Goal: Answer question/provide support: Share knowledge or assist other users

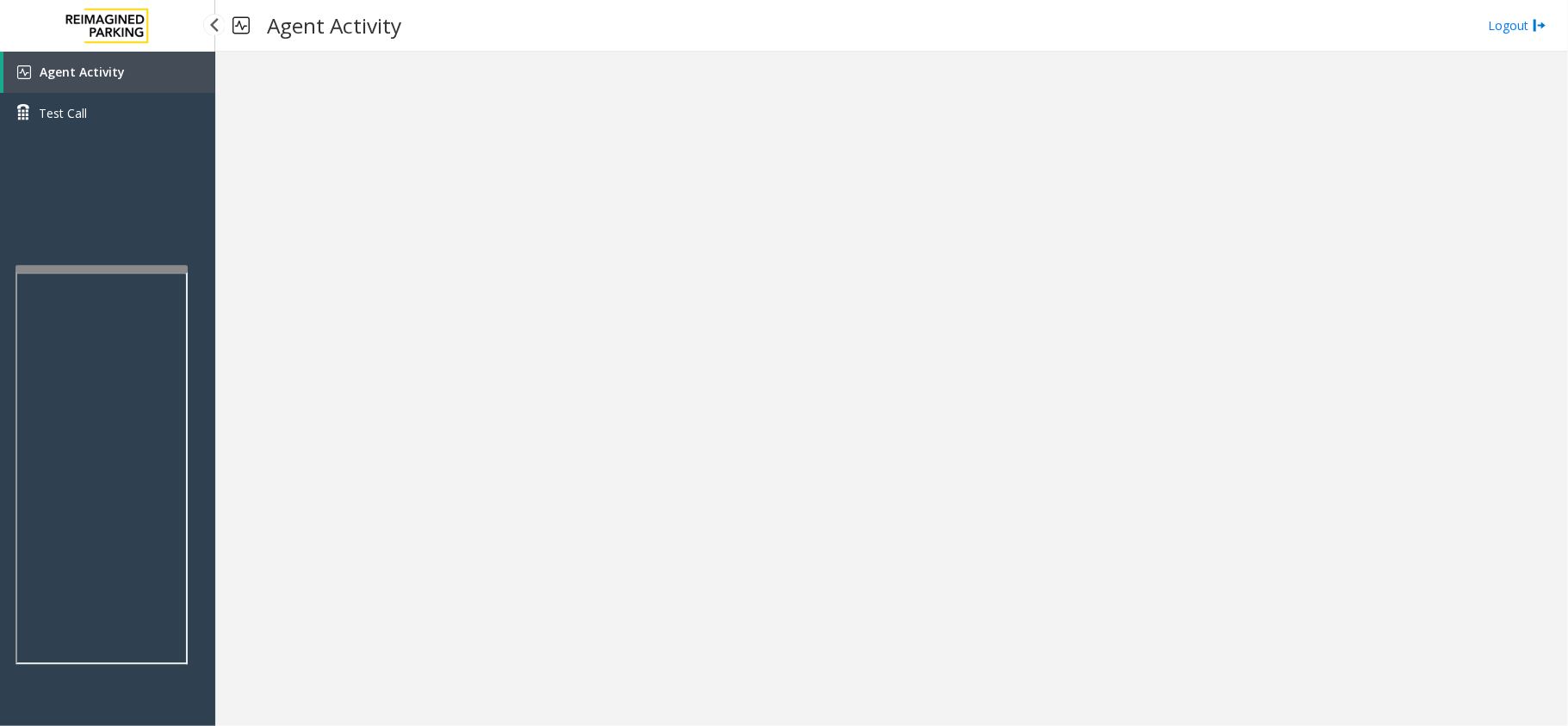
click at [109, 263] on app-root "Agent Activity Test Call × Close Powered by Umojo © 2025 Agent Activity Logout ×" at bounding box center [784, 363] width 1568 height 726
drag, startPoint x: 521, startPoint y: 508, endPoint x: 676, endPoint y: 440, distance: 169.3
click at [676, 439] on div at bounding box center [891, 388] width 1353 height 675
click at [97, 291] on div at bounding box center [104, 294] width 173 height 7
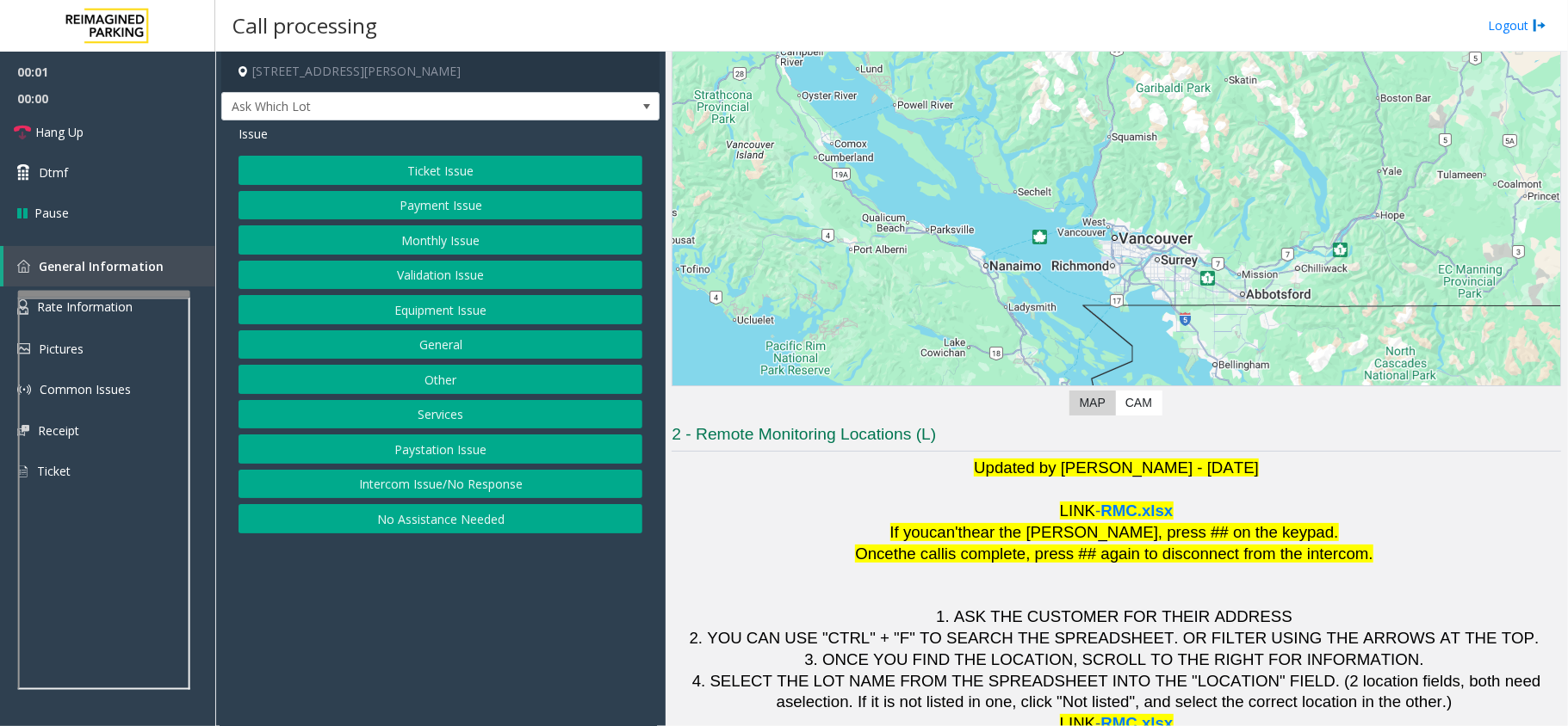
scroll to position [120, 0]
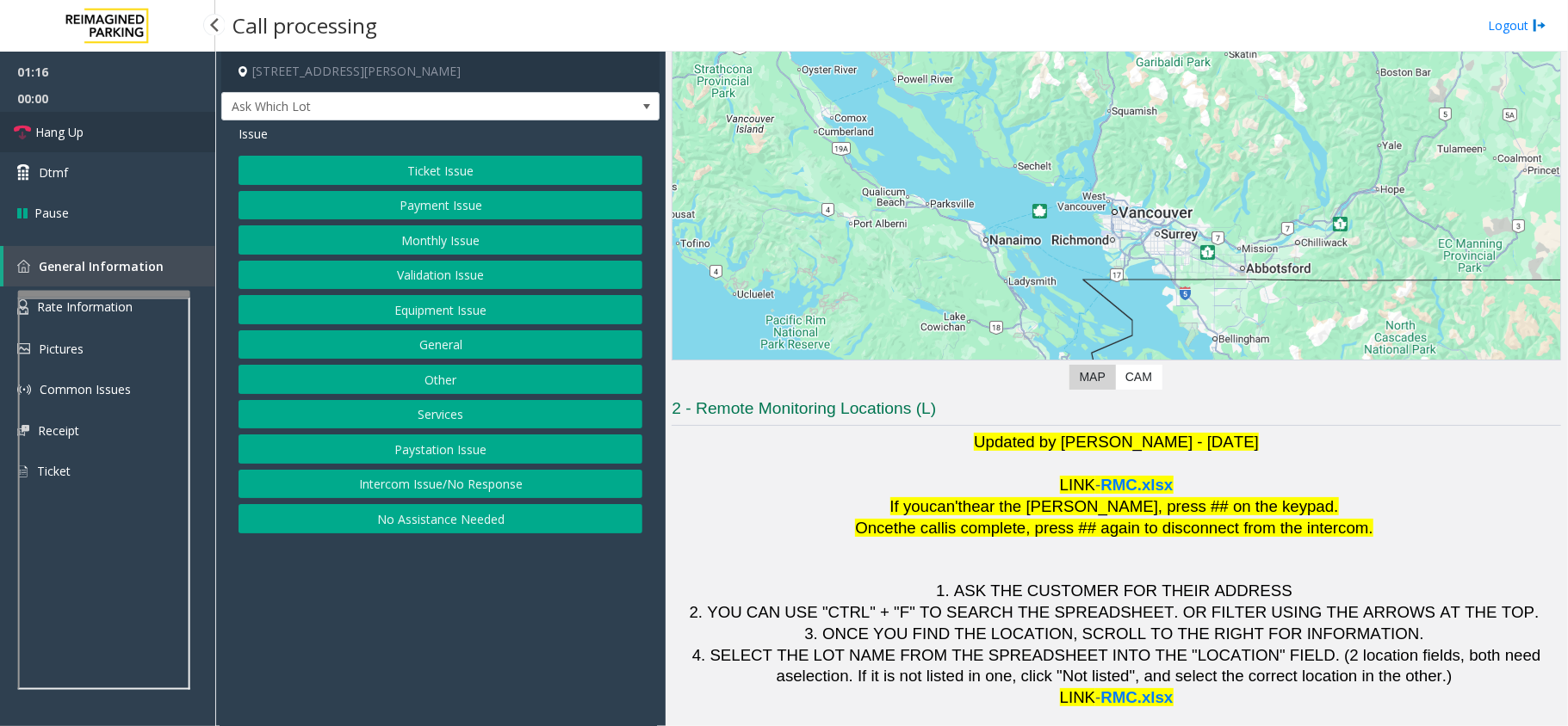
click at [113, 136] on link "Hang Up" at bounding box center [107, 133] width 215 height 41
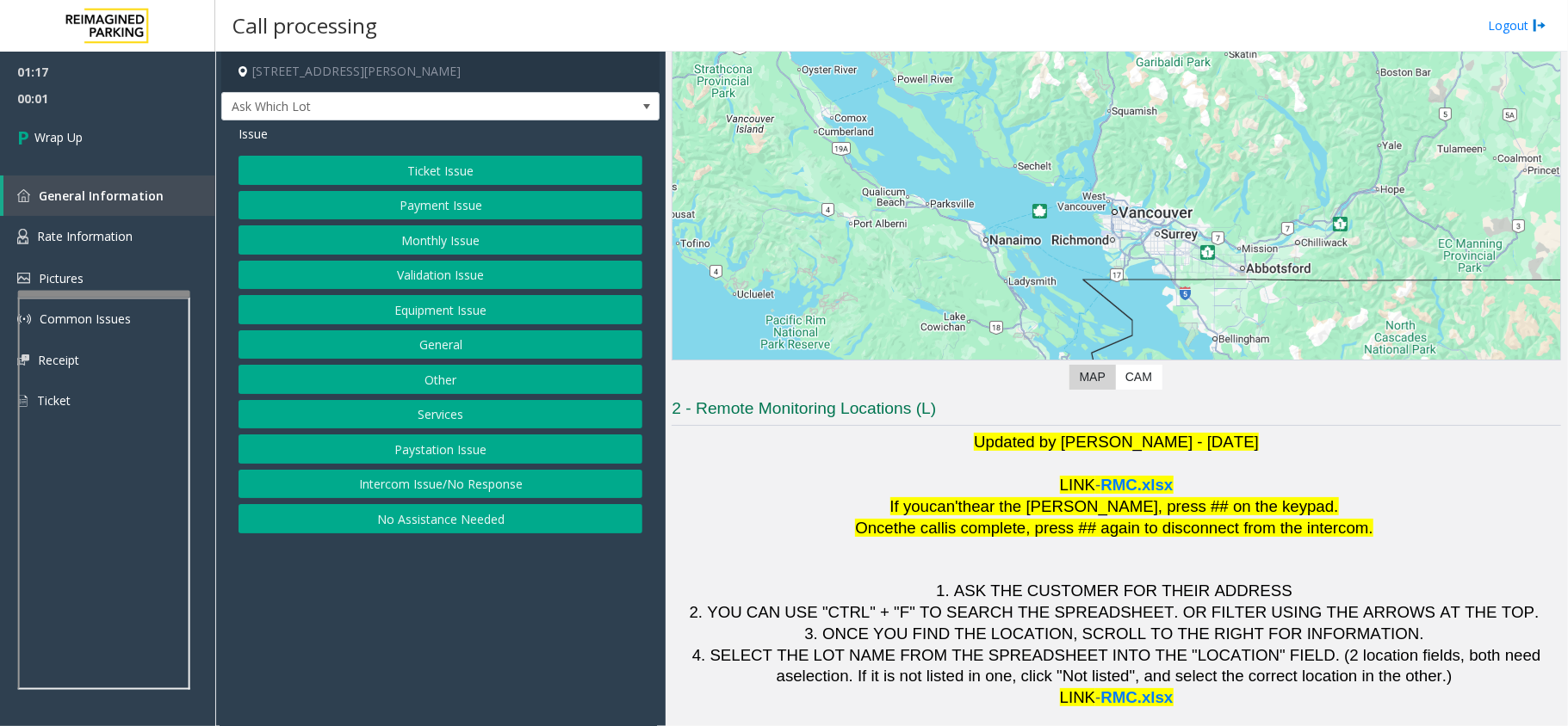
click at [446, 201] on button "Payment Issue" at bounding box center [441, 205] width 404 height 29
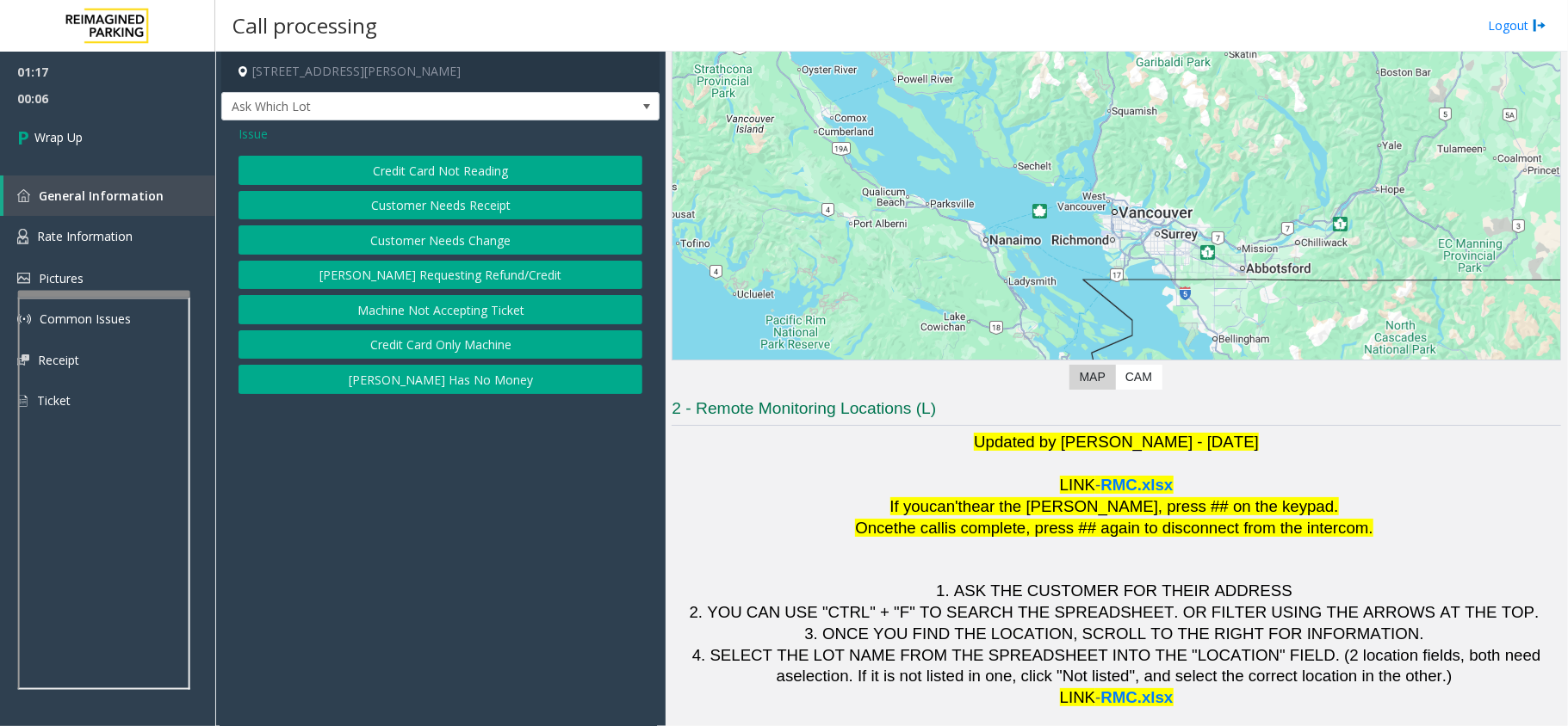
click at [442, 165] on button "Credit Card Not Reading" at bounding box center [441, 170] width 404 height 29
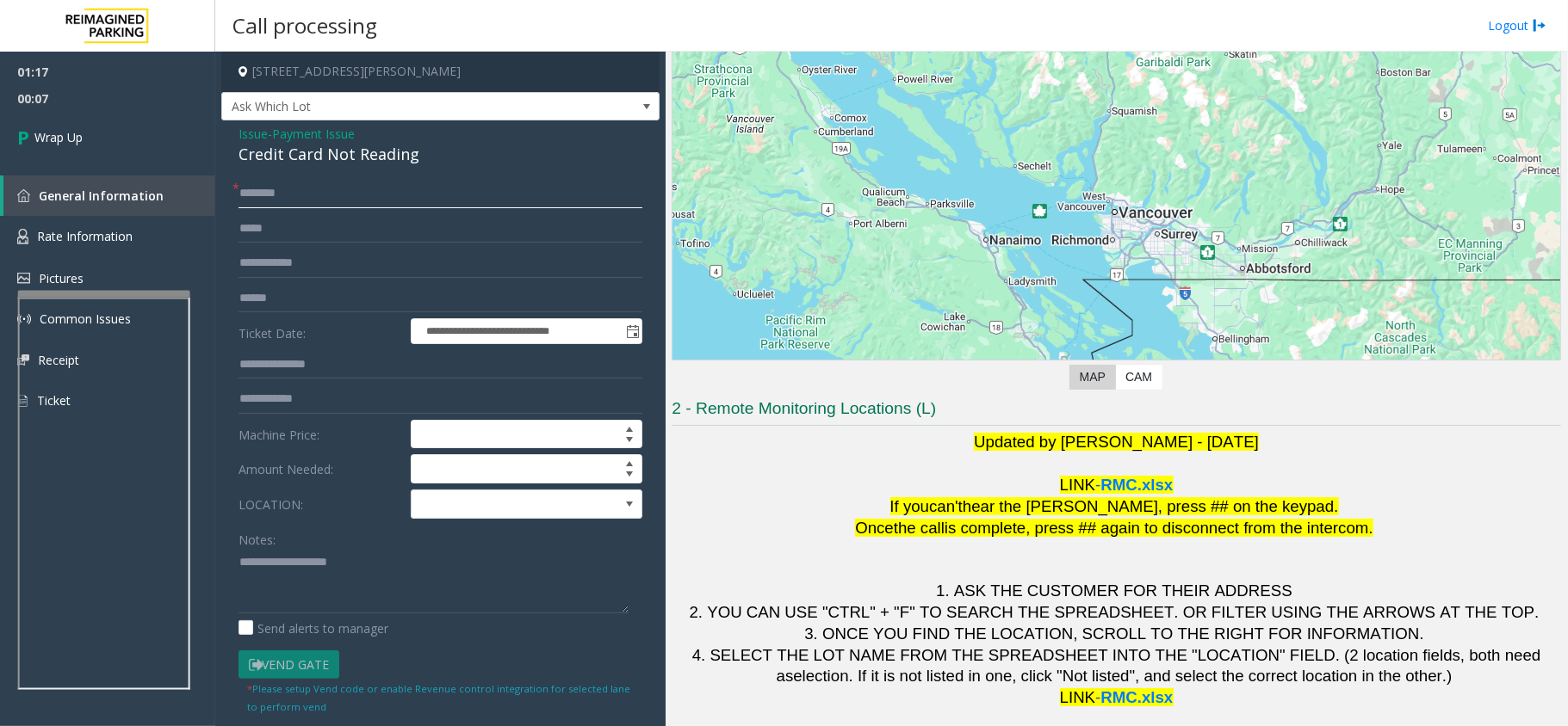
click at [437, 196] on input "text" at bounding box center [441, 193] width 404 height 29
type input "**"
click at [289, 158] on div "Credit Card Not Reading" at bounding box center [441, 155] width 404 height 23
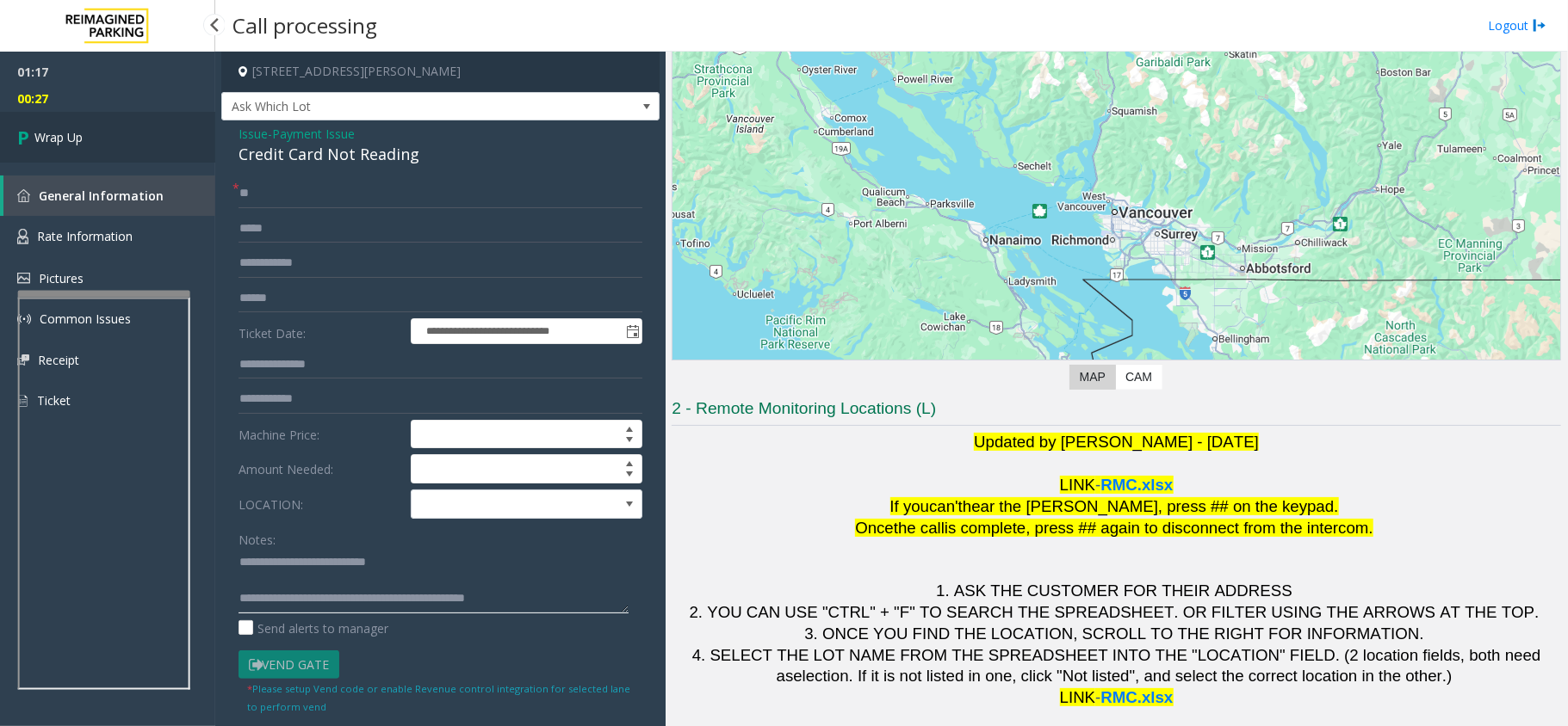
type textarea "**********"
click at [176, 133] on link "Wrap Up" at bounding box center [107, 137] width 215 height 50
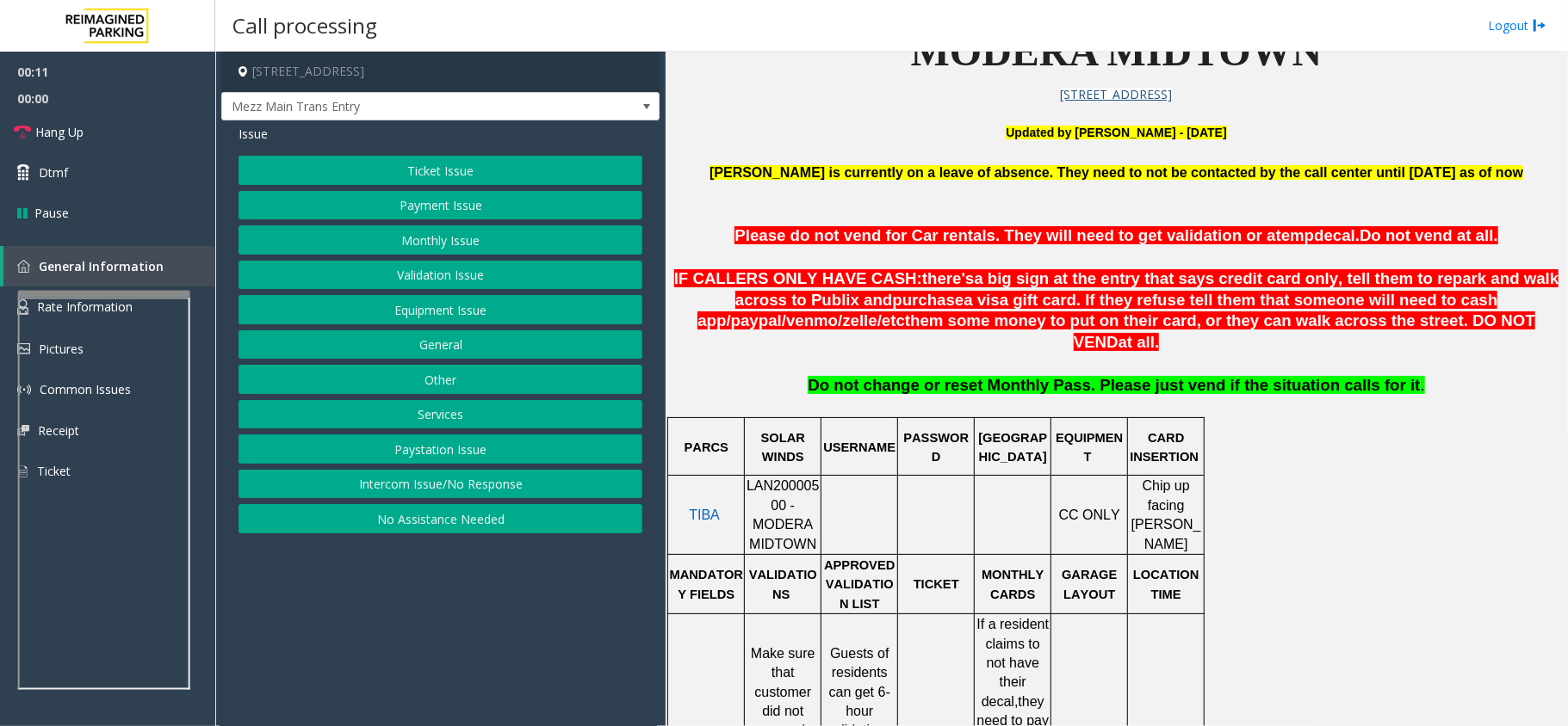
scroll to position [573, 0]
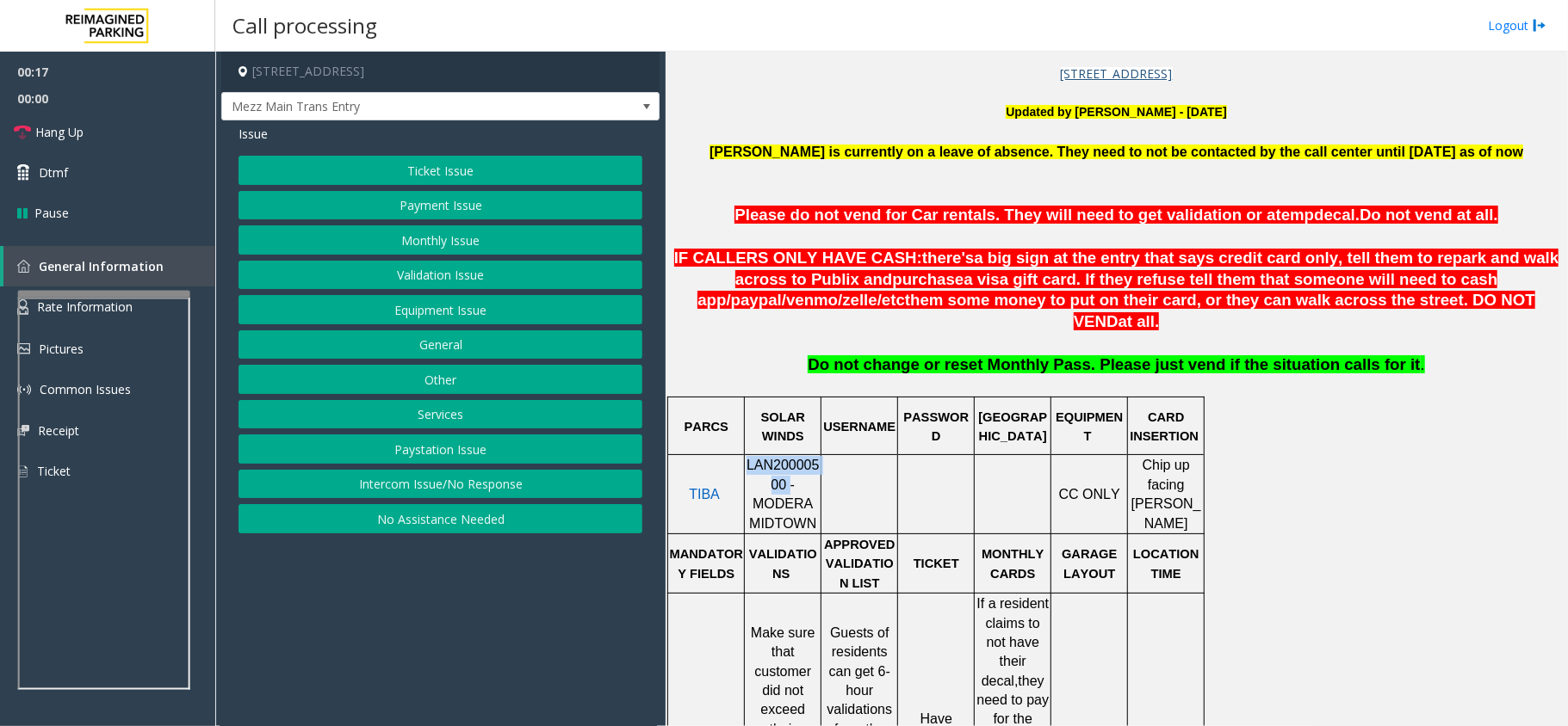
drag, startPoint x: 759, startPoint y: 465, endPoint x: 749, endPoint y: 442, distance: 25.1
click at [749, 458] on span "LAN20000500 - MODERA MIDTOWN" at bounding box center [783, 494] width 73 height 73
copy span "LAN20000500"
click at [408, 313] on button "Equipment Issue" at bounding box center [441, 310] width 404 height 29
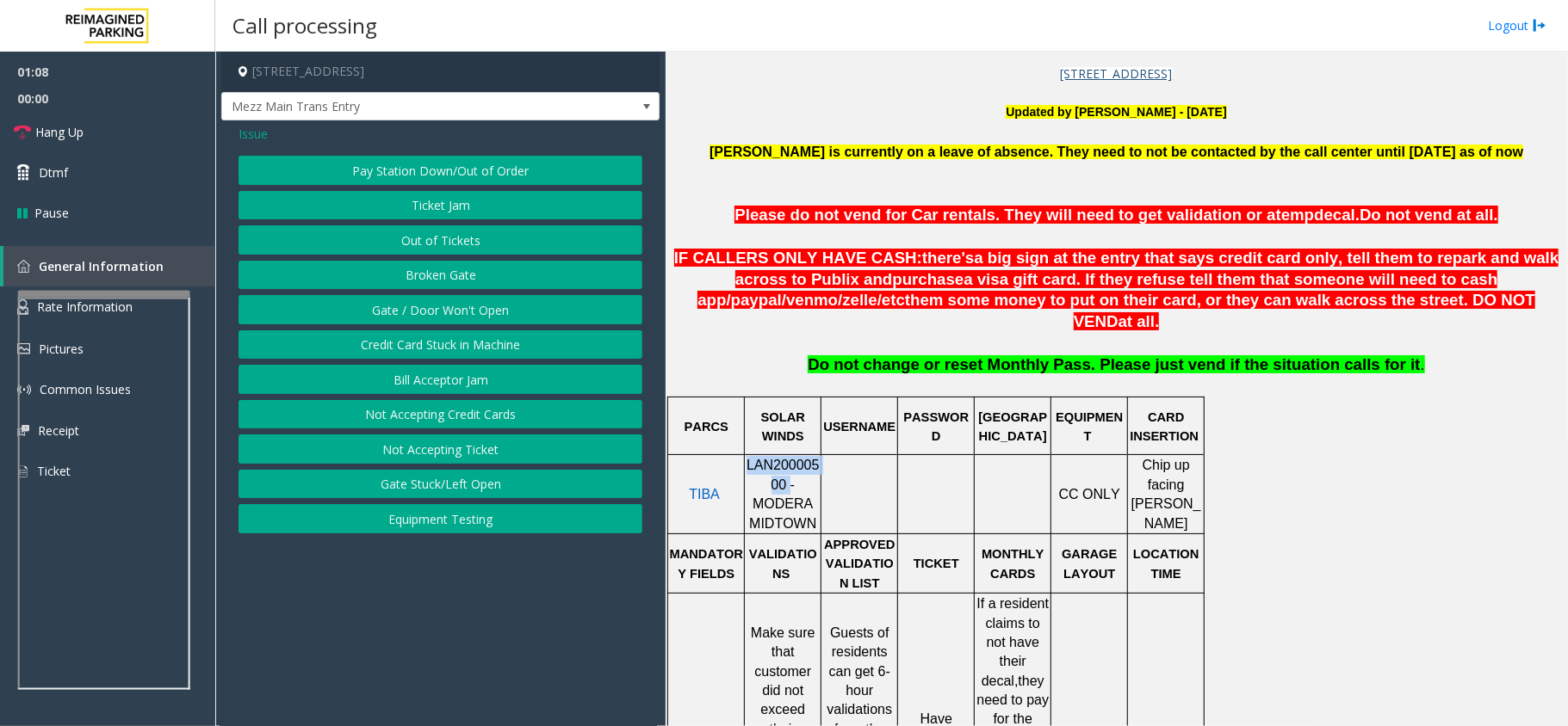
click at [408, 313] on button "Gate / Door Won't Open" at bounding box center [441, 310] width 404 height 29
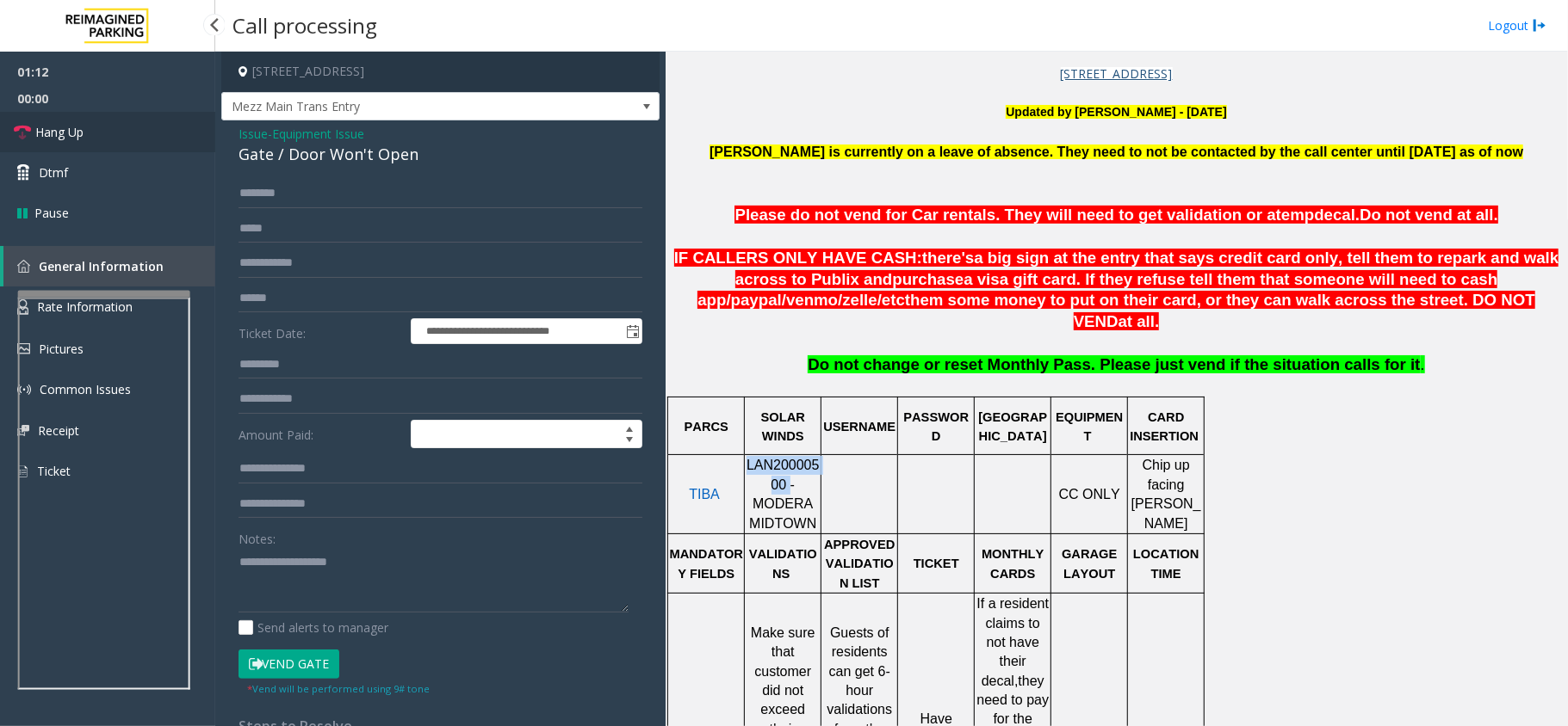
click at [50, 123] on span "Hang Up" at bounding box center [59, 132] width 49 height 18
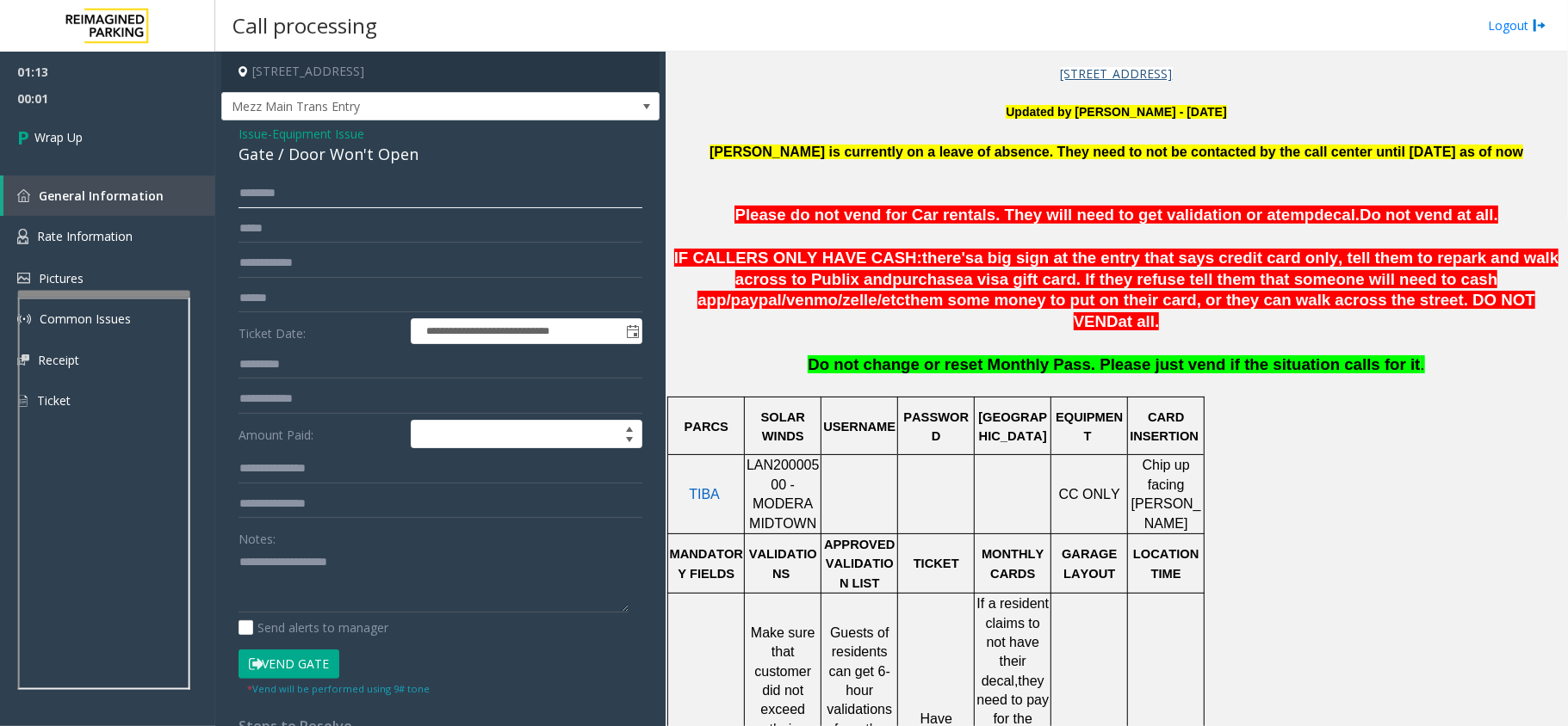
click at [334, 194] on input "text" at bounding box center [441, 193] width 404 height 29
type input "*"
click at [302, 148] on div "Gate / Door Won't Open" at bounding box center [441, 155] width 404 height 23
click at [301, 151] on div "Gate / Door Won't Open" at bounding box center [441, 155] width 404 height 23
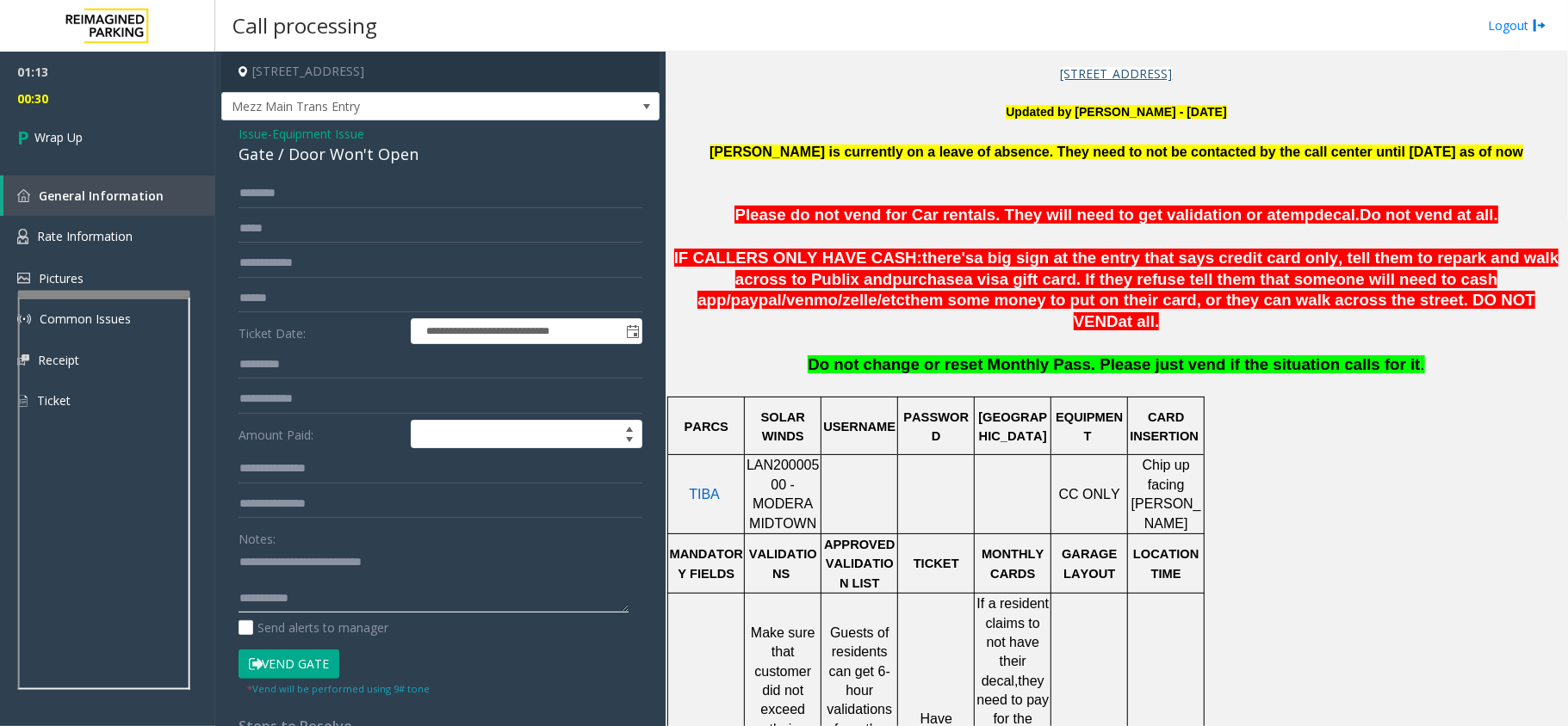
click at [321, 608] on textarea at bounding box center [434, 580] width 390 height 65
type textarea "**********"
click at [43, 143] on span "Wrap Up" at bounding box center [58, 137] width 49 height 18
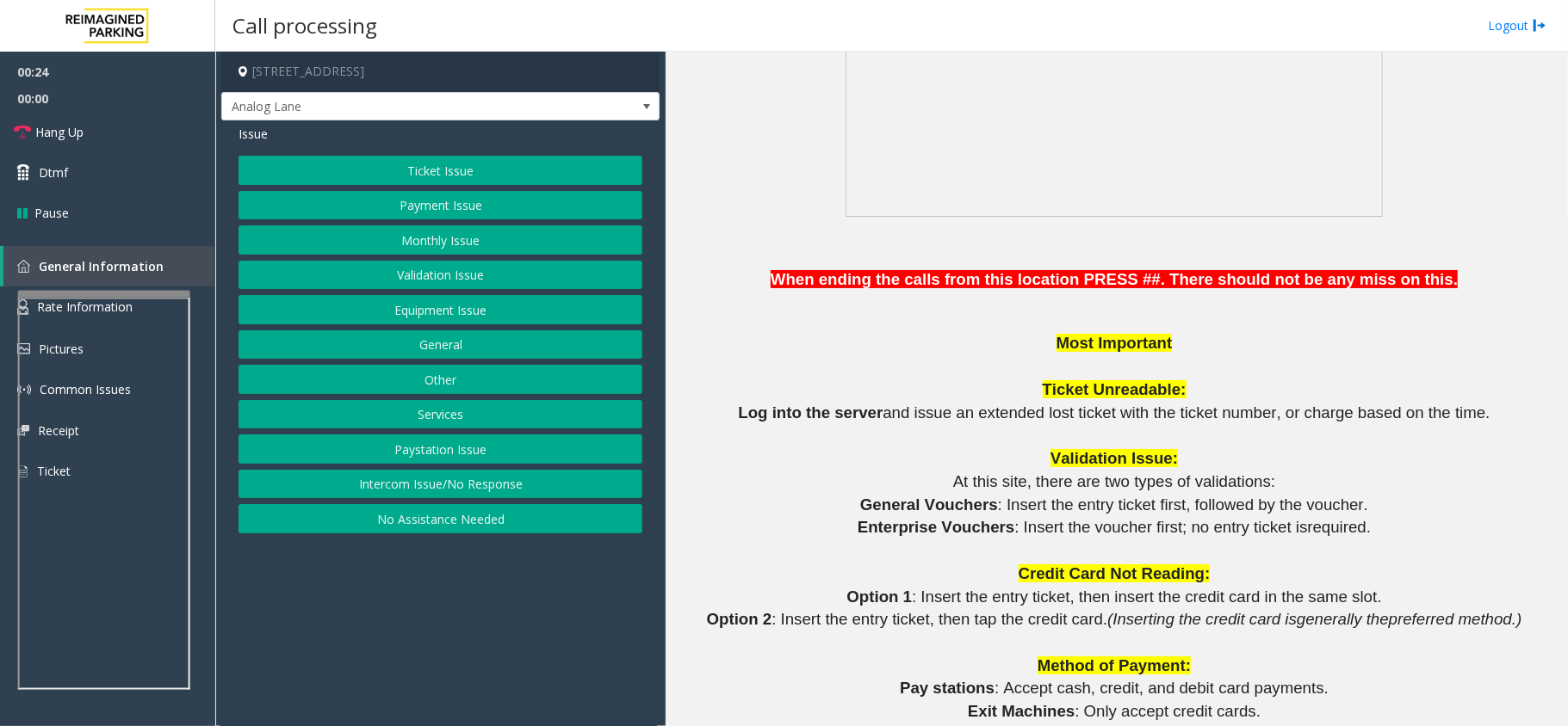
scroll to position [1262, 0]
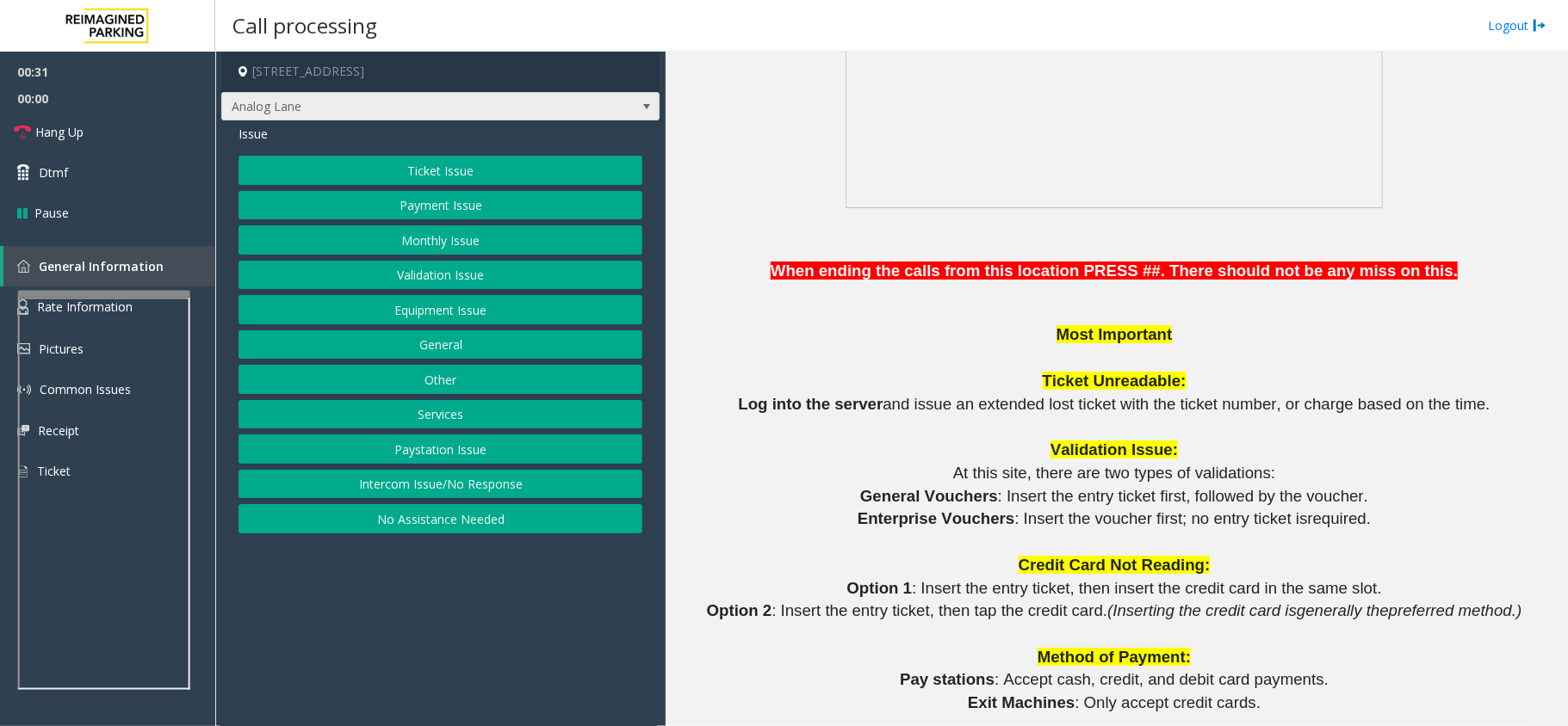
click at [528, 100] on span "Analog Lane" at bounding box center [396, 106] width 350 height 27
click at [769, 172] on p at bounding box center [1116, 71] width 889 height 281
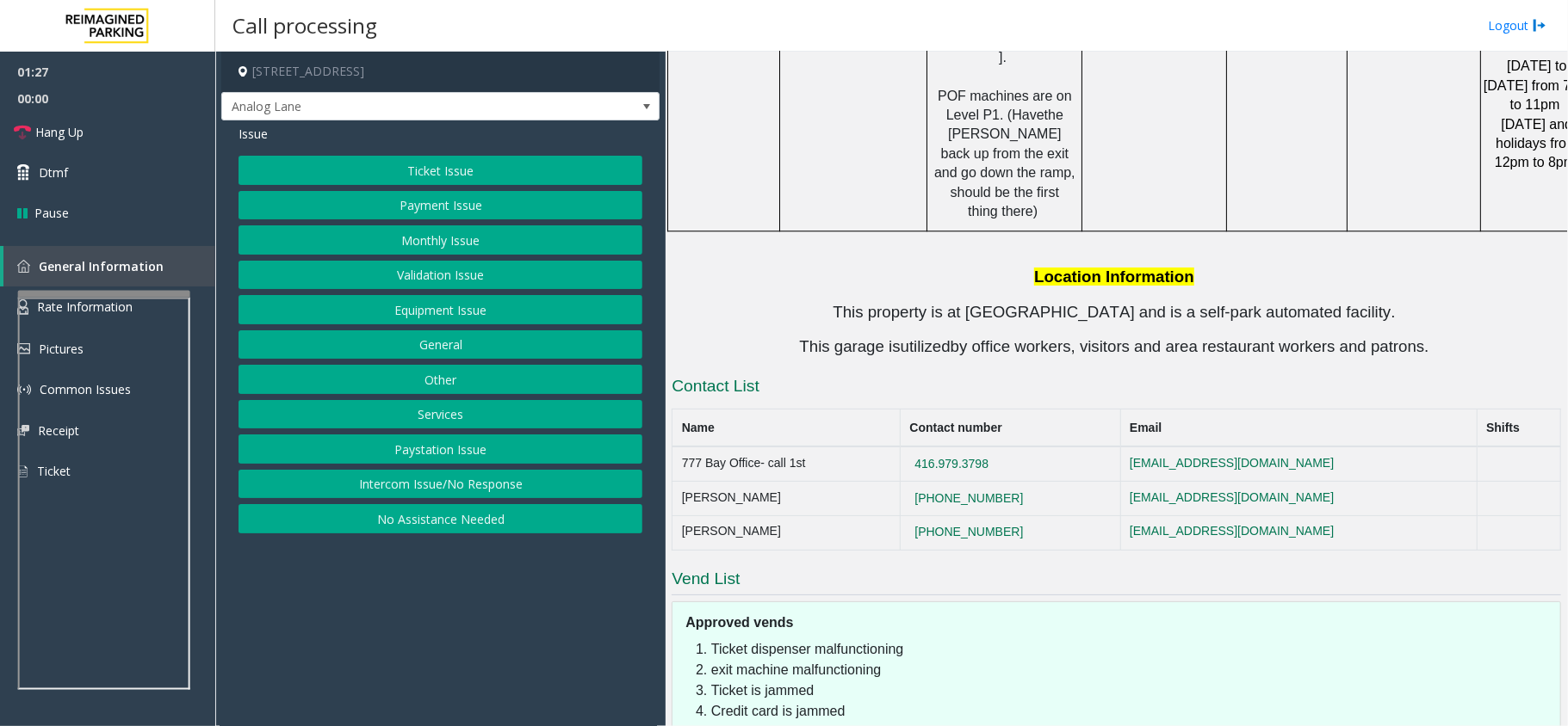
scroll to position [3275, 0]
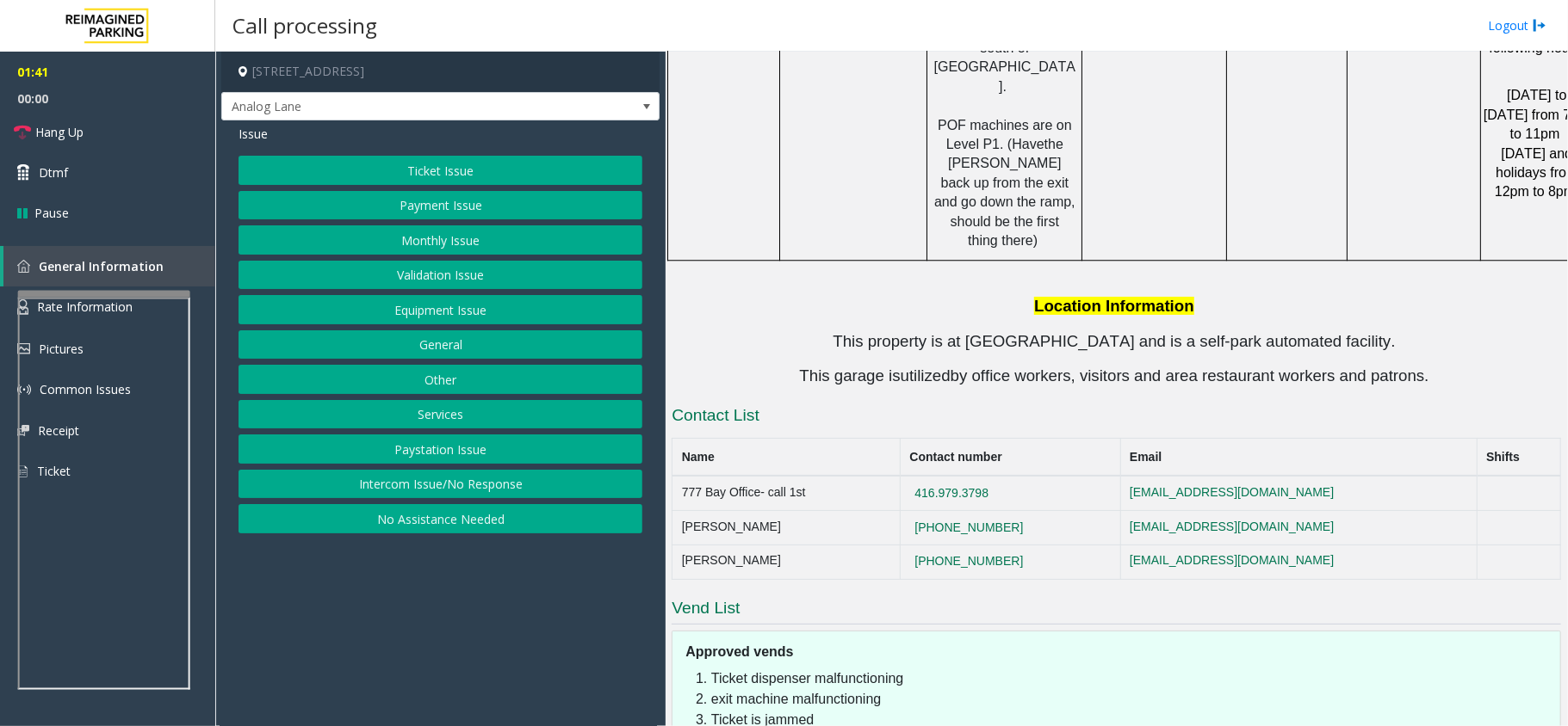
drag, startPoint x: 1058, startPoint y: 391, endPoint x: 946, endPoint y: 386, distance: 112.1
click at [946, 476] on td "416.979.3798" at bounding box center [1010, 493] width 220 height 34
copy button "416.979.3798"
click at [326, 102] on span "Analog Lane" at bounding box center [396, 106] width 350 height 27
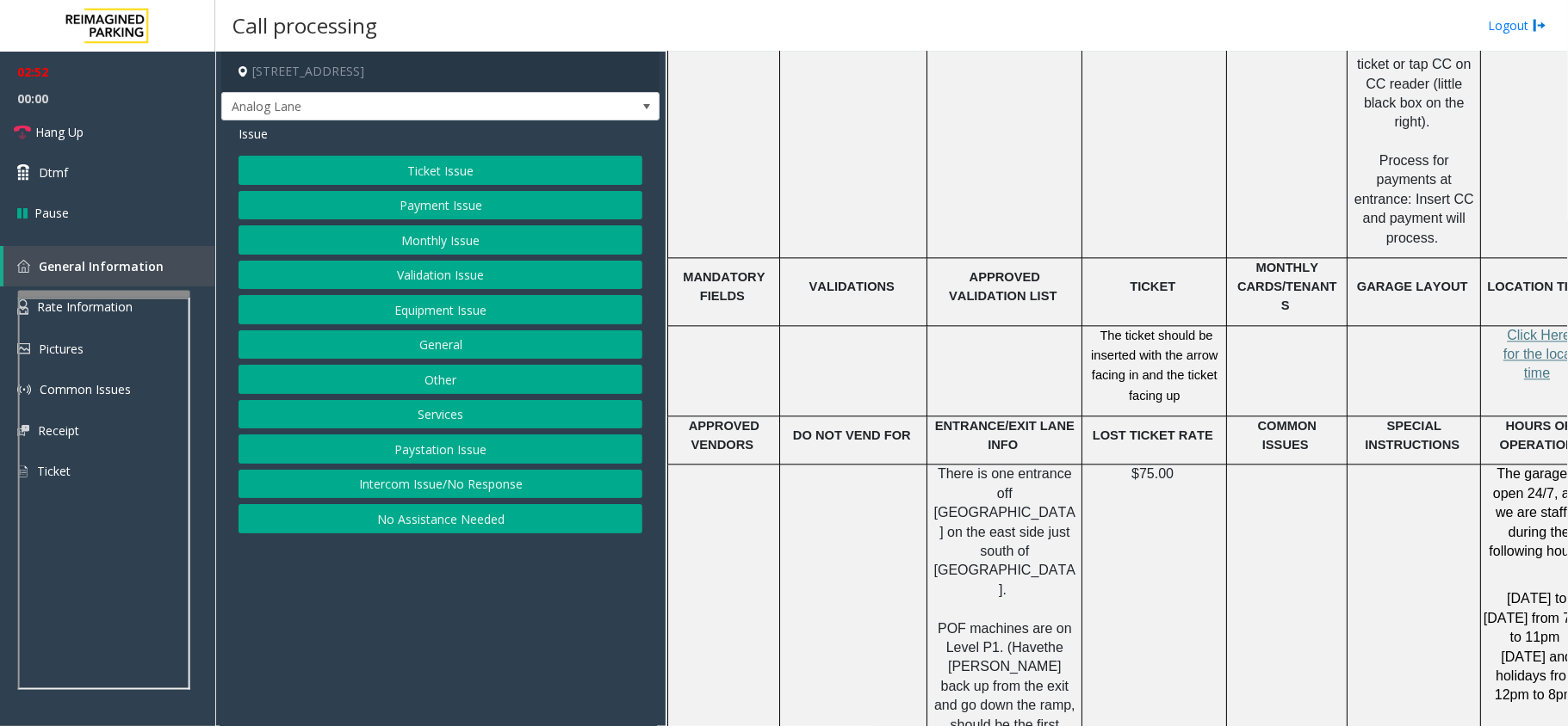
scroll to position [2816, 0]
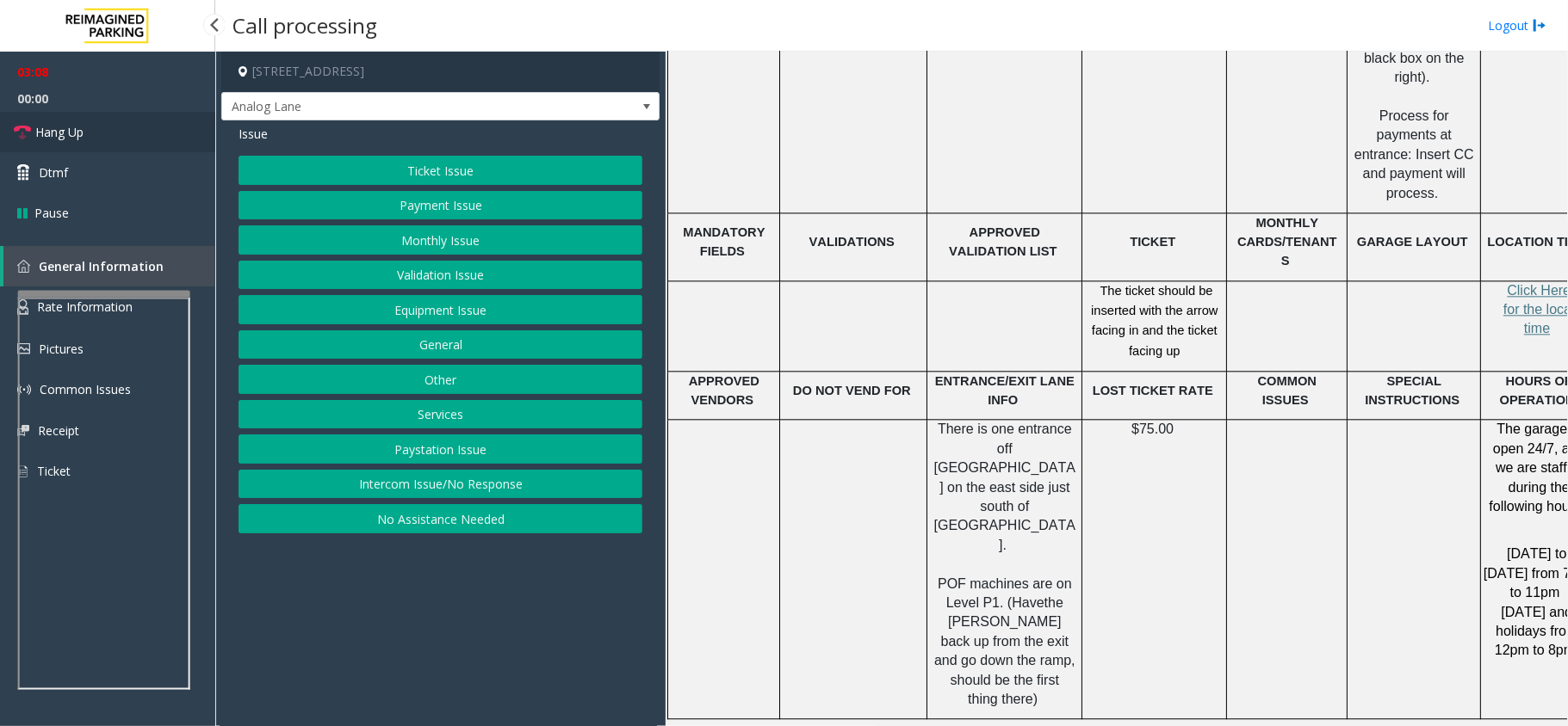
click at [40, 128] on span "Hang Up" at bounding box center [59, 132] width 49 height 18
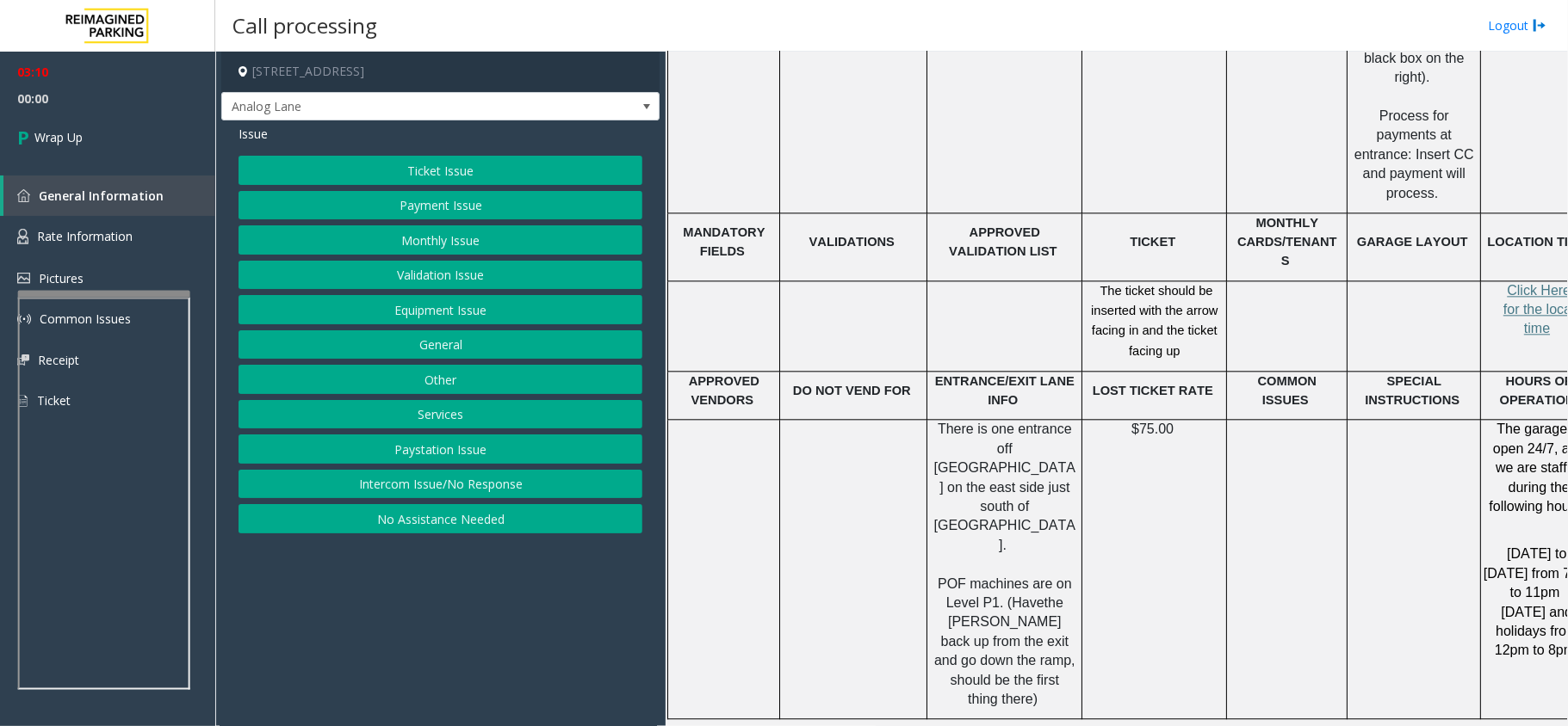
click at [364, 307] on button "Equipment Issue" at bounding box center [441, 310] width 404 height 29
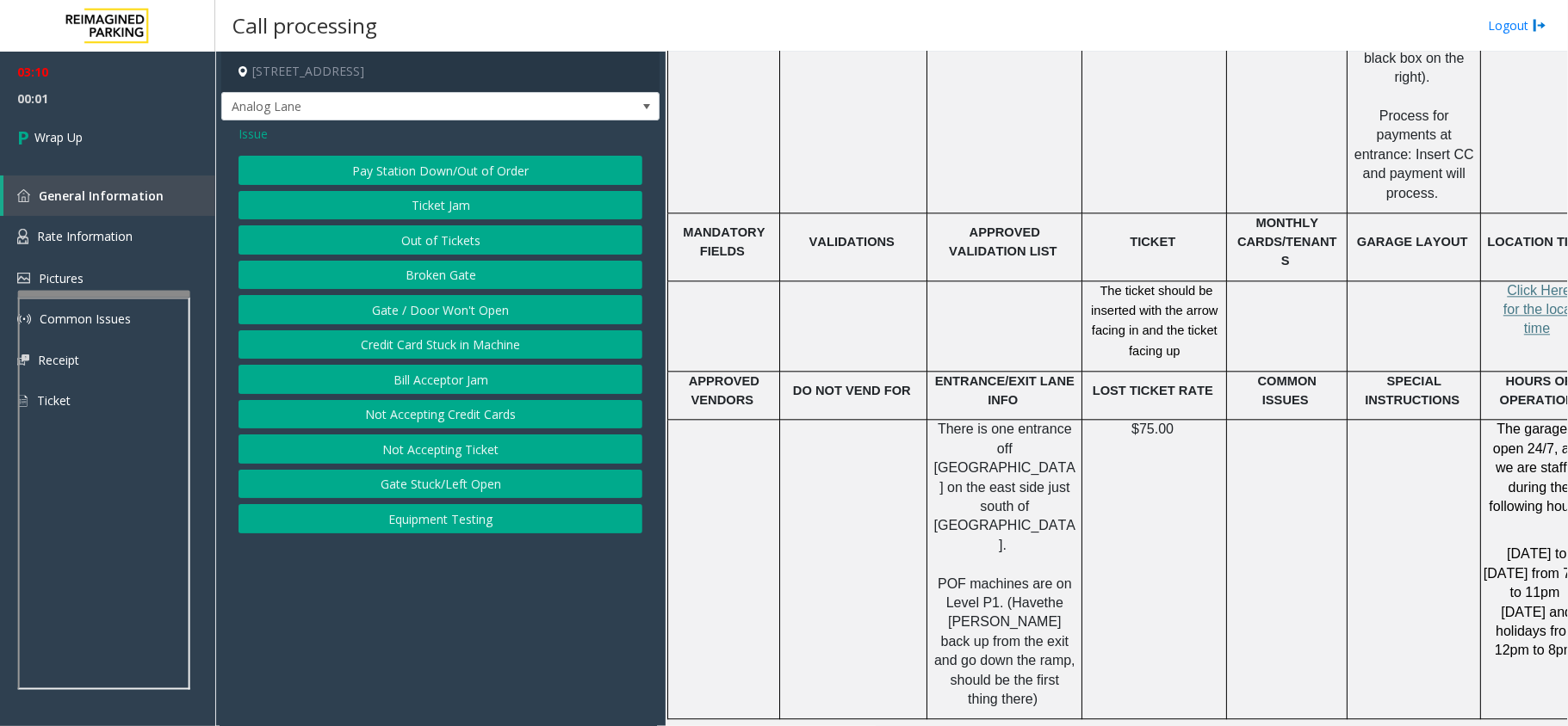
click at [364, 307] on button "Gate / Door Won't Open" at bounding box center [441, 310] width 404 height 29
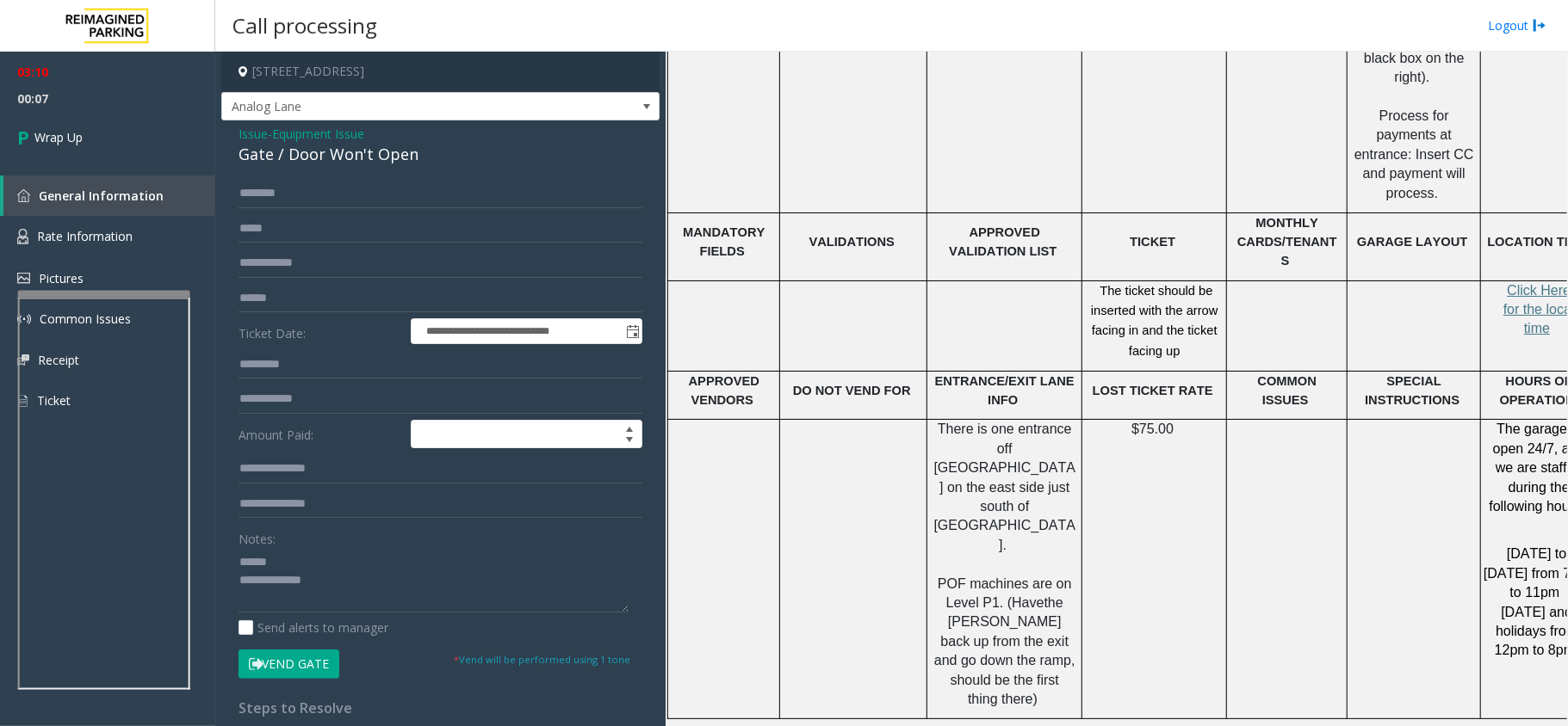
click at [295, 158] on div "Gate / Door Won't Open" at bounding box center [441, 155] width 404 height 23
click at [328, 600] on textarea at bounding box center [434, 580] width 390 height 65
type textarea "**********"
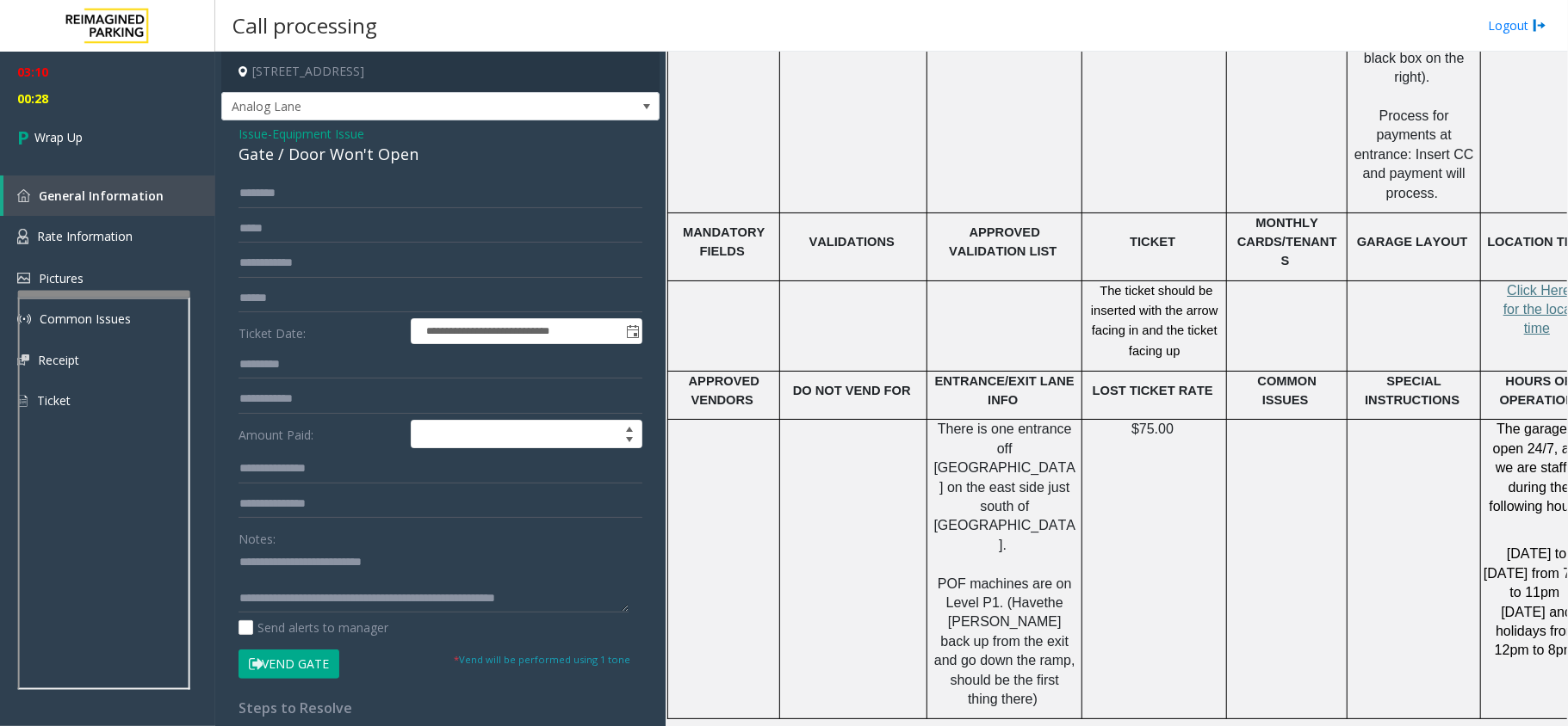
click at [327, 129] on span "Equipment Issue" at bounding box center [319, 134] width 92 height 18
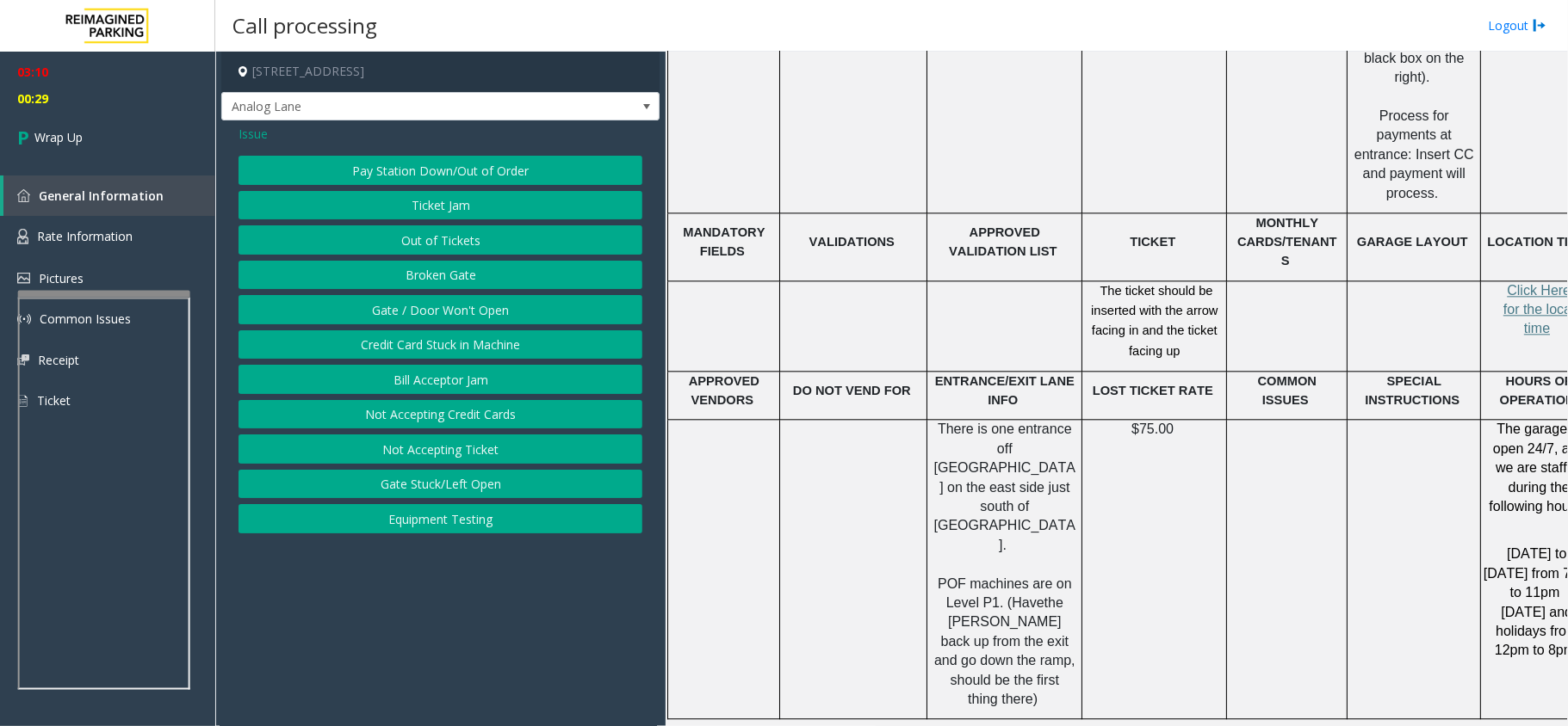
click at [256, 128] on span "Issue" at bounding box center [253, 134] width 29 height 18
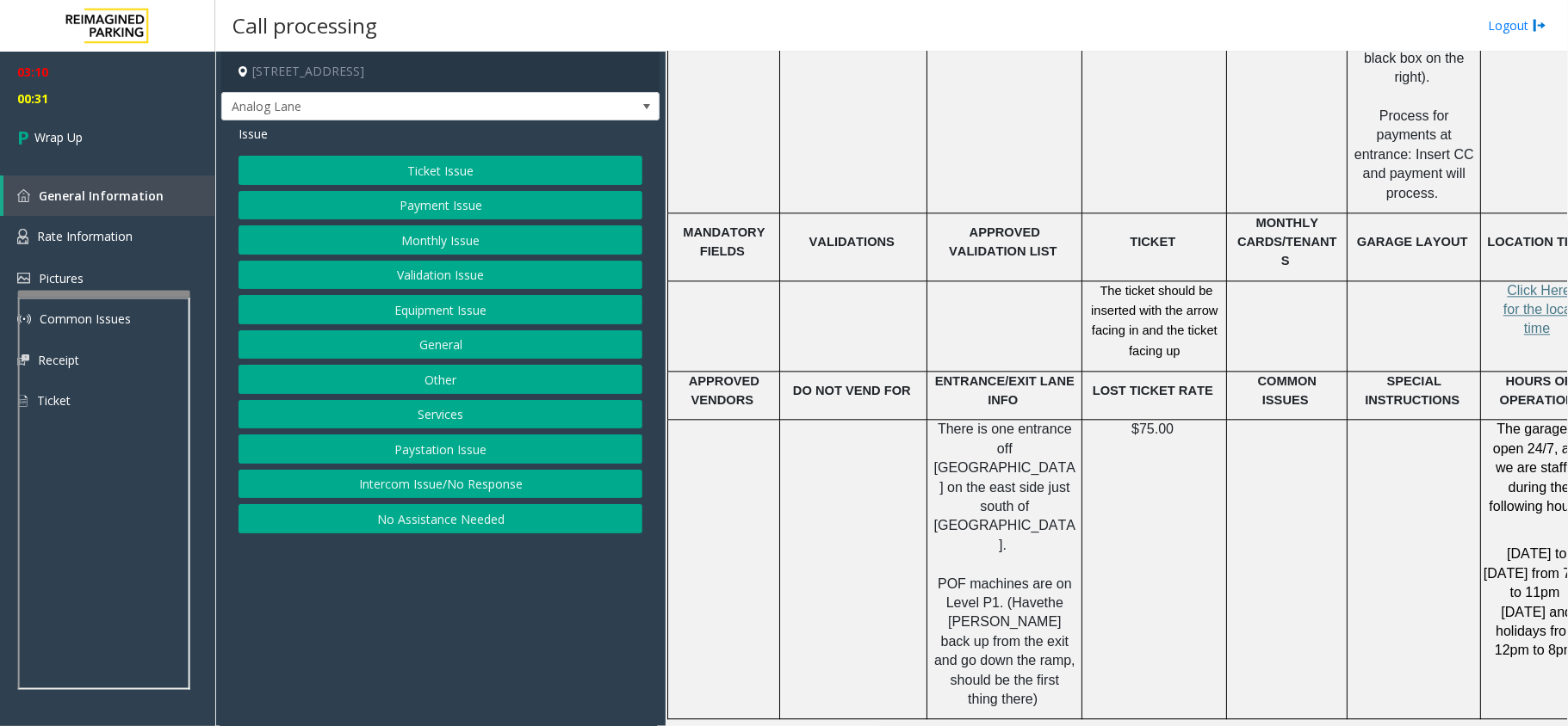
click at [341, 173] on button "Ticket Issue" at bounding box center [441, 170] width 404 height 29
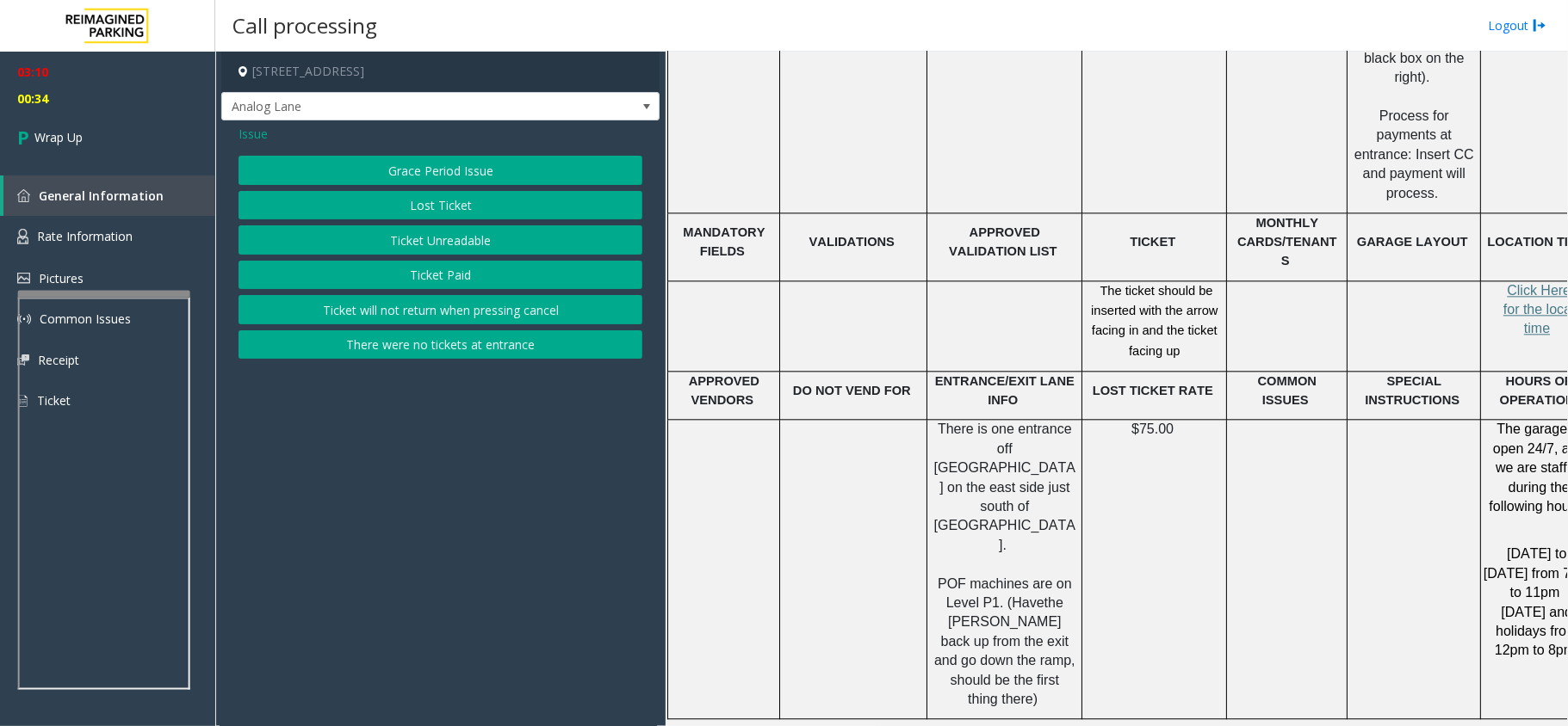
click at [403, 349] on button "There were no tickets at entrance" at bounding box center [441, 345] width 404 height 29
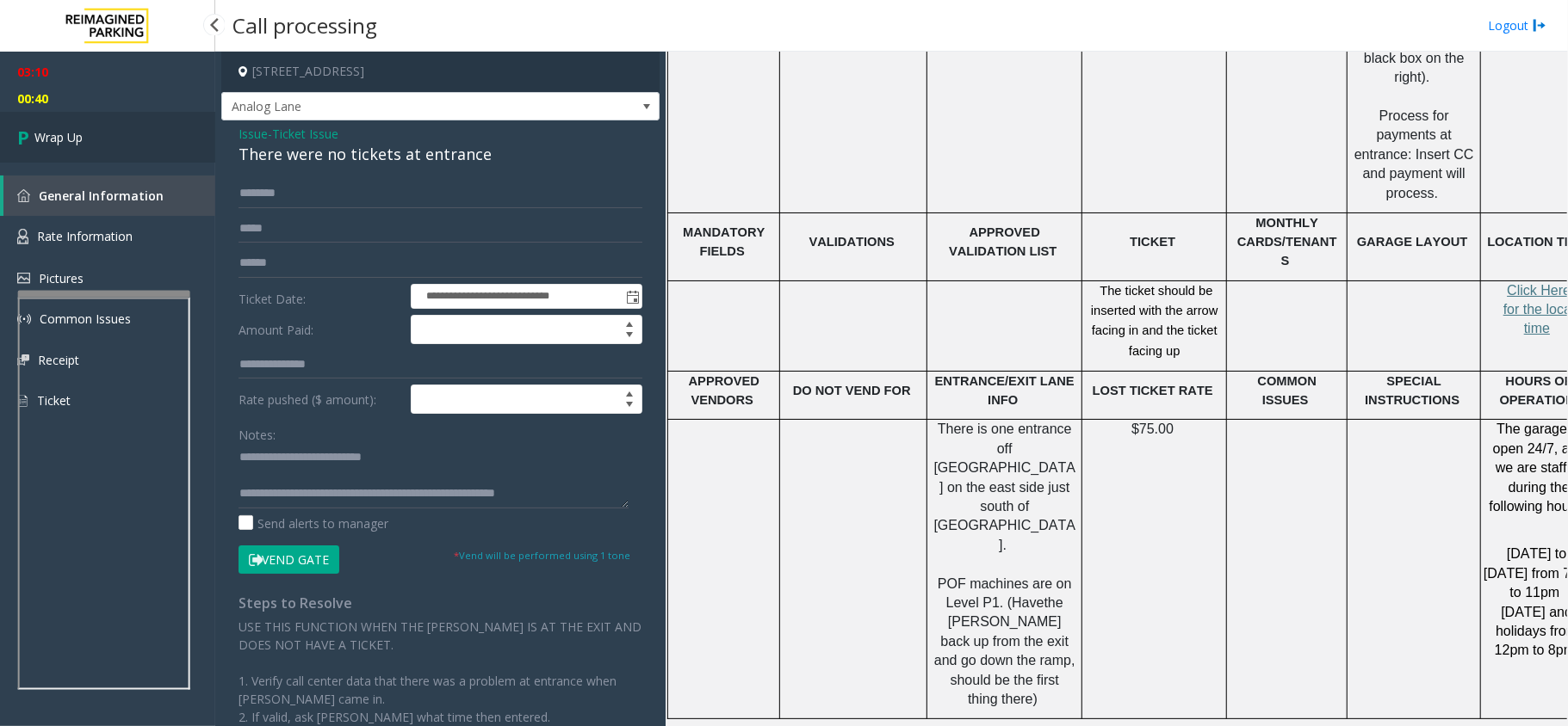
click at [104, 149] on link "Wrap Up" at bounding box center [107, 137] width 215 height 50
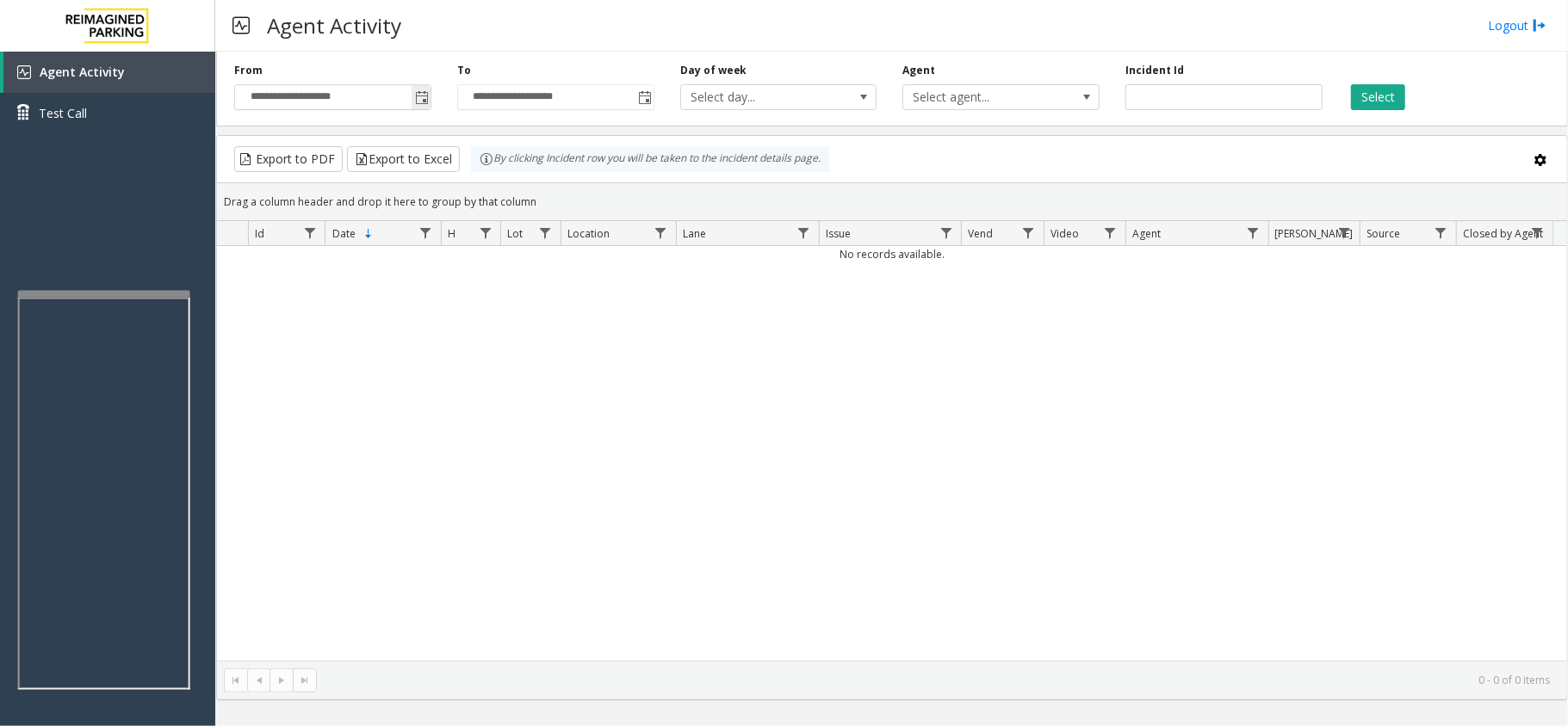
click at [426, 88] on span "Toggle popup" at bounding box center [420, 96] width 19 height 27
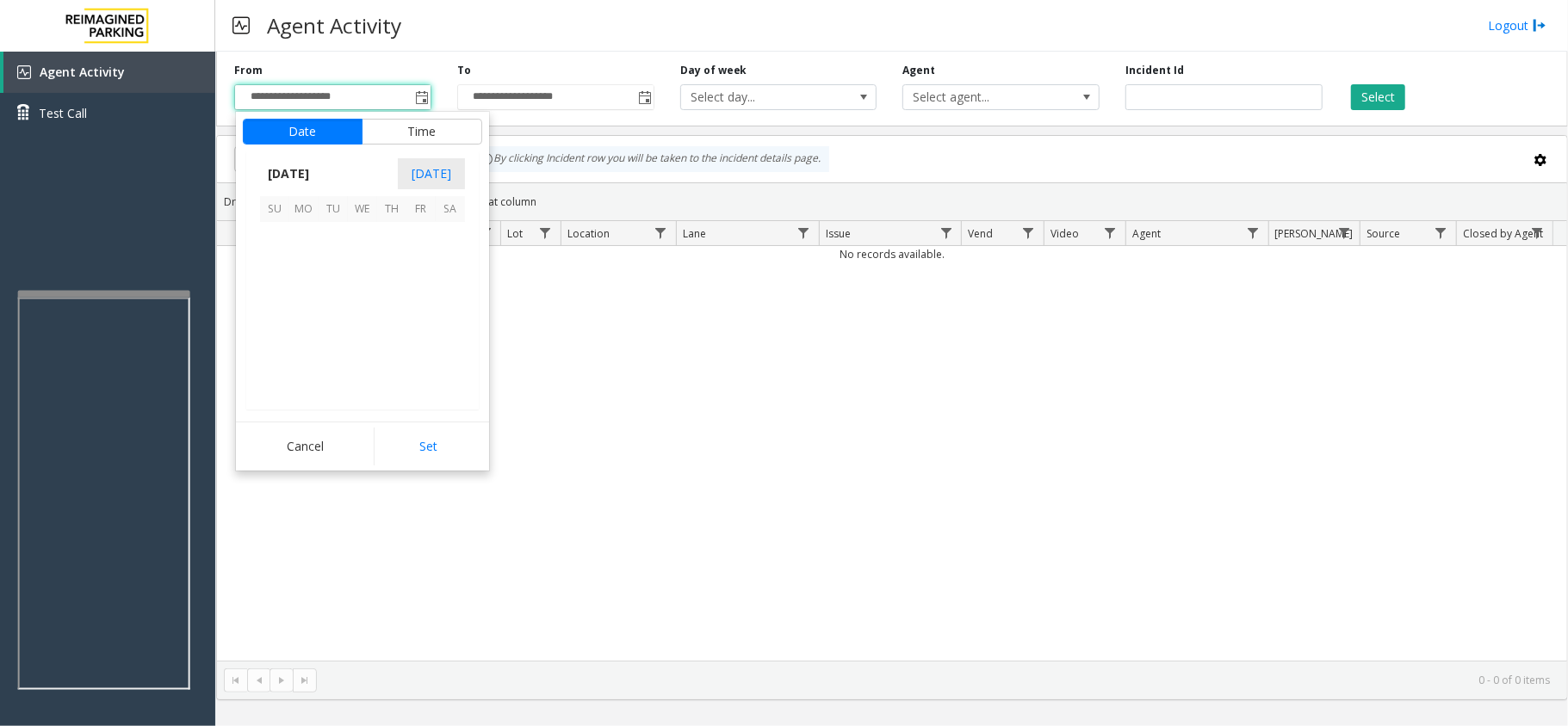
scroll to position [309086, 0]
click at [302, 293] on span "13" at bounding box center [304, 294] width 29 height 29
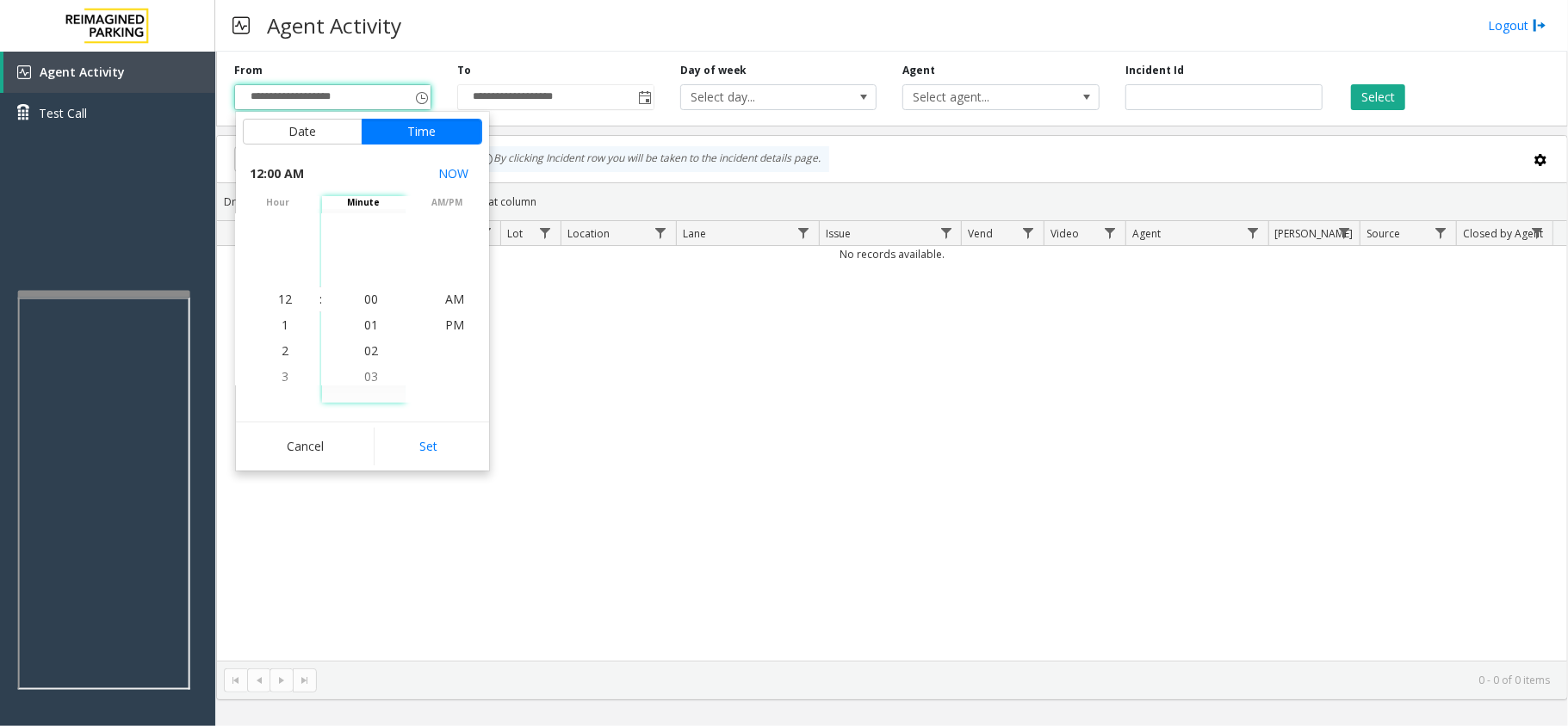
drag, startPoint x: 456, startPoint y: 469, endPoint x: 446, endPoint y: 473, distance: 10.8
click at [449, 473] on app-root "**********" at bounding box center [784, 363] width 1568 height 726
click at [431, 465] on button "Set" at bounding box center [427, 447] width 109 height 38
type input "**********"
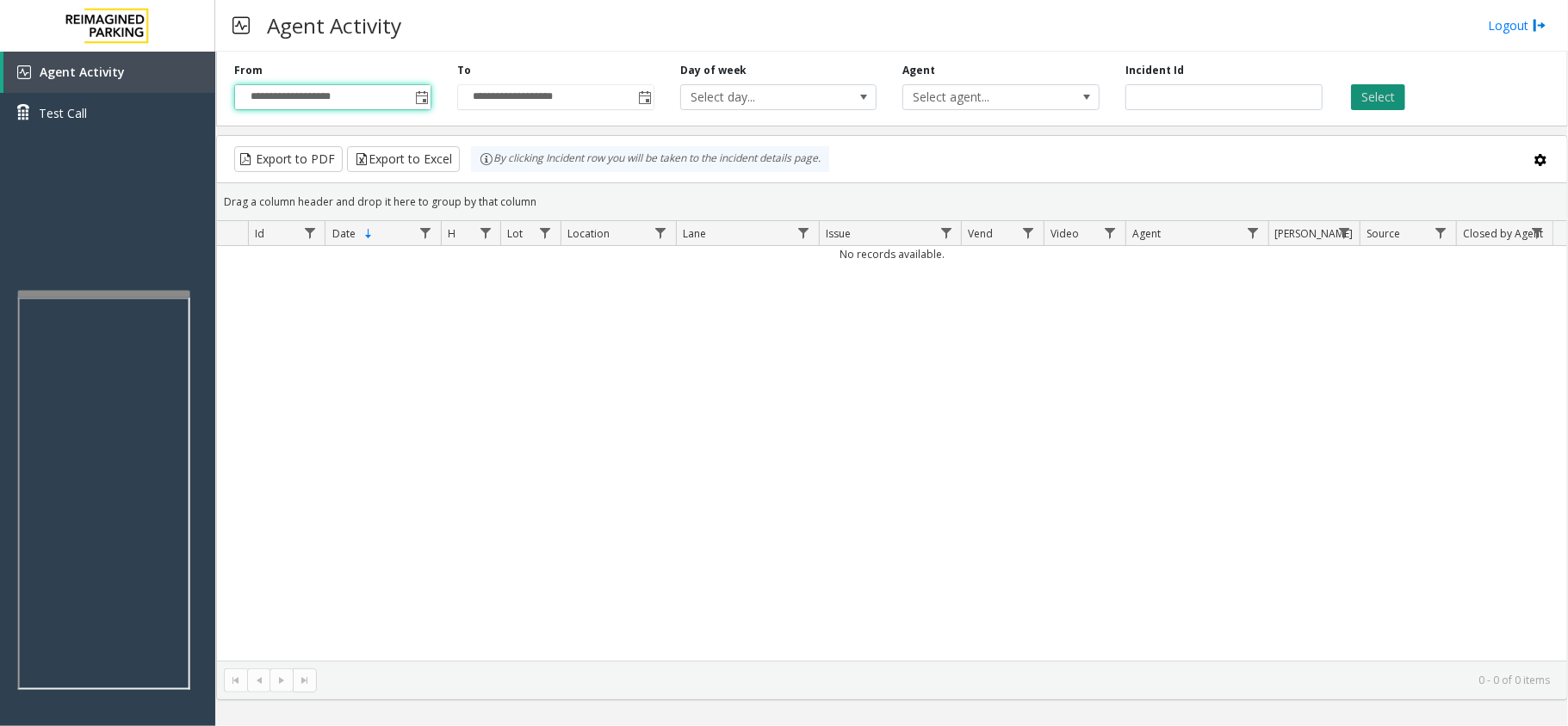
click at [1372, 104] on button "Select" at bounding box center [1378, 96] width 54 height 26
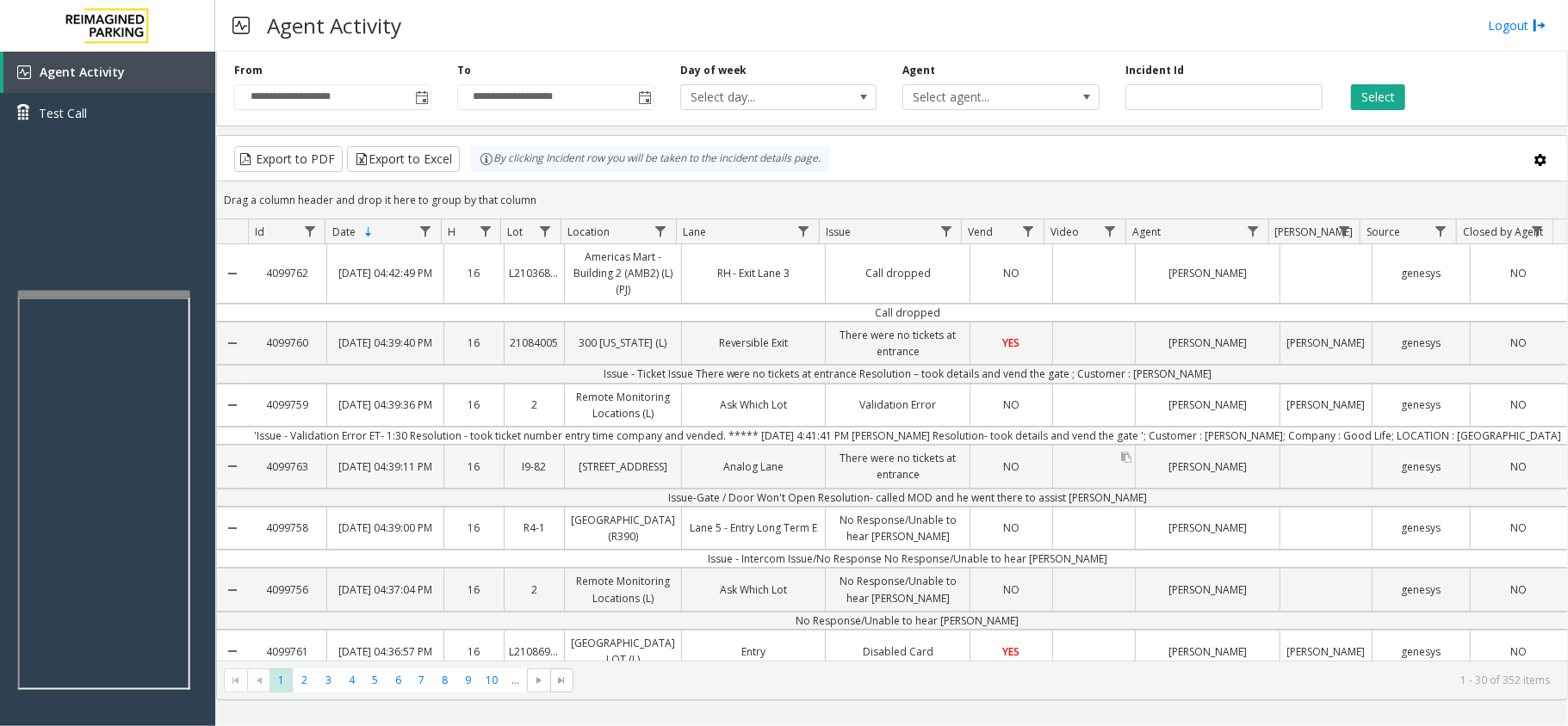
click at [1065, 483] on div "Data table" at bounding box center [1094, 466] width 81 height 42
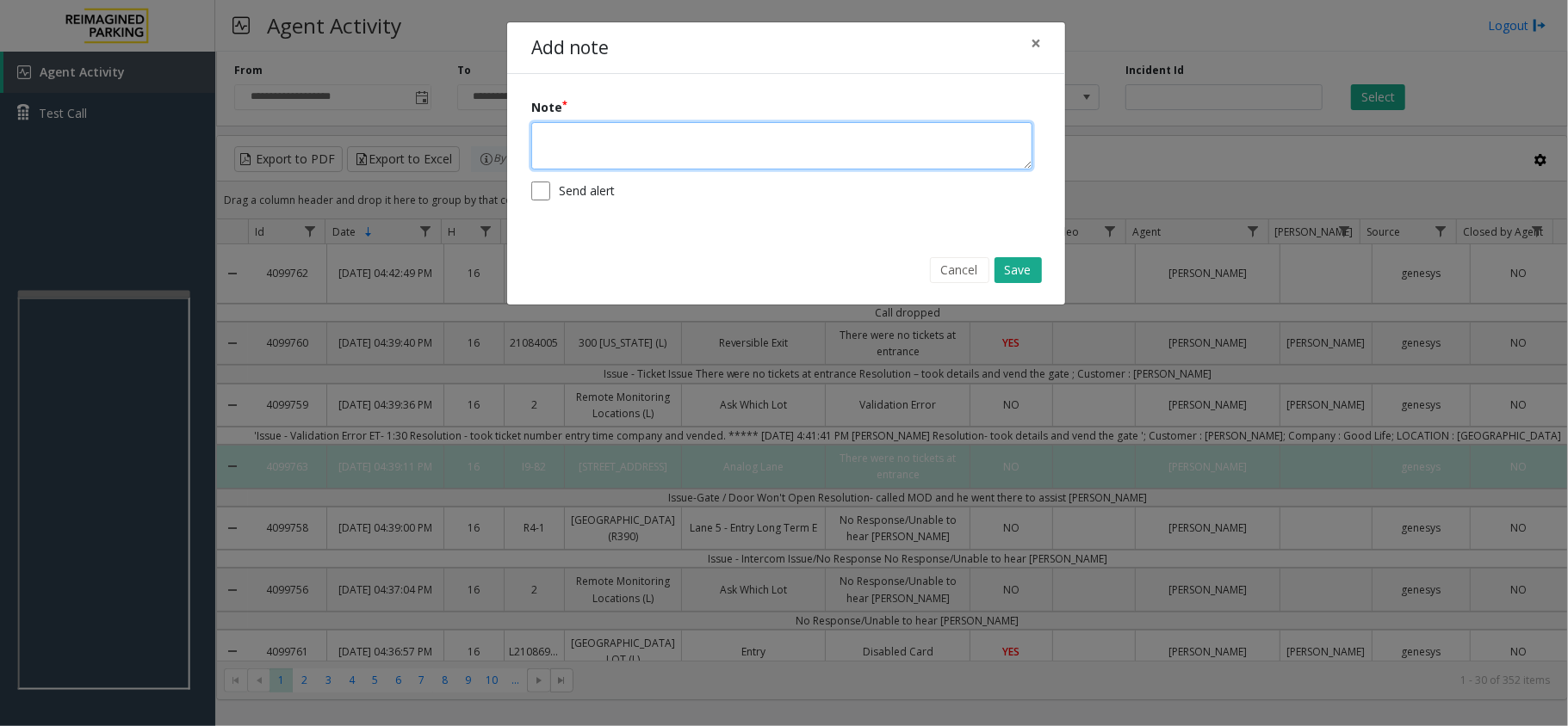
click at [741, 145] on textarea at bounding box center [781, 146] width 501 height 48
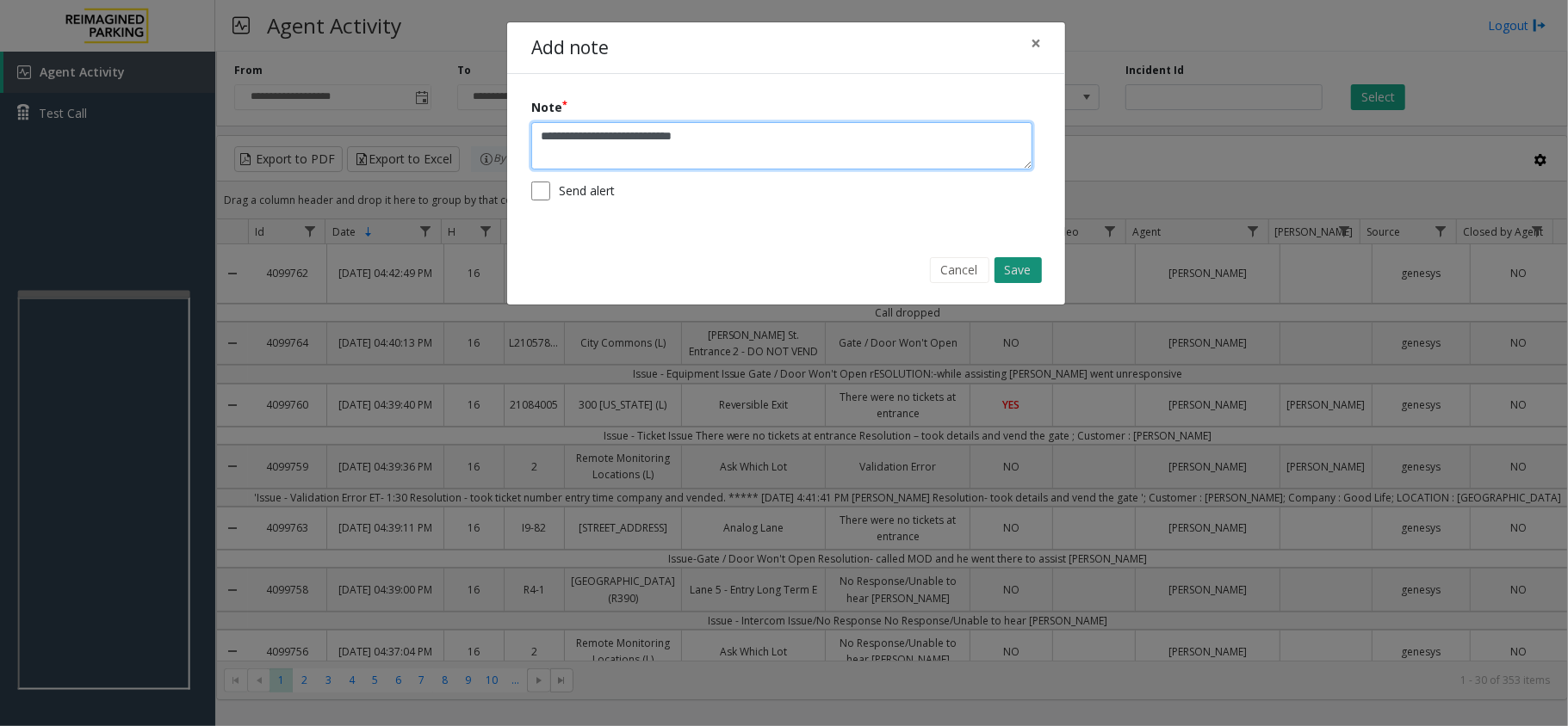
type textarea "**********"
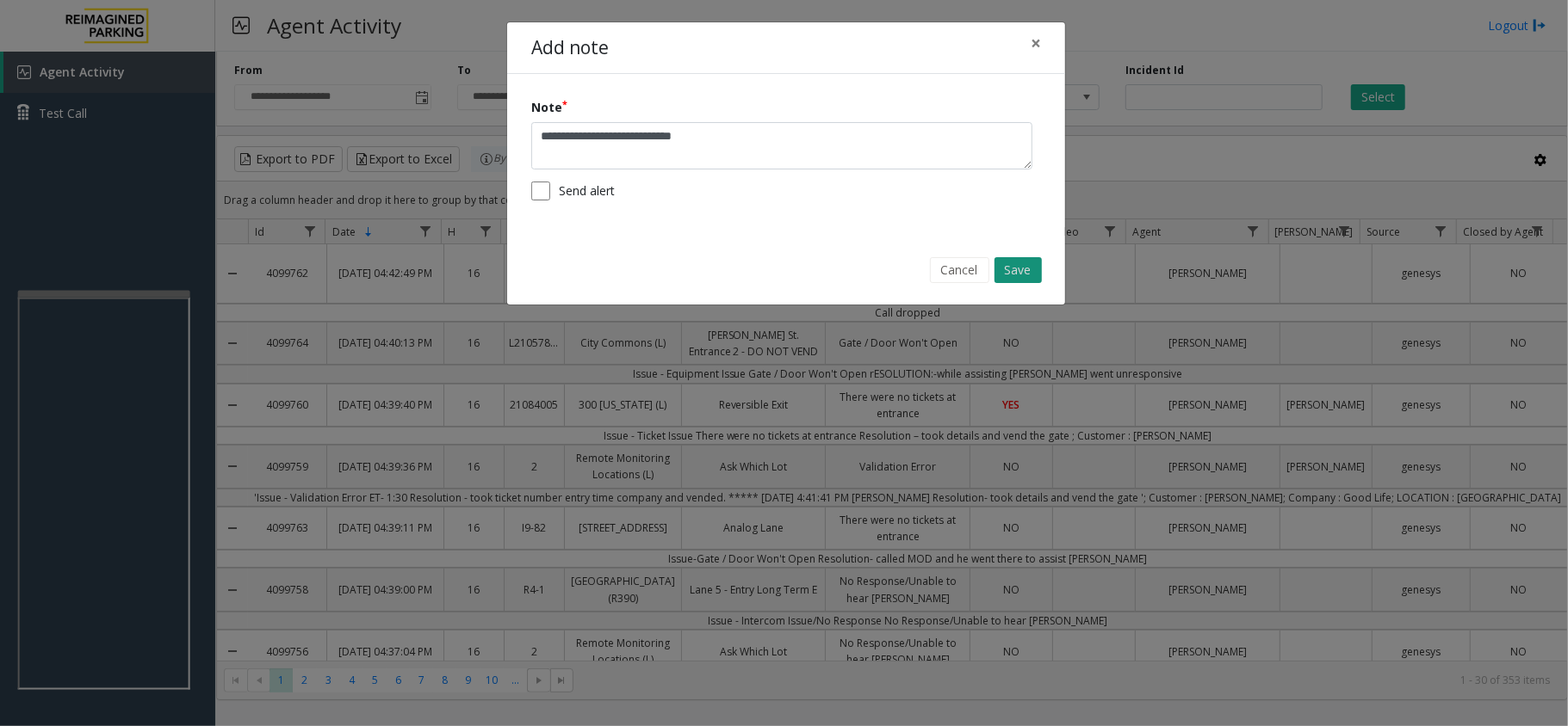
click at [1017, 264] on button "Save" at bounding box center [1018, 270] width 48 height 26
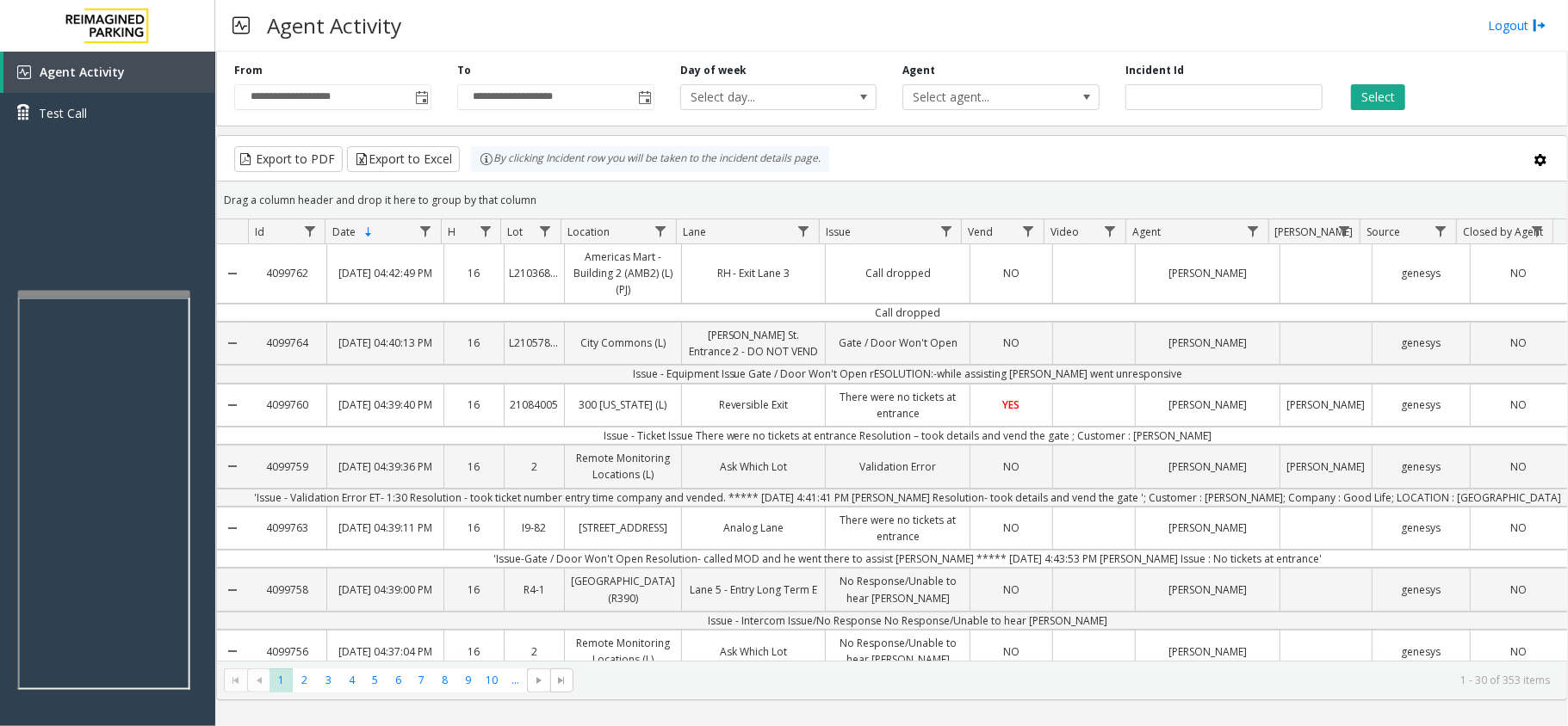
click at [983, 184] on kendo-grid-group-panel "Drag a column header and drop it here to group by that column" at bounding box center [892, 200] width 1350 height 38
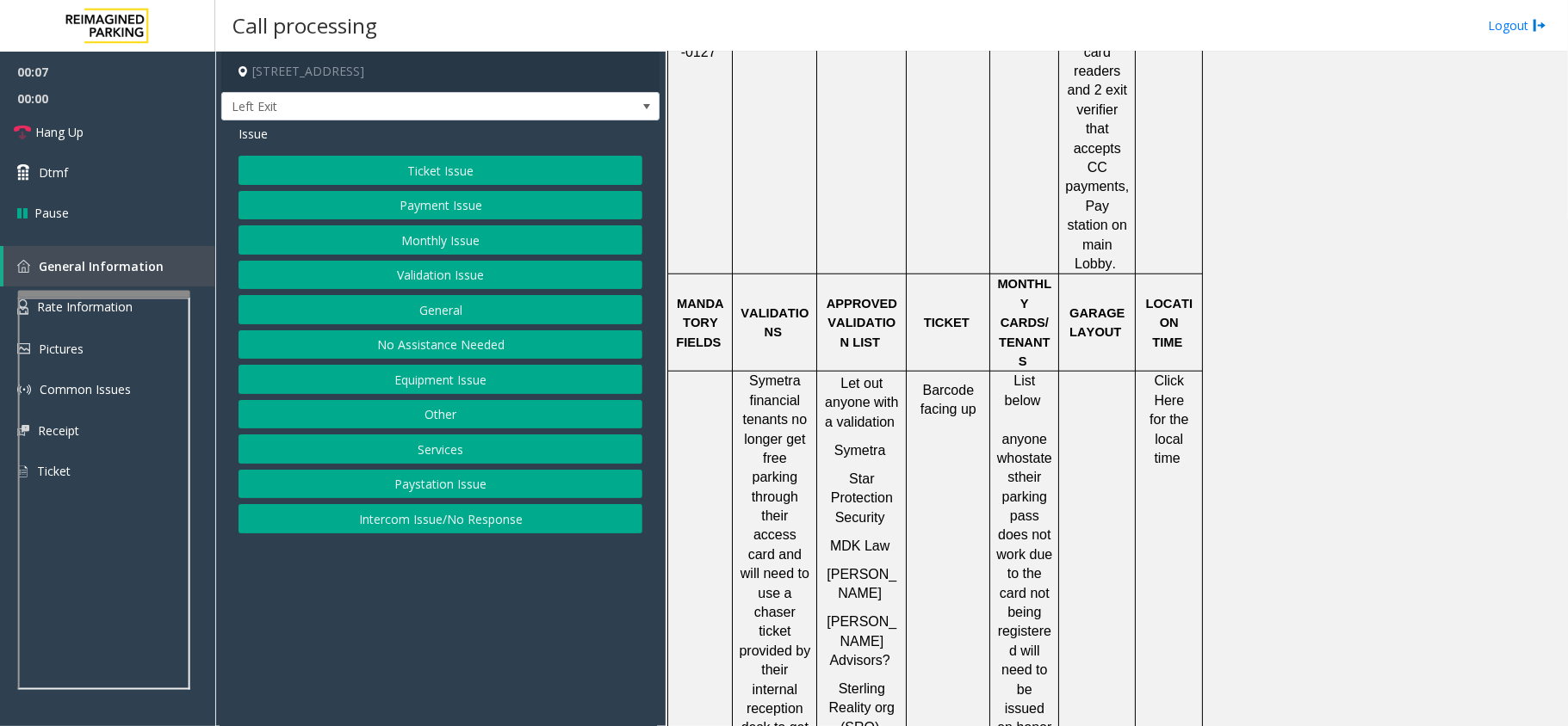
scroll to position [1147, 0]
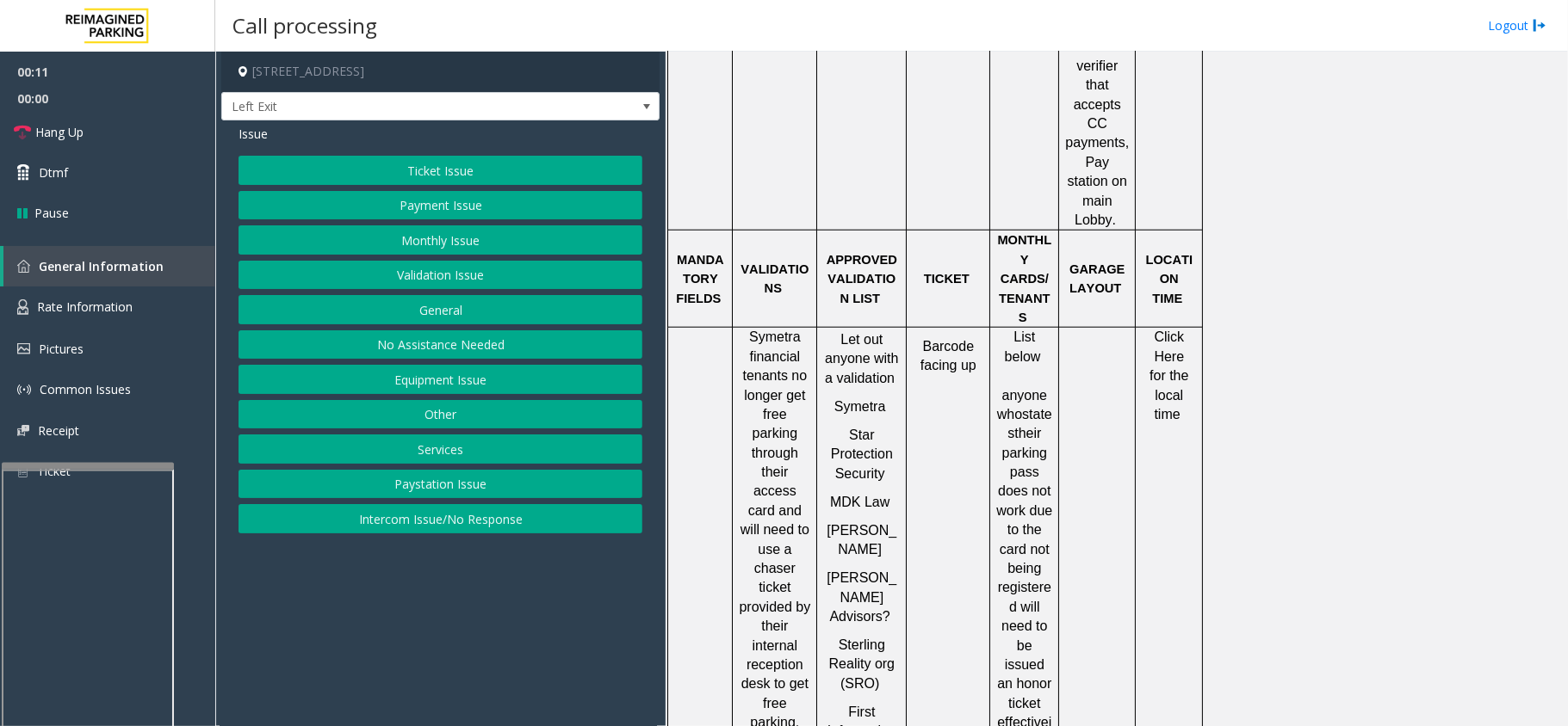
click at [81, 463] on div at bounding box center [88, 467] width 173 height 7
click at [339, 271] on button "Validation Issue" at bounding box center [441, 275] width 404 height 29
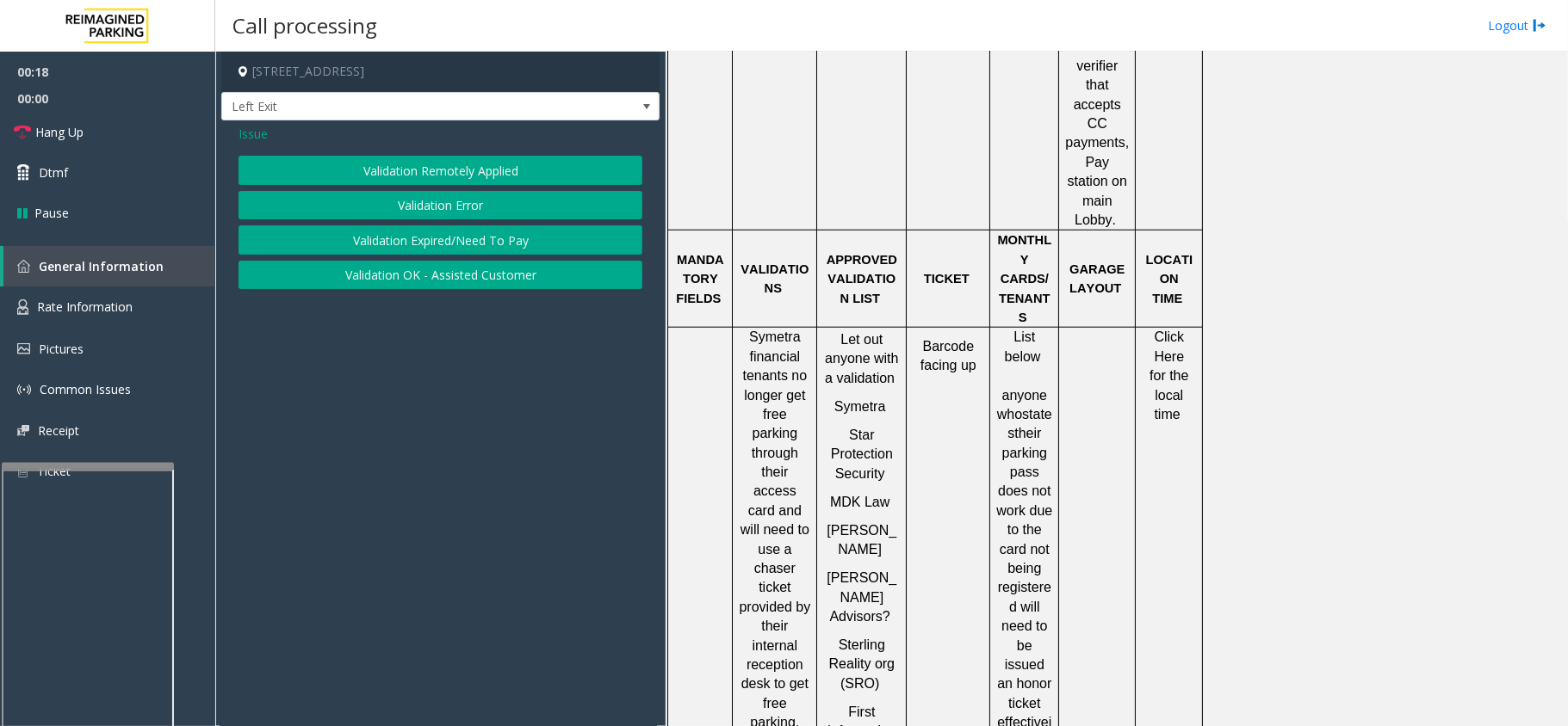
click at [411, 209] on button "Validation Error" at bounding box center [441, 205] width 404 height 29
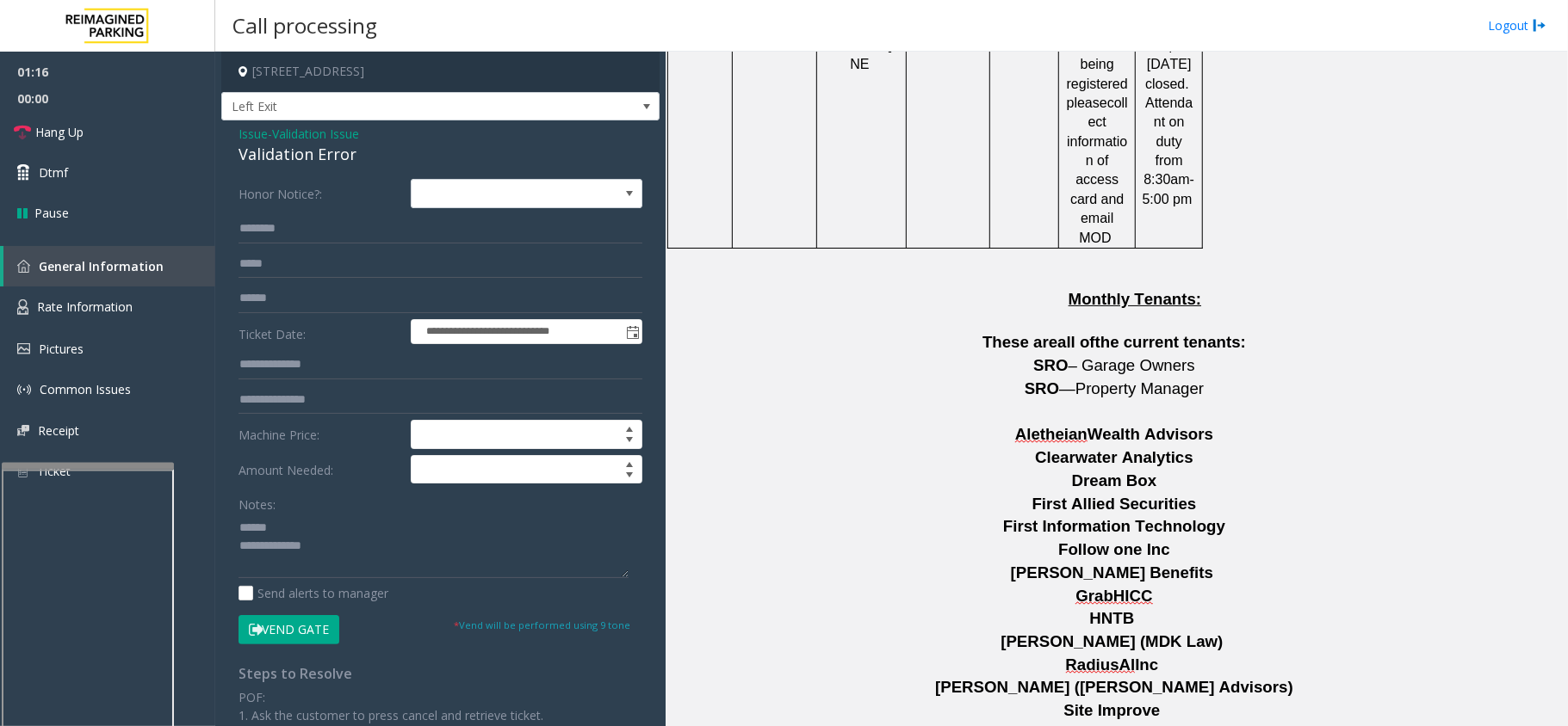
scroll to position [463, 0]
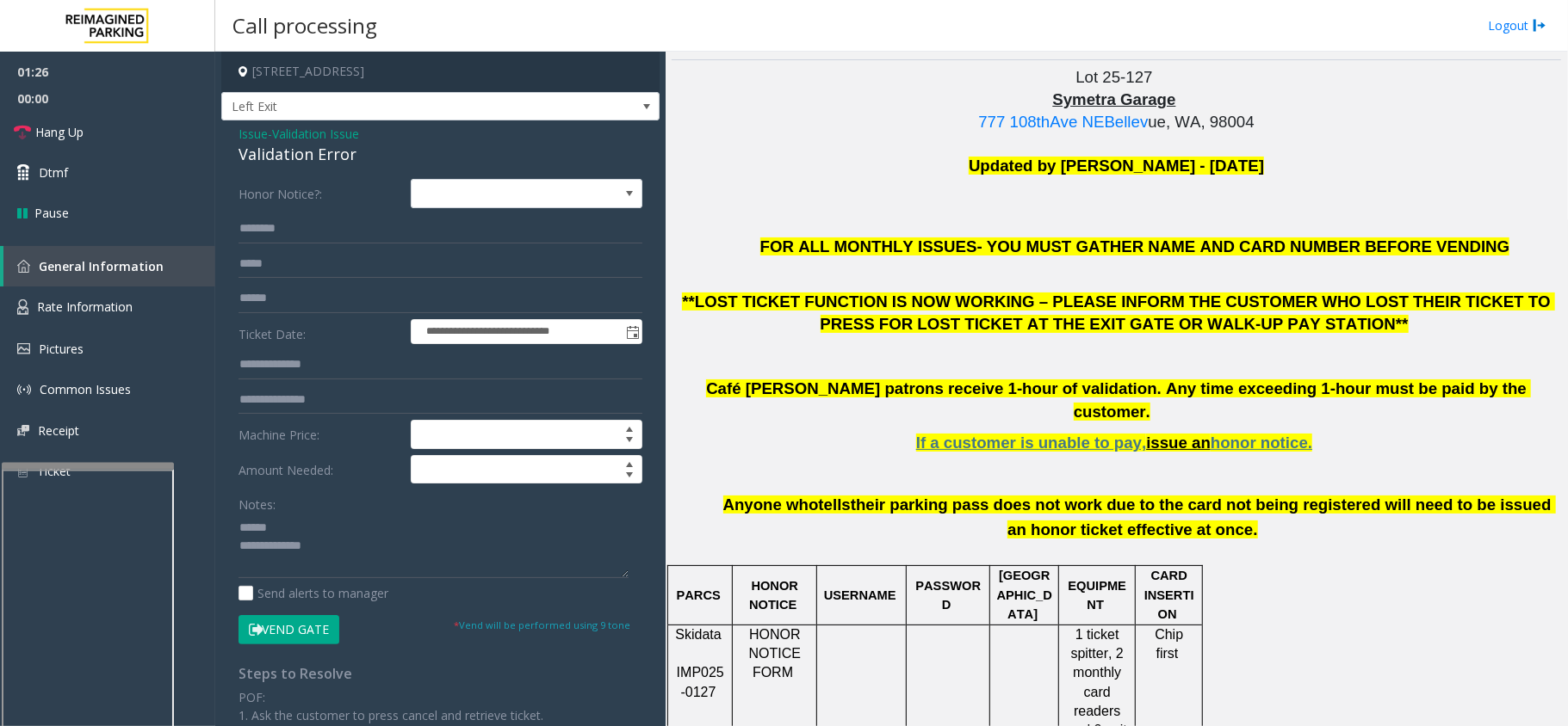
click at [320, 507] on div "Notes:" at bounding box center [441, 534] width 404 height 88
click at [238, 525] on div "**********" at bounding box center [441, 632] width 430 height 907
click at [240, 528] on textarea at bounding box center [434, 546] width 390 height 65
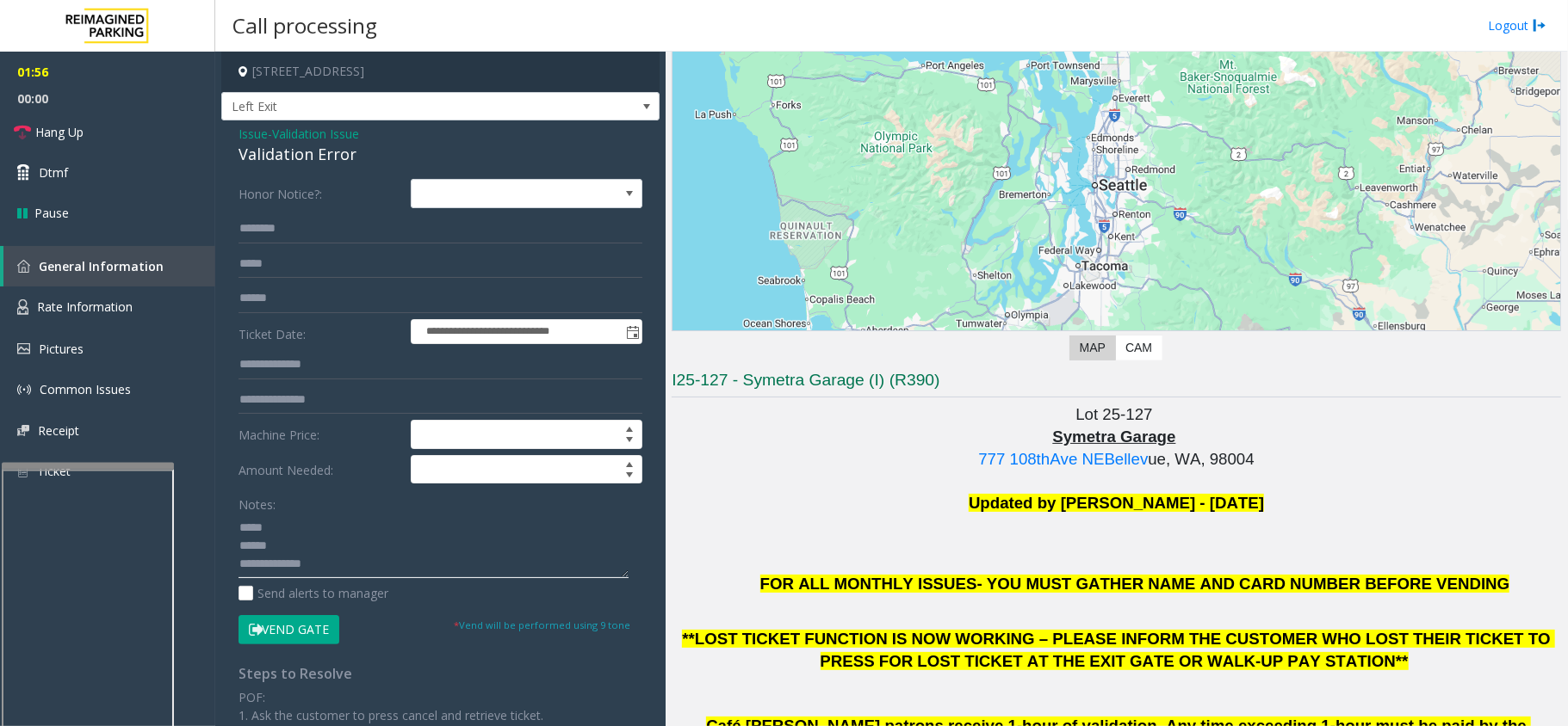
scroll to position [0, 0]
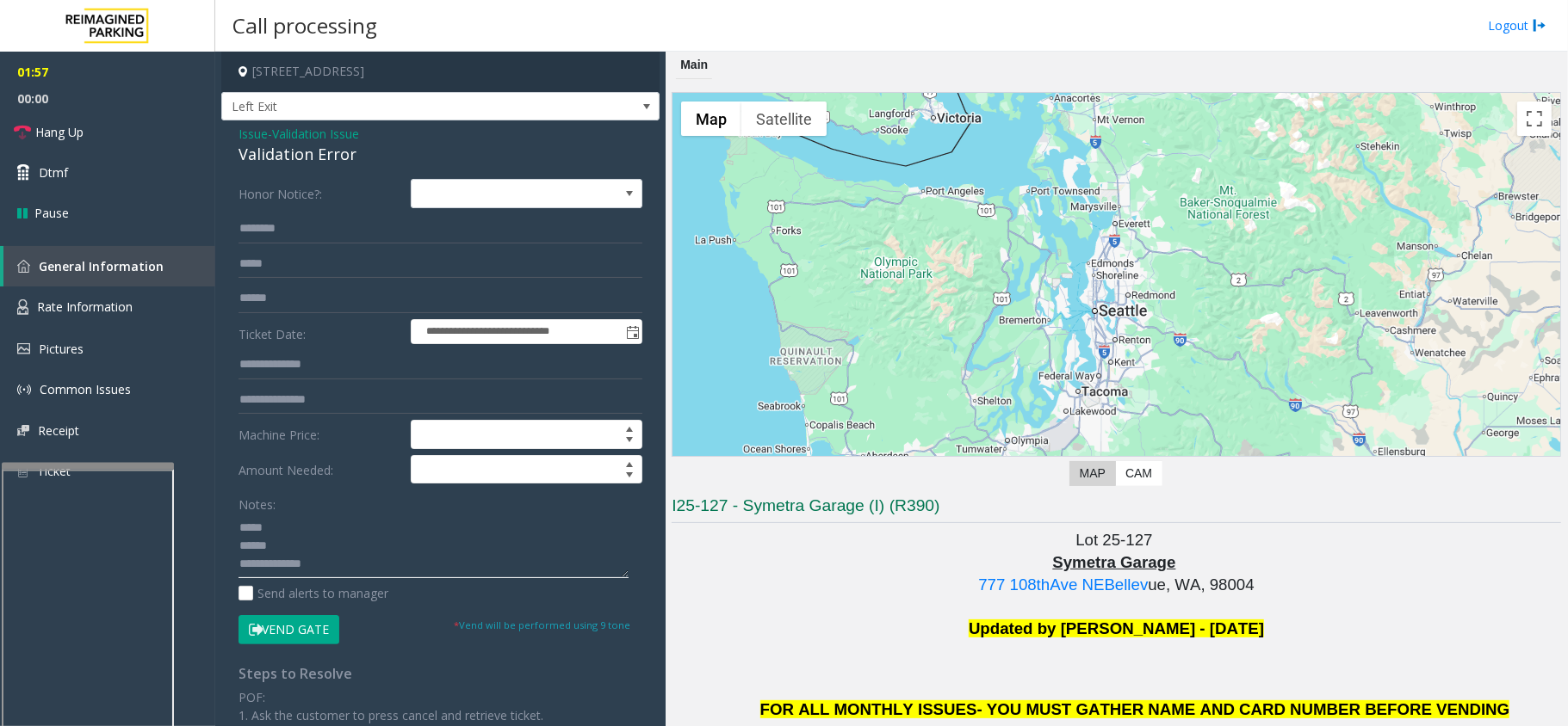
click at [331, 535] on textarea at bounding box center [434, 546] width 390 height 65
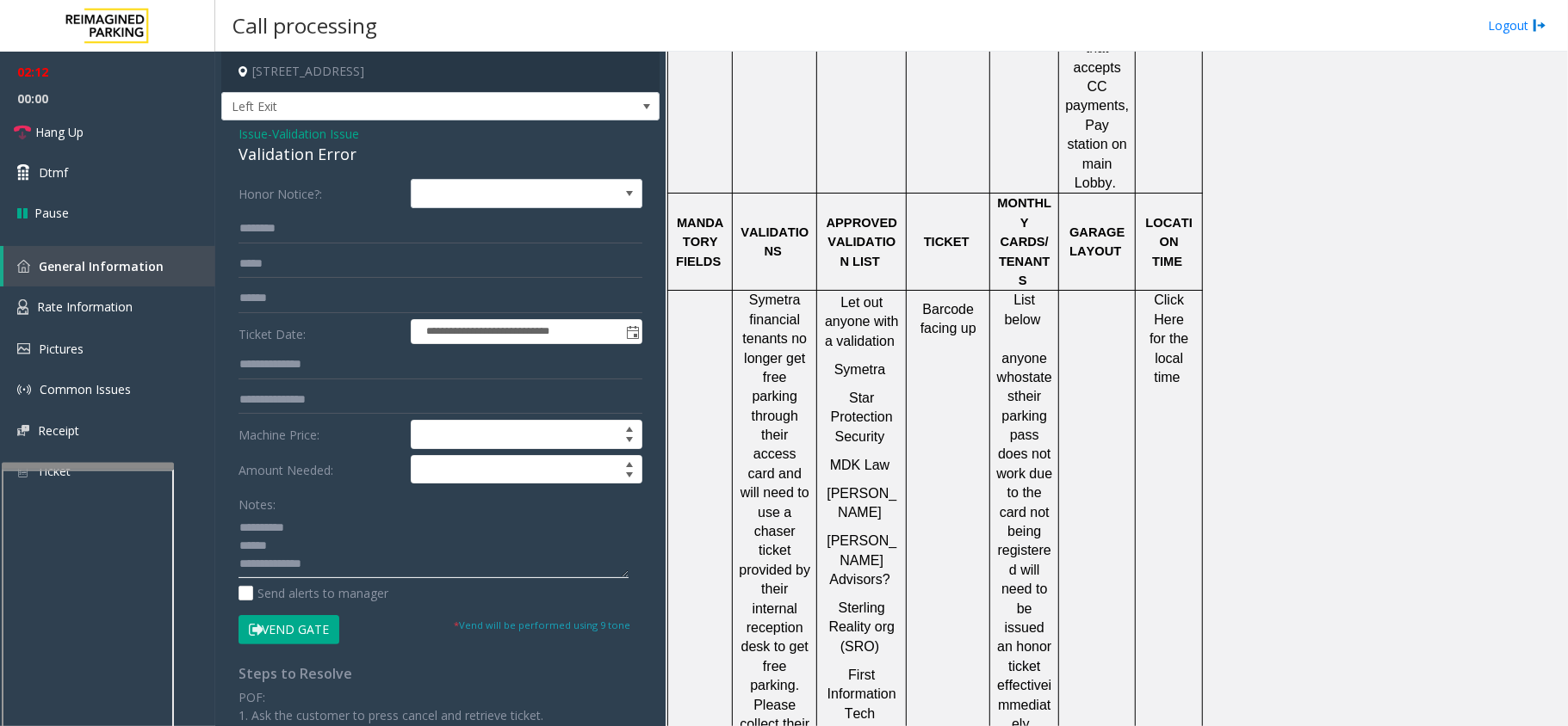
scroll to position [1147, 0]
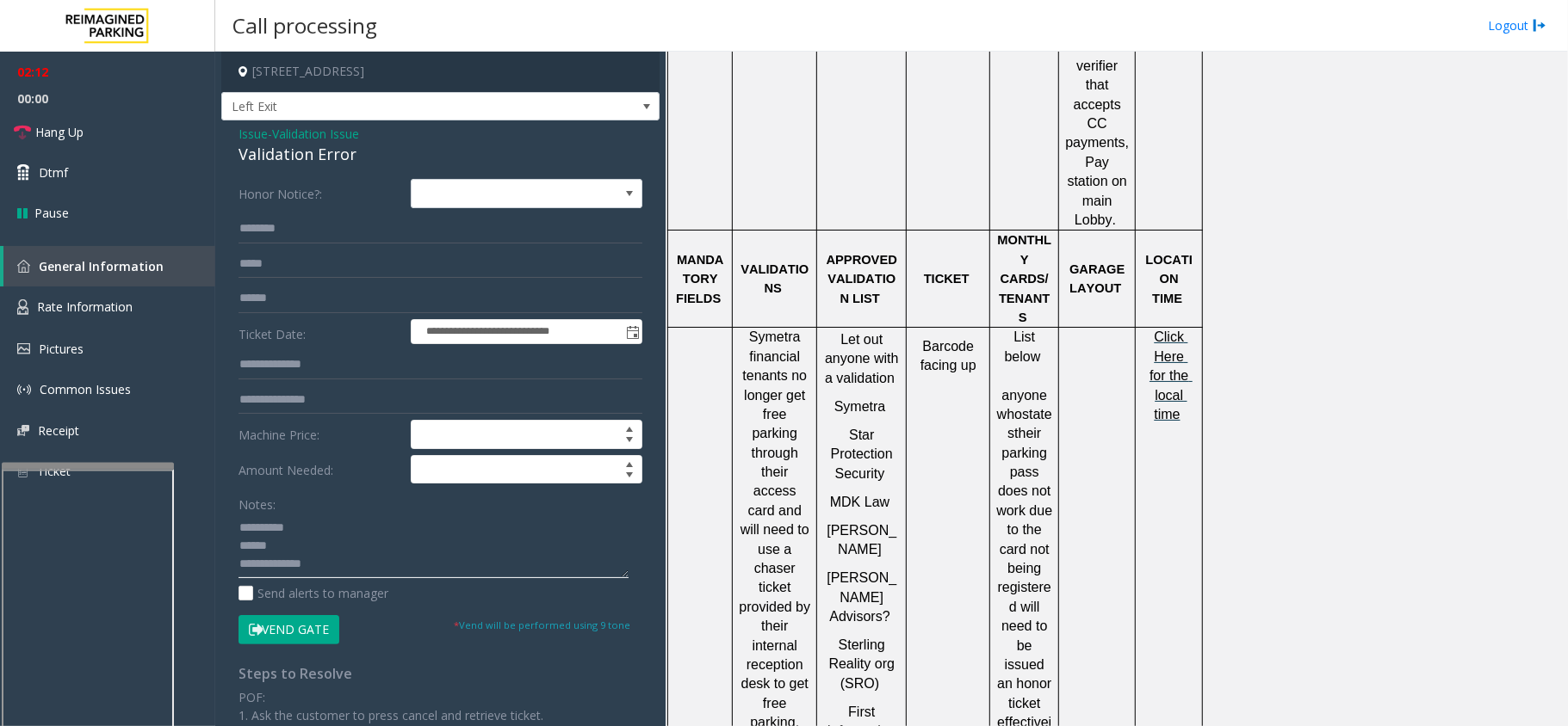
type textarea "**********"
click at [1164, 330] on span "Click Here for the local time" at bounding box center [1171, 376] width 43 height 92
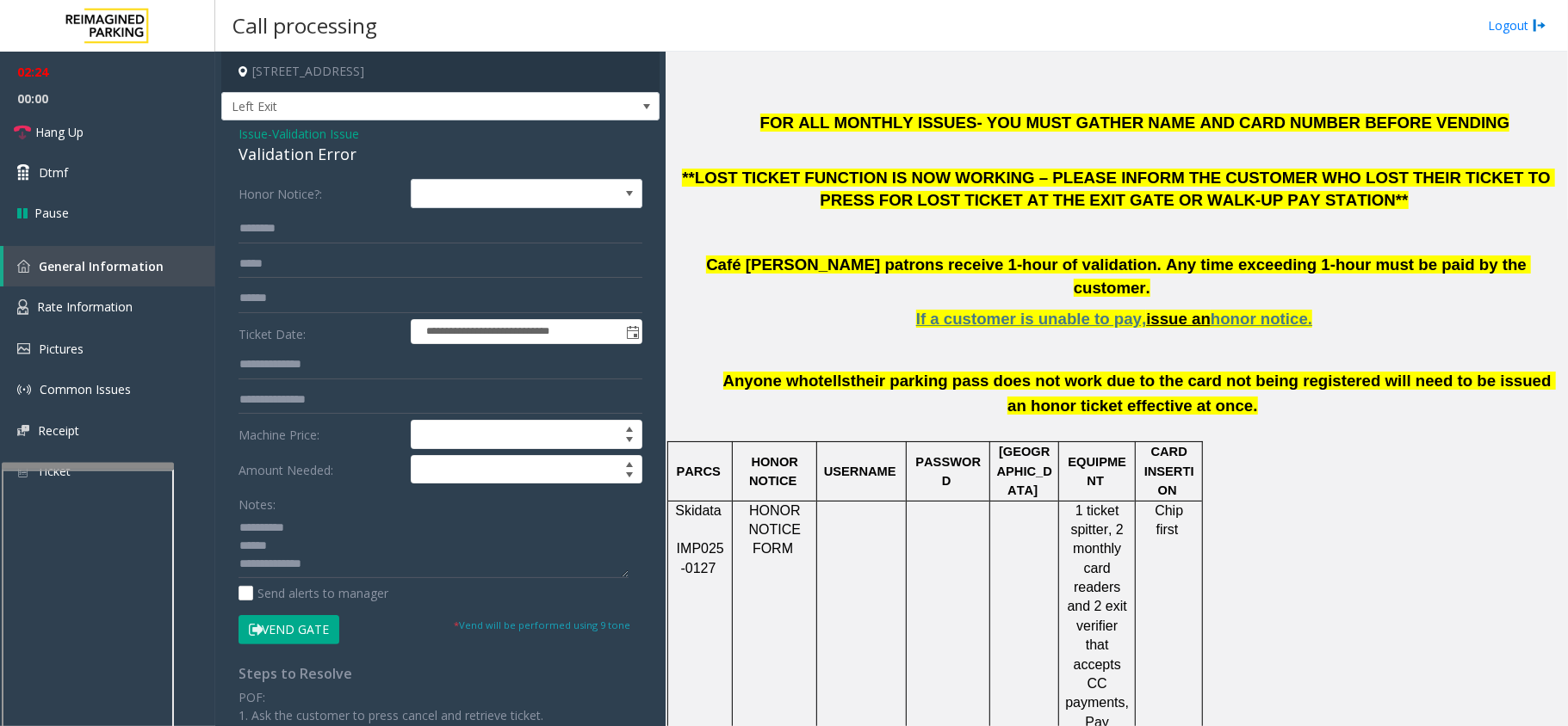
scroll to position [573, 0]
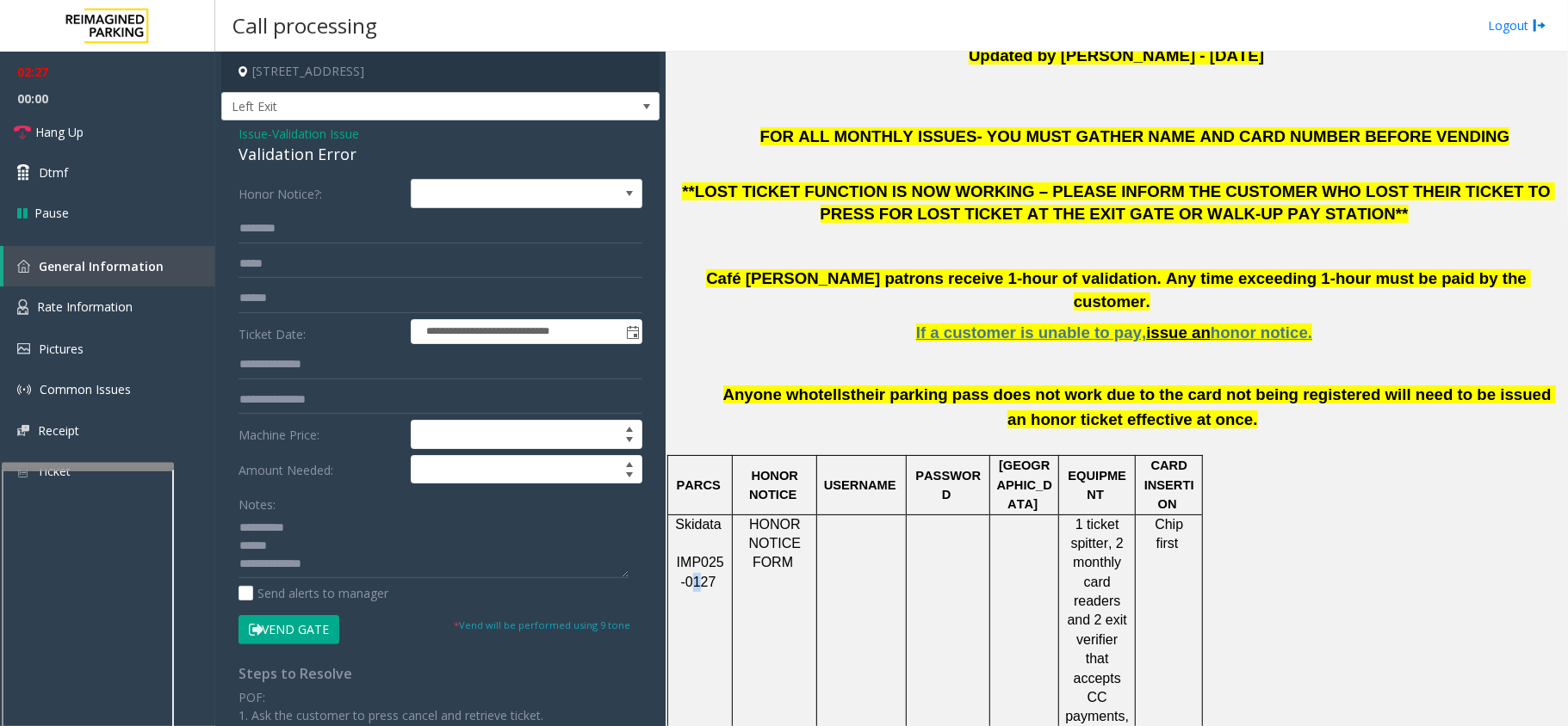
click at [690, 571] on td "Skidata IMP025-0127" at bounding box center [700, 660] width 65 height 290
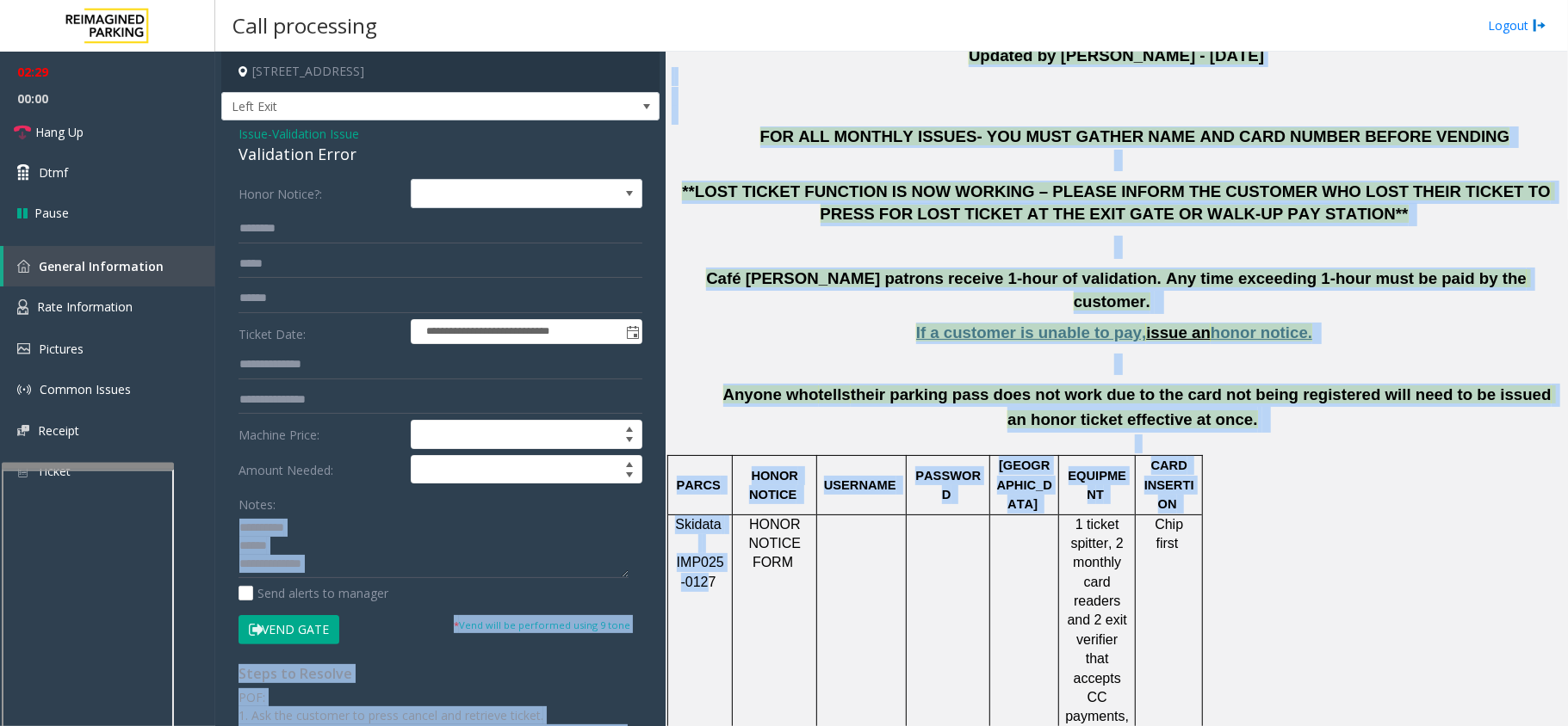
drag, startPoint x: 708, startPoint y: 562, endPoint x: 661, endPoint y: 554, distance: 47.7
click at [661, 554] on div "**********" at bounding box center [891, 388] width 1352 height 675
click at [699, 594] on td "Skidata IMP025-0127" at bounding box center [700, 660] width 65 height 290
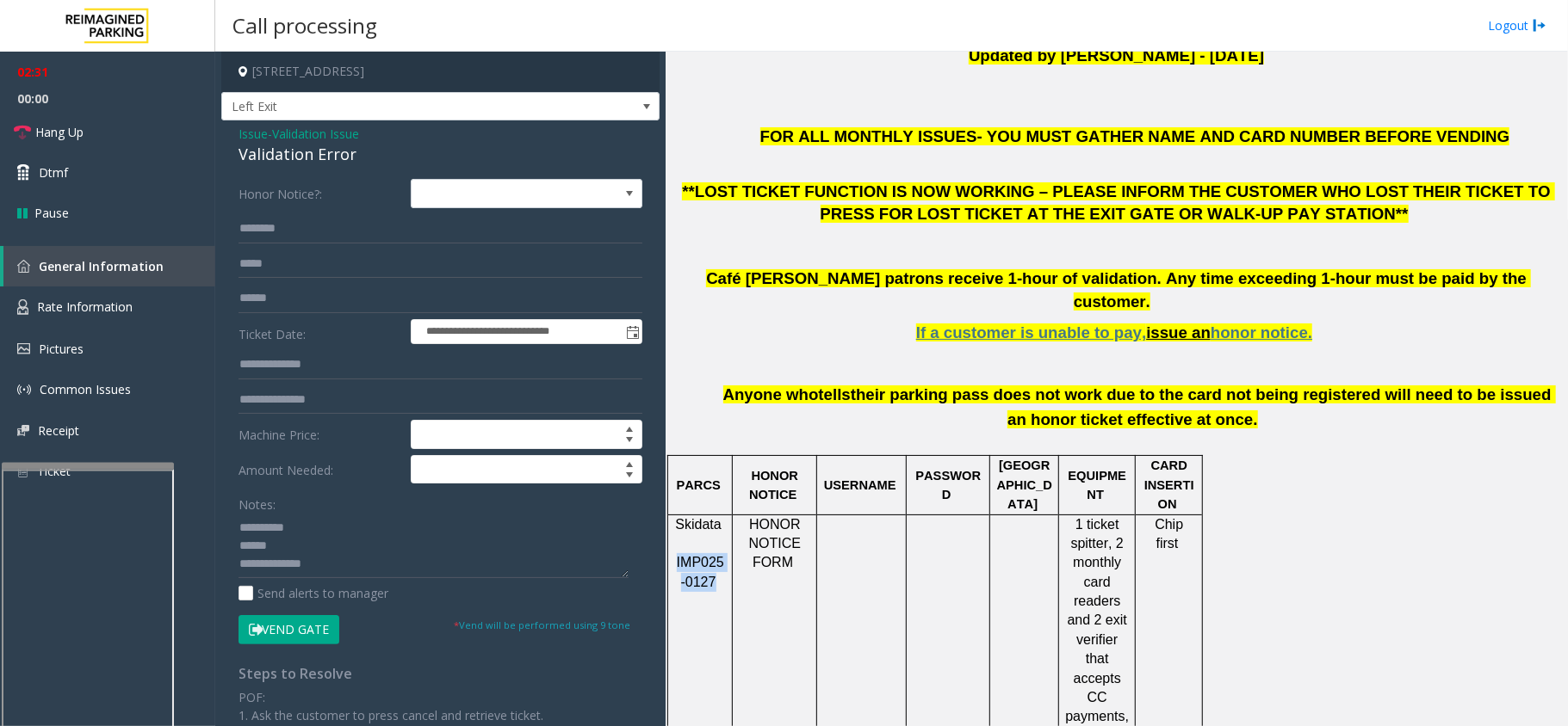
drag, startPoint x: 714, startPoint y: 564, endPoint x: 676, endPoint y: 542, distance: 43.9
click at [676, 542] on p "Skidata IMP025-0127" at bounding box center [700, 554] width 51 height 78
copy span "IMP025-0127"
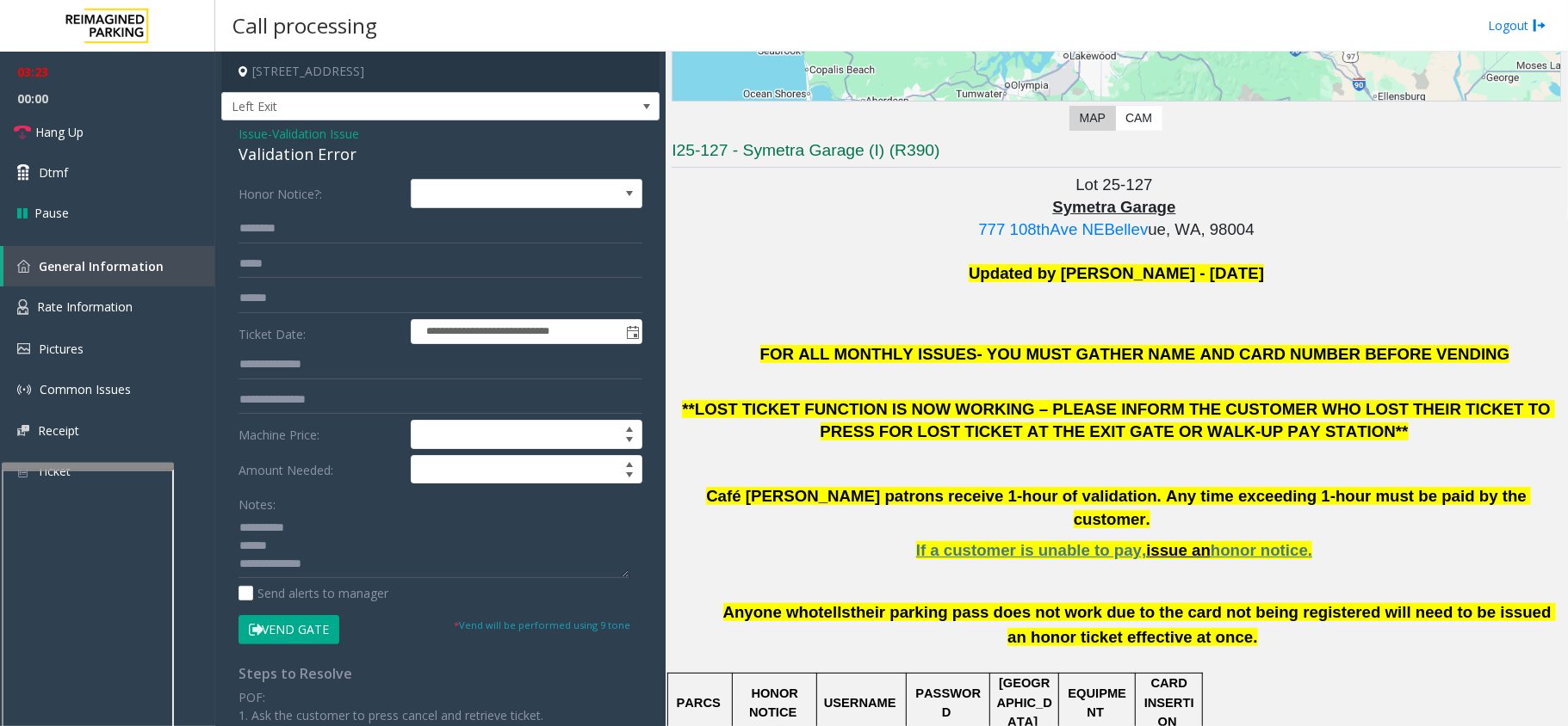
scroll to position [11, 0]
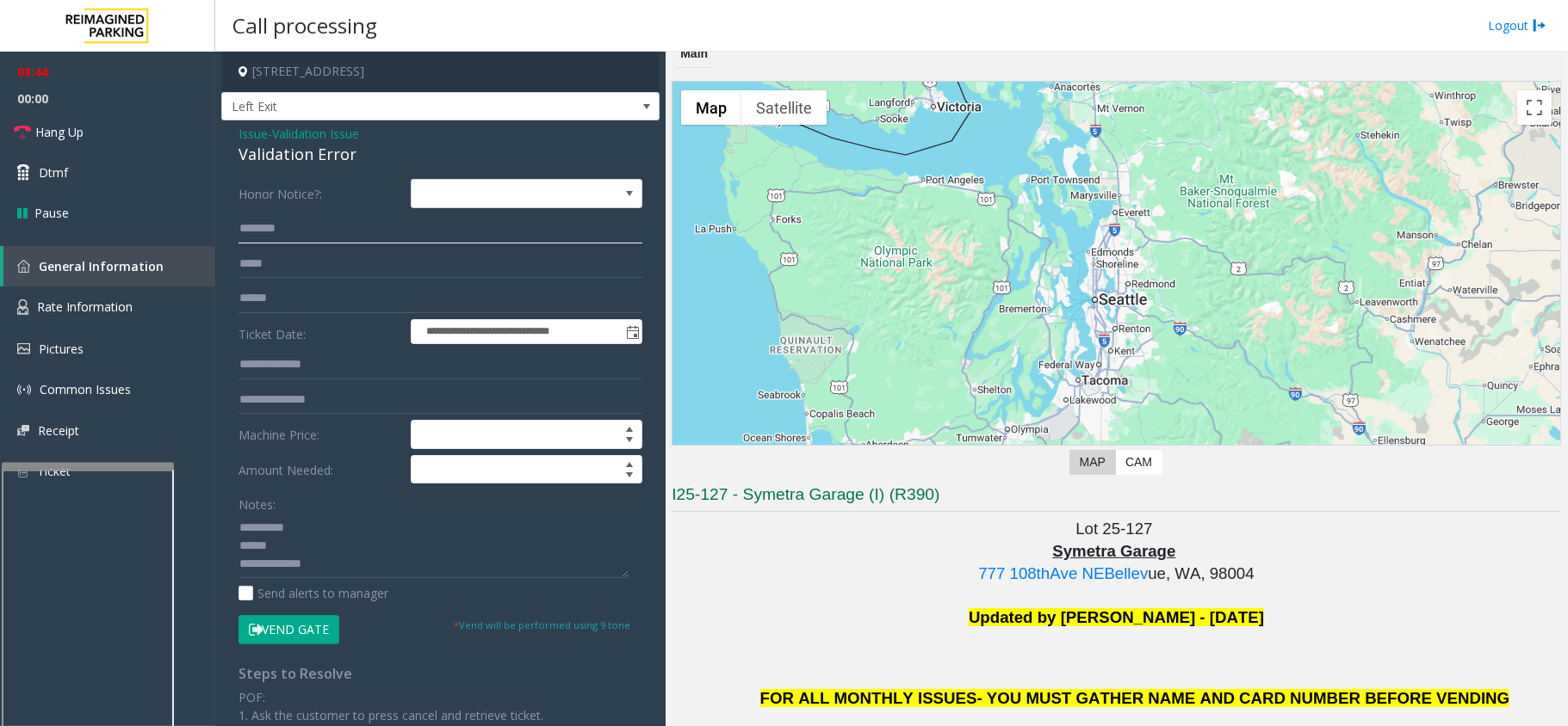
click at [326, 228] on input "text" at bounding box center [441, 228] width 404 height 29
type input "***"
click at [279, 149] on div "Validation Error" at bounding box center [441, 155] width 404 height 23
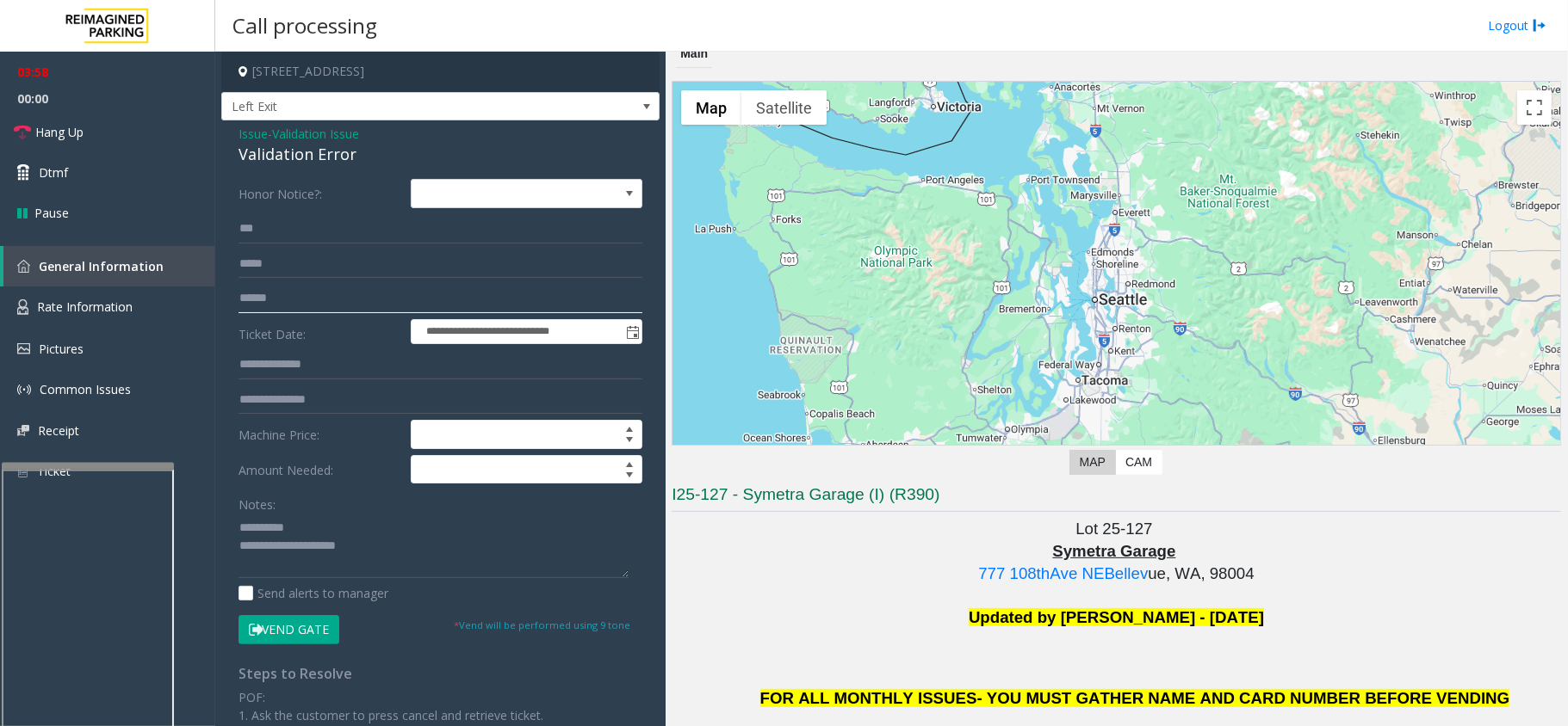
click at [319, 296] on input "text" at bounding box center [441, 298] width 404 height 29
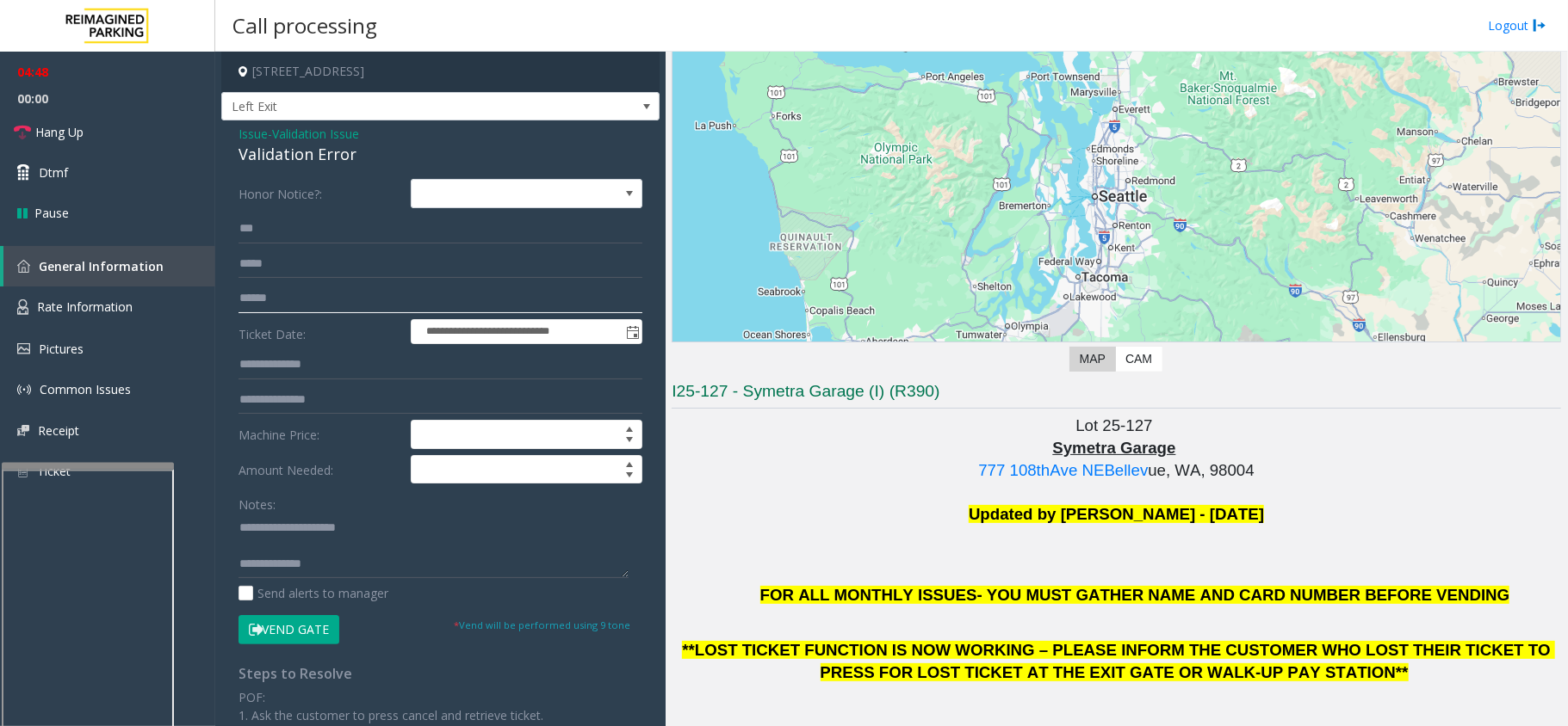
scroll to position [0, 0]
click at [331, 528] on textarea at bounding box center [434, 546] width 390 height 65
click at [73, 127] on span "Hang Up" at bounding box center [59, 132] width 49 height 18
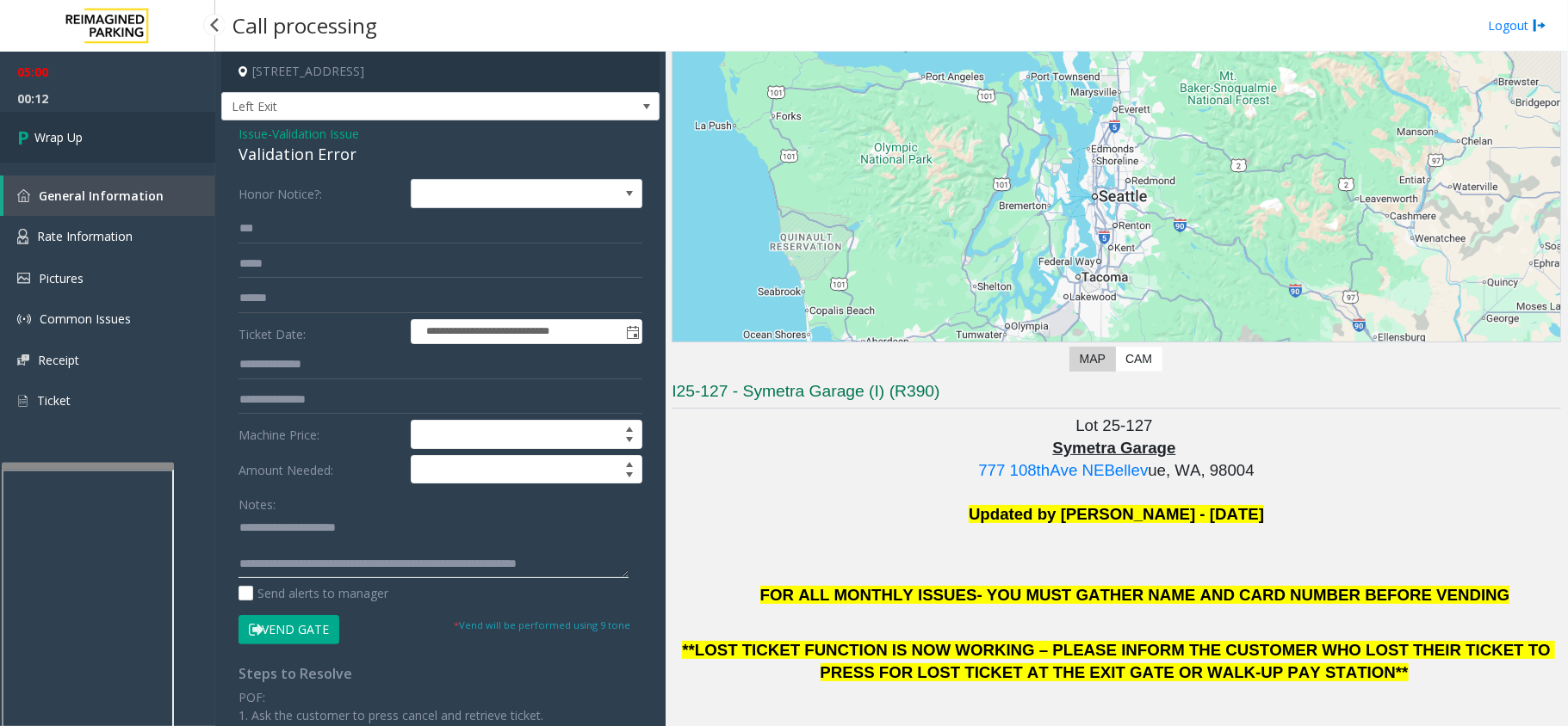
type textarea "**********"
click at [56, 136] on span "Wrap Up" at bounding box center [58, 137] width 49 height 18
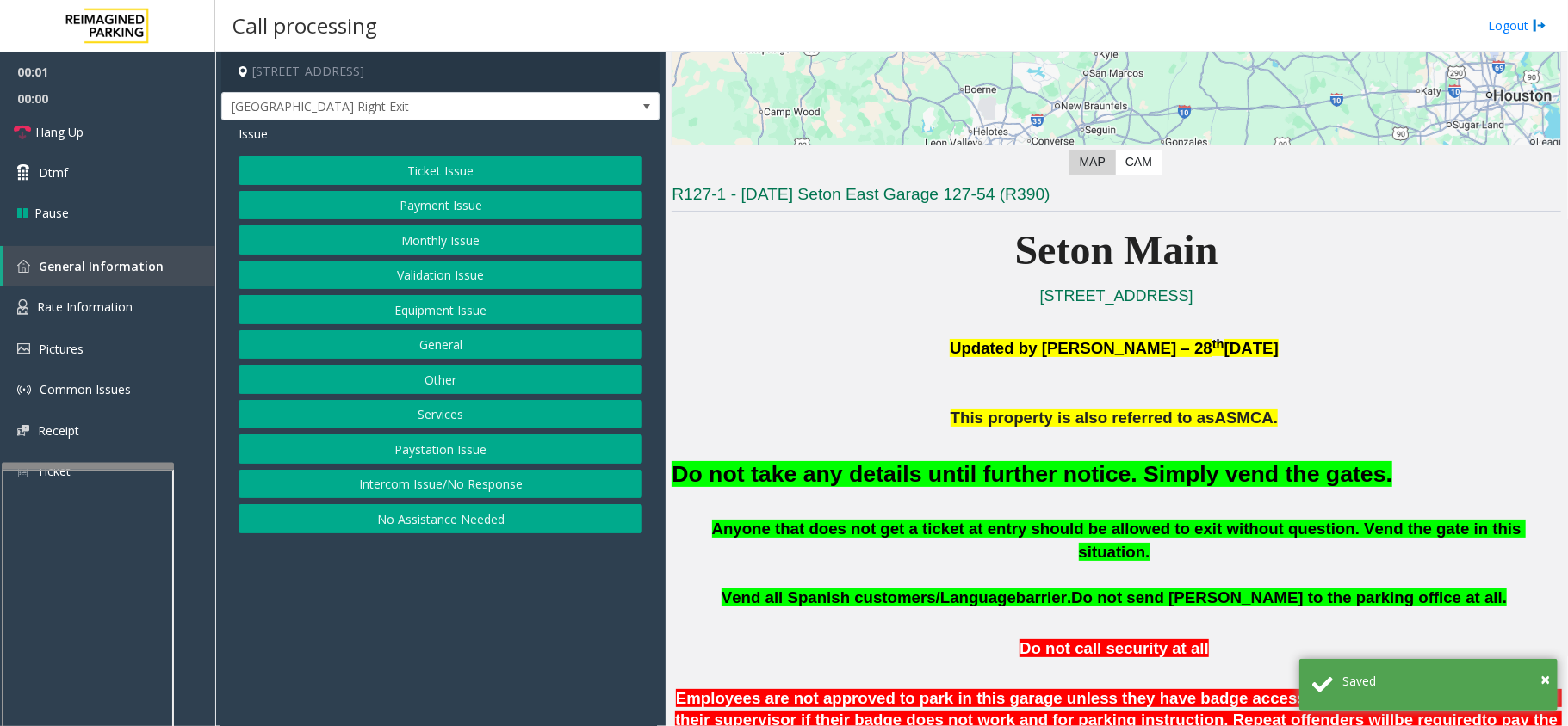
scroll to position [344, 0]
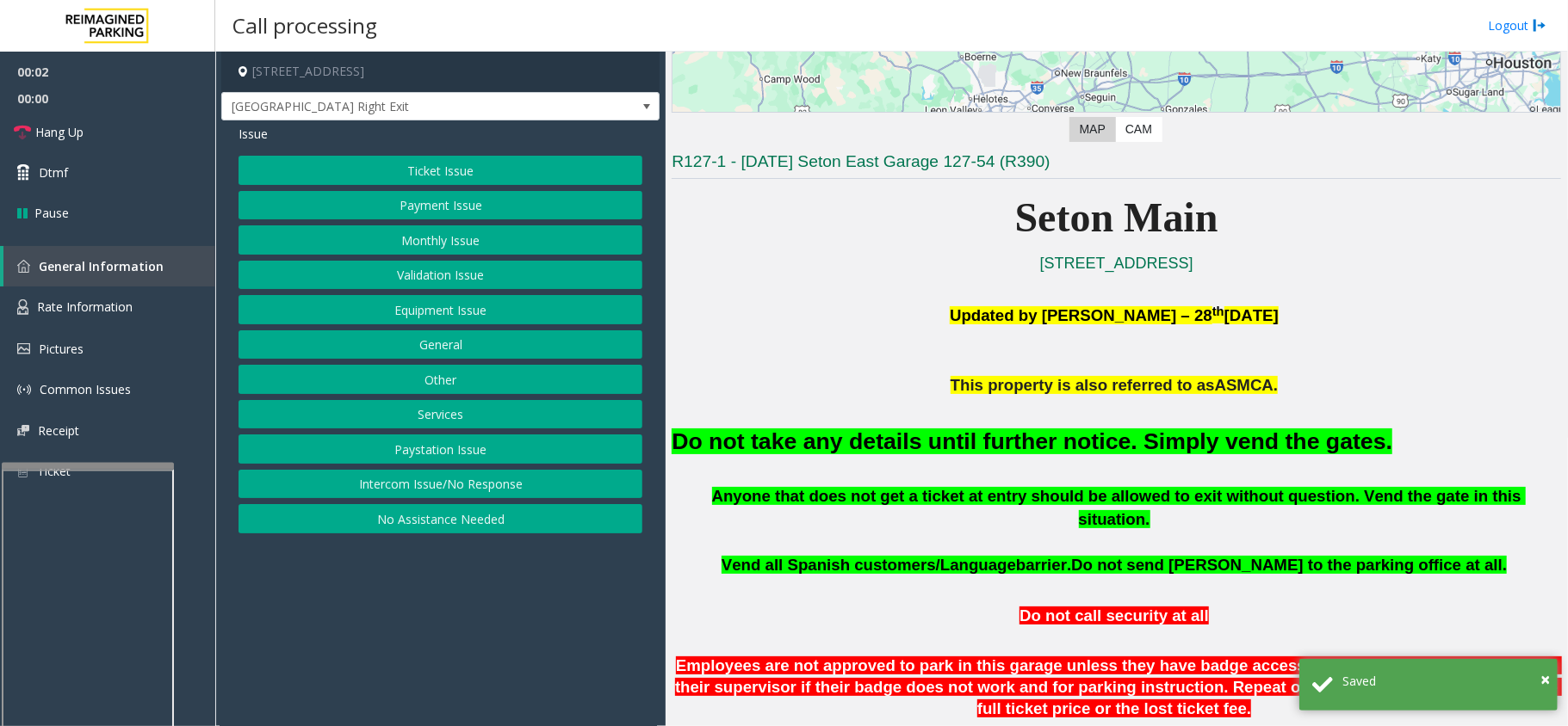
click at [418, 313] on button "Equipment Issue" at bounding box center [441, 310] width 404 height 29
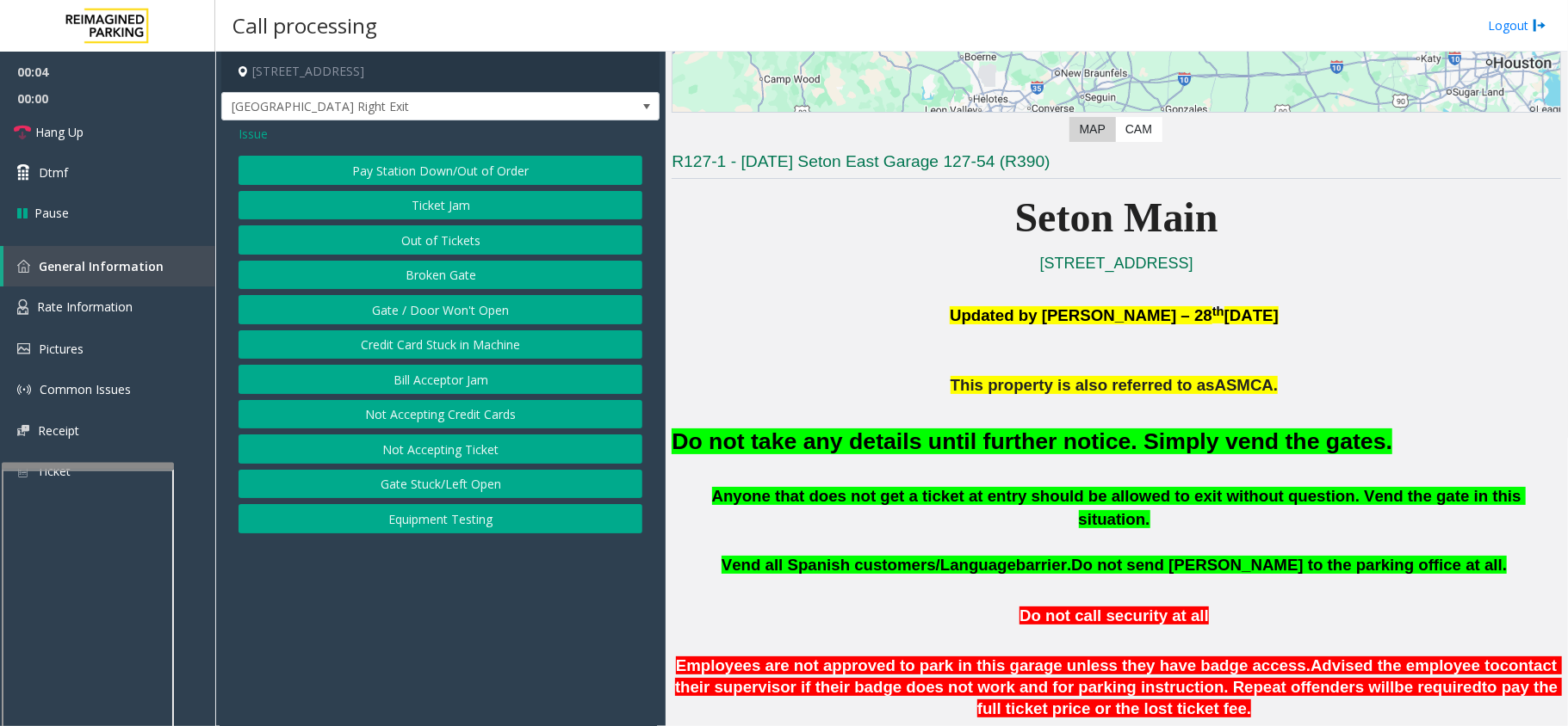
click at [421, 310] on button "Gate / Door Won't Open" at bounding box center [441, 310] width 404 height 29
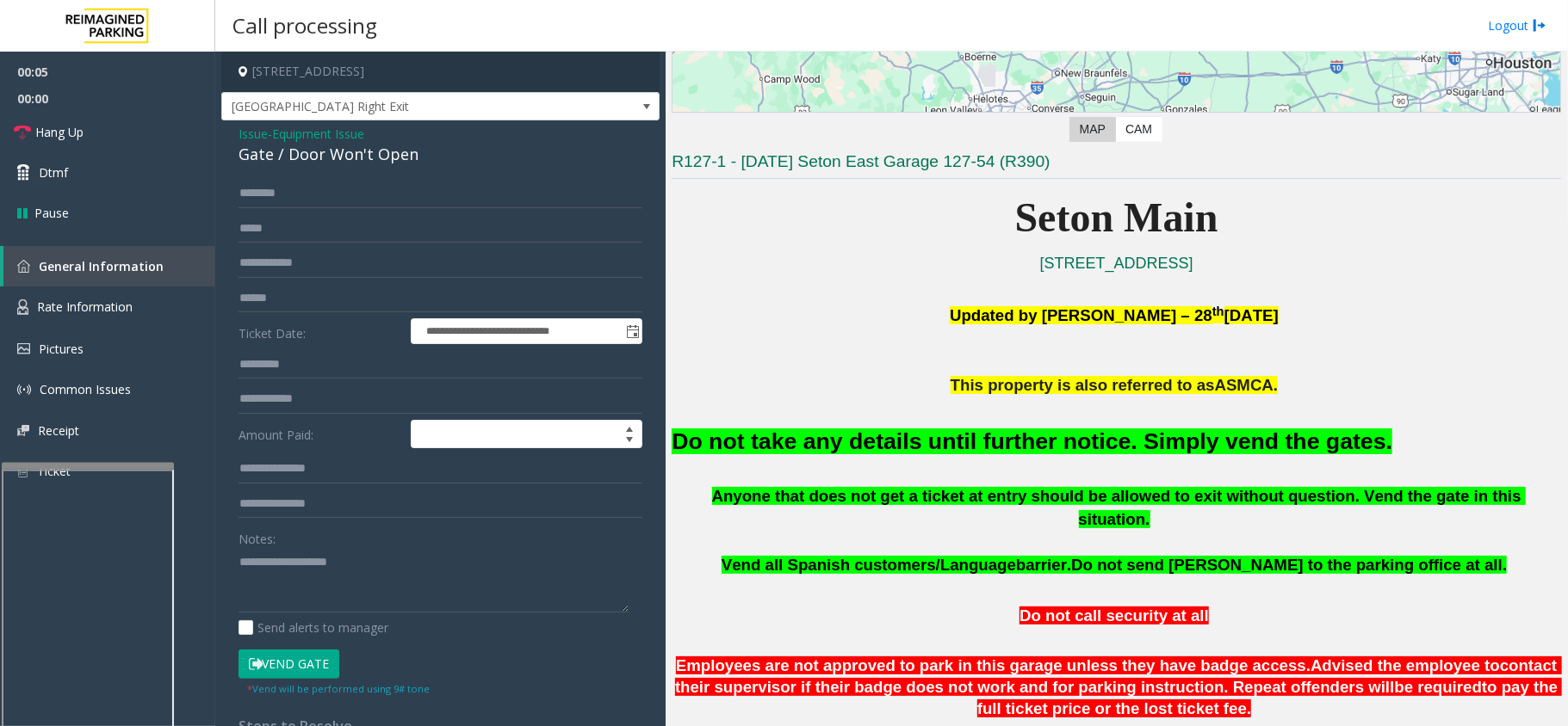
click at [311, 658] on button "Vend Gate" at bounding box center [289, 664] width 101 height 29
click at [772, 460] on div "Do not take any details until further notice. Simply vend the gates." at bounding box center [1116, 441] width 889 height 88
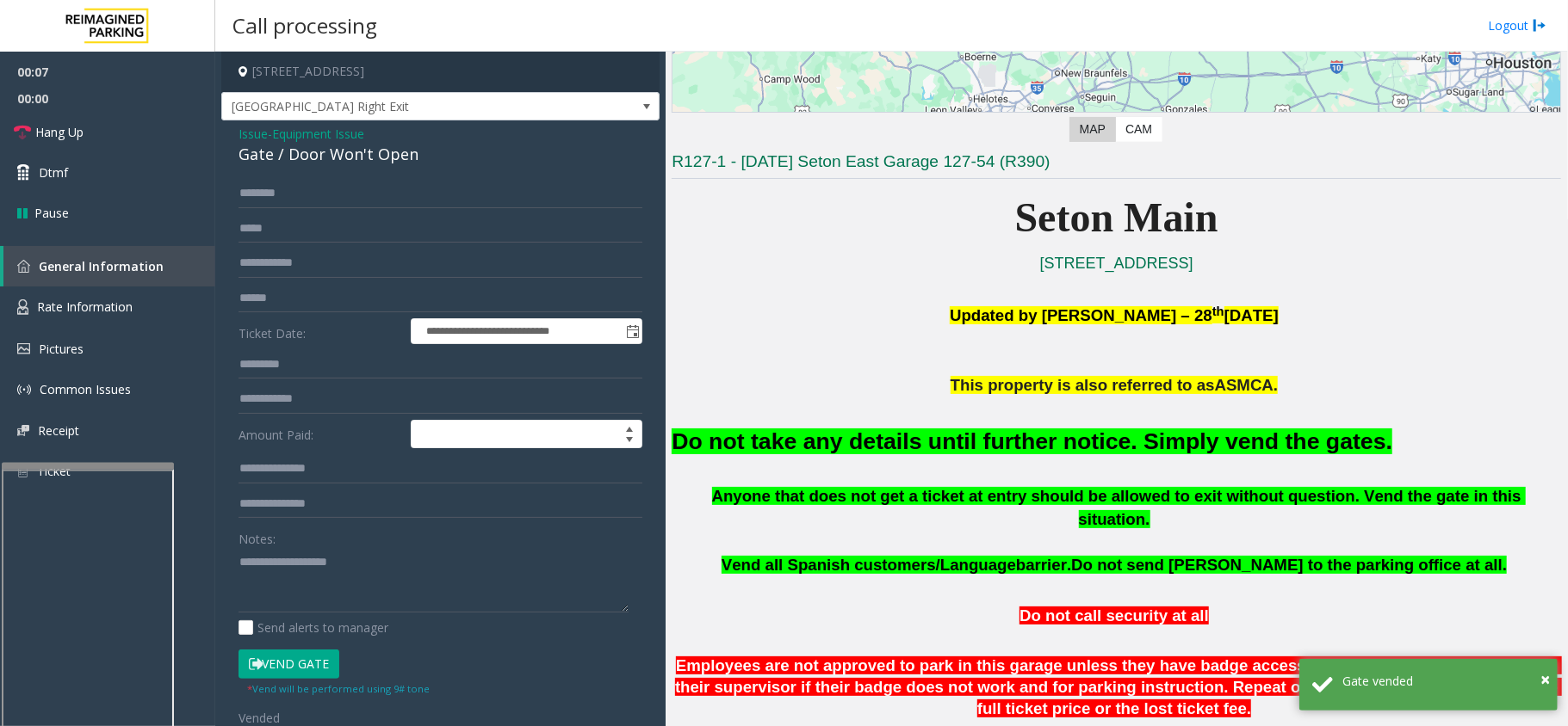
click at [780, 445] on font "Do not take any details until further notice. Simply vend the gates." at bounding box center [1032, 441] width 721 height 26
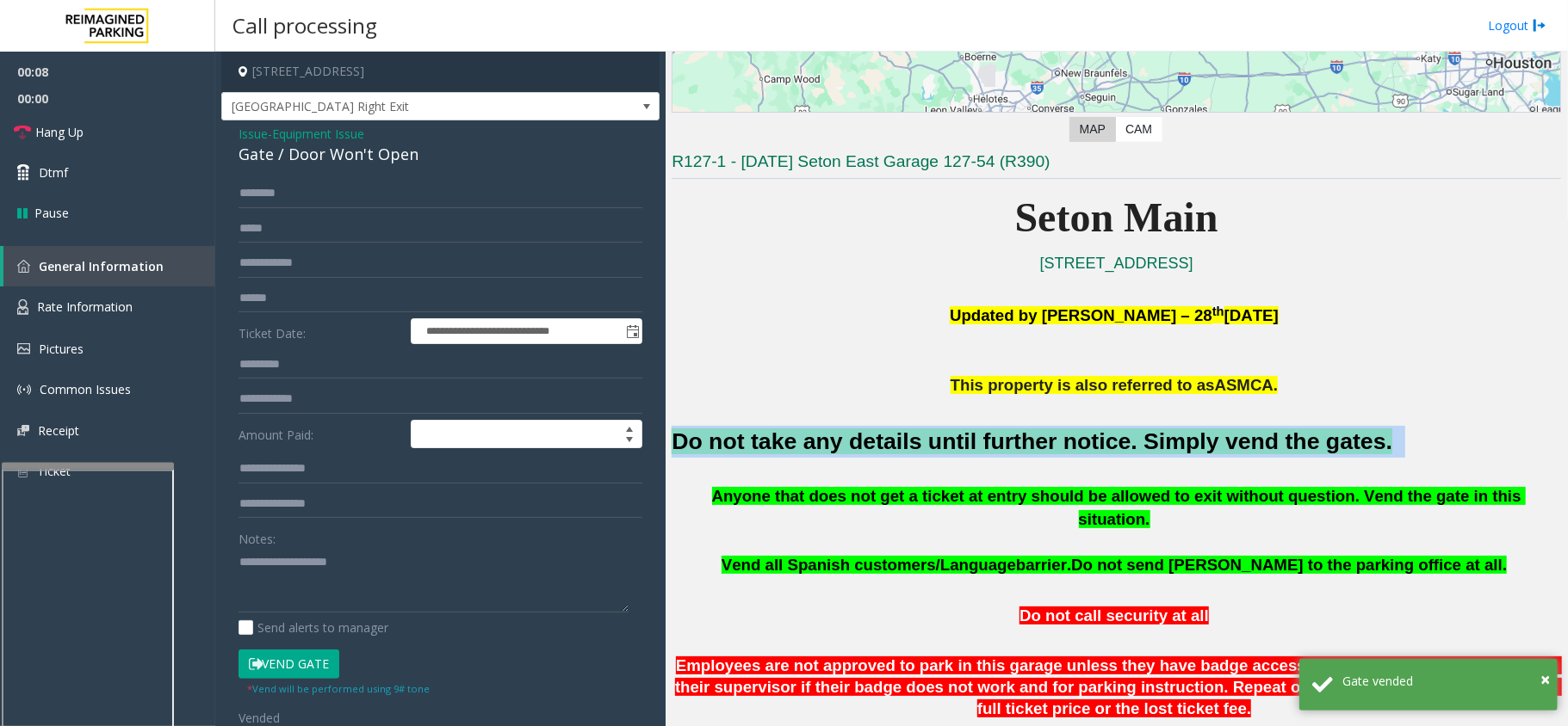
click at [780, 445] on font "Do not take any details until further notice. Simply vend the gates." at bounding box center [1032, 441] width 721 height 26
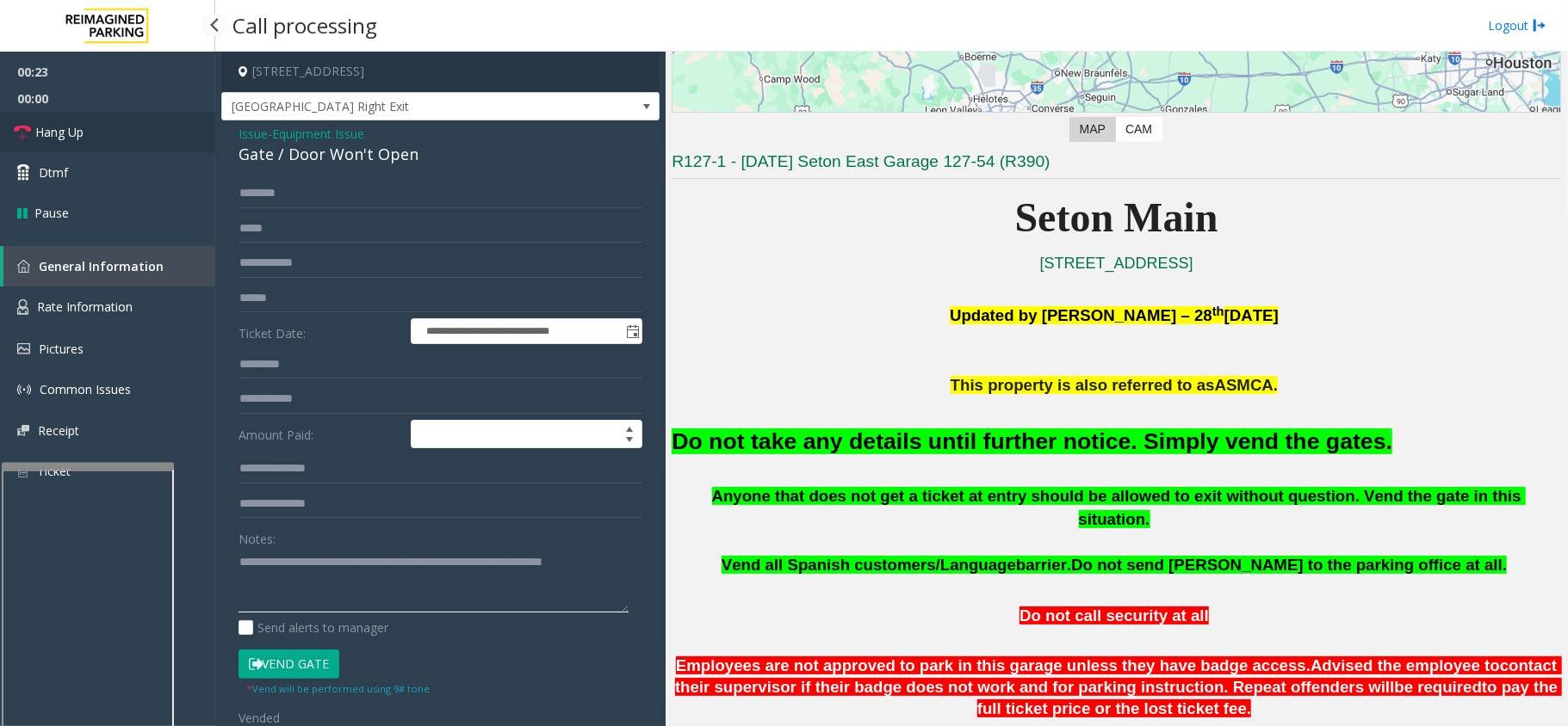
type textarea "**********"
click at [36, 141] on link "Hang Up" at bounding box center [107, 133] width 215 height 41
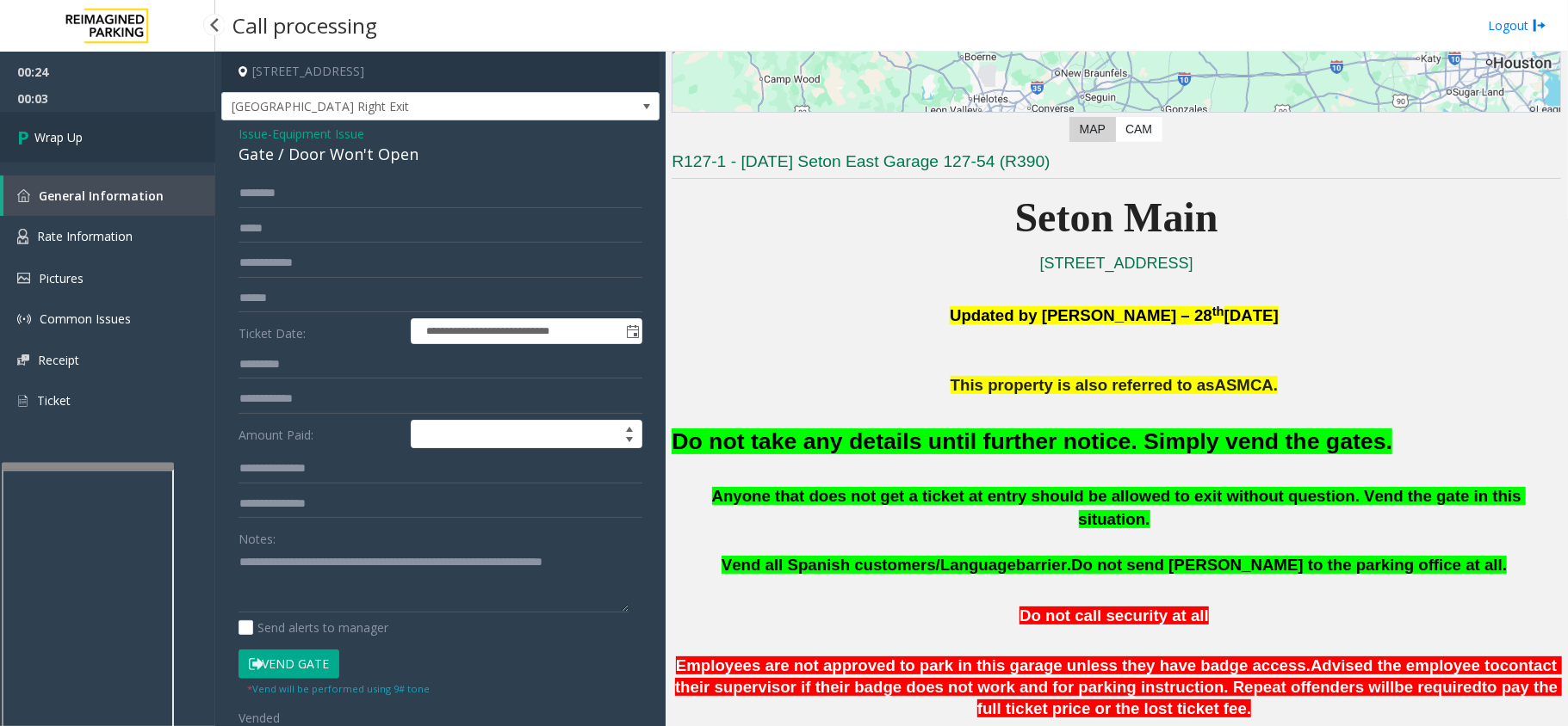
click at [36, 141] on span "Wrap Up" at bounding box center [58, 137] width 49 height 18
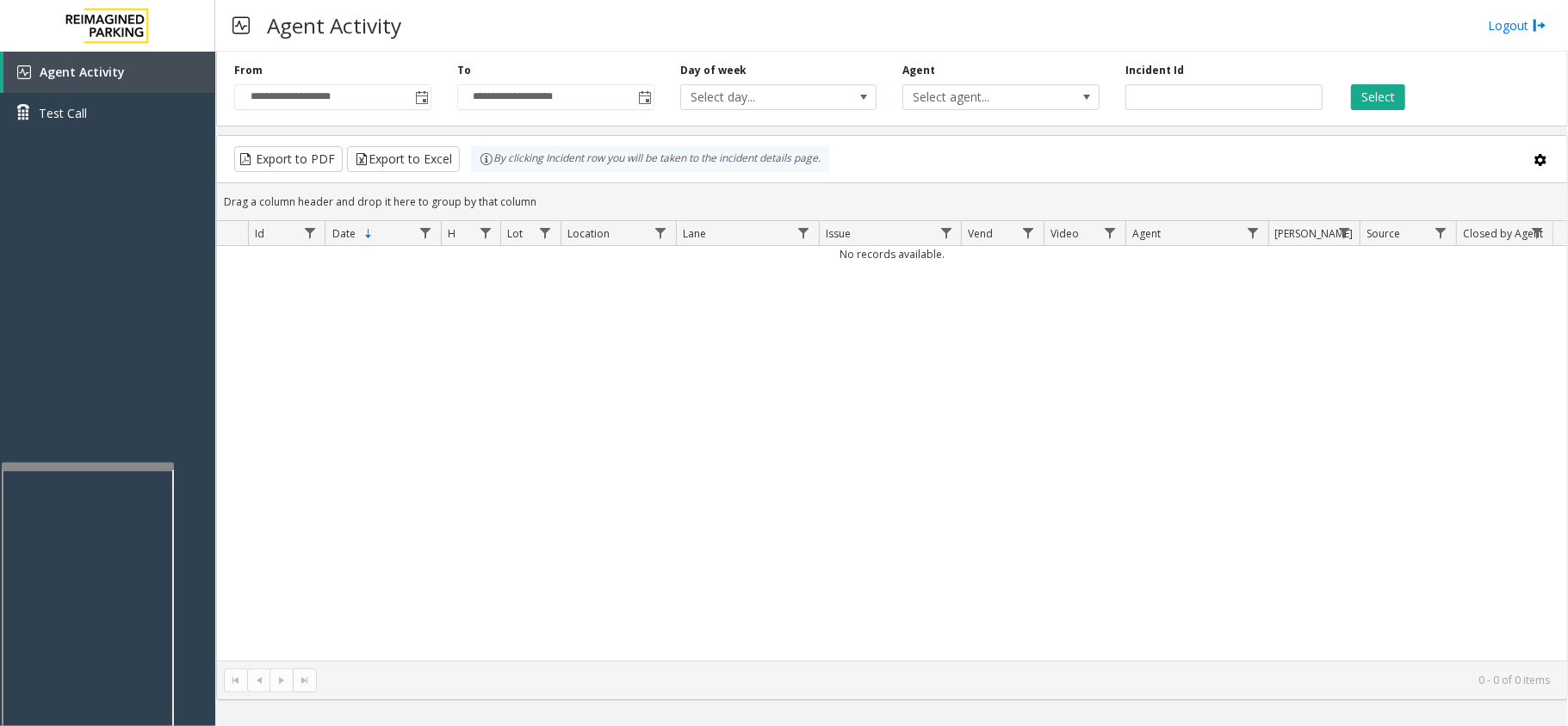
click at [1016, 153] on div "Export to PDF Export to Excel By clicking Incident row you will be taken to the…" at bounding box center [892, 158] width 1321 height 26
click at [1237, 458] on div "No records available." at bounding box center [892, 453] width 1350 height 415
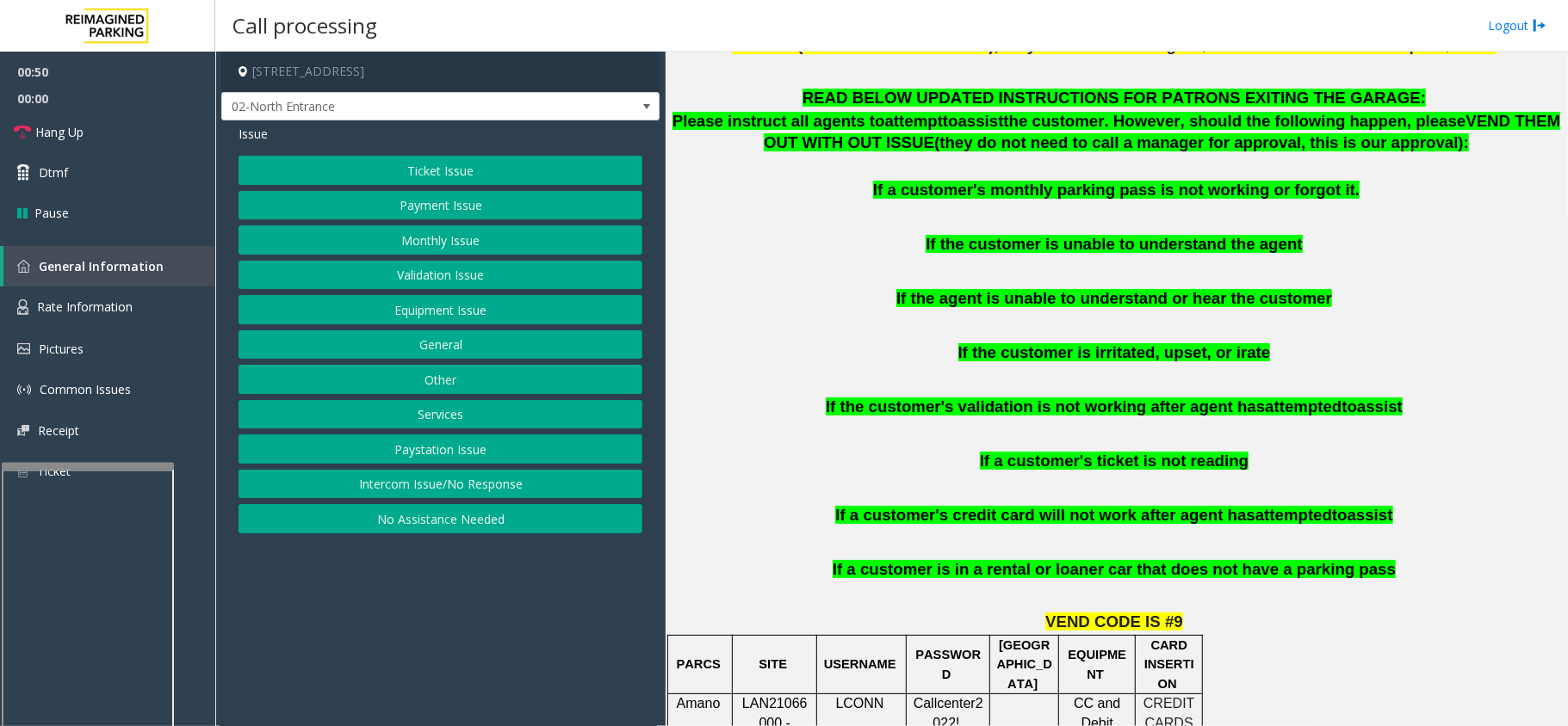
scroll to position [1492, 0]
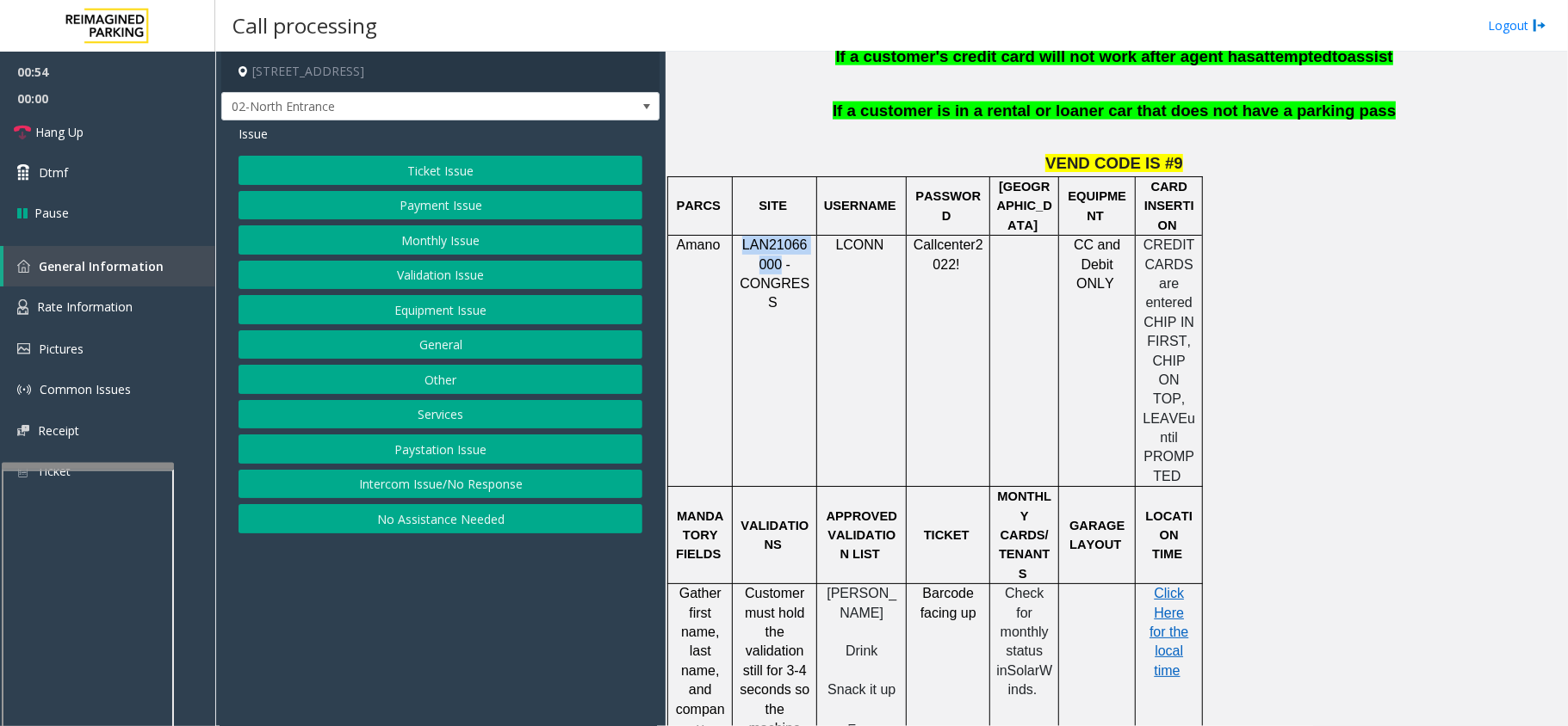
drag, startPoint x: 779, startPoint y: 241, endPoint x: 741, endPoint y: 231, distance: 39.3
click at [741, 236] on p "LAN21066000 - CONGRESS" at bounding box center [774, 275] width 72 height 78
copy span "LAN21066000"
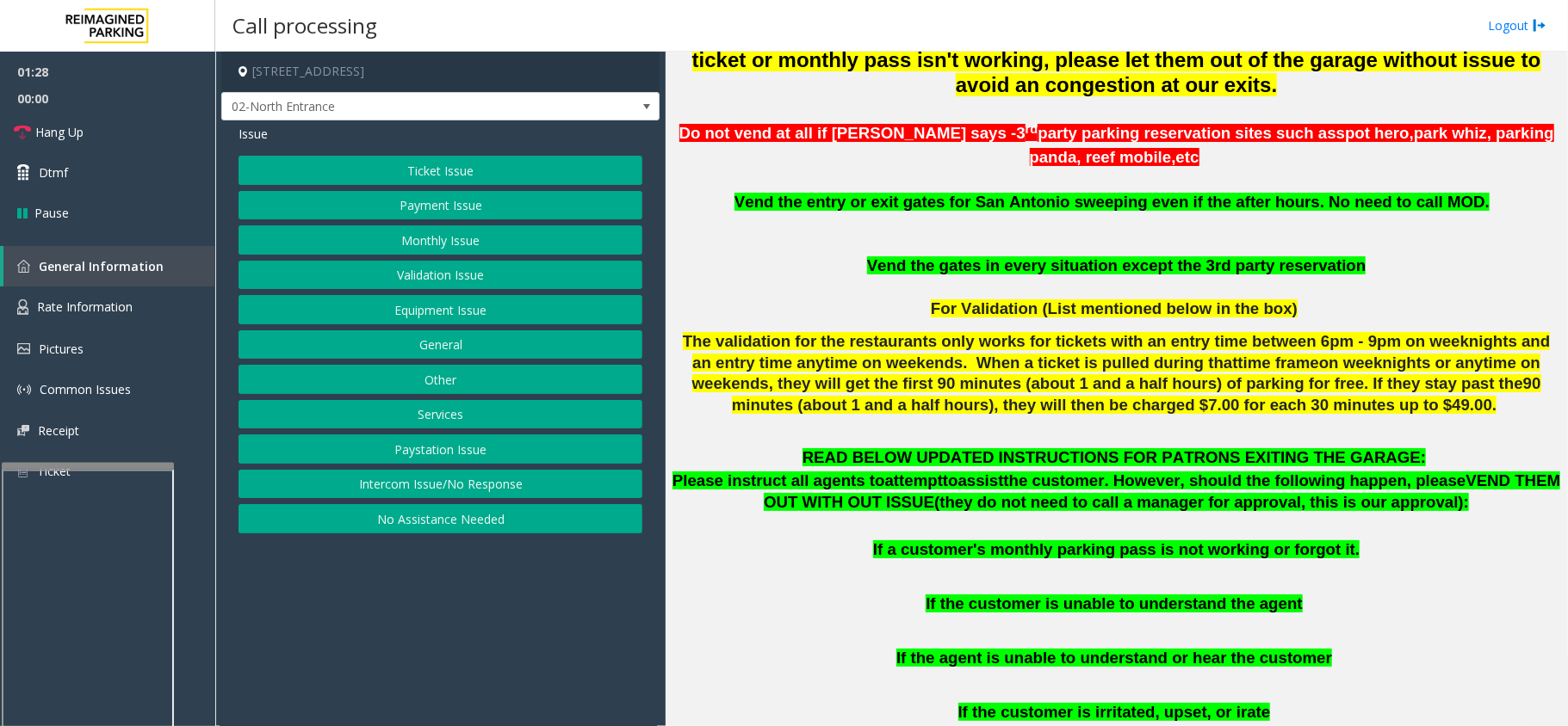
scroll to position [1033, 0]
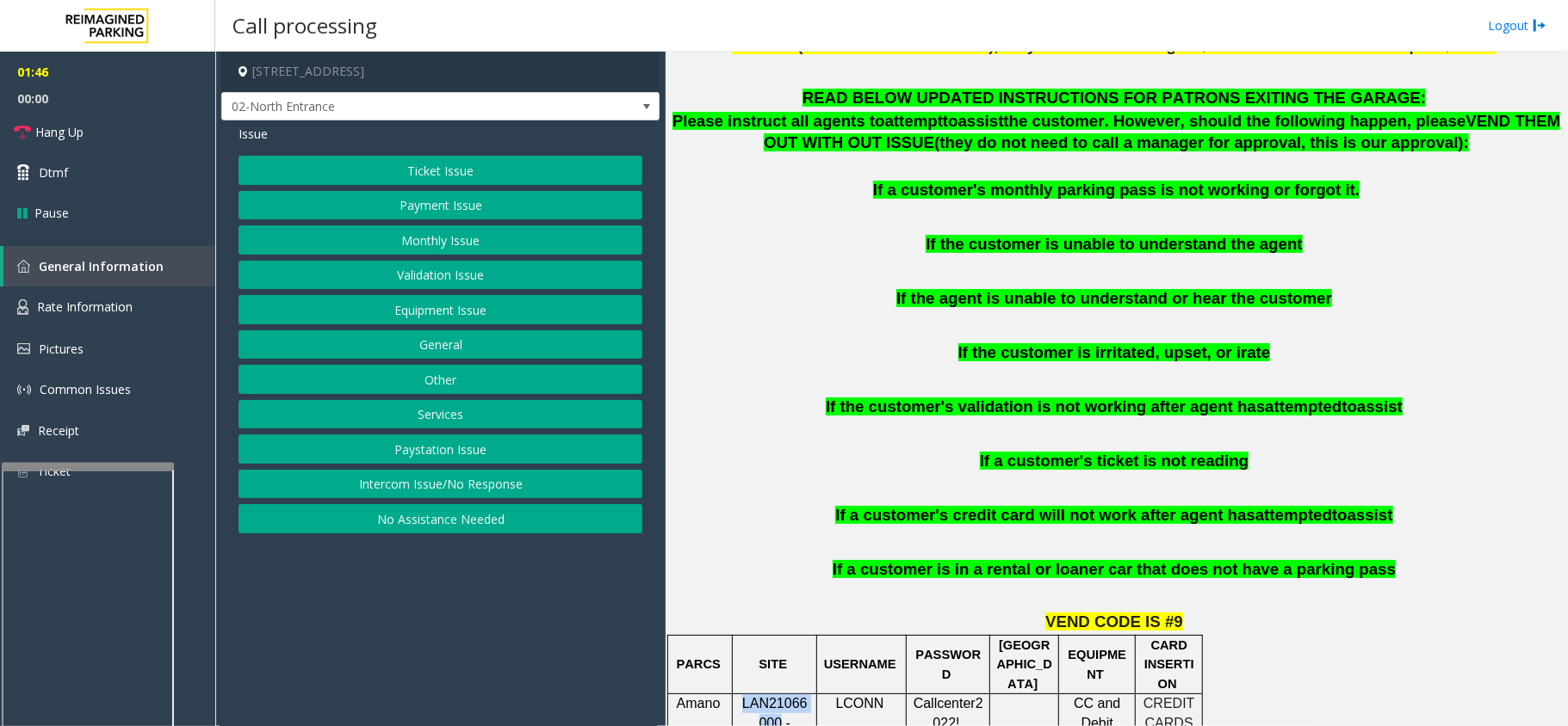
click at [441, 162] on button "Ticket Issue" at bounding box center [441, 170] width 404 height 29
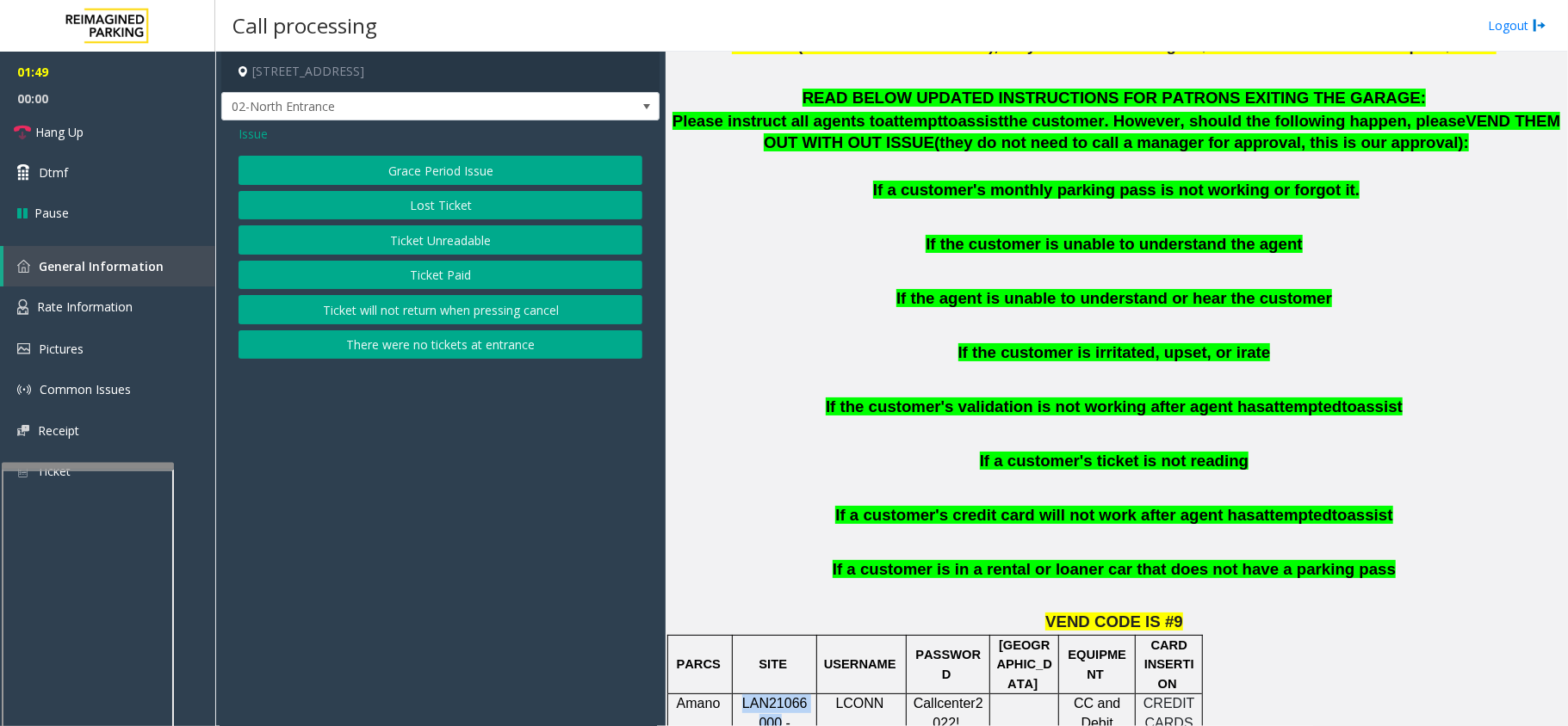
click at [444, 348] on button "There were no tickets at entrance" at bounding box center [441, 345] width 404 height 29
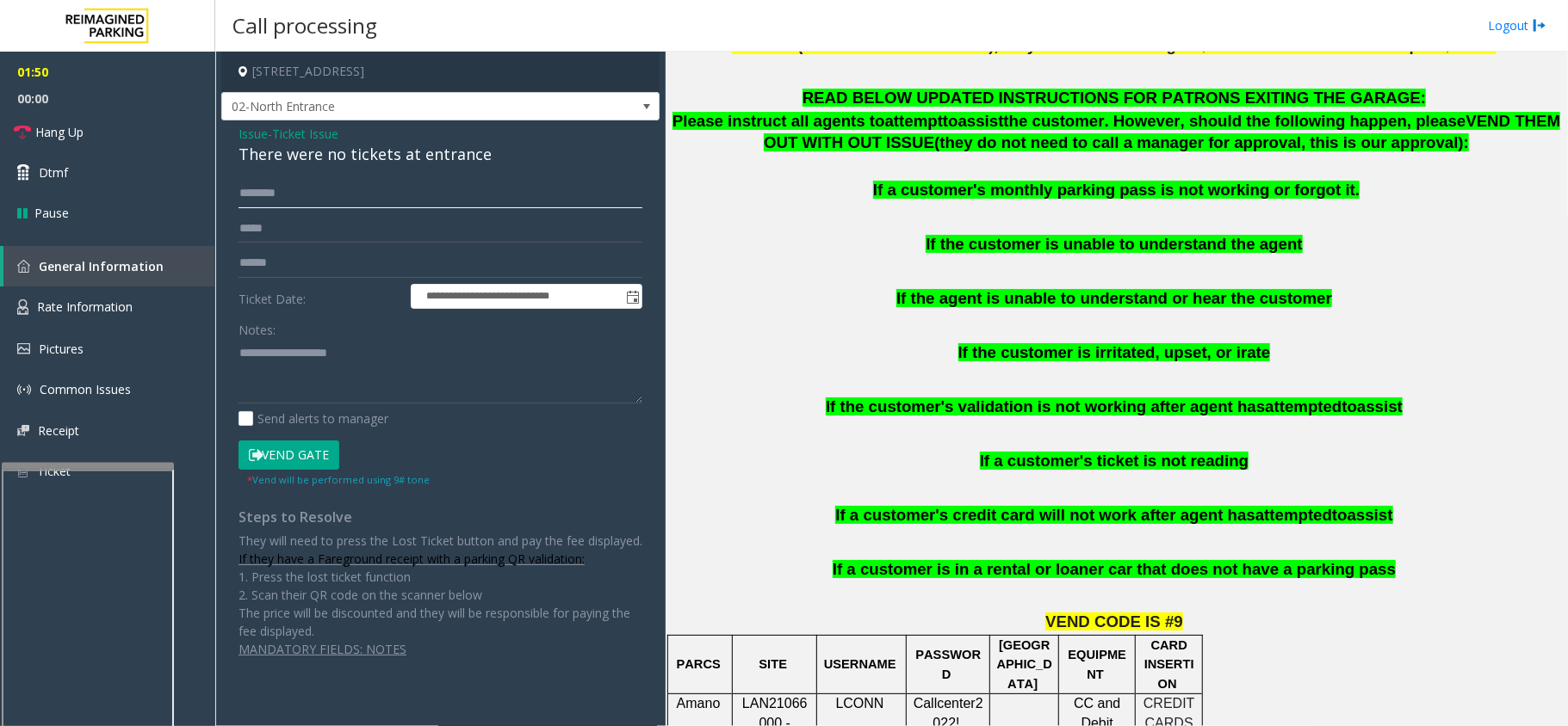
click at [362, 198] on input "text" at bounding box center [441, 193] width 404 height 29
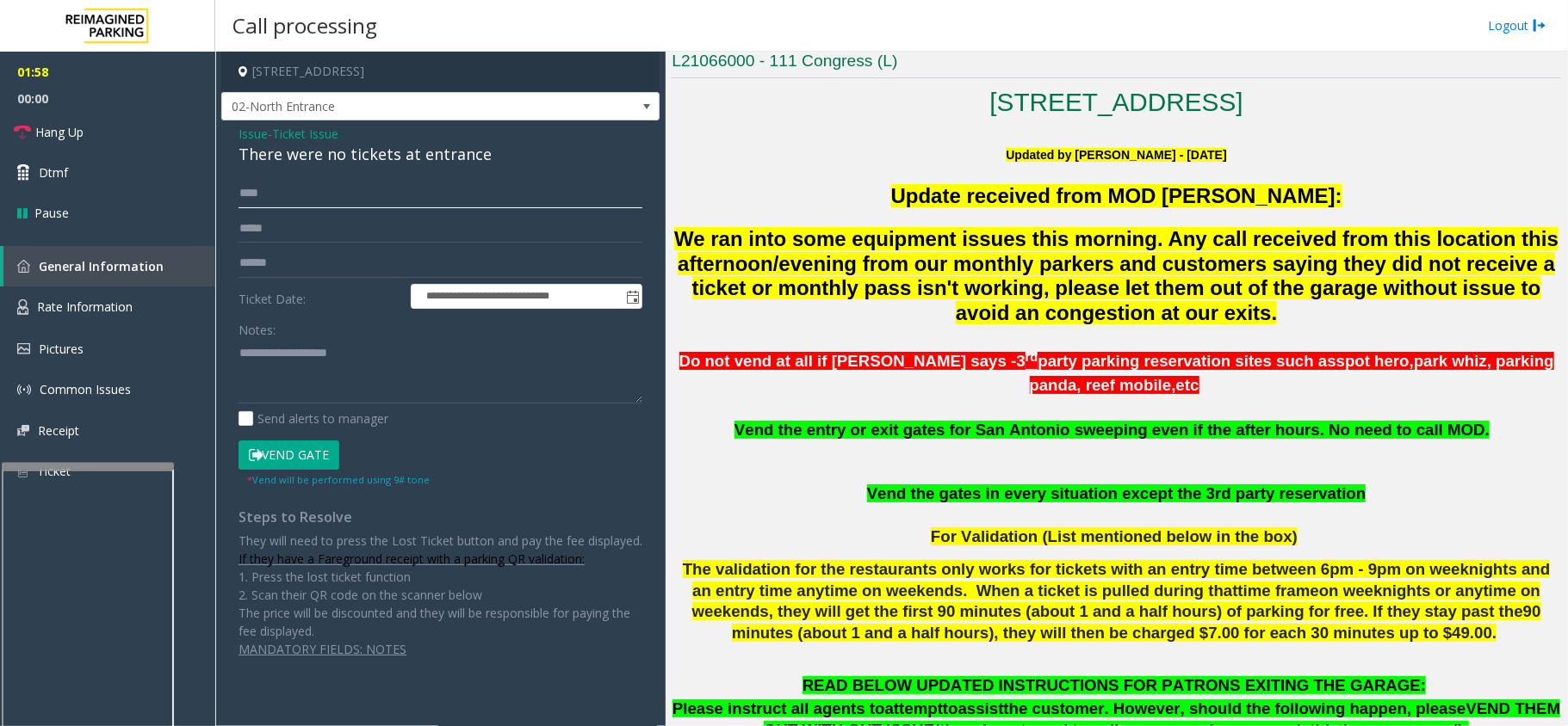
scroll to position [459, 0]
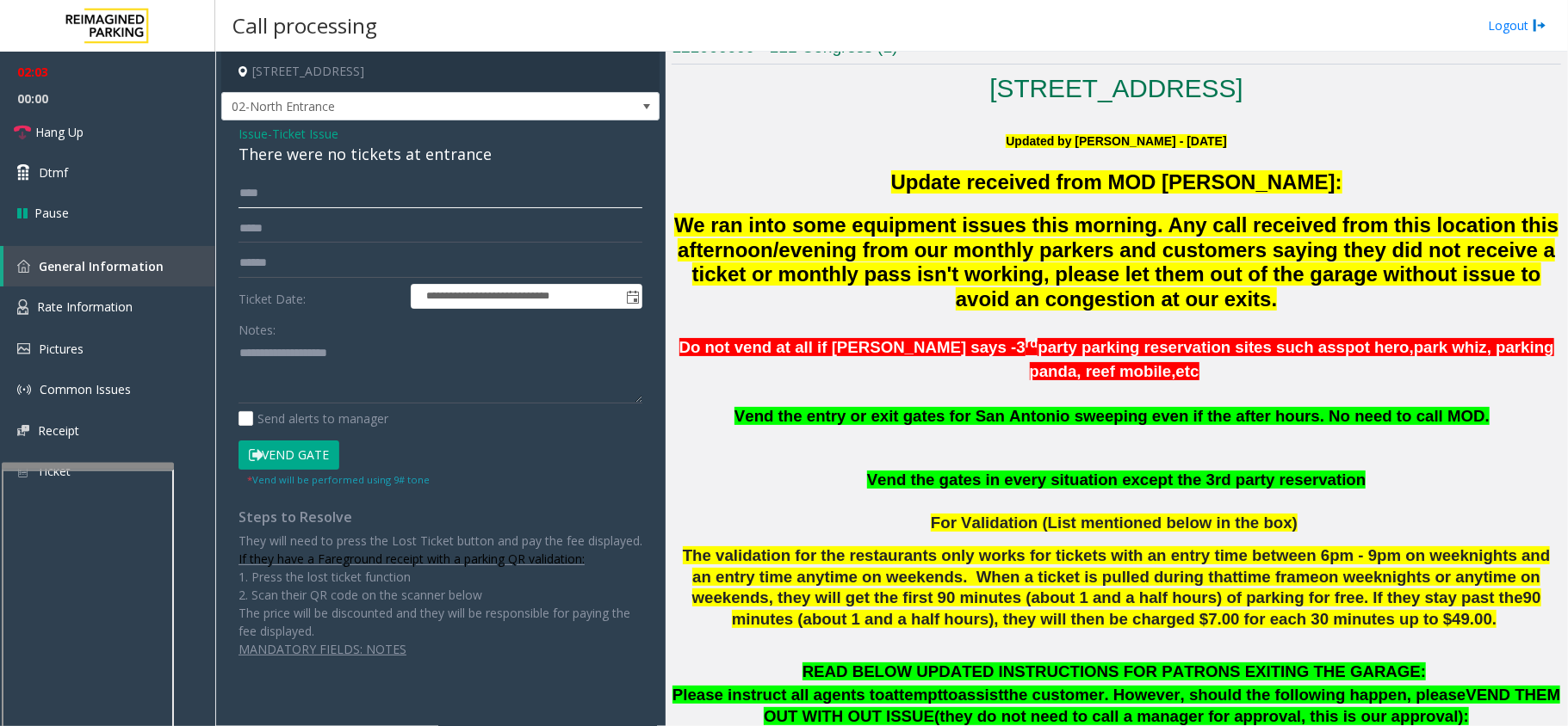
type input "****"
click at [279, 266] on input "text" at bounding box center [441, 263] width 404 height 29
type input "**"
click at [251, 348] on textarea at bounding box center [441, 371] width 404 height 65
click at [283, 453] on button "Vend Gate" at bounding box center [289, 455] width 101 height 29
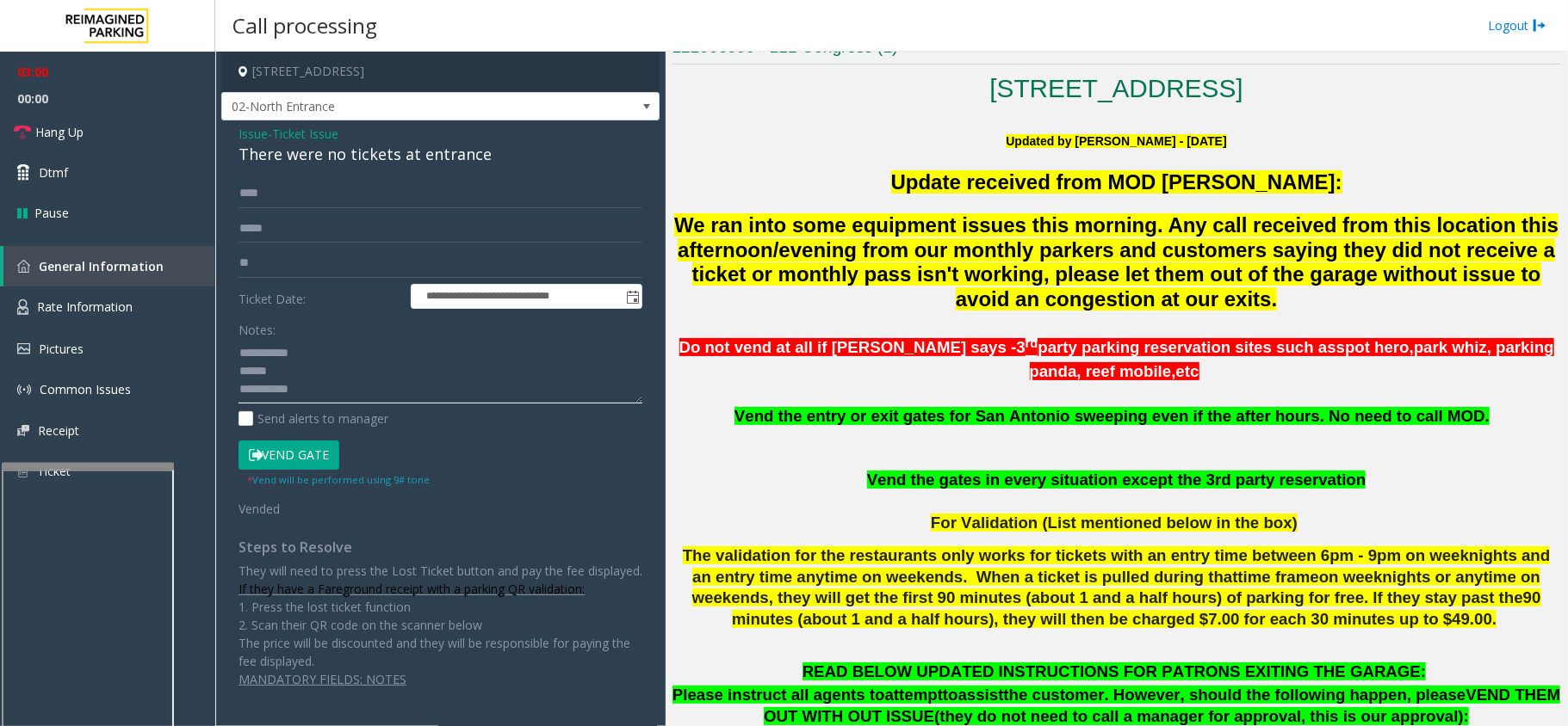
click at [346, 378] on textarea at bounding box center [441, 371] width 404 height 65
click at [288, 157] on div "There were no tickets at entrance" at bounding box center [441, 155] width 404 height 23
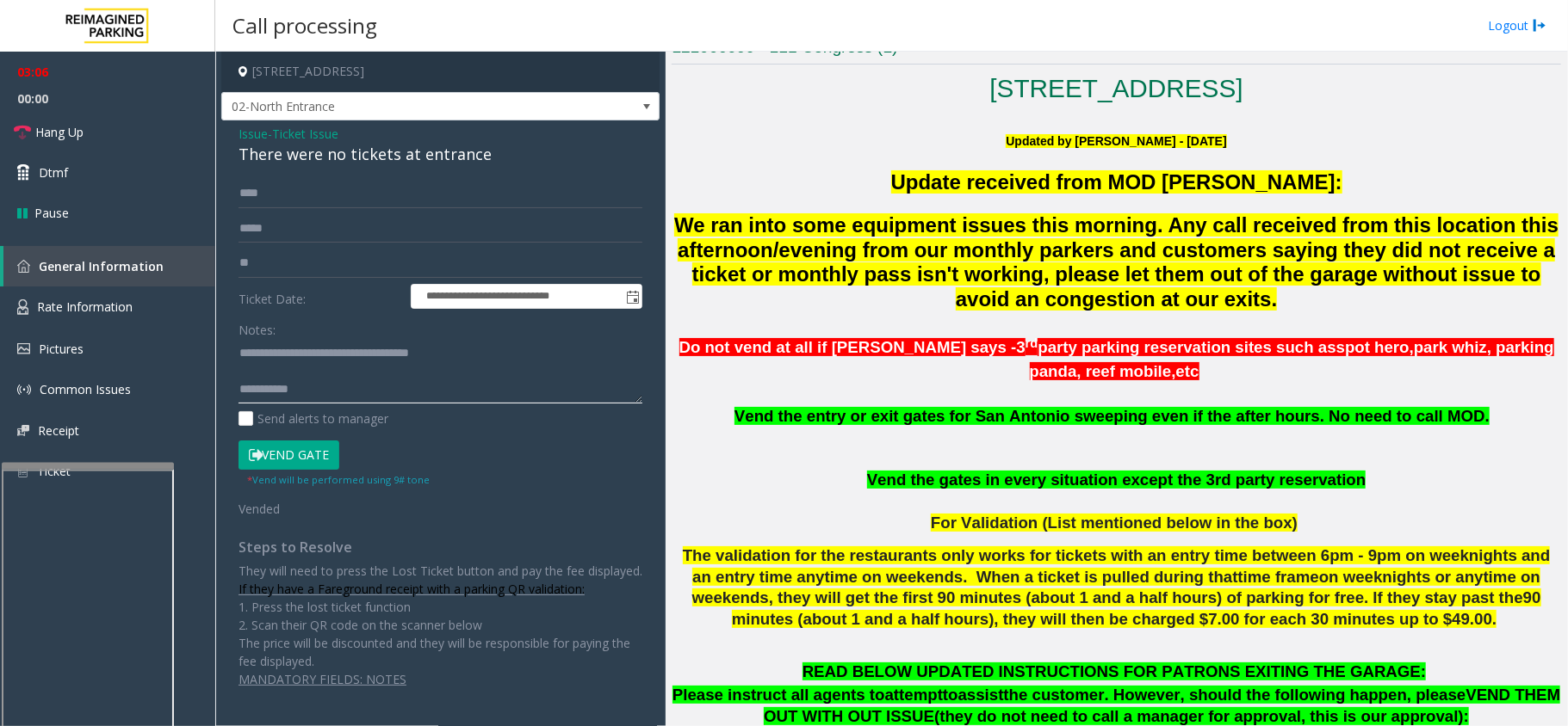
click at [425, 389] on textarea at bounding box center [441, 371] width 404 height 65
click at [127, 133] on link "Hang Up" at bounding box center [107, 133] width 215 height 41
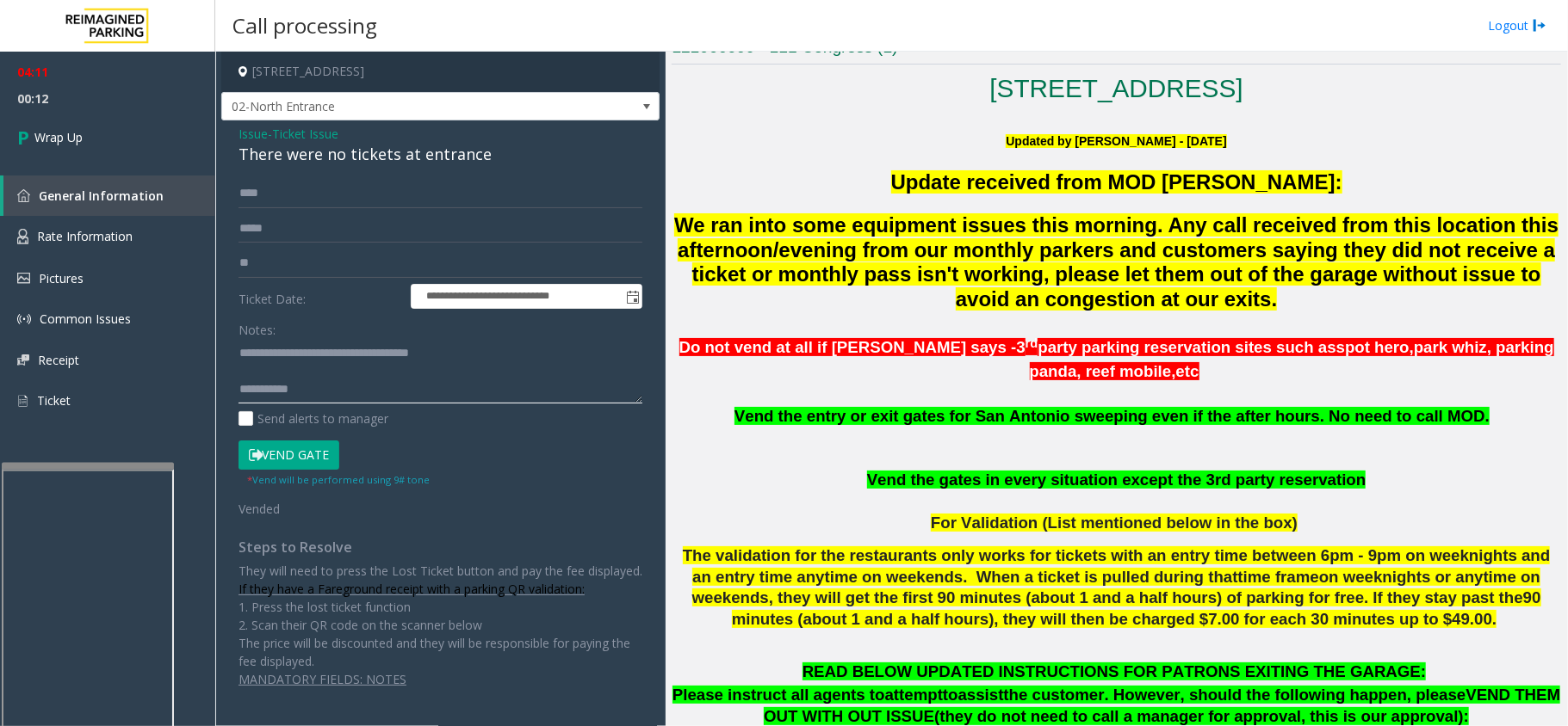
click at [328, 391] on textarea at bounding box center [441, 371] width 404 height 65
type textarea "**********"
click at [140, 145] on link "Wrap Up" at bounding box center [107, 137] width 215 height 50
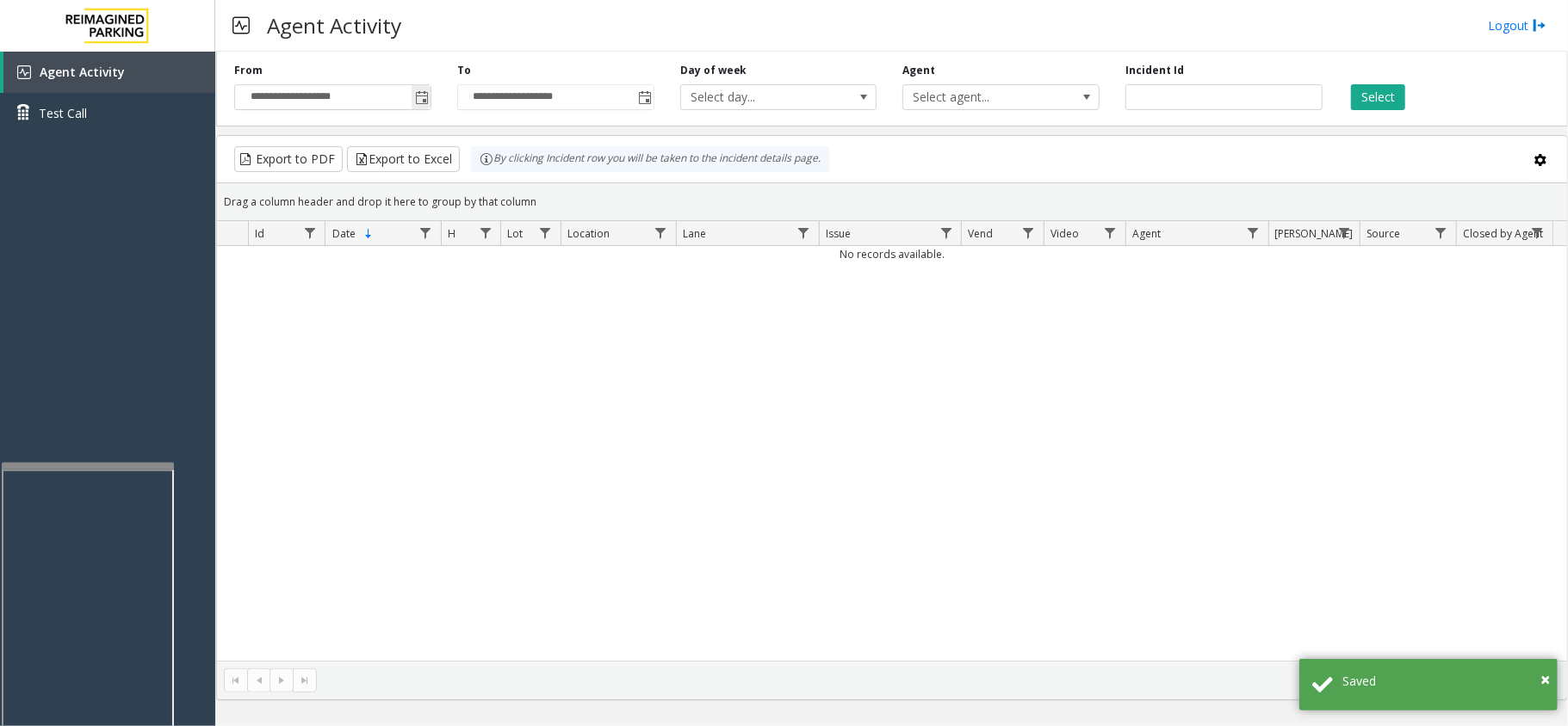
click at [422, 105] on span "Toggle popup" at bounding box center [422, 98] width 14 height 14
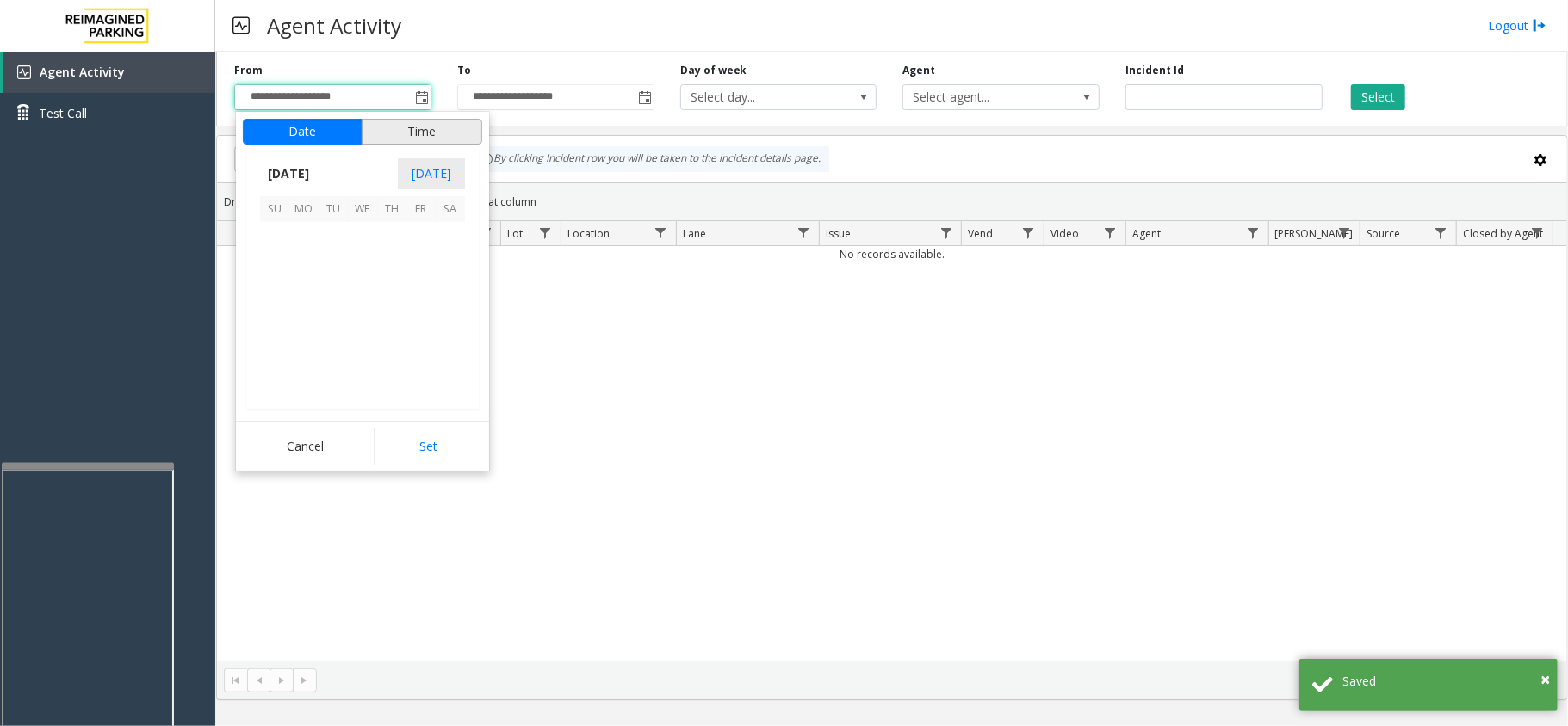
scroll to position [309086, 0]
click at [304, 287] on span "13" at bounding box center [304, 294] width 29 height 29
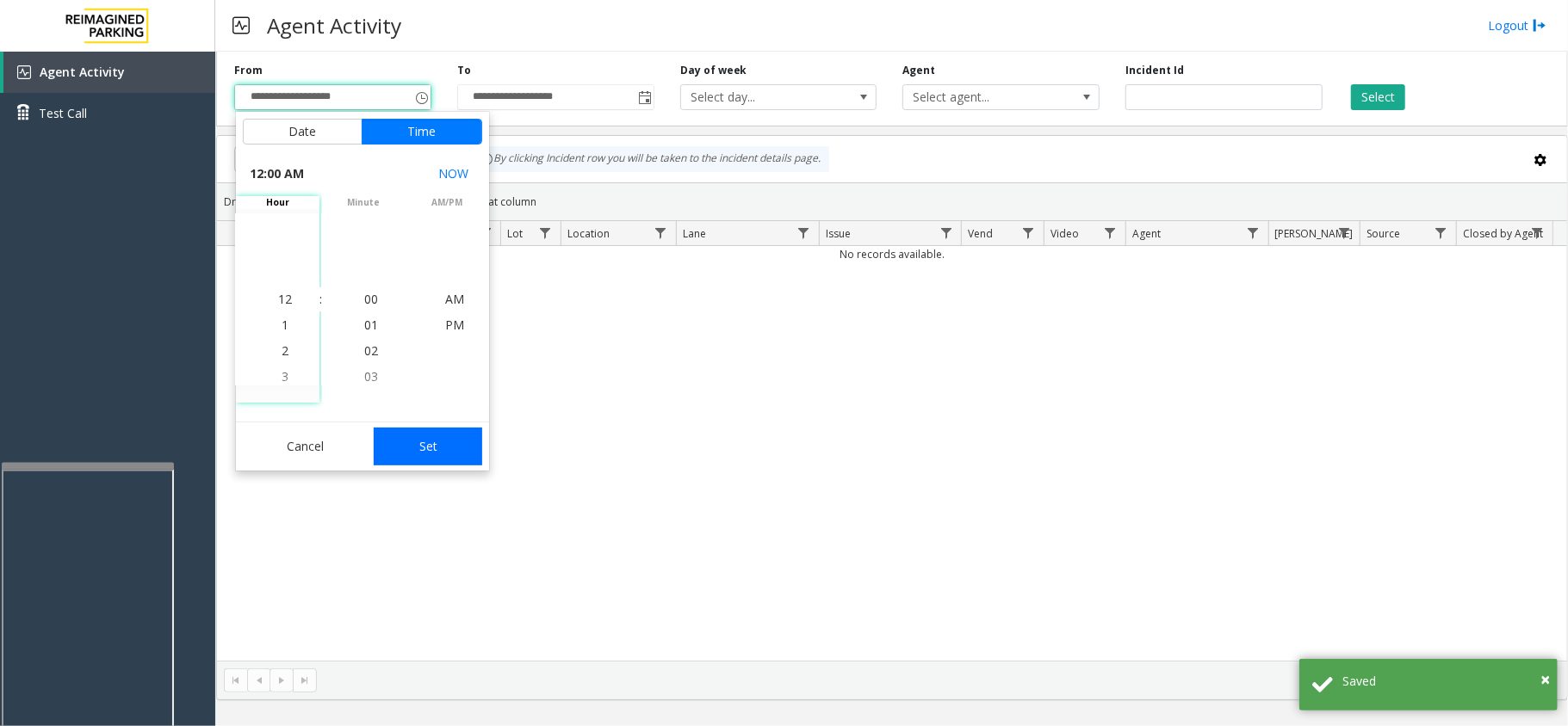
click at [397, 440] on button "Set" at bounding box center [427, 447] width 109 height 38
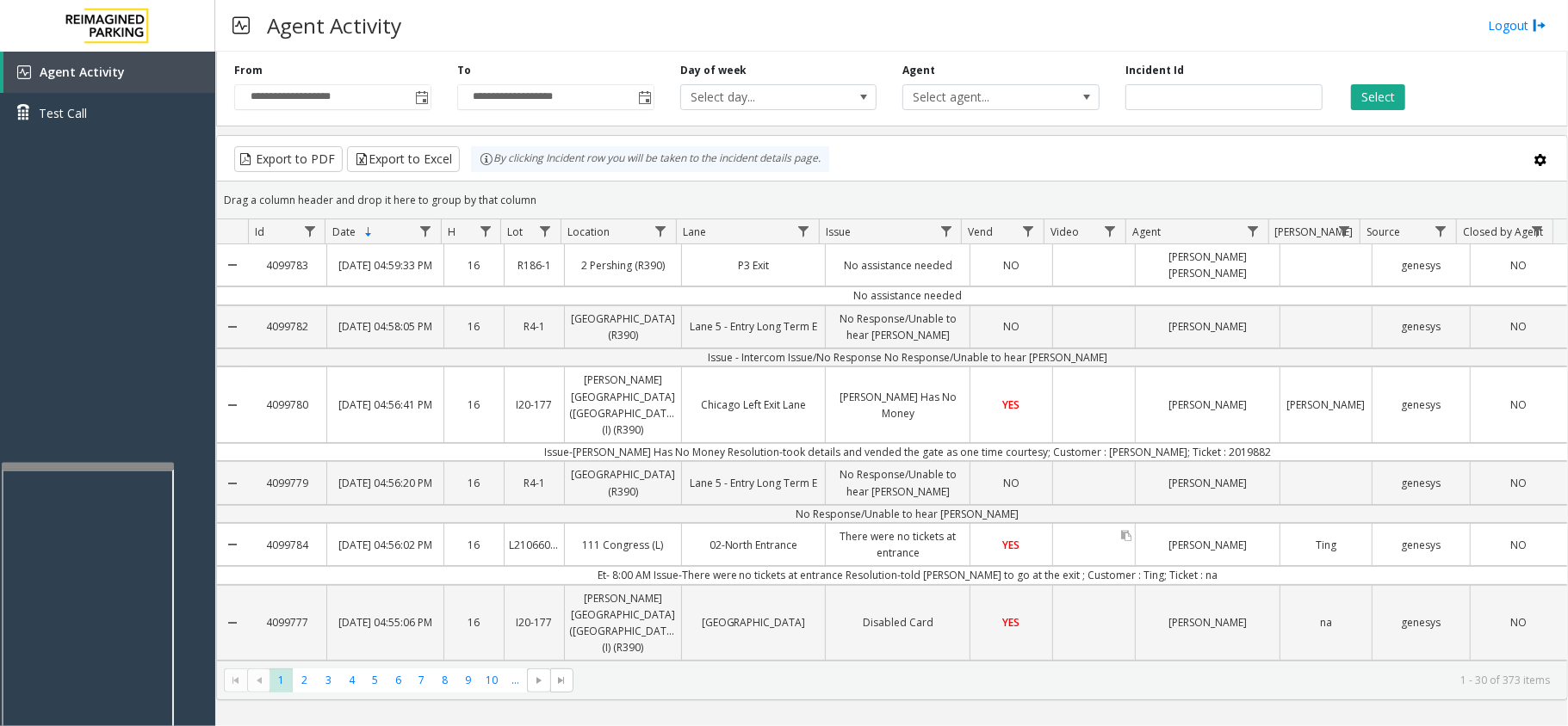
click at [1077, 531] on div "Data table" at bounding box center [1094, 545] width 81 height 42
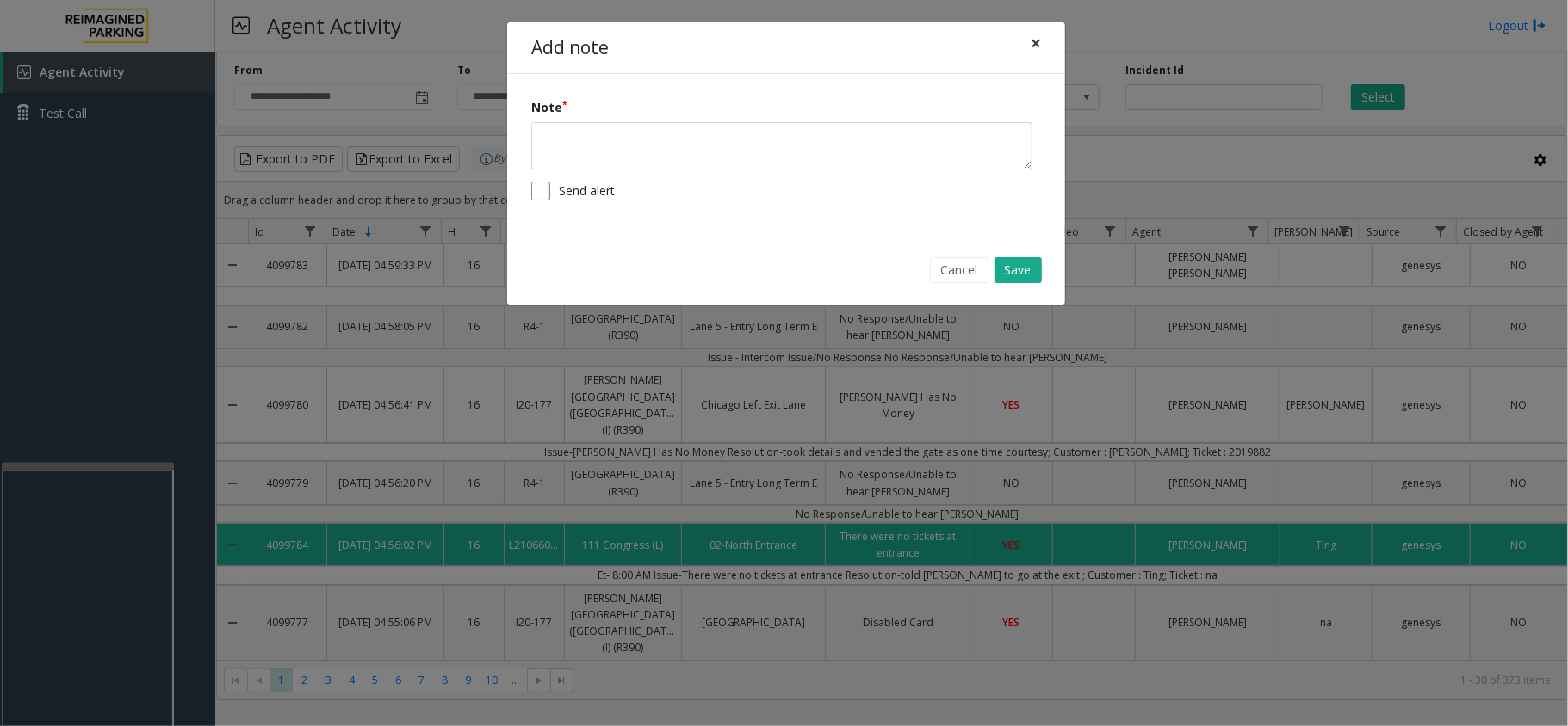
click at [1035, 42] on span "×" at bounding box center [1036, 42] width 11 height 24
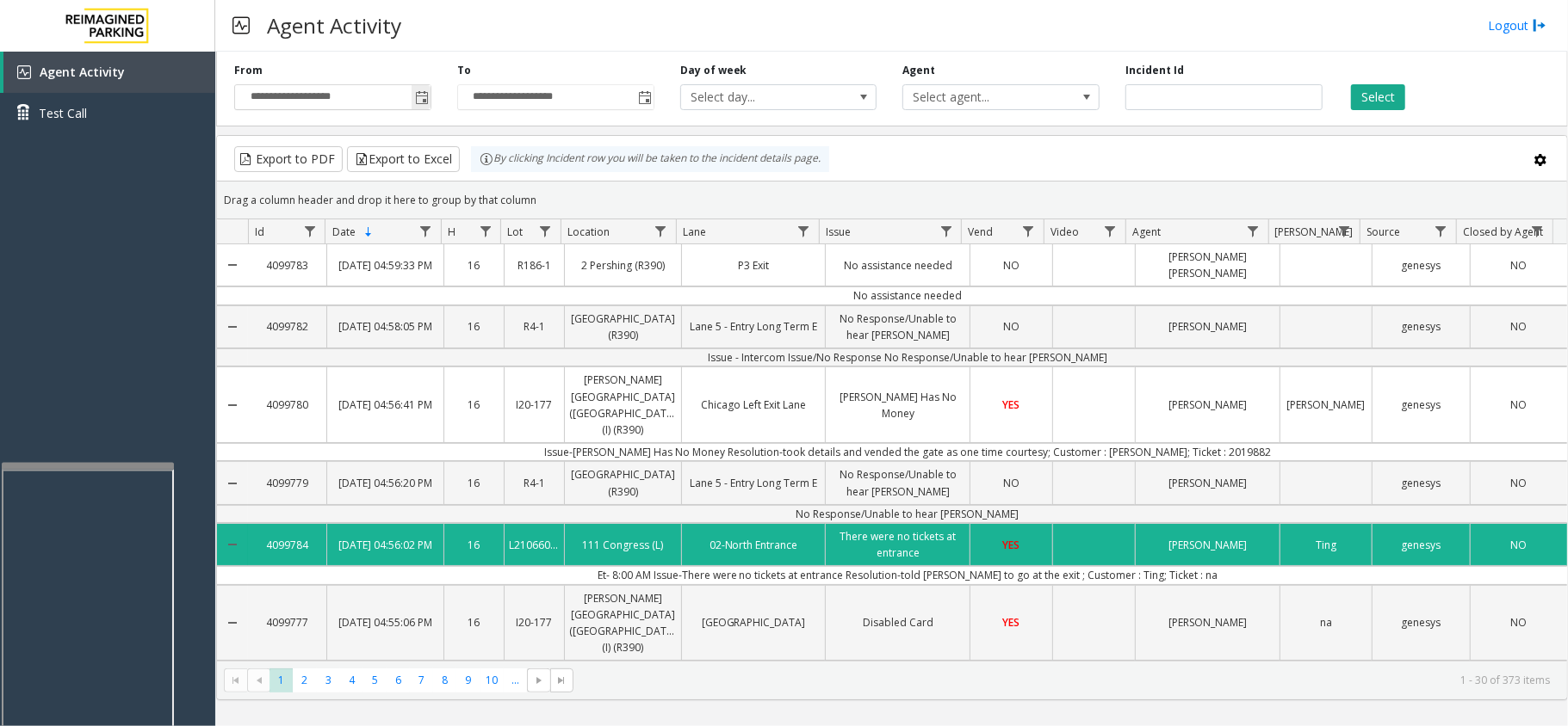
click at [425, 94] on span "Toggle popup" at bounding box center [422, 98] width 14 height 14
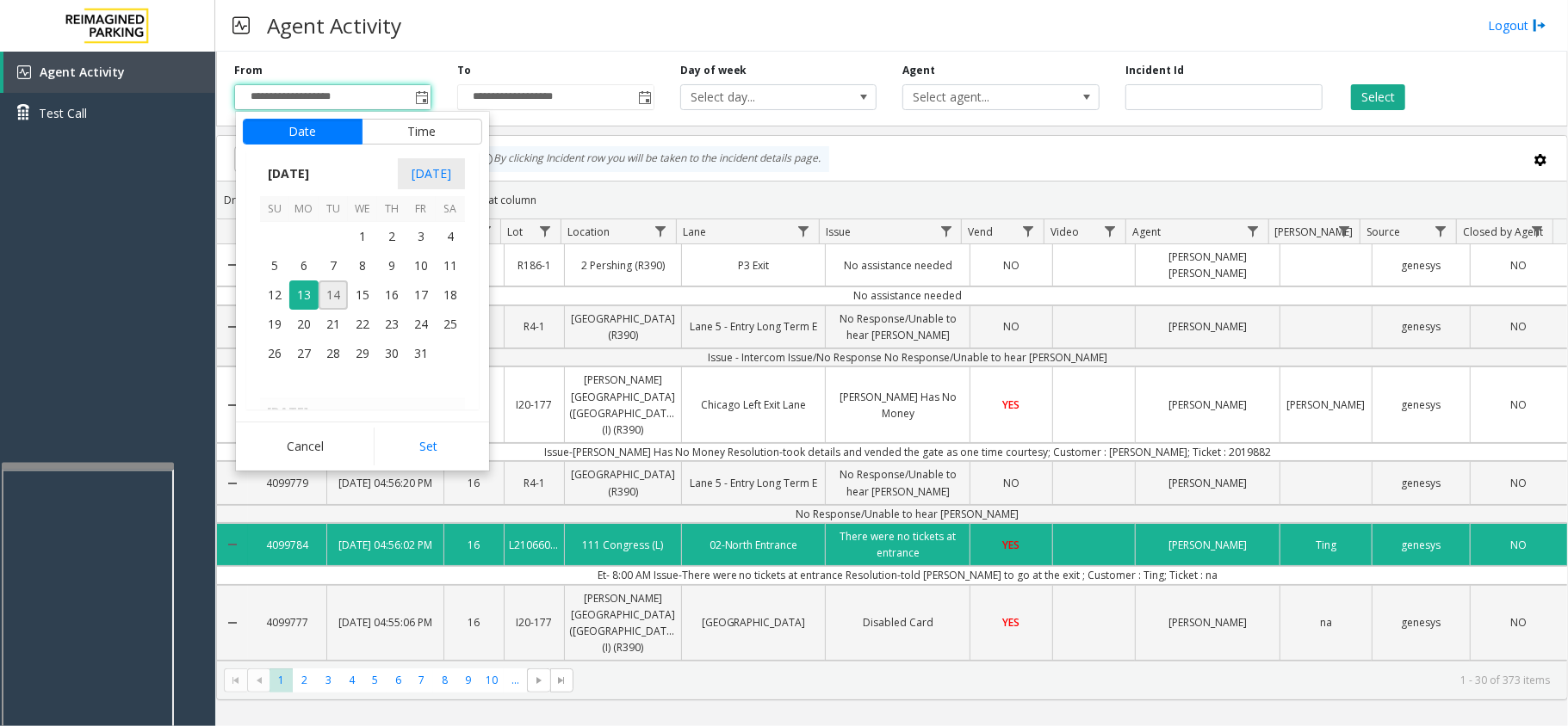
click at [334, 297] on span "14" at bounding box center [333, 294] width 29 height 29
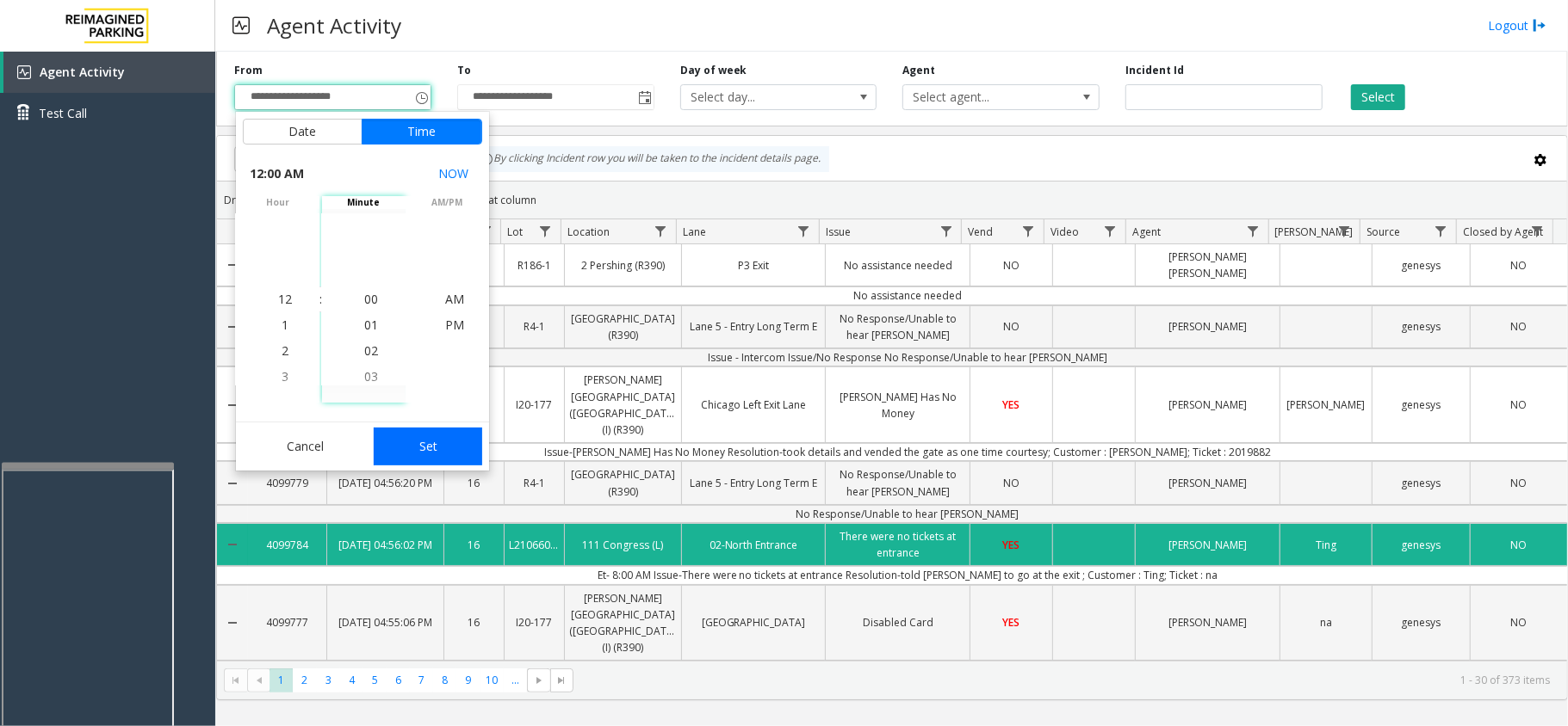
click at [397, 456] on button "Set" at bounding box center [427, 447] width 109 height 38
type input "**********"
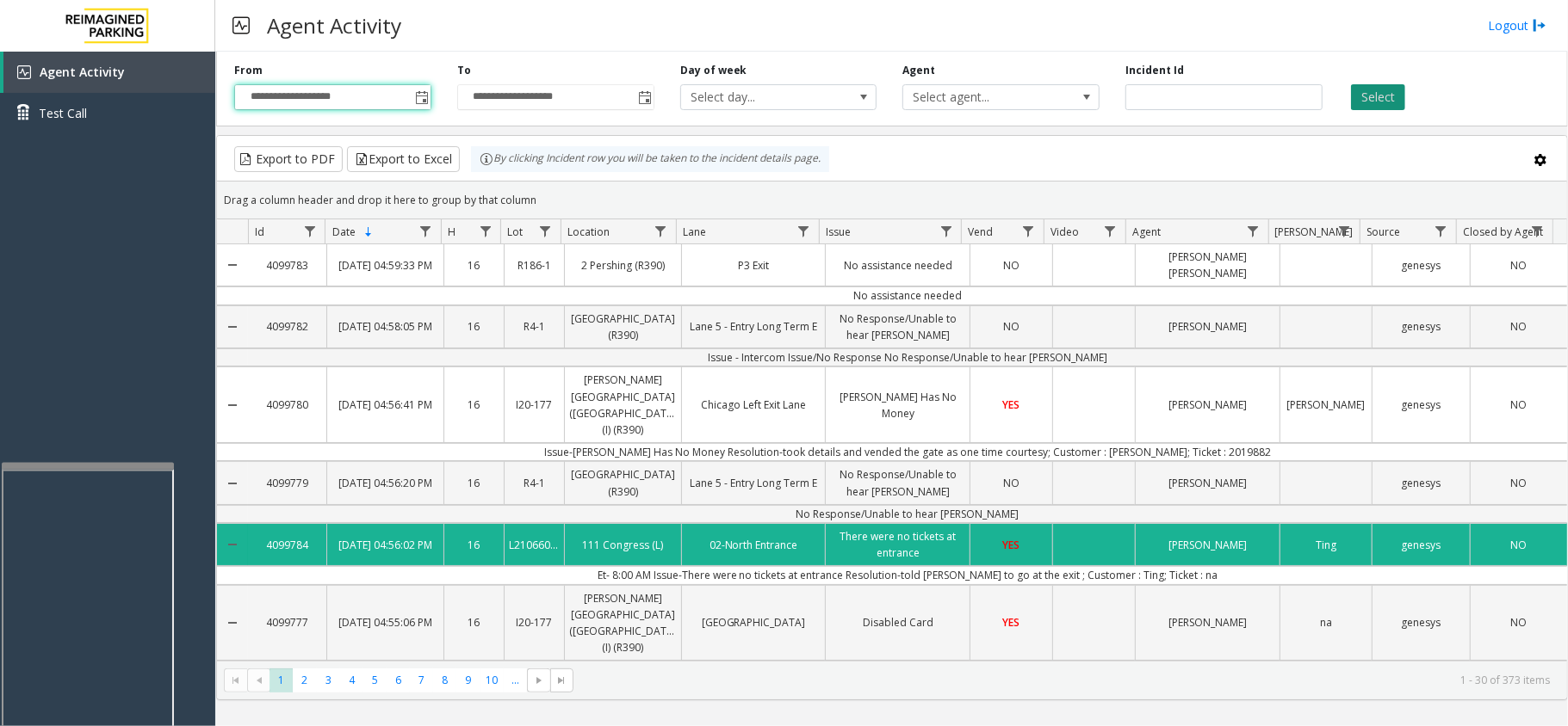
click at [1397, 100] on button "Select" at bounding box center [1378, 96] width 54 height 26
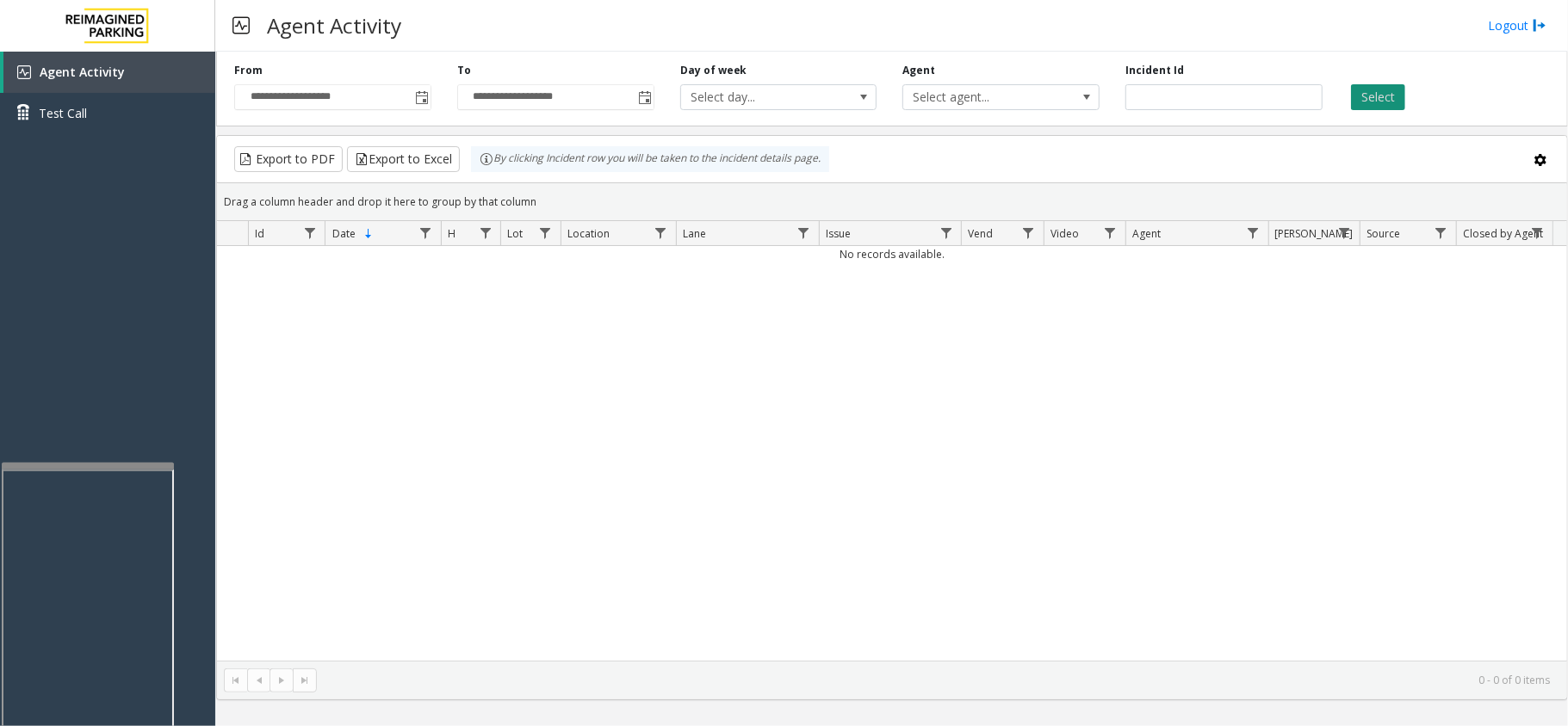
click at [1397, 100] on button "Select" at bounding box center [1378, 96] width 54 height 26
click at [1351, 84] on button "Select" at bounding box center [1378, 96] width 54 height 26
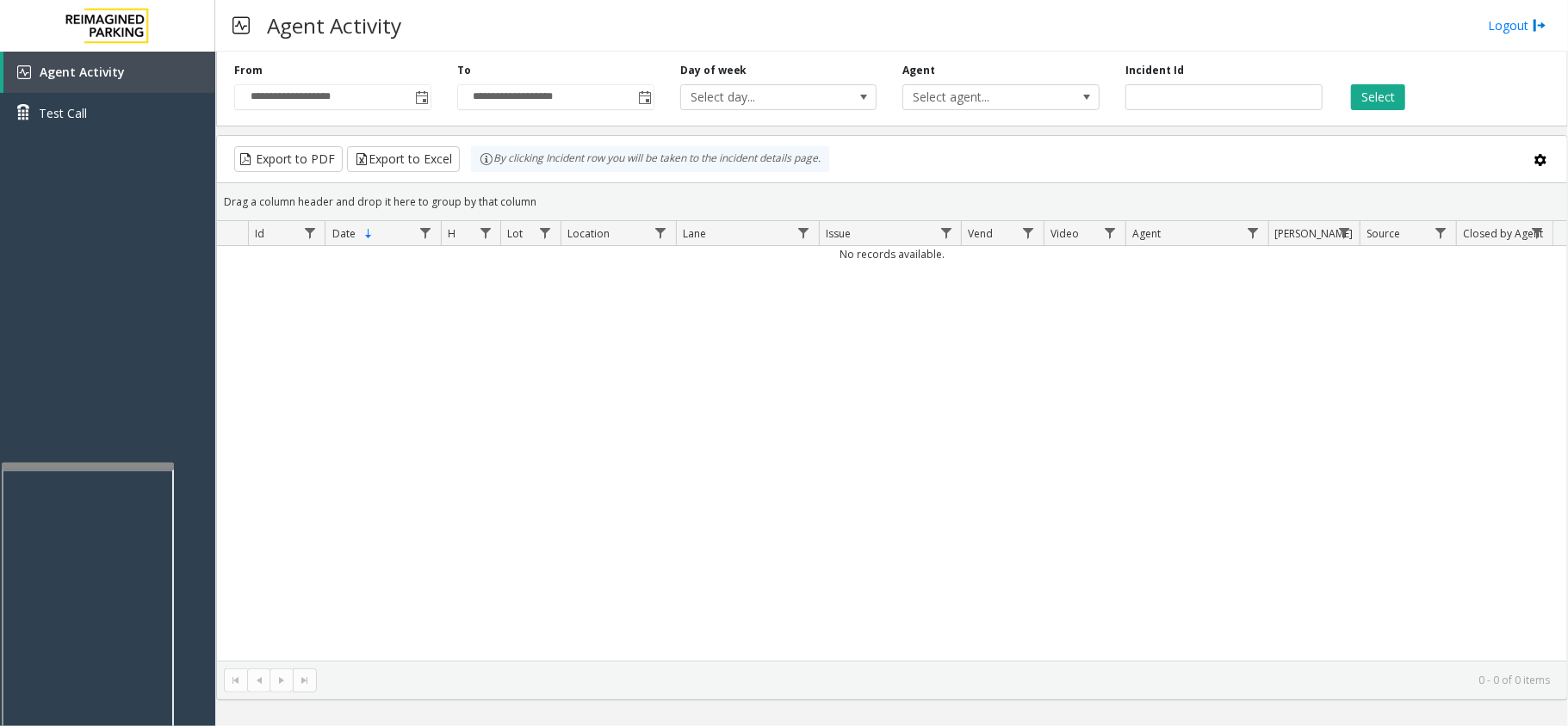
click at [1351, 84] on button "Select" at bounding box center [1378, 96] width 54 height 26
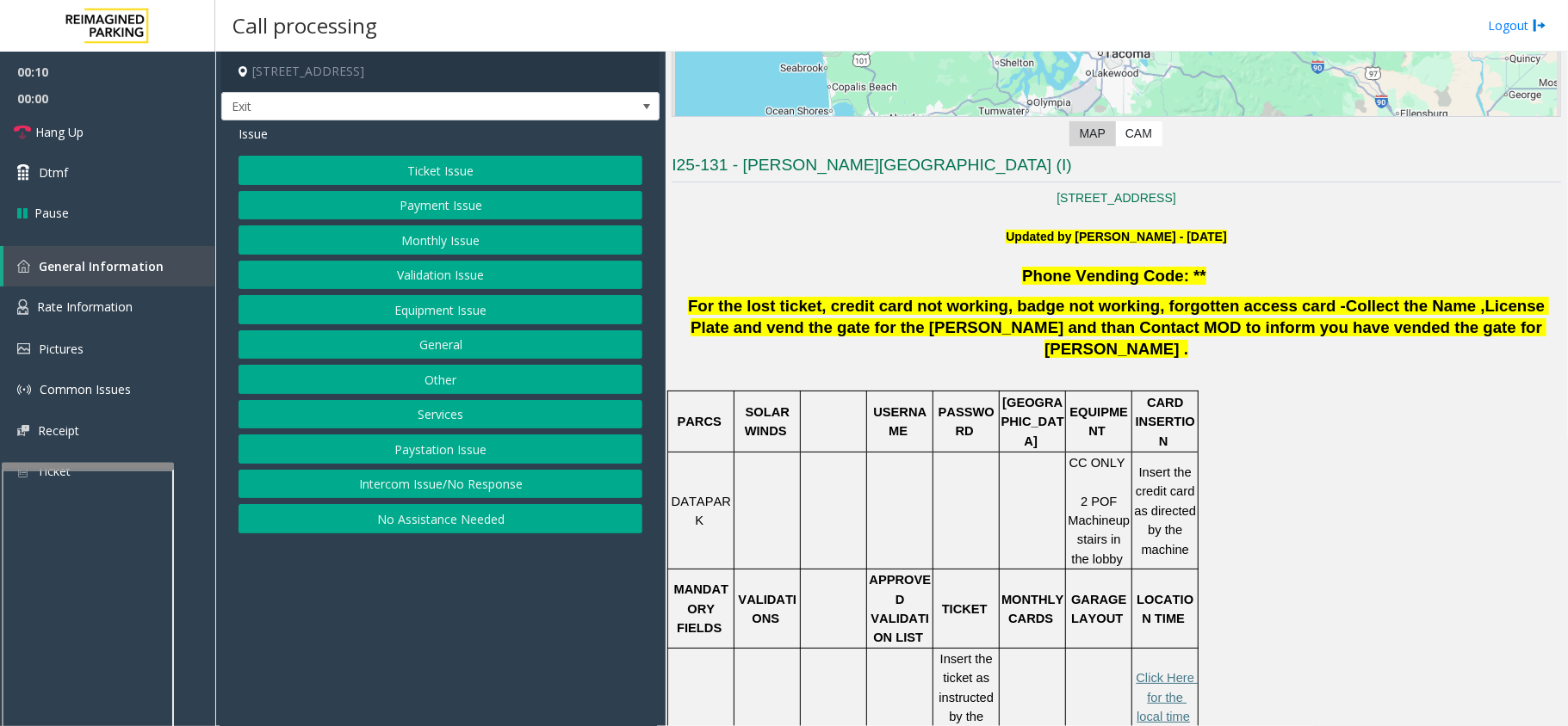
scroll to position [351, 0]
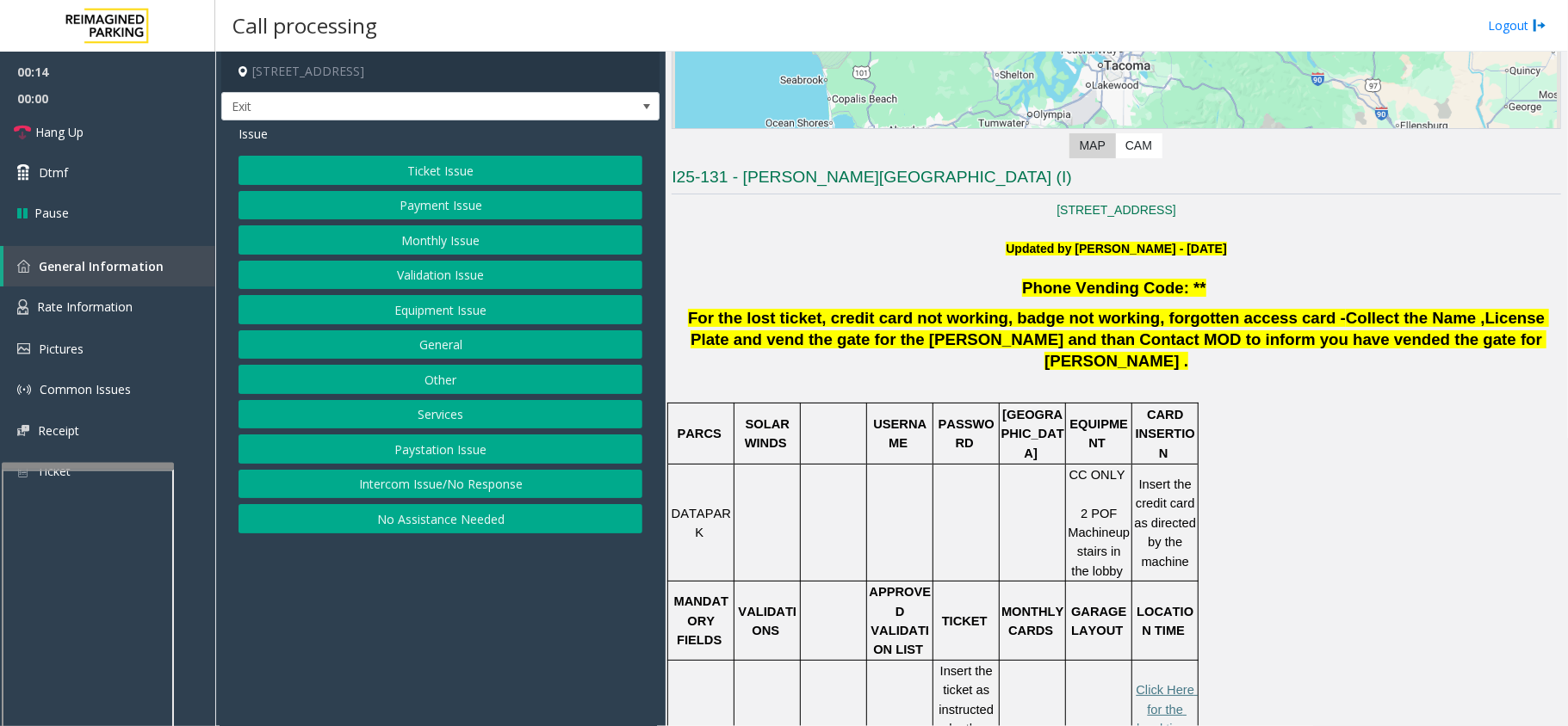
click at [418, 276] on button "Validation Issue" at bounding box center [441, 275] width 404 height 29
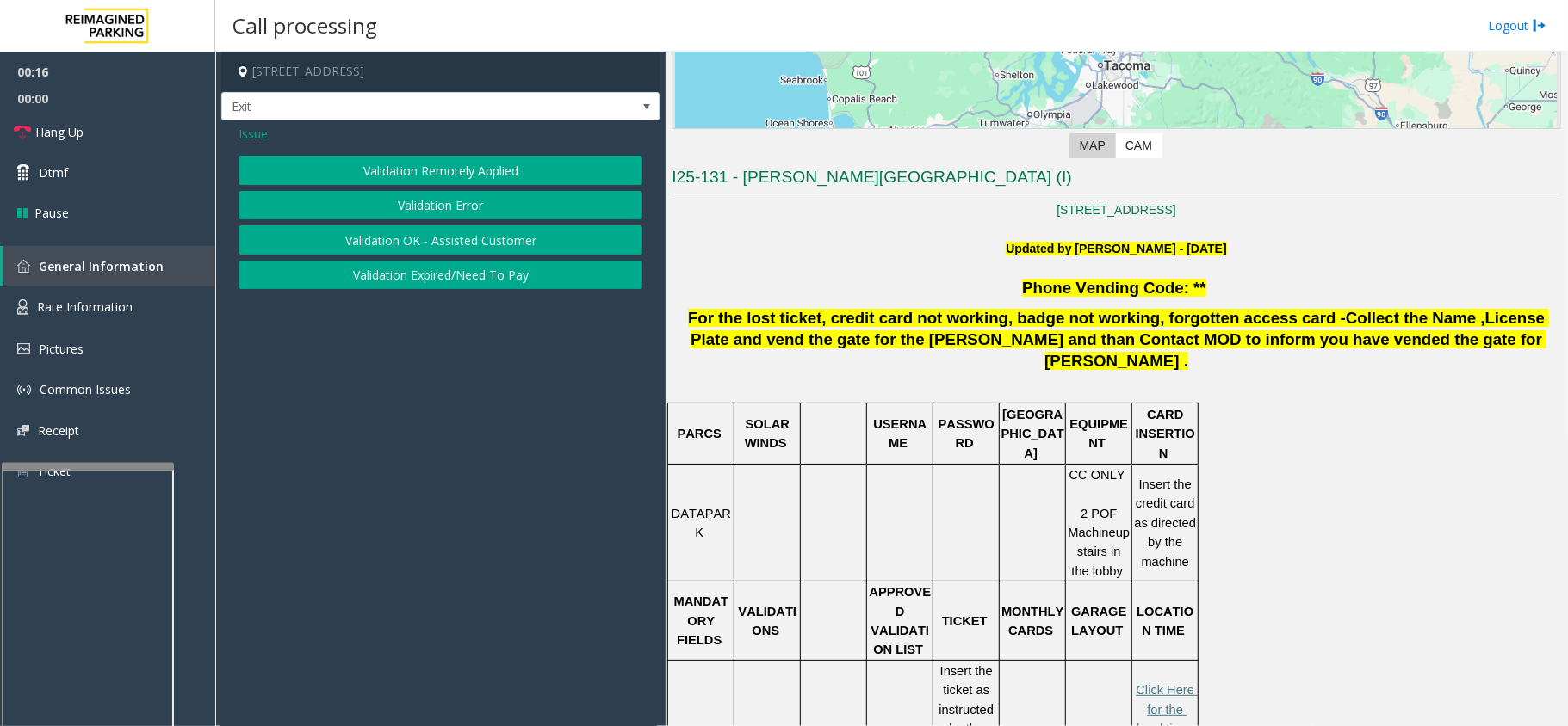
click at [438, 213] on button "Validation Error" at bounding box center [441, 205] width 404 height 29
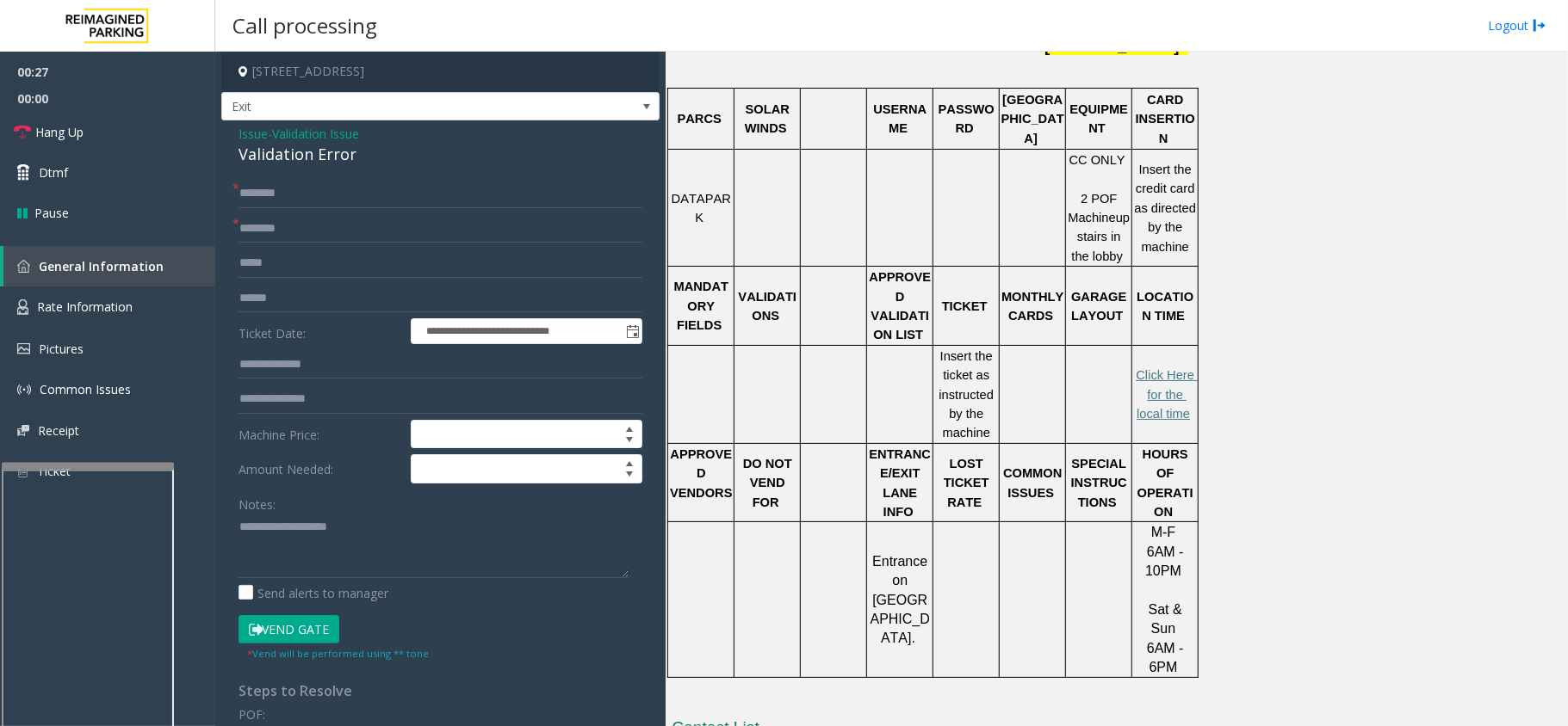
scroll to position [695, 0]
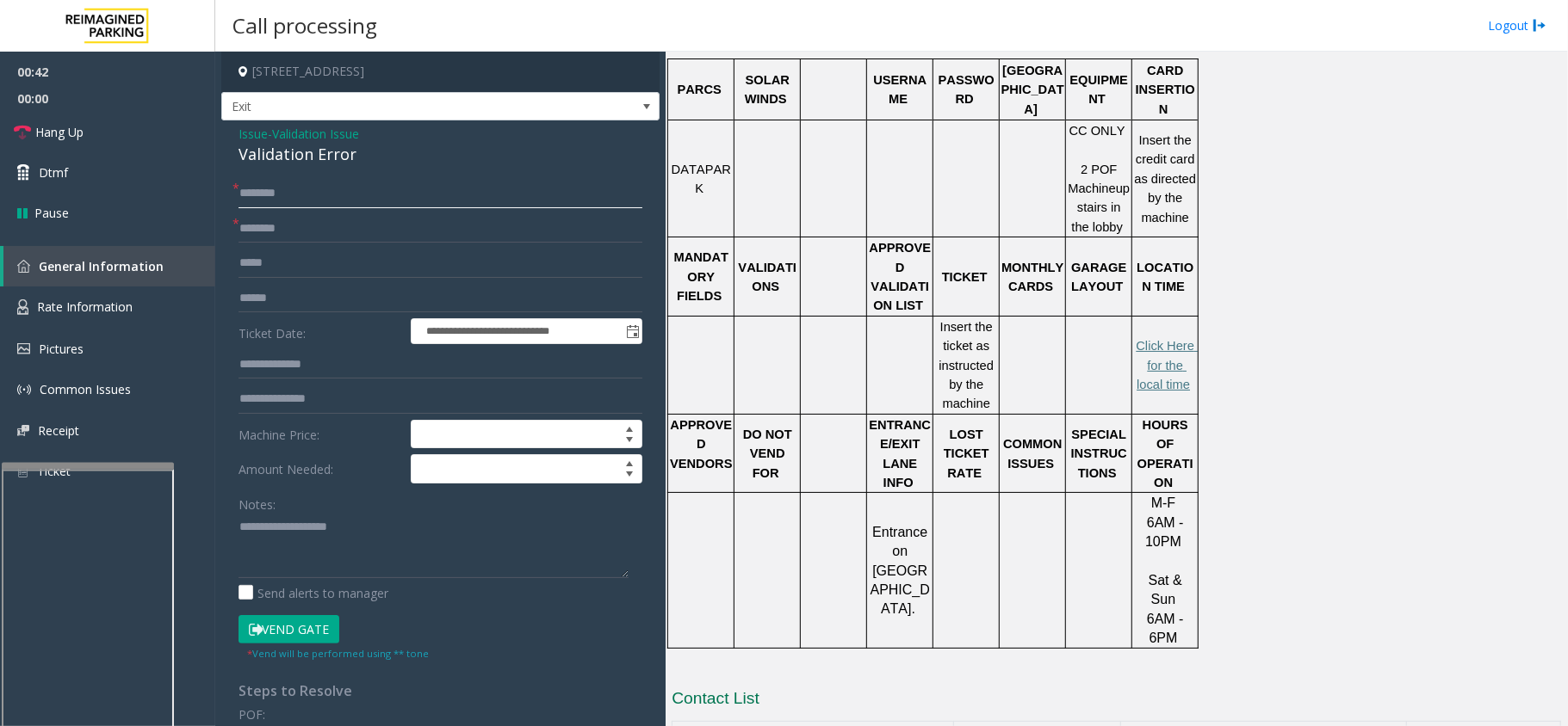
click at [444, 197] on input "text" at bounding box center [441, 193] width 404 height 29
click at [138, 290] on link "Rate Information" at bounding box center [107, 308] width 215 height 42
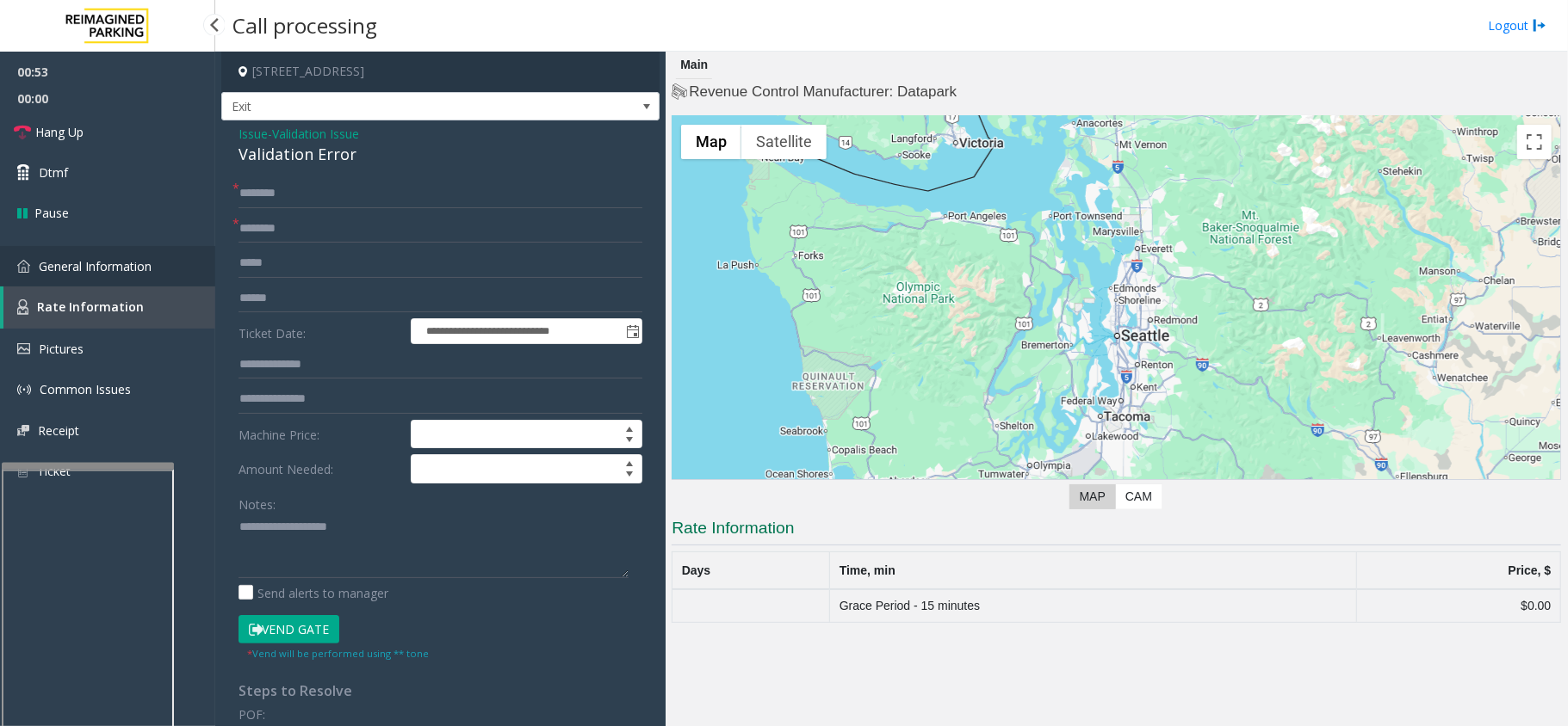
click at [133, 258] on span "General Information" at bounding box center [95, 266] width 112 height 16
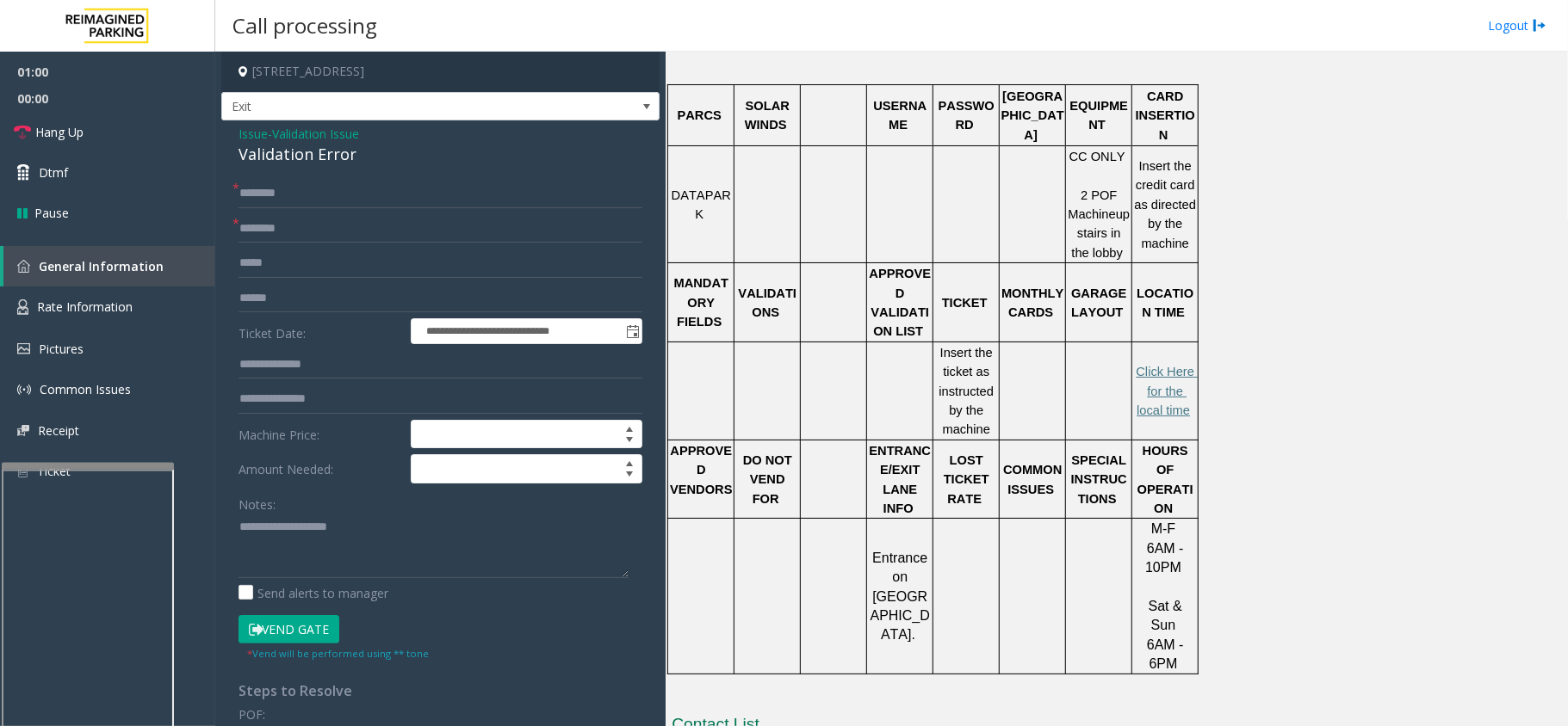
scroll to position [466, 0]
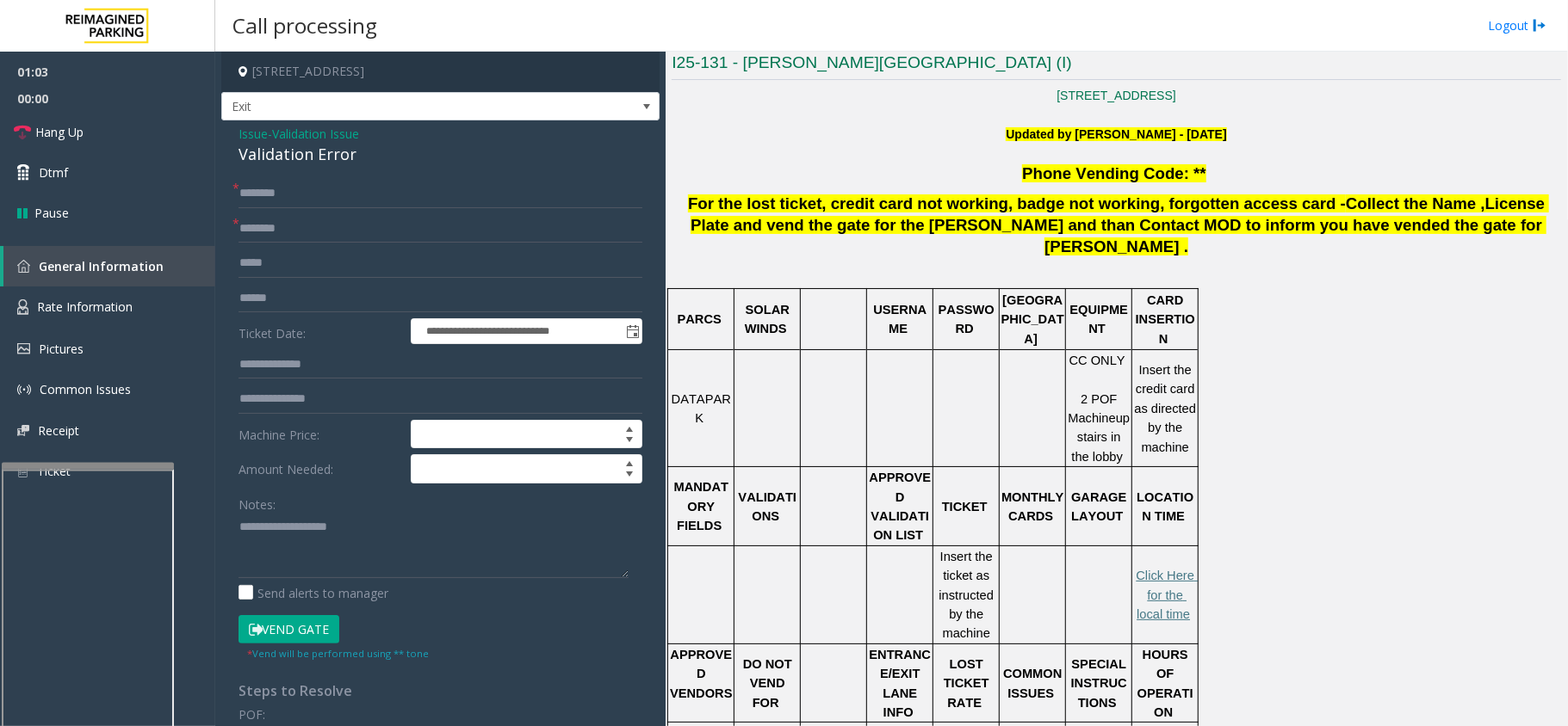
click at [1150, 571] on p "Click Here for the local time" at bounding box center [1165, 594] width 64 height 57
click at [1151, 569] on span "Click Here for the local time" at bounding box center [1168, 594] width 62 height 52
click at [296, 180] on input "text" at bounding box center [441, 193] width 404 height 29
type input "****"
click at [266, 225] on input "text" at bounding box center [441, 228] width 404 height 29
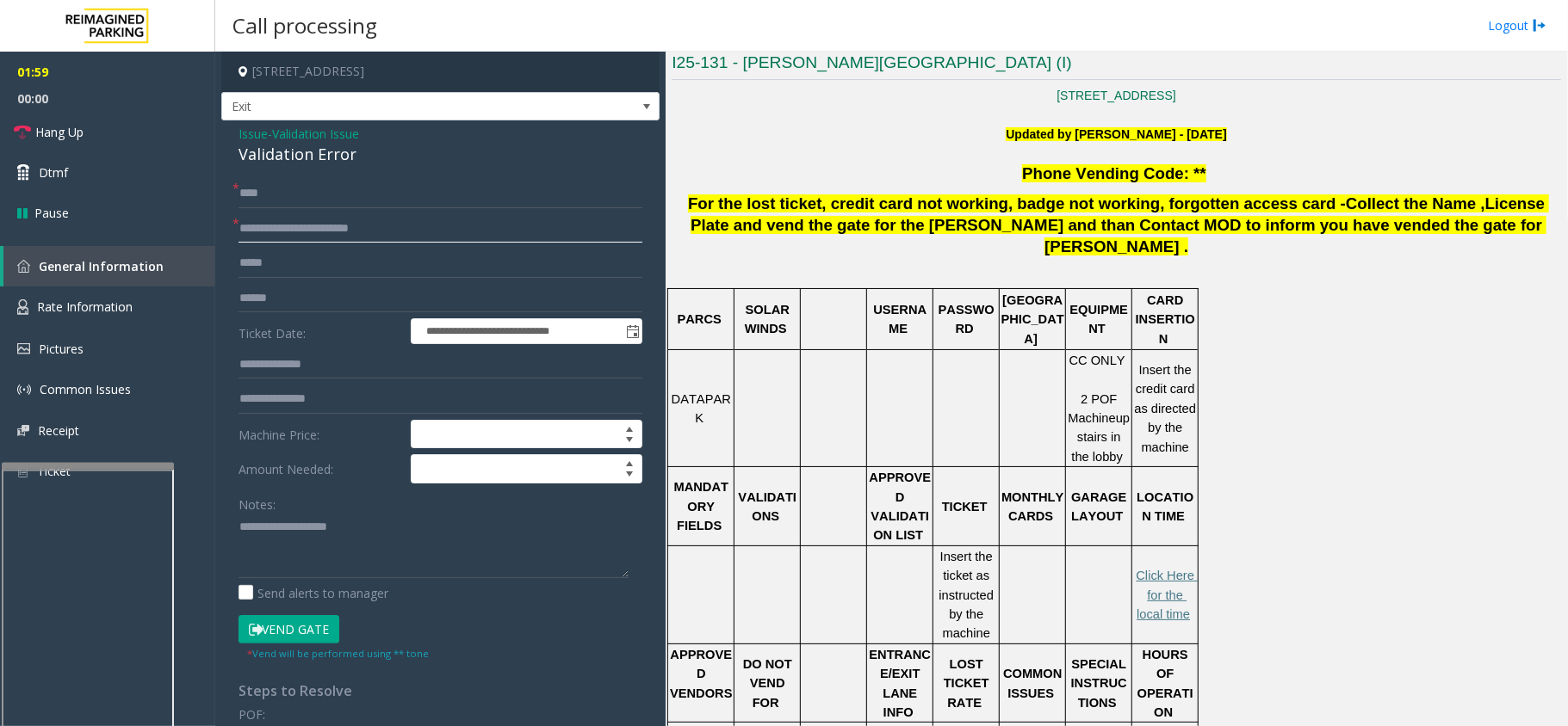
type input "**********"
click at [273, 294] on input "text" at bounding box center [441, 298] width 404 height 29
type textarea "**********"
click at [288, 287] on input "text" at bounding box center [441, 298] width 404 height 29
type input "******"
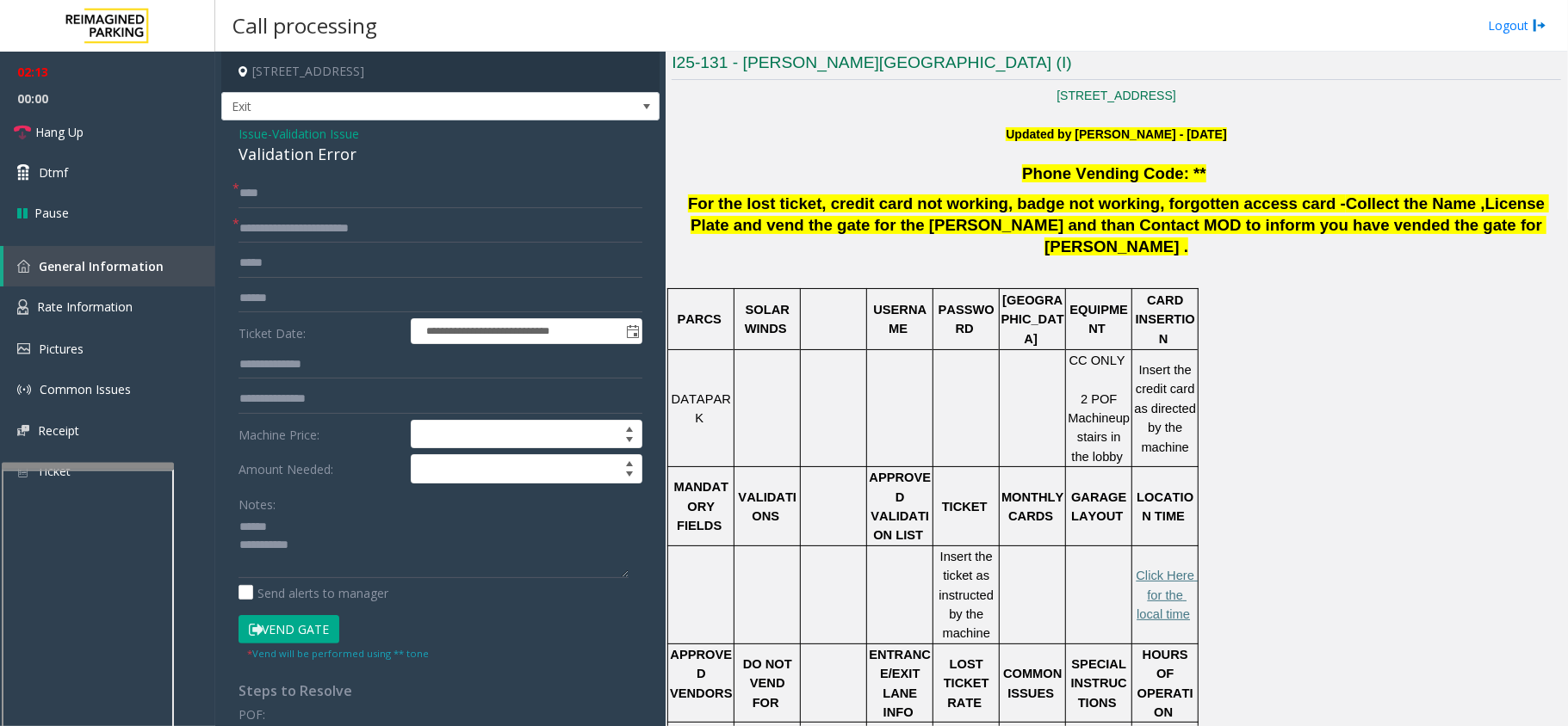
click at [280, 153] on div "Validation Error" at bounding box center [441, 155] width 404 height 23
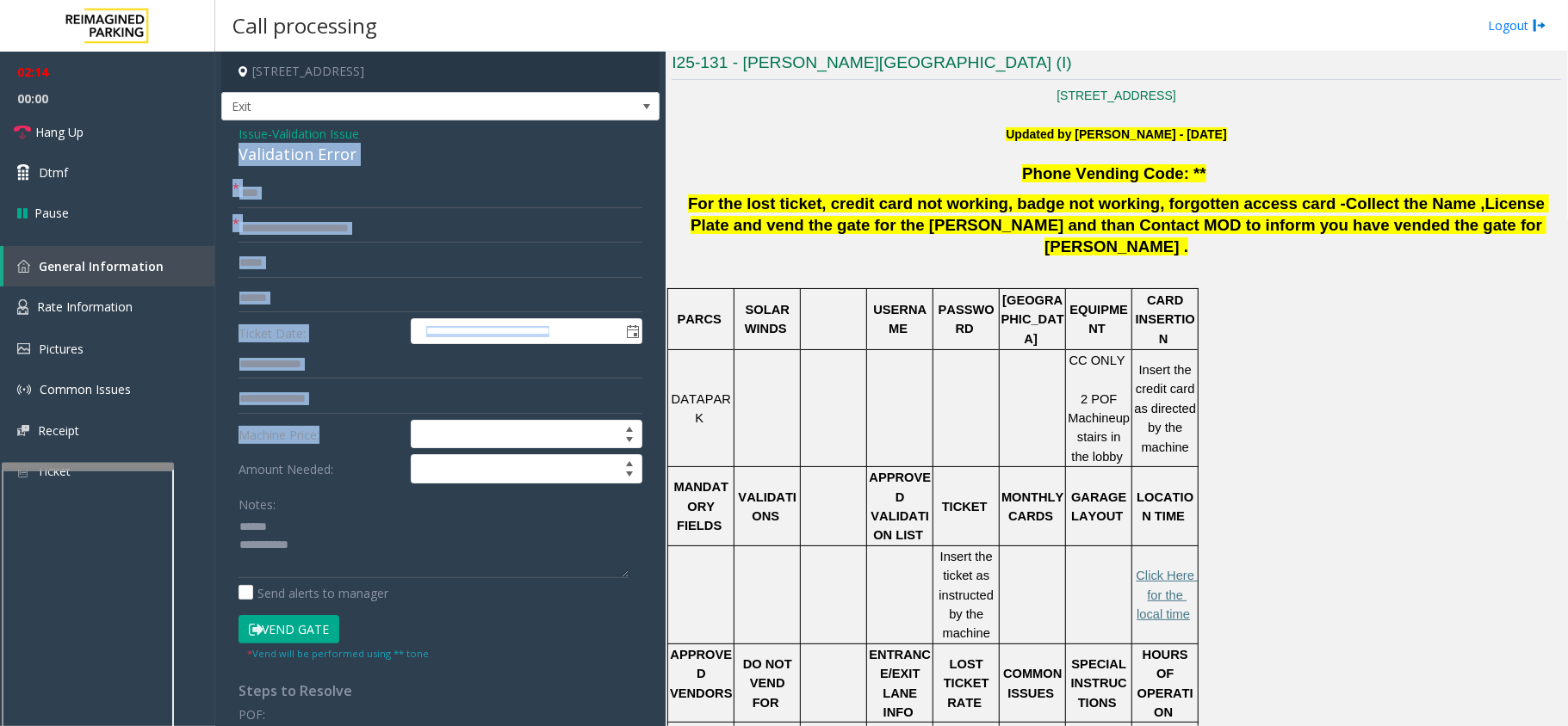
drag, startPoint x: 311, startPoint y: 151, endPoint x: 286, endPoint y: 429, distance: 279.1
click at [286, 429] on div "**********" at bounding box center [440, 620] width 438 height 1000
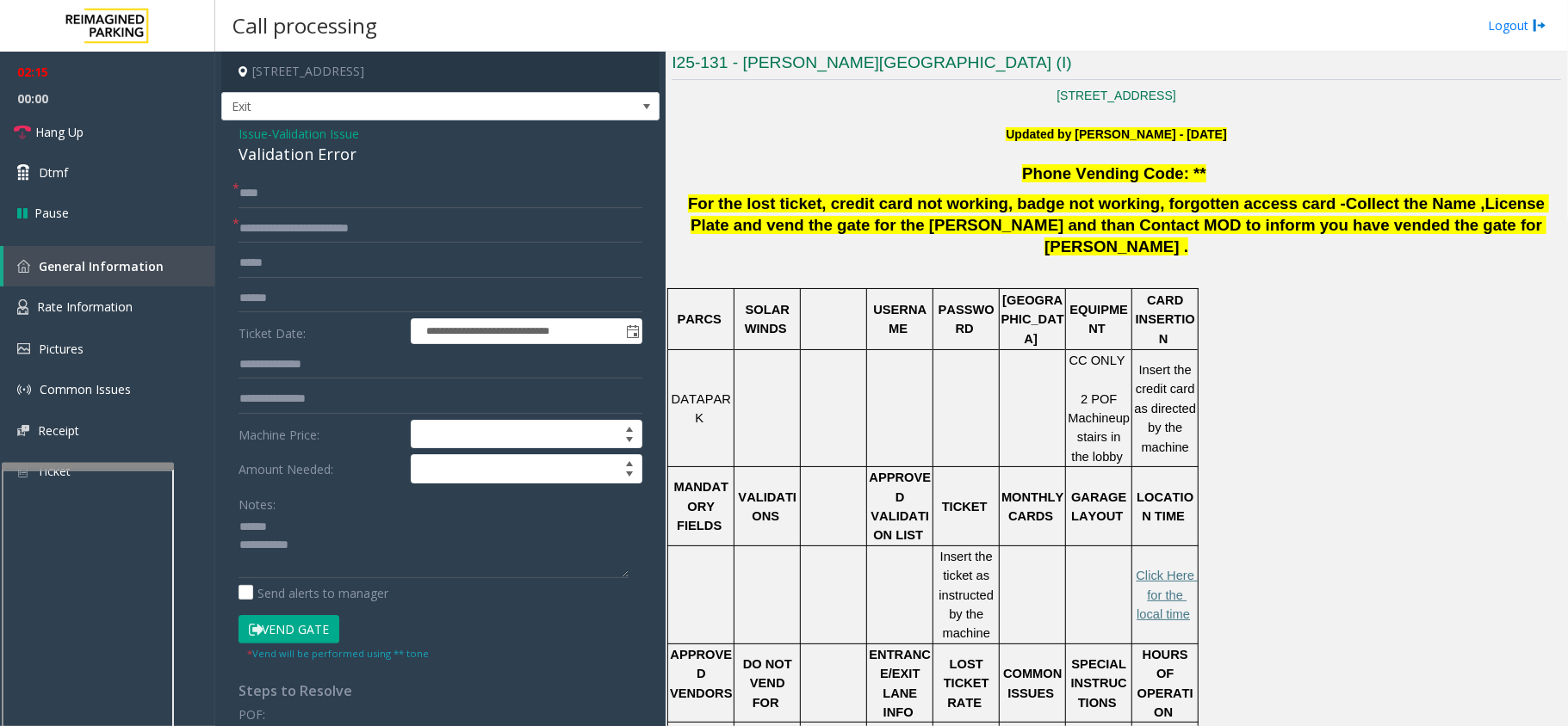
click at [308, 469] on label "Amount Needed:" at bounding box center [320, 469] width 173 height 29
click at [304, 157] on div "Validation Error" at bounding box center [441, 155] width 404 height 23
type textarea "**********"
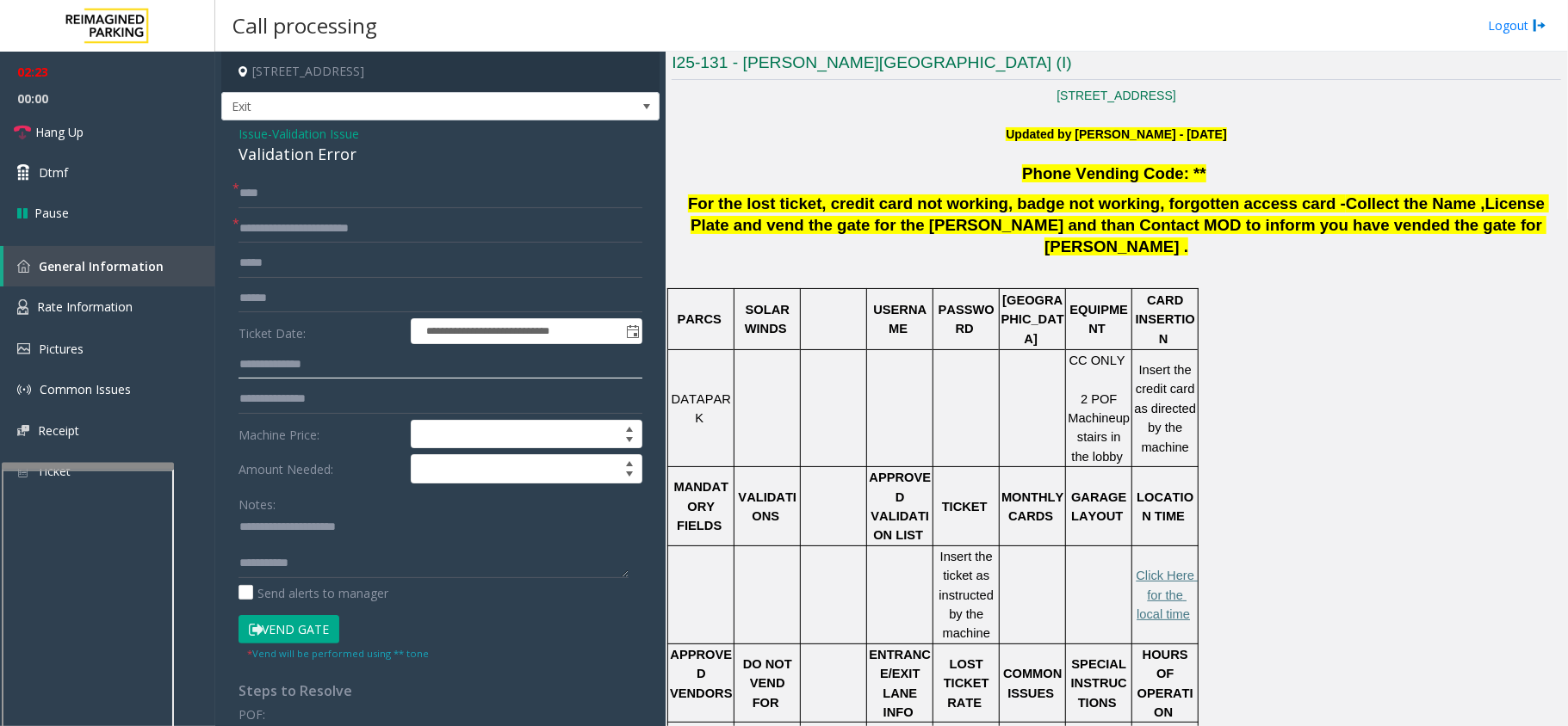
click at [286, 369] on input "text" at bounding box center [441, 364] width 404 height 29
click at [273, 238] on input "**********" at bounding box center [441, 228] width 404 height 29
type input "**********"
click at [307, 370] on input "text" at bounding box center [441, 364] width 404 height 29
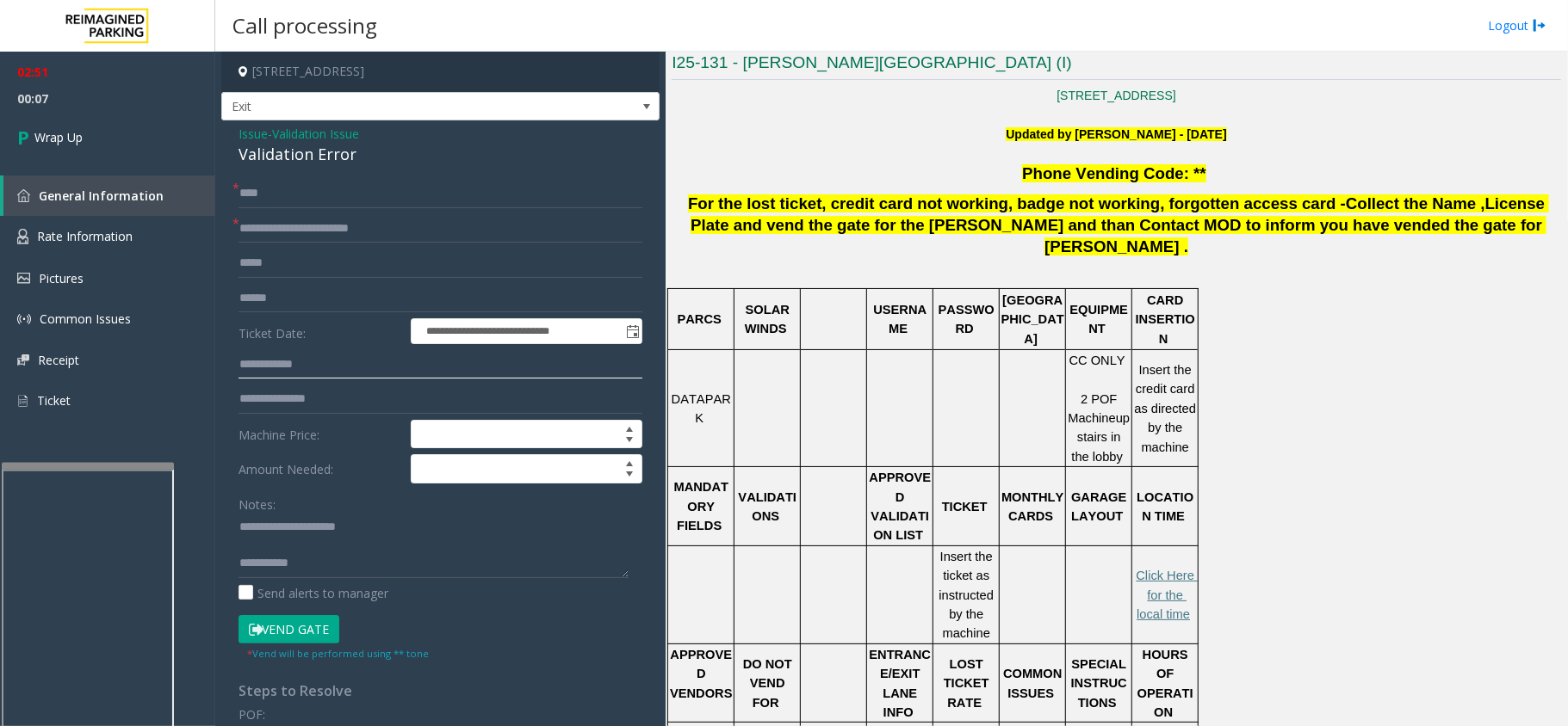
type input "**********"
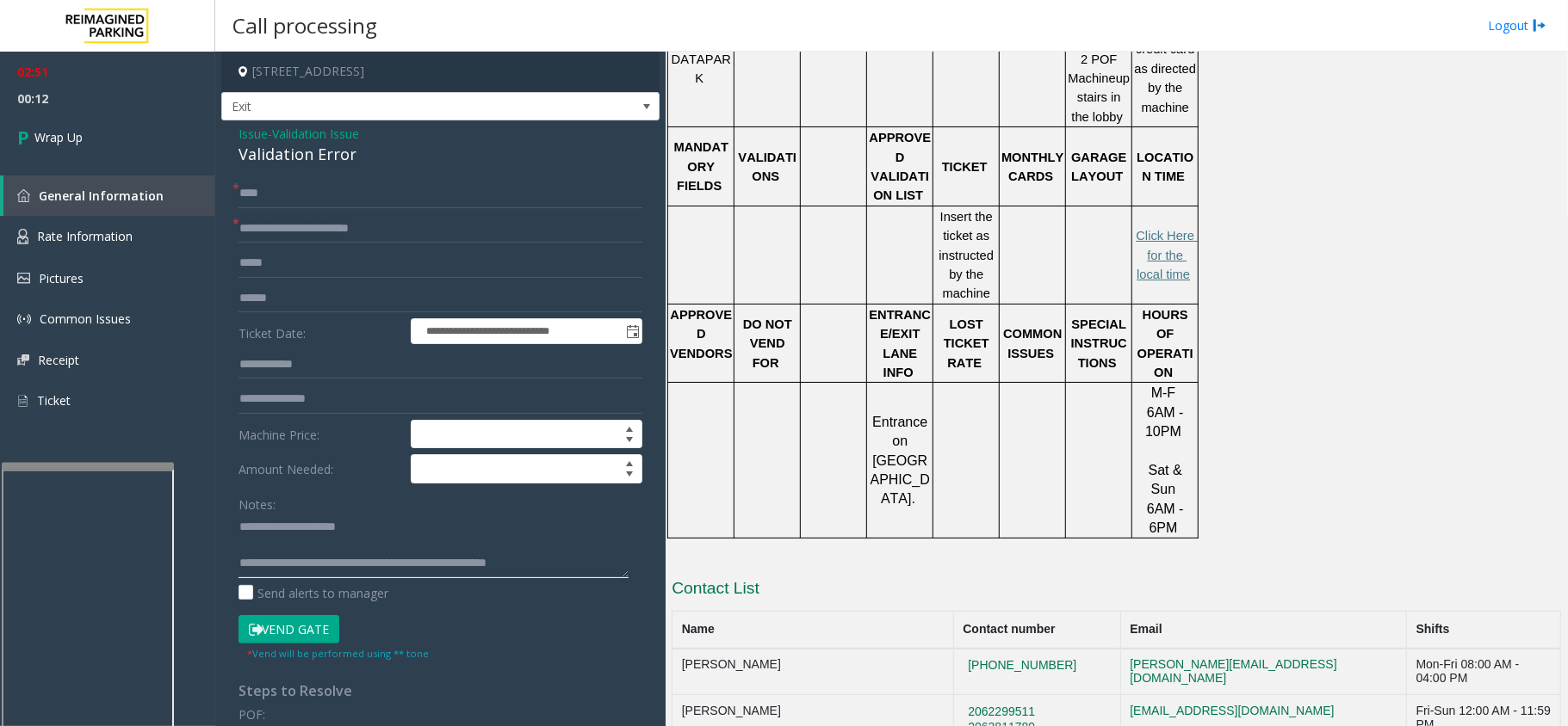
scroll to position [810, 0]
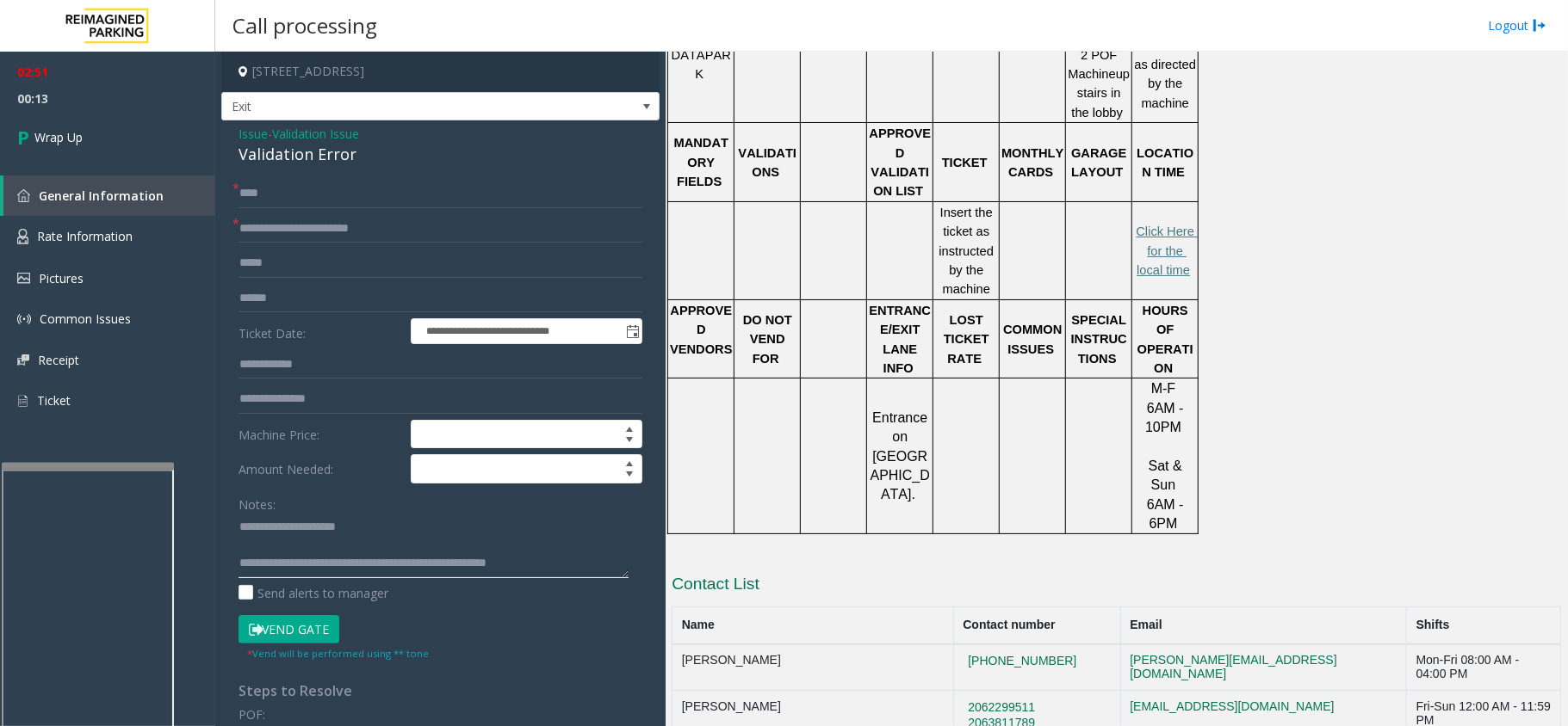
type textarea "**********"
click at [510, 501] on div "Notes:" at bounding box center [441, 534] width 404 height 88
click at [118, 134] on link "Wrap Up" at bounding box center [107, 137] width 215 height 50
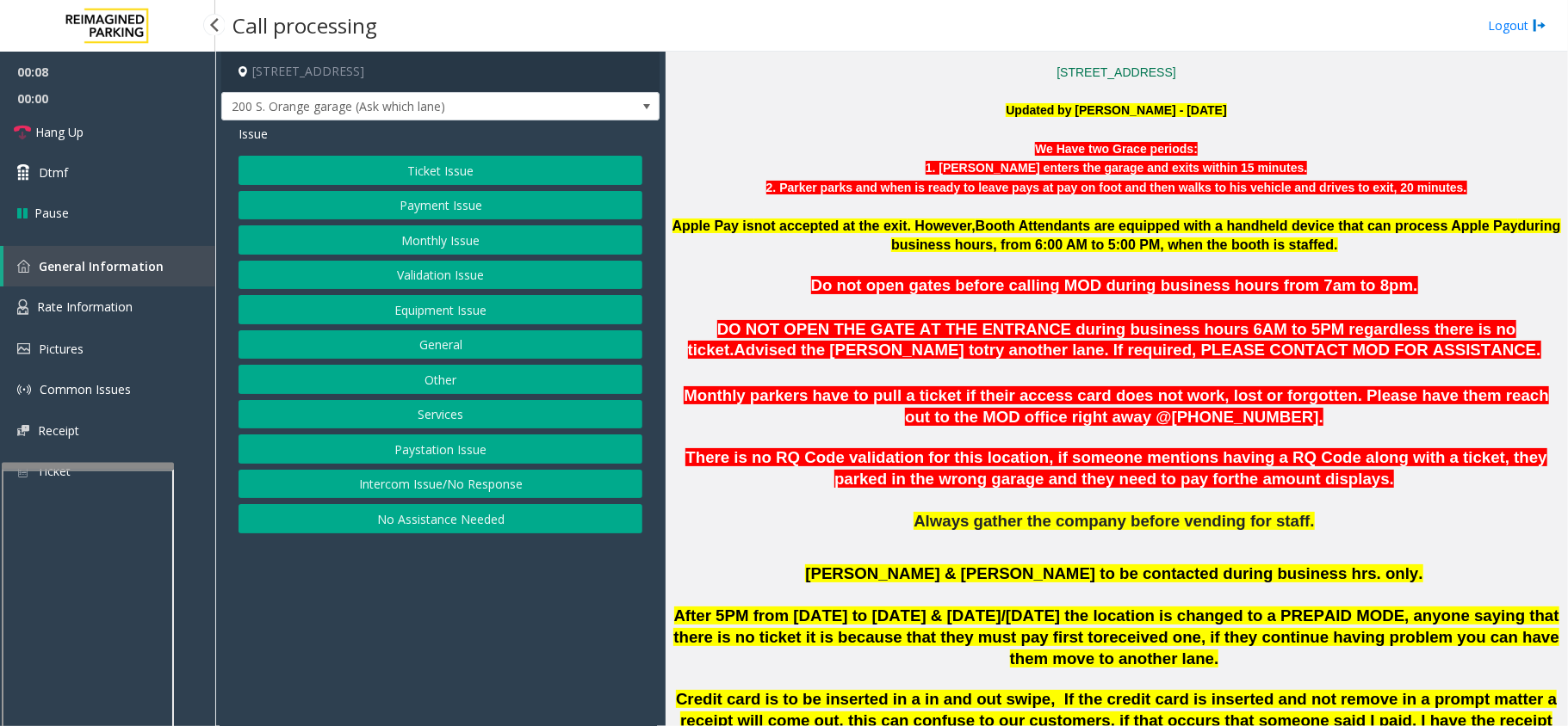
scroll to position [573, 0]
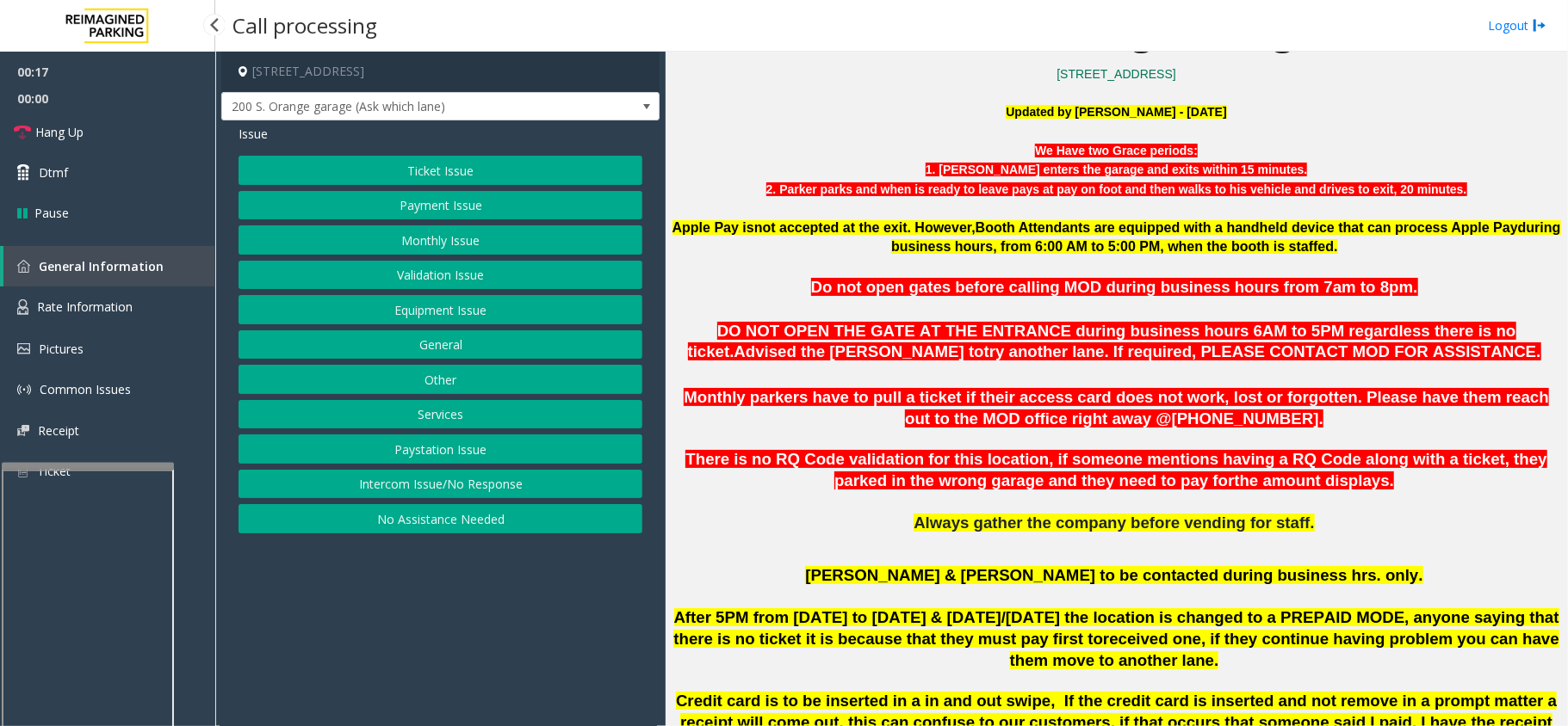
click at [387, 522] on button "No Assistance Needed" at bounding box center [441, 518] width 404 height 29
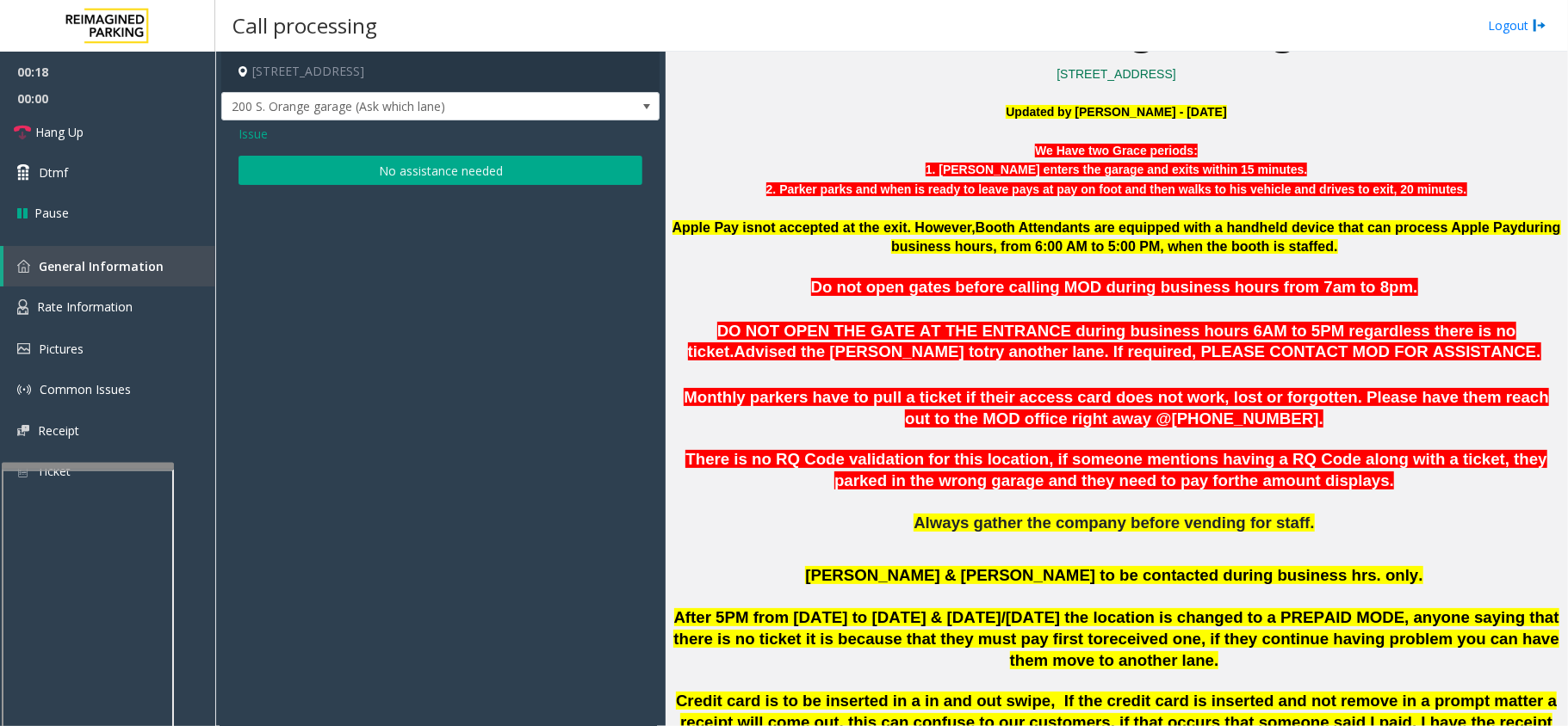
click at [267, 174] on button "No assistance needed" at bounding box center [441, 170] width 404 height 29
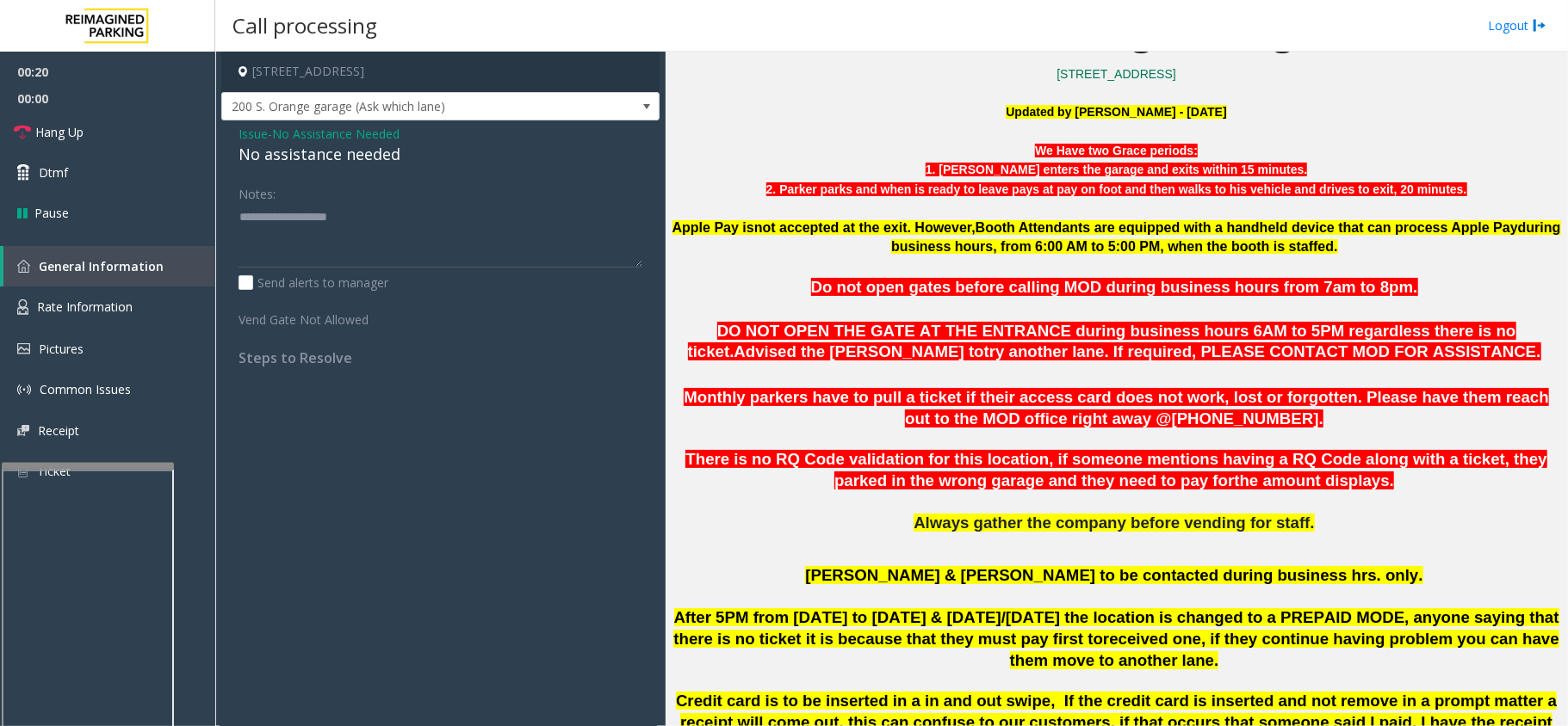
click at [270, 159] on div "No assistance needed" at bounding box center [441, 155] width 404 height 23
type textarea "**********"
click at [145, 124] on link "Hang Up" at bounding box center [107, 133] width 215 height 41
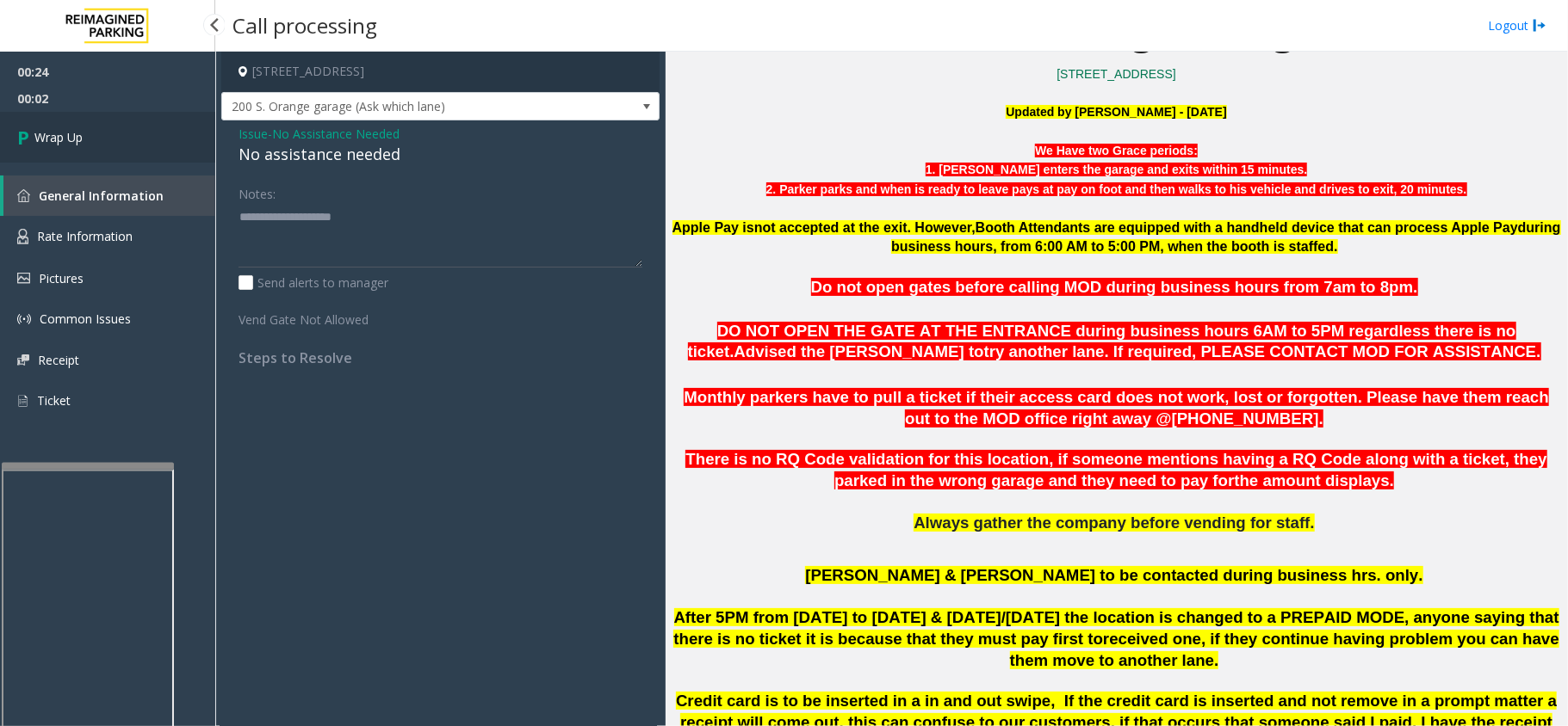
click at [121, 134] on link "Wrap Up" at bounding box center [107, 137] width 215 height 50
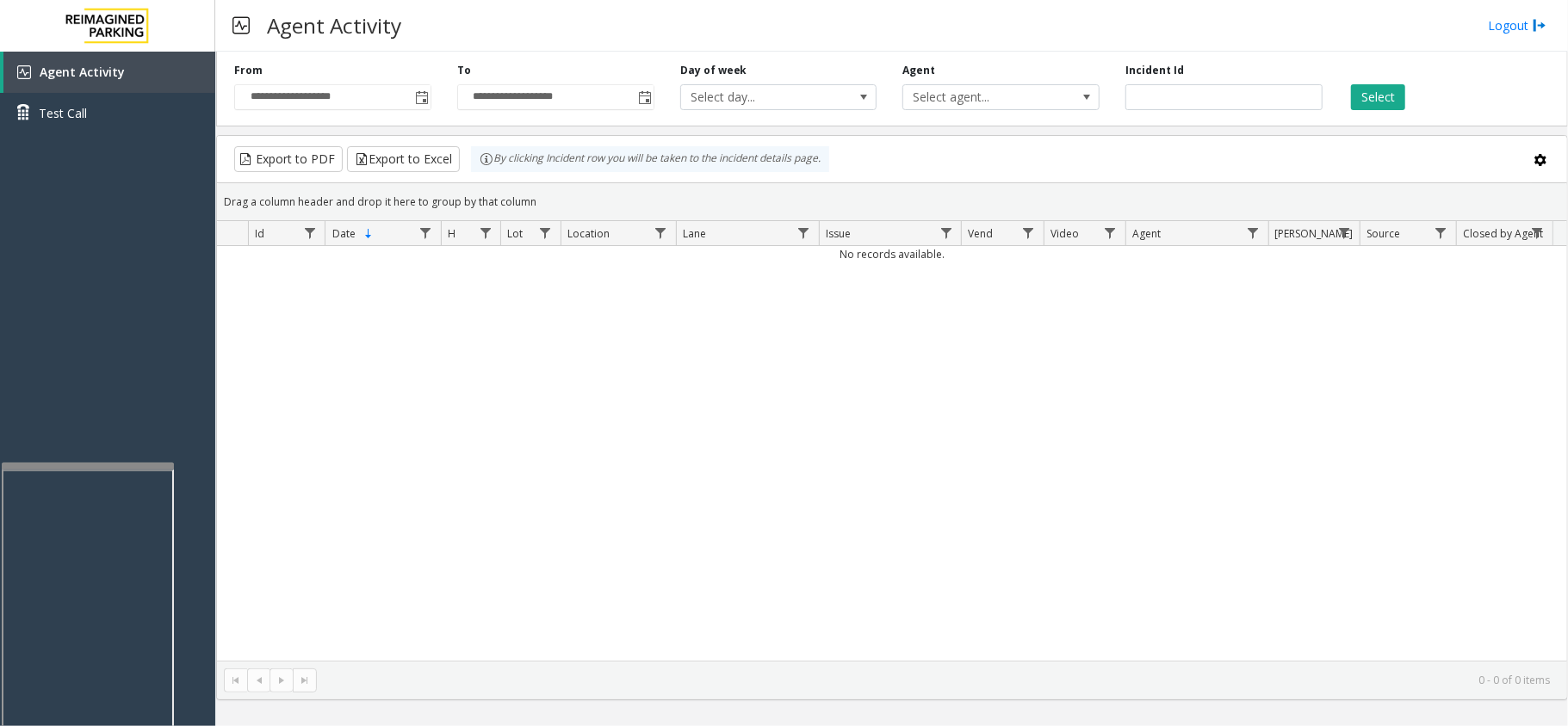
click at [807, 287] on div "No records available." at bounding box center [892, 453] width 1350 height 415
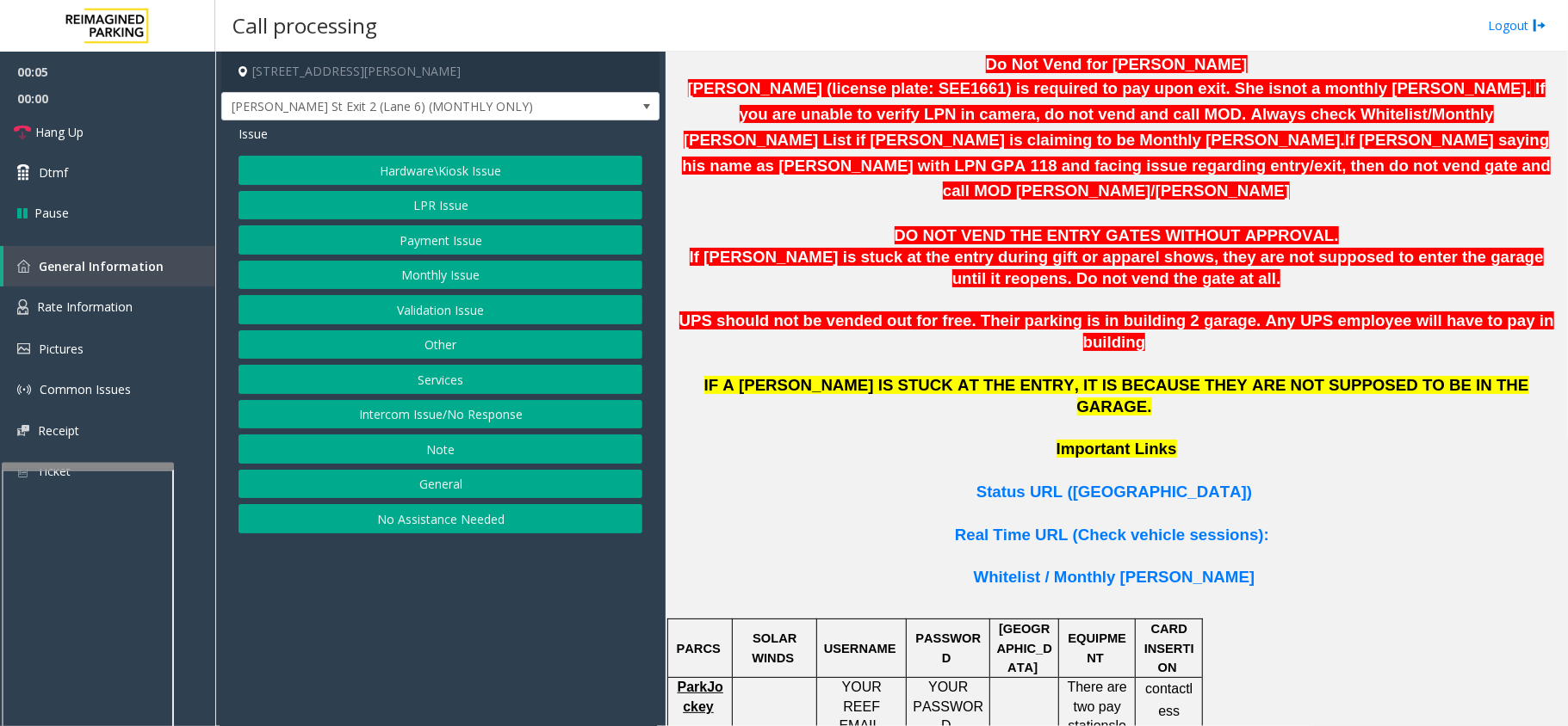
scroll to position [1262, 0]
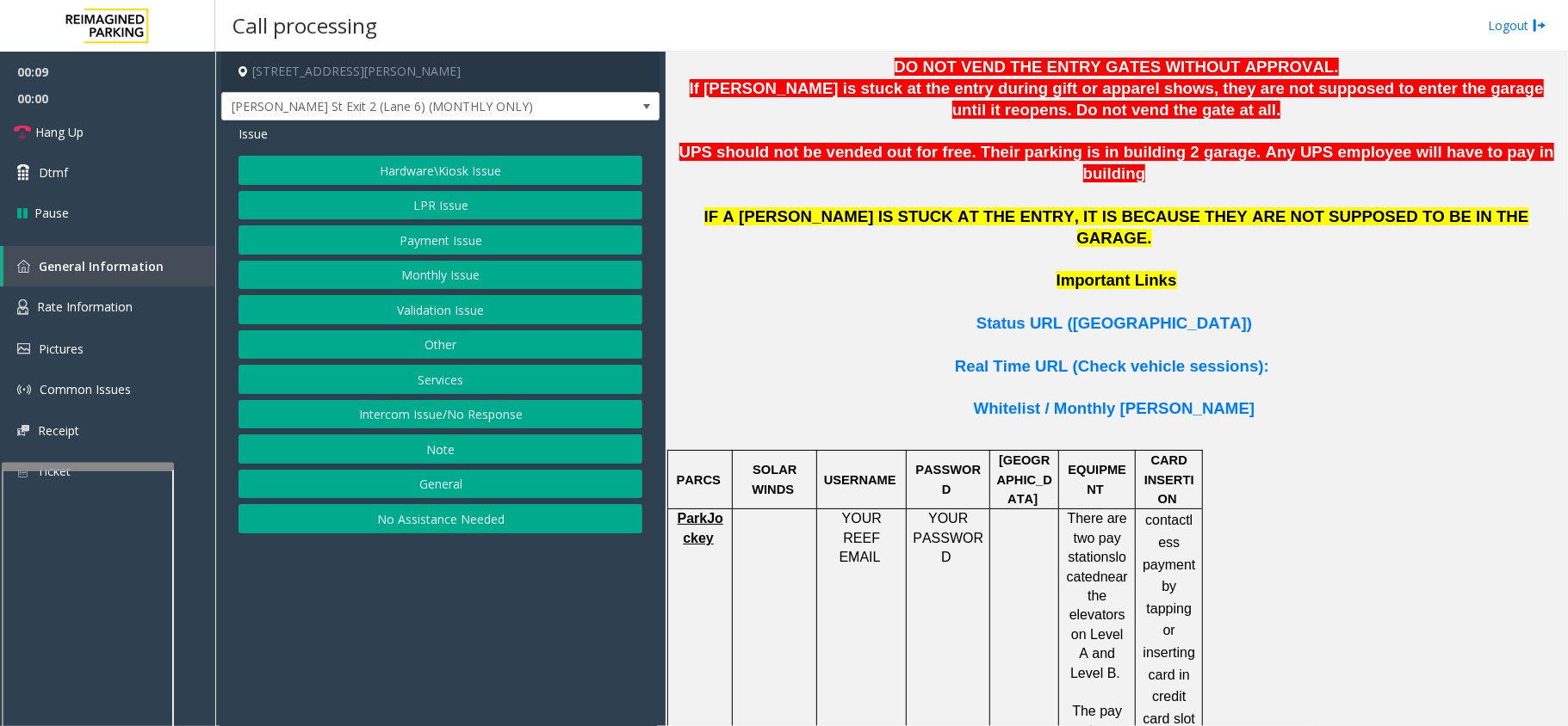
click at [482, 201] on button "LPR Issue" at bounding box center [441, 205] width 404 height 29
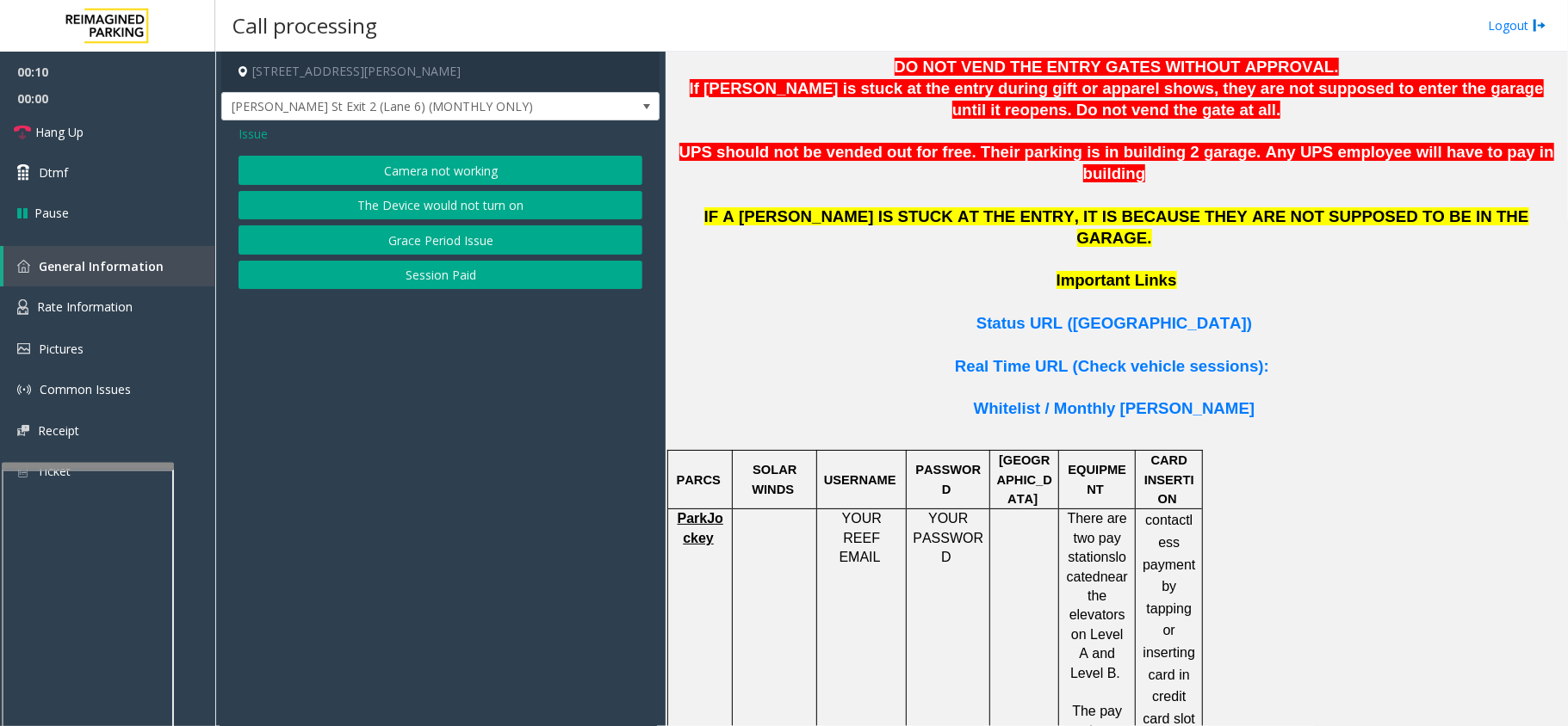
click at [432, 160] on button "Camera not working" at bounding box center [441, 170] width 404 height 29
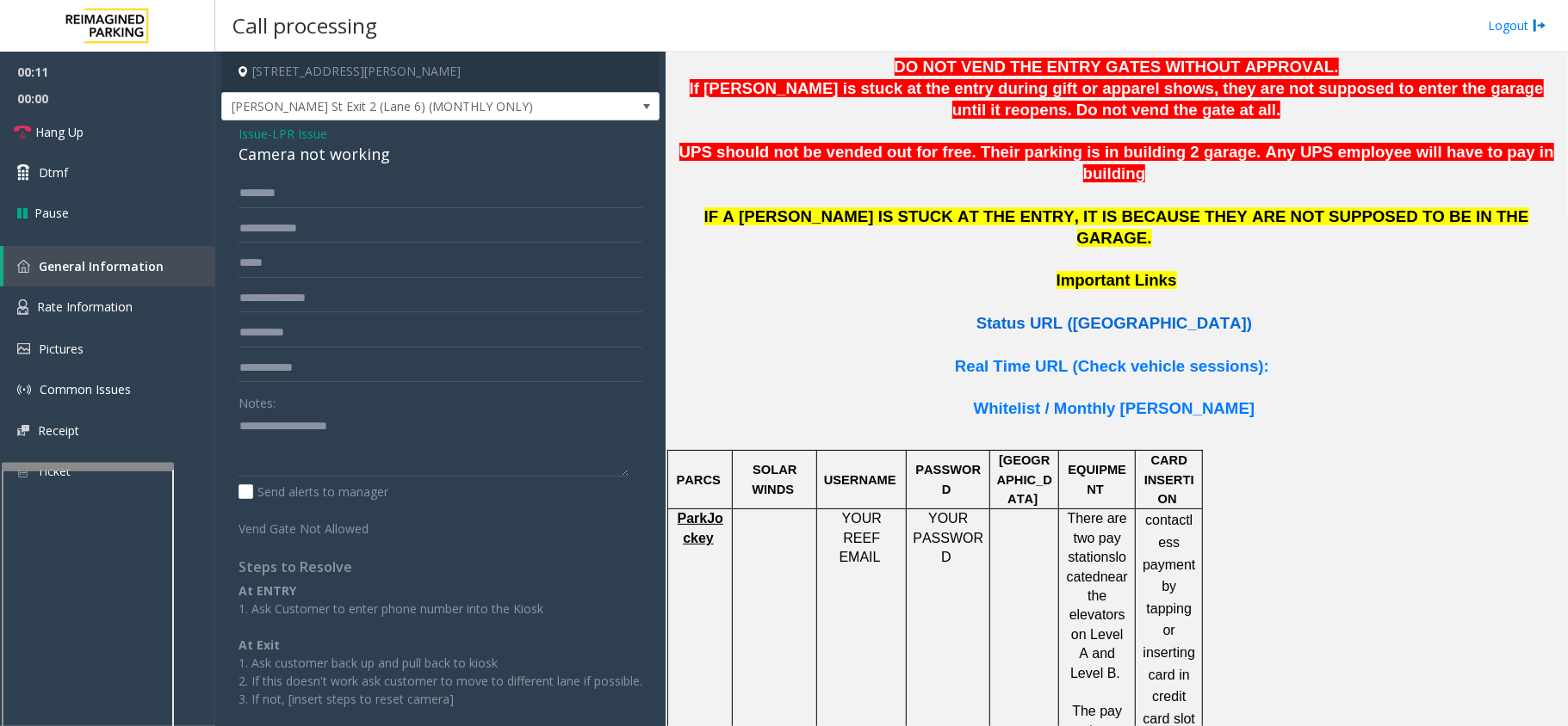
click at [1089, 314] on span "Status URL ([GEOGRAPHIC_DATA])" at bounding box center [1114, 323] width 275 height 18
click at [319, 445] on textarea at bounding box center [434, 444] width 390 height 65
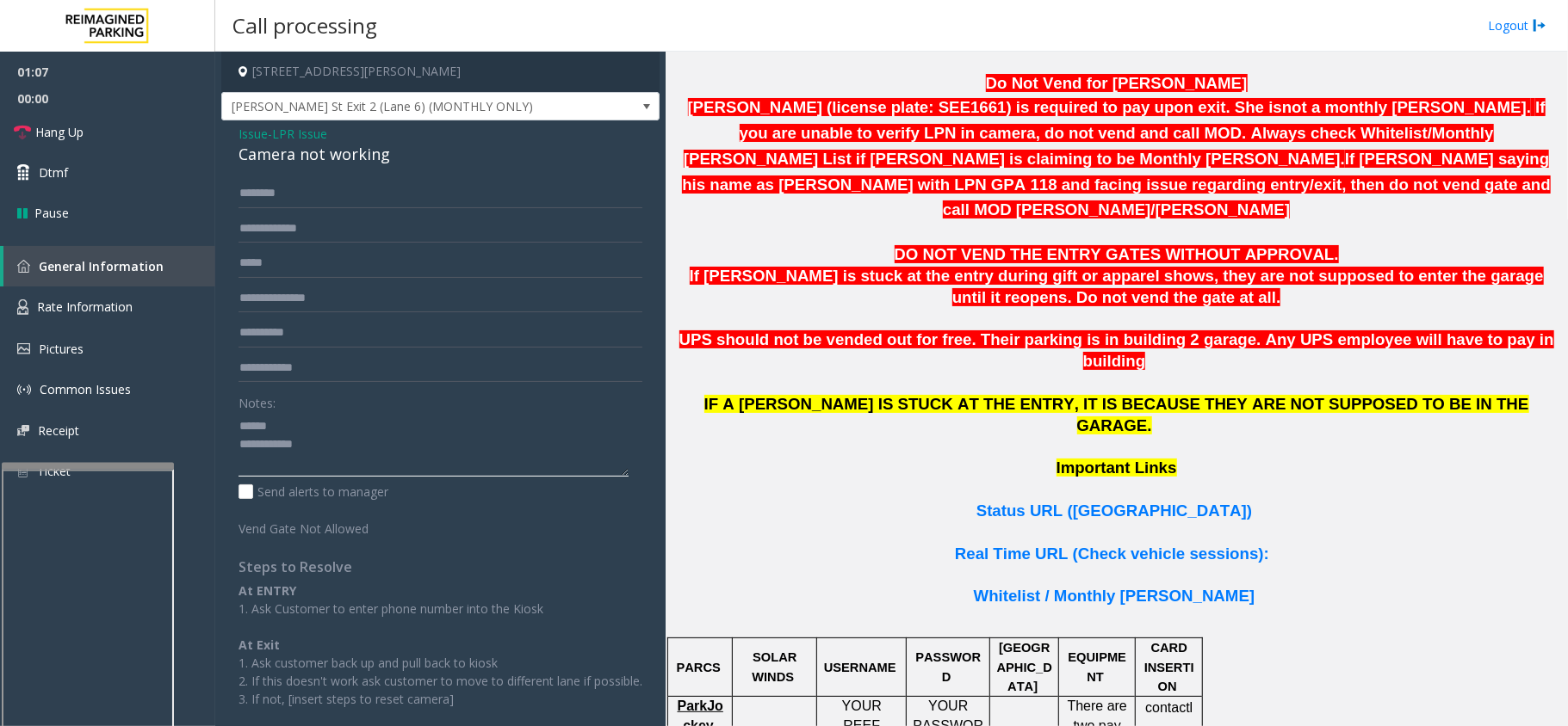
scroll to position [917, 0]
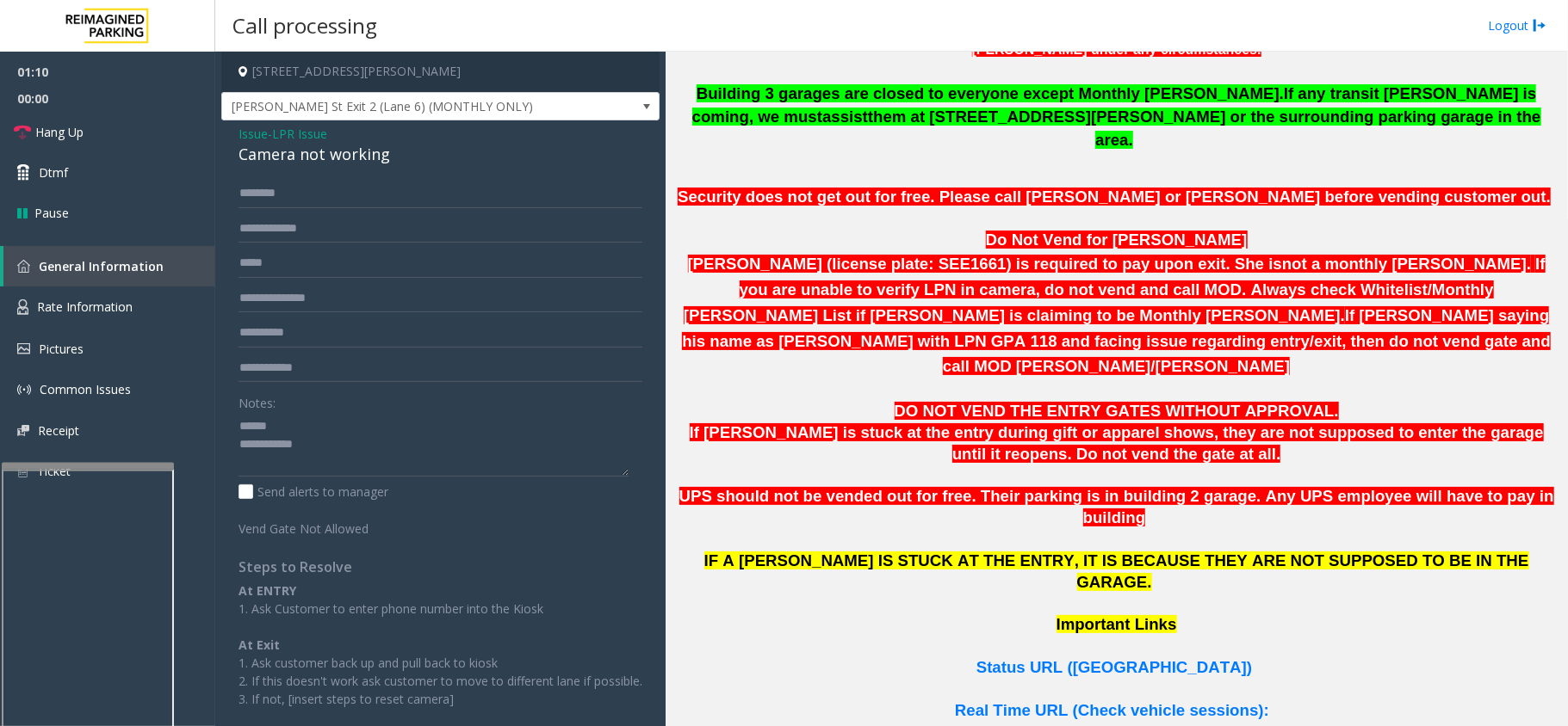
click at [307, 157] on div "Camera not working" at bounding box center [441, 155] width 404 height 23
click at [100, 128] on link "Hang Up" at bounding box center [107, 133] width 215 height 41
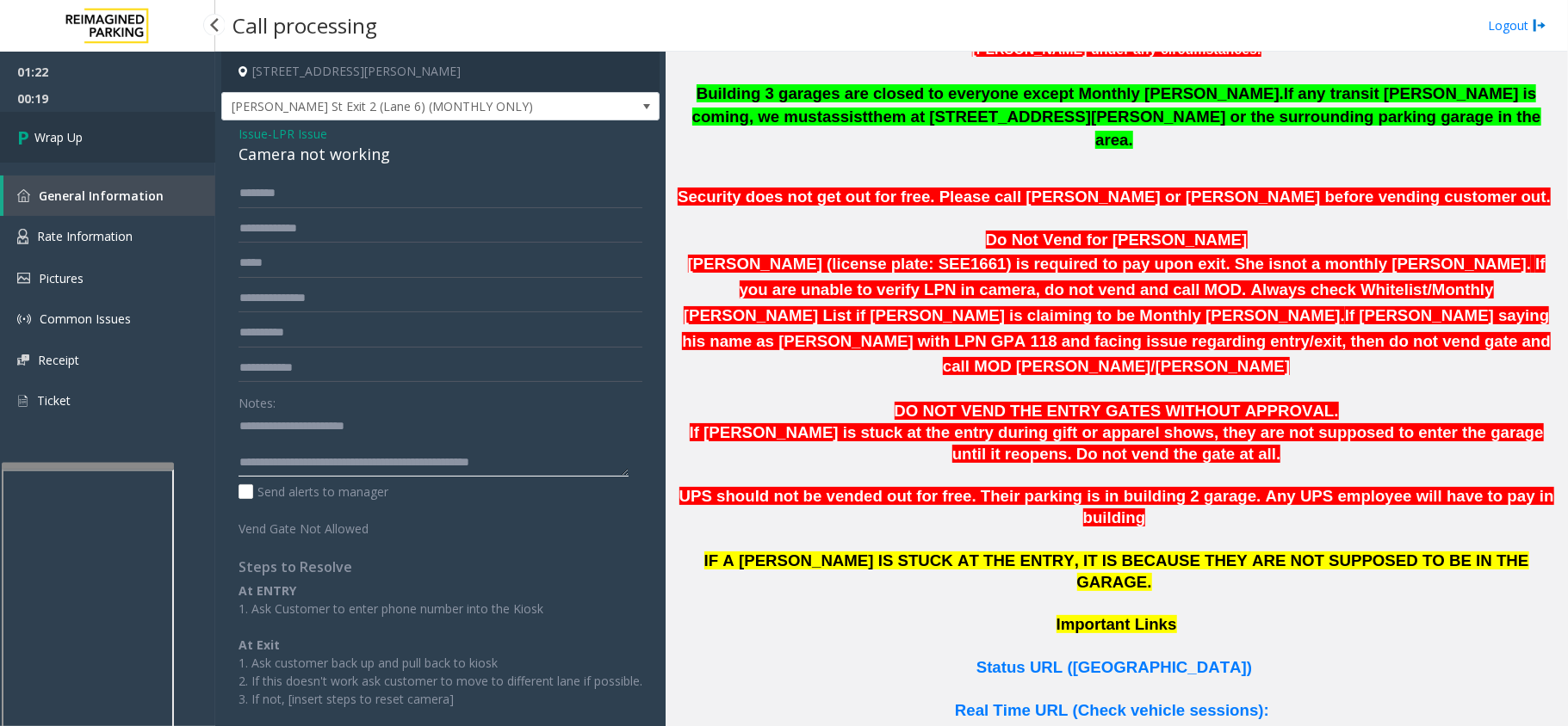
type textarea "**********"
click at [104, 138] on link "Wrap Up" at bounding box center [107, 137] width 215 height 50
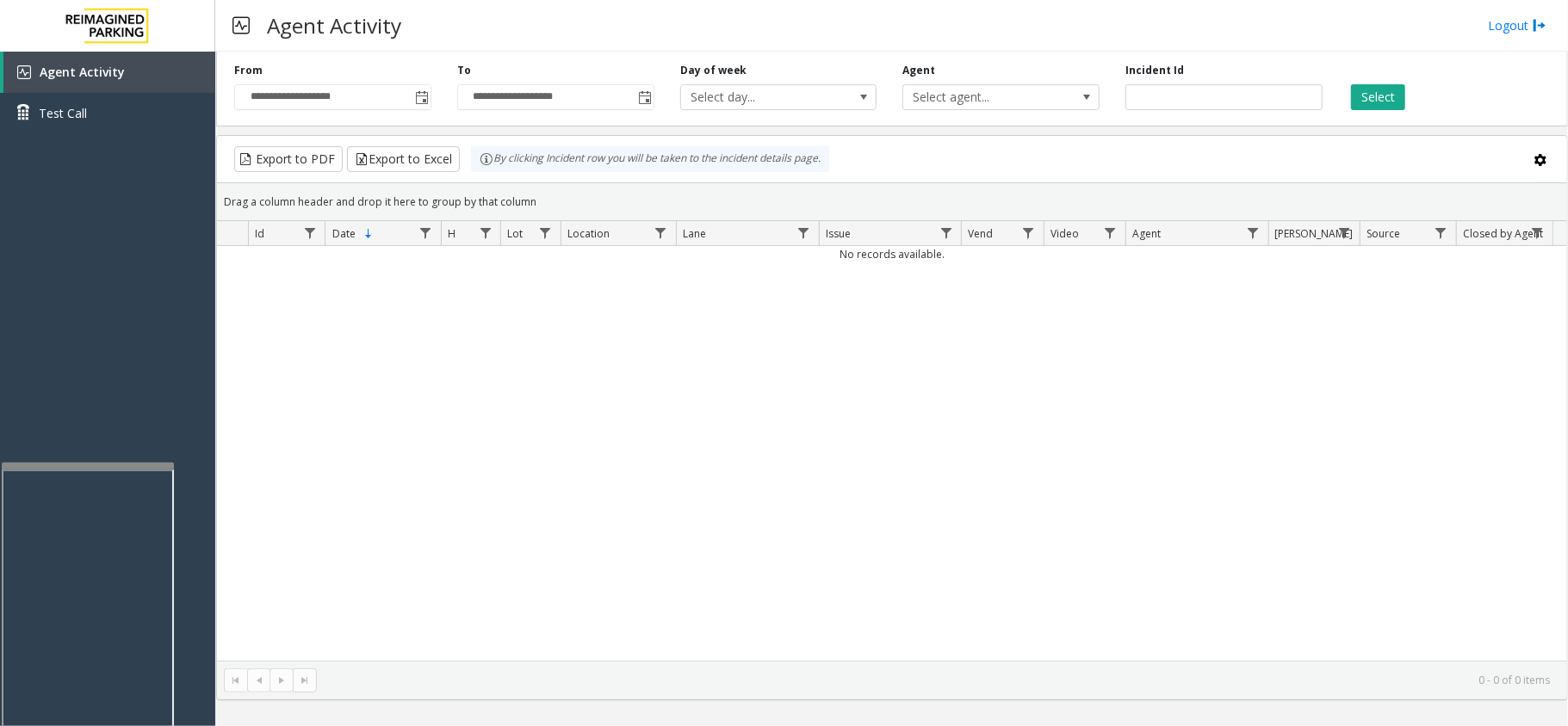
click at [663, 554] on div "No records available." at bounding box center [892, 453] width 1350 height 415
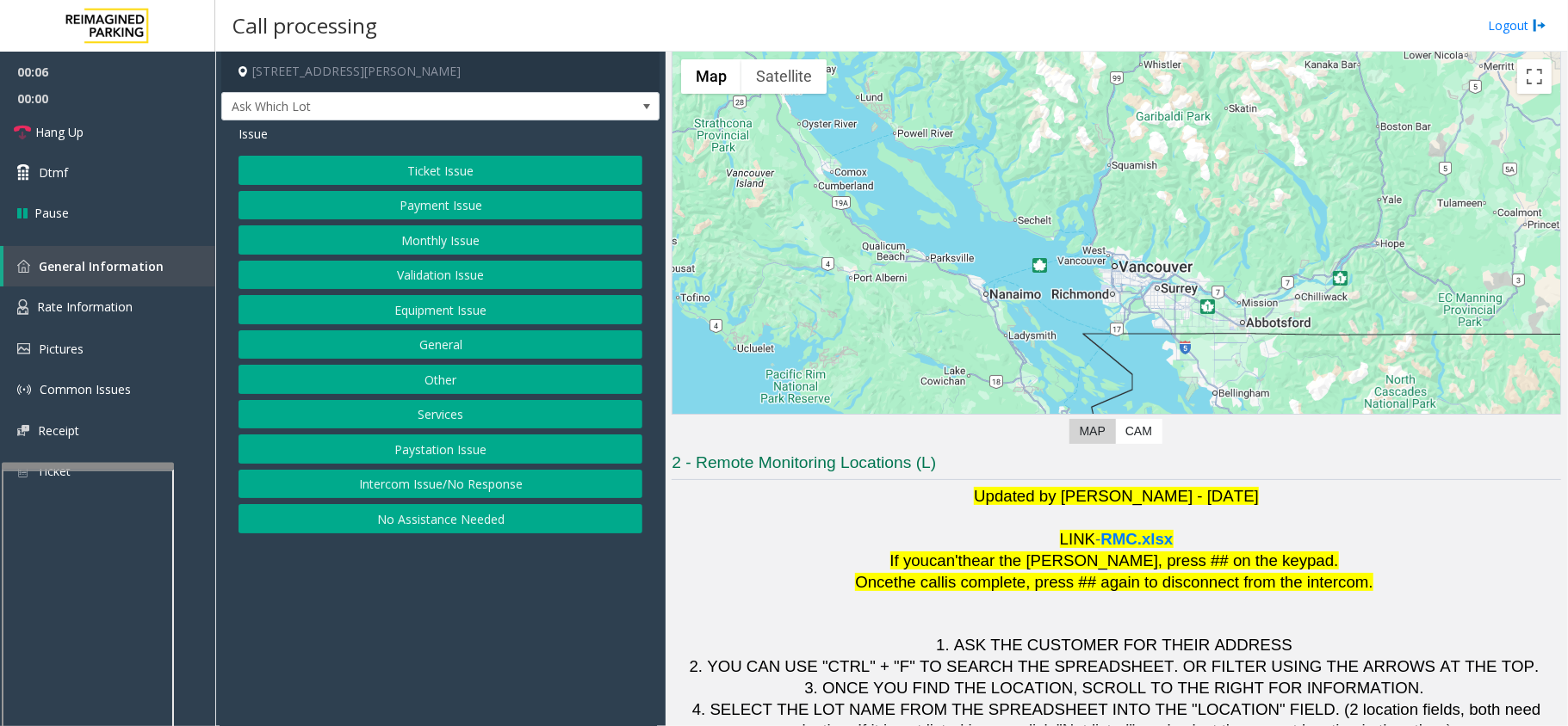
scroll to position [120, 0]
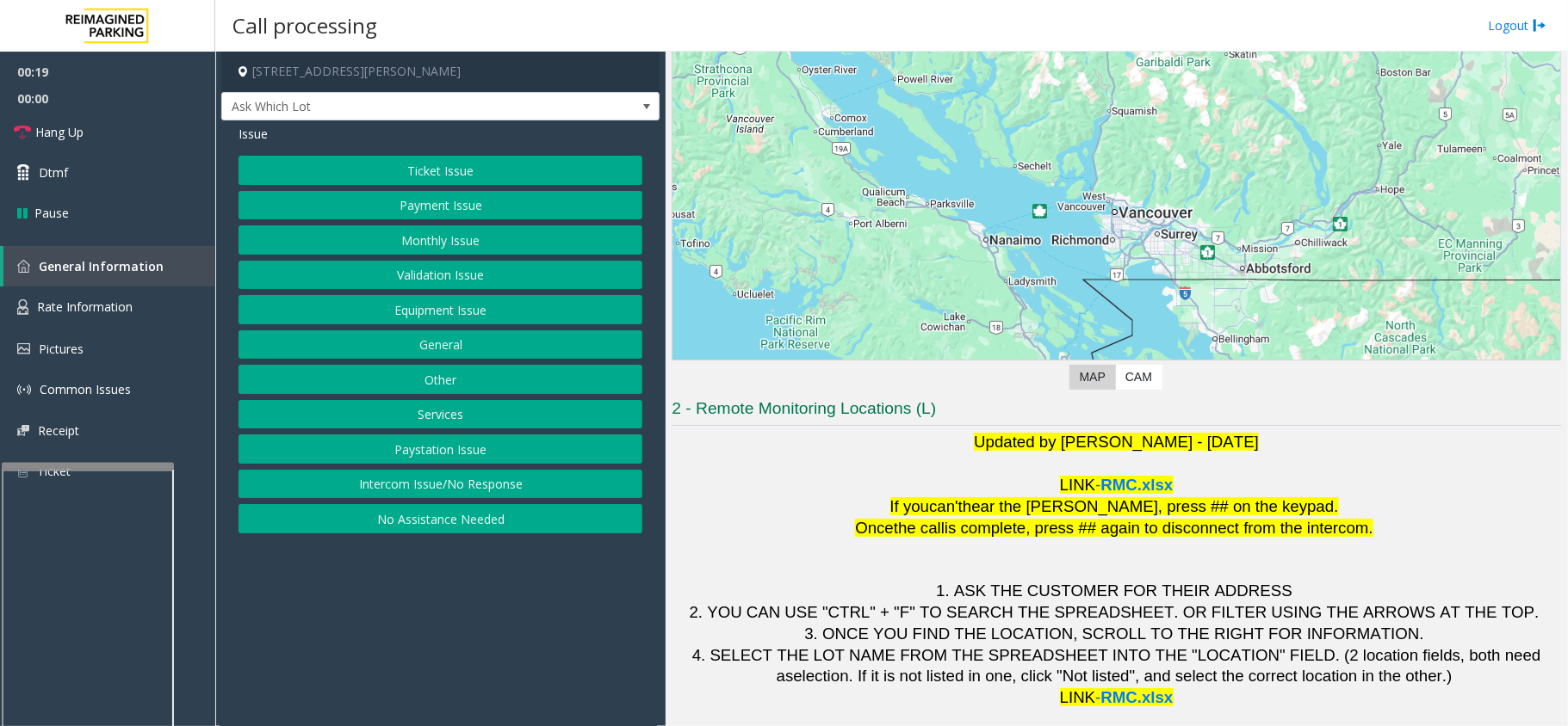
click at [479, 527] on button "No Assistance Needed" at bounding box center [441, 518] width 404 height 29
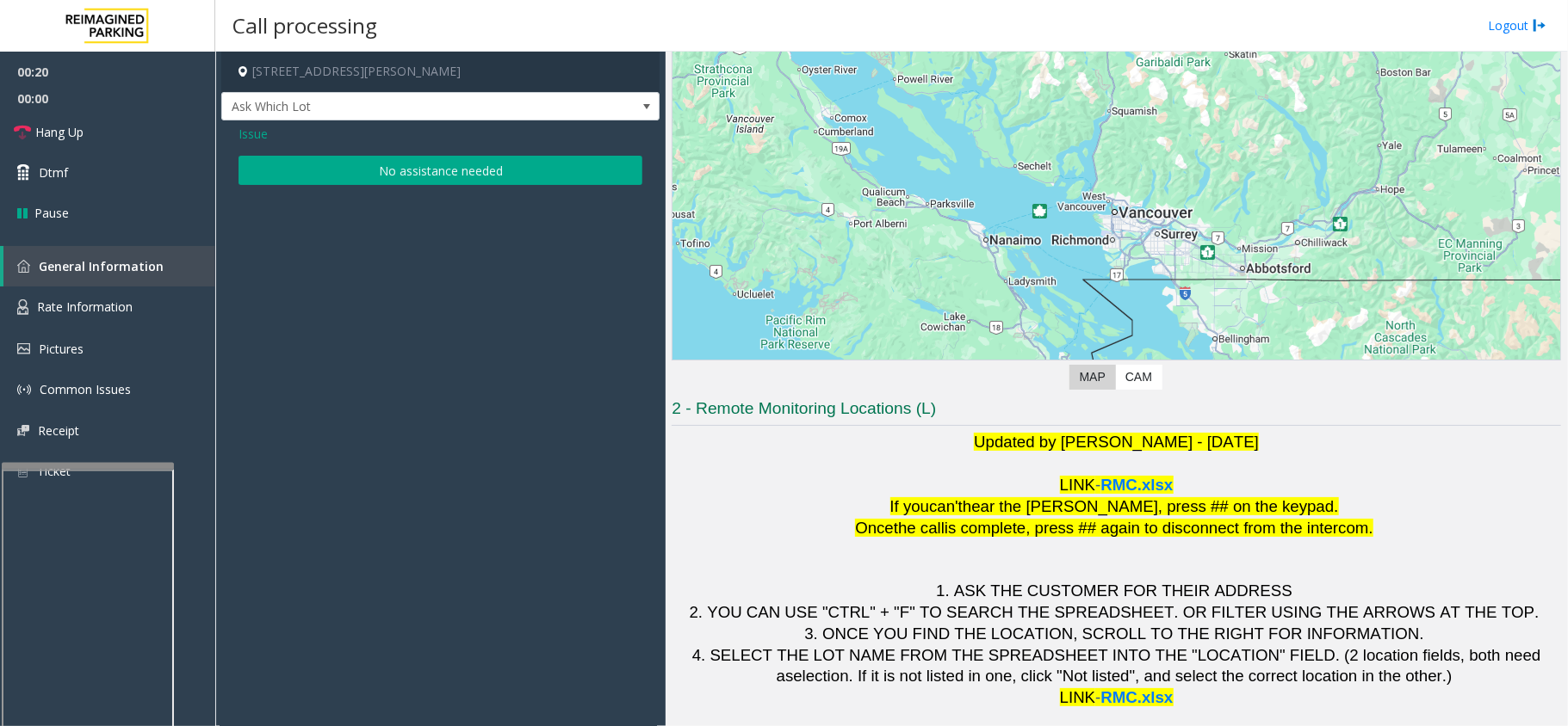
click at [439, 160] on button "No assistance needed" at bounding box center [441, 170] width 404 height 29
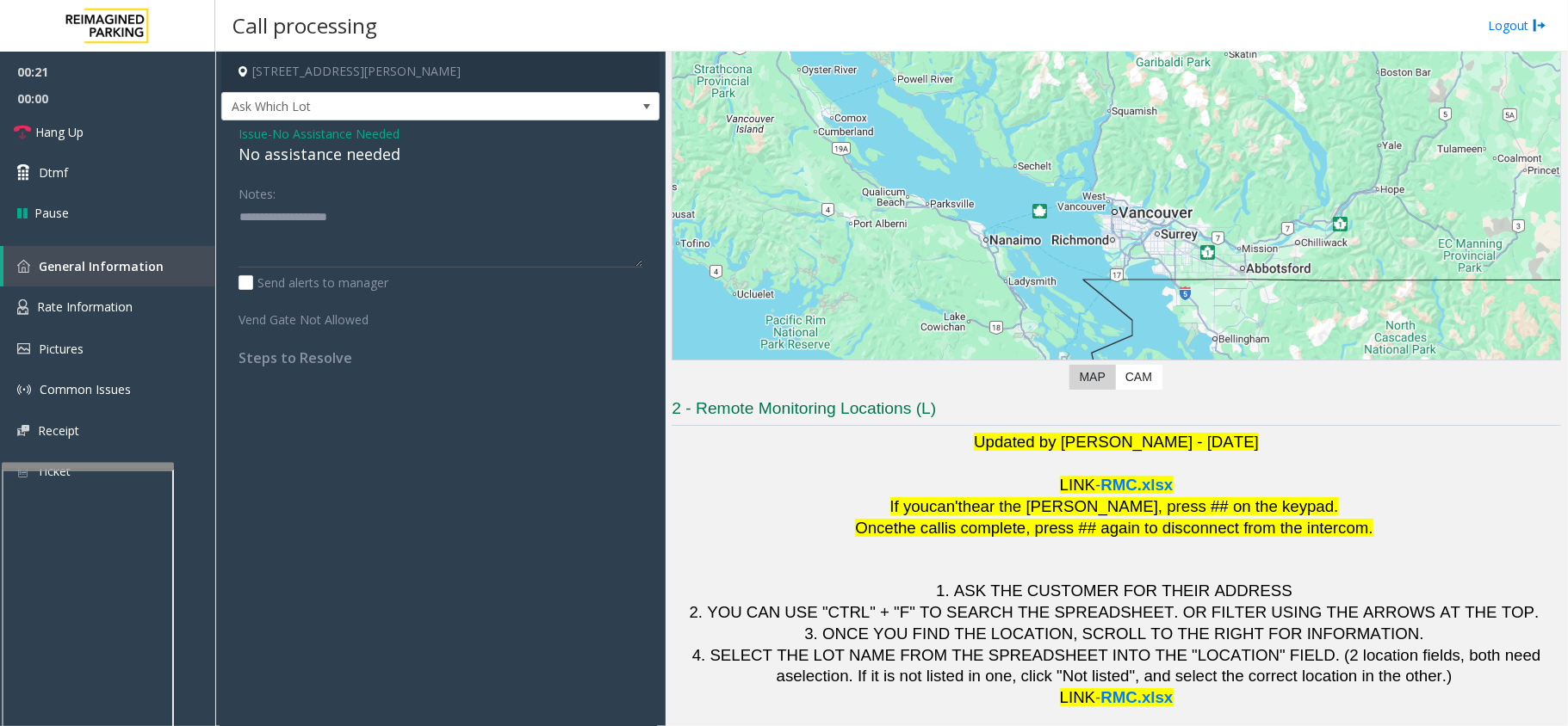
click at [324, 140] on span "No Assistance Needed" at bounding box center [336, 134] width 127 height 18
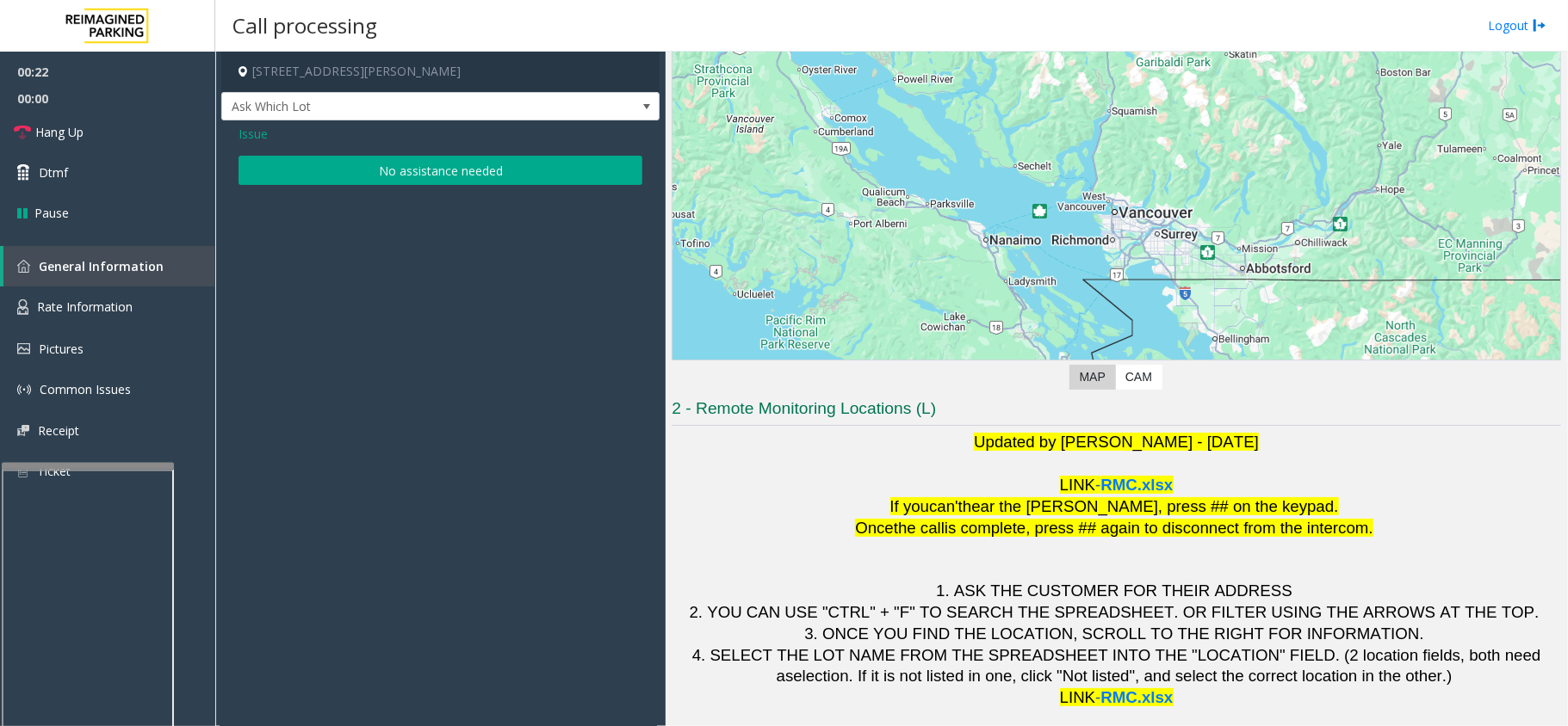
click at [286, 170] on button "No assistance needed" at bounding box center [441, 170] width 404 height 29
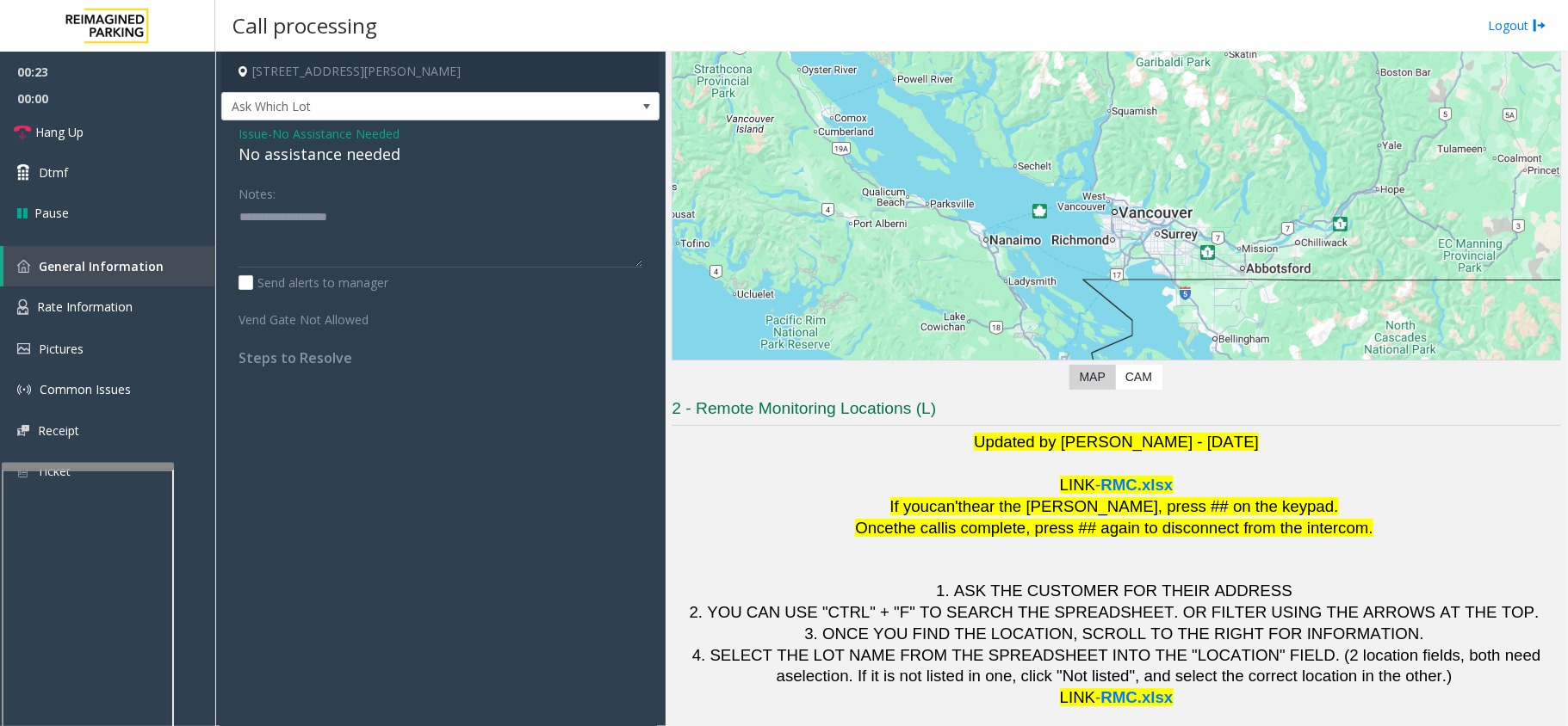
click at [277, 157] on div "No assistance needed" at bounding box center [441, 155] width 404 height 23
type textarea "**********"
click at [156, 129] on link "Hang Up" at bounding box center [107, 133] width 215 height 41
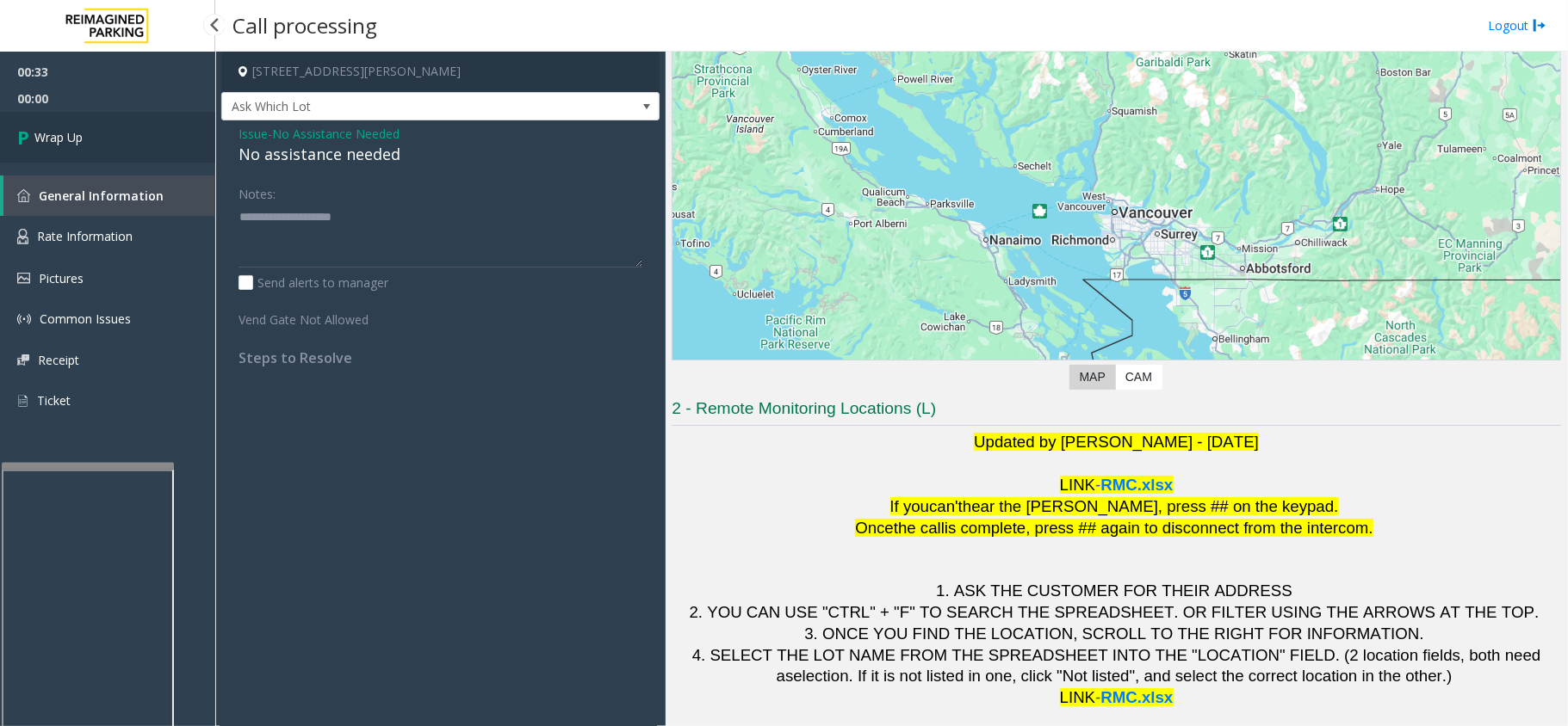
click at [156, 129] on link "Wrap Up" at bounding box center [107, 137] width 215 height 50
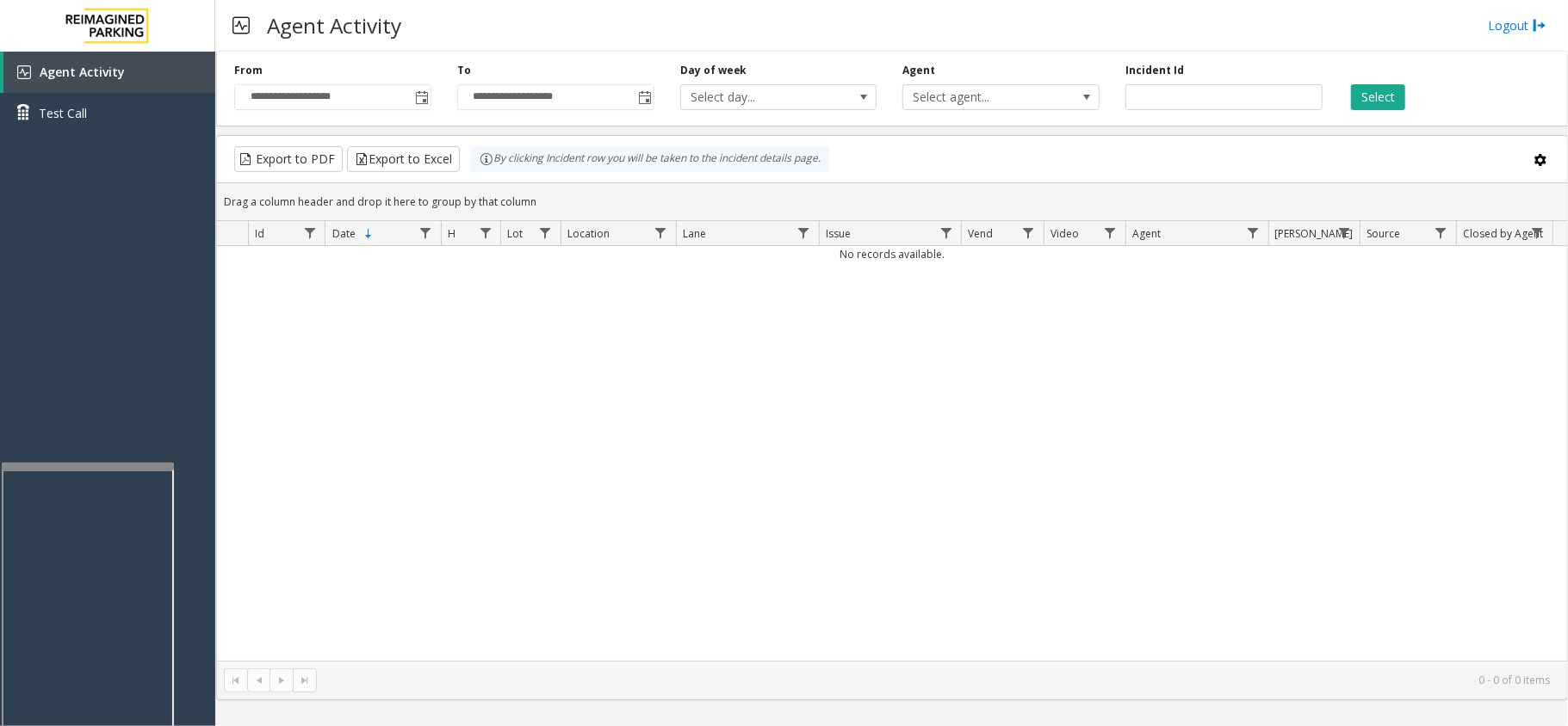
click at [622, 484] on div "No records available." at bounding box center [892, 453] width 1350 height 415
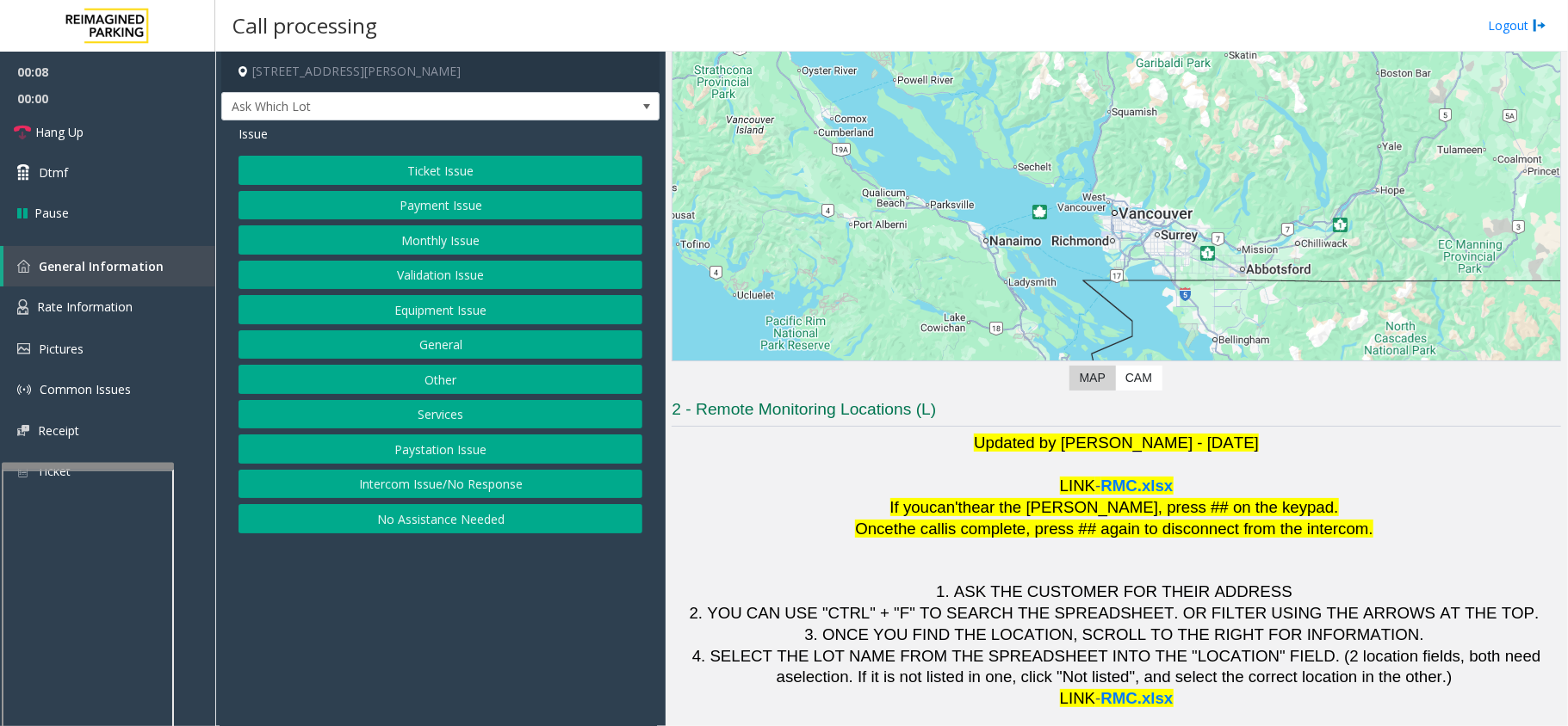
scroll to position [120, 0]
click at [418, 265] on button "Validation Issue" at bounding box center [441, 275] width 404 height 29
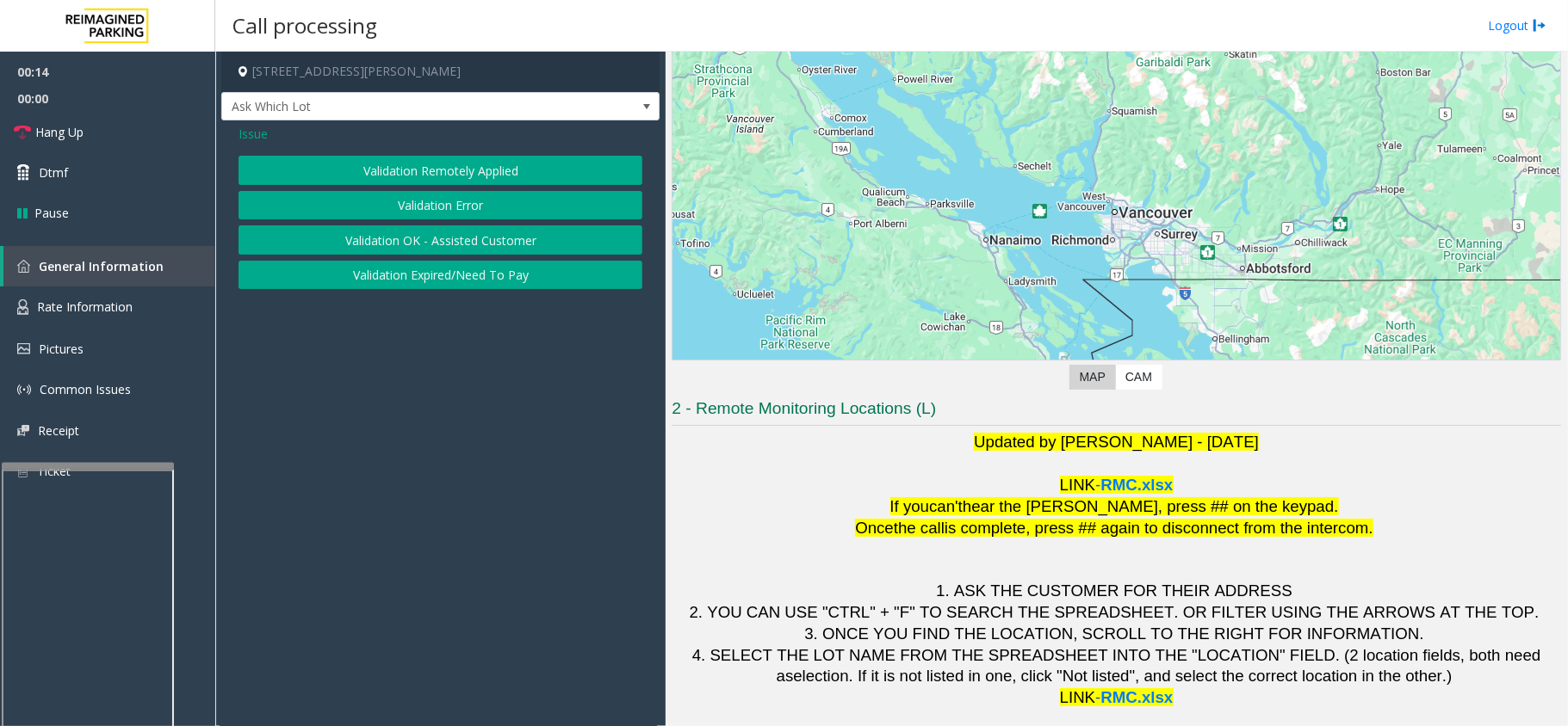
click at [450, 210] on button "Validation Error" at bounding box center [441, 205] width 404 height 29
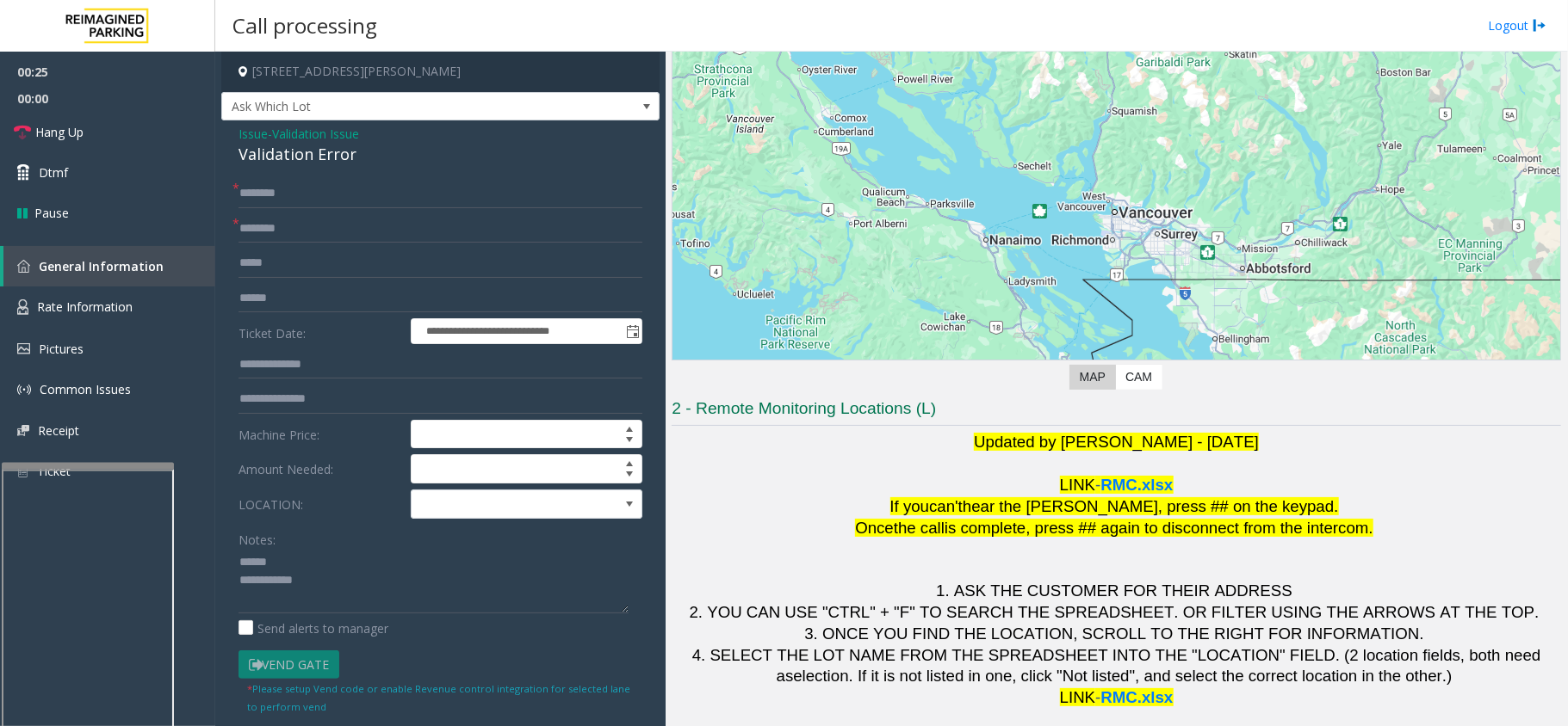
click at [282, 159] on div "Validation Error" at bounding box center [441, 155] width 404 height 23
type textarea "**********"
click at [264, 218] on input "text" at bounding box center [441, 228] width 404 height 29
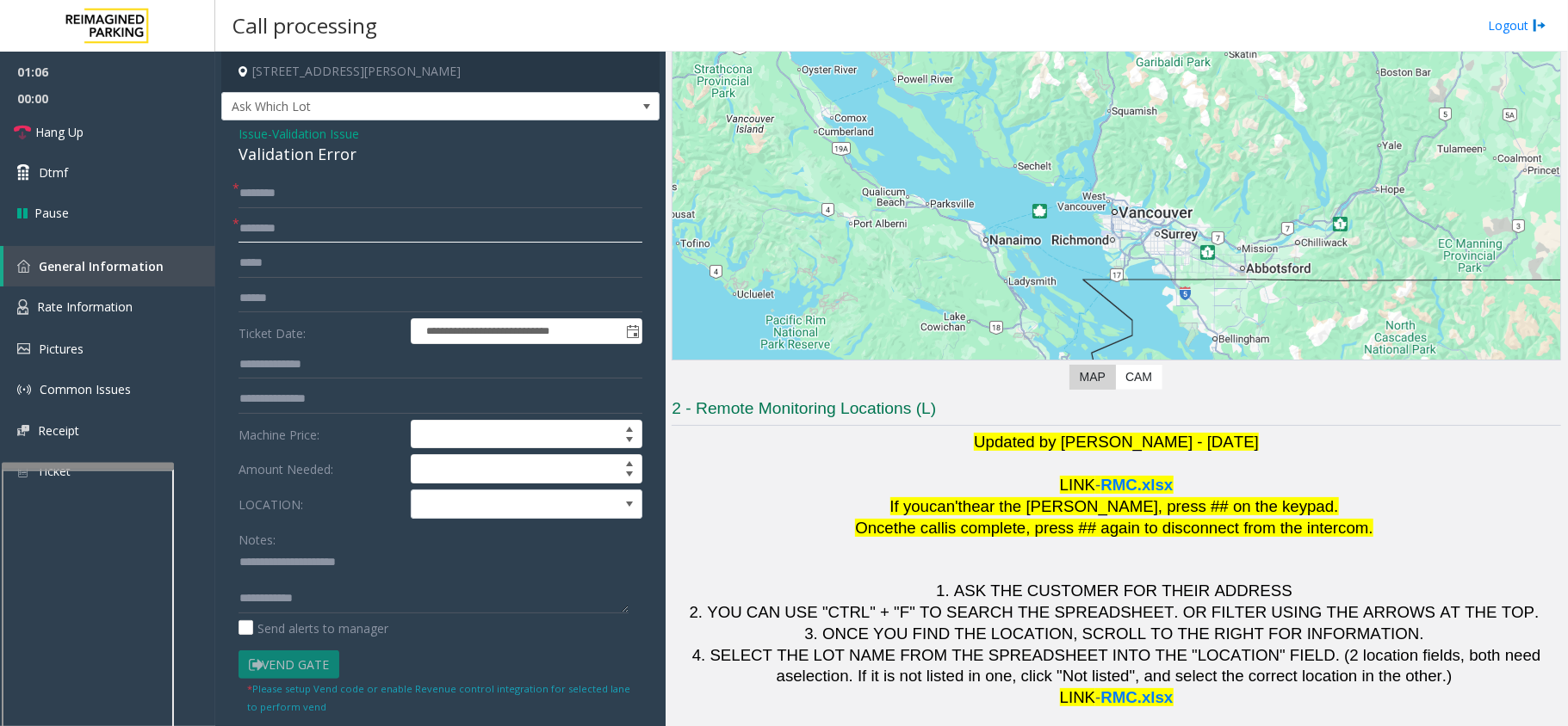
type input "********"
click at [277, 191] on input "text" at bounding box center [441, 193] width 404 height 29
type input "****"
click at [251, 294] on input "text" at bounding box center [441, 298] width 404 height 29
type input "*******"
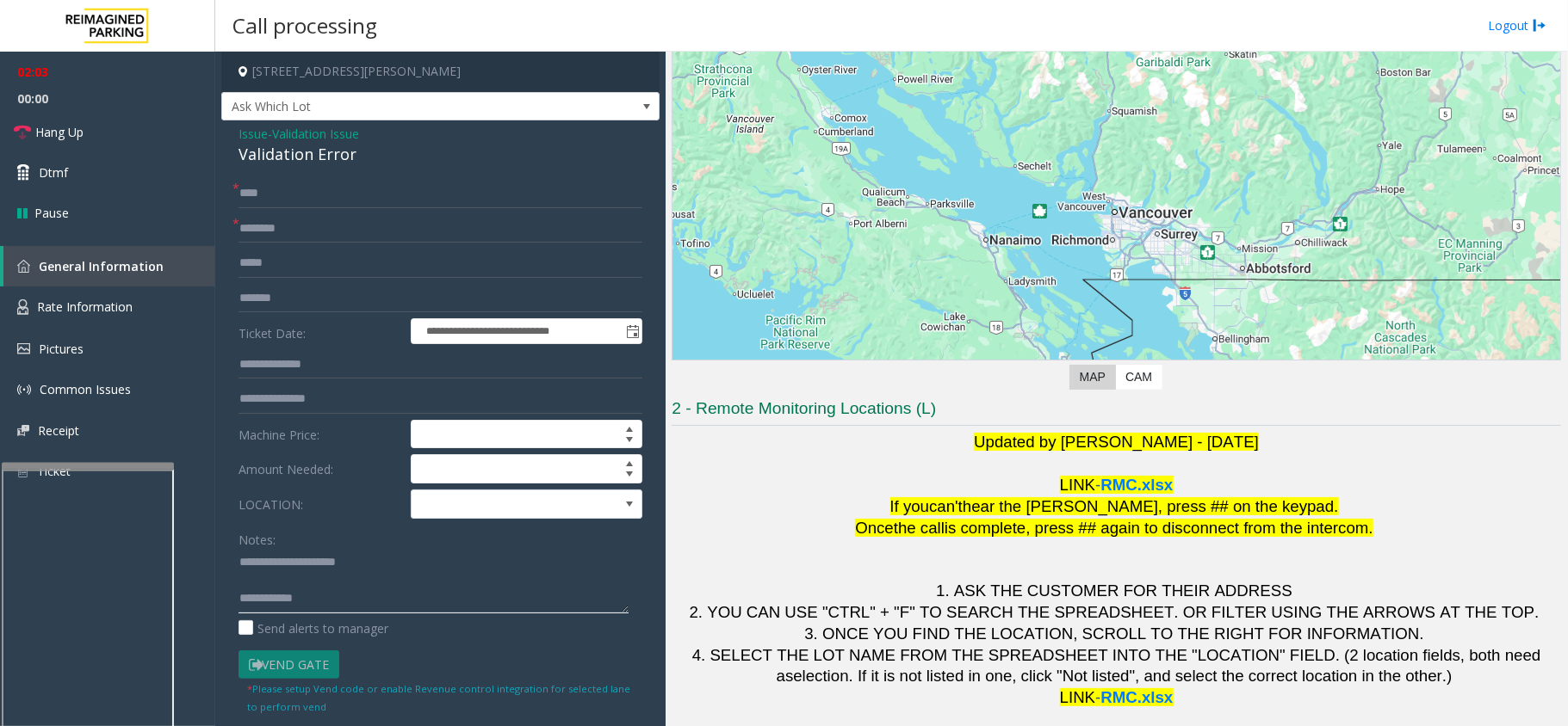
click at [240, 562] on textarea at bounding box center [434, 581] width 390 height 65
click at [269, 558] on textarea at bounding box center [434, 581] width 390 height 65
click at [260, 558] on textarea at bounding box center [434, 581] width 390 height 65
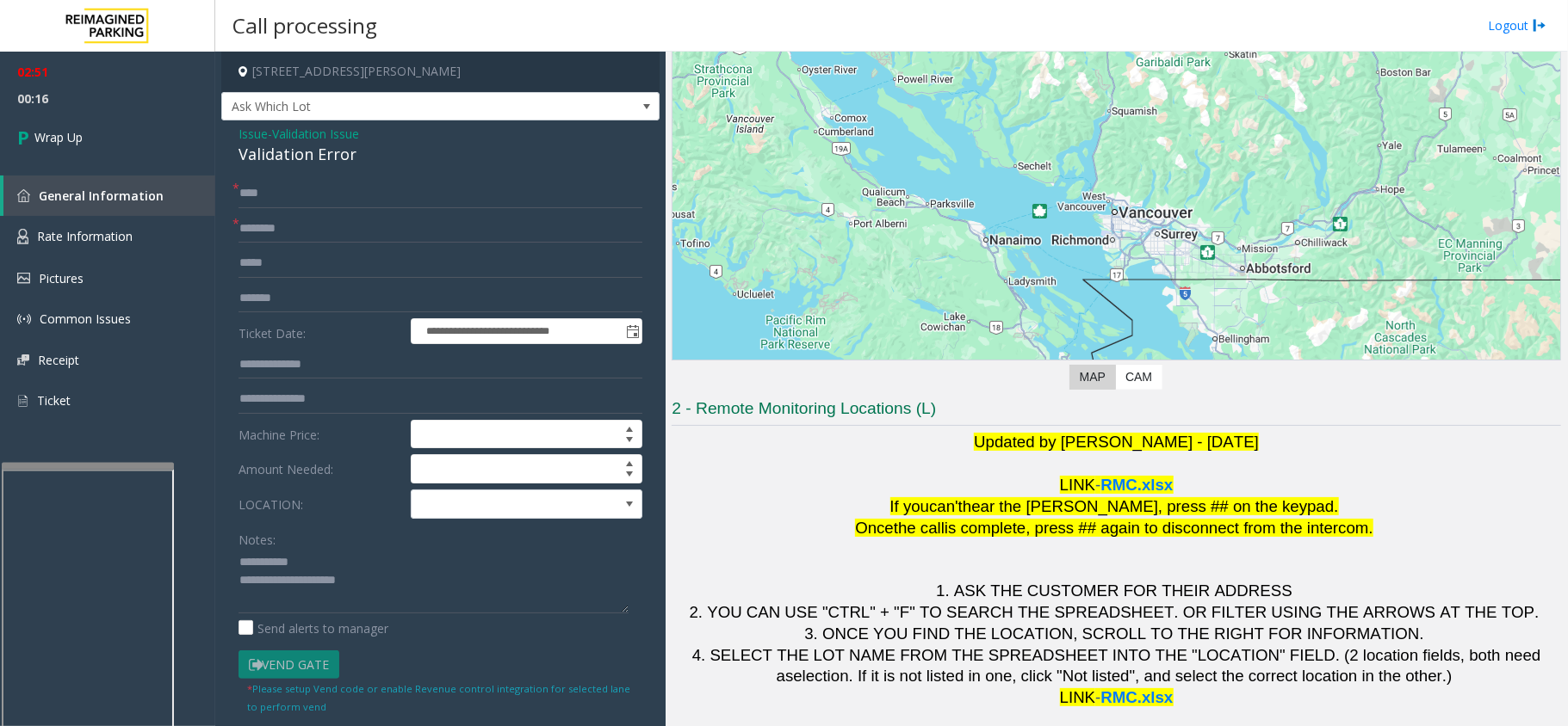
scroll to position [18, 0]
type textarea "**********"
click at [119, 146] on link "Wrap Up" at bounding box center [107, 137] width 215 height 50
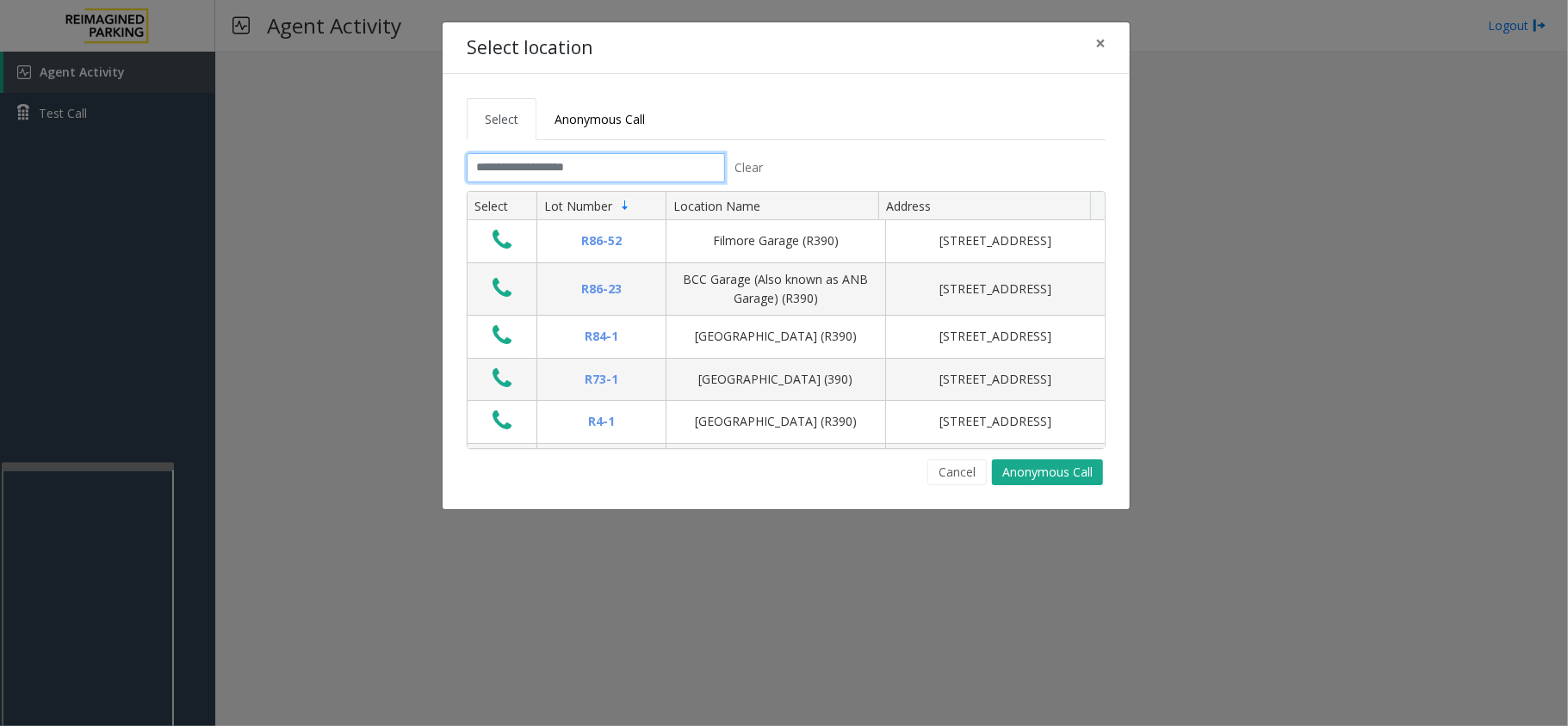
click at [562, 172] on input "text" at bounding box center [596, 167] width 258 height 29
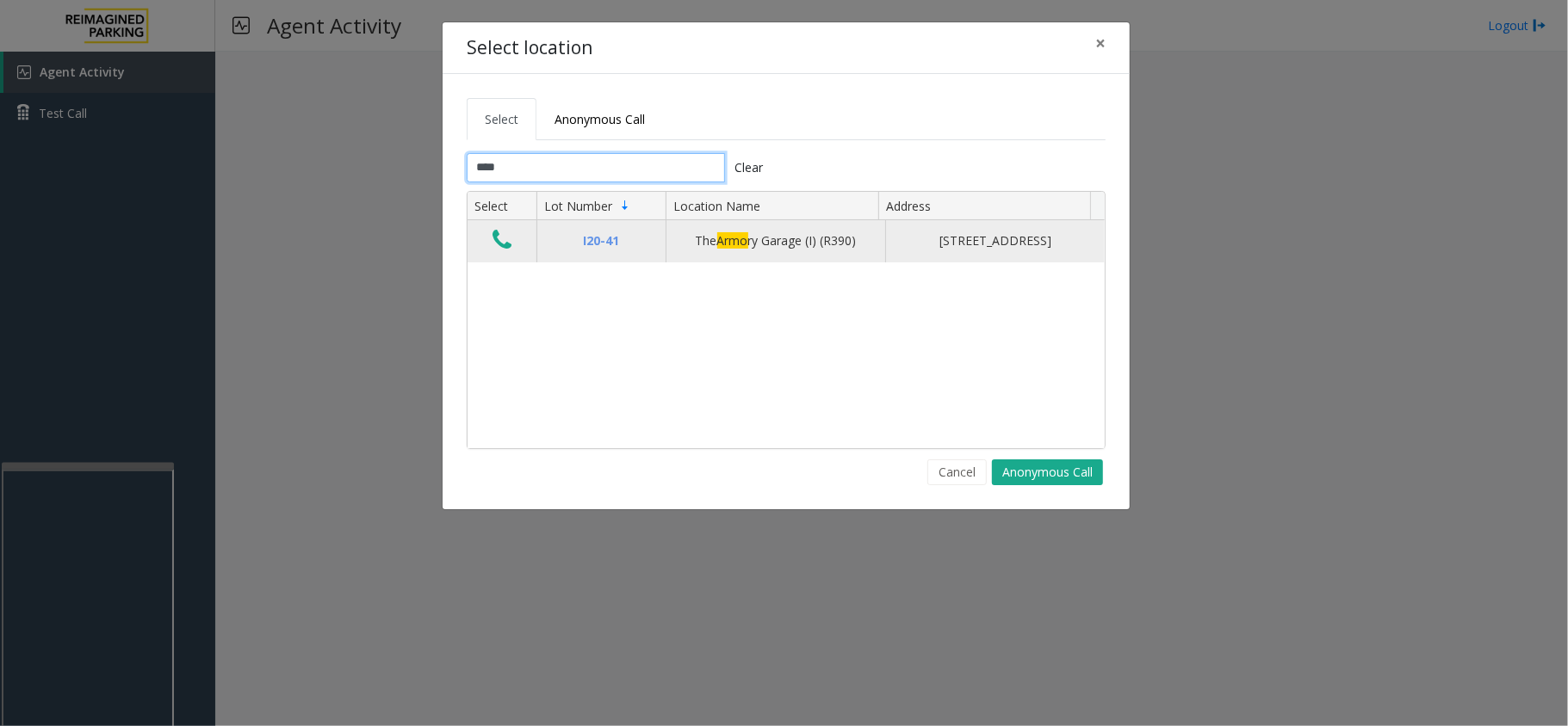
type input "****"
click at [506, 252] on icon "Data table" at bounding box center [502, 240] width 19 height 24
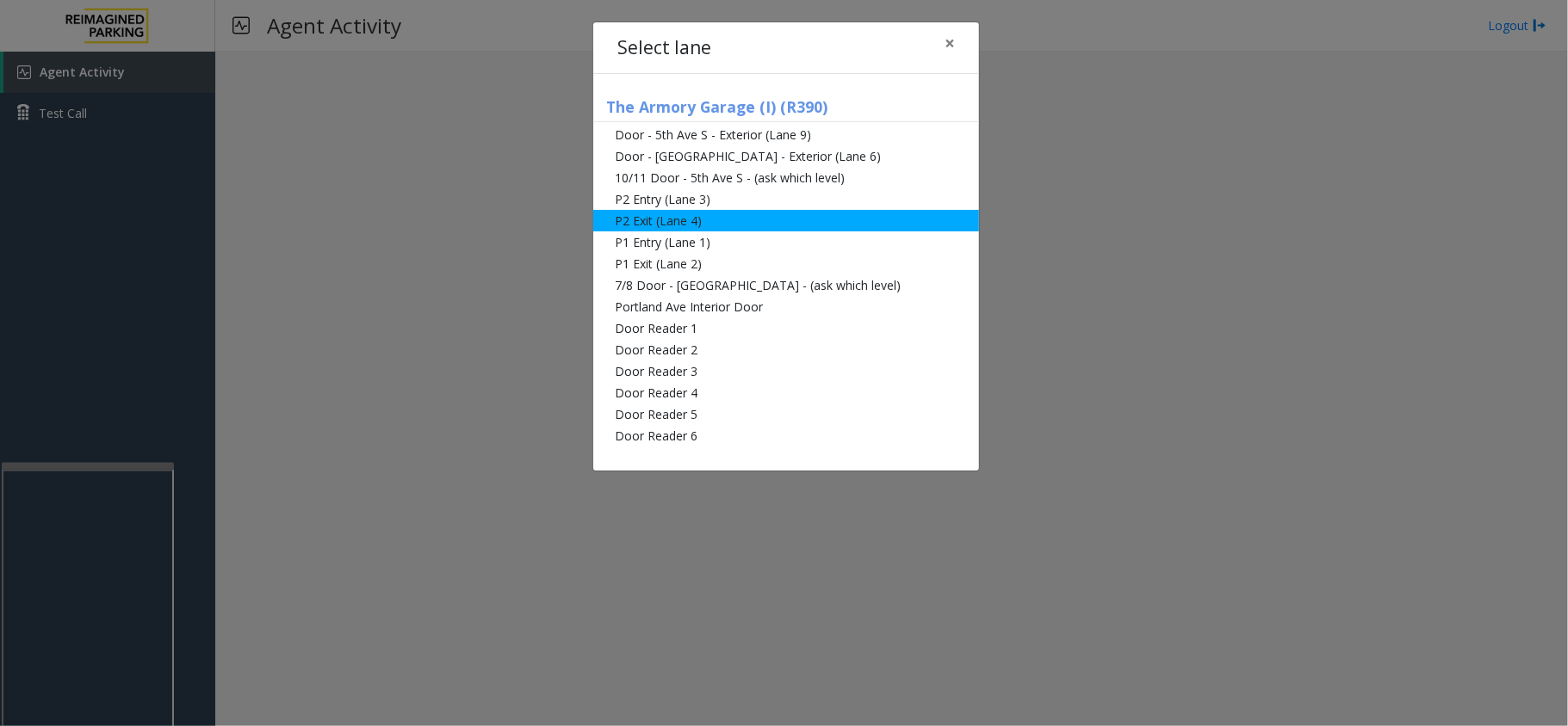
click at [684, 217] on li "P2 Exit (Lane 4)" at bounding box center [787, 220] width 386 height 21
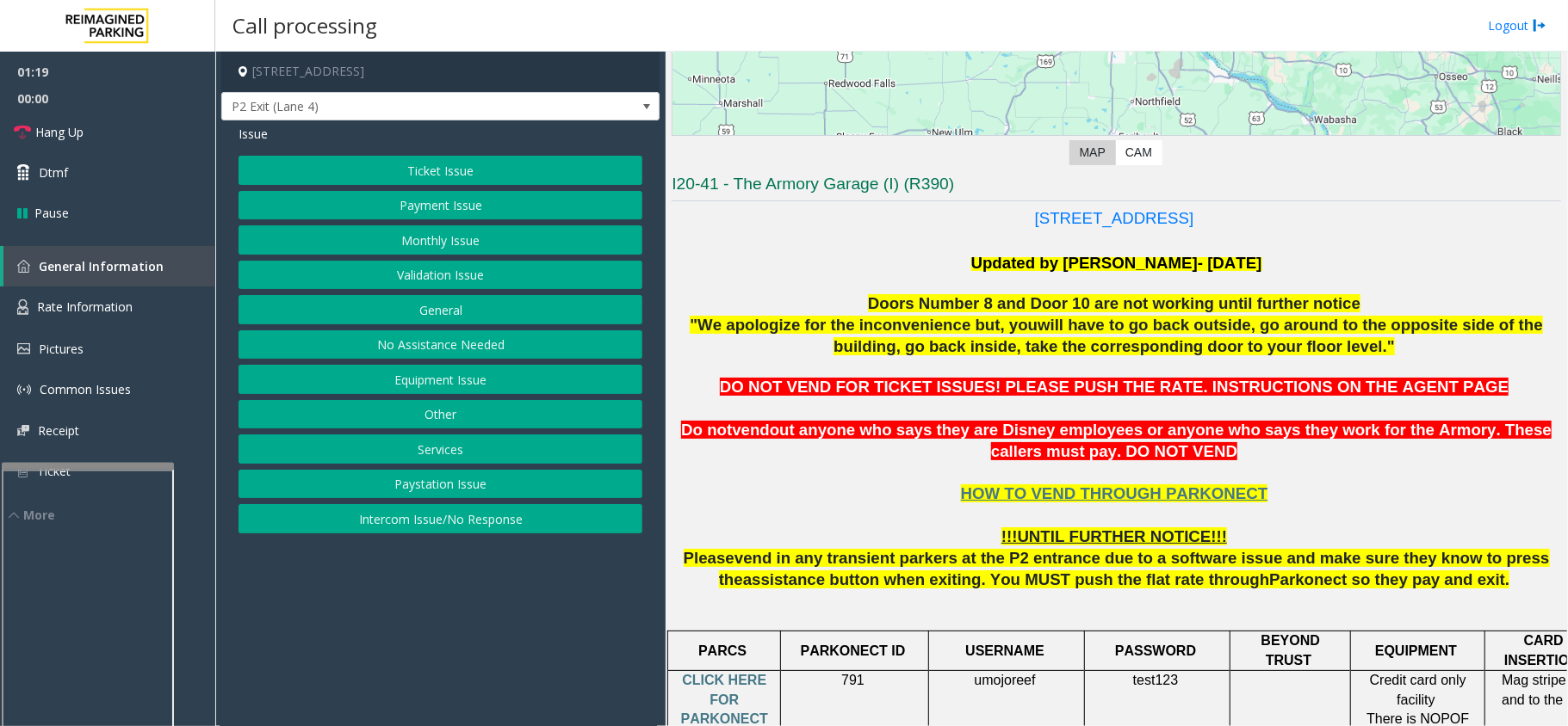
scroll to position [573, 0]
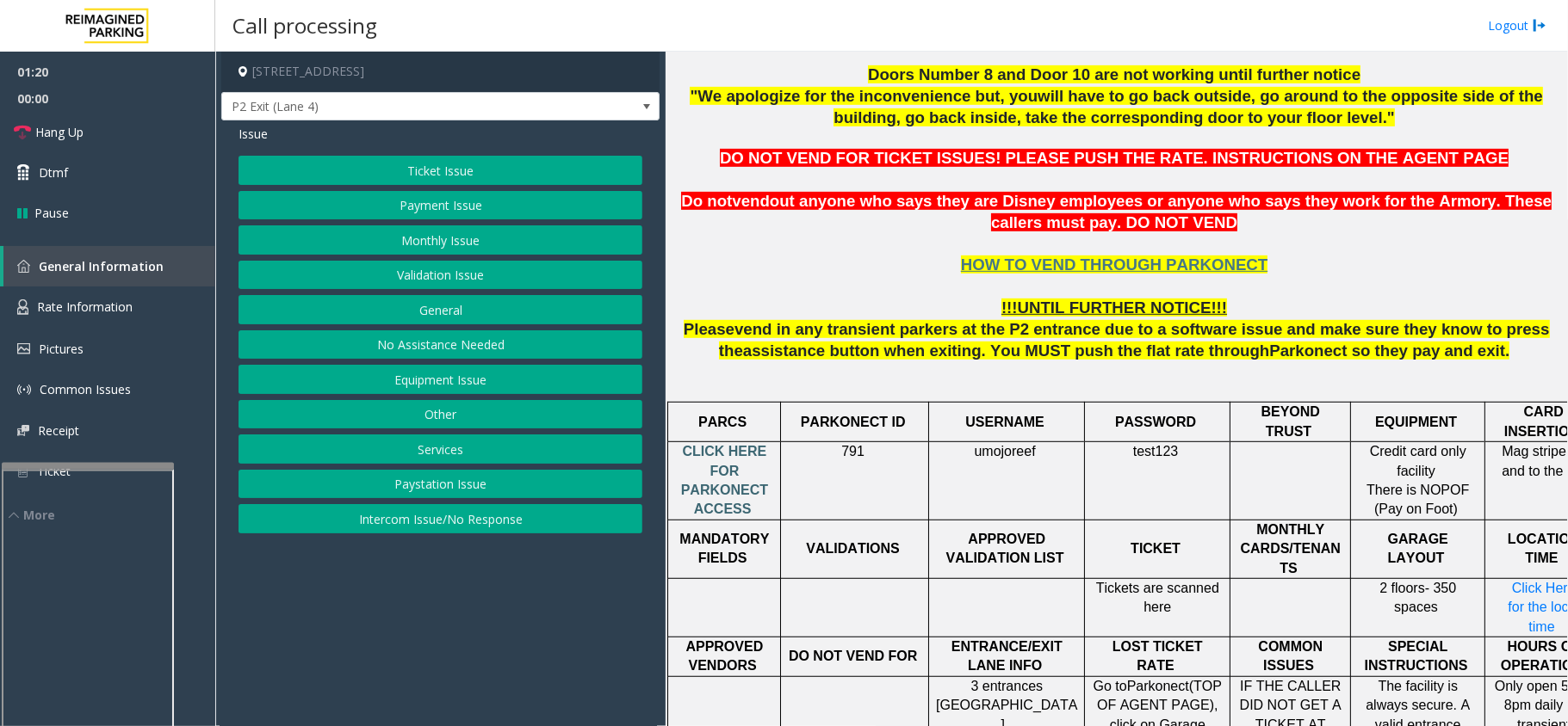
click at [737, 449] on span "CLICK HERE FOR PARKONECT ACCESS" at bounding box center [725, 480] width 87 height 73
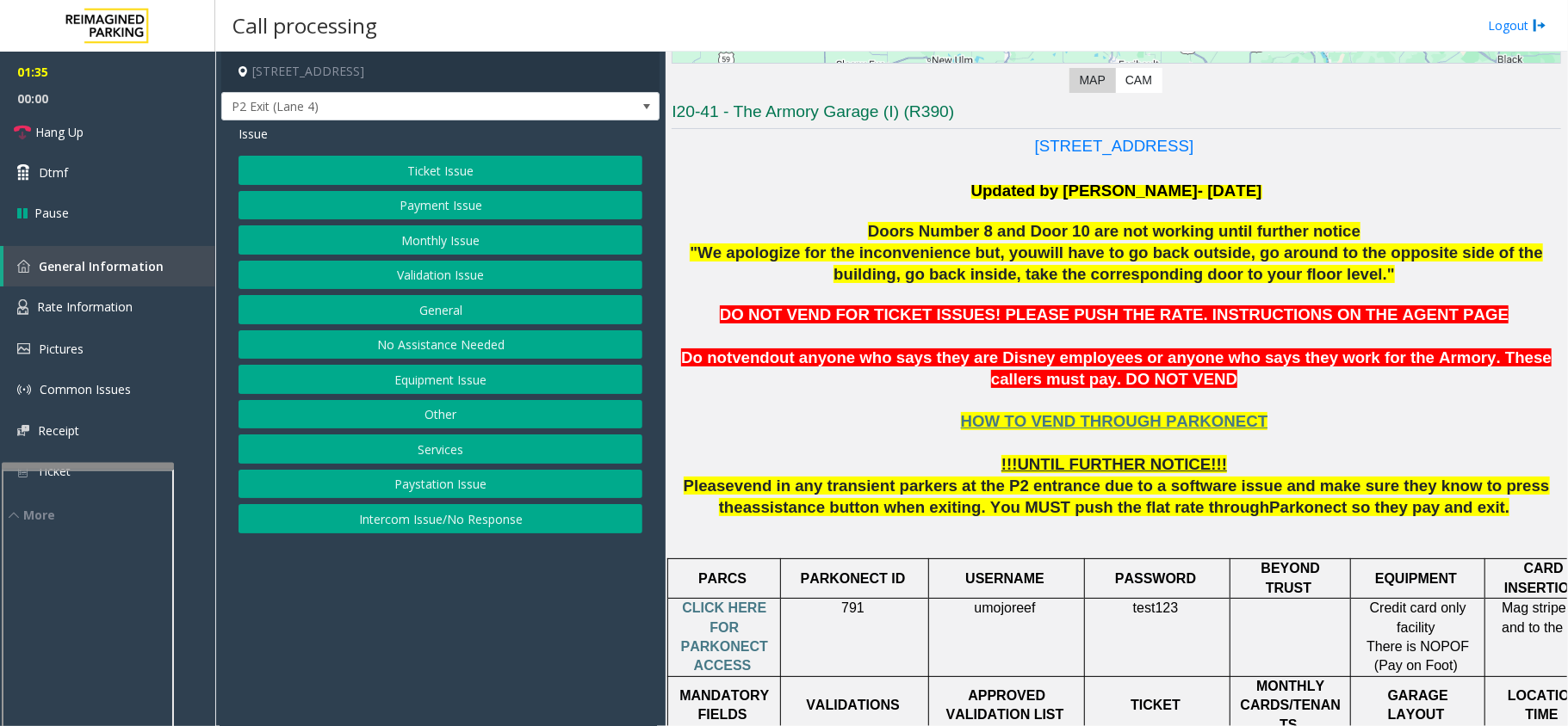
scroll to position [689, 0]
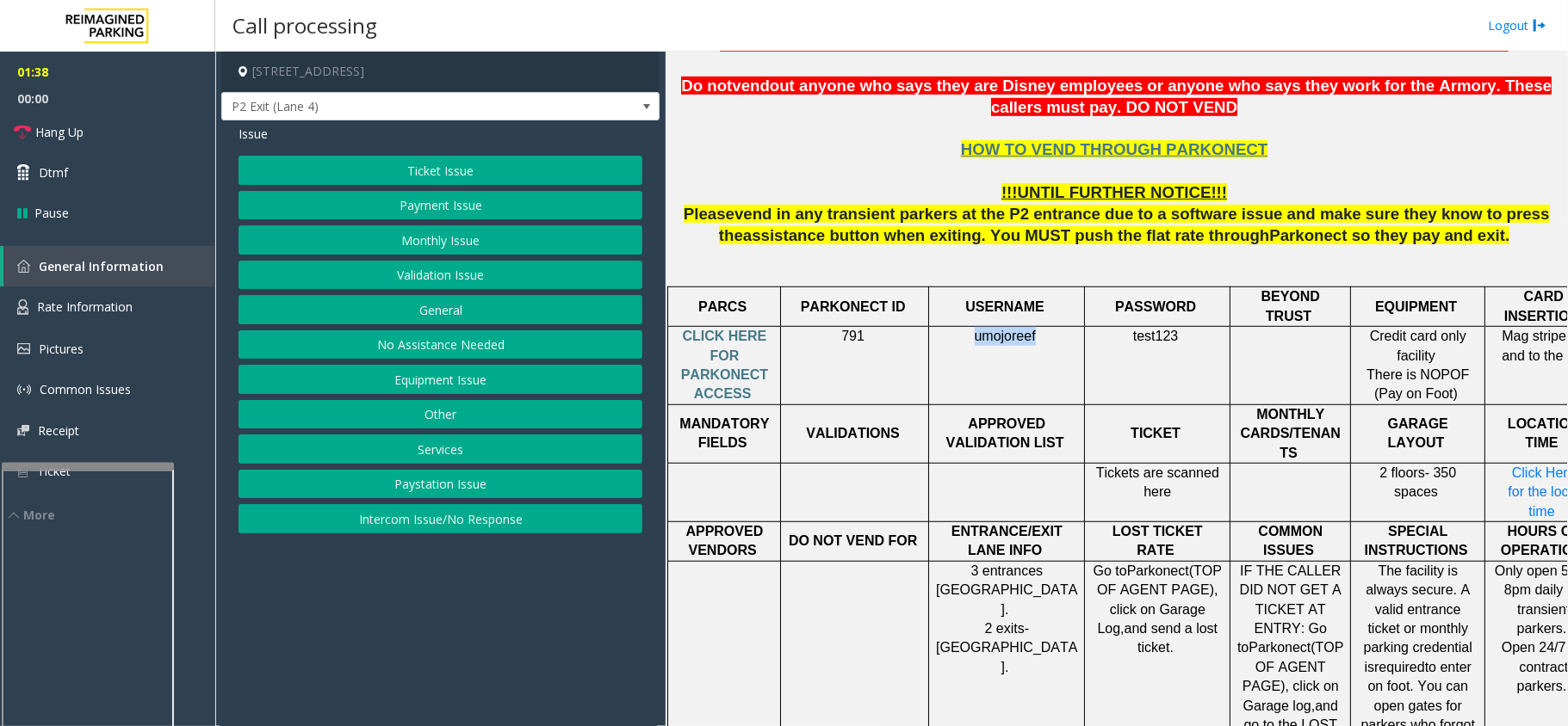
drag, startPoint x: 976, startPoint y: 332, endPoint x: 1035, endPoint y: 334, distance: 59.0
click at [1035, 334] on p "umojoreef" at bounding box center [1007, 336] width 143 height 19
copy span "umojoreef"
drag, startPoint x: 1137, startPoint y: 334, endPoint x: 1175, endPoint y: 342, distance: 38.8
click at [1175, 342] on p "test123" at bounding box center [1157, 336] width 133 height 19
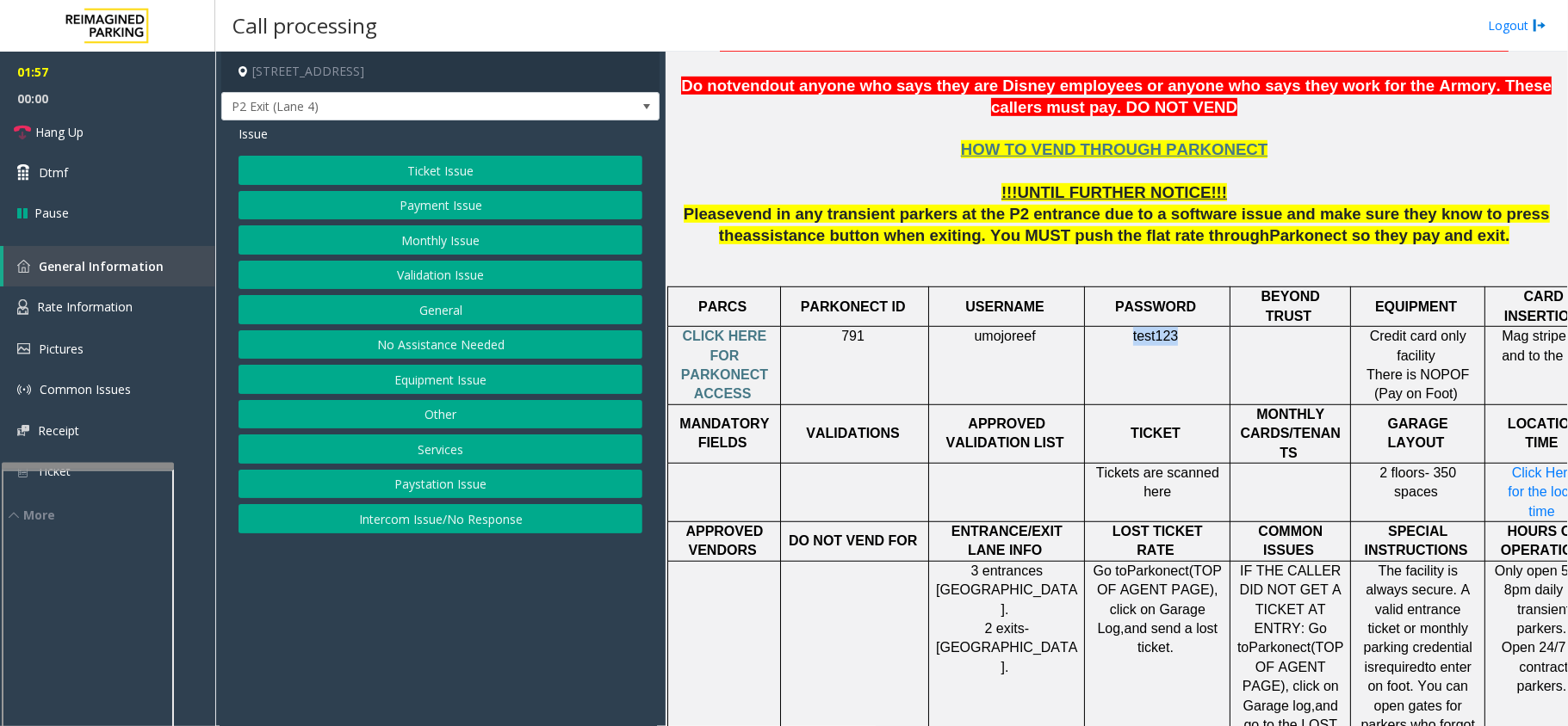
copy span "test123"
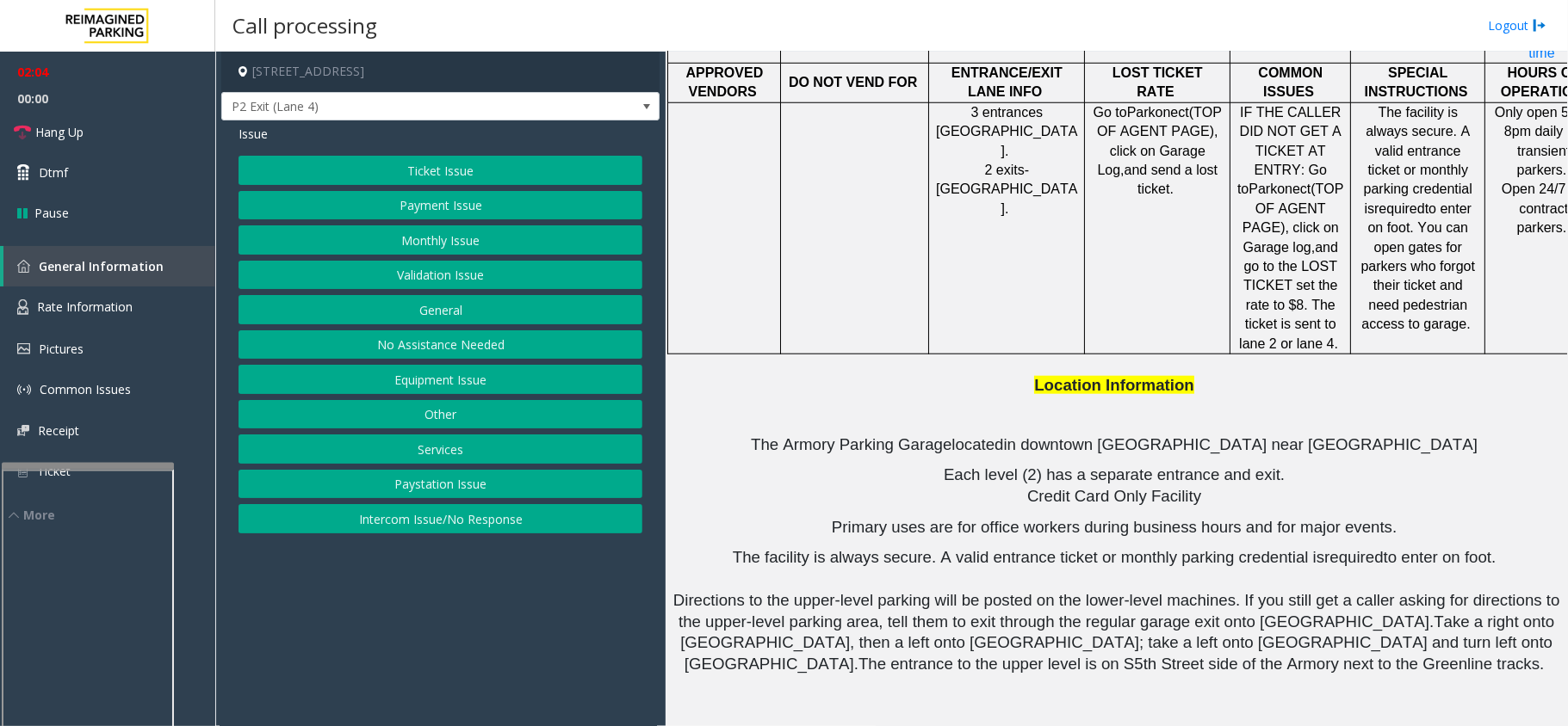
scroll to position [1147, 49]
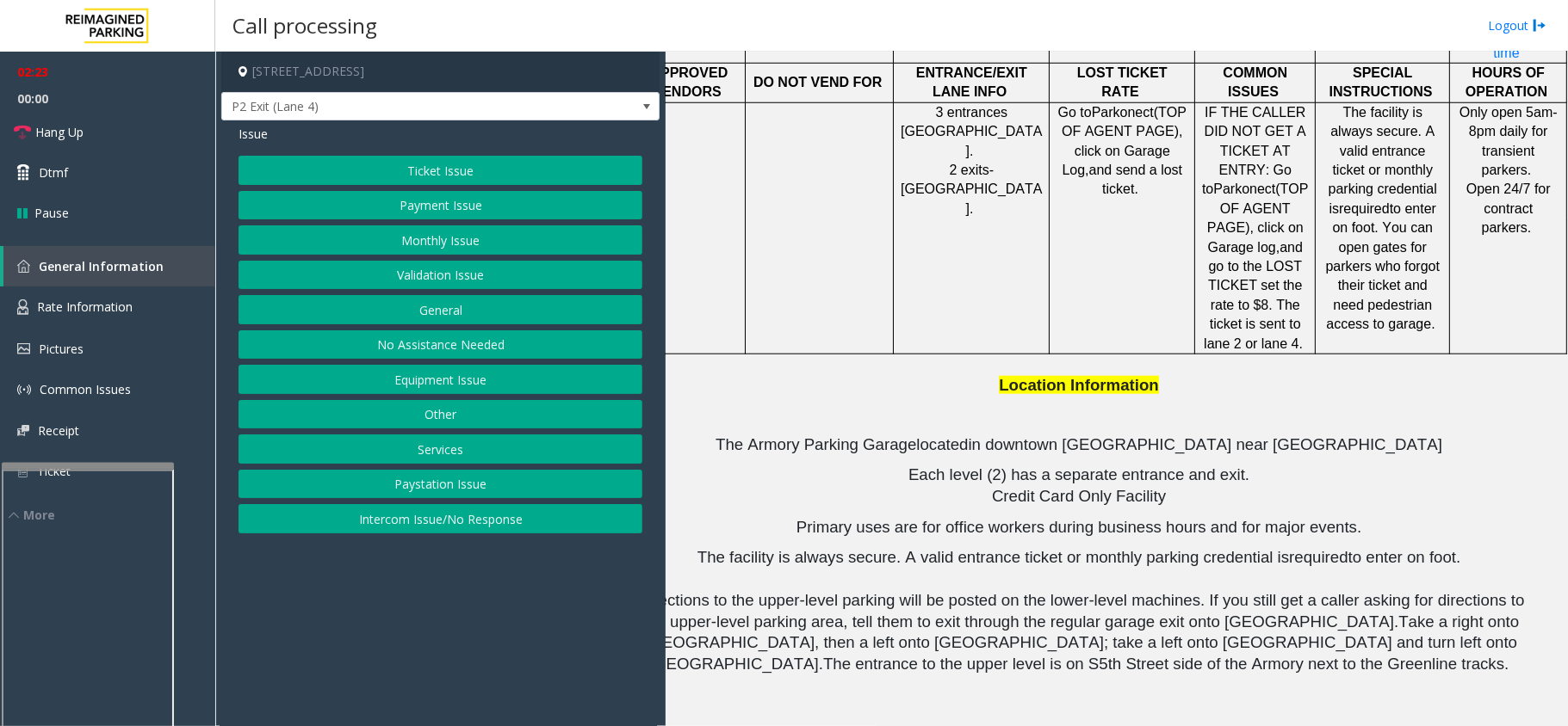
click at [411, 245] on button "Monthly Issue" at bounding box center [441, 240] width 404 height 29
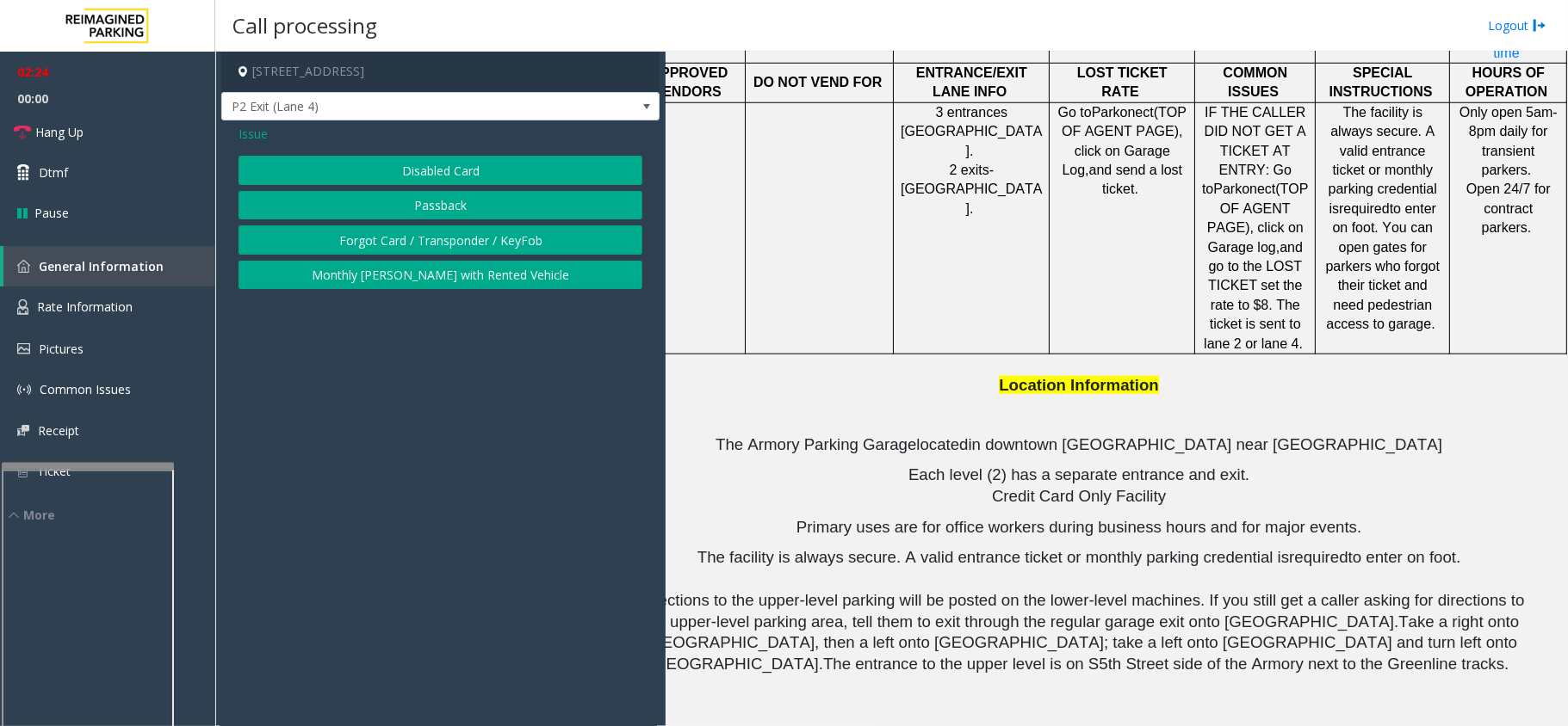
click at [411, 171] on button "Disabled Card" at bounding box center [441, 170] width 404 height 29
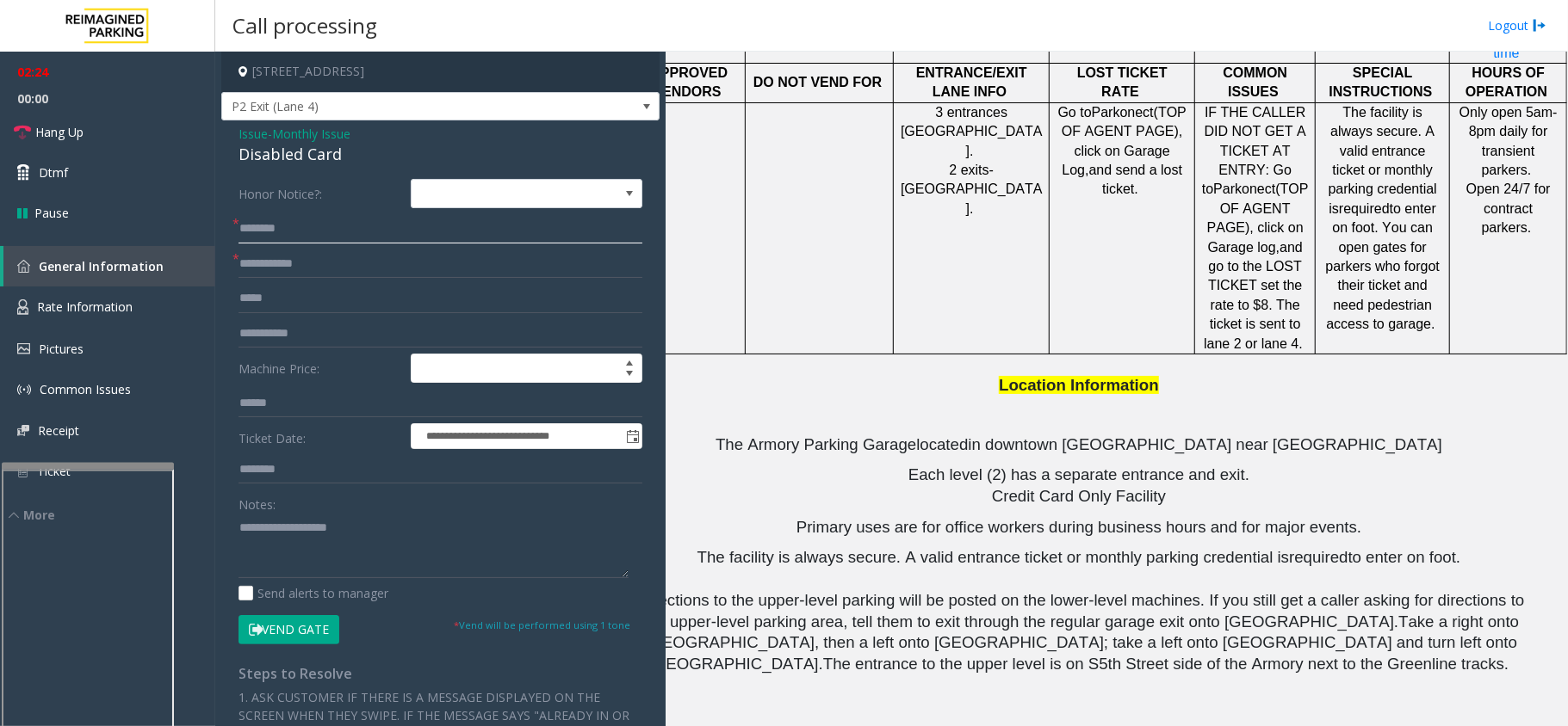
click at [273, 220] on input "text" at bounding box center [441, 228] width 404 height 29
type input "**********"
click at [304, 271] on input "text" at bounding box center [441, 264] width 404 height 29
type input "******"
click at [265, 524] on textarea at bounding box center [434, 546] width 390 height 65
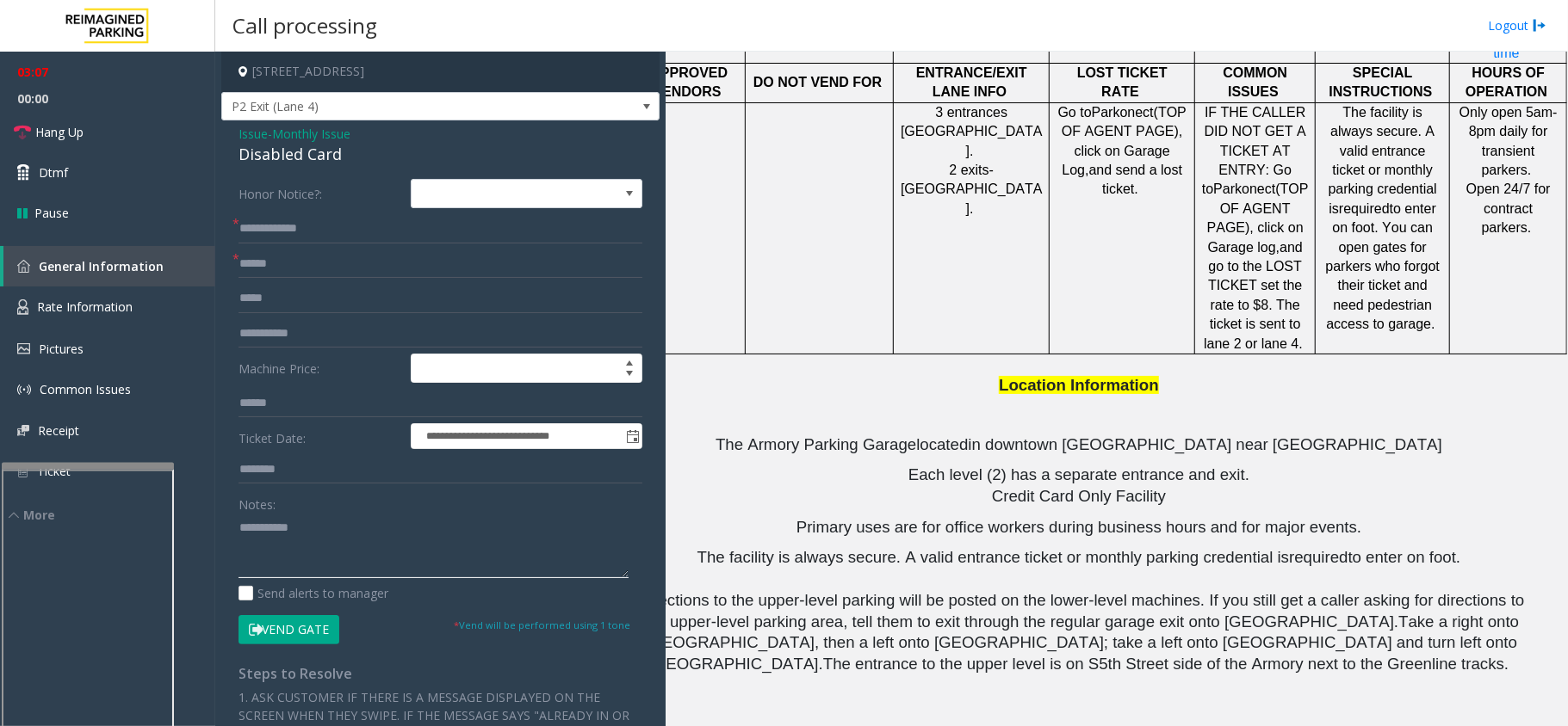
click at [276, 523] on textarea at bounding box center [434, 546] width 390 height 65
click at [280, 529] on textarea at bounding box center [434, 546] width 390 height 65
click at [315, 229] on input "**********" at bounding box center [441, 228] width 404 height 29
drag, startPoint x: 310, startPoint y: 527, endPoint x: 267, endPoint y: 537, distance: 44.1
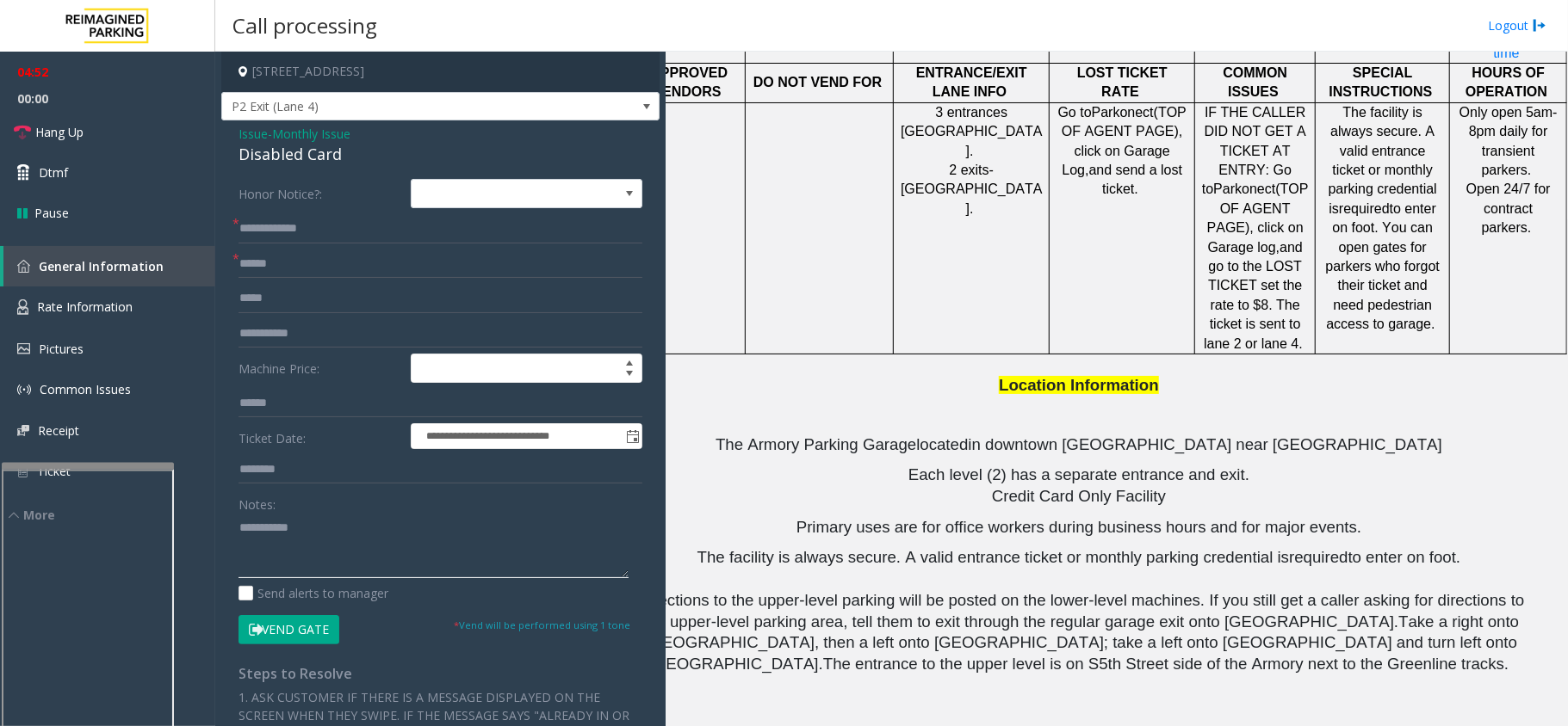
click at [267, 537] on textarea at bounding box center [434, 546] width 390 height 65
click at [401, 542] on textarea at bounding box center [434, 546] width 390 height 65
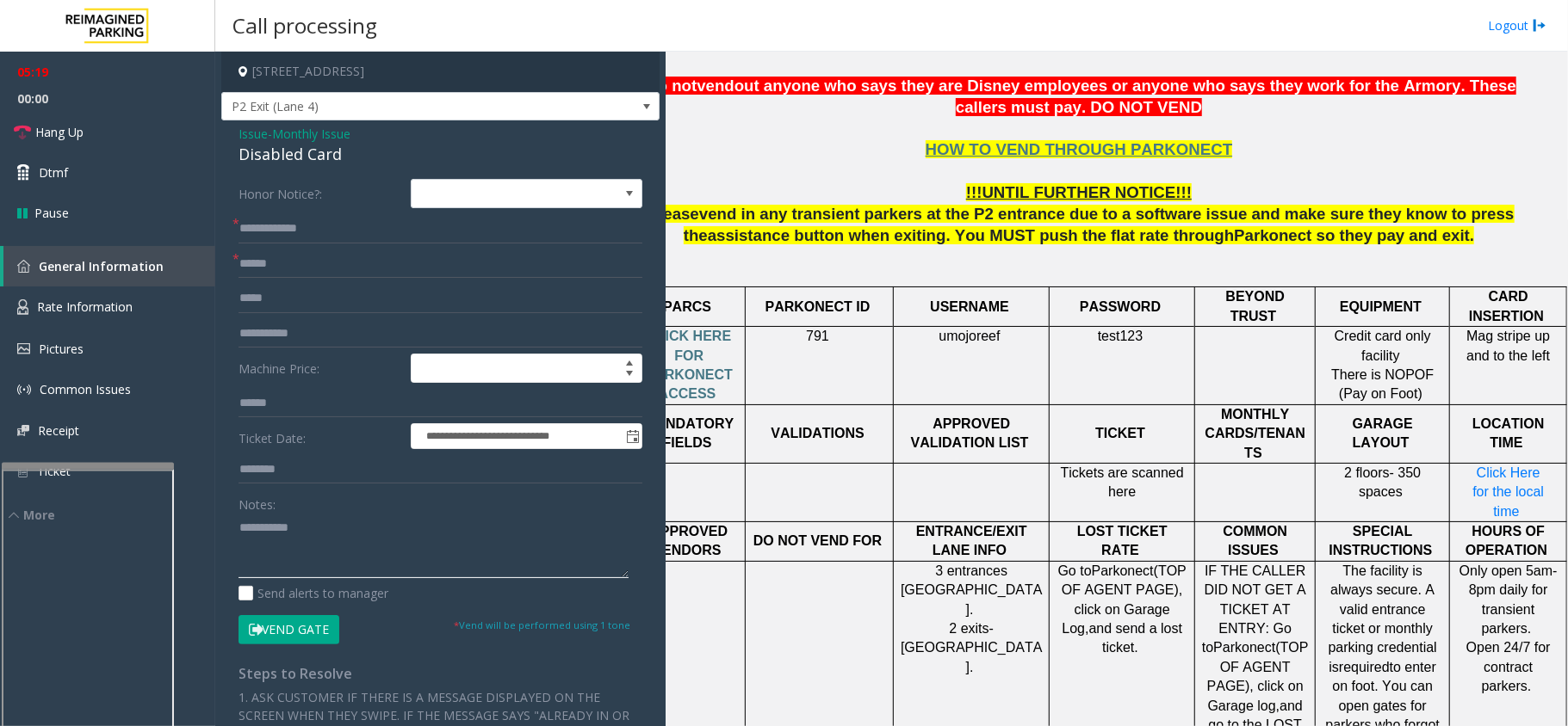
scroll to position [344, 49]
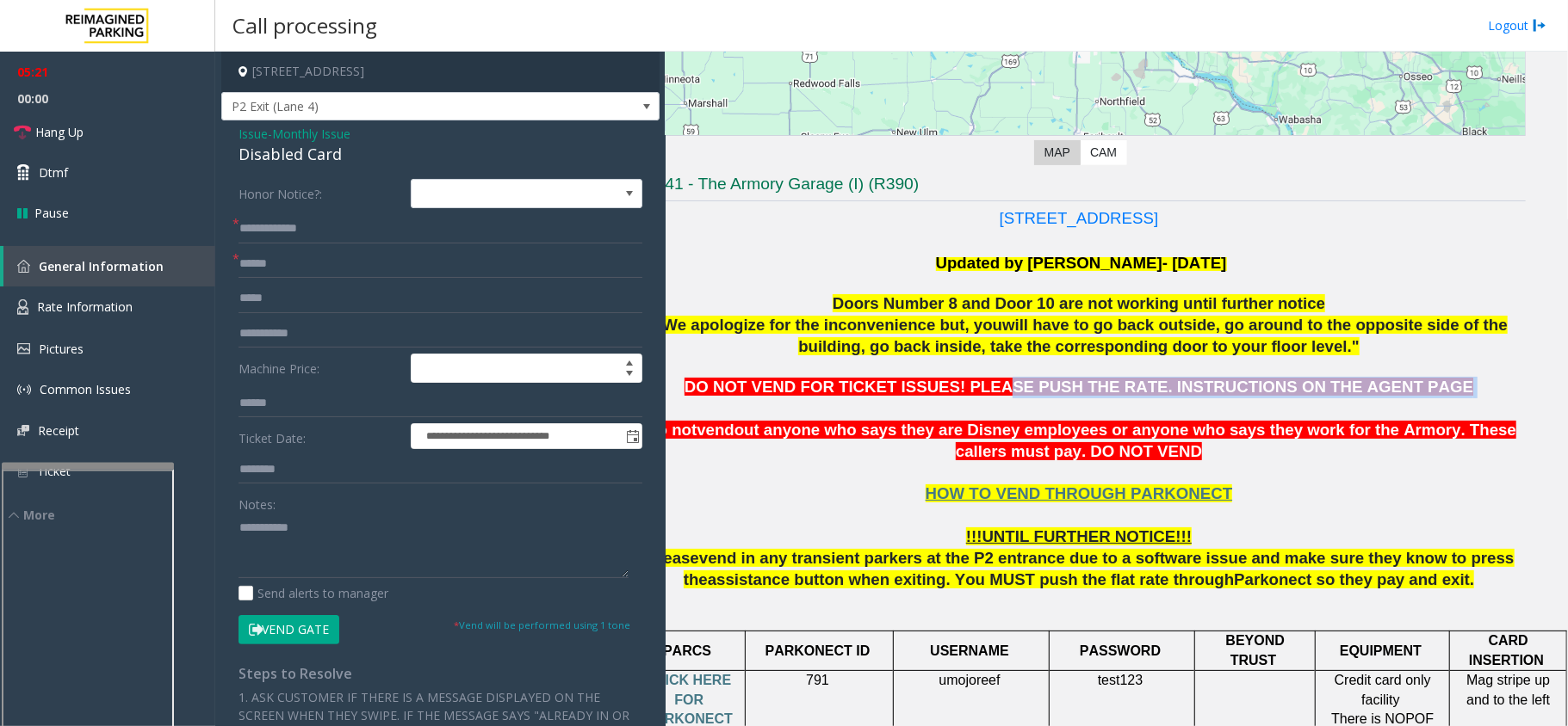
drag, startPoint x: 749, startPoint y: 406, endPoint x: 1003, endPoint y: 393, distance: 254.3
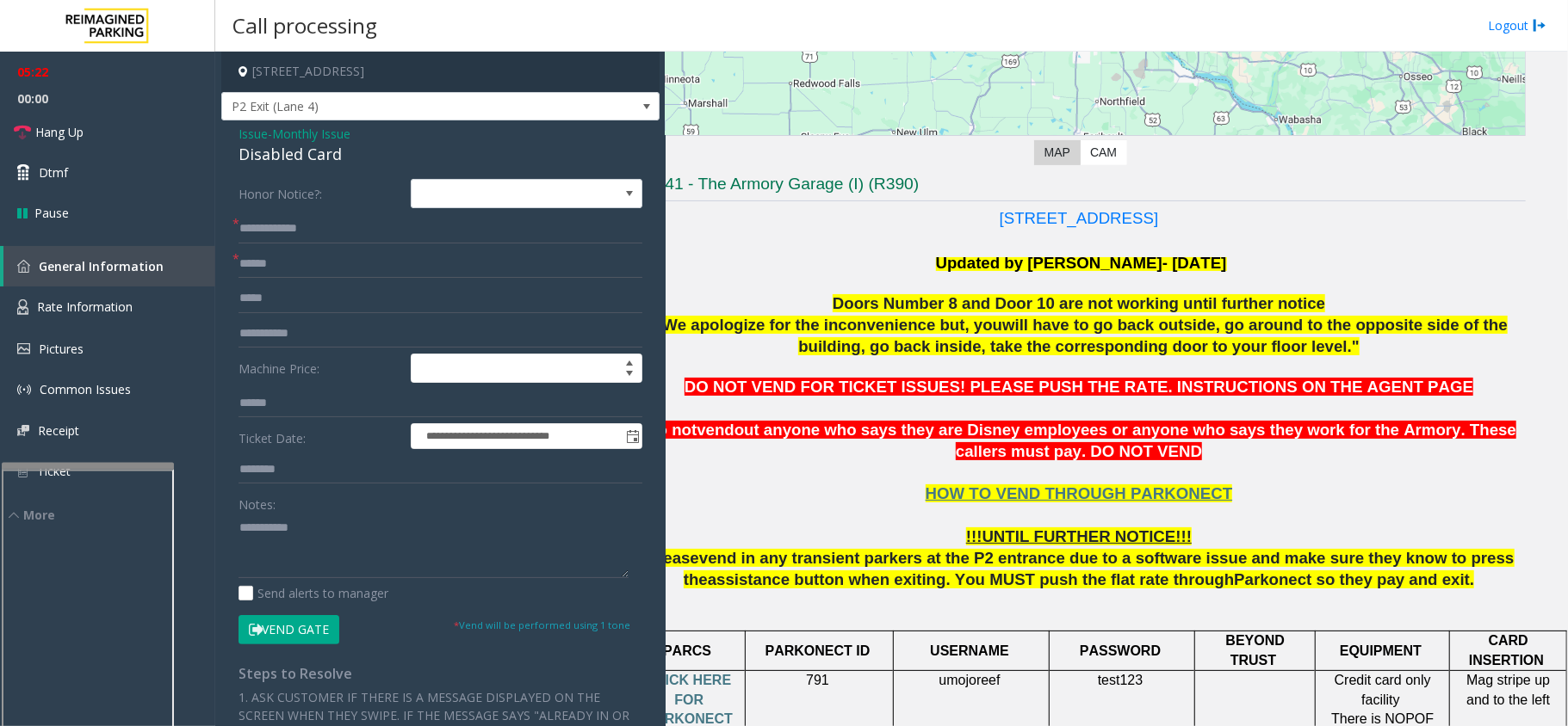
click at [772, 387] on span "DO NOT VEND FOR TICKET ISSUES! PLEASE PUSH THE RATE. INSTRUCTIONS ON THE AGENT …" at bounding box center [1079, 386] width 788 height 18
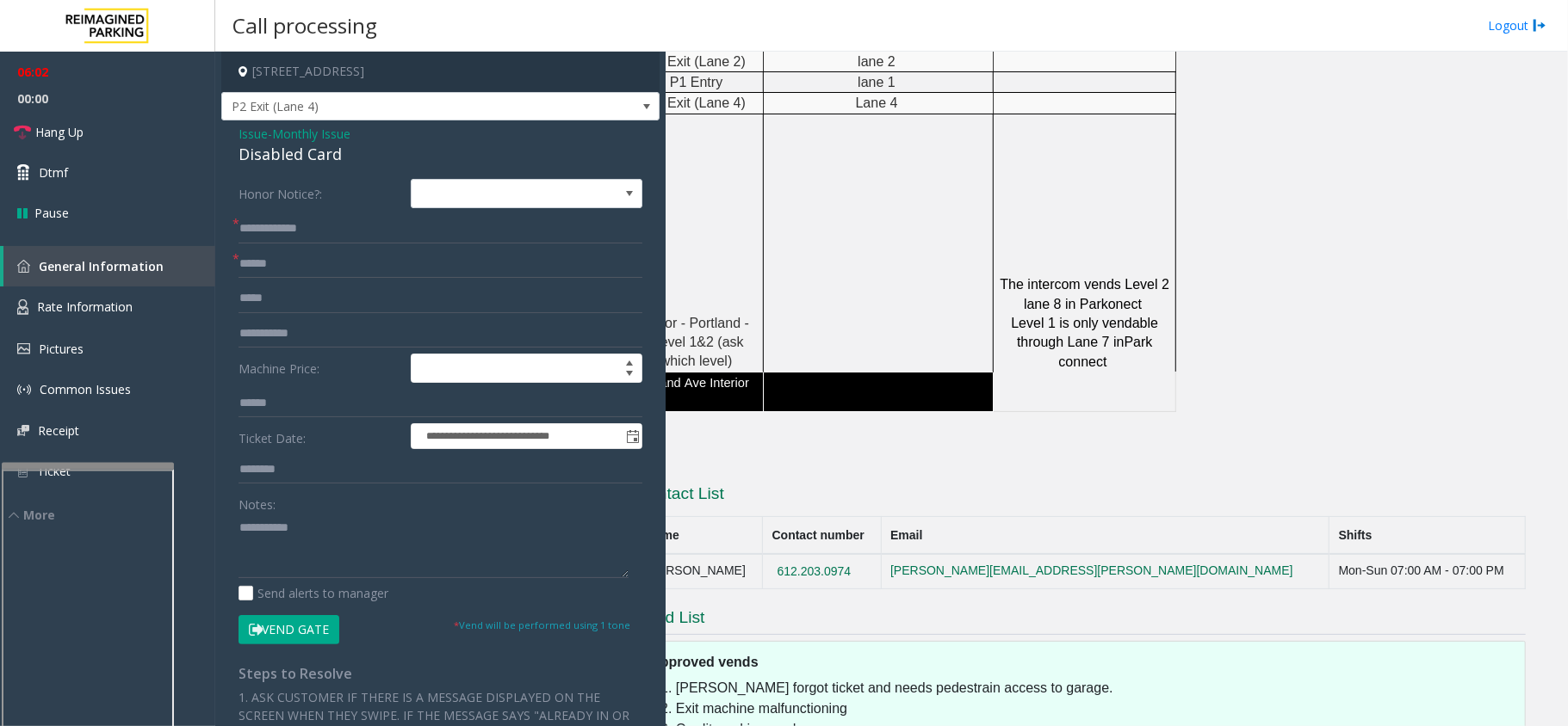
scroll to position [2262, 49]
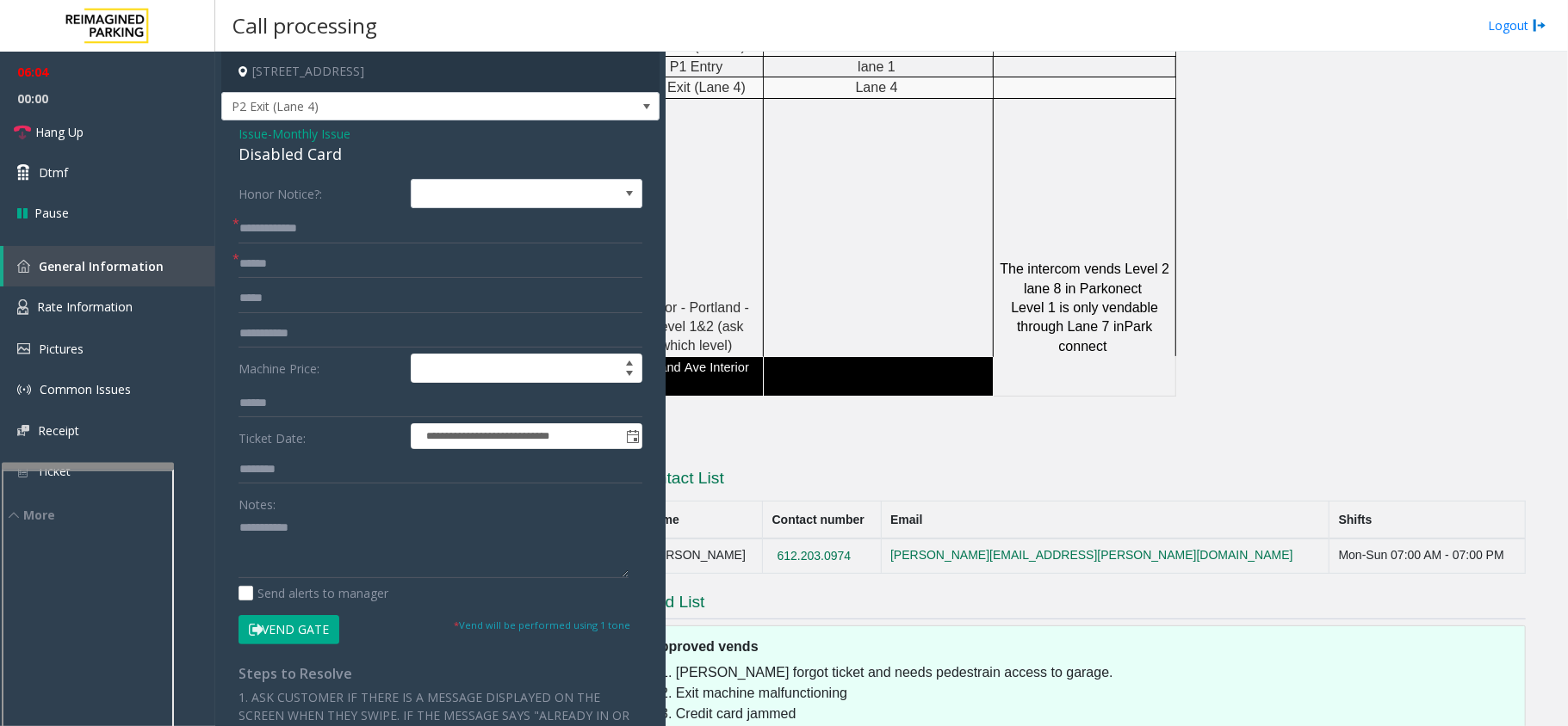
drag, startPoint x: 865, startPoint y: 499, endPoint x: 751, endPoint y: 489, distance: 114.4
click at [763, 539] on td "612.203.0974" at bounding box center [822, 555] width 119 height 34
copy button "612.203.0974"
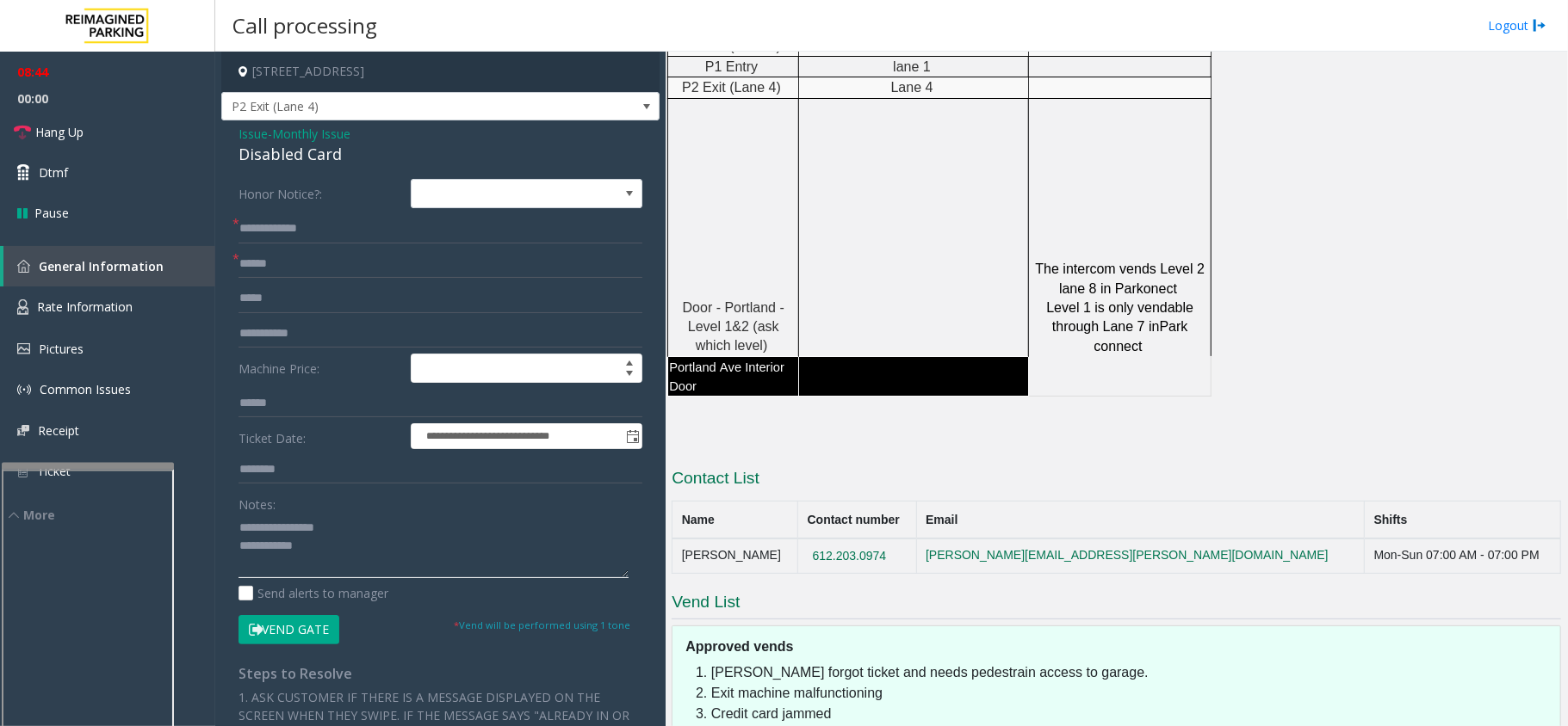
click at [307, 525] on textarea at bounding box center [434, 546] width 390 height 65
click at [256, 156] on div "Disabled Card" at bounding box center [441, 155] width 404 height 23
drag, startPoint x: 256, startPoint y: 156, endPoint x: 336, endPoint y: 165, distance: 80.5
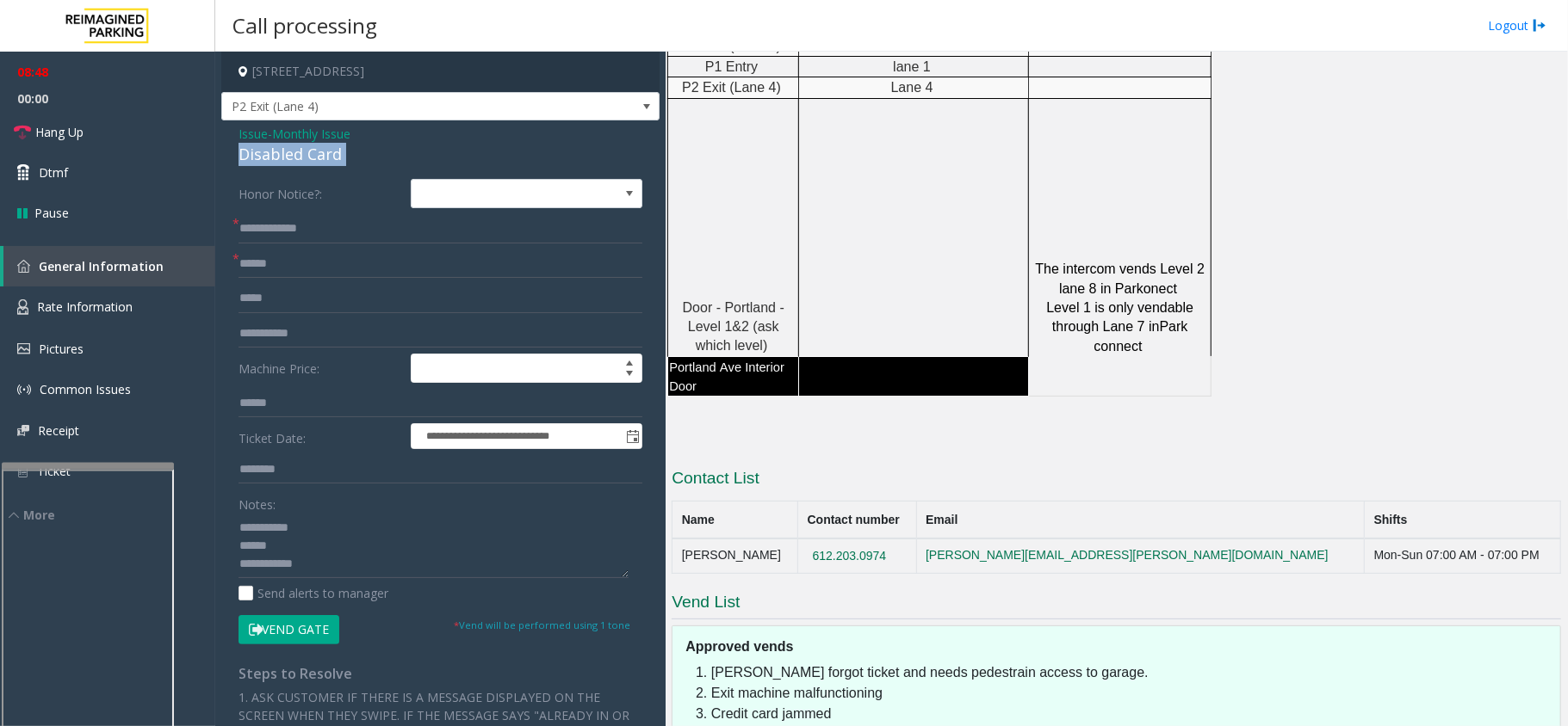
click at [336, 165] on div "Disabled Card" at bounding box center [441, 155] width 404 height 23
click at [104, 131] on link "Hang Up" at bounding box center [107, 133] width 215 height 41
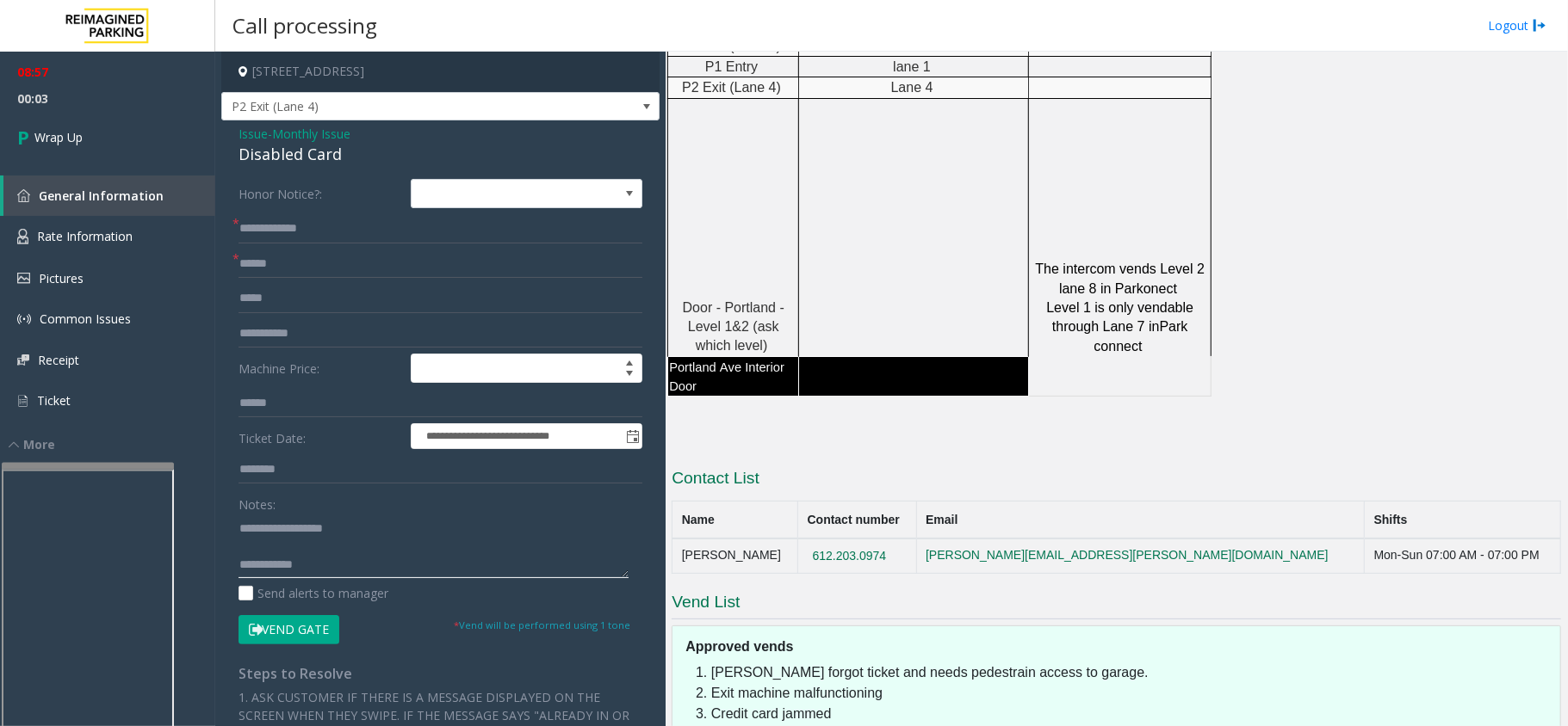
click at [400, 572] on textarea at bounding box center [434, 546] width 390 height 65
click at [551, 559] on textarea at bounding box center [434, 546] width 390 height 65
type textarea "**********"
click at [397, 238] on input "**********" at bounding box center [441, 228] width 404 height 29
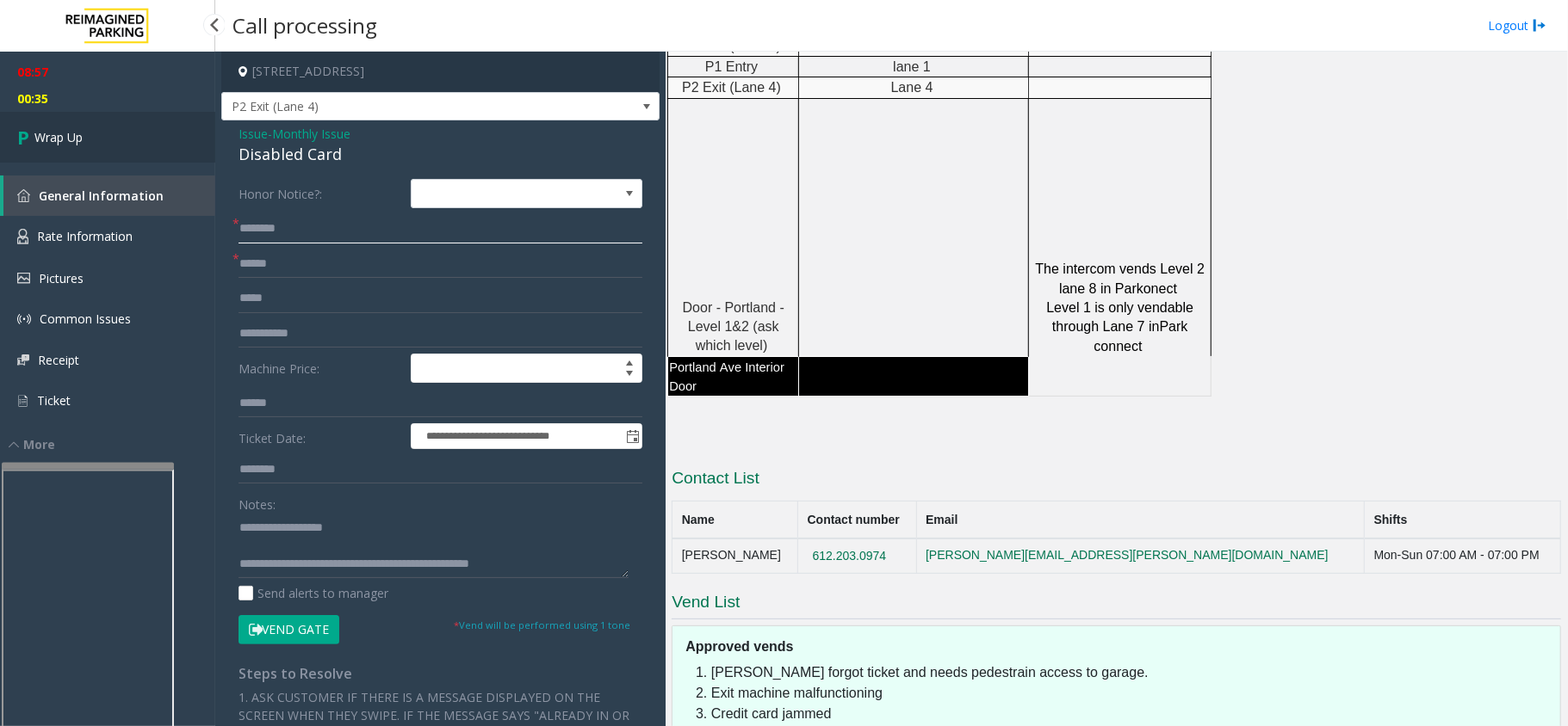
type input "*******"
click at [100, 145] on link "Wrap Up" at bounding box center [107, 137] width 215 height 50
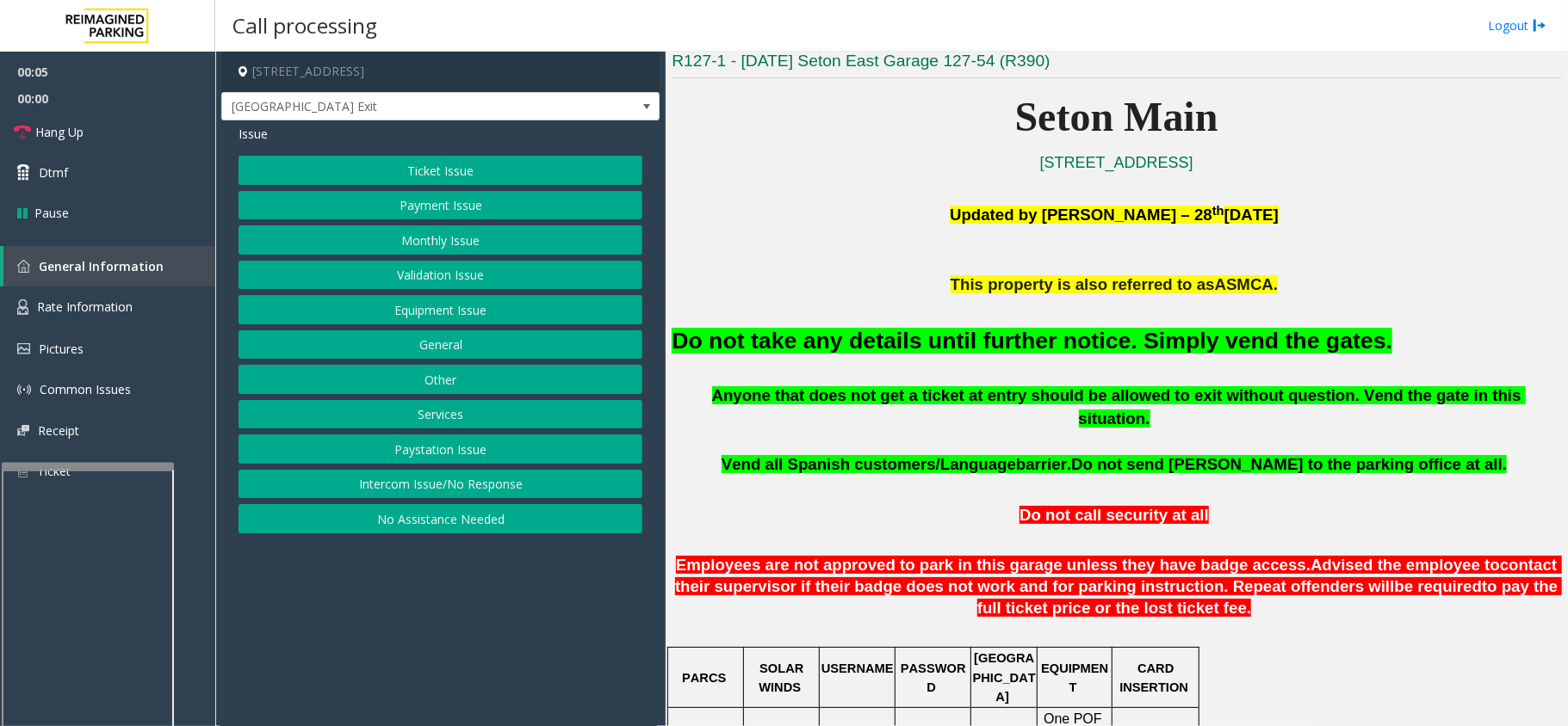
scroll to position [459, 0]
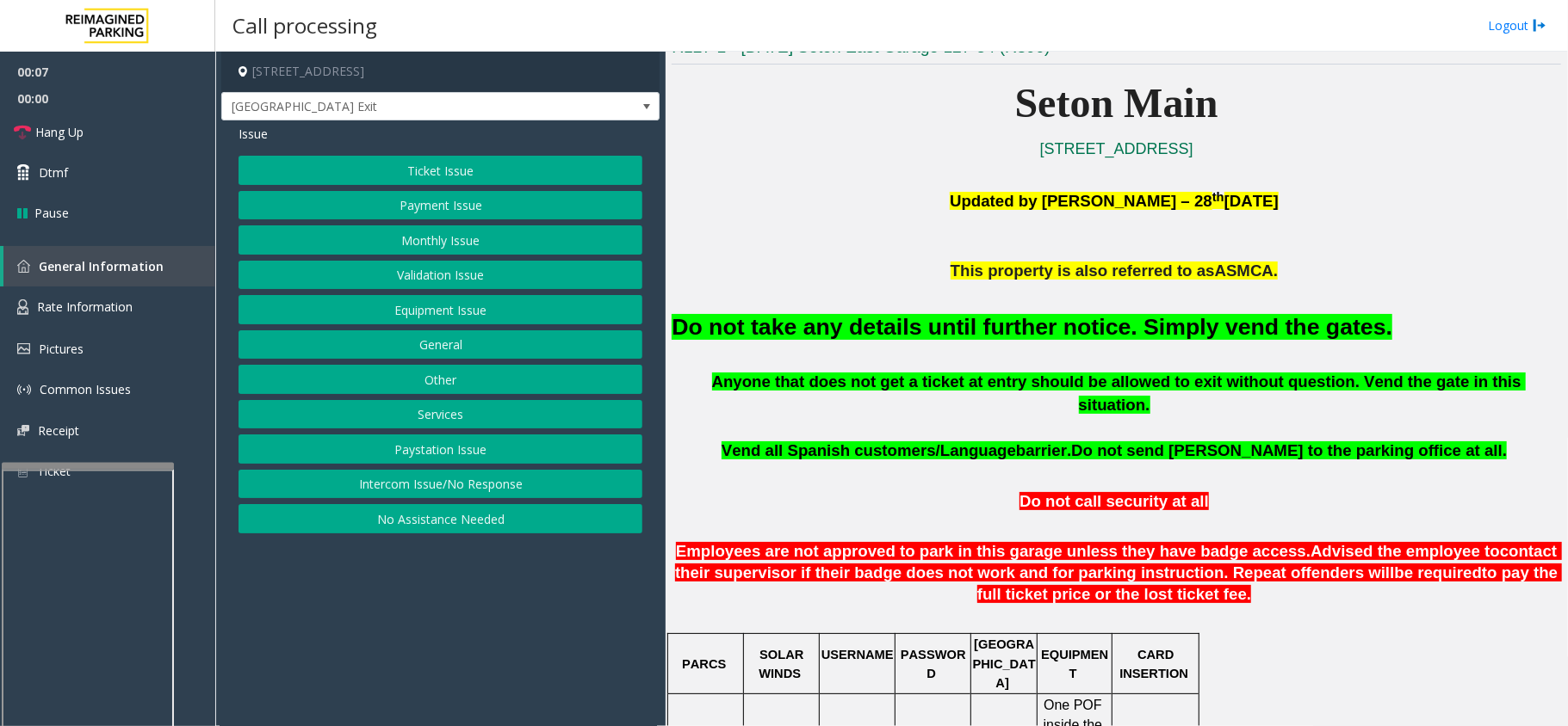
click at [418, 304] on button "Equipment Issue" at bounding box center [441, 310] width 404 height 29
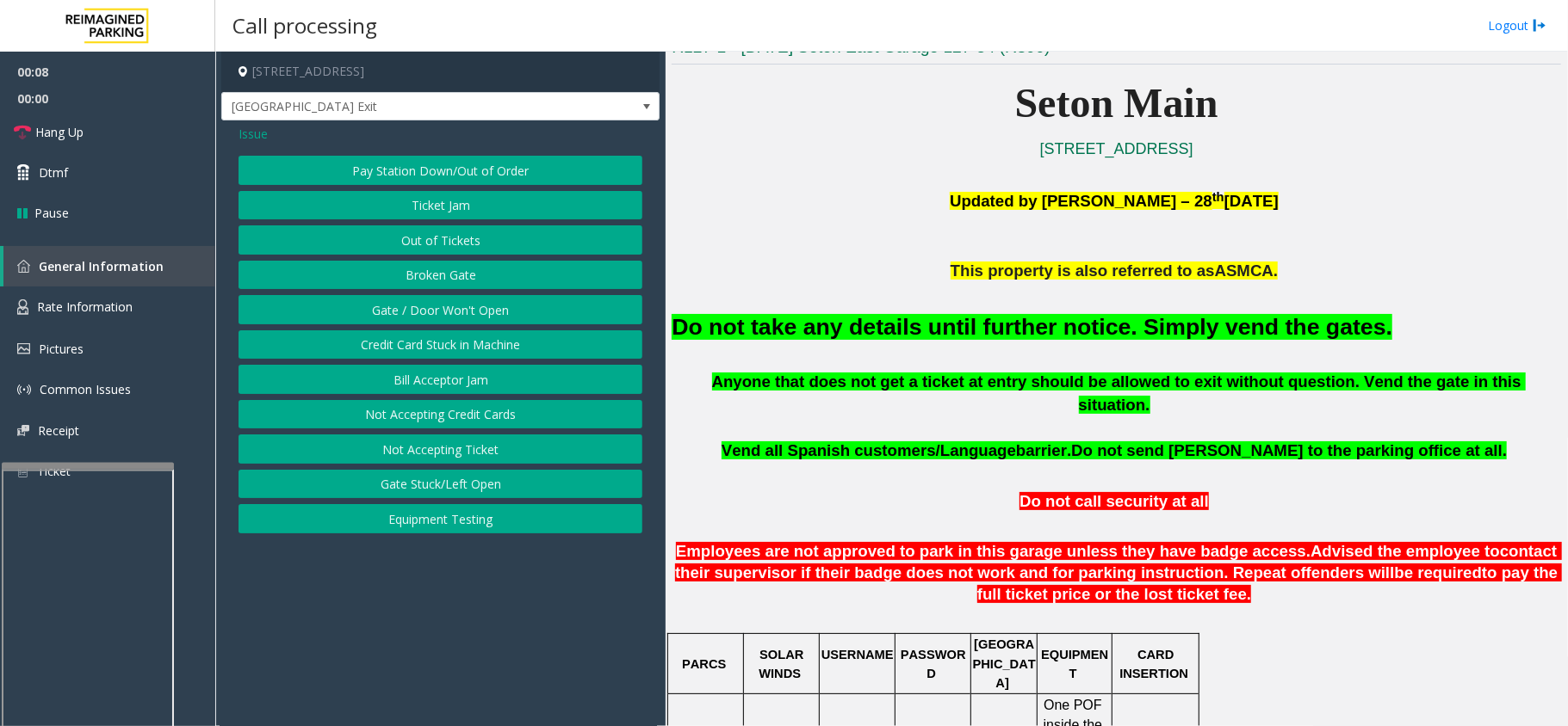
click at [418, 310] on button "Gate / Door Won't Open" at bounding box center [441, 310] width 404 height 29
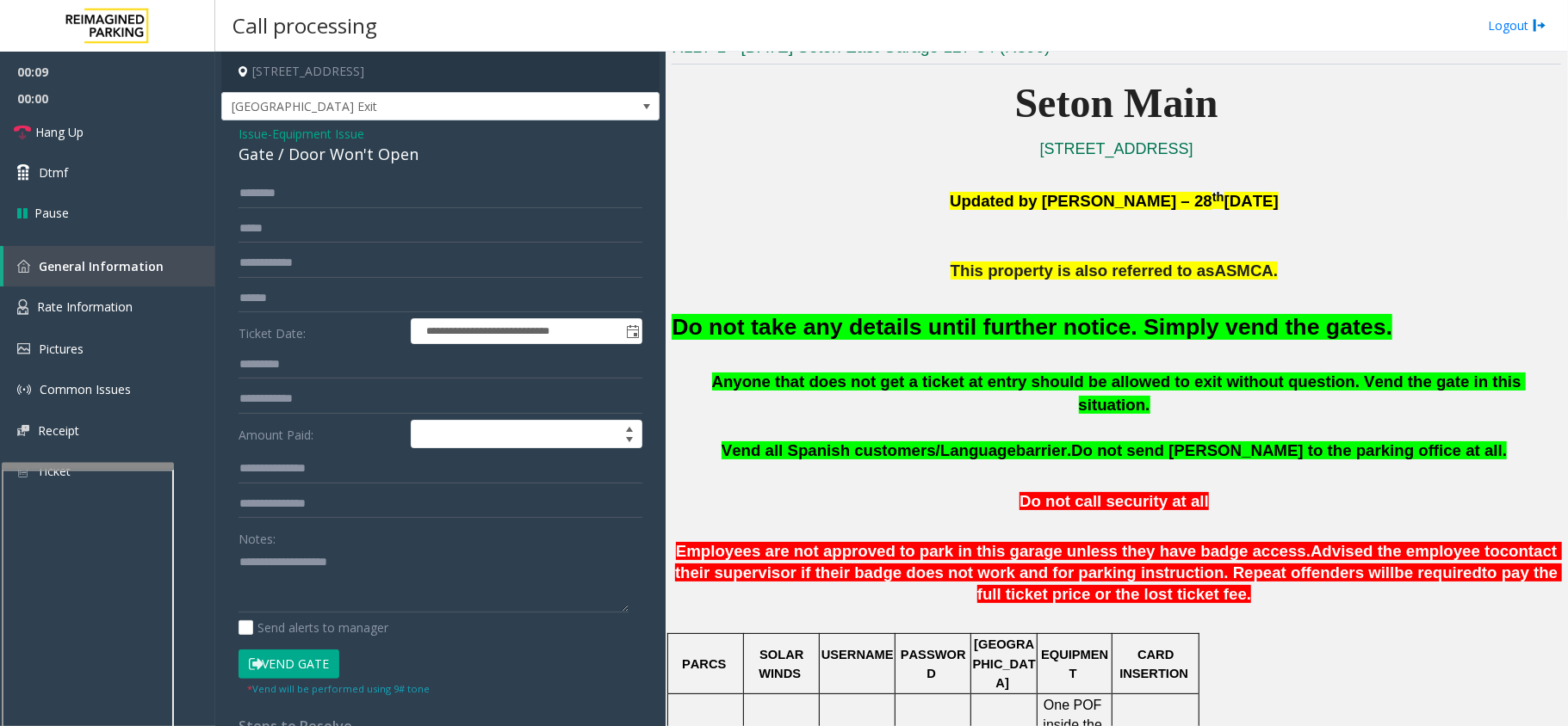
click at [280, 662] on button "Vend Gate" at bounding box center [289, 664] width 101 height 29
click at [788, 335] on font "Do not take any details until further notice. Simply vend the gates." at bounding box center [1032, 326] width 721 height 26
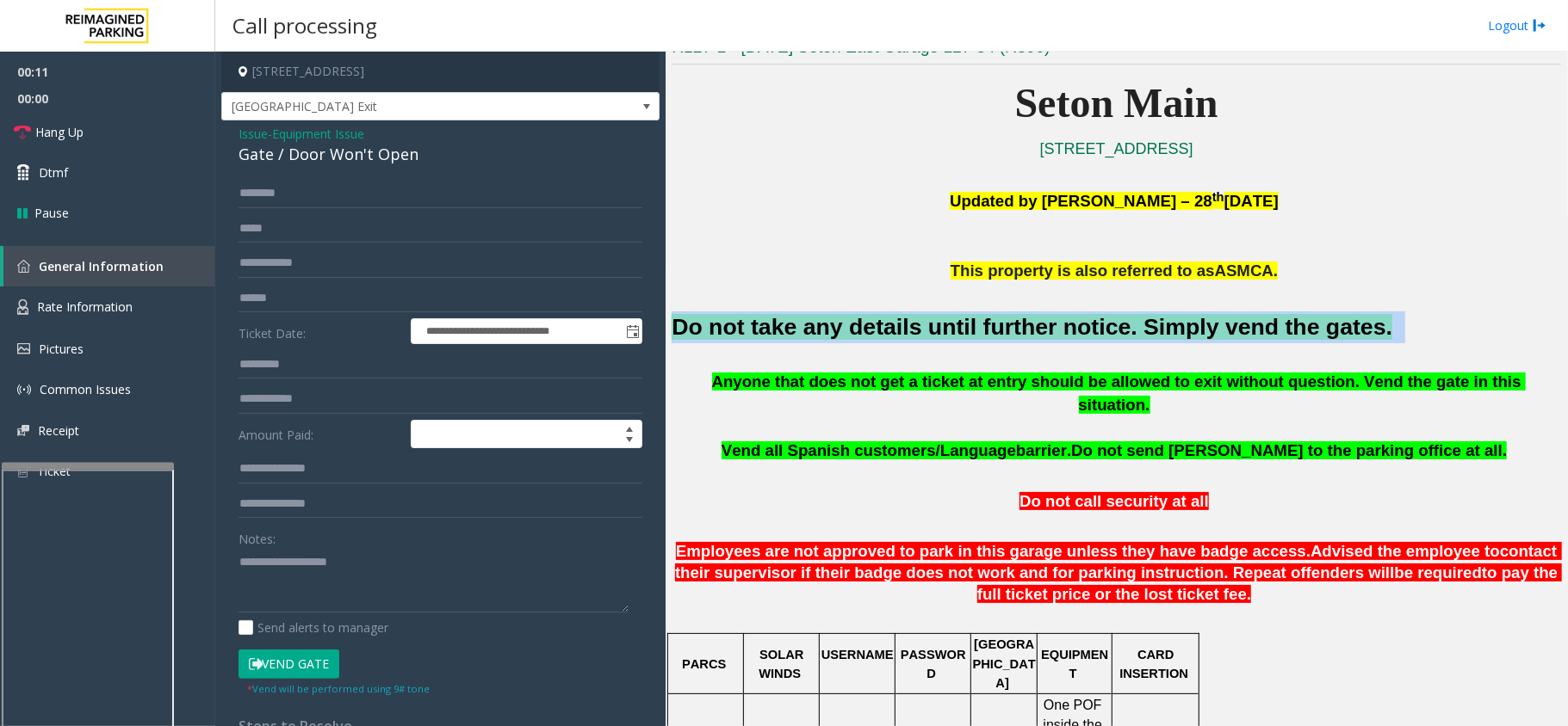
click at [788, 335] on font "Do not take any details until further notice. Simply vend the gates." at bounding box center [1032, 326] width 721 height 26
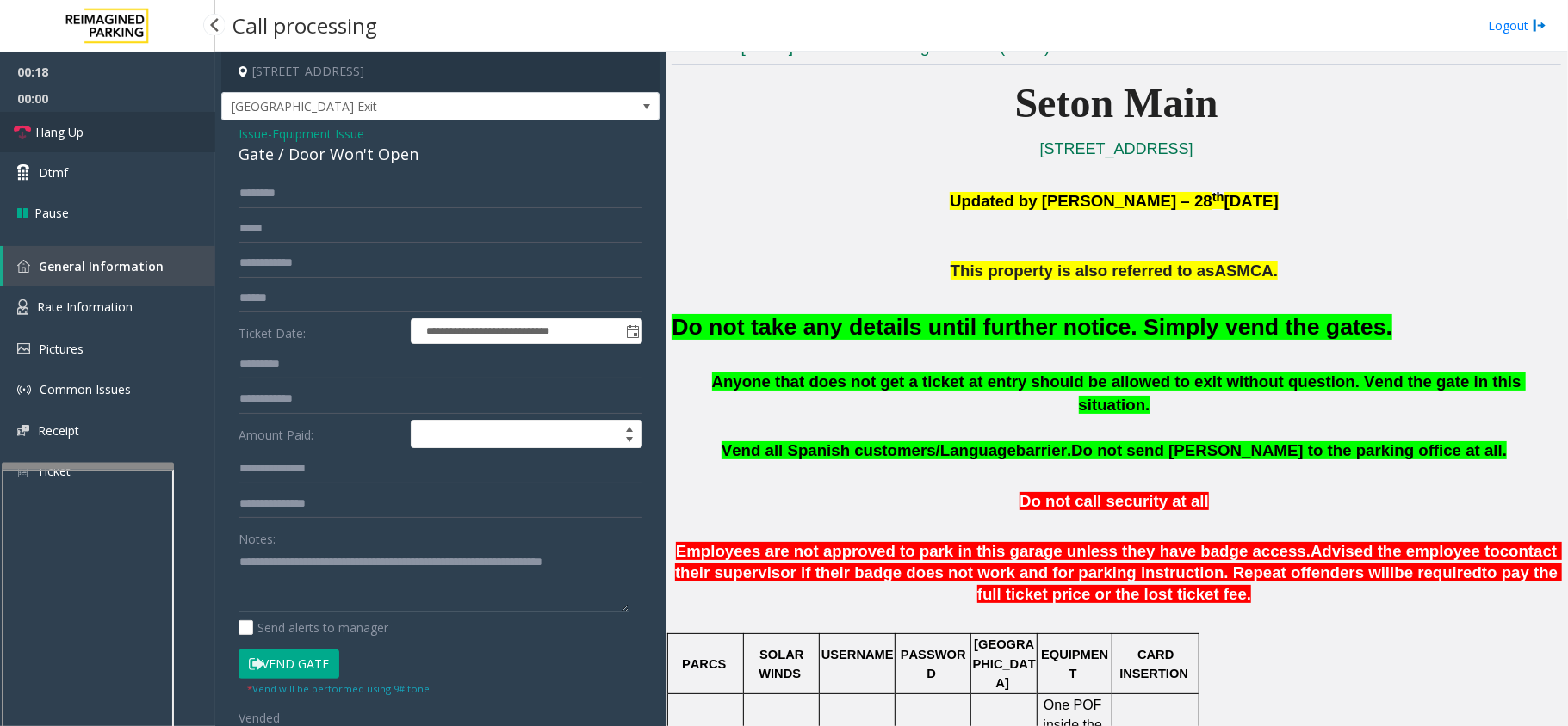
type textarea "**********"
click at [104, 140] on link "Hang Up" at bounding box center [107, 133] width 215 height 41
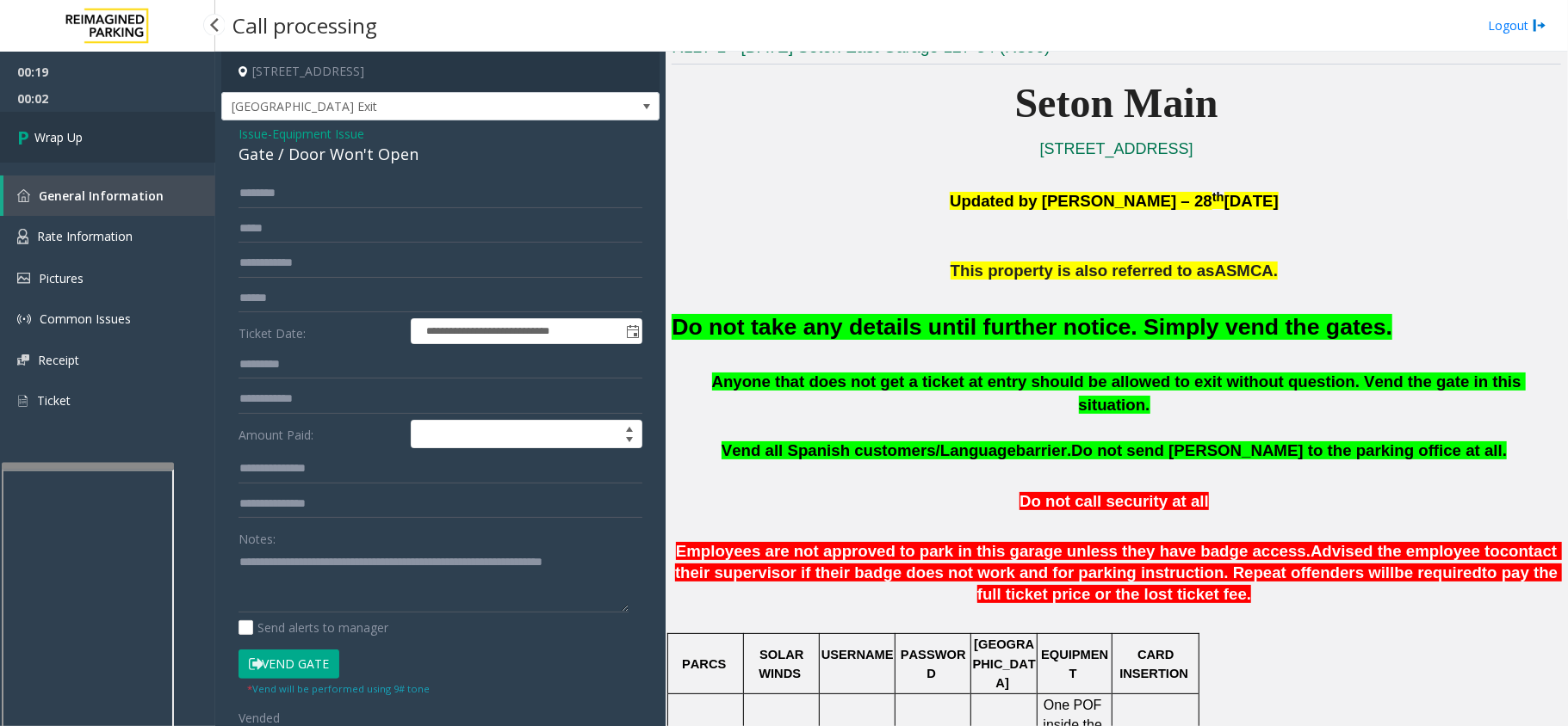
click at [104, 139] on link "Wrap Up" at bounding box center [107, 137] width 215 height 50
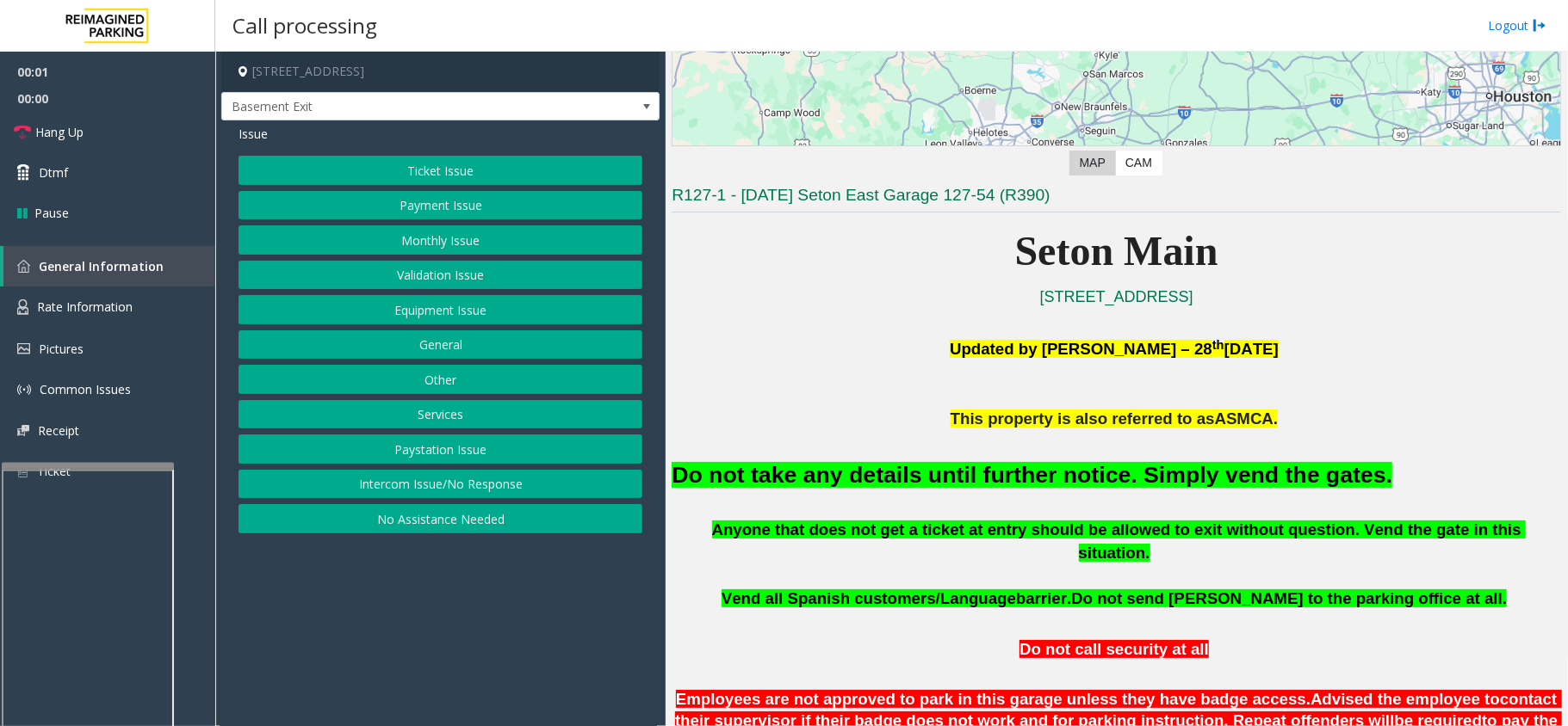
scroll to position [344, 0]
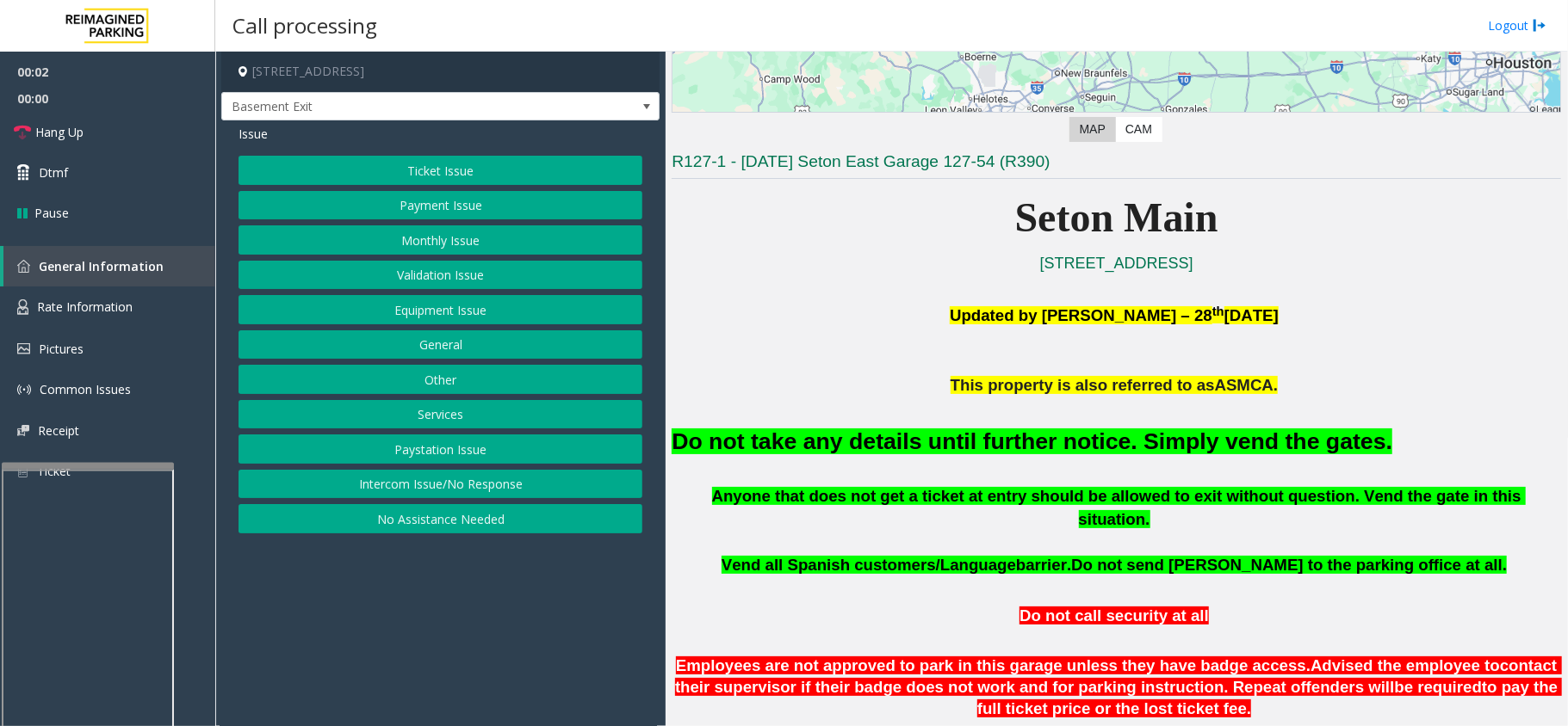
click at [332, 311] on button "Equipment Issue" at bounding box center [441, 310] width 404 height 29
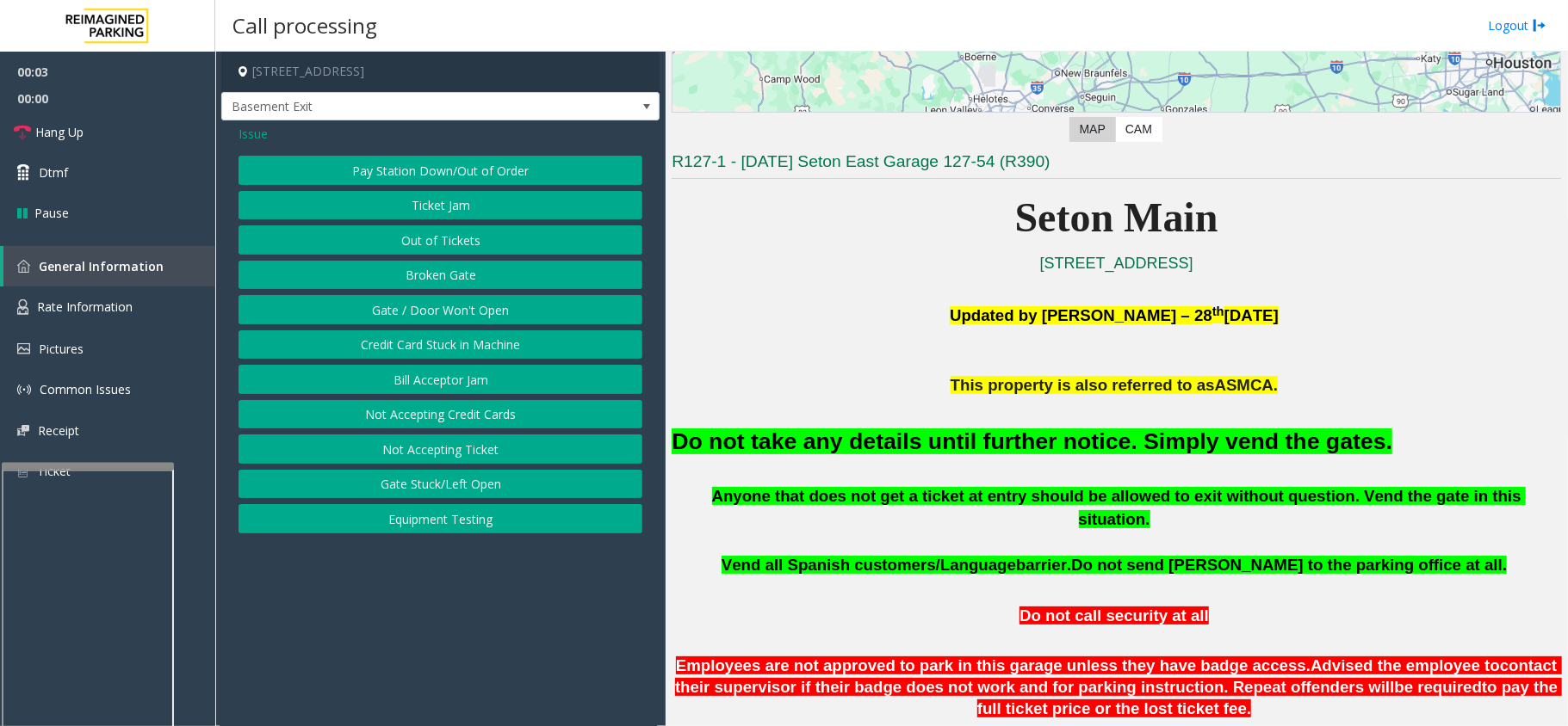
click at [395, 310] on button "Gate / Door Won't Open" at bounding box center [441, 310] width 404 height 29
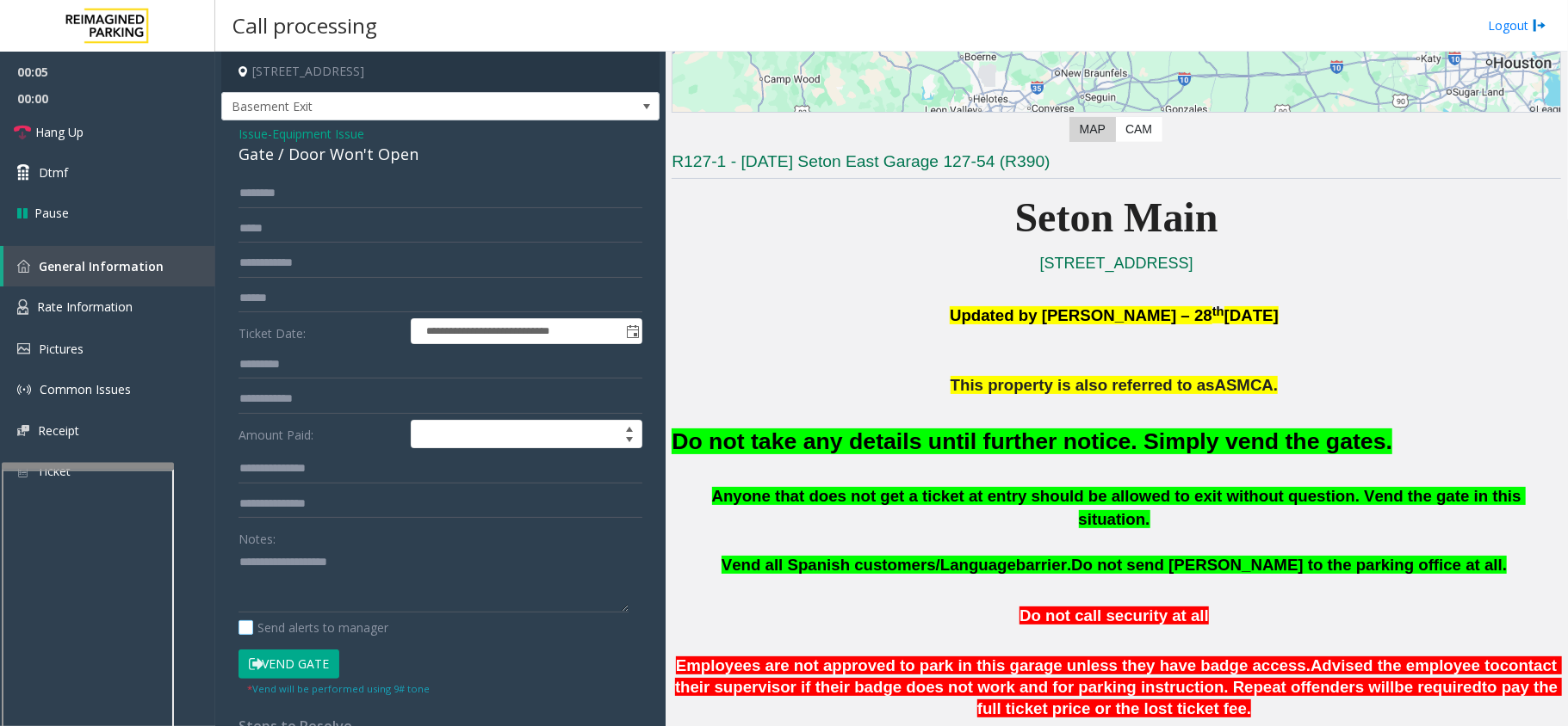
drag, startPoint x: 271, startPoint y: 664, endPoint x: 327, endPoint y: 630, distance: 65.5
click at [271, 662] on button "Vend Gate" at bounding box center [289, 664] width 101 height 29
click at [732, 438] on font "Do not take any details until further notice. Simply vend the gates." at bounding box center [1032, 441] width 721 height 26
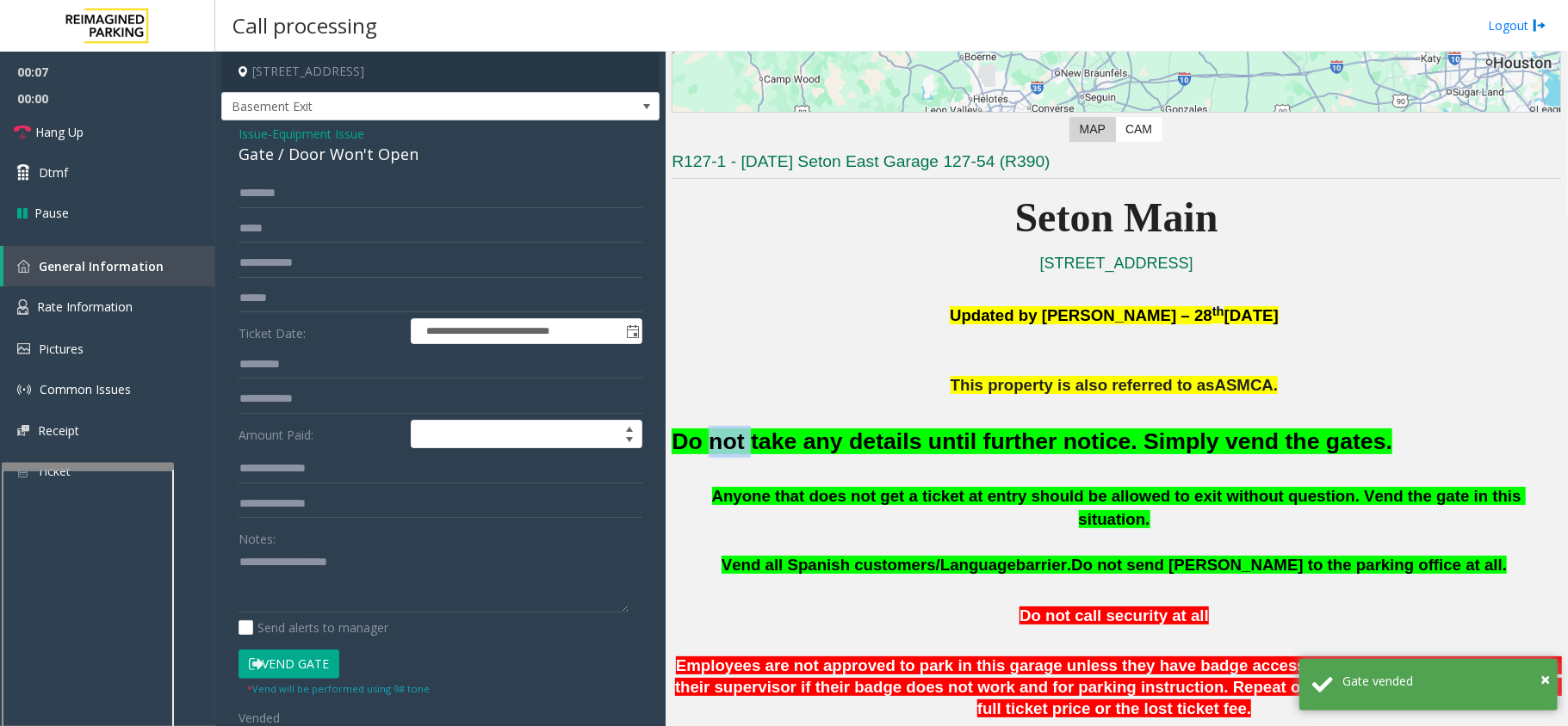
click at [732, 438] on font "Do not take any details until further notice. Simply vend the gates." at bounding box center [1032, 441] width 721 height 26
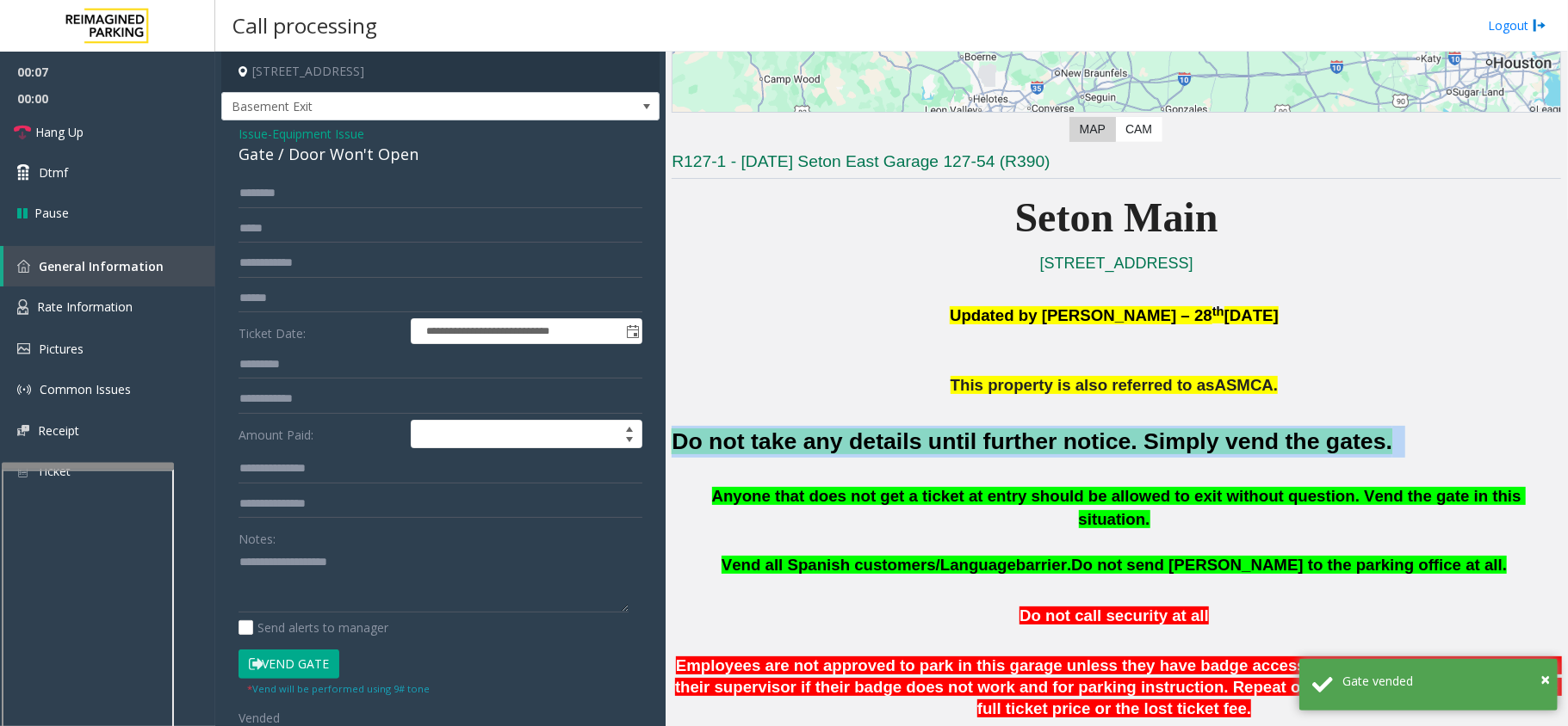
click at [732, 438] on font "Do not take any details until further notice. Simply vend the gates." at bounding box center [1032, 441] width 721 height 26
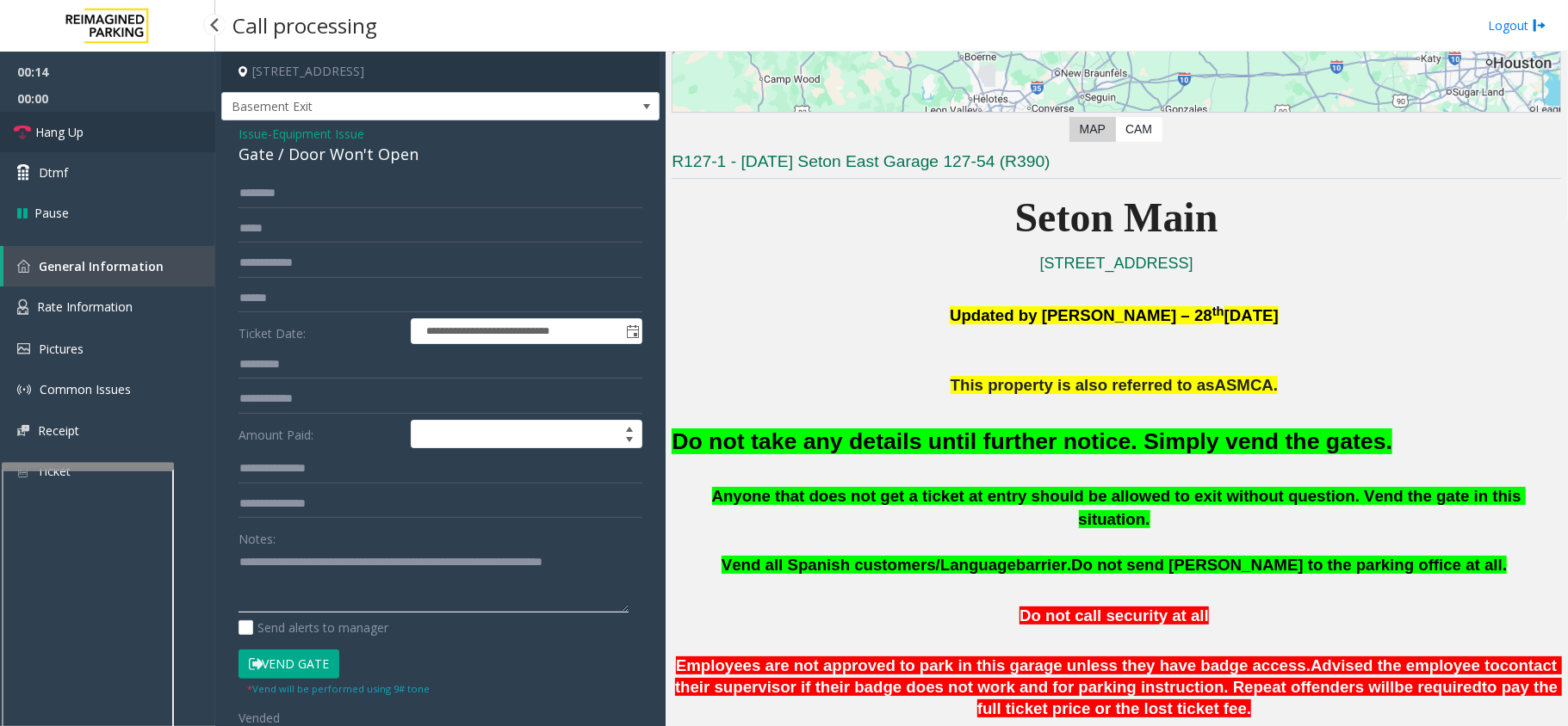
type textarea "**********"
click at [104, 135] on link "Hang Up" at bounding box center [107, 133] width 215 height 41
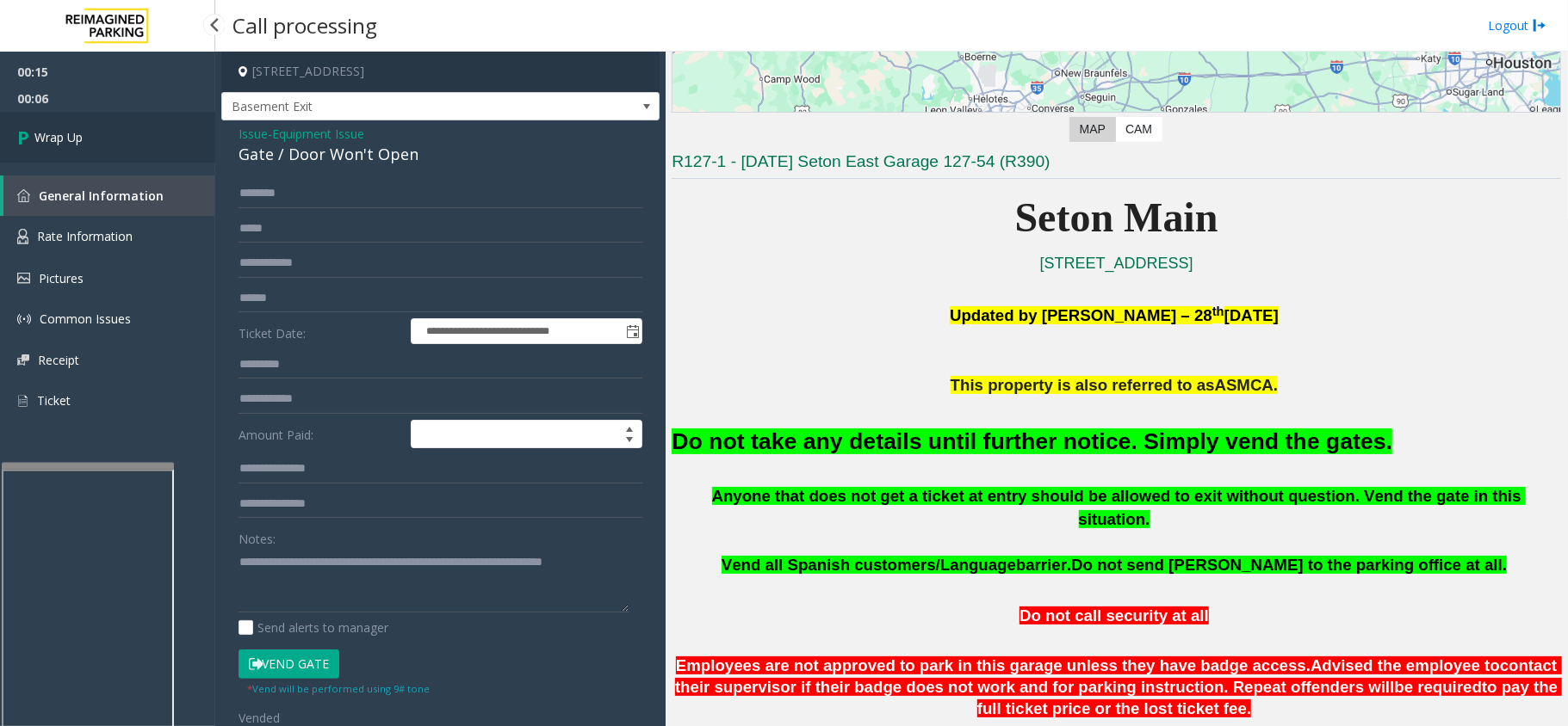
click at [104, 135] on link "Wrap Up" at bounding box center [107, 137] width 215 height 50
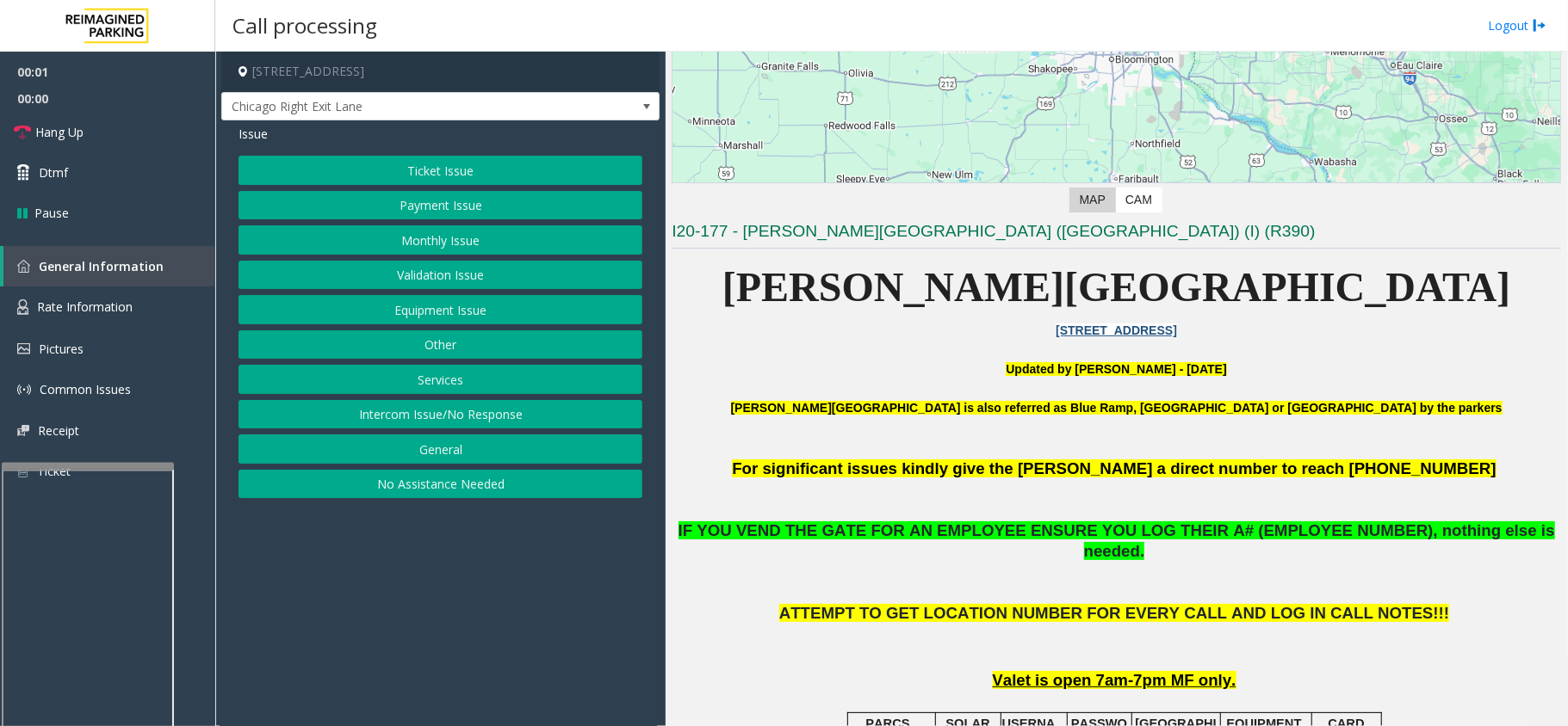
scroll to position [344, 0]
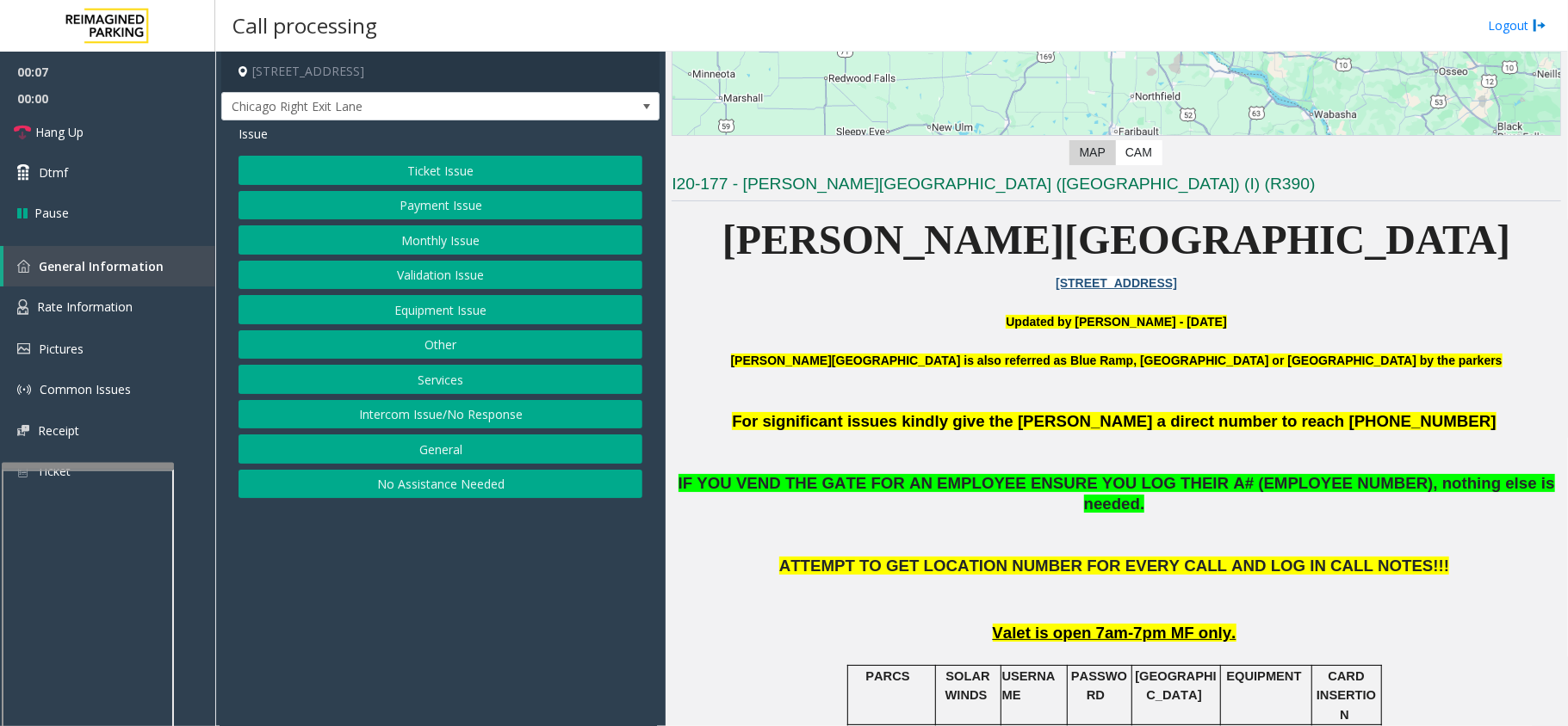
click at [434, 240] on button "Monthly Issue" at bounding box center [441, 240] width 404 height 29
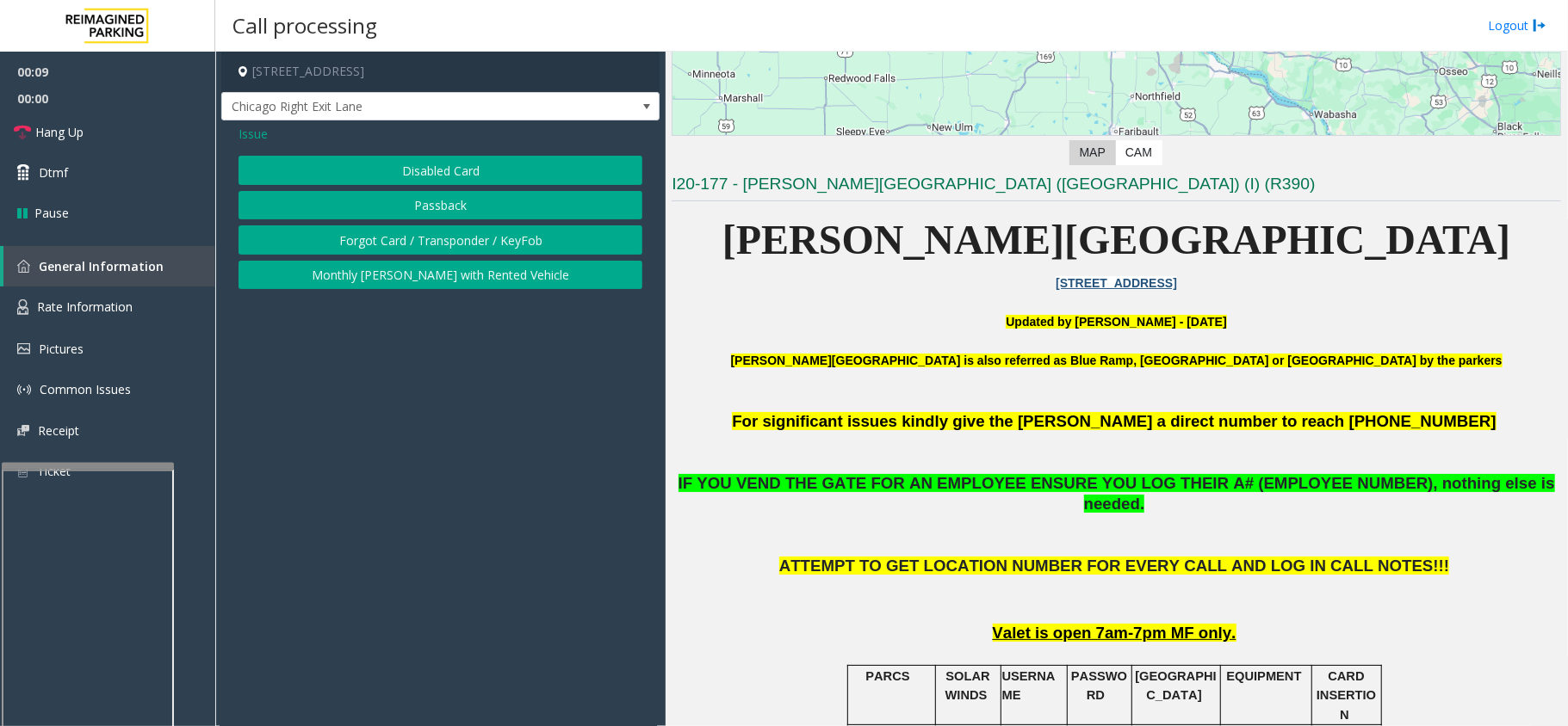
click at [411, 201] on button "Passback" at bounding box center [441, 205] width 404 height 29
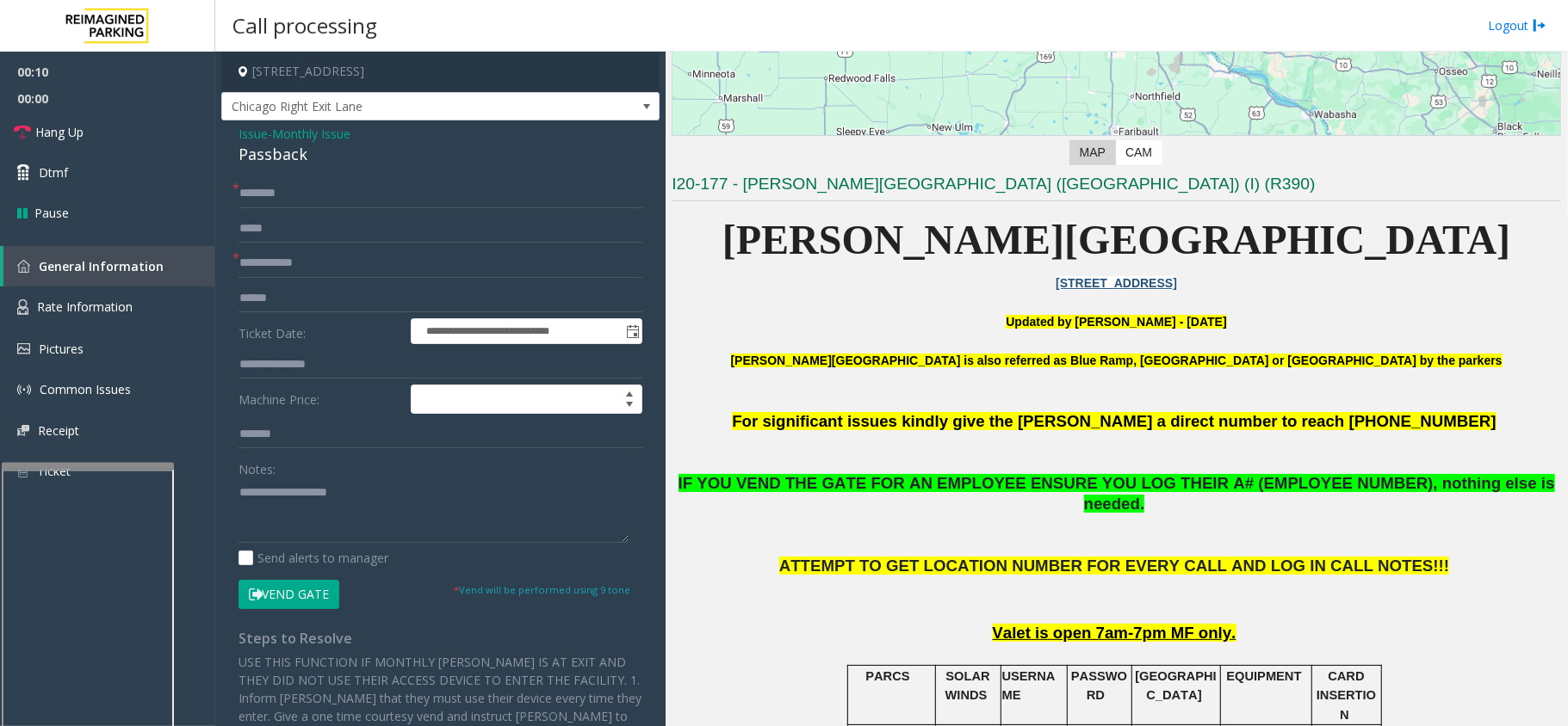
click at [250, 174] on div "**********" at bounding box center [440, 477] width 438 height 713
click at [258, 186] on input "text" at bounding box center [441, 193] width 404 height 29
type input "**"
click at [279, 263] on input "text" at bounding box center [441, 263] width 404 height 29
type input "****"
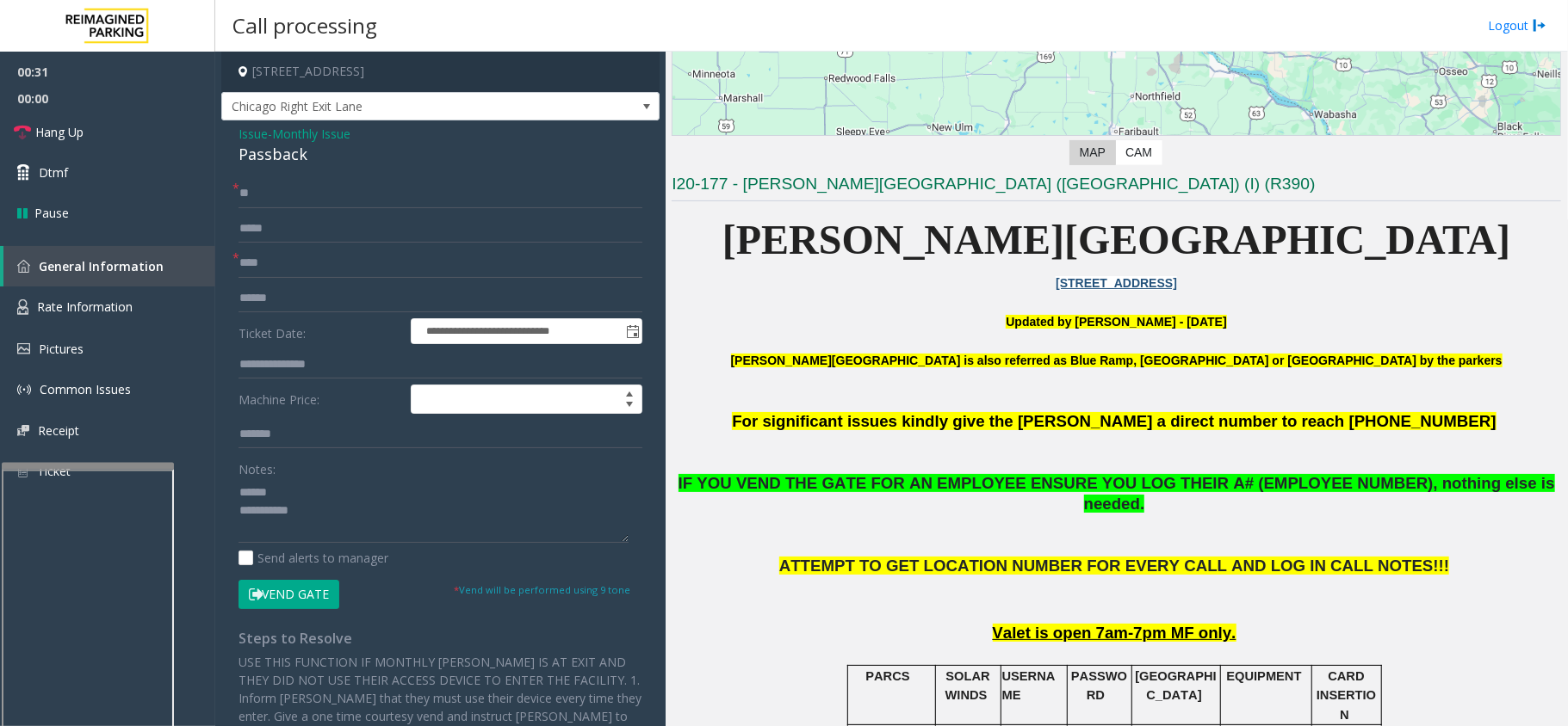
click at [258, 155] on div "Passback" at bounding box center [441, 155] width 404 height 23
drag, startPoint x: 257, startPoint y: 155, endPoint x: 311, endPoint y: 160, distance: 54.2
click at [311, 160] on div "Passback" at bounding box center [441, 155] width 404 height 23
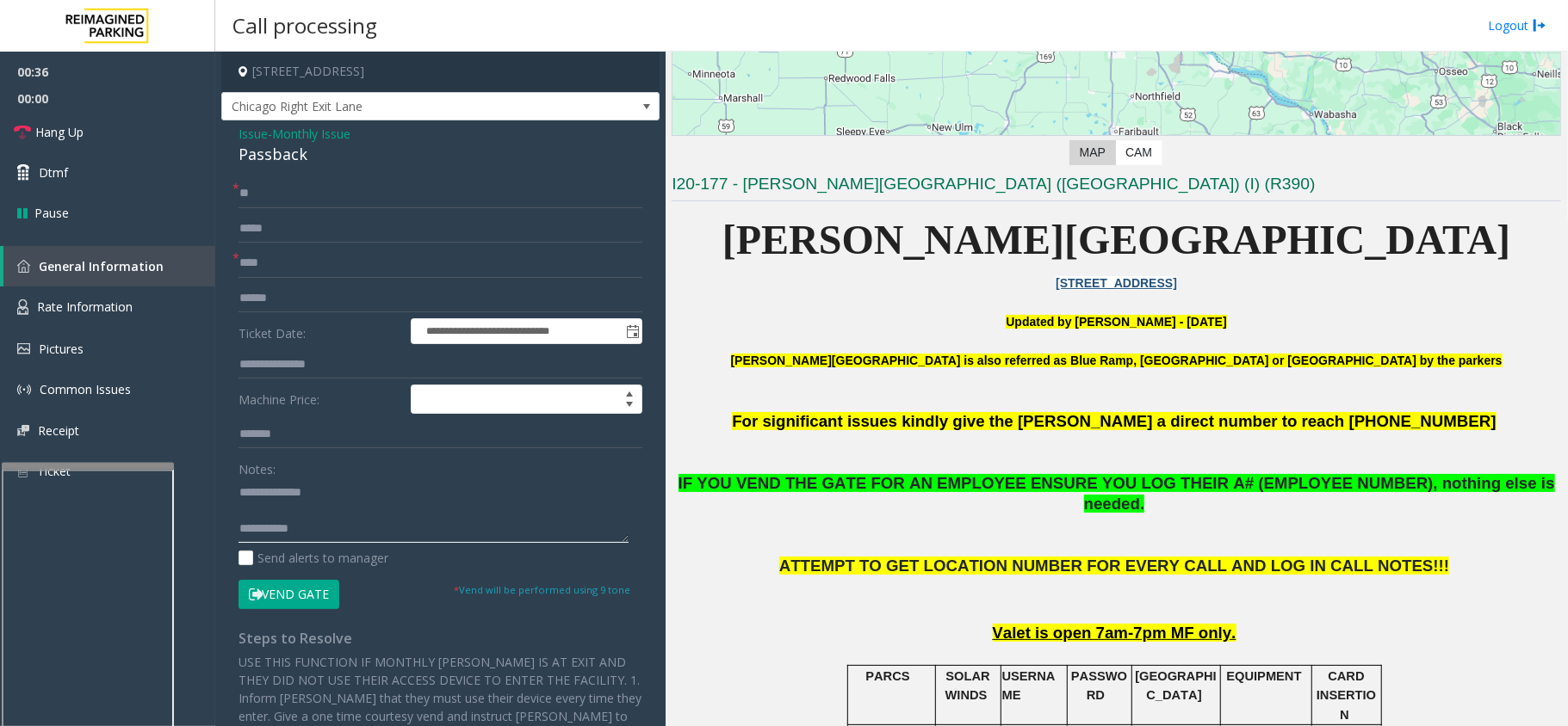
type textarea "**********"
click at [242, 262] on input "****" at bounding box center [441, 263] width 404 height 29
click at [277, 597] on button "Vend Gate" at bounding box center [289, 594] width 101 height 29
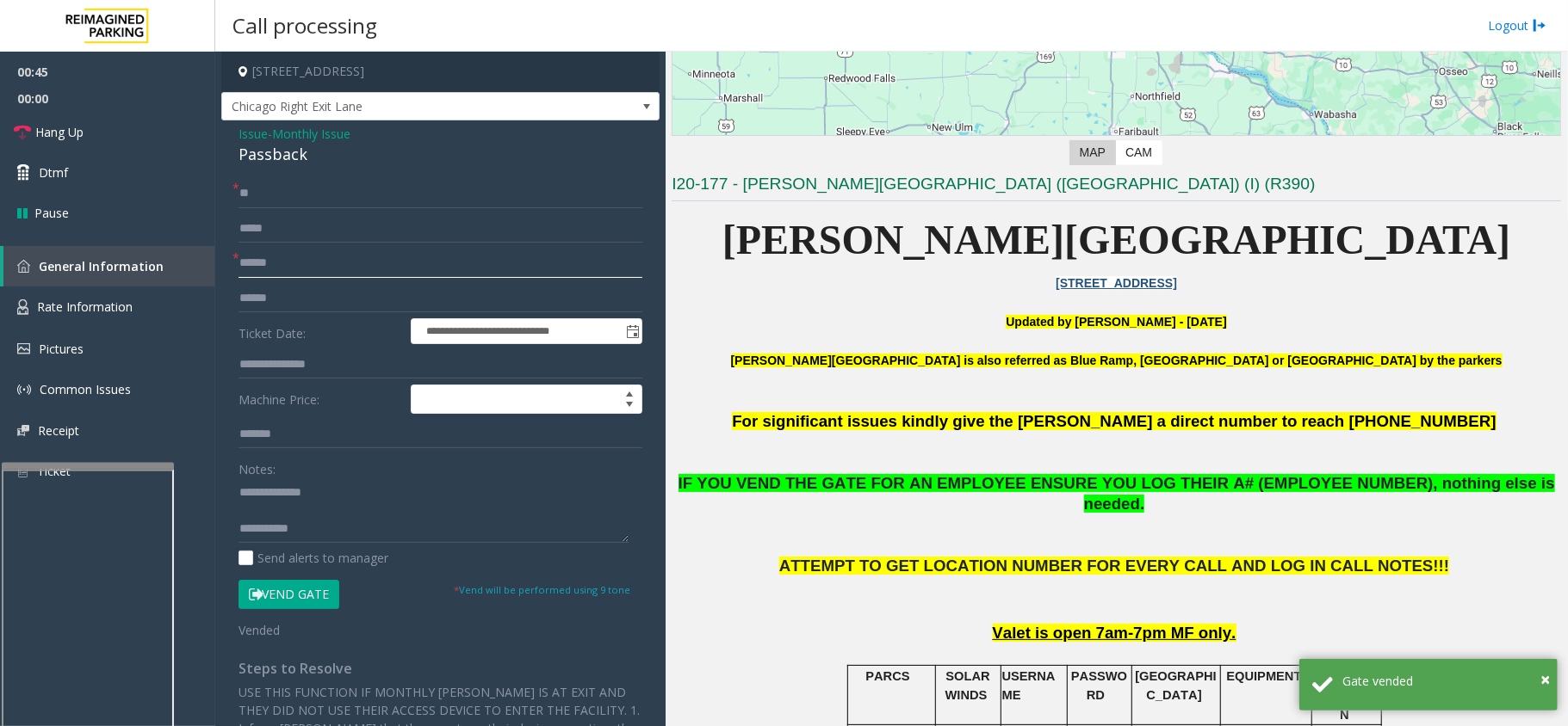
click at [253, 264] on input "******" at bounding box center [441, 263] width 404 height 29
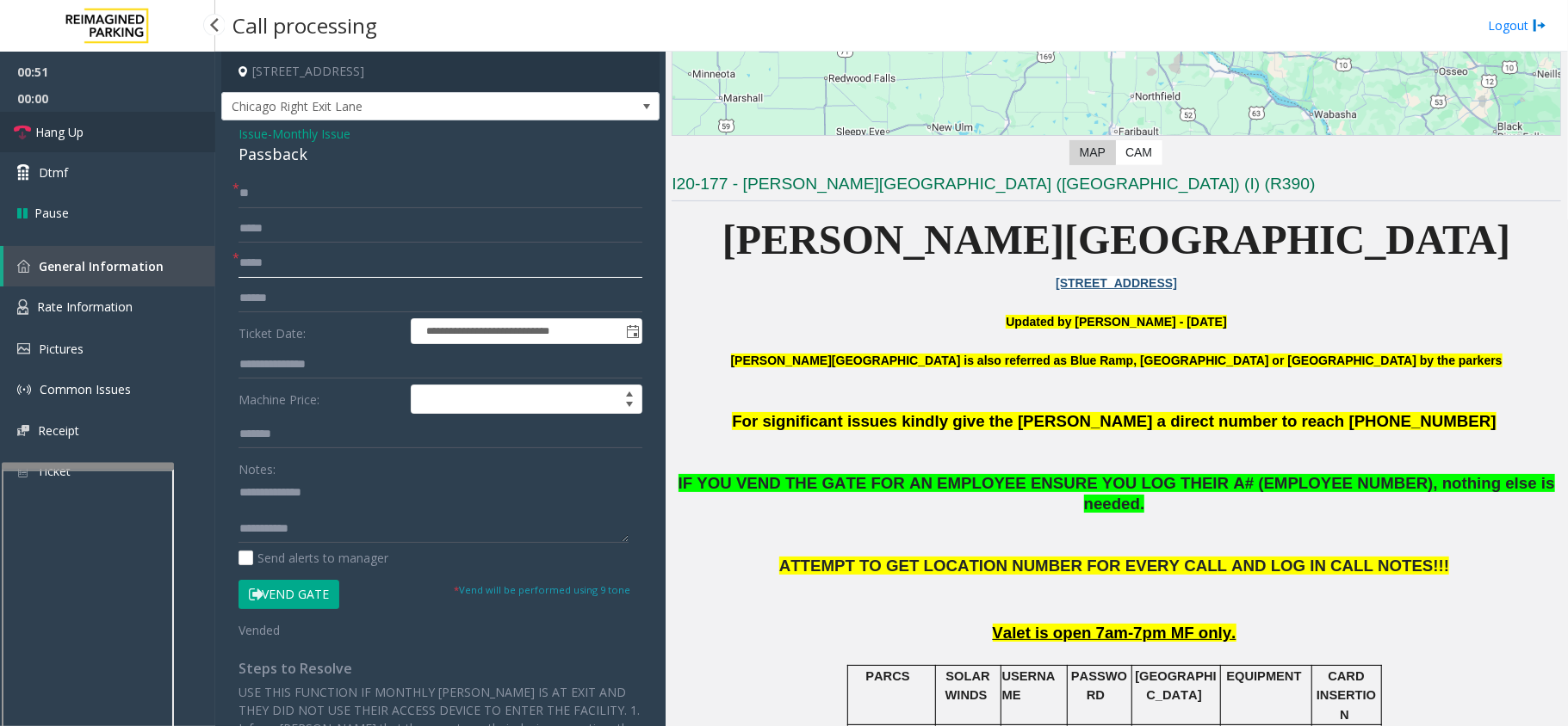
type input "*****"
click at [132, 124] on link "Hang Up" at bounding box center [107, 133] width 215 height 41
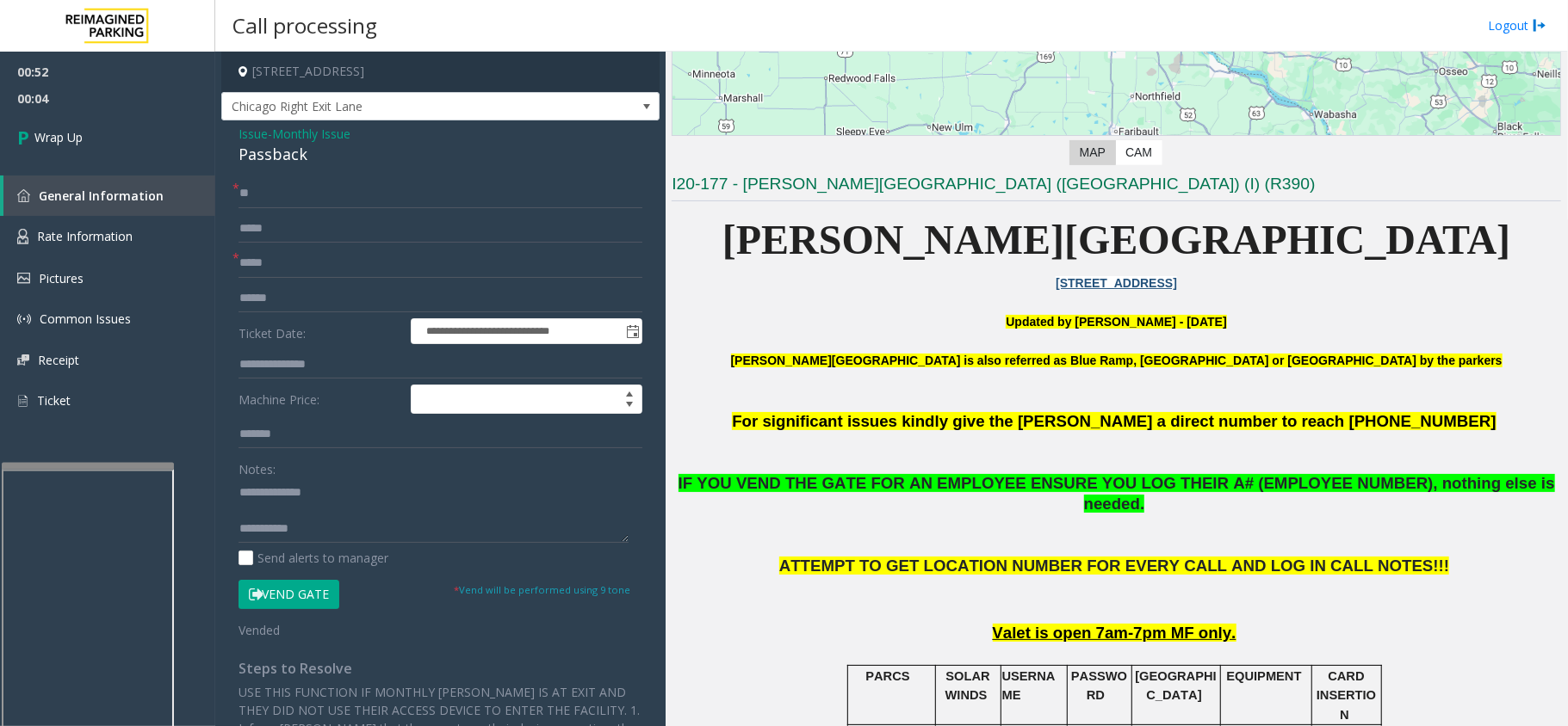
click at [893, 521] on p at bounding box center [1116, 536] width 889 height 41
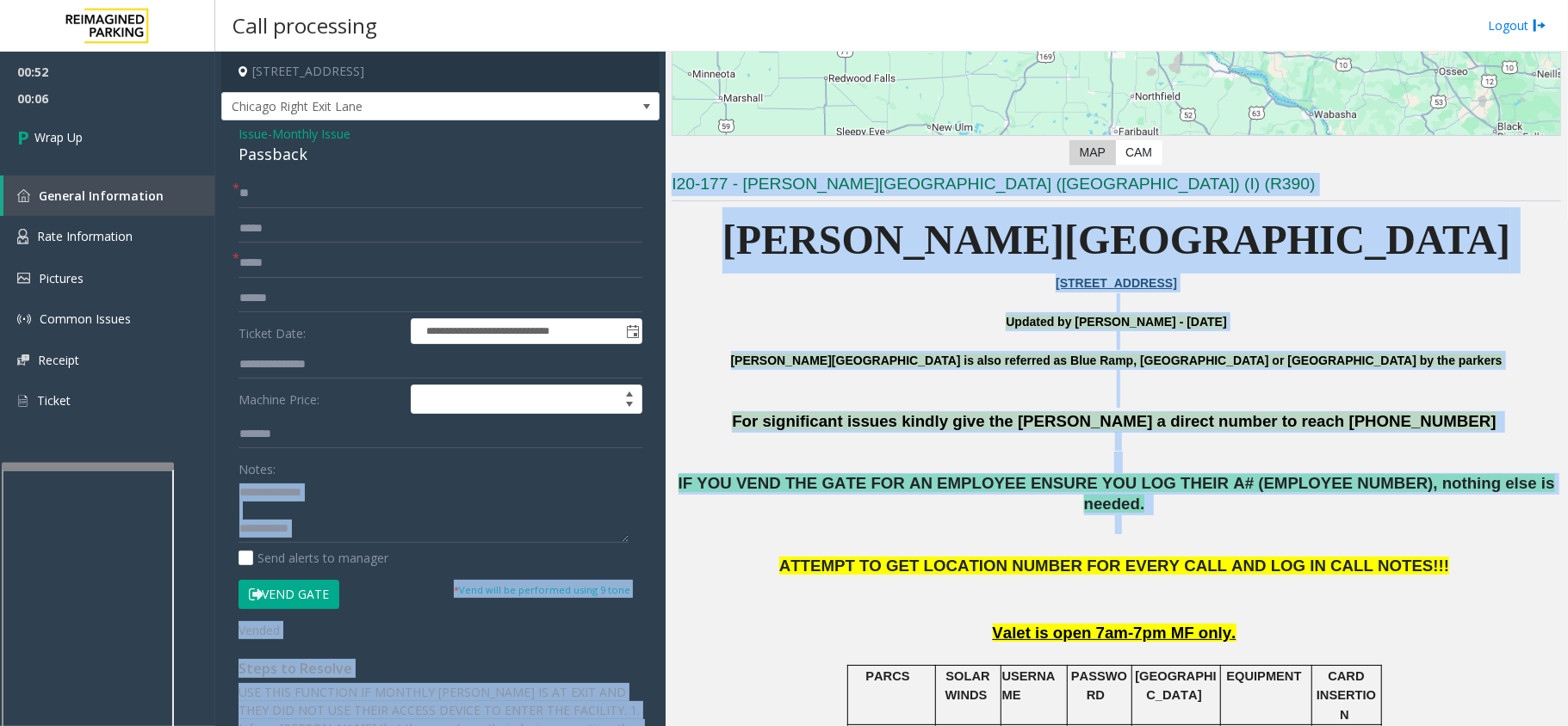
drag, startPoint x: 783, startPoint y: 549, endPoint x: 537, endPoint y: 531, distance: 246.7
click at [537, 531] on div "**********" at bounding box center [891, 388] width 1352 height 675
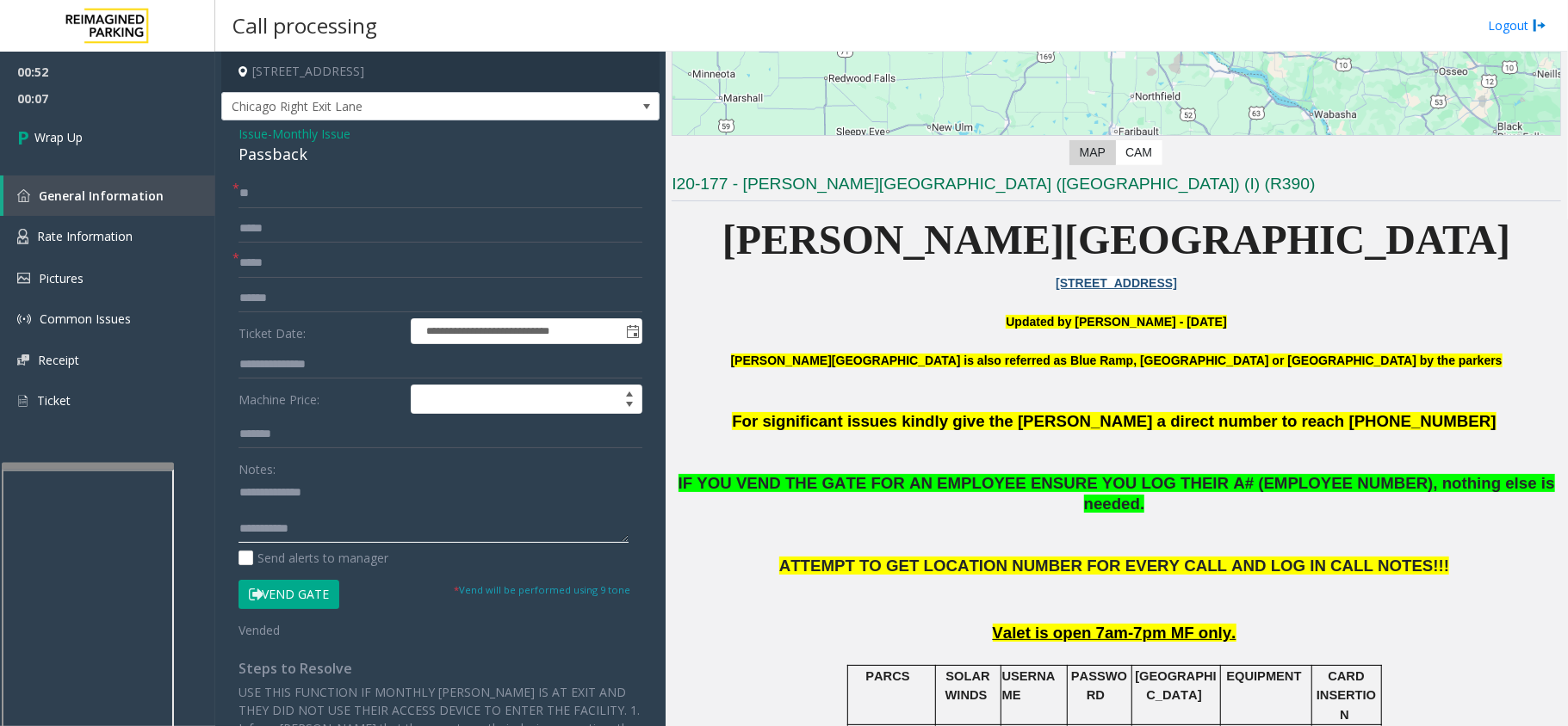
click at [537, 531] on textarea at bounding box center [434, 510] width 390 height 65
type textarea "**********"
click at [46, 134] on span "Wrap Up" at bounding box center [58, 137] width 49 height 18
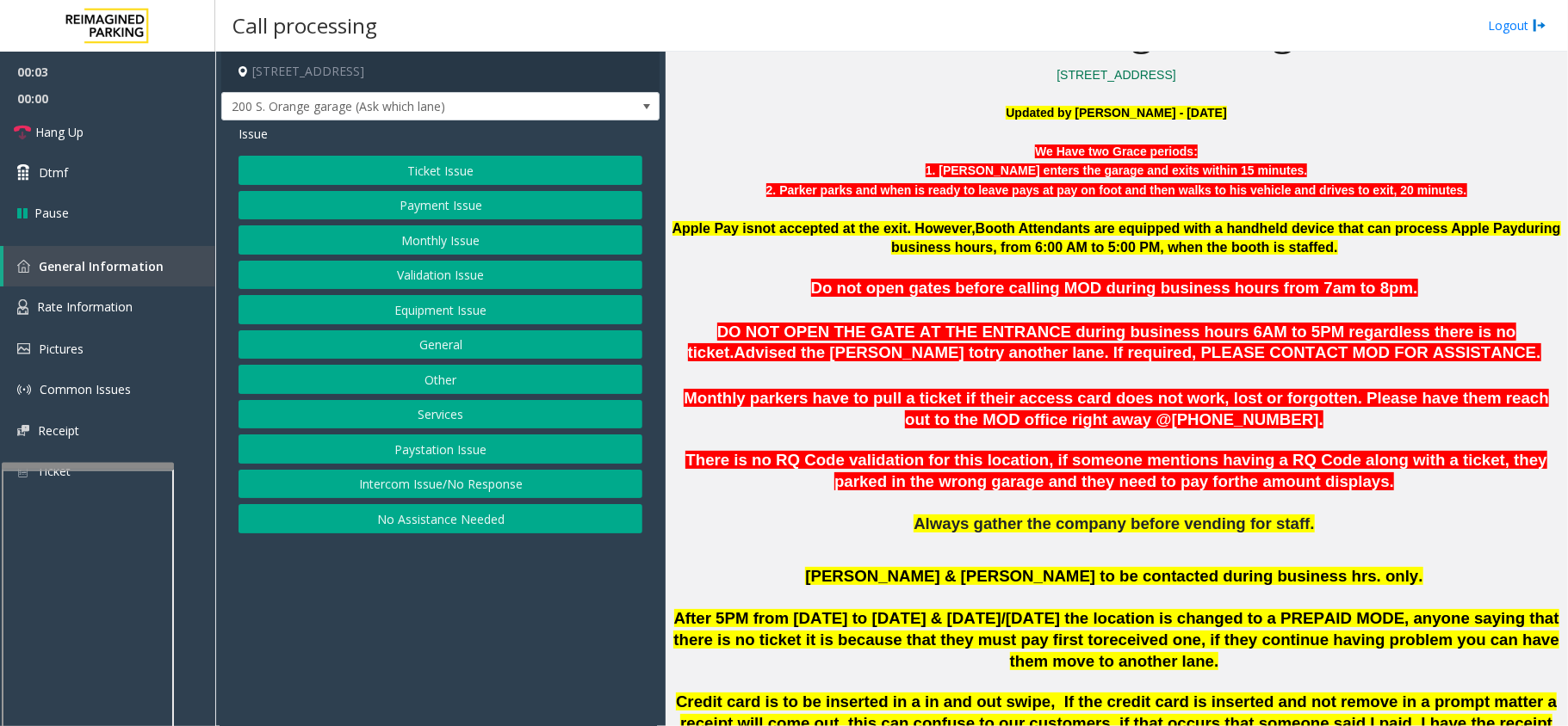
scroll to position [573, 0]
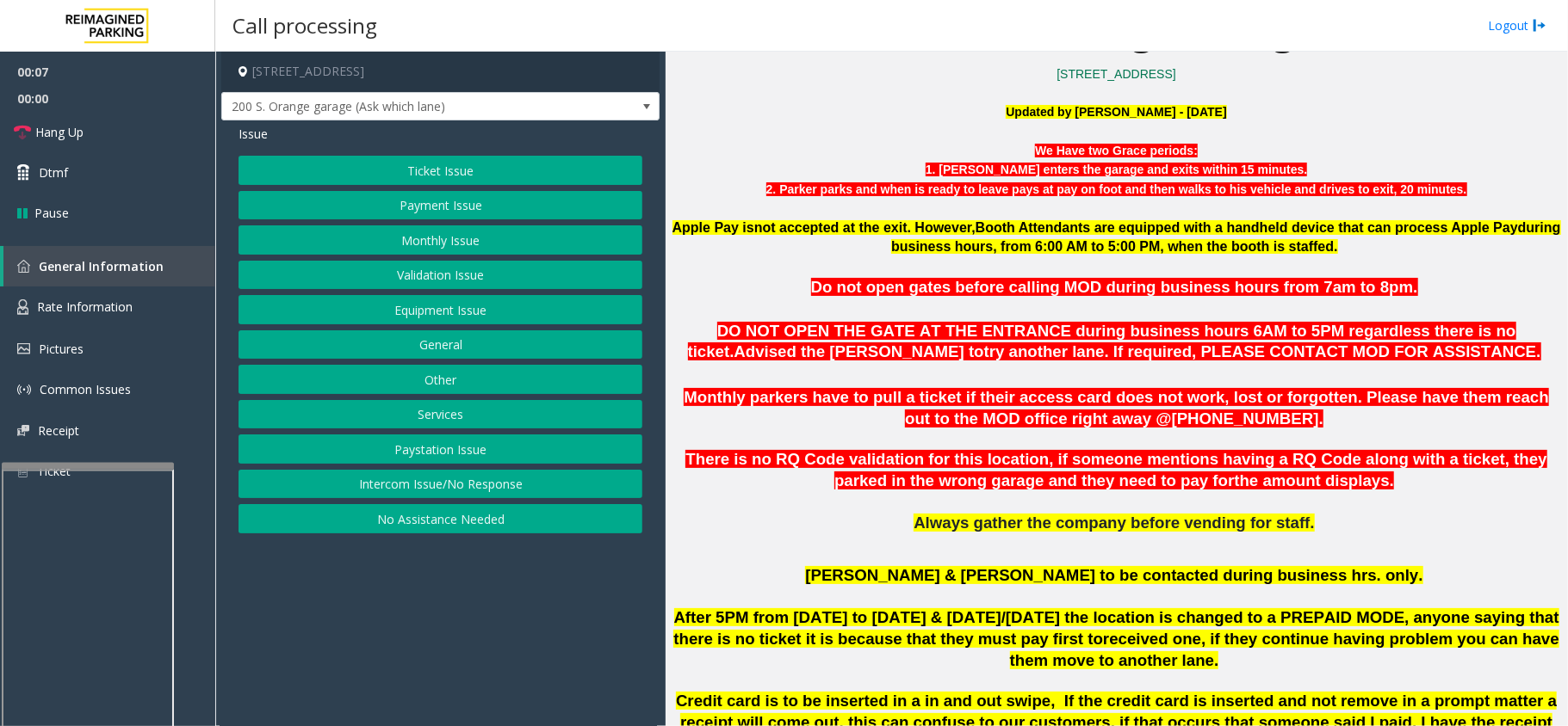
click at [510, 494] on button "Intercom Issue/No Response" at bounding box center [441, 484] width 404 height 29
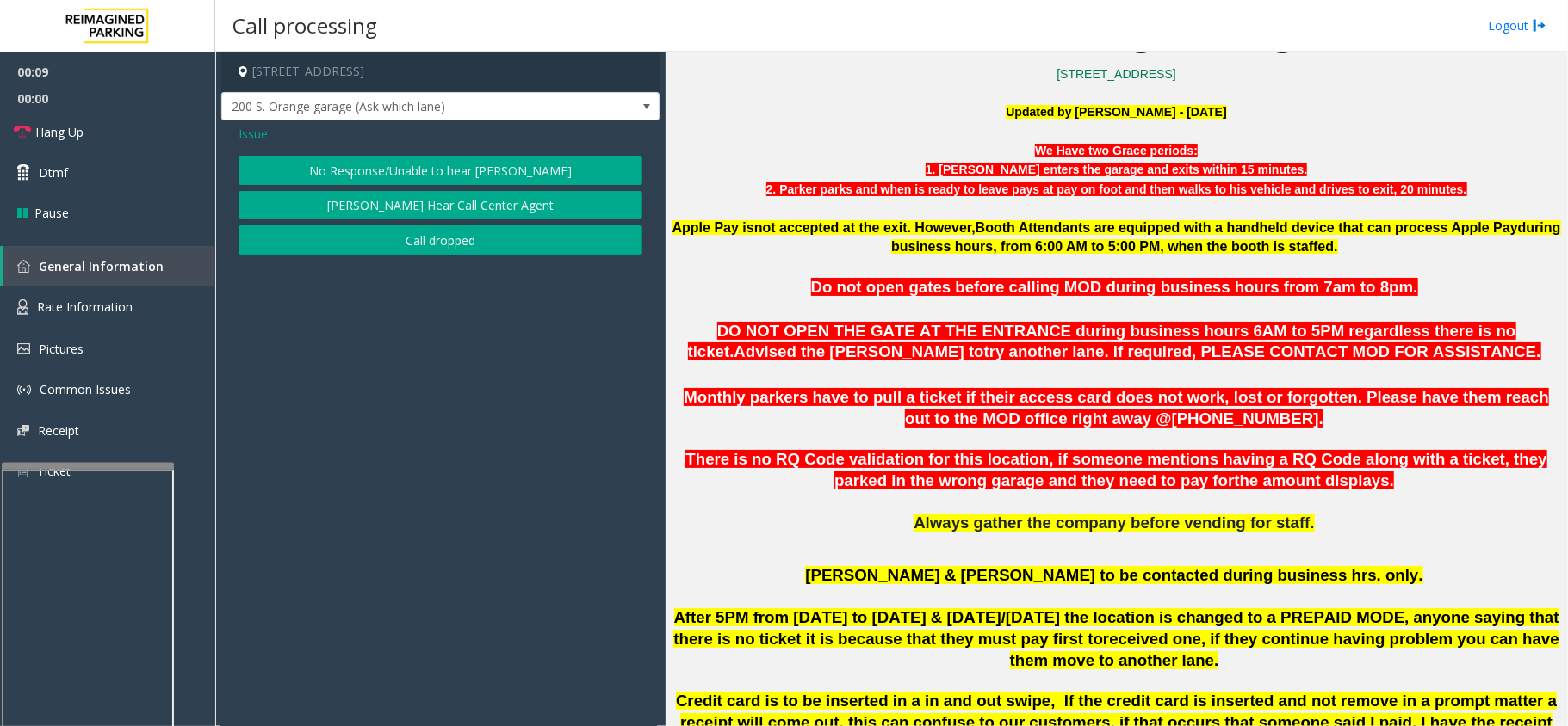
click at [249, 128] on span "Issue" at bounding box center [253, 134] width 29 height 18
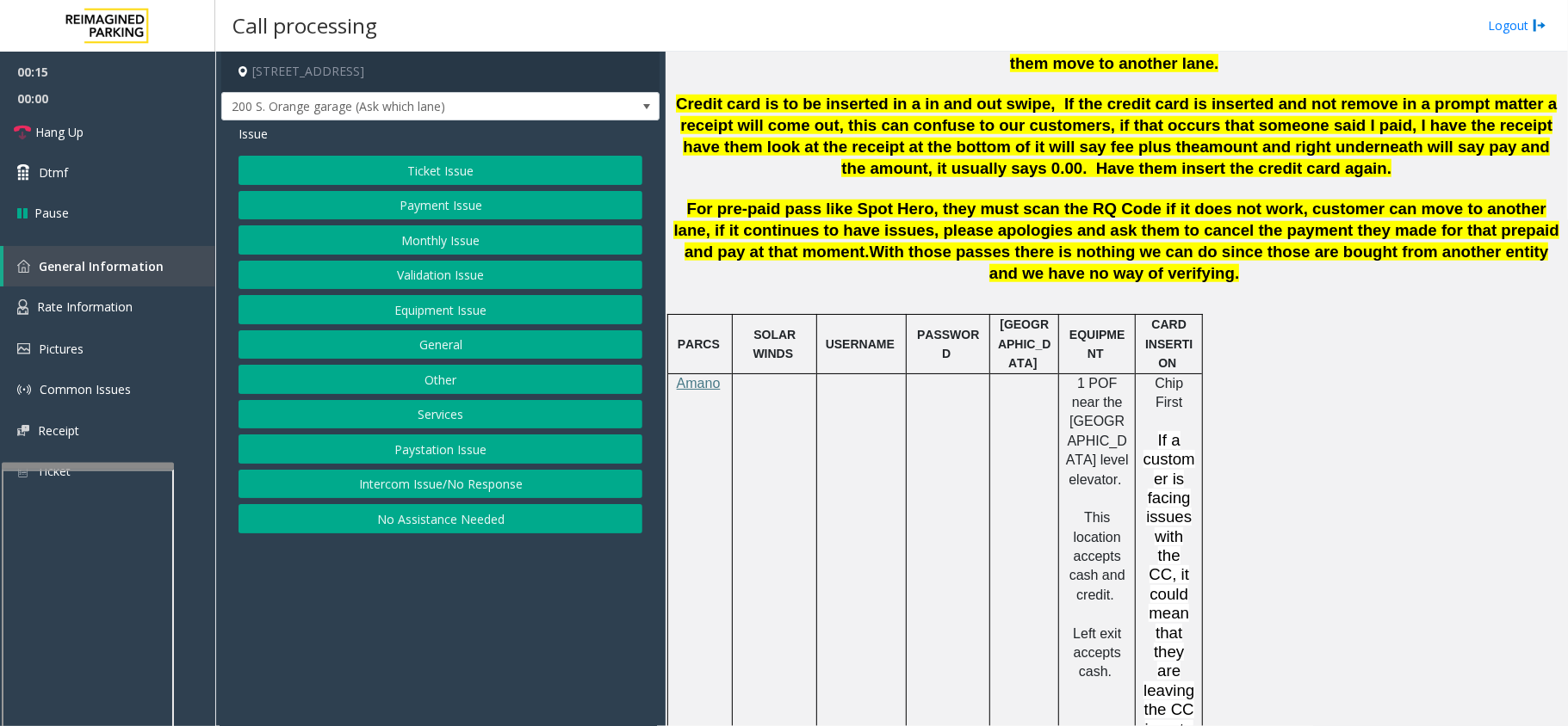
scroll to position [1262, 0]
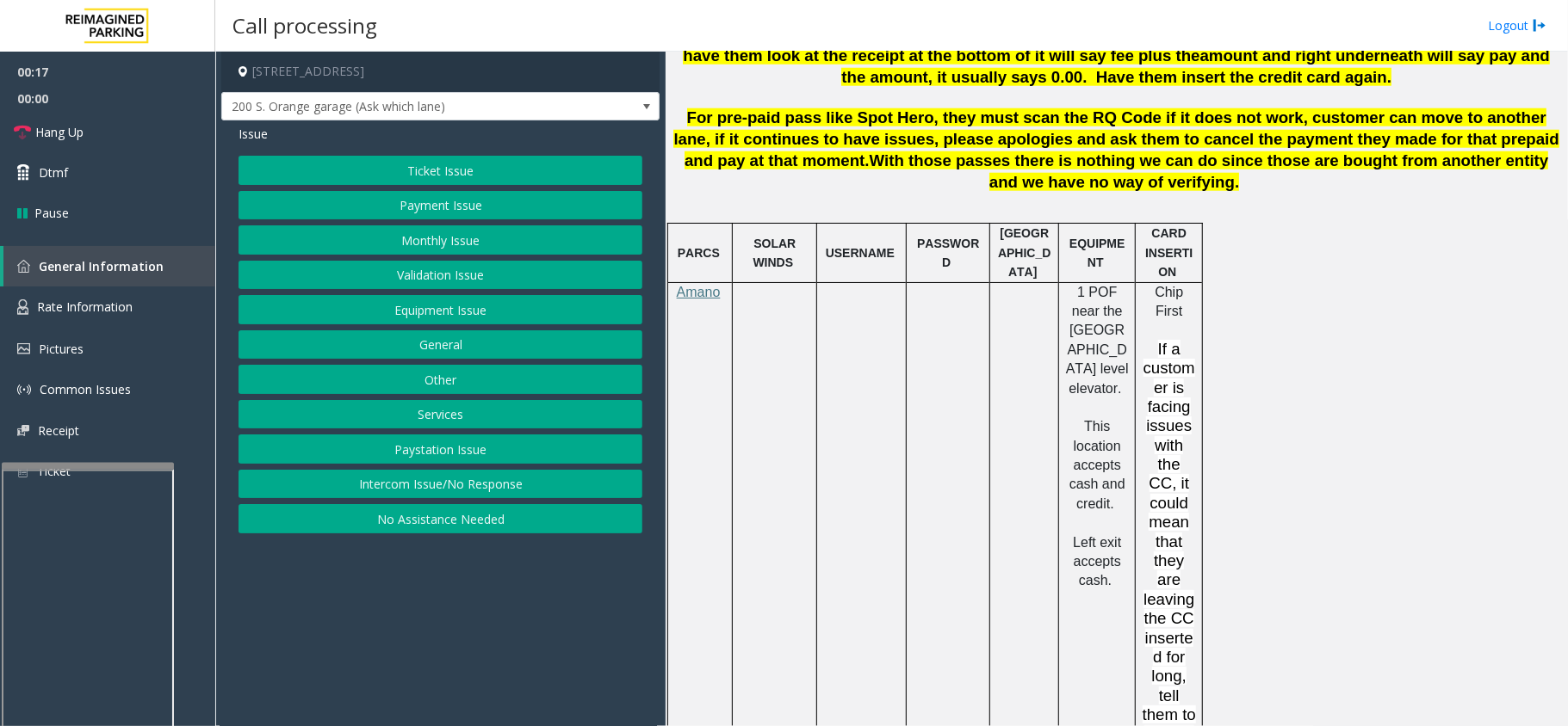
click at [349, 493] on button "Intercom Issue/No Response" at bounding box center [441, 484] width 404 height 29
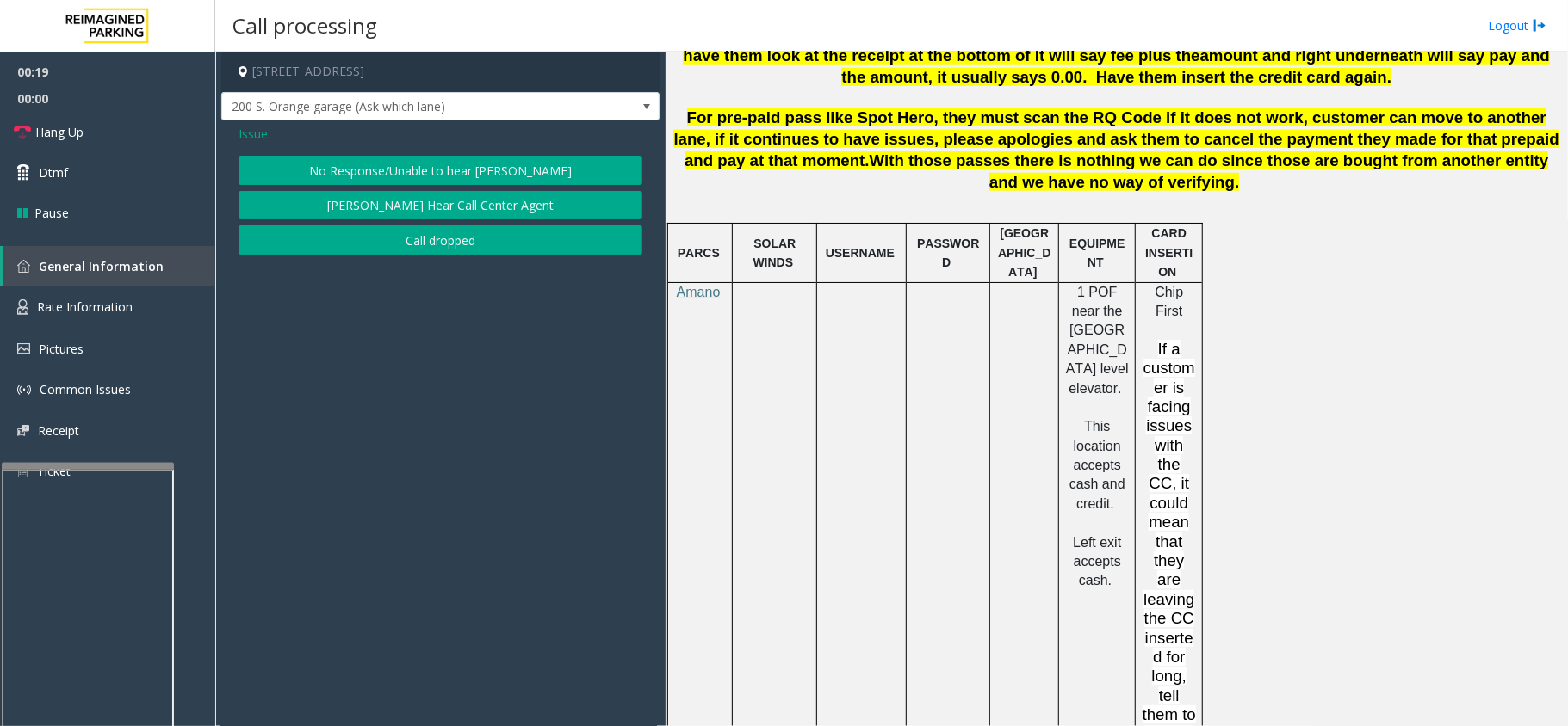
click at [246, 135] on span "Issue" at bounding box center [253, 134] width 29 height 18
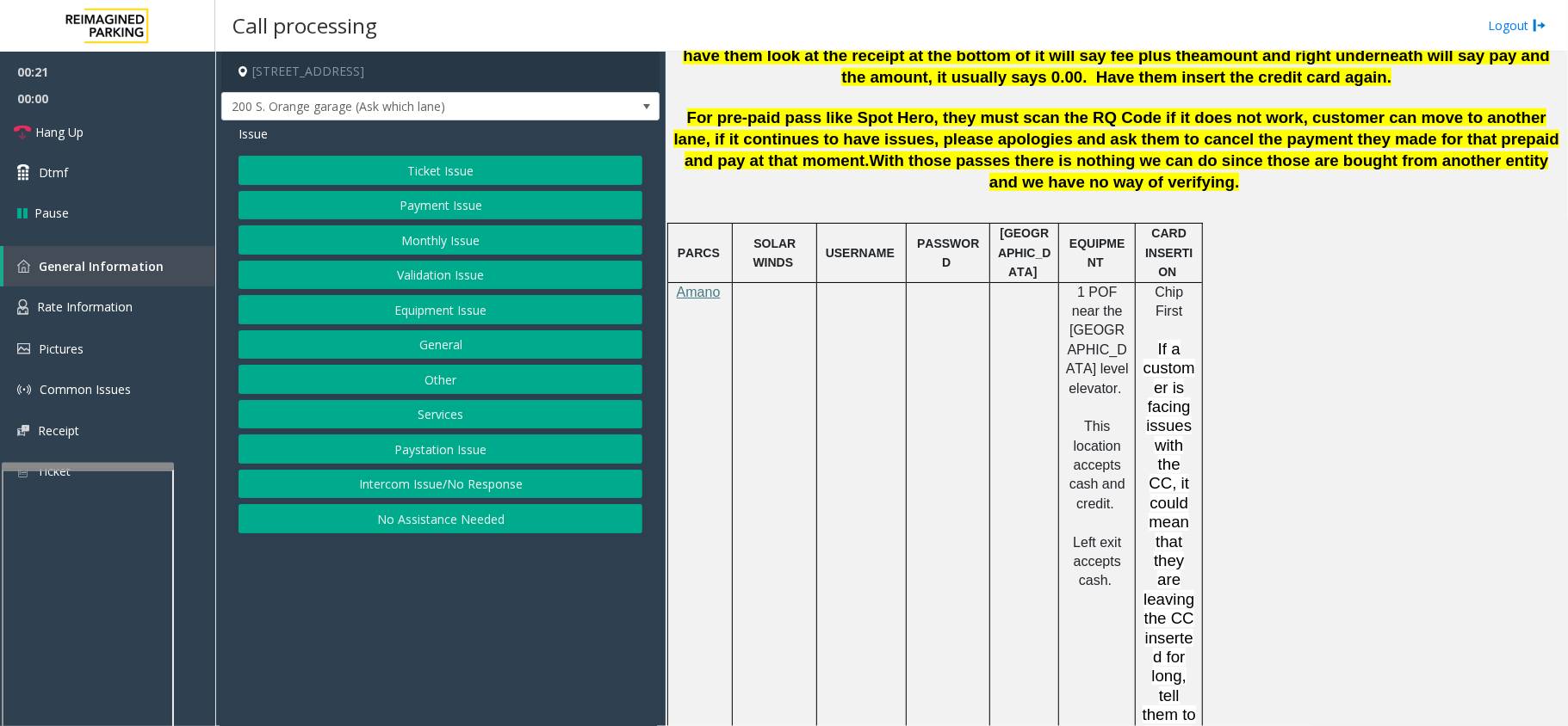
click at [351, 528] on button "No Assistance Needed" at bounding box center [441, 518] width 404 height 29
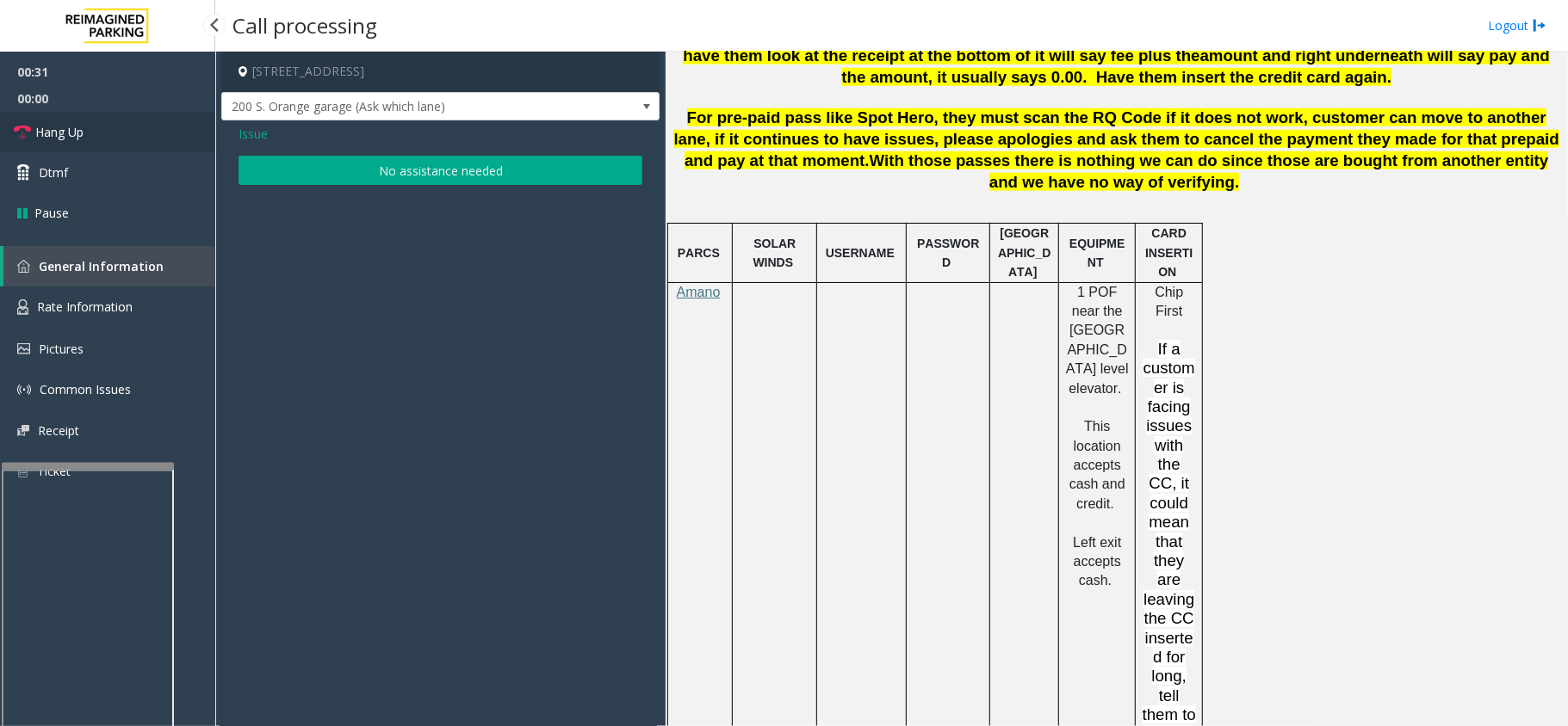
click at [121, 140] on link "Hang Up" at bounding box center [107, 133] width 215 height 41
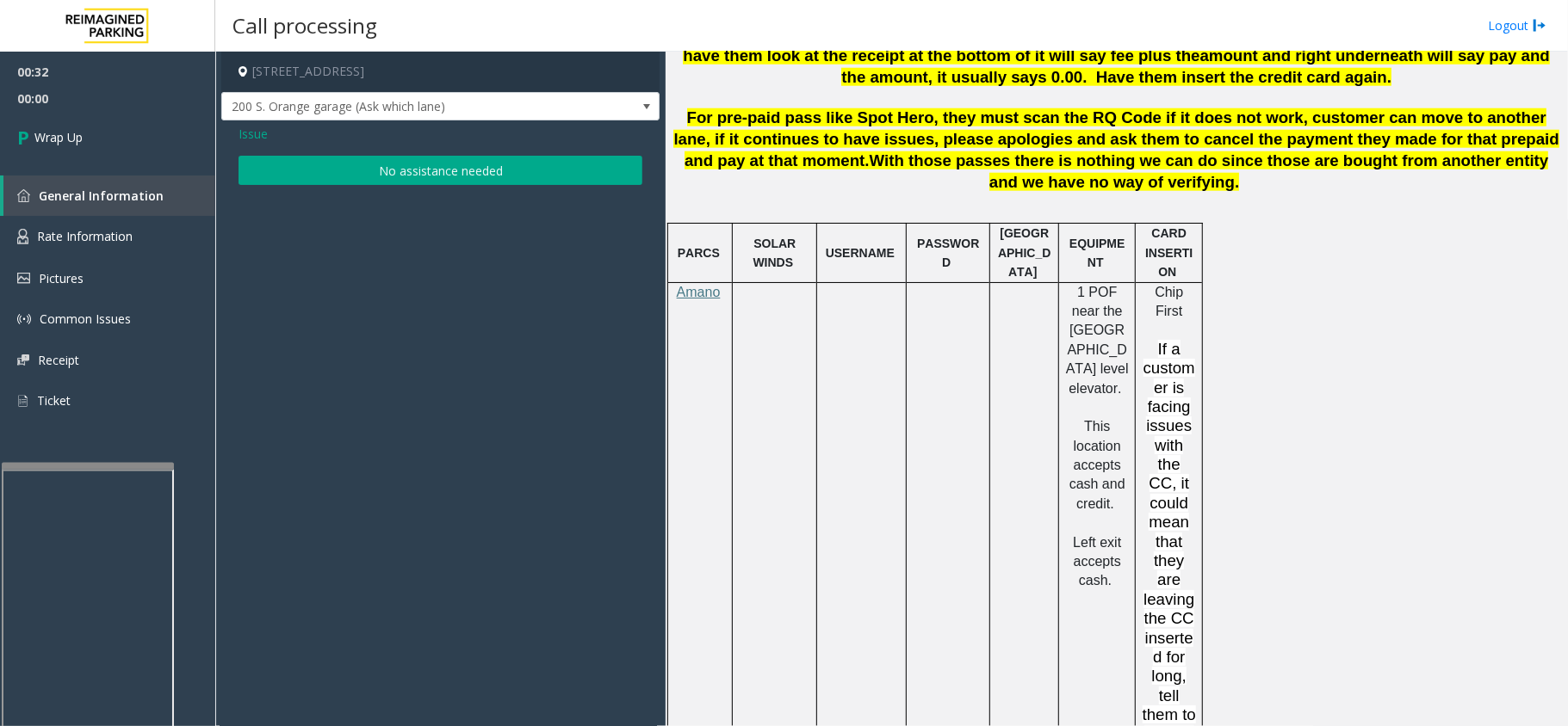
click at [389, 170] on button "No assistance needed" at bounding box center [441, 170] width 404 height 29
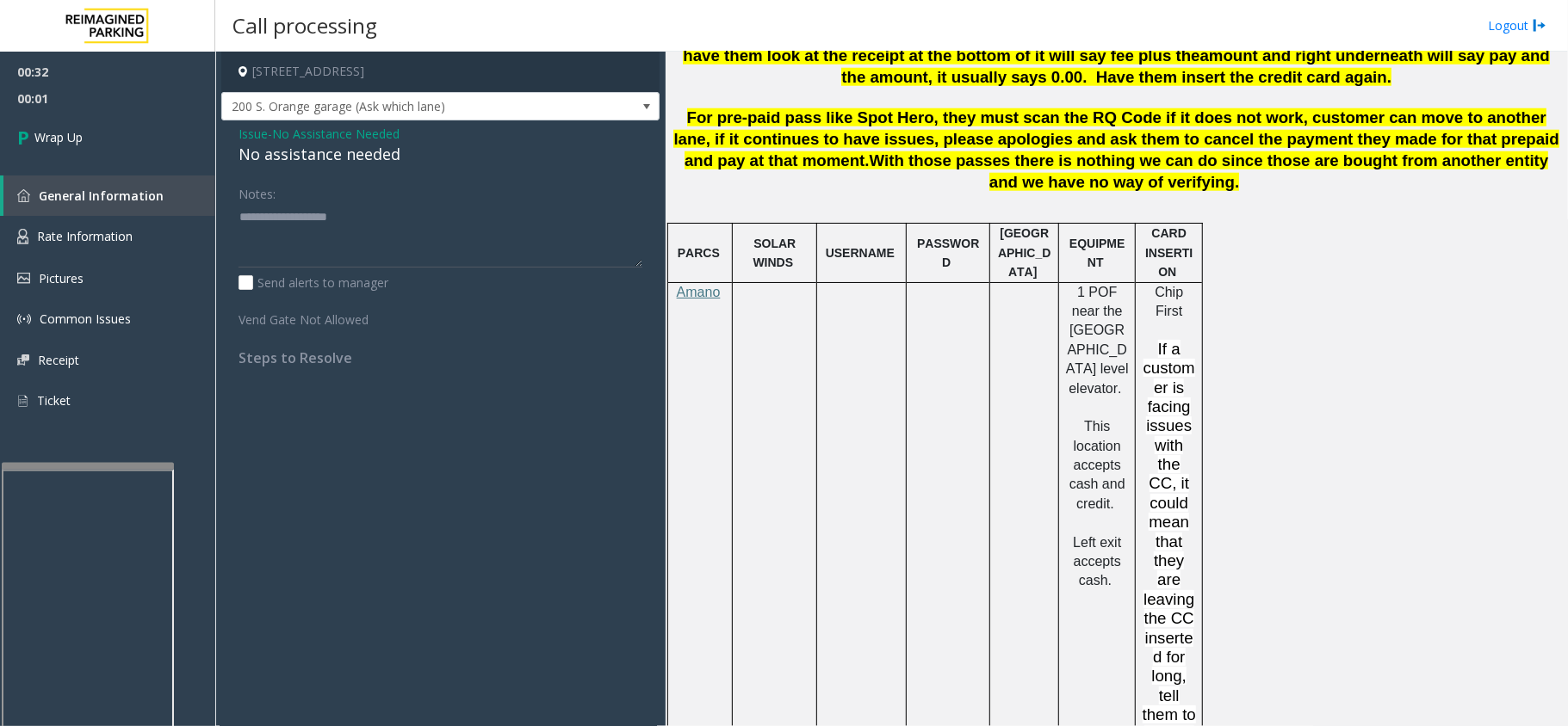
click at [357, 160] on div "No assistance needed" at bounding box center [441, 155] width 404 height 23
type textarea "**********"
click at [53, 133] on span "Wrap Up" at bounding box center [58, 137] width 49 height 18
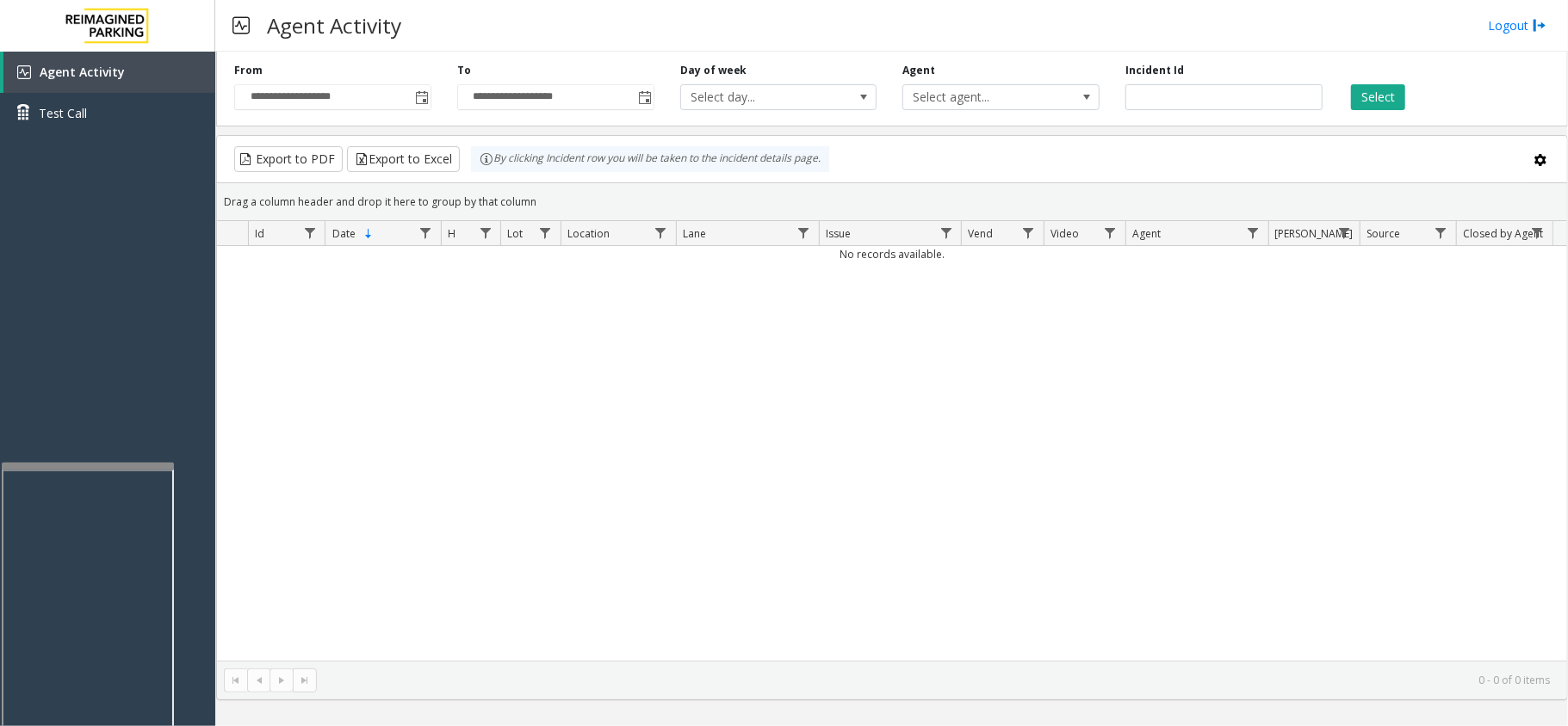
click at [597, 329] on div "No records available." at bounding box center [892, 453] width 1350 height 415
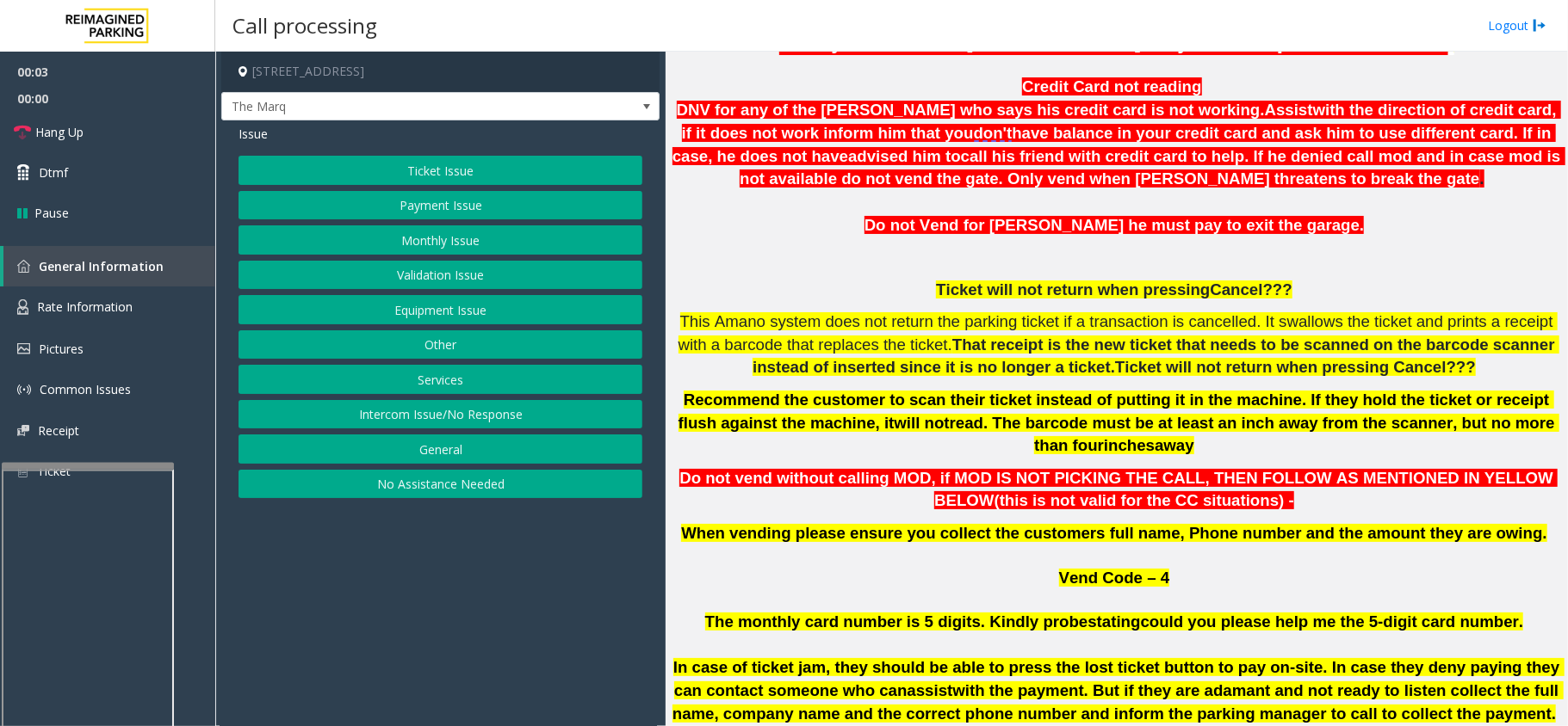
scroll to position [689, 0]
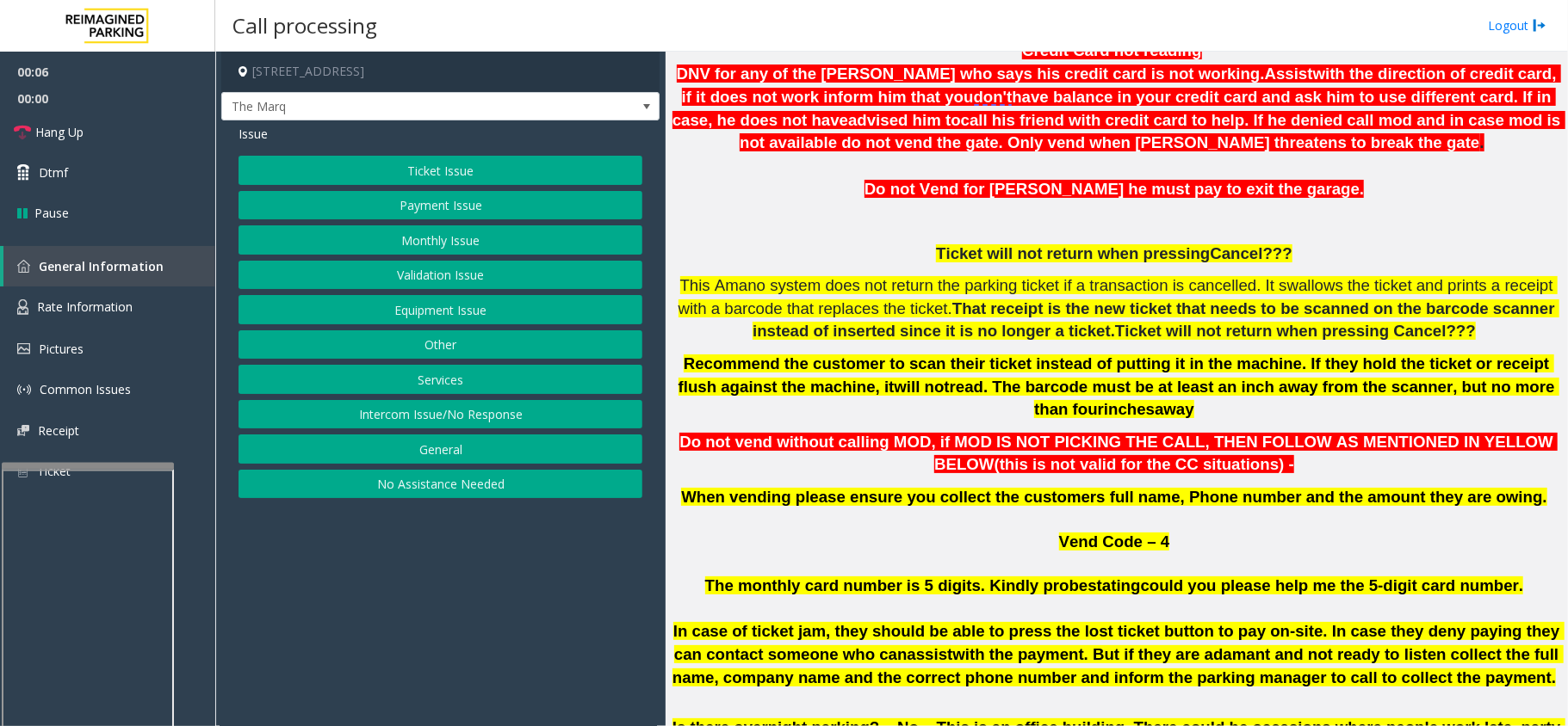
click at [390, 410] on button "Intercom Issue/No Response" at bounding box center [441, 415] width 404 height 29
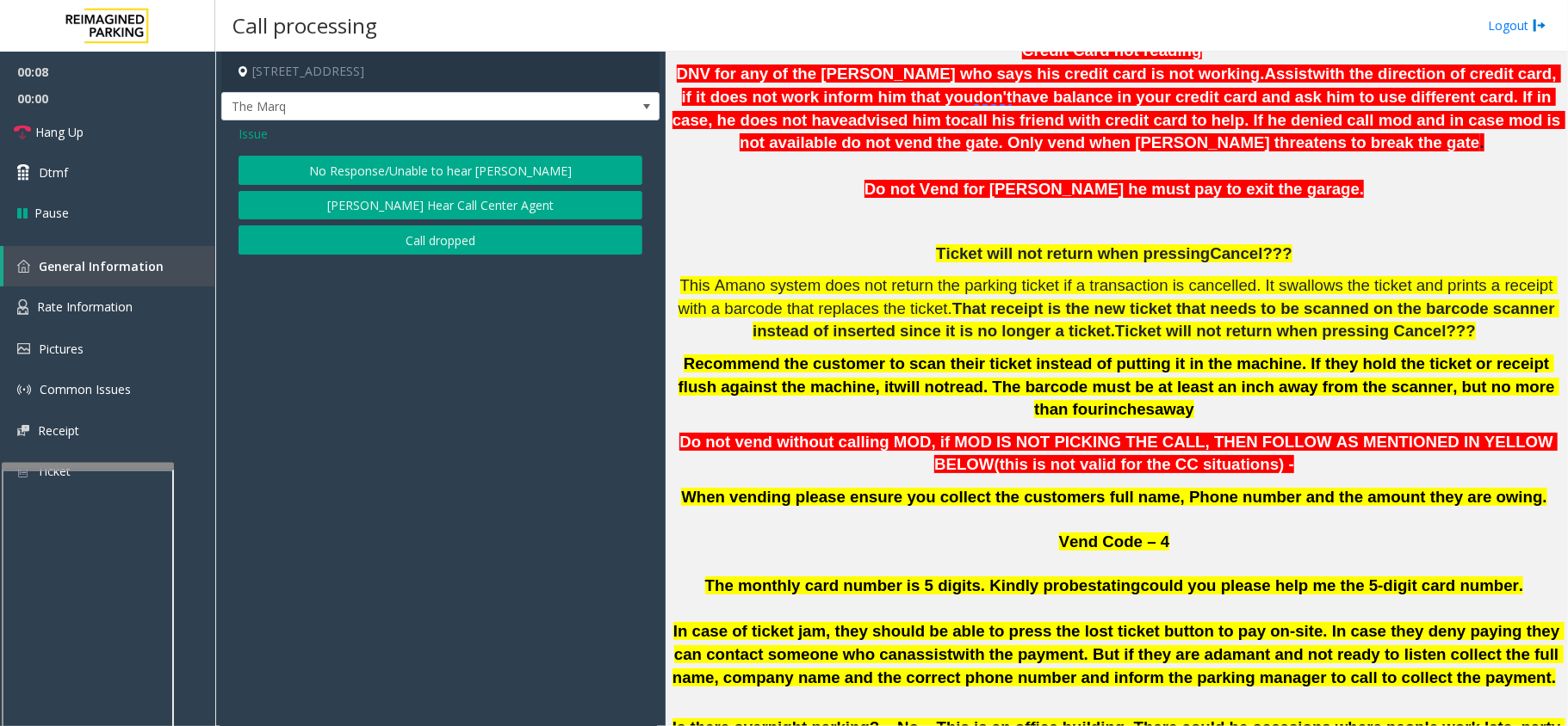
click at [386, 177] on button "No Response/Unable to hear [PERSON_NAME]" at bounding box center [441, 170] width 404 height 29
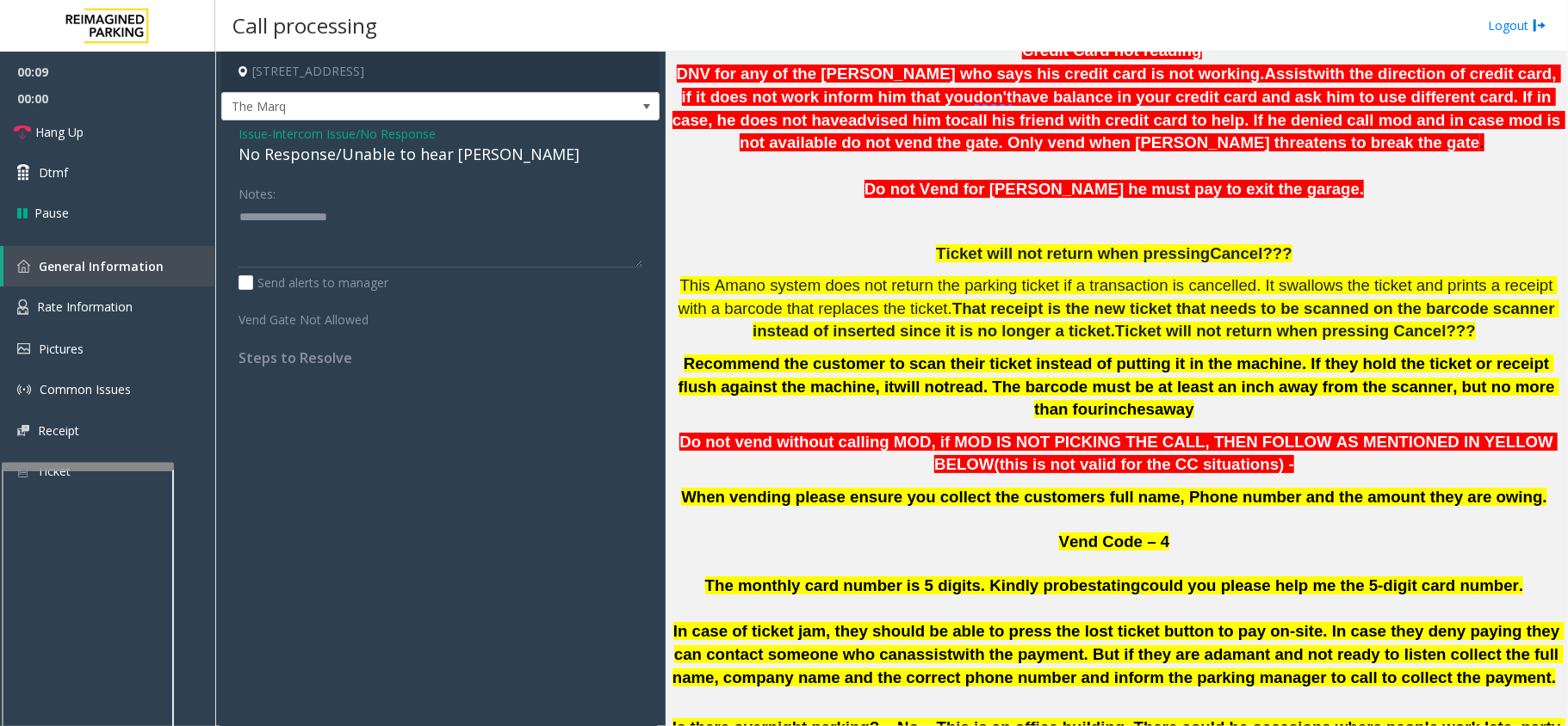
click at [326, 153] on div "No Response/Unable to hear [PERSON_NAME]" at bounding box center [441, 155] width 404 height 23
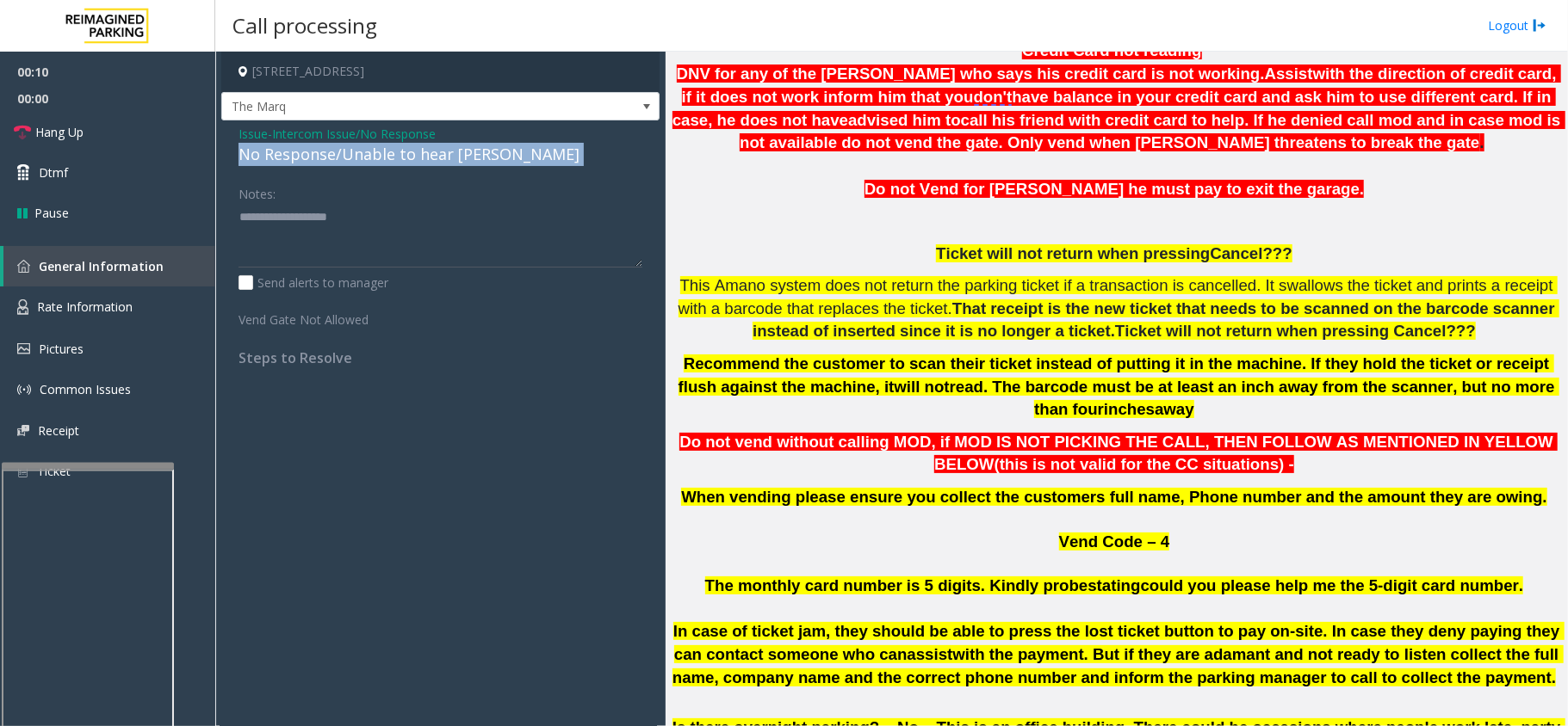
click at [326, 153] on div "No Response/Unable to hear [PERSON_NAME]" at bounding box center [441, 155] width 404 height 23
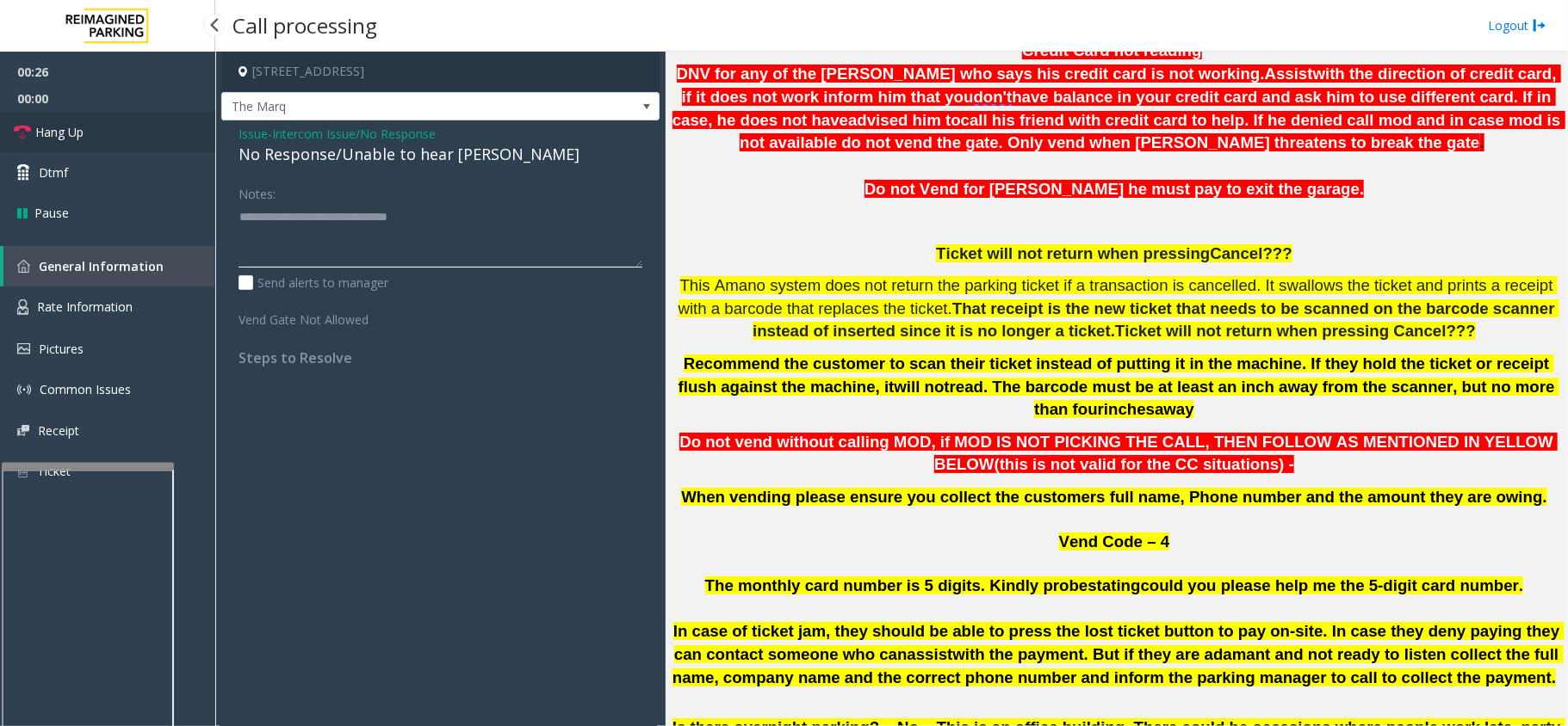
type textarea "**********"
click at [136, 132] on link "Hang Up" at bounding box center [107, 133] width 215 height 41
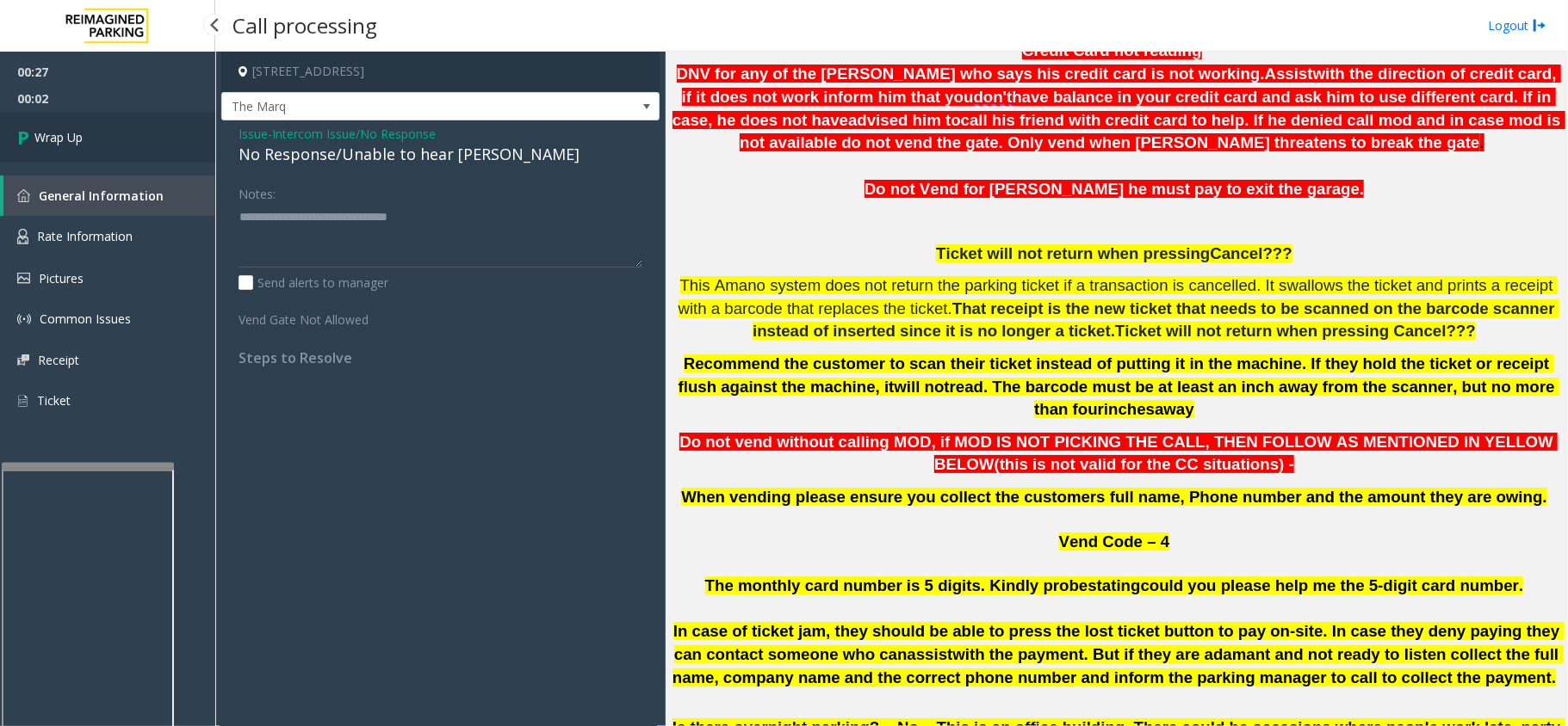
click at [136, 132] on link "Wrap Up" at bounding box center [107, 137] width 215 height 50
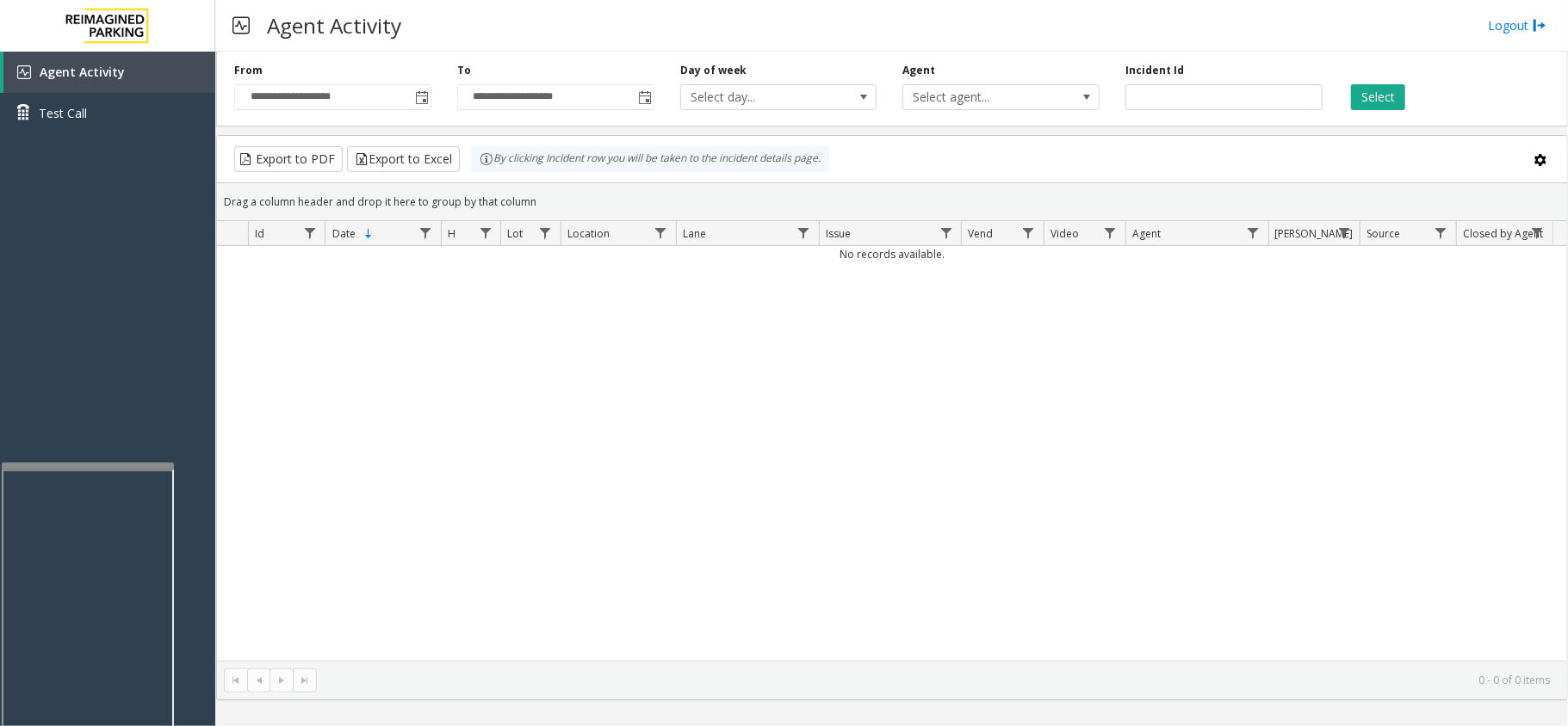
click at [927, 304] on div "No records available." at bounding box center [892, 453] width 1350 height 415
click at [1141, 445] on div "No records available." at bounding box center [892, 453] width 1350 height 415
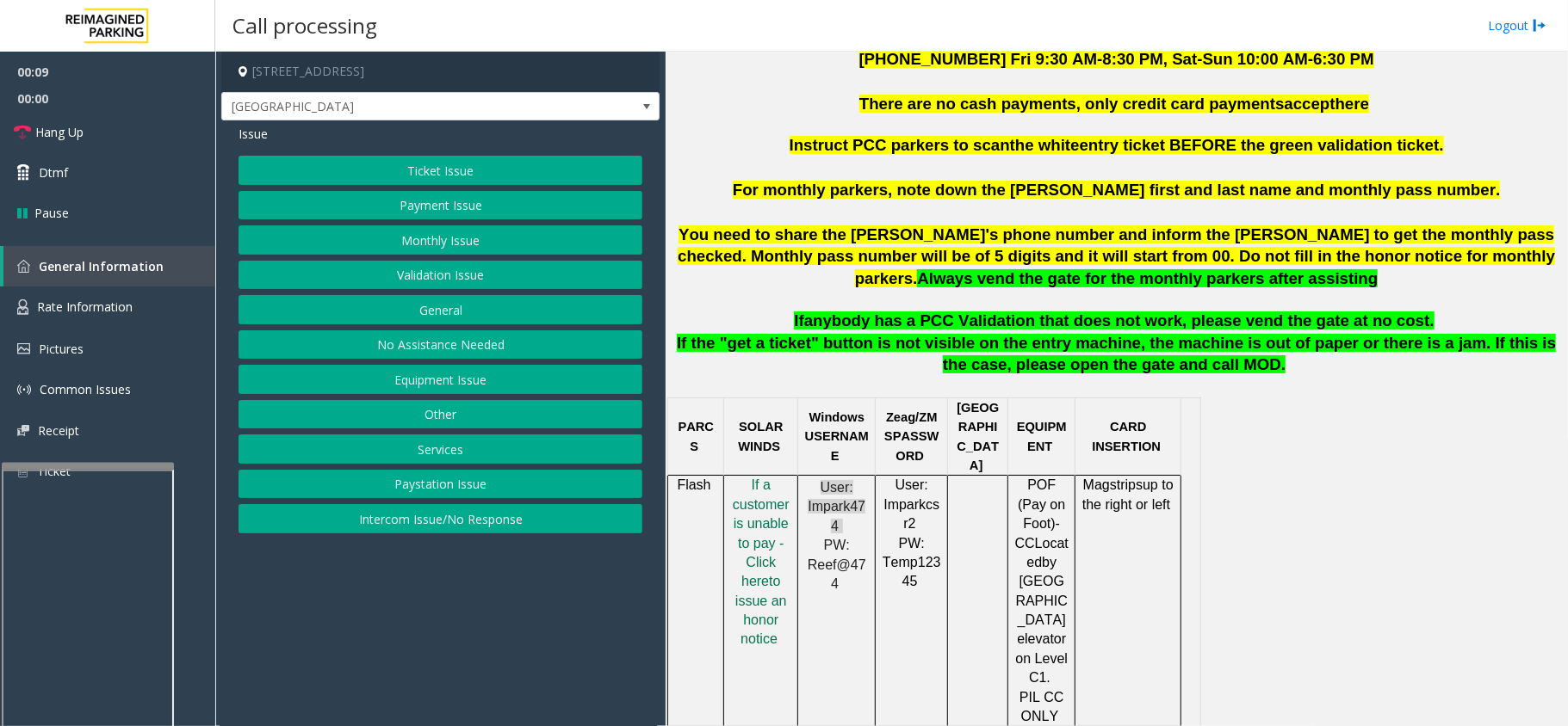
scroll to position [917, 0]
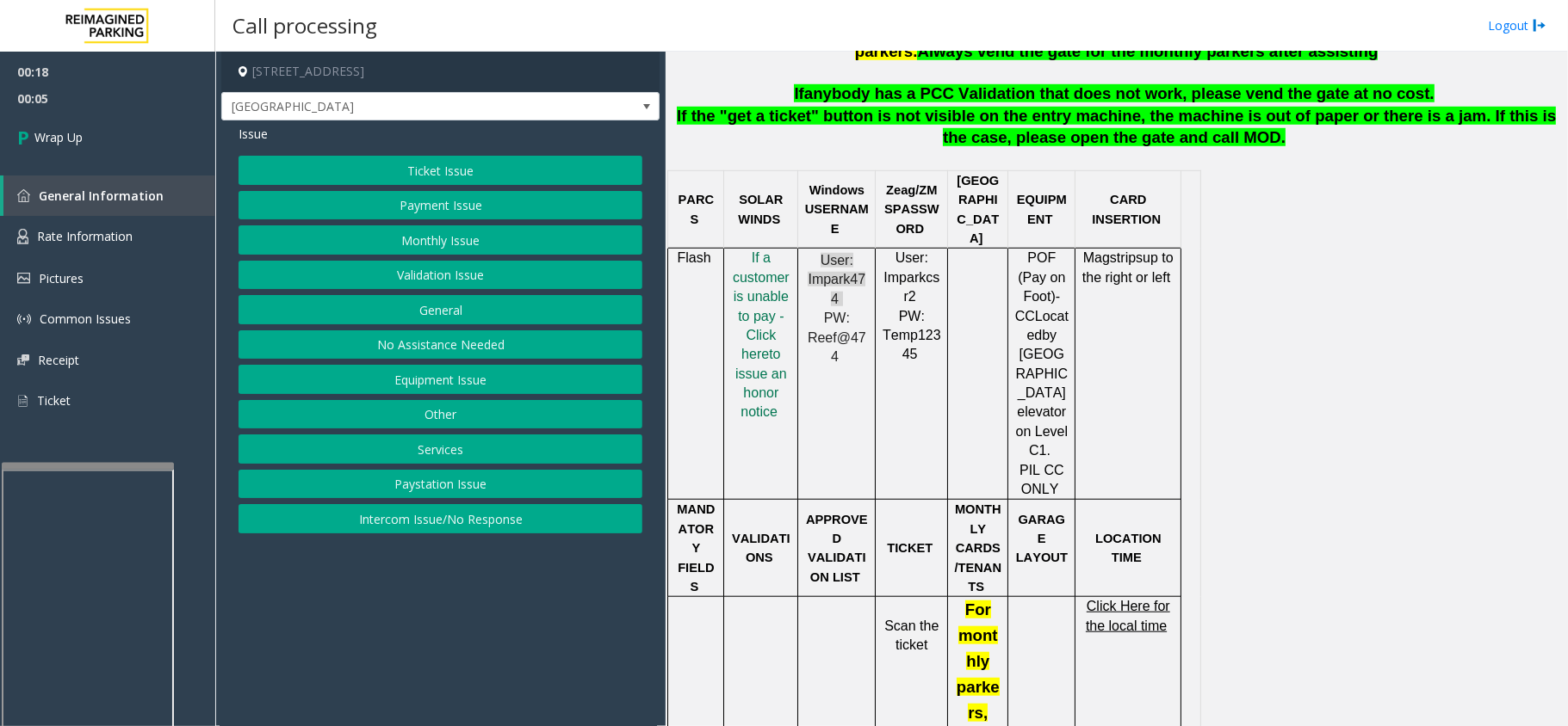
click at [348, 521] on button "Intercom Issue/No Response" at bounding box center [441, 518] width 404 height 29
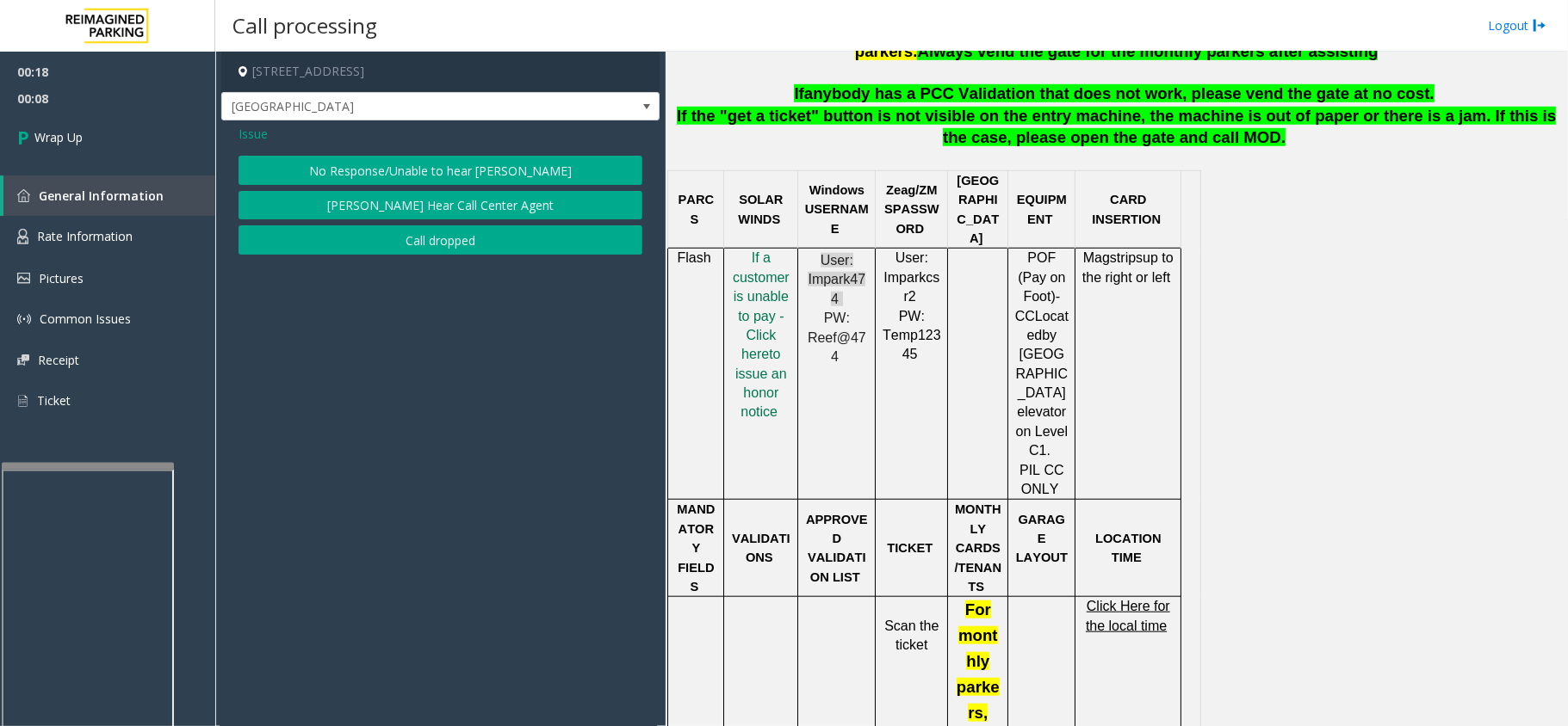
click at [352, 245] on button "Call dropped" at bounding box center [441, 240] width 404 height 29
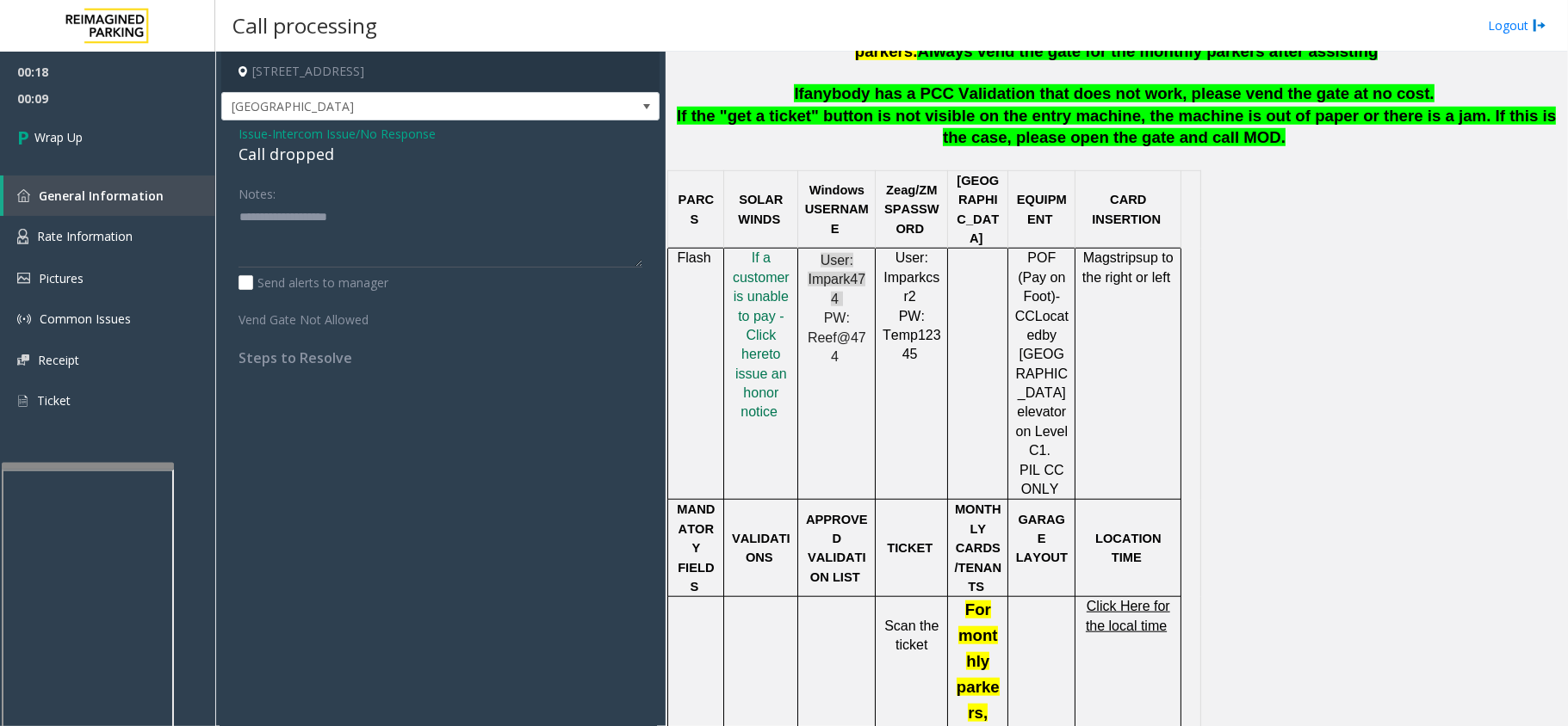
click at [291, 149] on div "Call dropped" at bounding box center [441, 155] width 404 height 23
type textarea "**********"
click at [142, 129] on link "Wrap Up" at bounding box center [107, 137] width 215 height 50
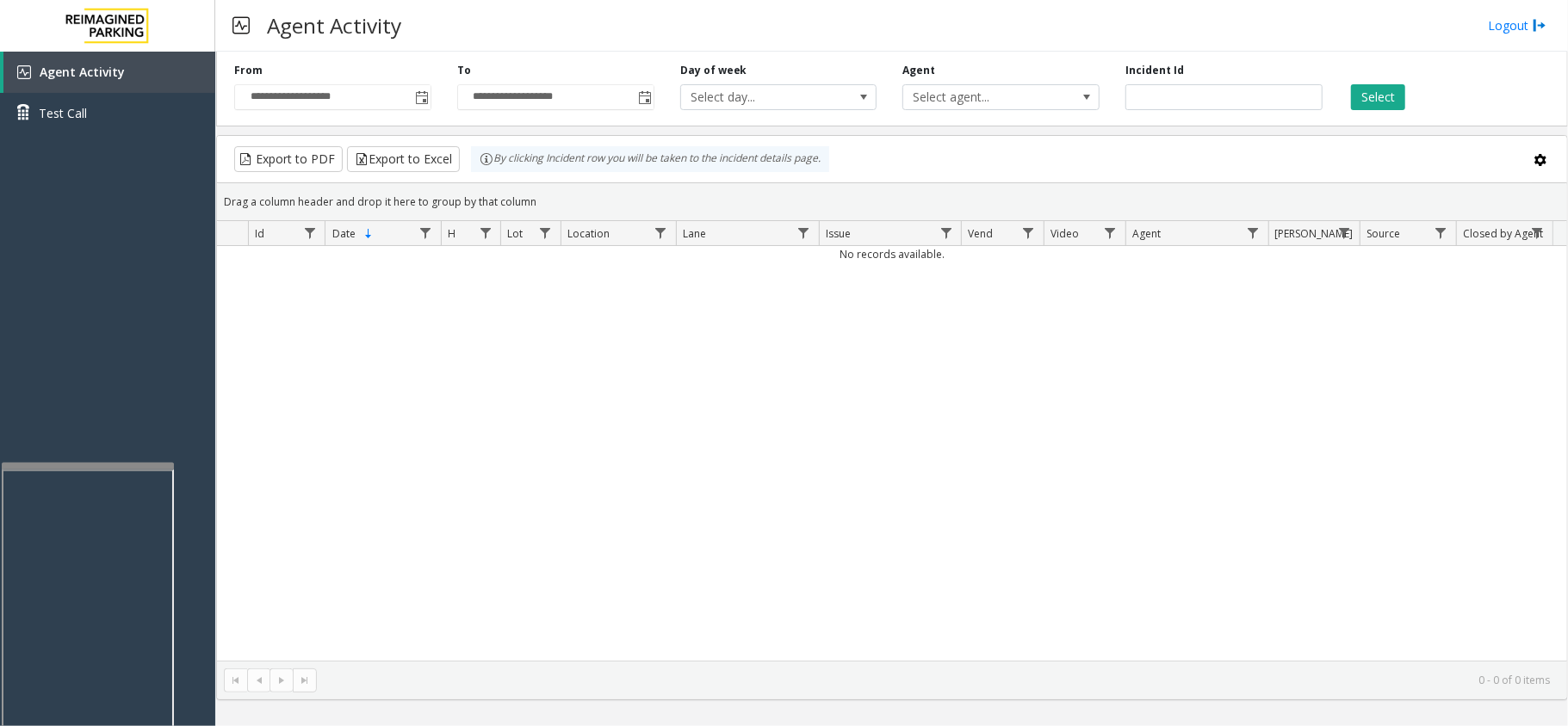
click at [965, 466] on div "No records available." at bounding box center [892, 453] width 1350 height 415
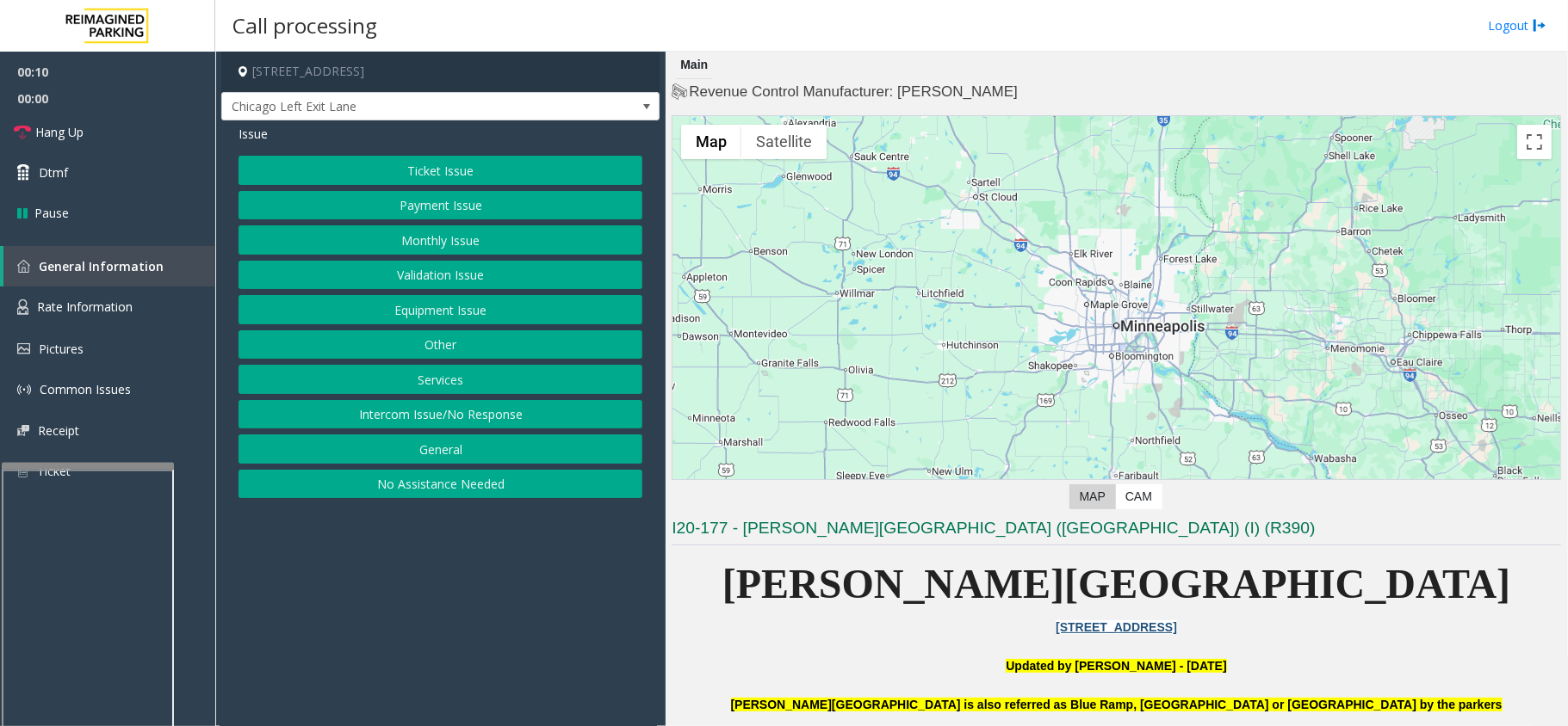
click at [417, 303] on button "Equipment Issue" at bounding box center [441, 310] width 404 height 29
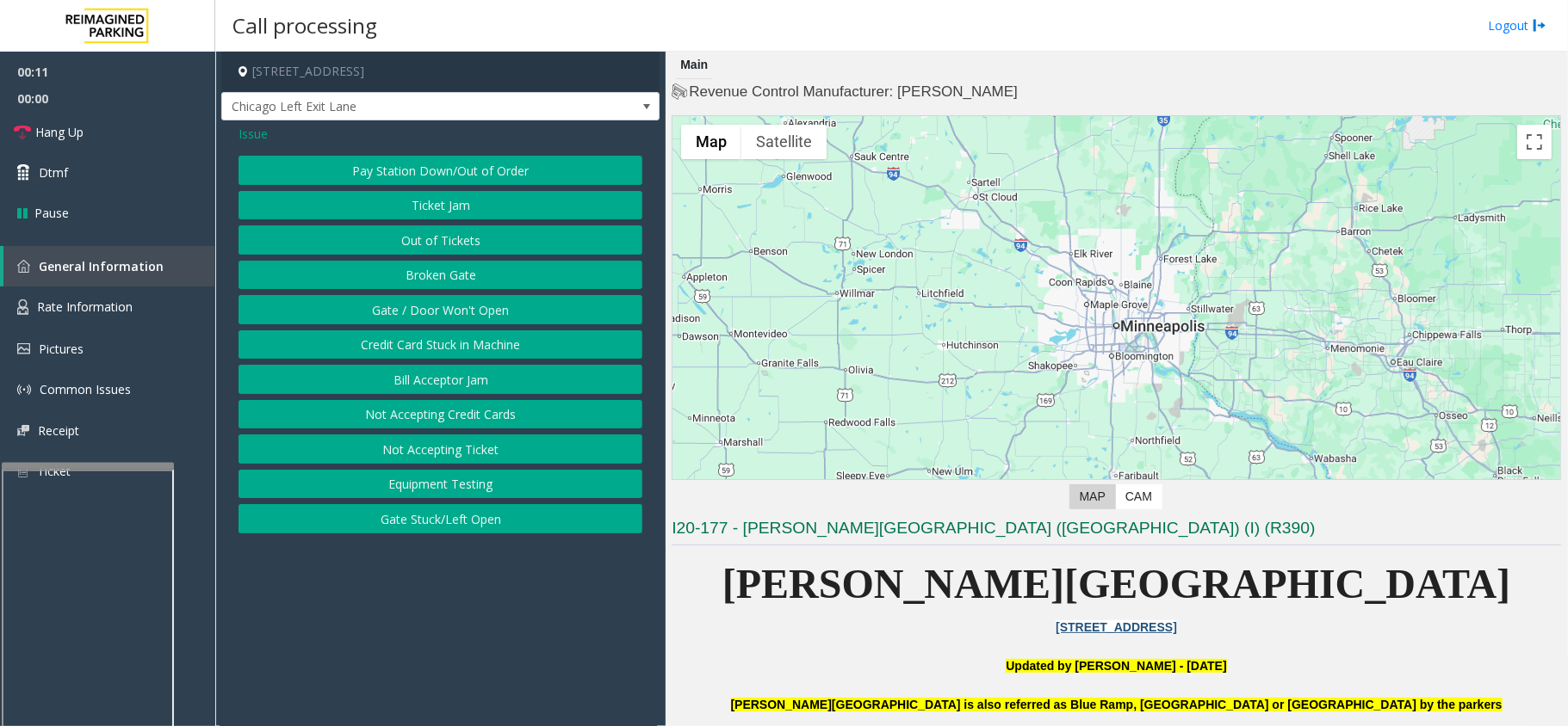
click at [407, 305] on button "Gate / Door Won't Open" at bounding box center [441, 310] width 404 height 29
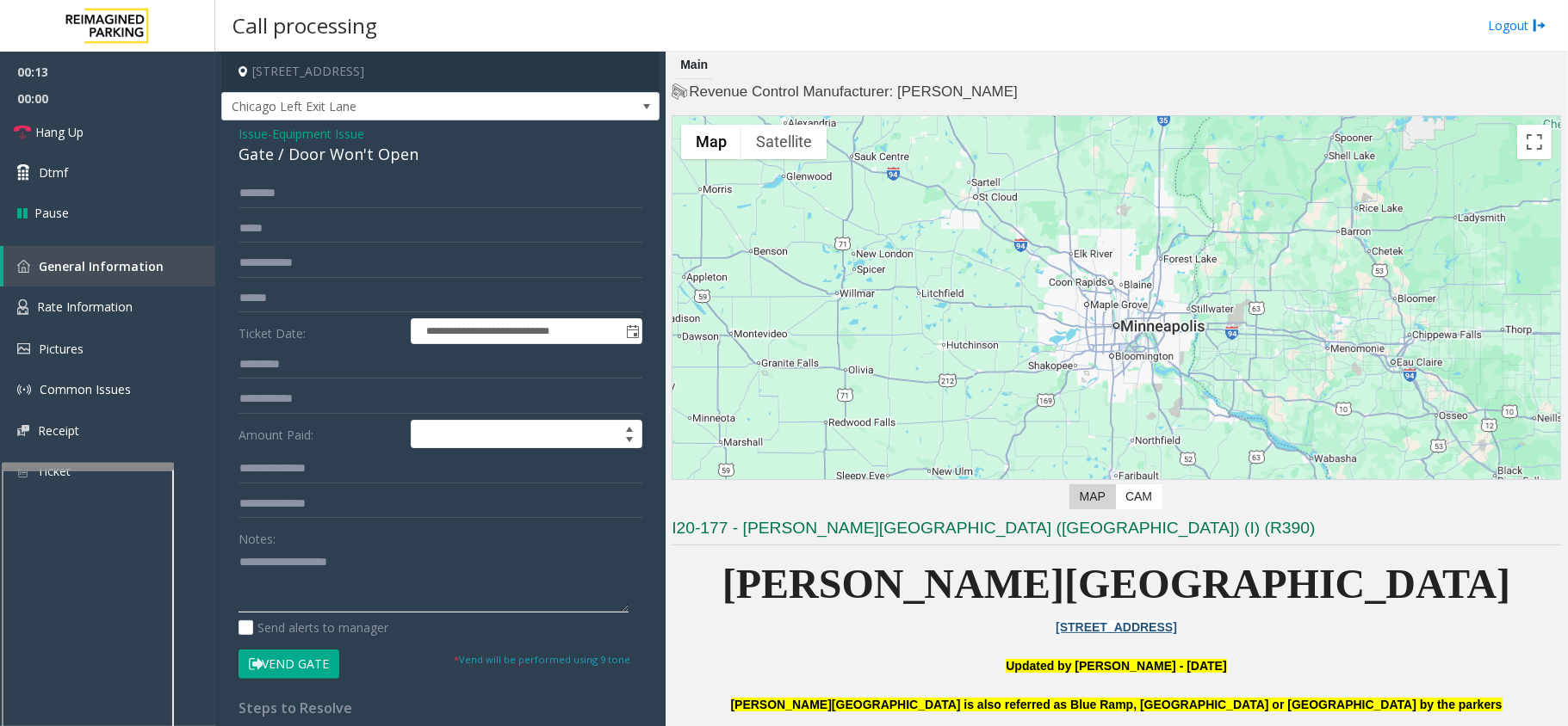
click at [265, 568] on textarea at bounding box center [434, 580] width 390 height 65
type textarea "**********"
click at [257, 129] on span "Issue" at bounding box center [253, 134] width 29 height 18
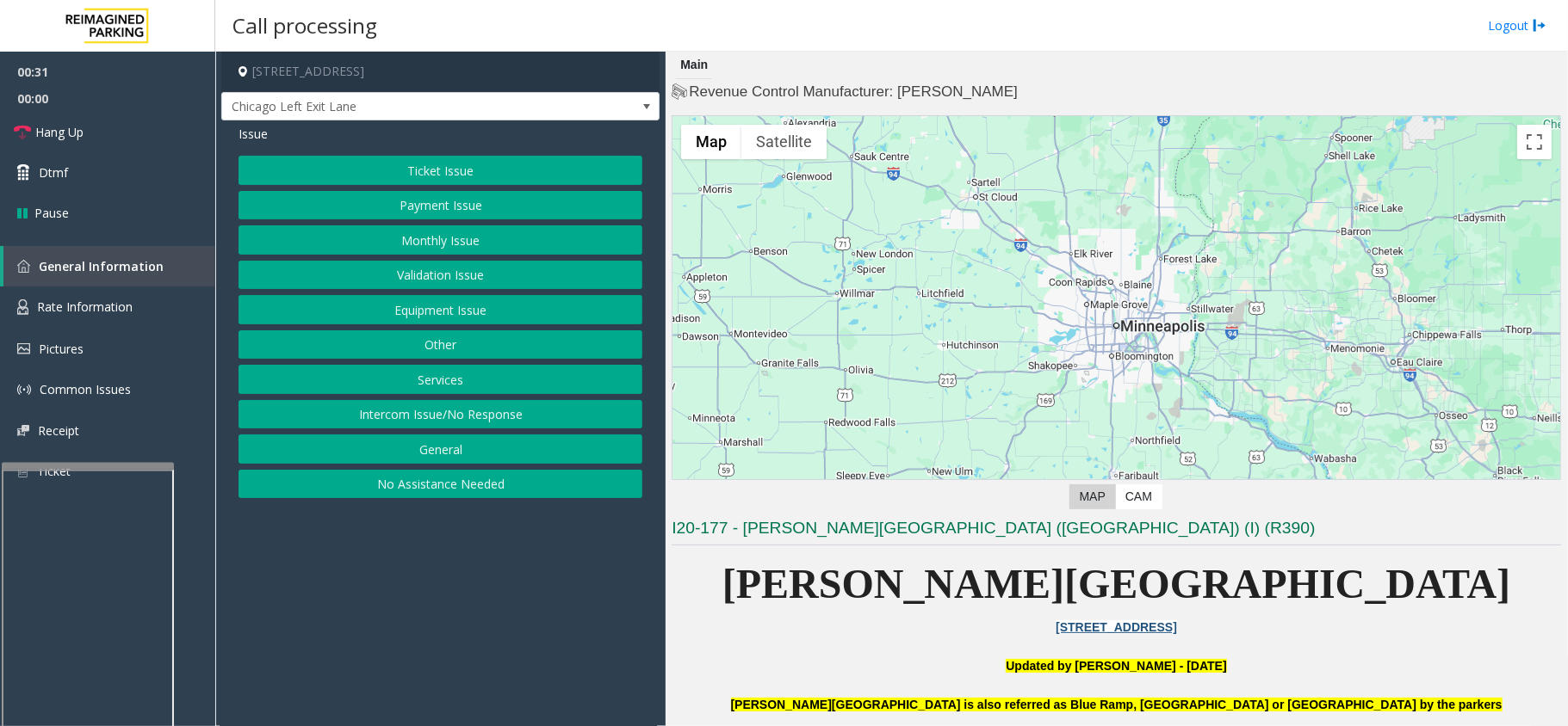
click at [319, 239] on button "Monthly Issue" at bounding box center [441, 240] width 404 height 29
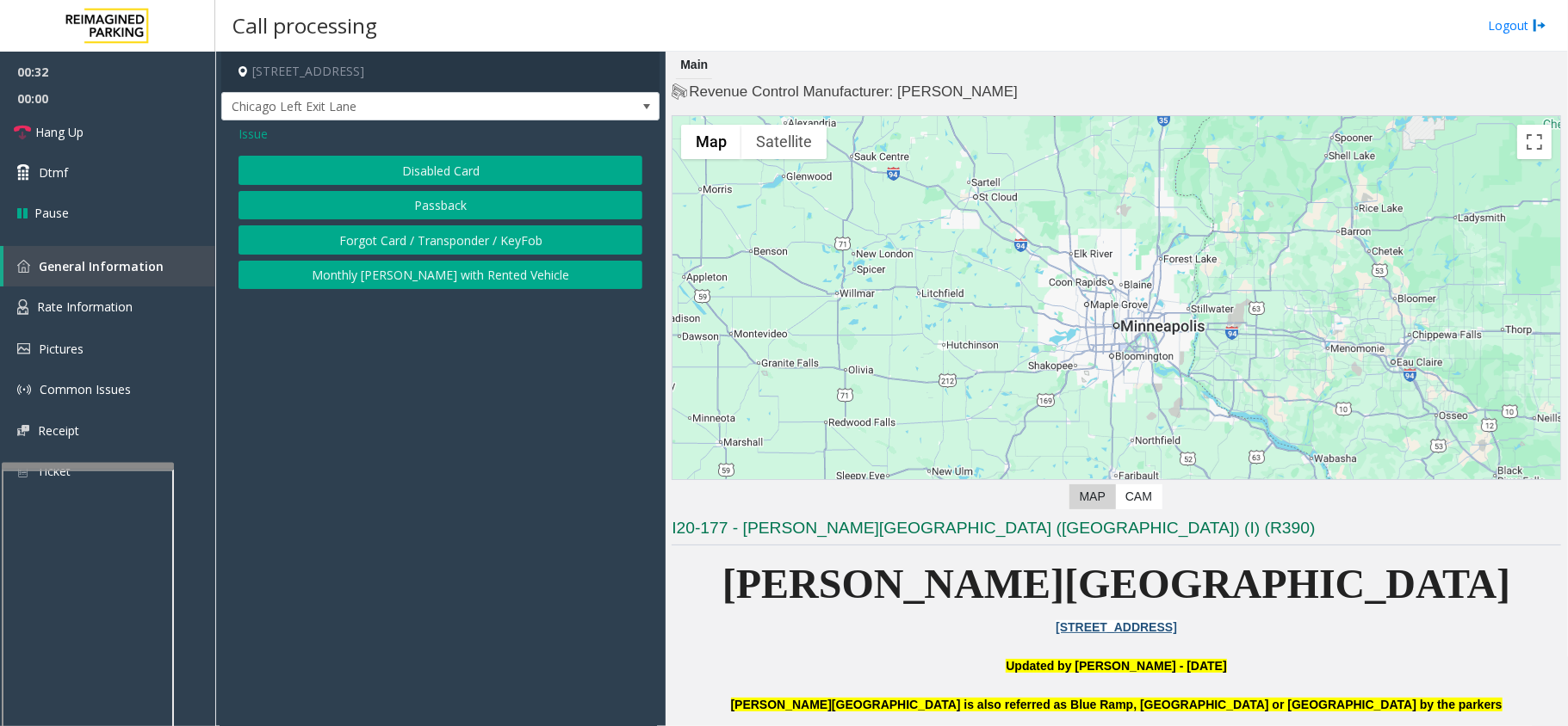
click at [355, 167] on button "Disabled Card" at bounding box center [441, 170] width 404 height 29
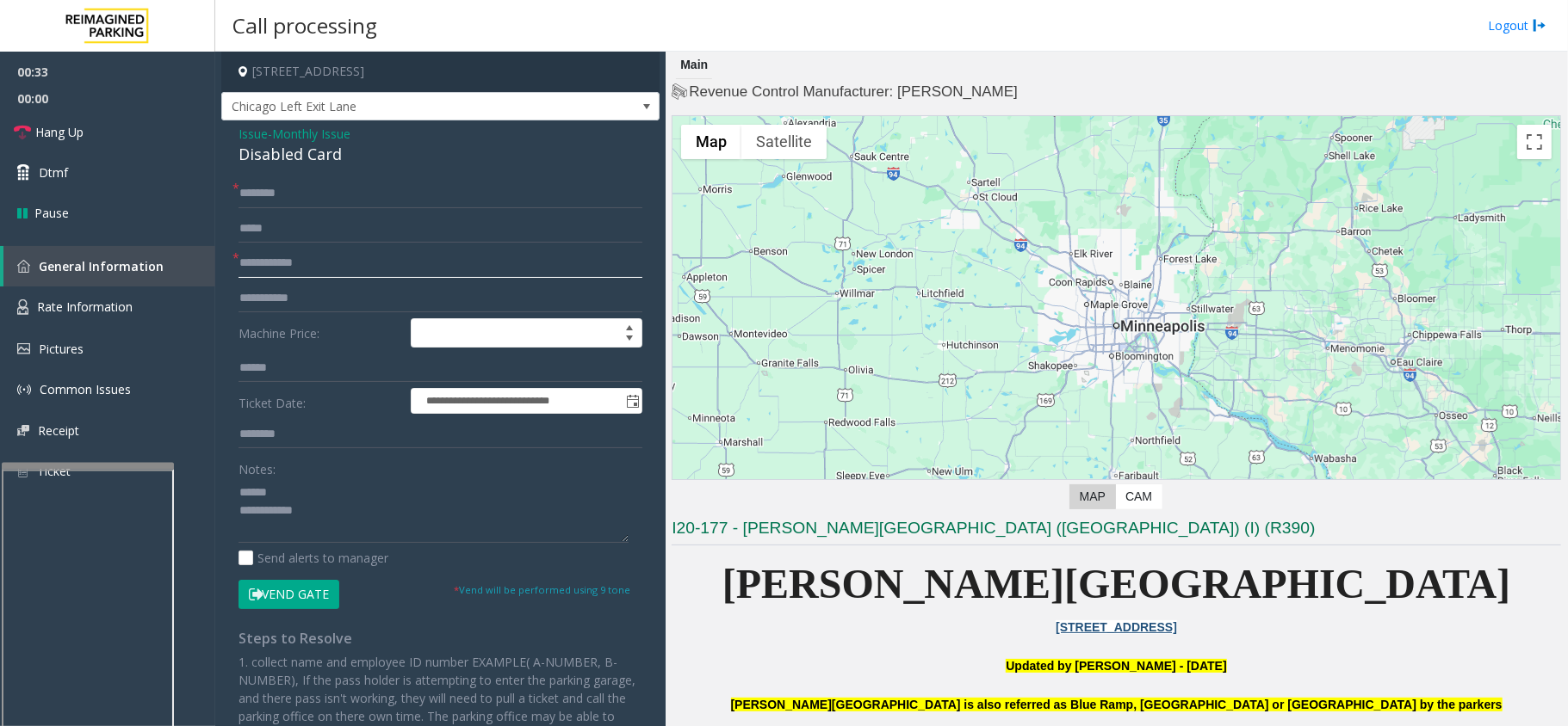
click at [306, 255] on input "text" at bounding box center [441, 263] width 404 height 29
type input "*****"
click at [271, 153] on div "Disabled Card" at bounding box center [441, 155] width 404 height 23
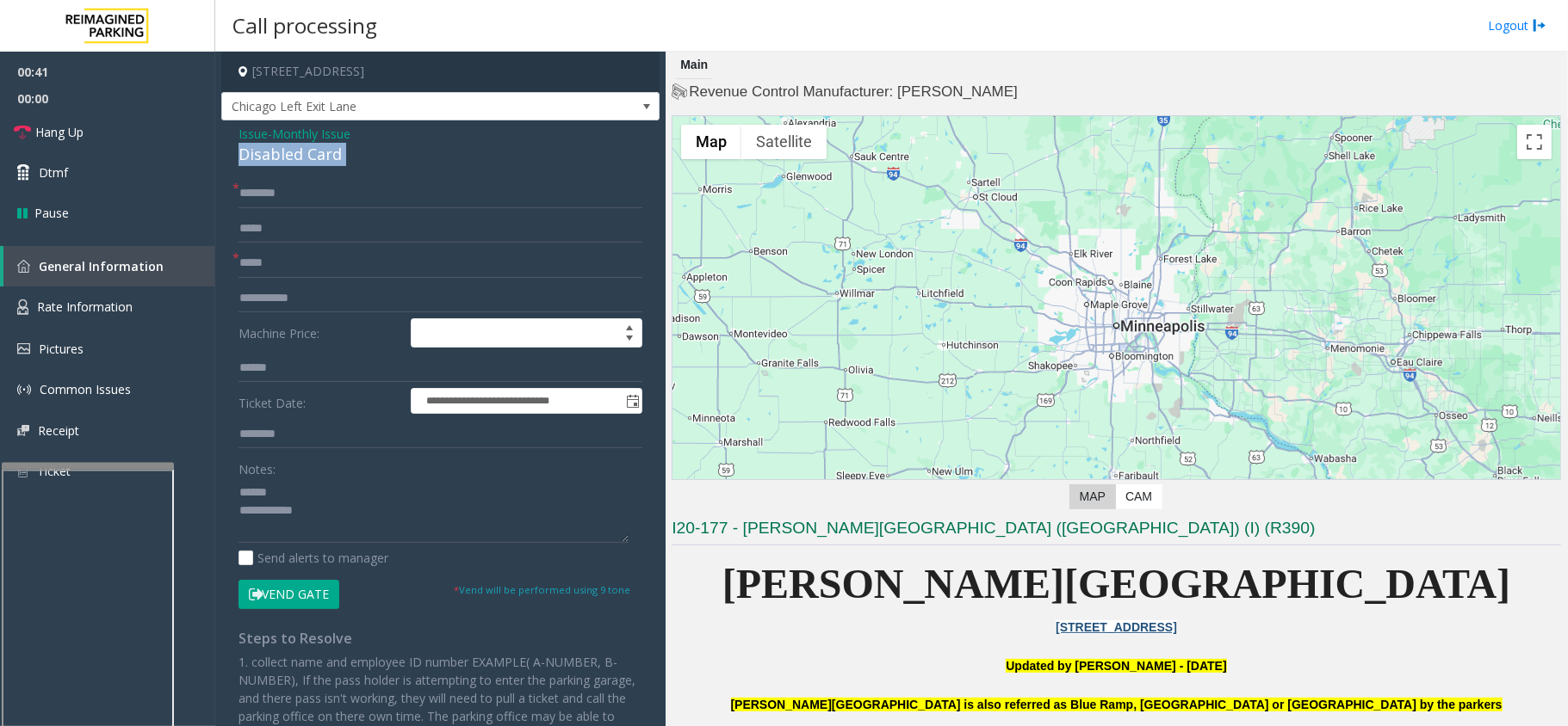
drag, startPoint x: 271, startPoint y: 153, endPoint x: 335, endPoint y: 165, distance: 65.1
click at [335, 165] on div "Disabled Card" at bounding box center [441, 155] width 404 height 23
click at [329, 531] on textarea at bounding box center [434, 510] width 390 height 65
type textarea "**********"
click at [286, 596] on button "Vend Gate" at bounding box center [289, 594] width 101 height 29
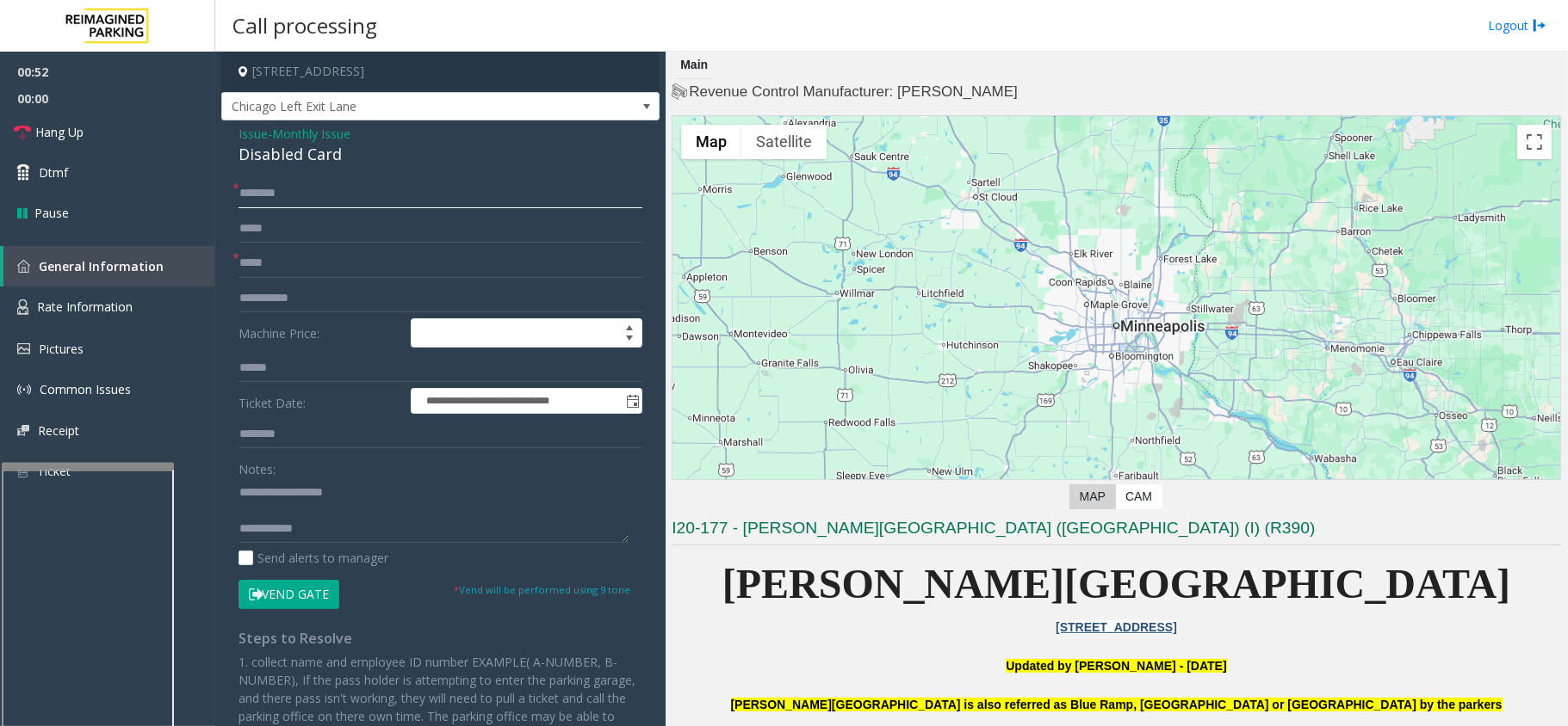
click at [296, 190] on input "text" at bounding box center [441, 193] width 404 height 29
type input "**"
click at [135, 133] on link "Hang Up" at bounding box center [107, 133] width 215 height 41
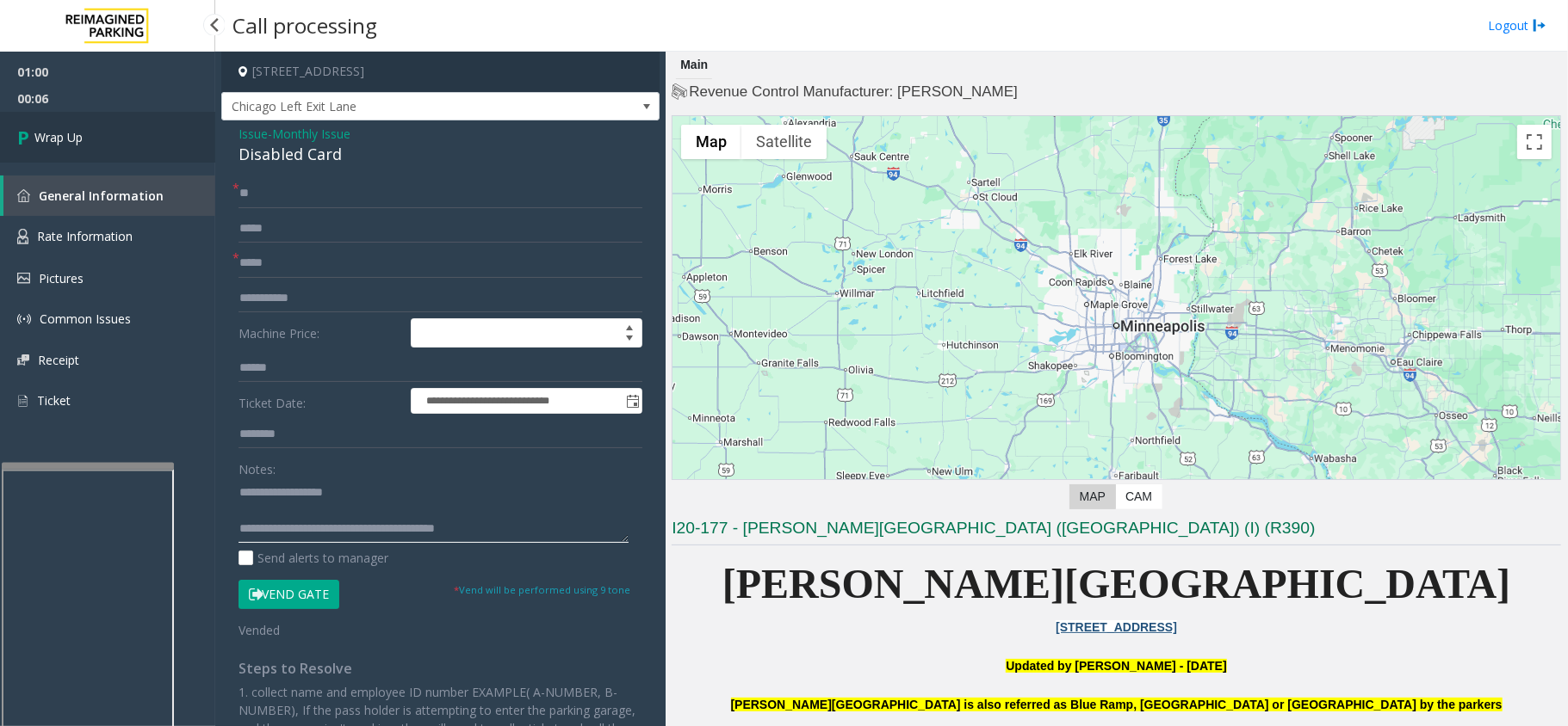
type textarea "**********"
click at [51, 143] on span "Wrap Up" at bounding box center [58, 137] width 49 height 18
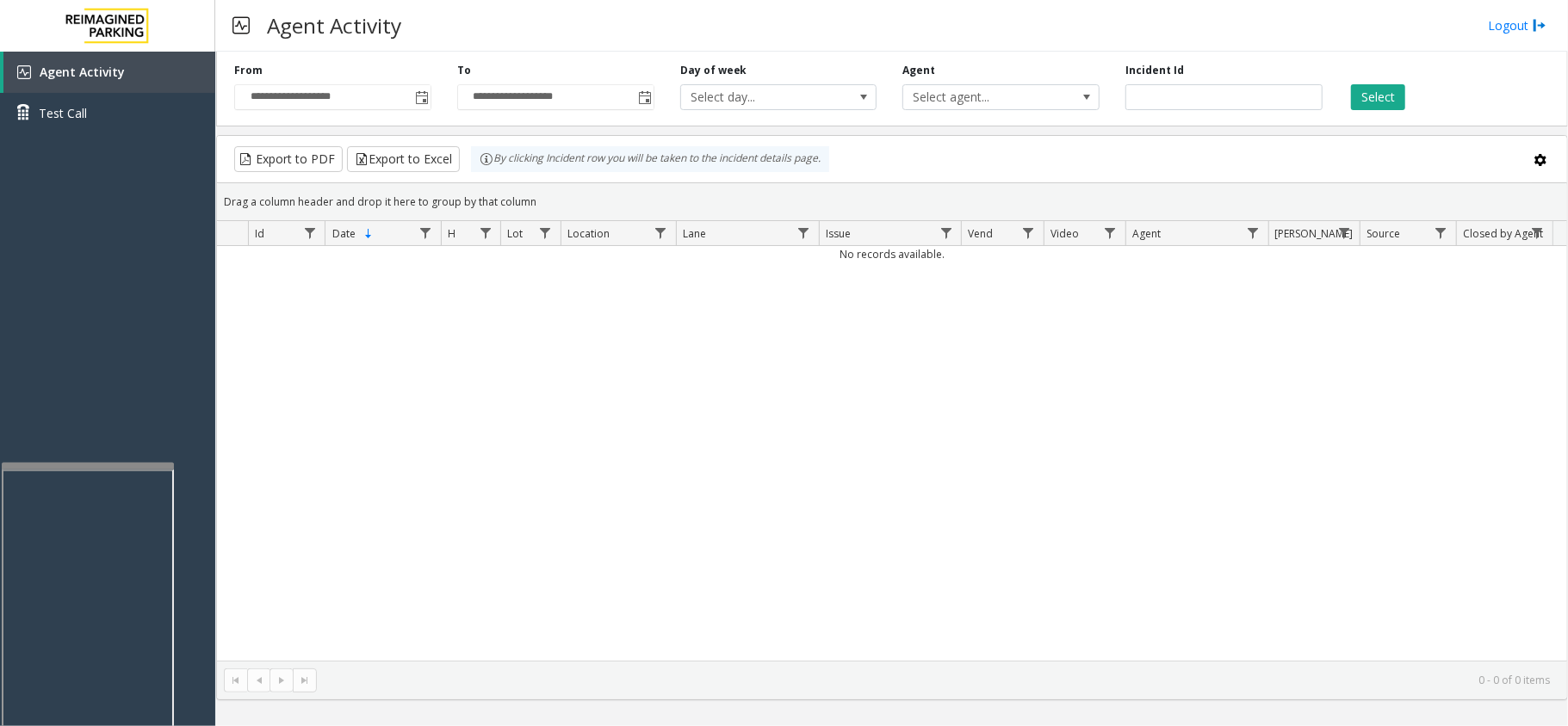
click at [1111, 594] on div "No records available." at bounding box center [892, 453] width 1350 height 415
click at [995, 544] on div "No records available." at bounding box center [892, 453] width 1350 height 415
click at [763, 332] on div "No records available." at bounding box center [892, 453] width 1350 height 415
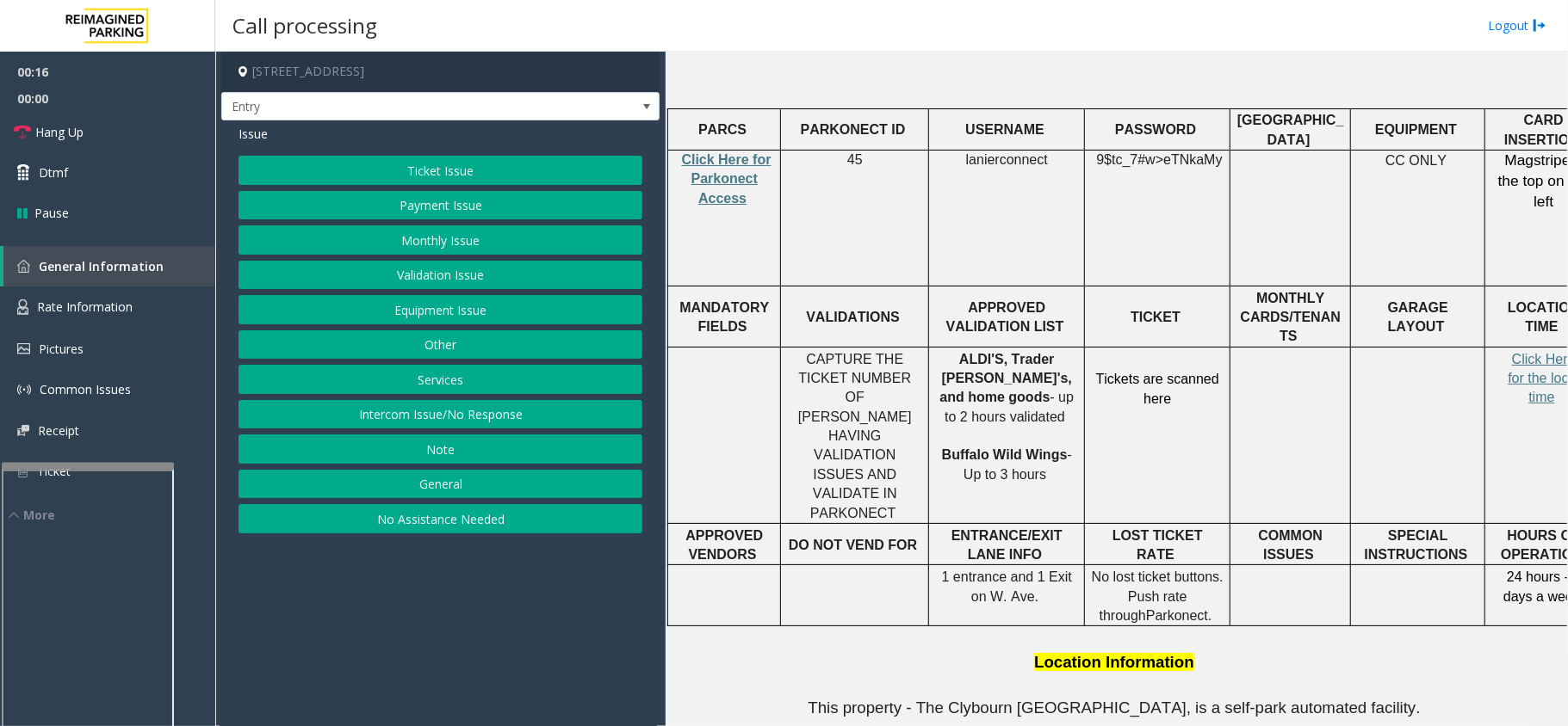
scroll to position [689, 0]
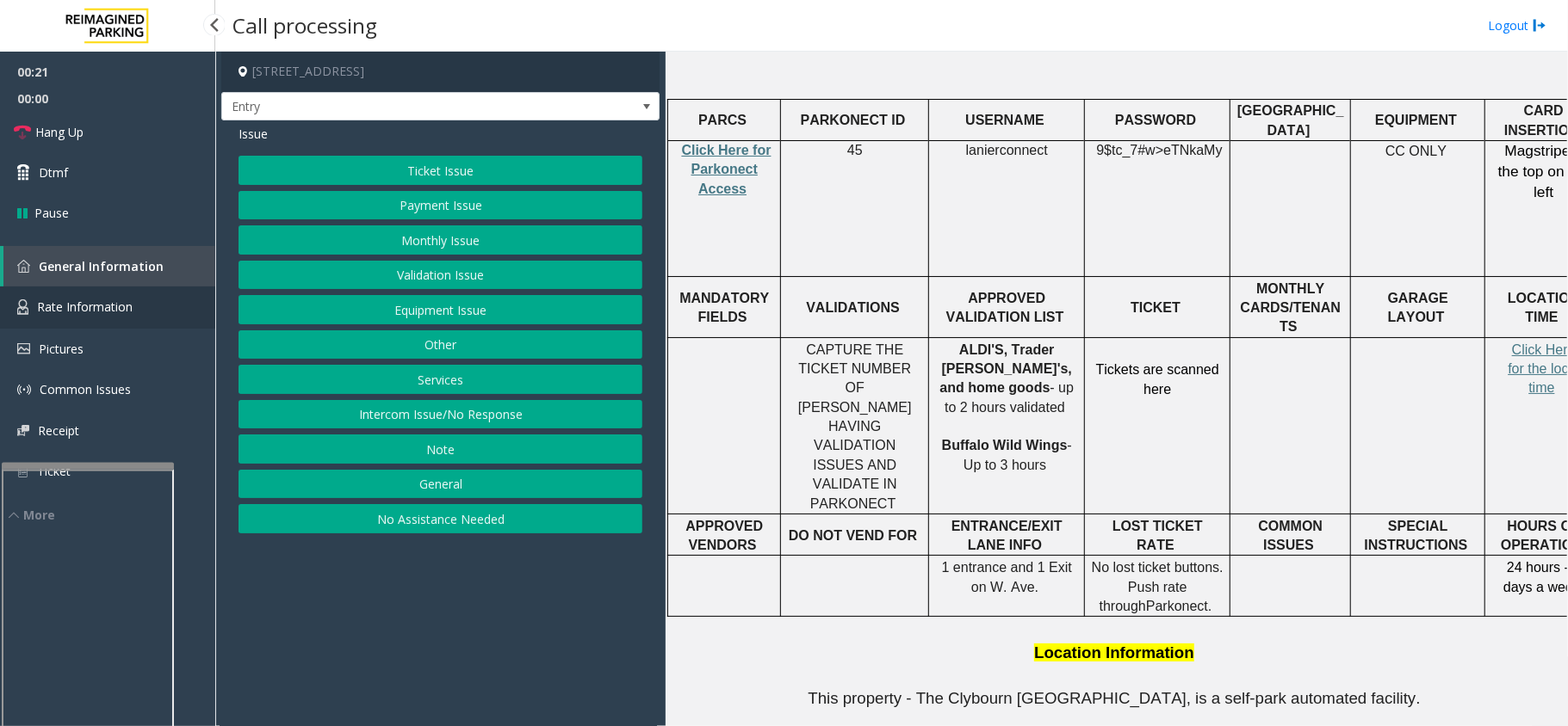
click at [119, 293] on link "Rate Information" at bounding box center [107, 308] width 215 height 42
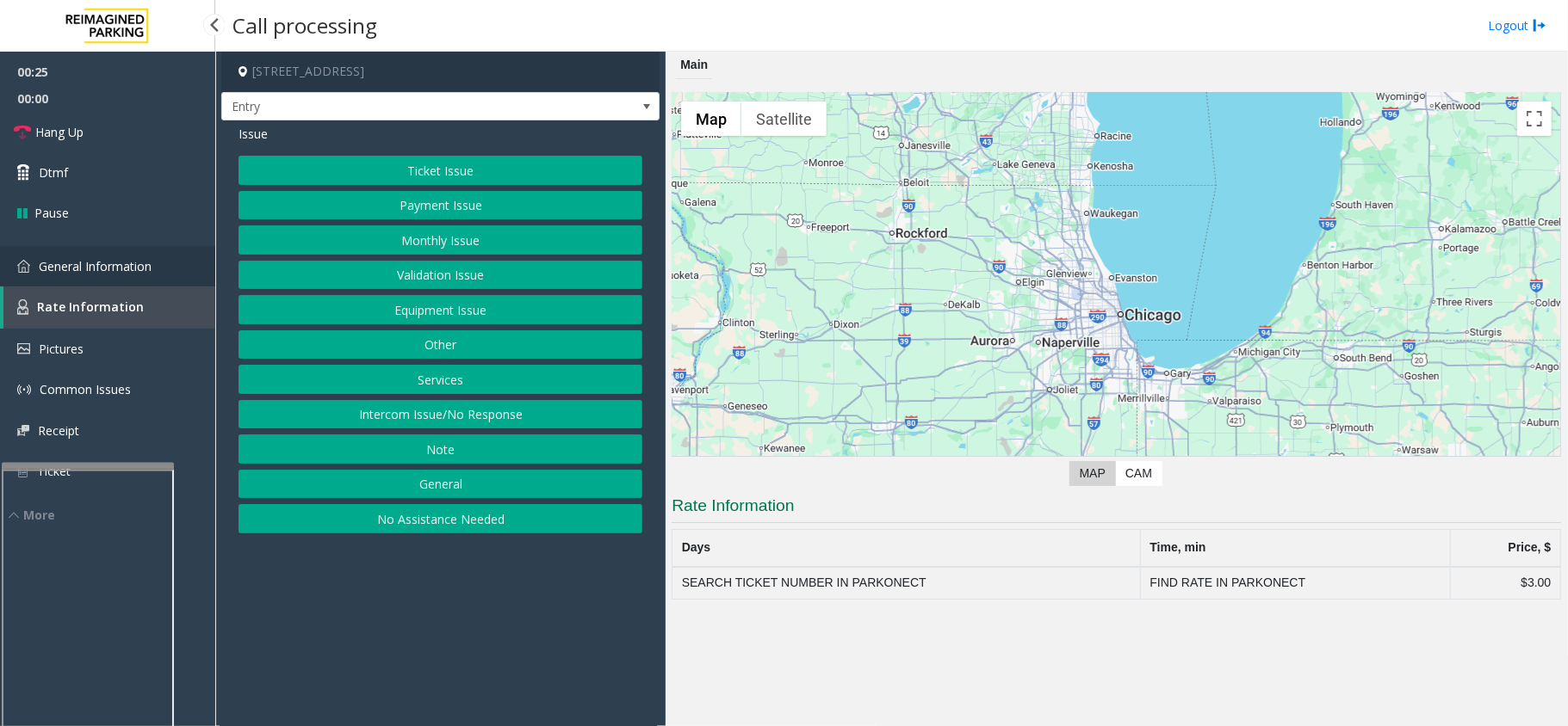
click at [121, 267] on span "General Information" at bounding box center [95, 266] width 112 height 16
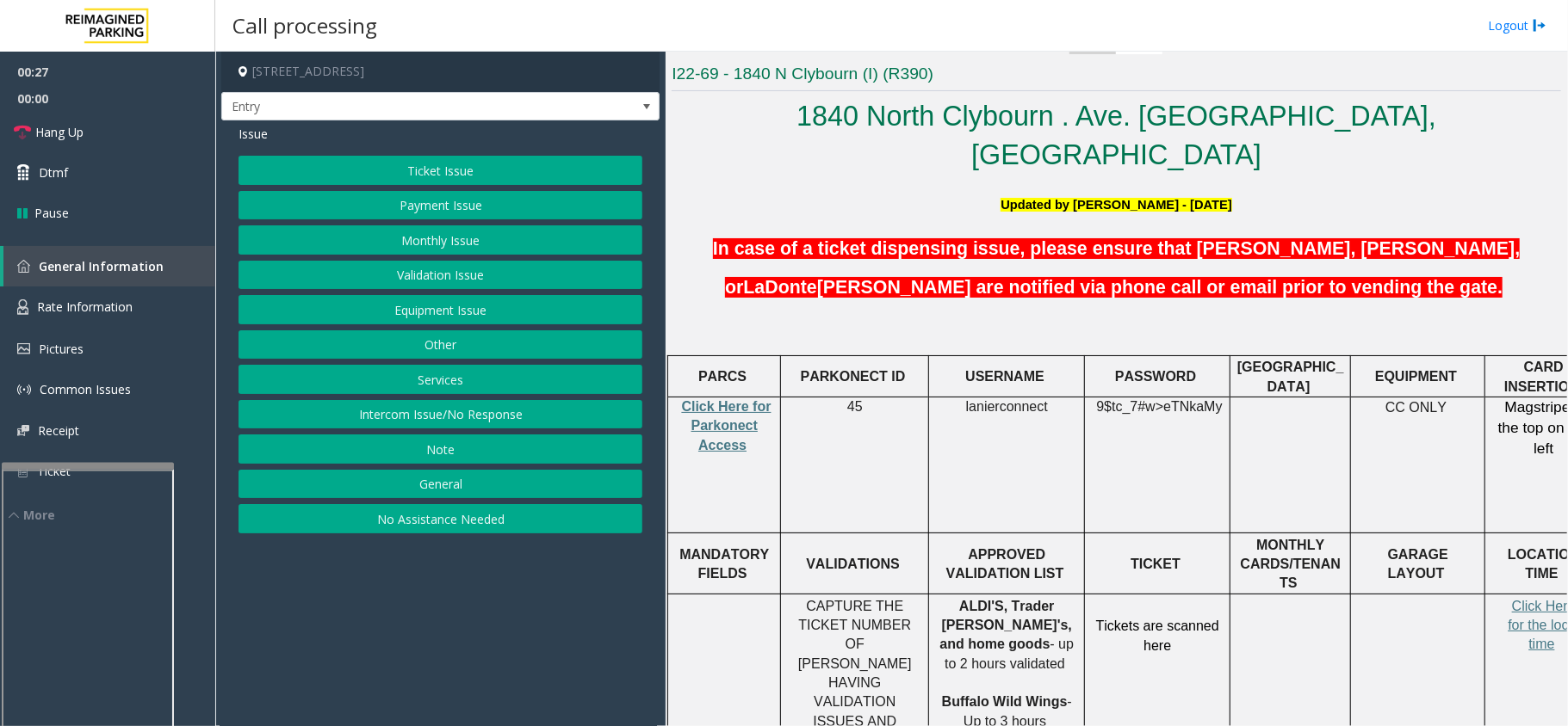
scroll to position [573, 0]
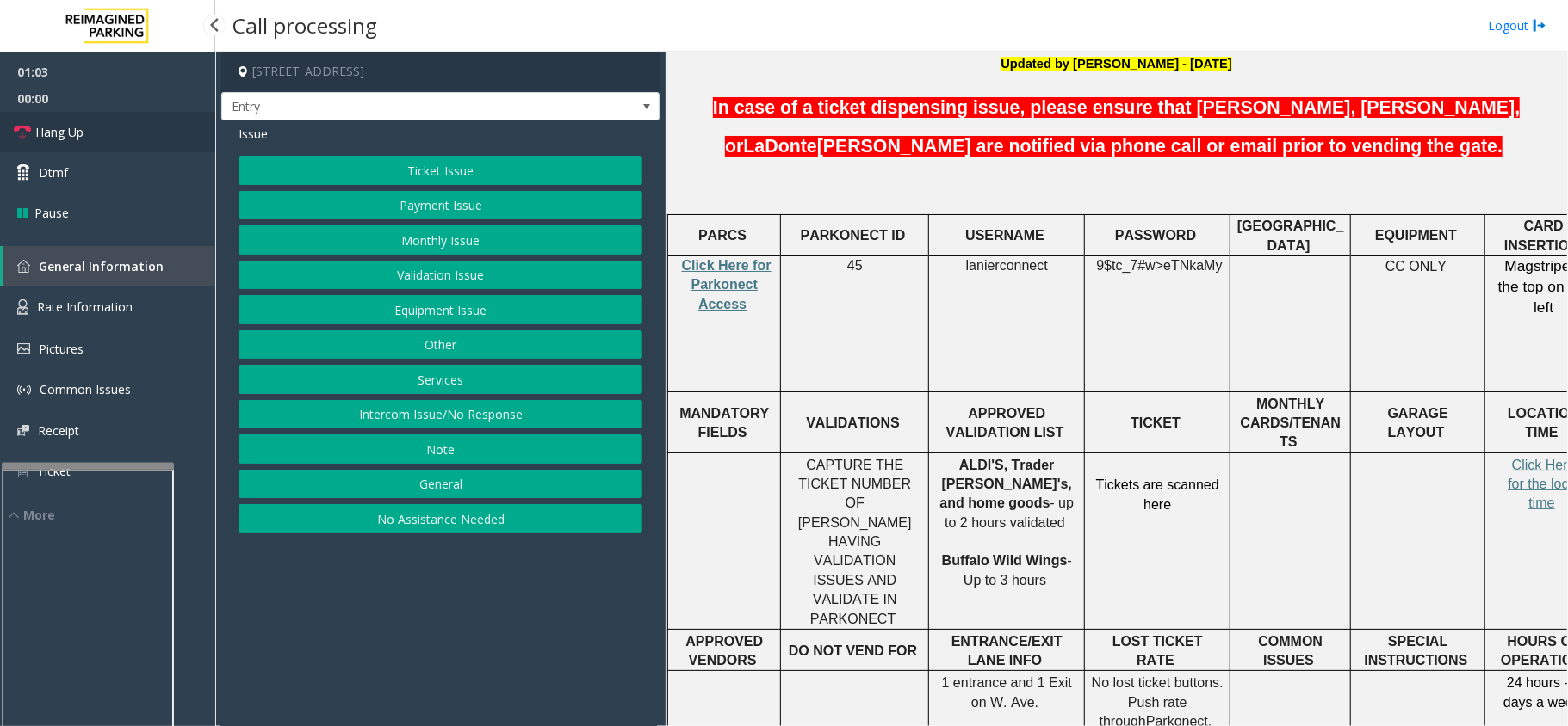
click at [100, 131] on link "Hang Up" at bounding box center [107, 133] width 215 height 41
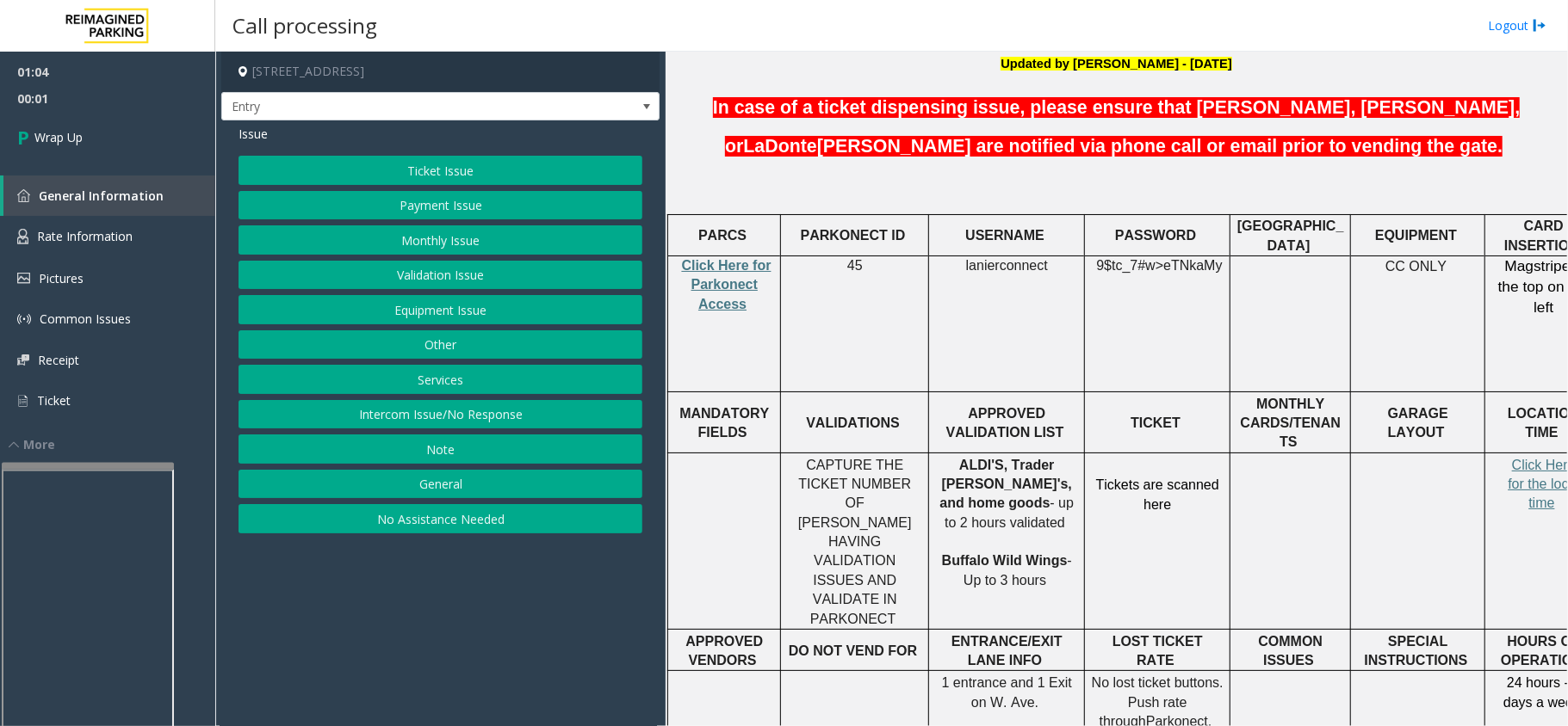
click at [375, 277] on button "Validation Issue" at bounding box center [441, 275] width 404 height 29
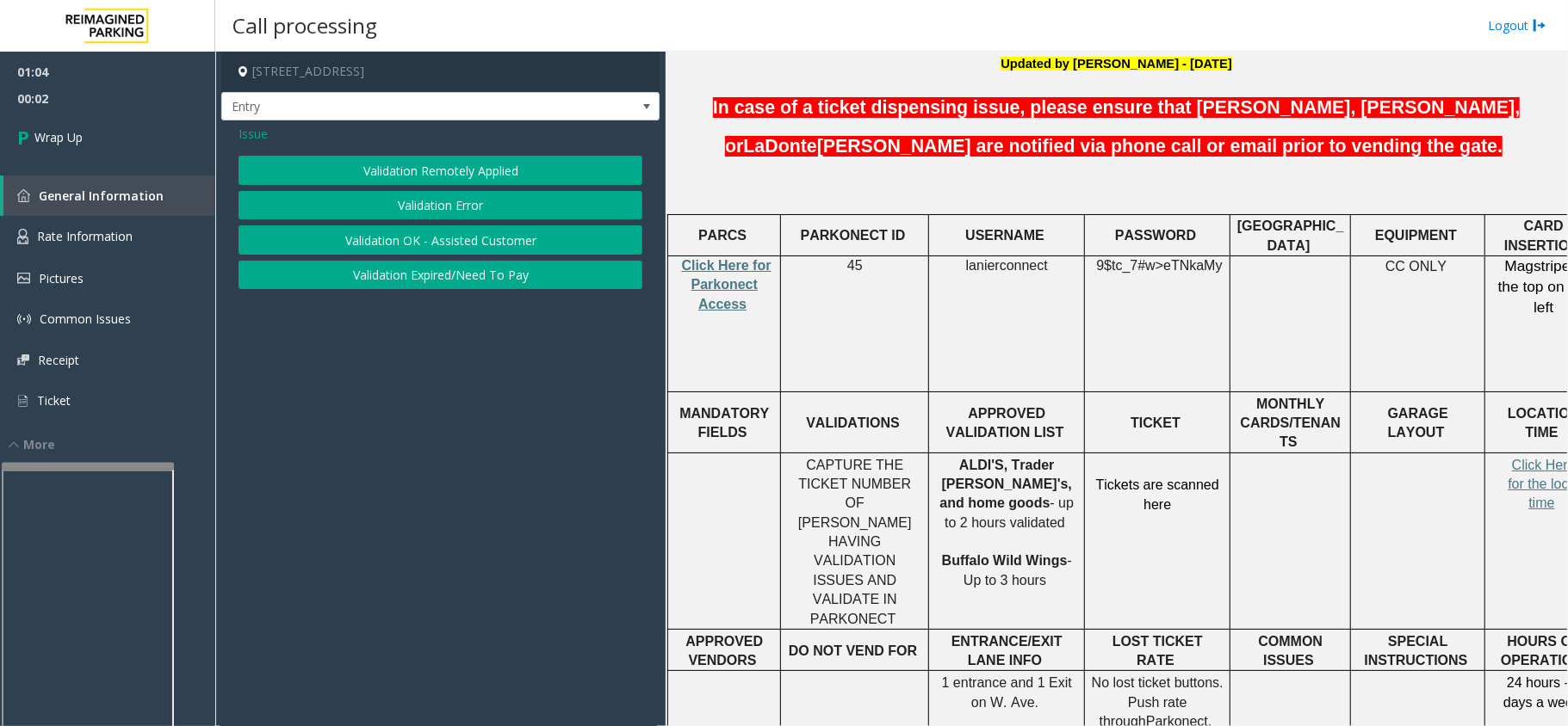
click at [393, 202] on button "Validation Error" at bounding box center [441, 205] width 404 height 29
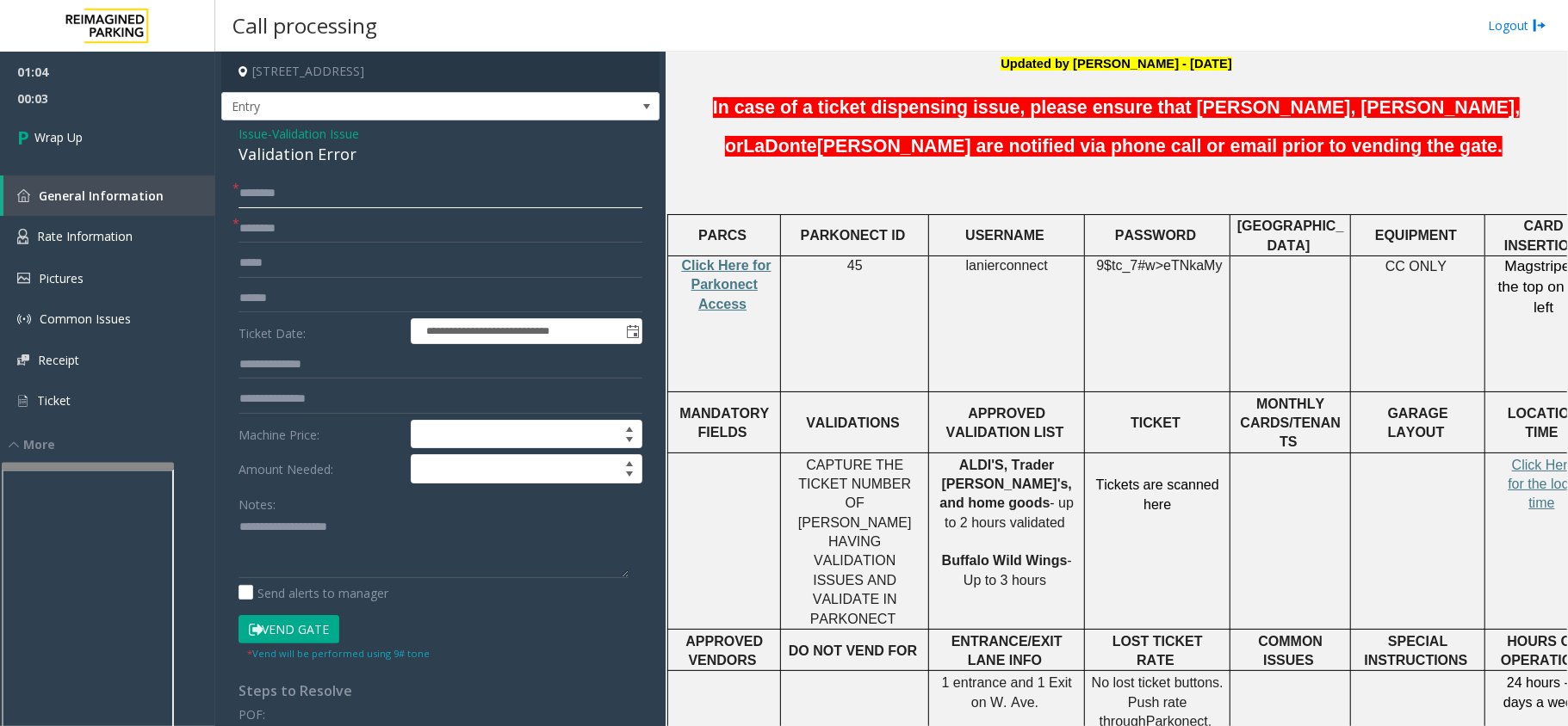
click at [336, 203] on input "text" at bounding box center [441, 193] width 404 height 29
type input "**"
click at [338, 232] on input "text" at bounding box center [441, 228] width 404 height 29
type input "**"
click at [273, 148] on div "Validation Error" at bounding box center [441, 155] width 404 height 23
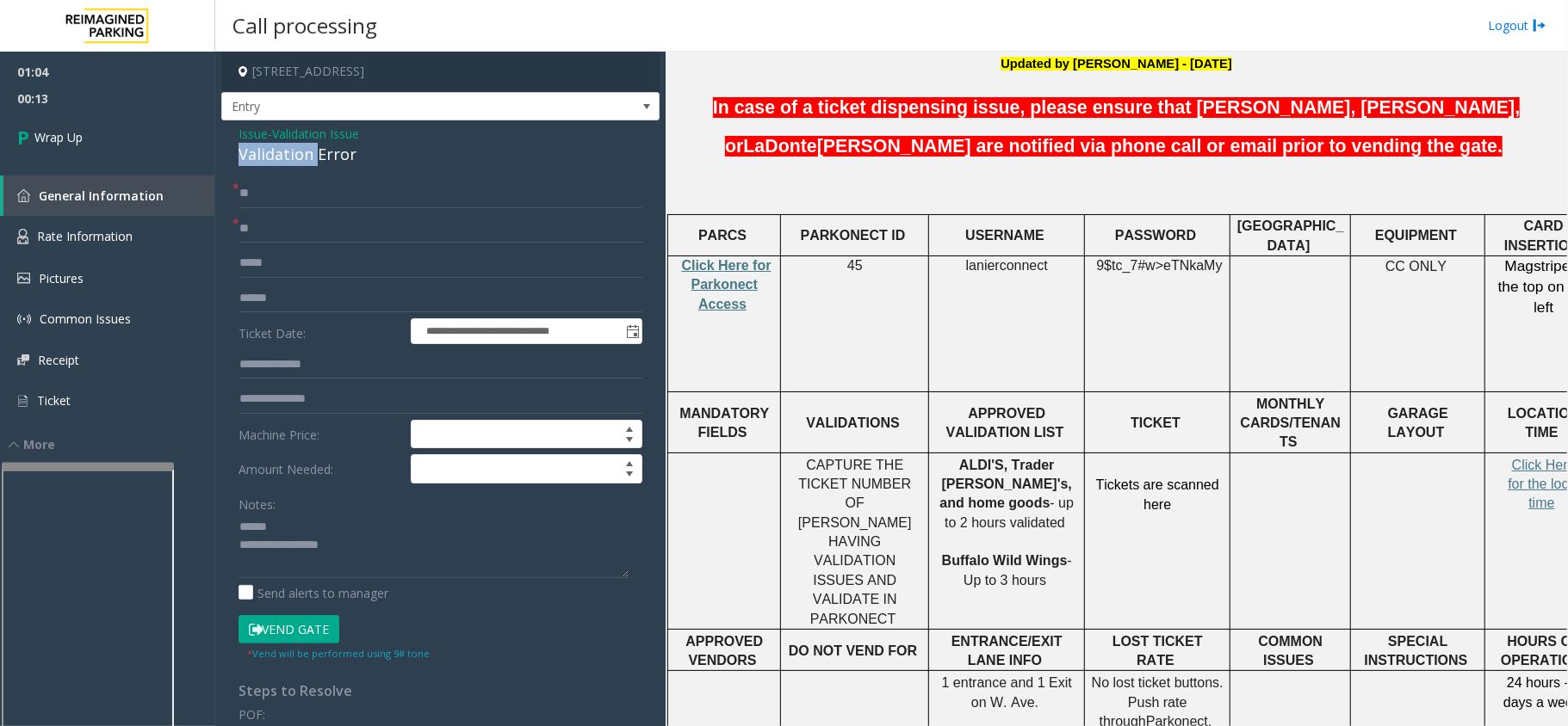
click at [273, 148] on div "Validation Error" at bounding box center [441, 155] width 404 height 23
click at [319, 560] on textarea at bounding box center [434, 546] width 390 height 65
click at [327, 559] on textarea at bounding box center [434, 546] width 390 height 65
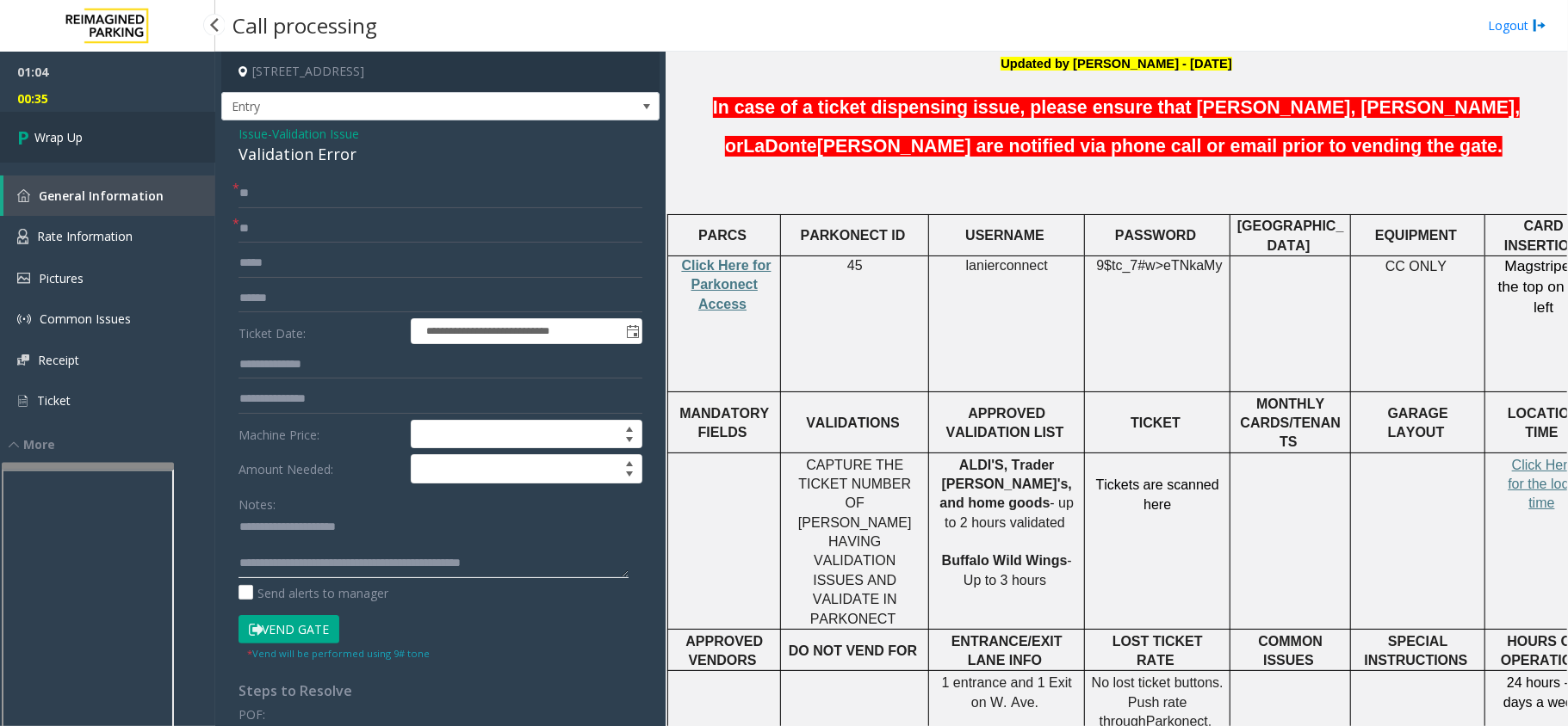
type textarea "**********"
click at [111, 145] on link "Wrap Up" at bounding box center [107, 137] width 215 height 50
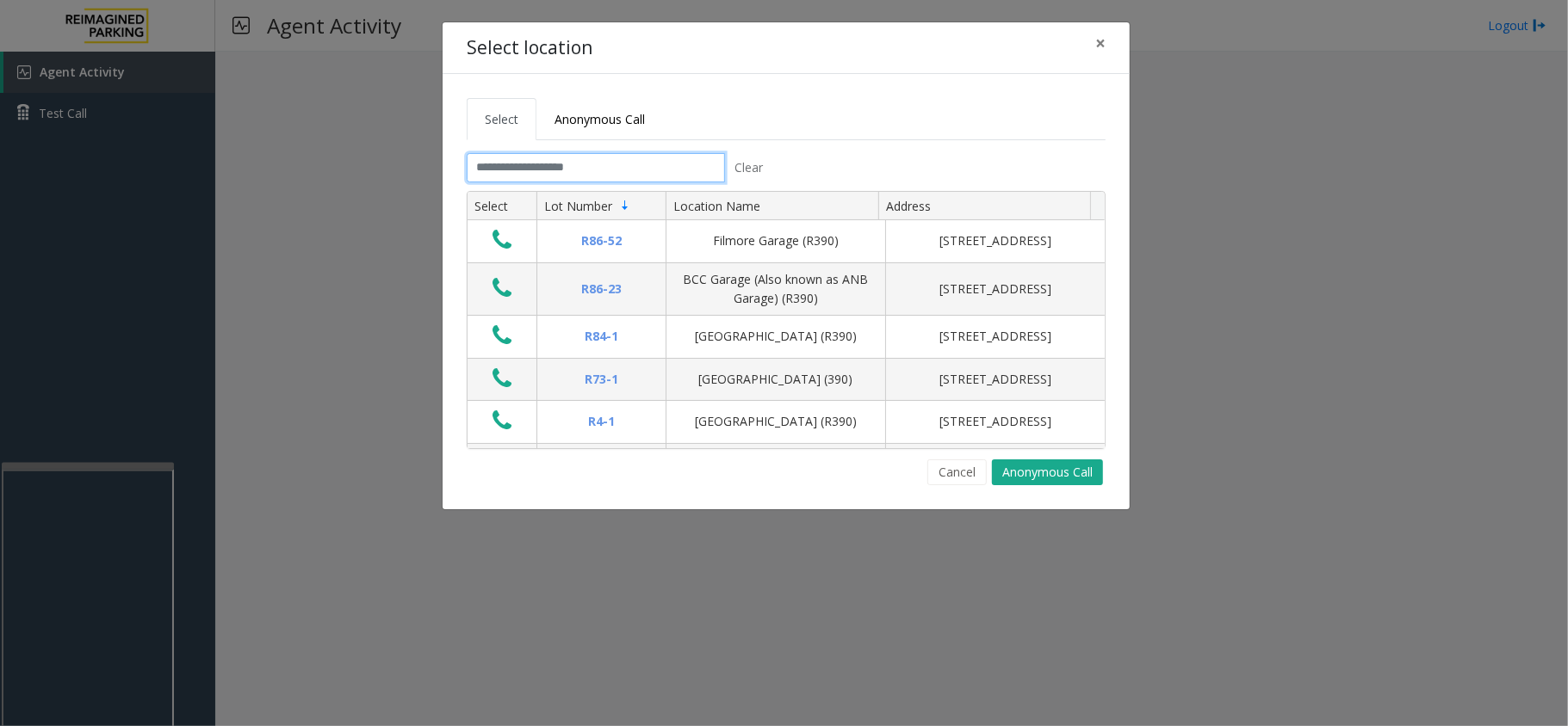
click at [589, 165] on input "text" at bounding box center [596, 167] width 258 height 29
type input "*"
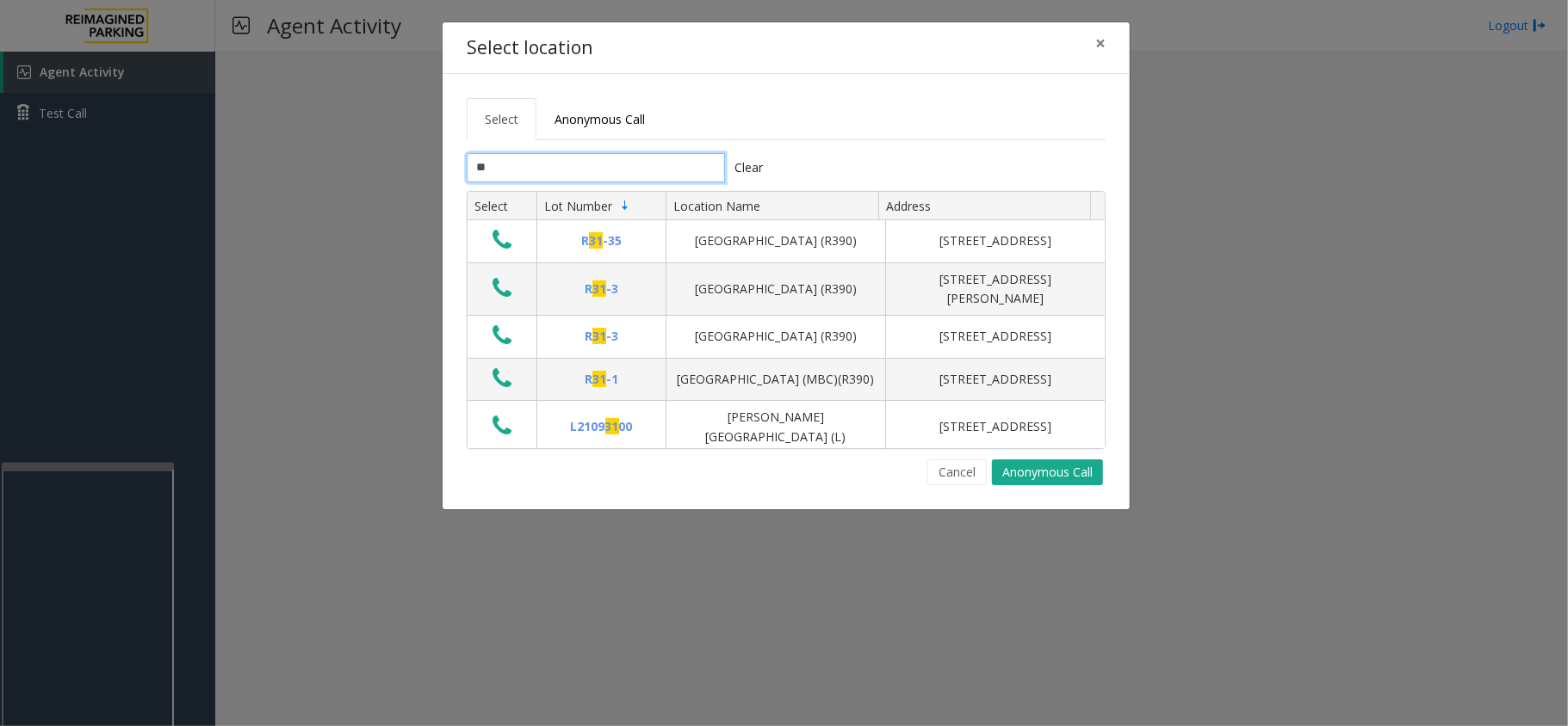
type input "*"
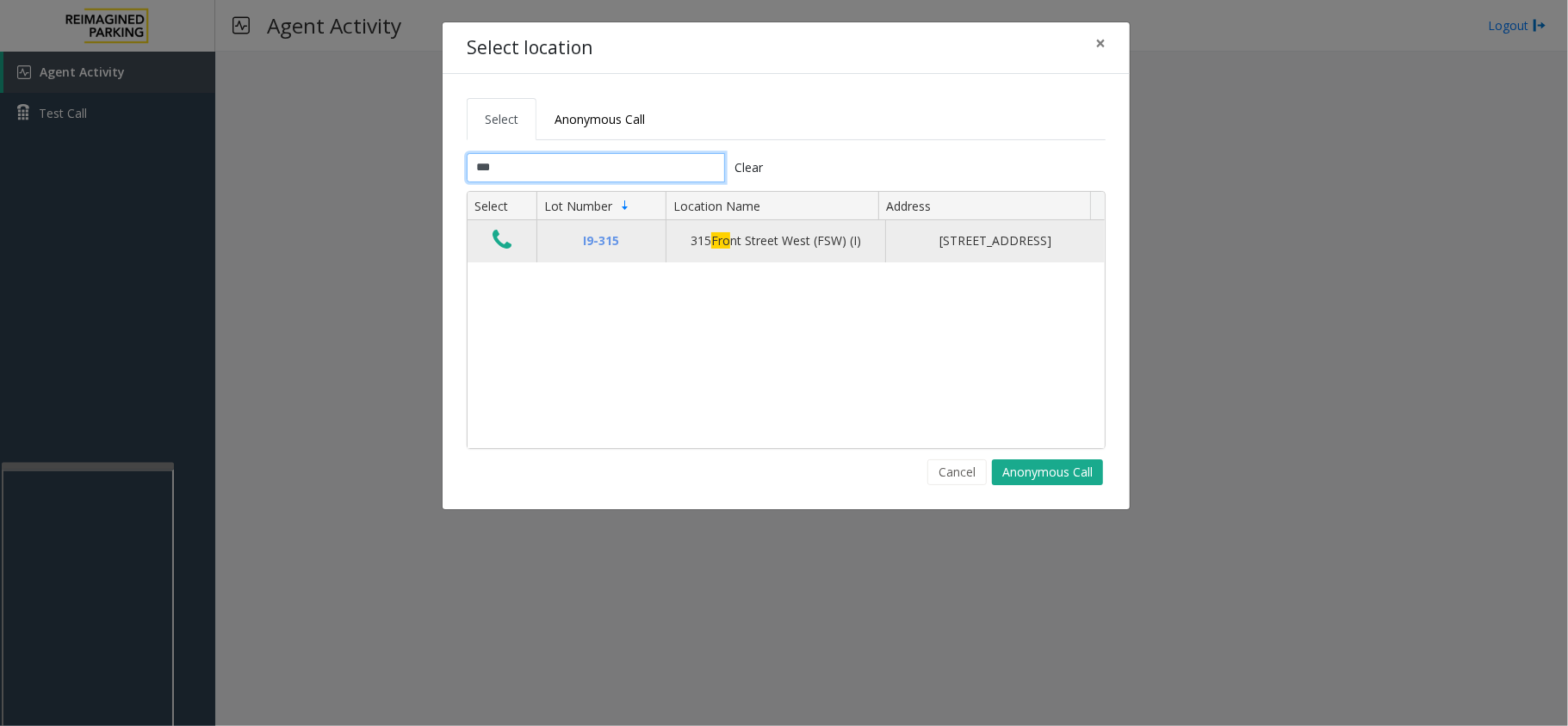
type input "***"
click at [491, 241] on button "Data table" at bounding box center [502, 241] width 29 height 27
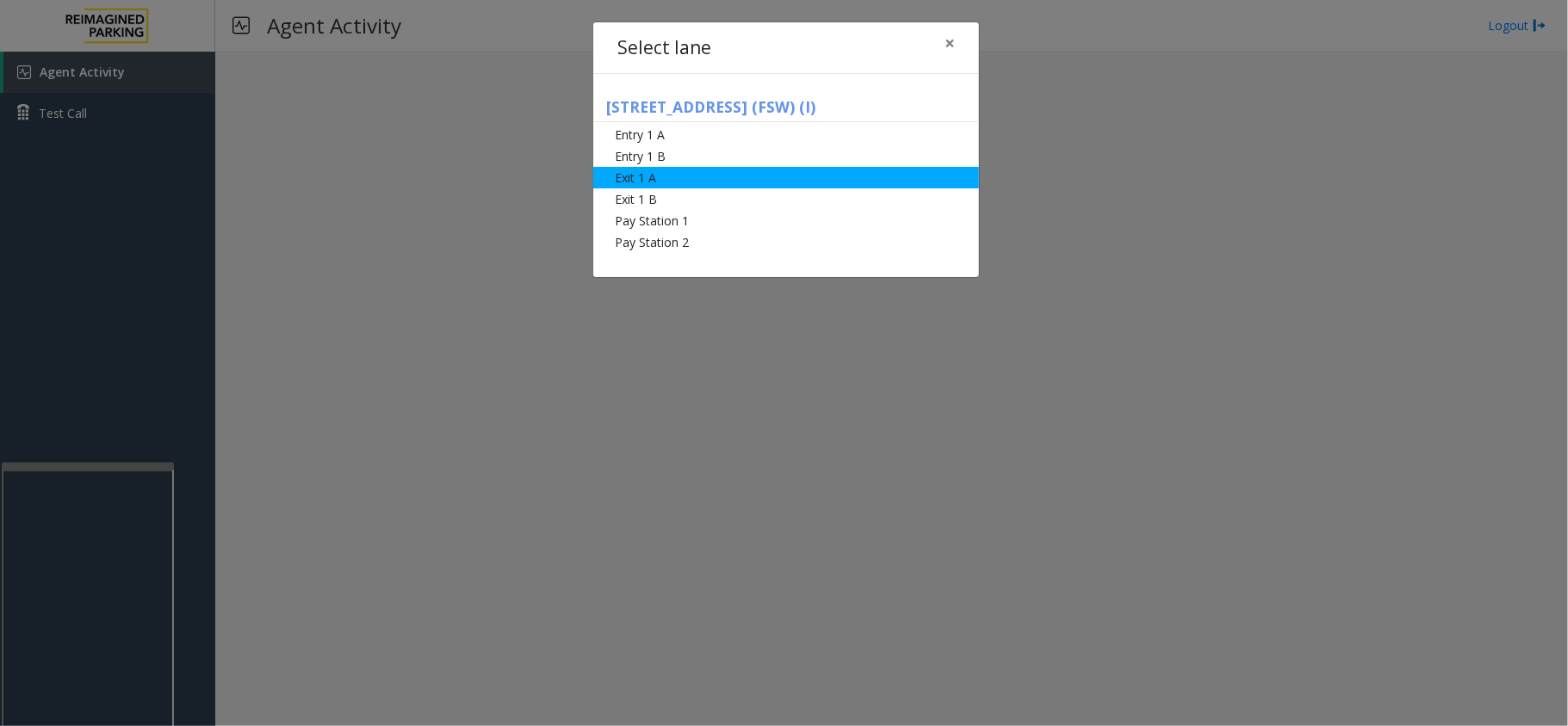
click at [639, 182] on li "Exit 1 A" at bounding box center [787, 178] width 386 height 21
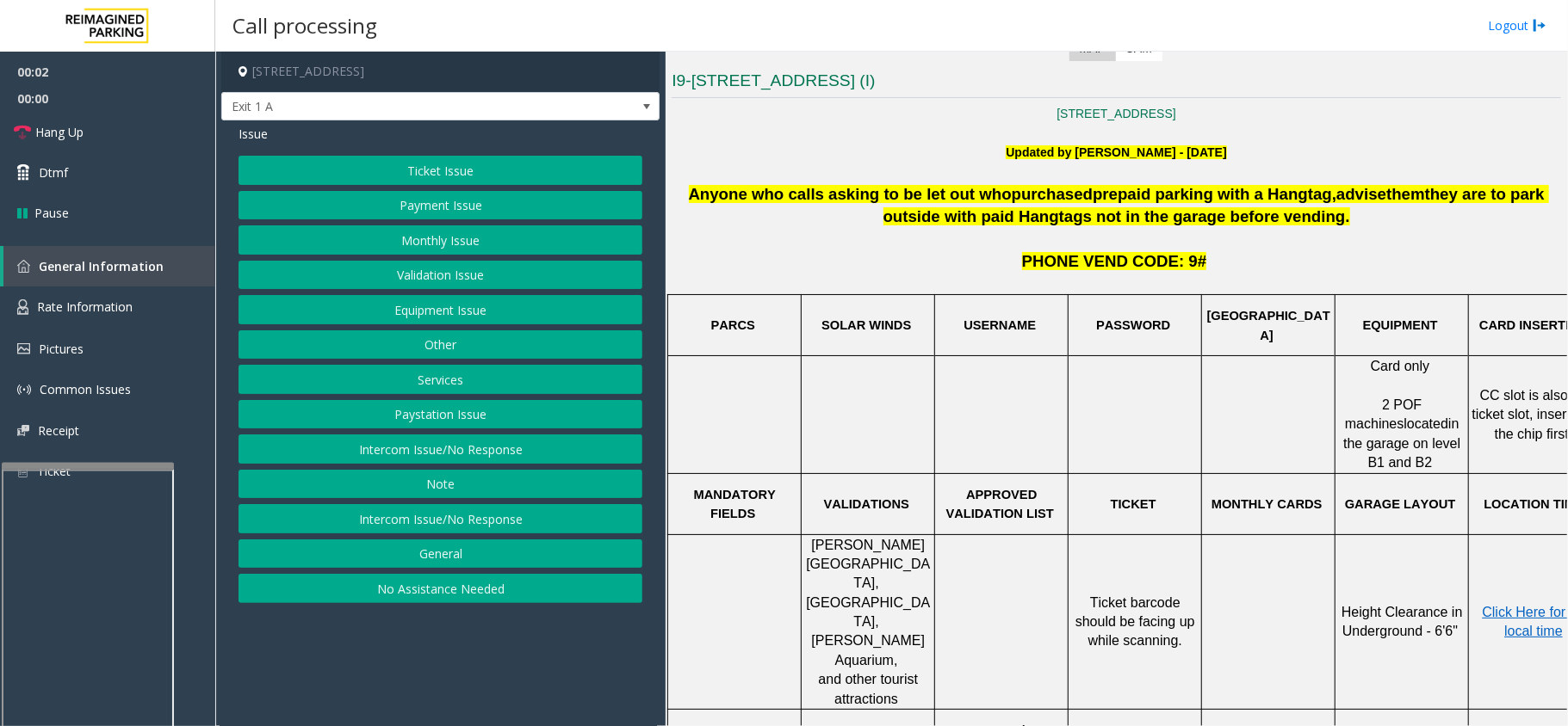
scroll to position [459, 0]
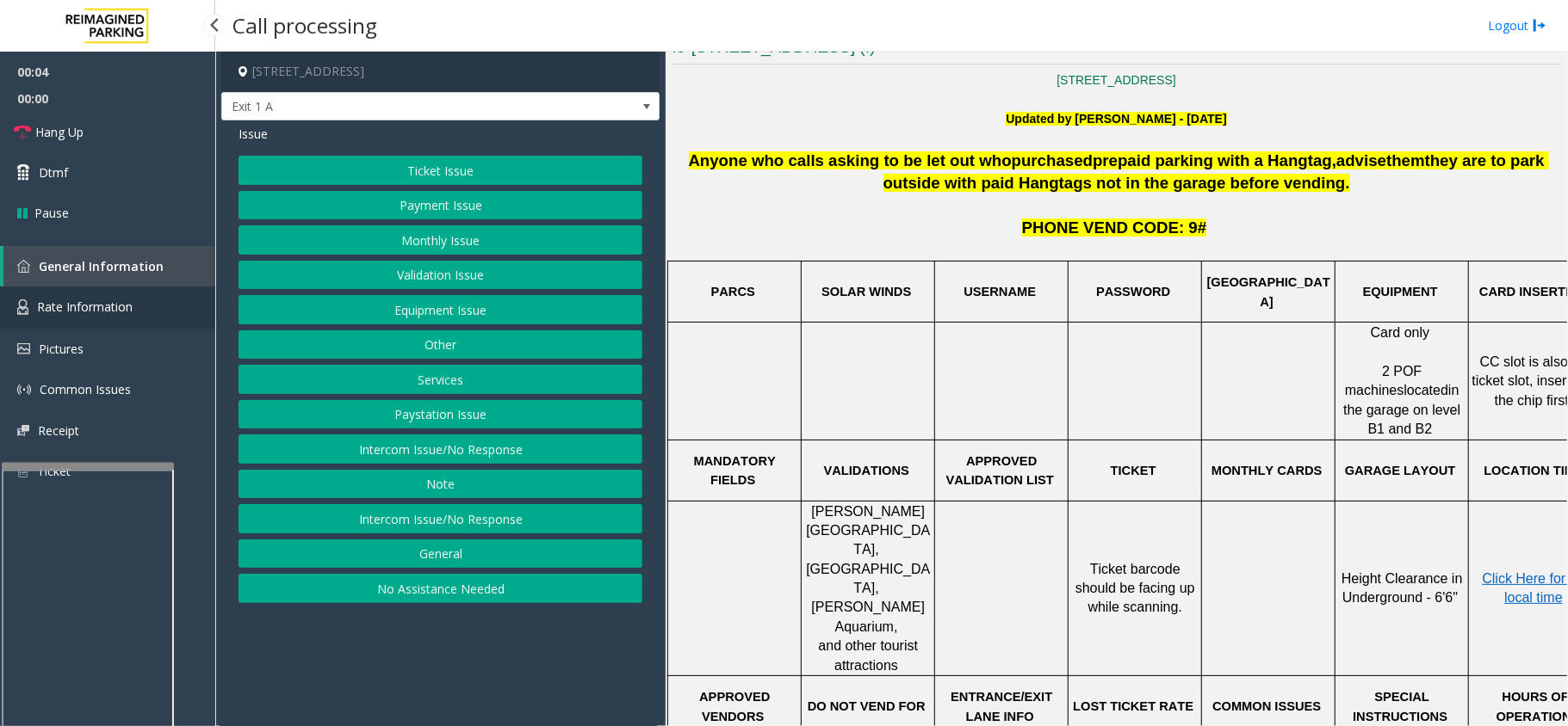
click at [124, 317] on link "Rate Information" at bounding box center [107, 308] width 215 height 42
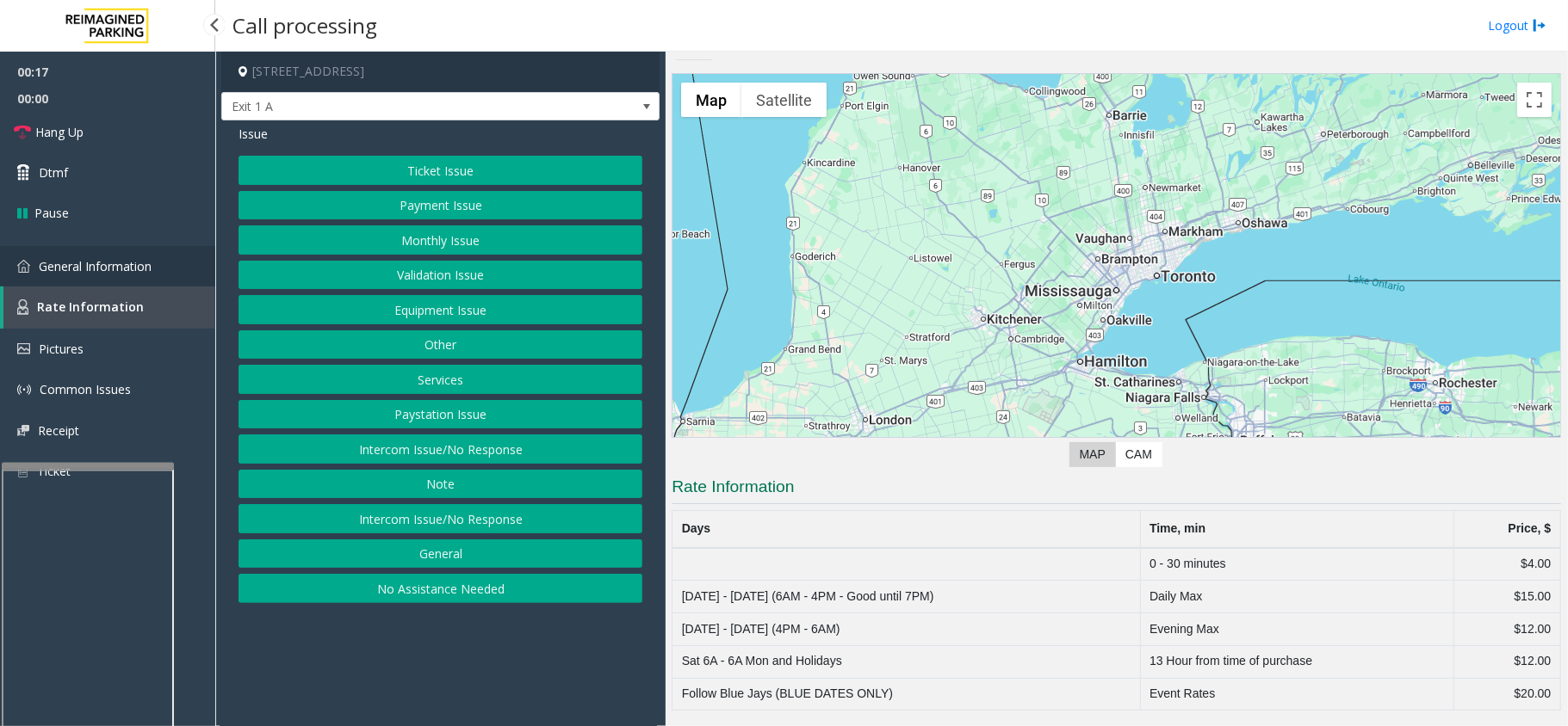
click at [83, 270] on span "General Information" at bounding box center [95, 266] width 112 height 16
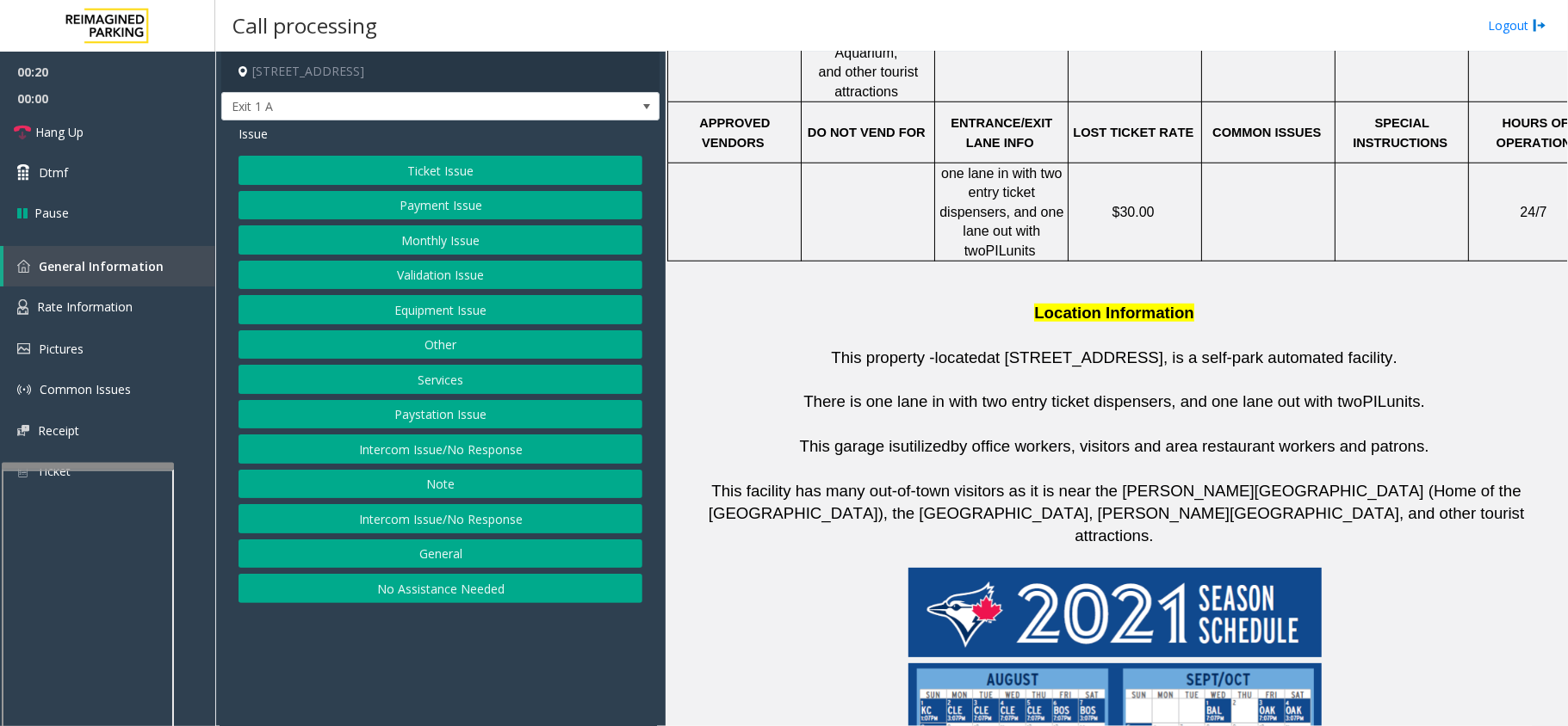
scroll to position [1651, 0]
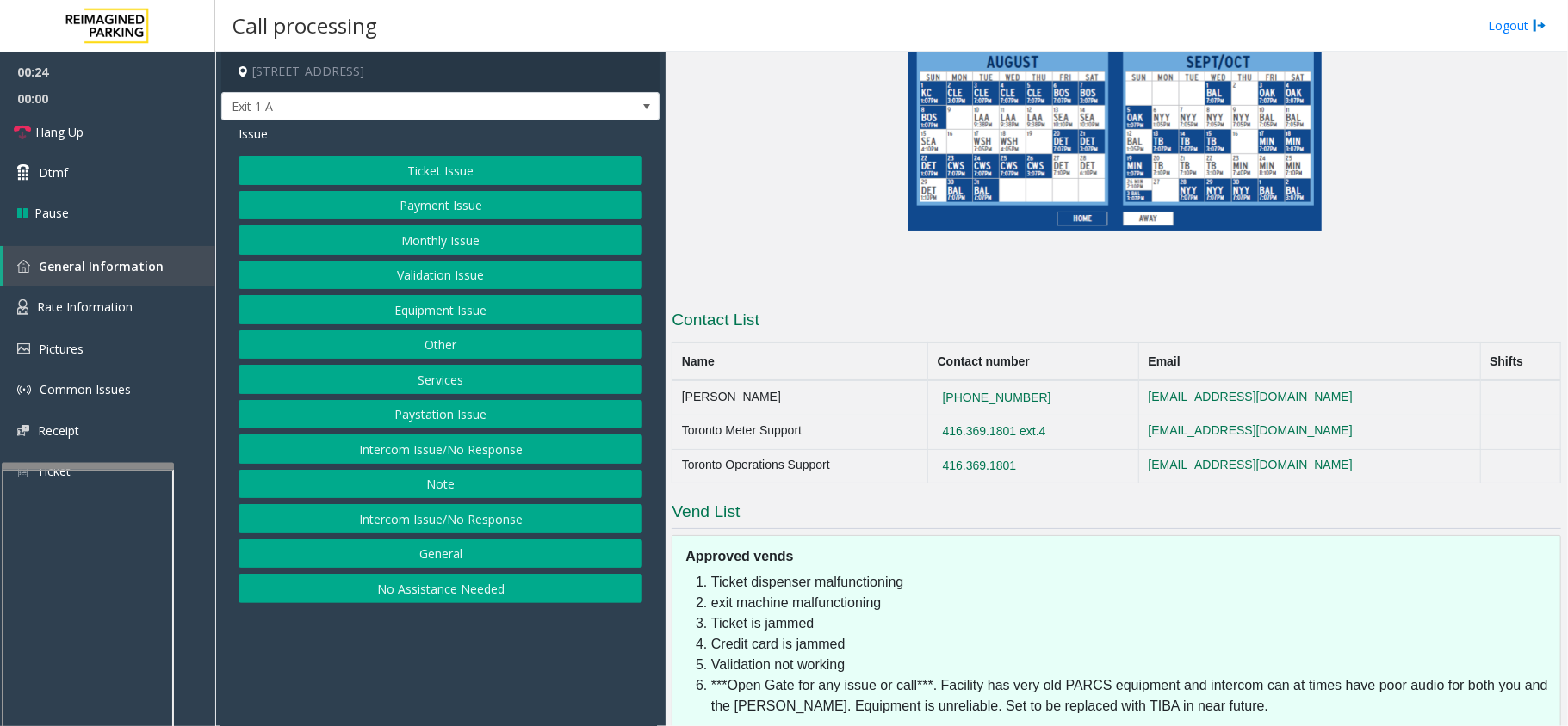
click at [393, 341] on button "Other" at bounding box center [441, 345] width 404 height 29
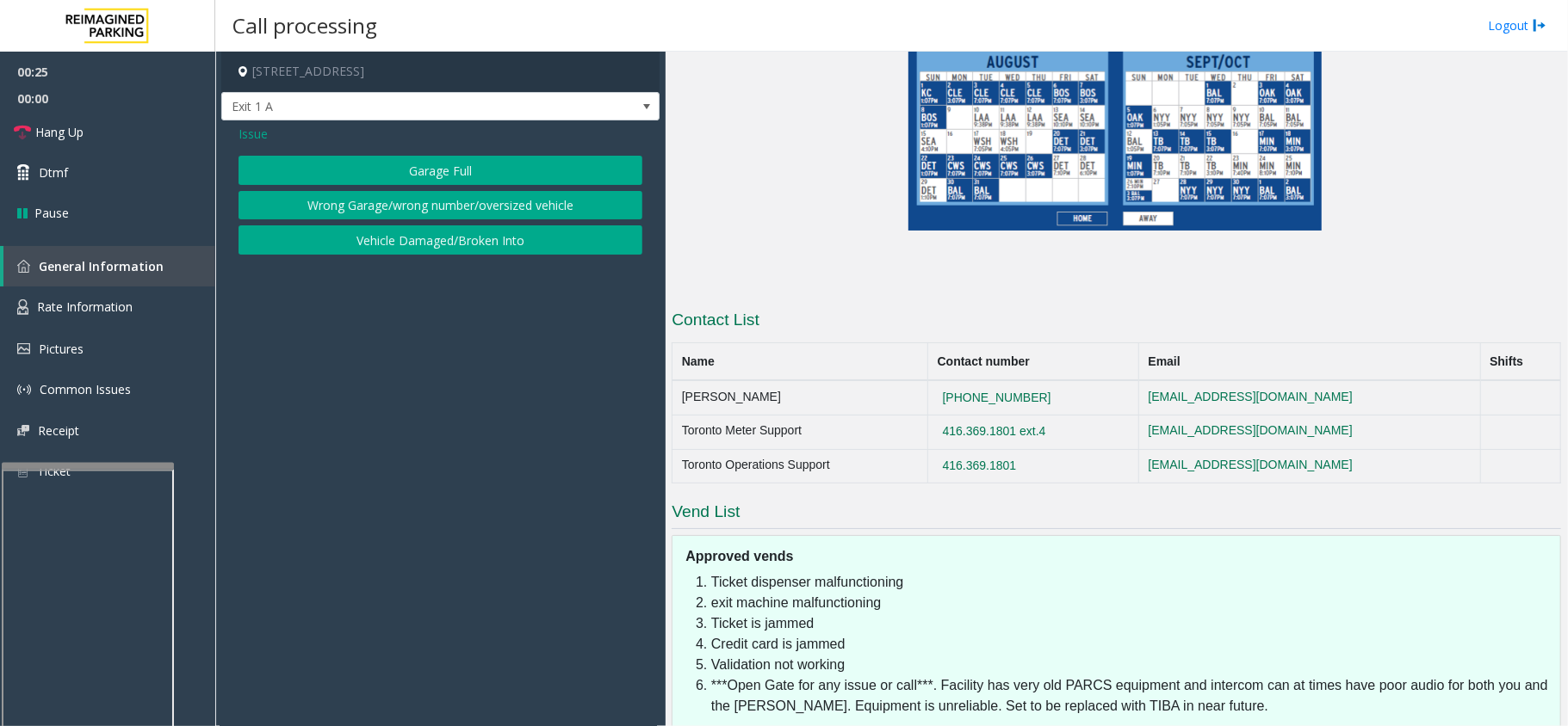
click at [250, 132] on span "Issue" at bounding box center [253, 134] width 29 height 18
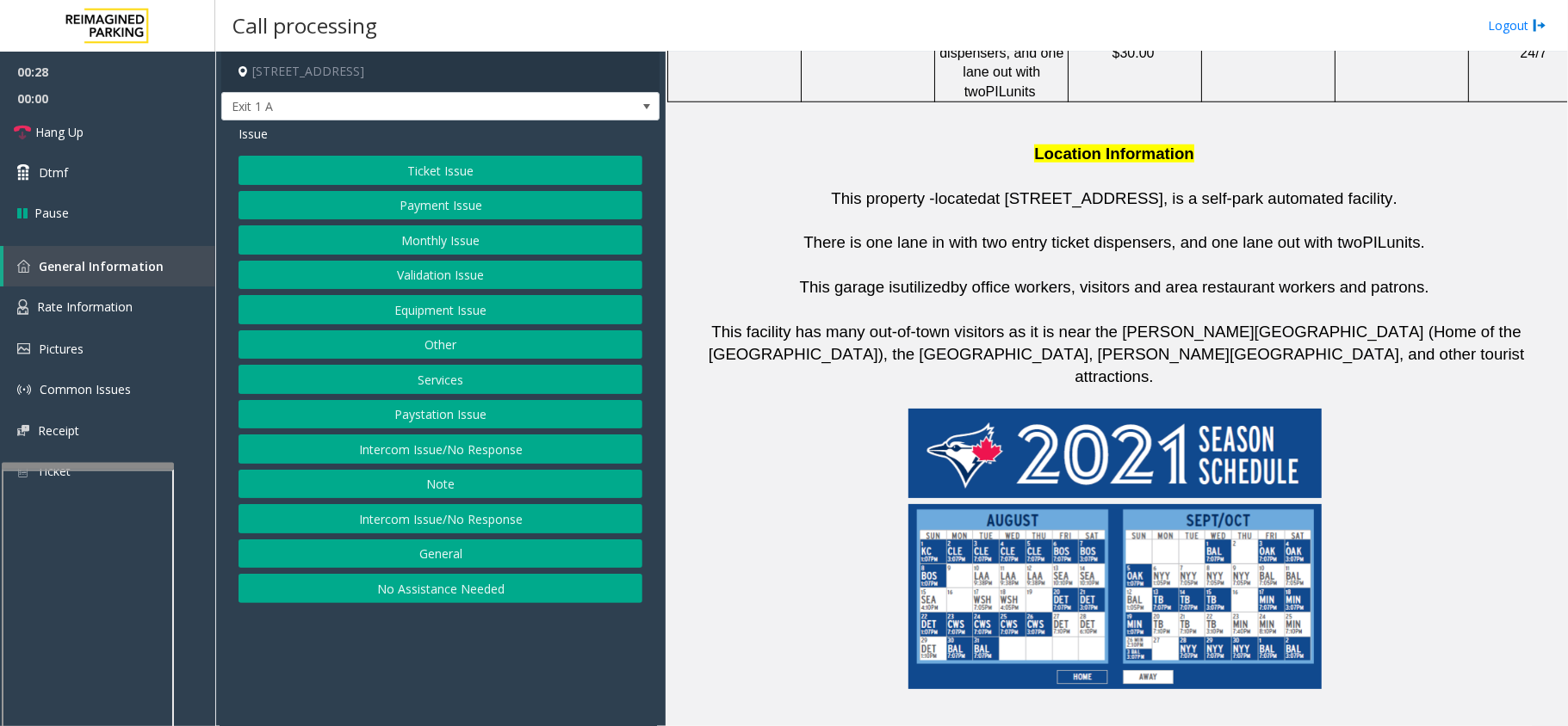
scroll to position [618, 0]
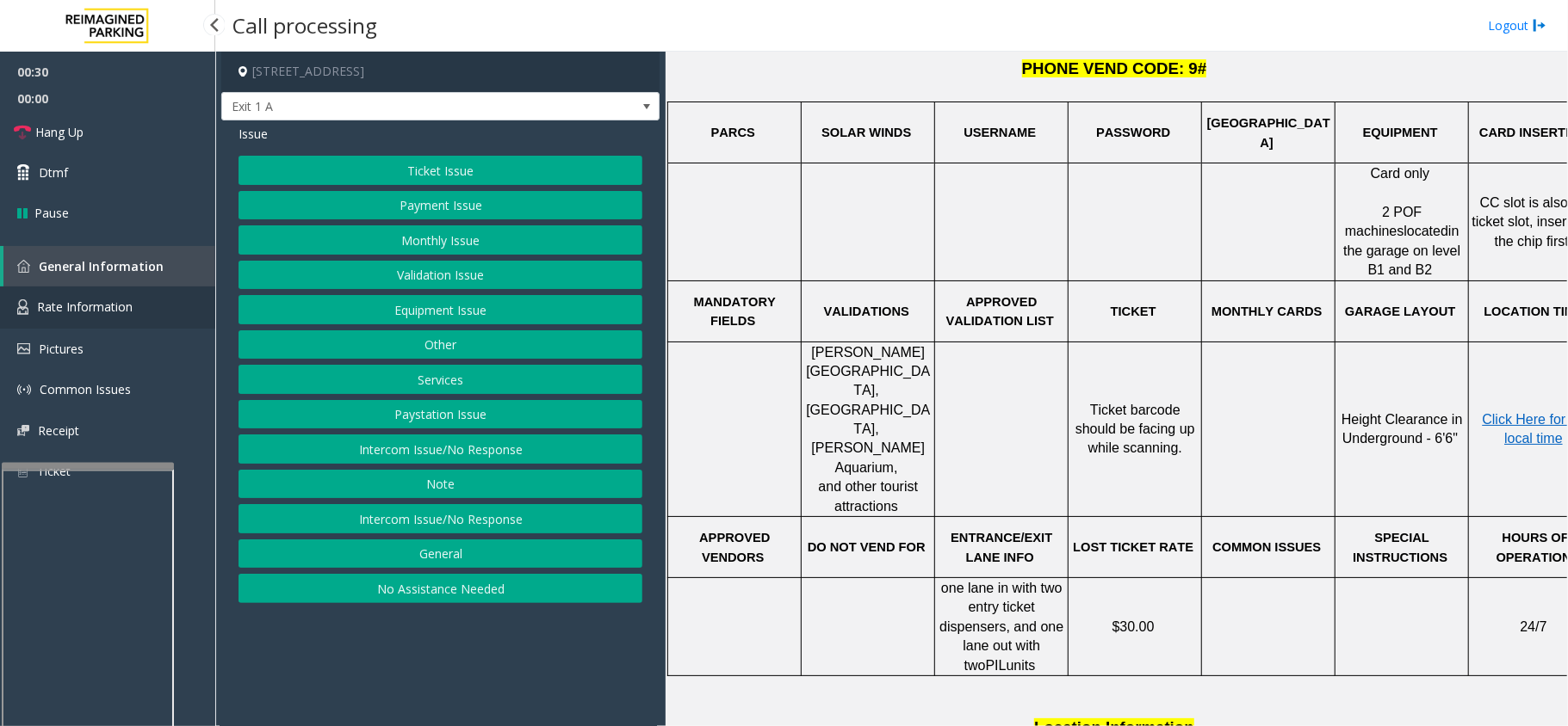
click at [128, 313] on span "Rate Information" at bounding box center [85, 307] width 96 height 16
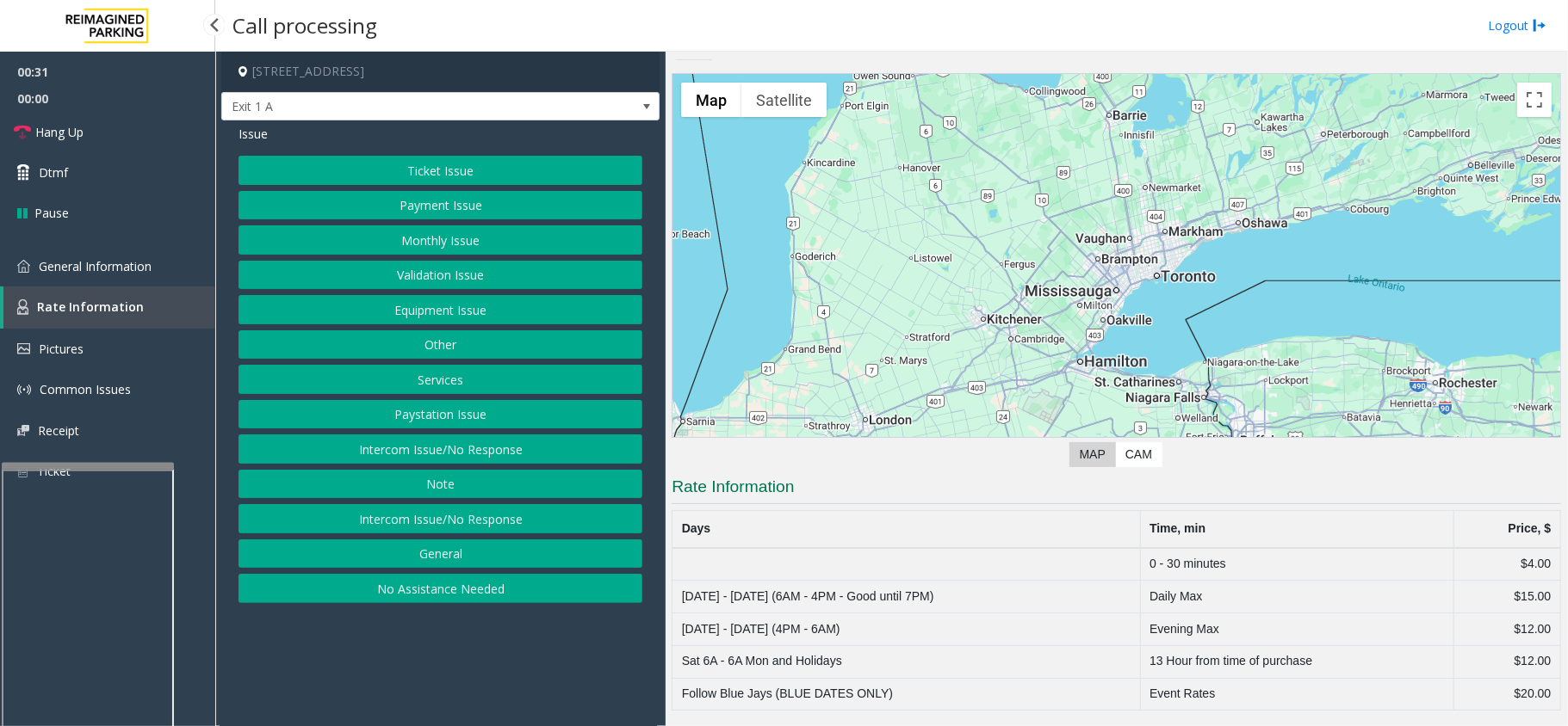
scroll to position [20, 0]
click at [149, 260] on span "General Information" at bounding box center [95, 266] width 112 height 16
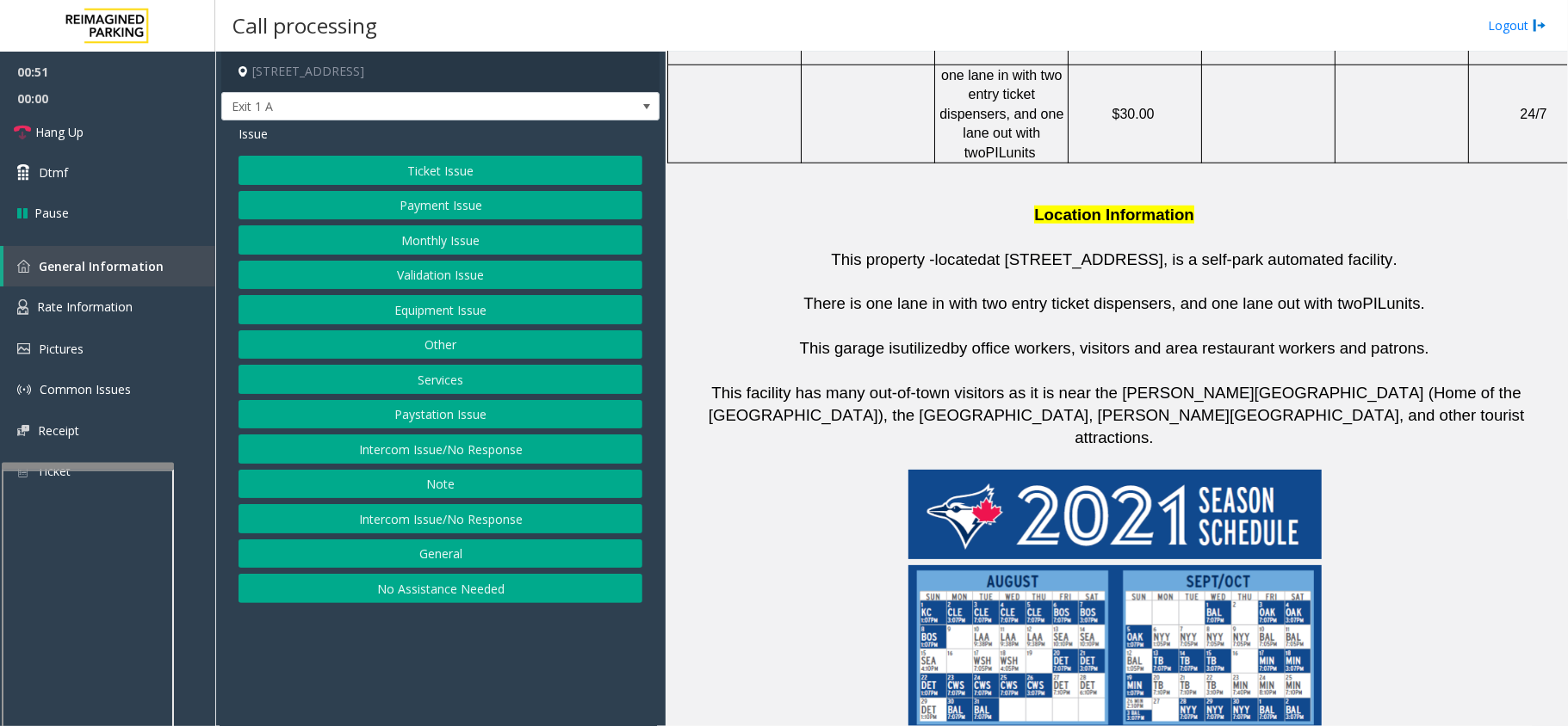
scroll to position [1192, 0]
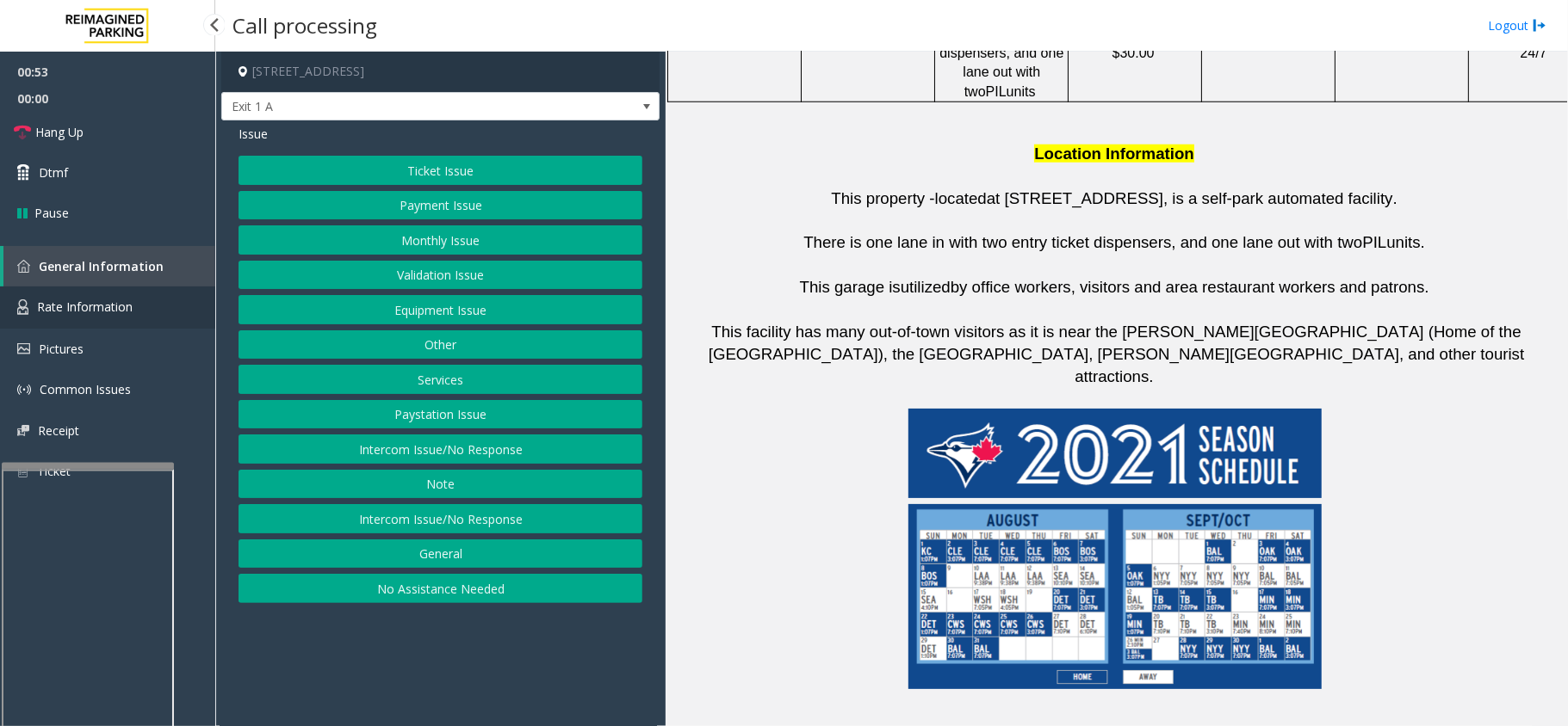
click at [86, 297] on link "Rate Information" at bounding box center [107, 308] width 215 height 42
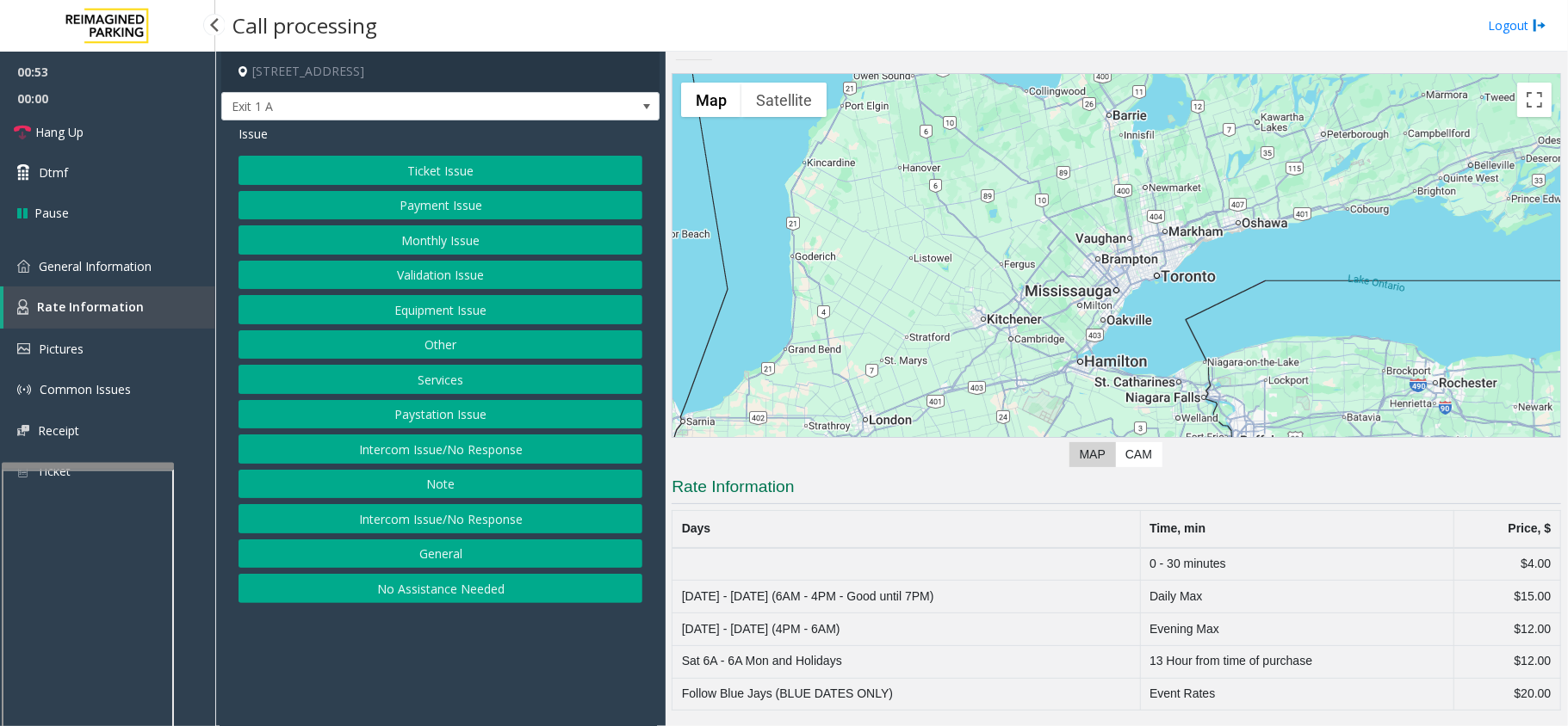
scroll to position [20, 0]
click at [77, 269] on span "General Information" at bounding box center [95, 266] width 112 height 16
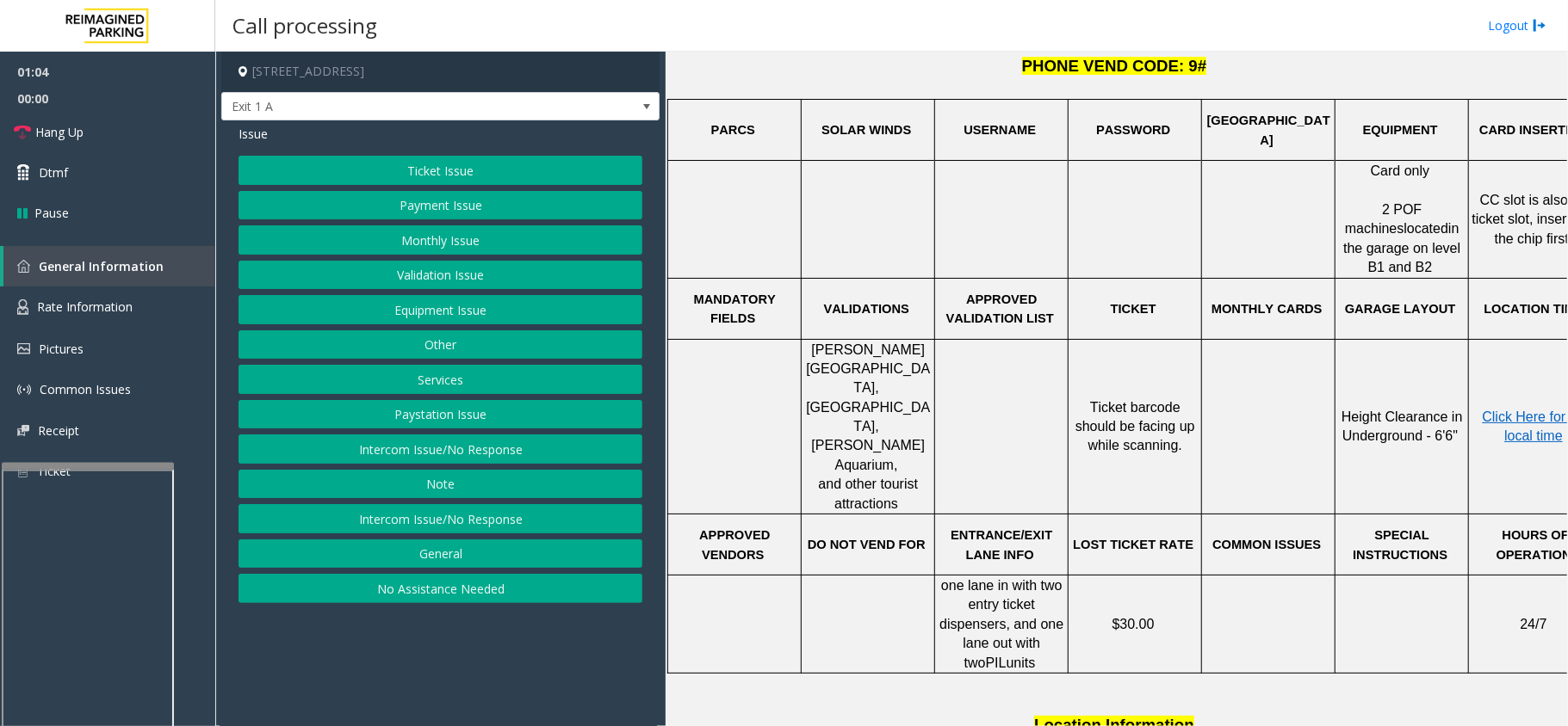
scroll to position [427, 0]
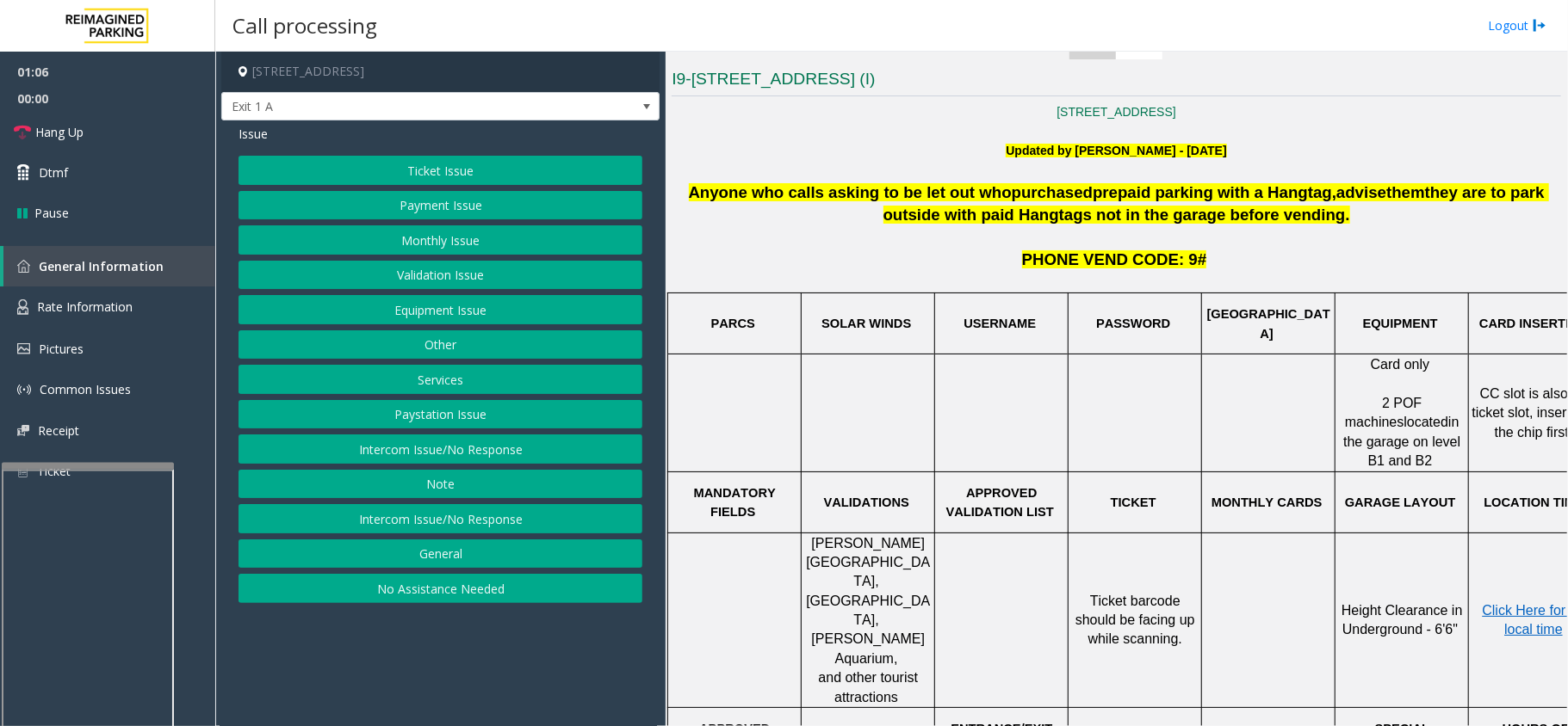
click at [1523, 601] on p "Click Here for the local time" at bounding box center [1535, 621] width 131 height 39
click at [1529, 603] on span "Click Here for the local time" at bounding box center [1538, 620] width 111 height 34
click at [132, 290] on link "Rate Information" at bounding box center [107, 308] width 215 height 42
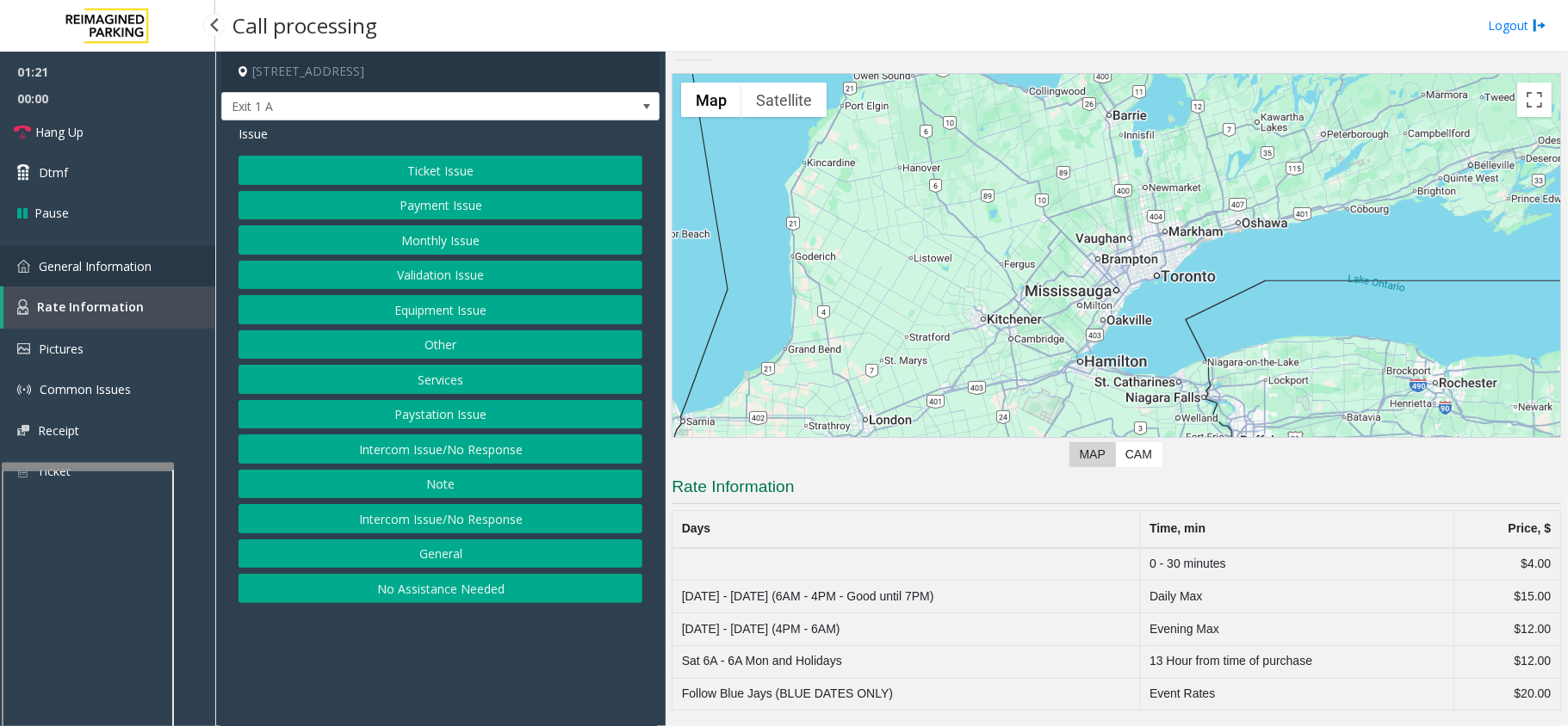
click at [143, 266] on span "General Information" at bounding box center [95, 266] width 112 height 16
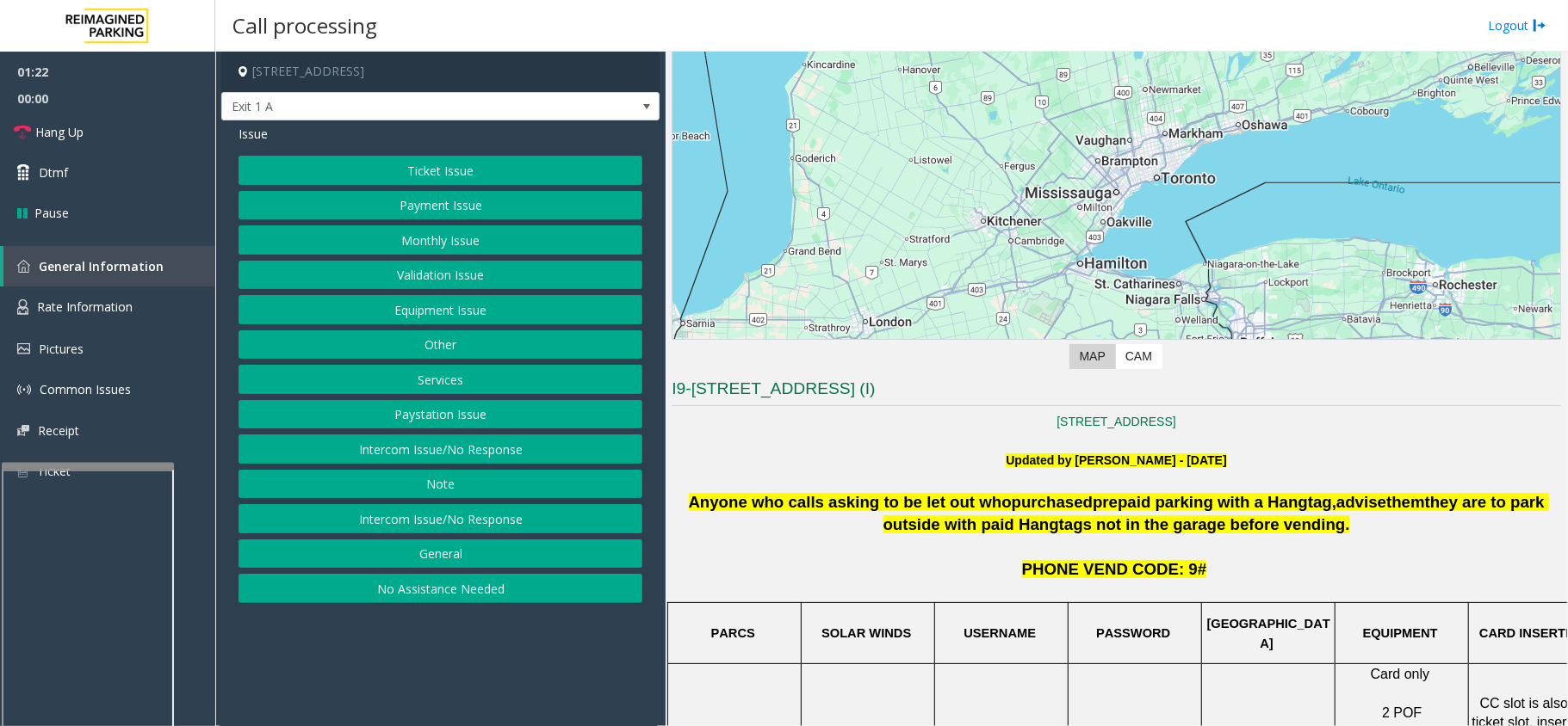
scroll to position [82, 0]
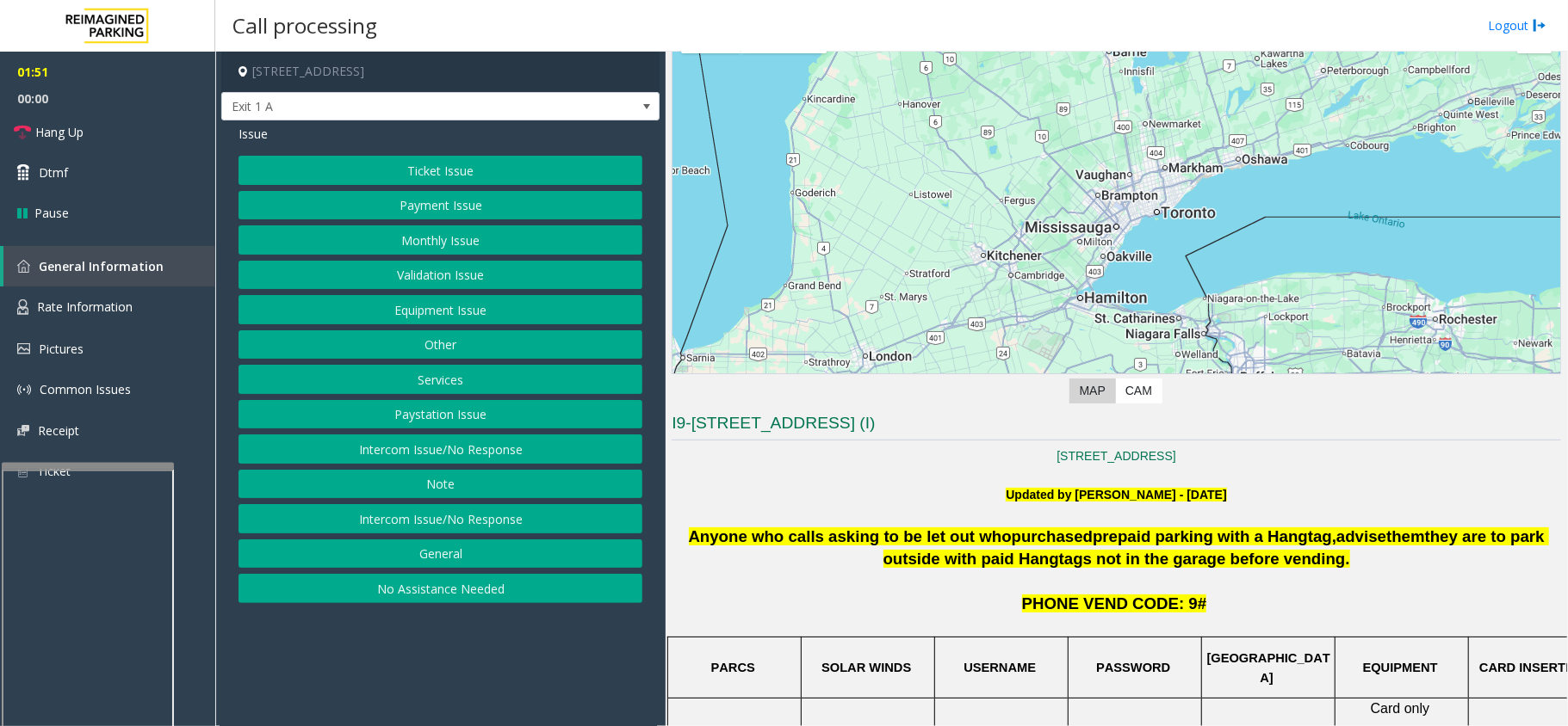
click at [457, 172] on button "Ticket Issue" at bounding box center [441, 170] width 404 height 29
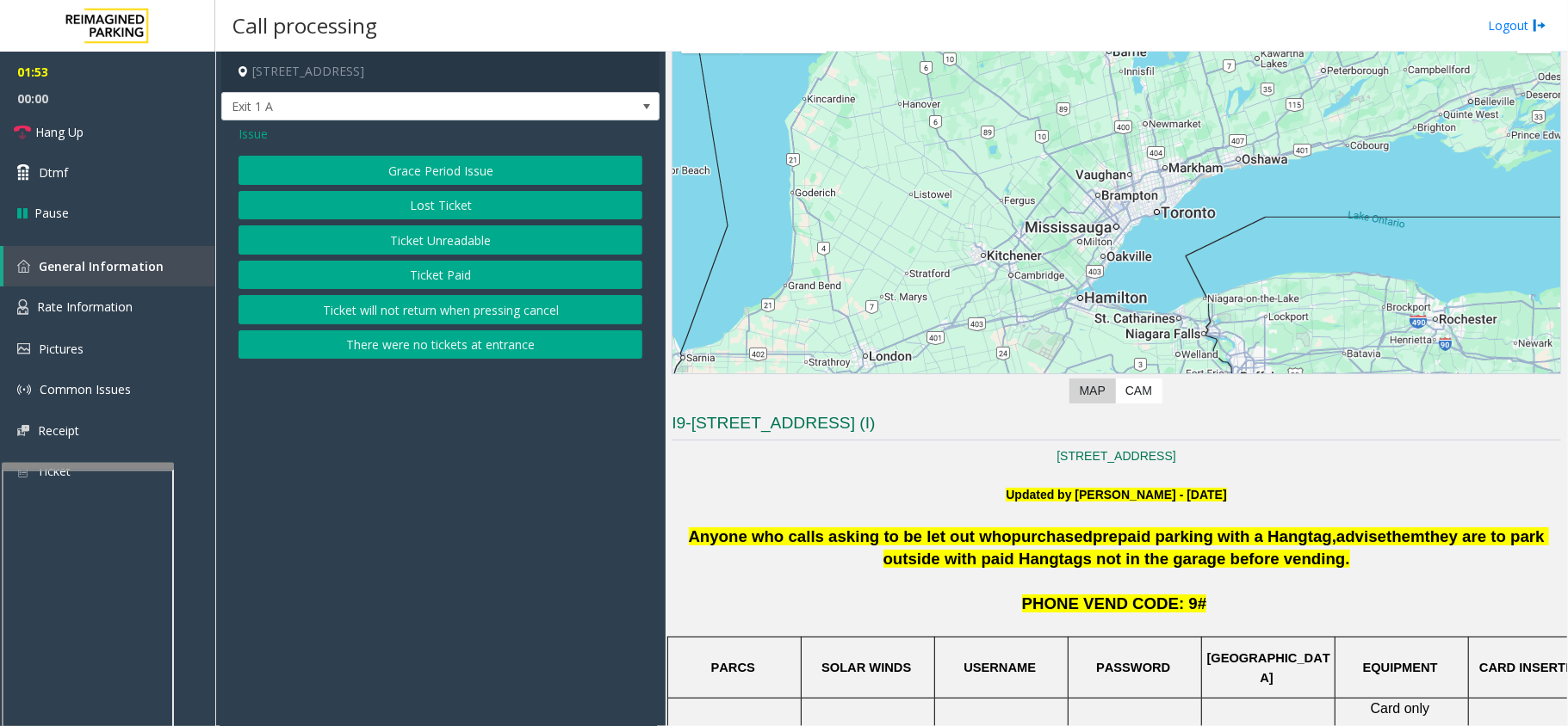
click at [457, 242] on button "Ticket Unreadable" at bounding box center [441, 240] width 404 height 29
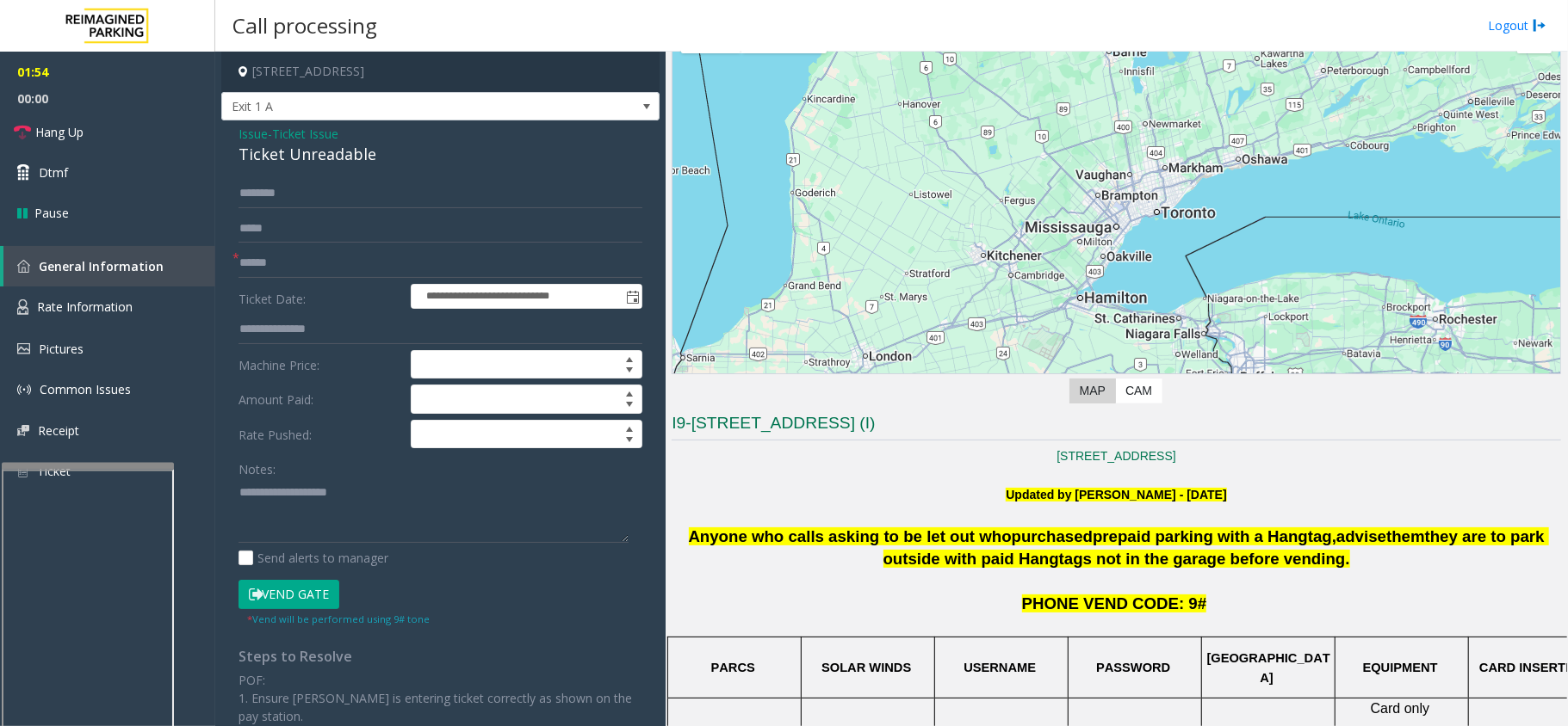
click at [359, 176] on div "**********" at bounding box center [440, 539] width 438 height 839
type textarea "**********"
click at [293, 187] on input "text" at bounding box center [441, 193] width 404 height 29
type input "*******"
click at [301, 157] on div "Ticket Unreadable" at bounding box center [441, 155] width 404 height 23
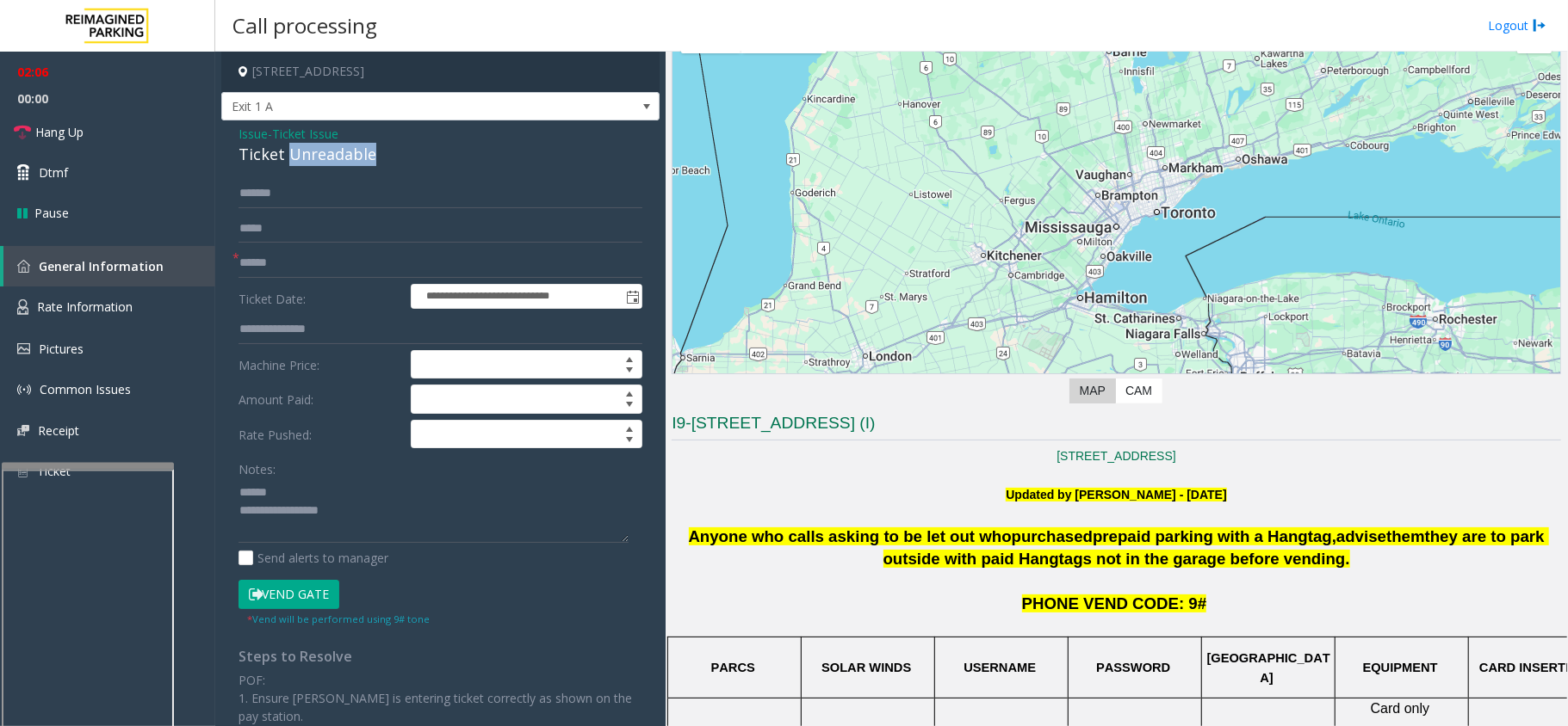
click at [301, 157] on div "Ticket Unreadable" at bounding box center [441, 155] width 404 height 23
click at [313, 506] on textarea at bounding box center [434, 510] width 390 height 65
click at [319, 509] on textarea at bounding box center [434, 510] width 390 height 65
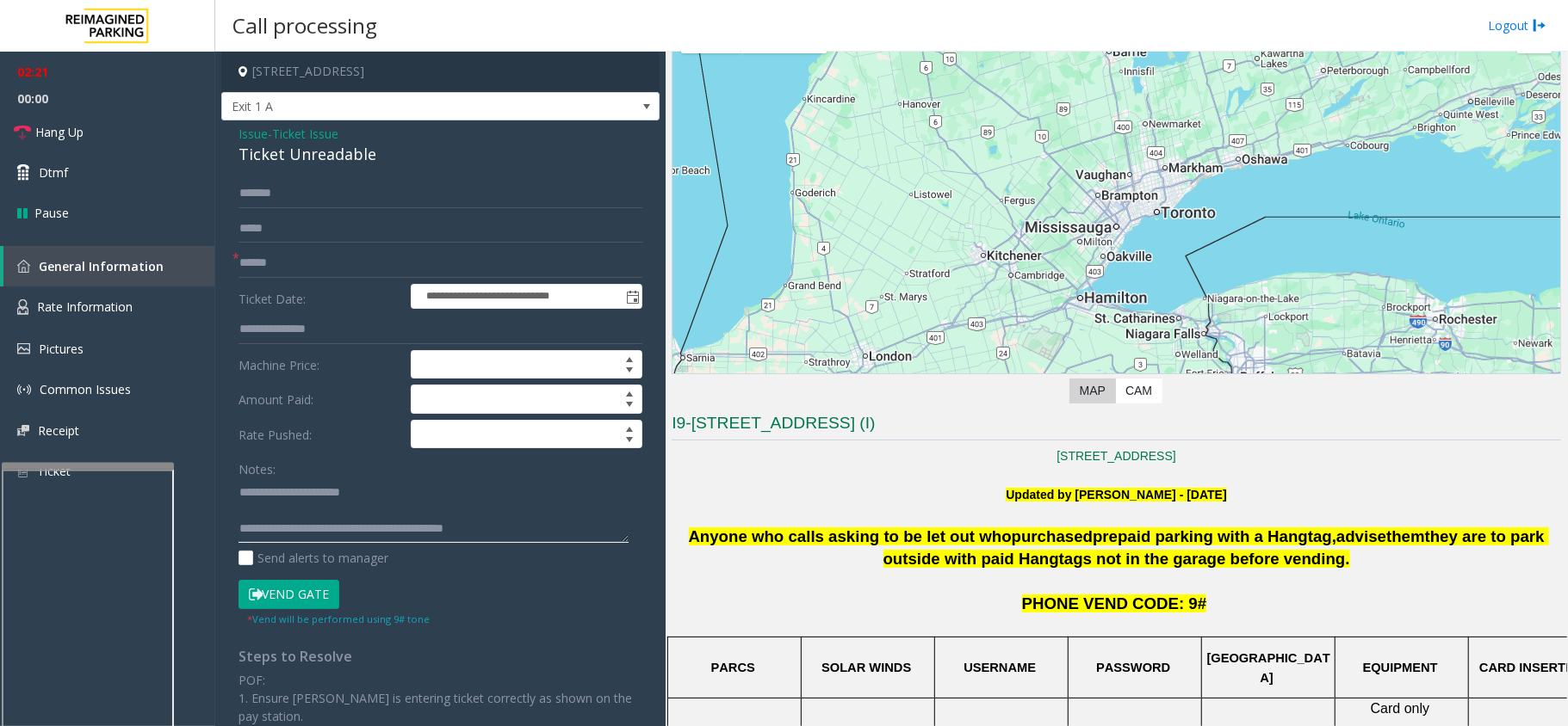
type textarea "**********"
click at [282, 258] on input "text" at bounding box center [441, 263] width 404 height 29
click at [313, 191] on input "*******" at bounding box center [441, 193] width 404 height 29
type input "*"
click at [305, 260] on input "text" at bounding box center [441, 263] width 404 height 29
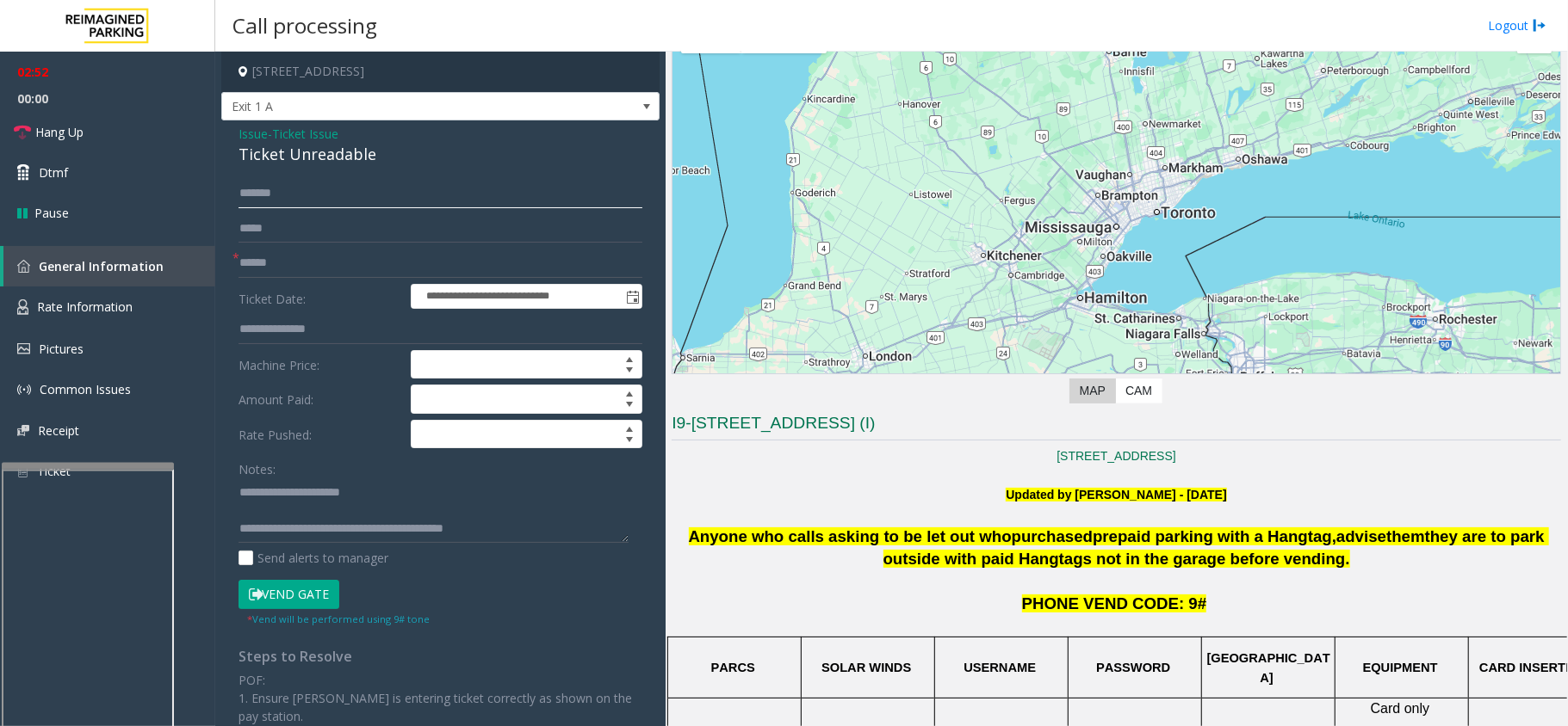
click at [246, 195] on input "*******" at bounding box center [441, 193] width 404 height 29
type input "*******"
click at [282, 270] on input "text" at bounding box center [441, 263] width 404 height 29
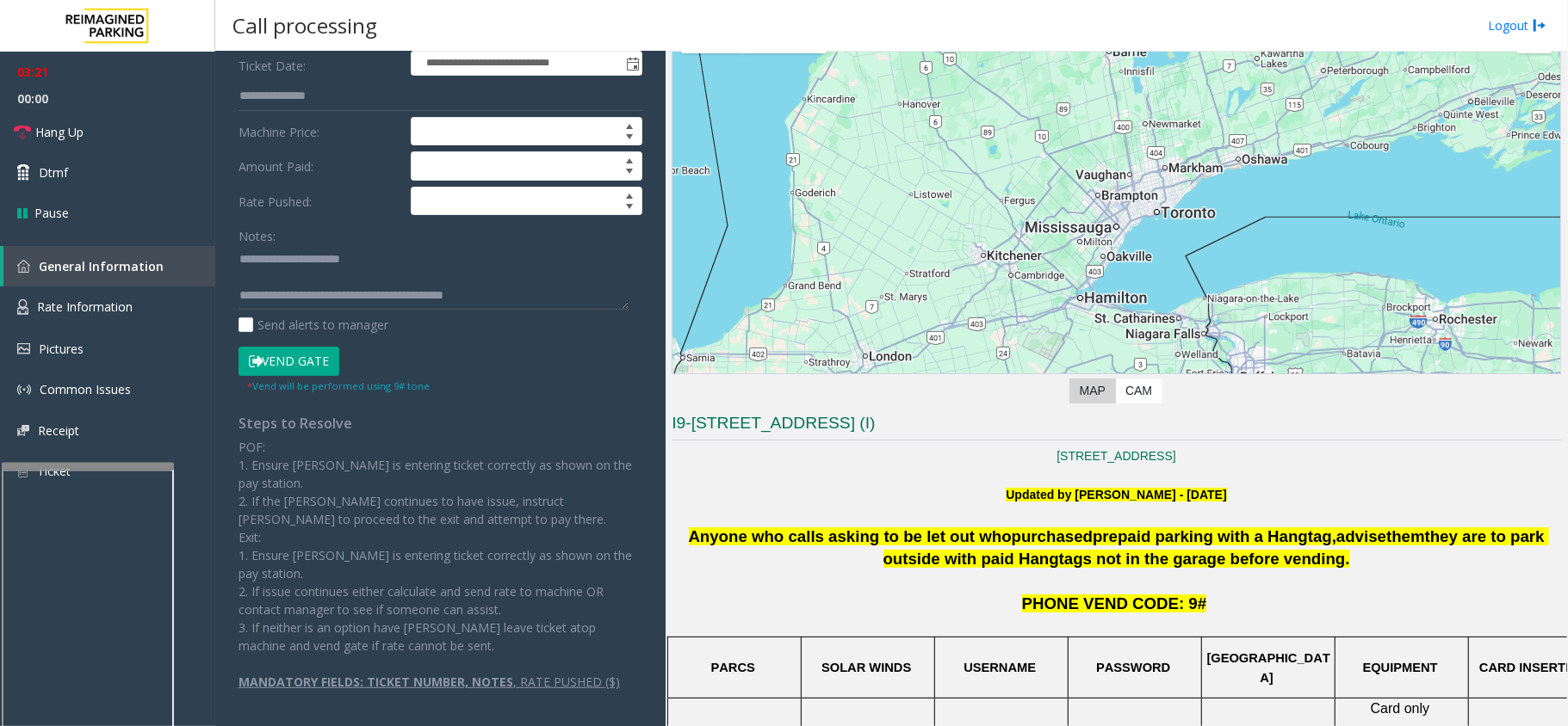
scroll to position [0, 0]
type input "*******"
click at [294, 355] on button "Vend Gate" at bounding box center [289, 361] width 101 height 29
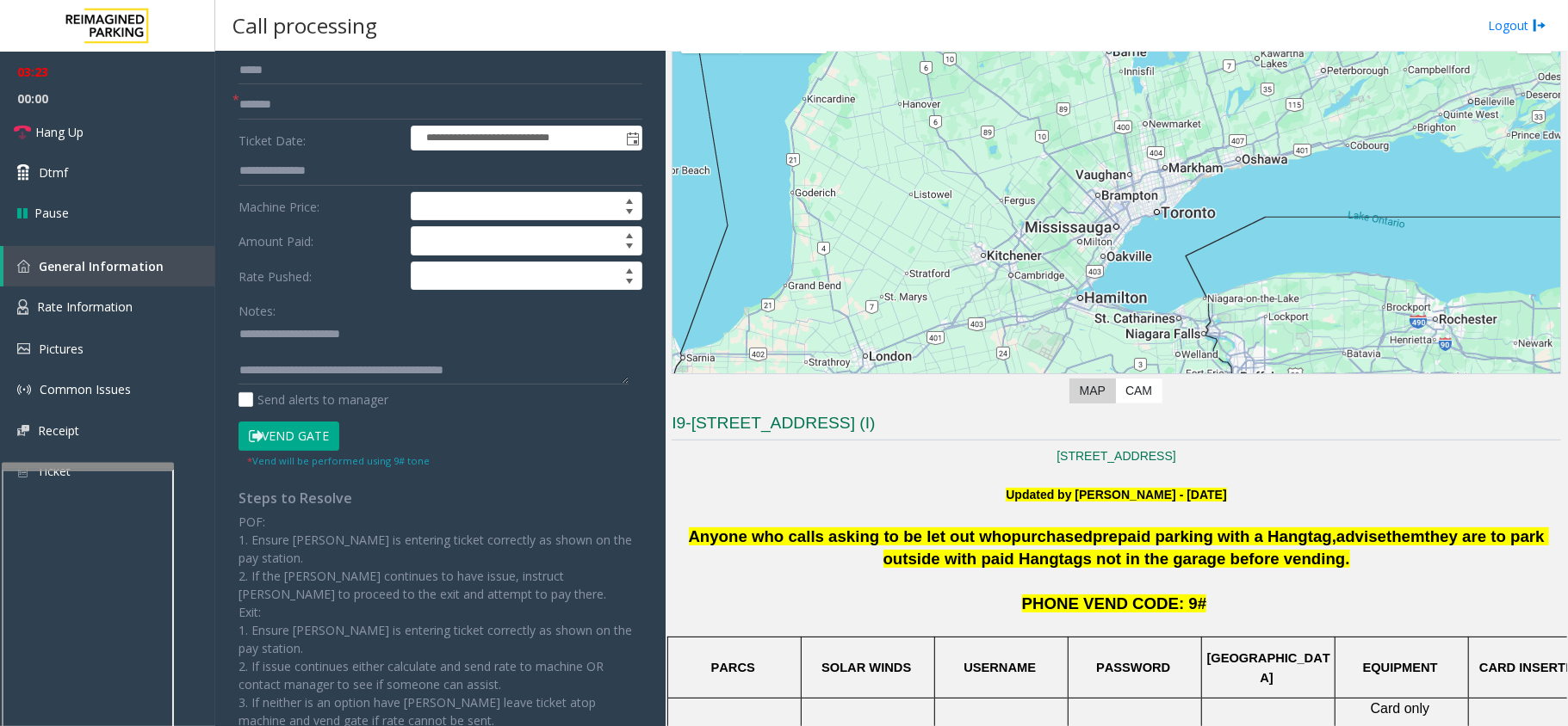
scroll to position [7, 0]
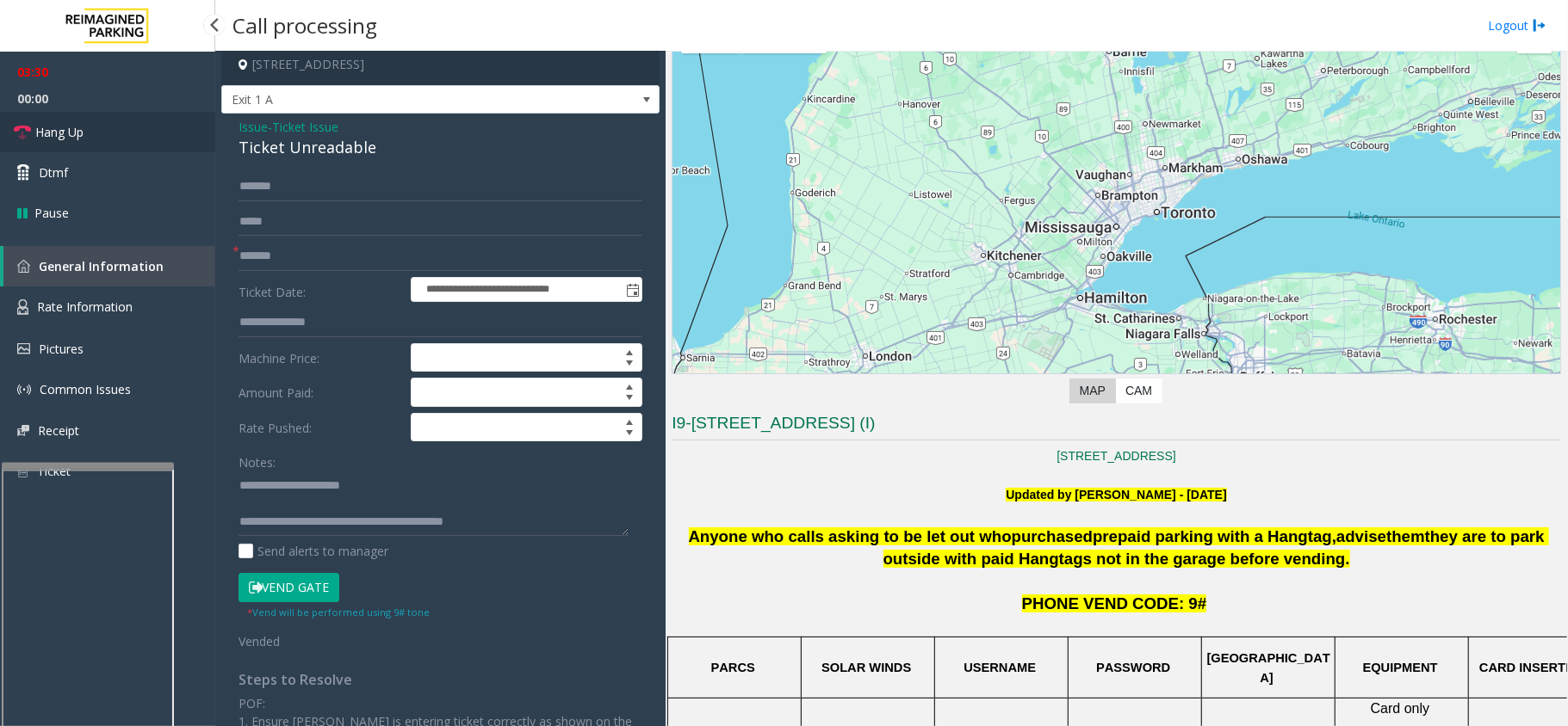
click at [95, 120] on link "Hang Up" at bounding box center [107, 133] width 215 height 41
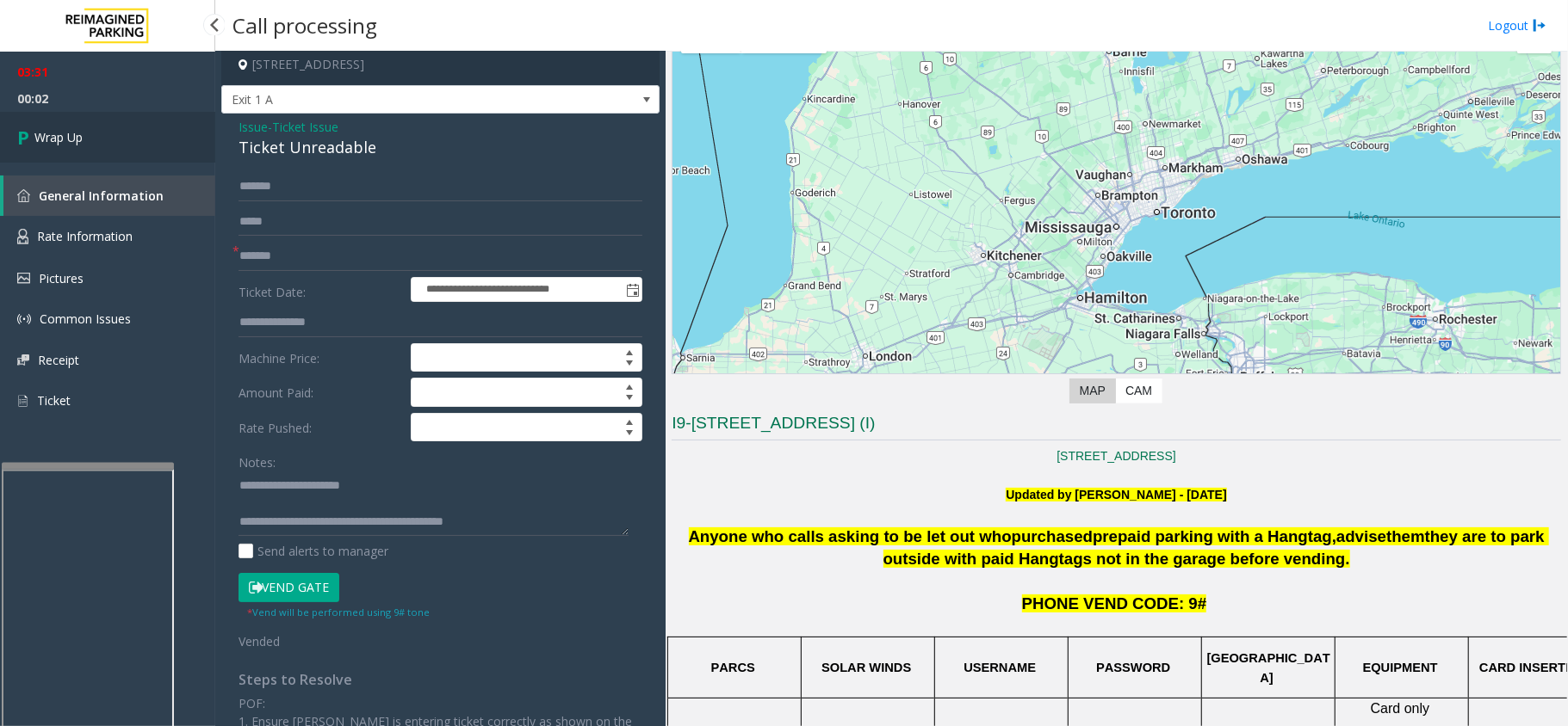
click at [88, 132] on link "Wrap Up" at bounding box center [107, 137] width 215 height 50
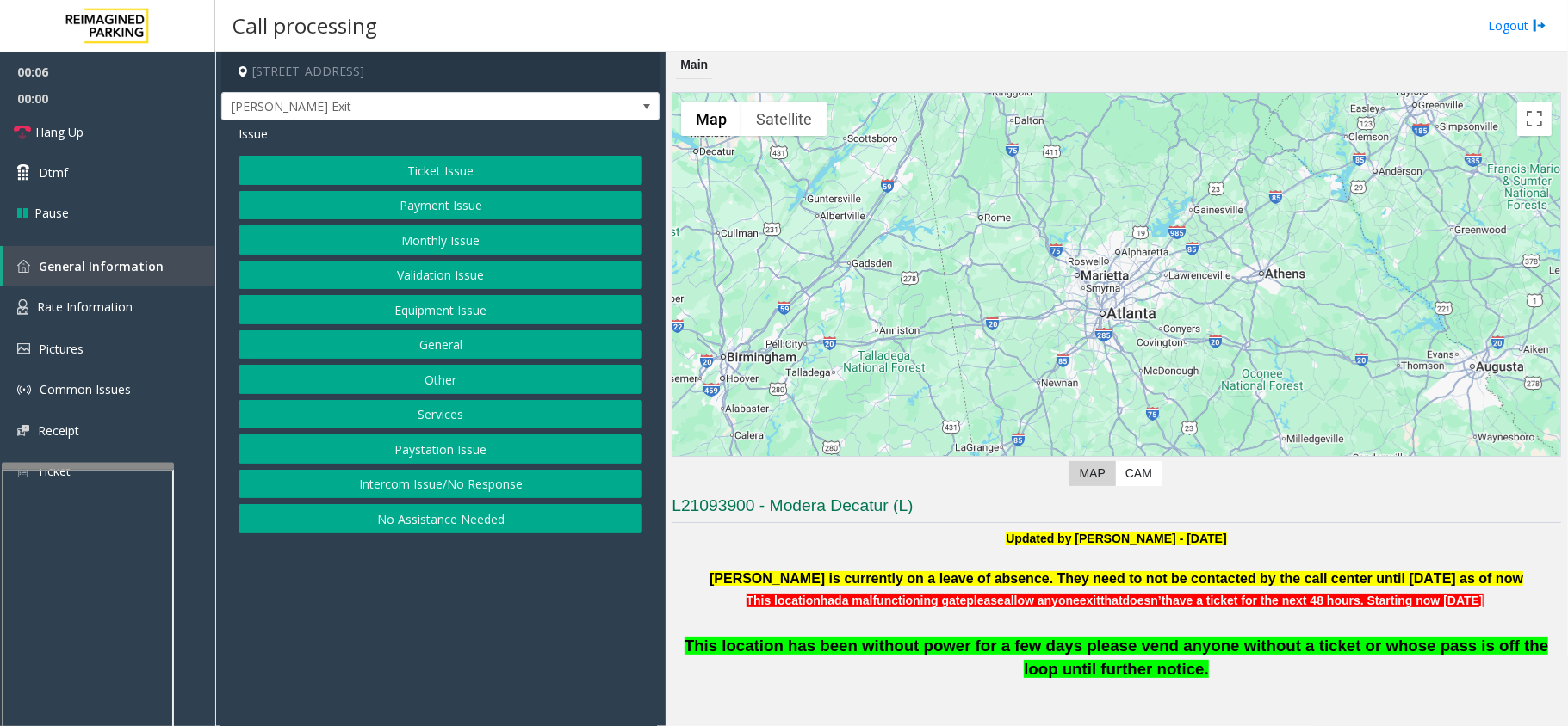
click at [342, 491] on button "Intercom Issue/No Response" at bounding box center [441, 484] width 404 height 29
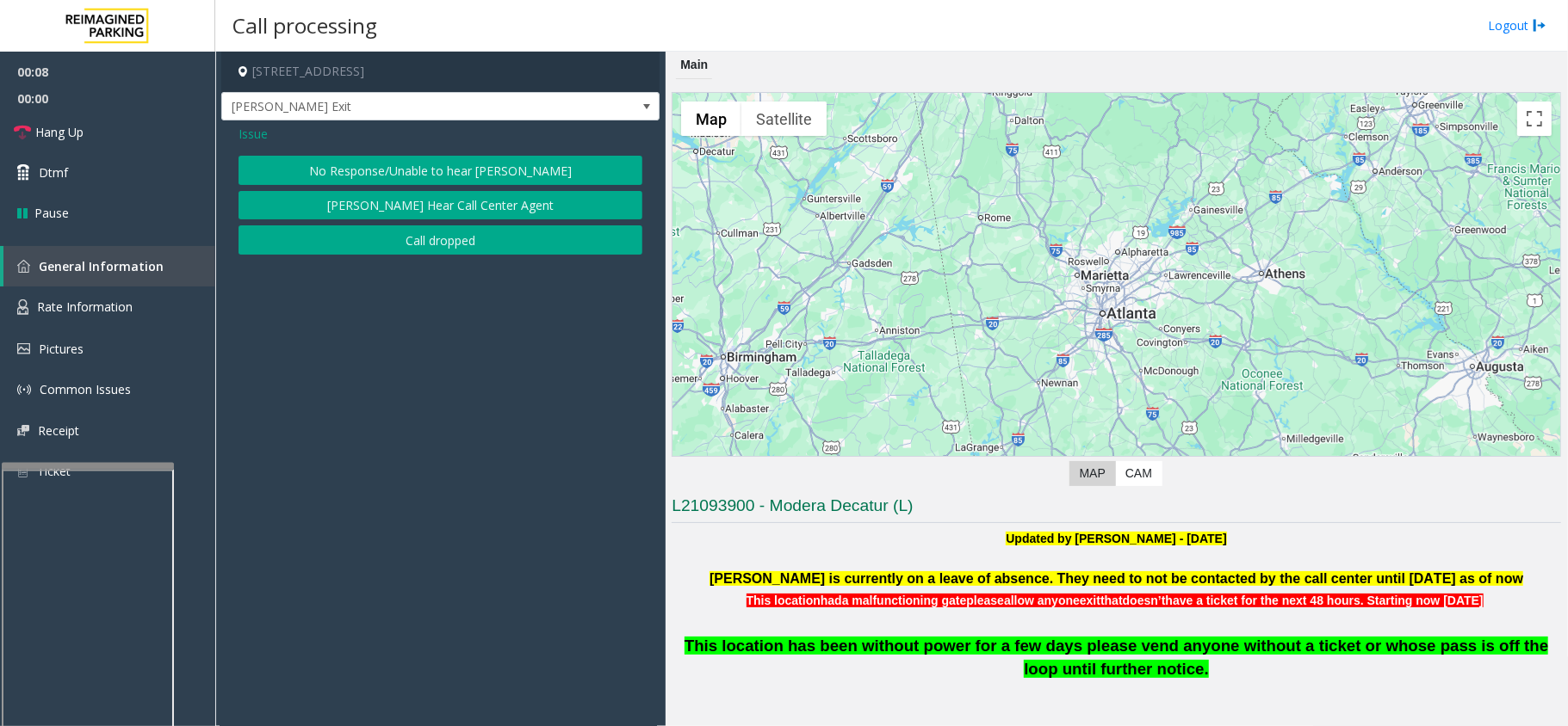
click at [365, 166] on button "No Response/Unable to hear [PERSON_NAME]" at bounding box center [441, 170] width 404 height 29
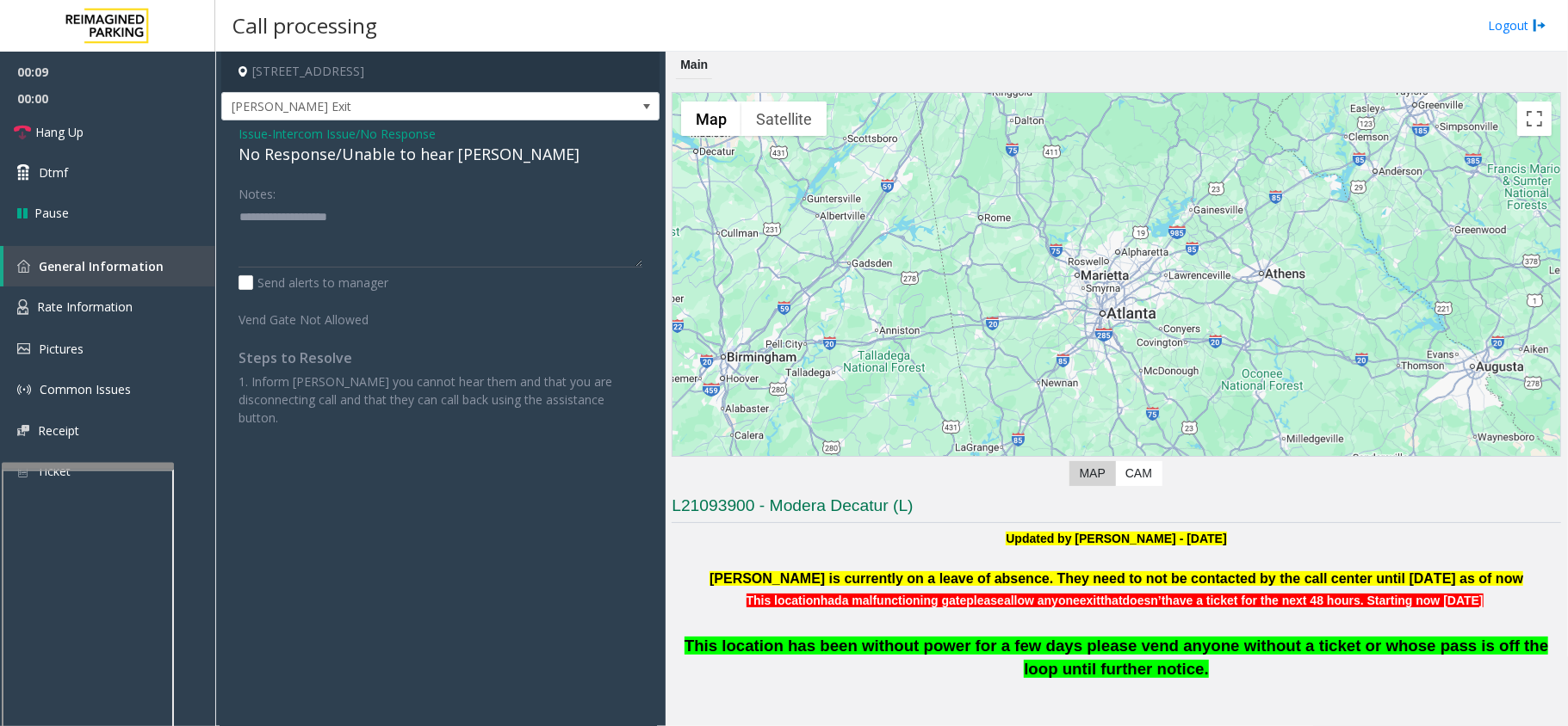
click at [364, 165] on div "No Response/Unable to hear [PERSON_NAME]" at bounding box center [441, 155] width 404 height 23
click at [364, 156] on div "No Response/Unable to hear [PERSON_NAME]" at bounding box center [441, 155] width 404 height 23
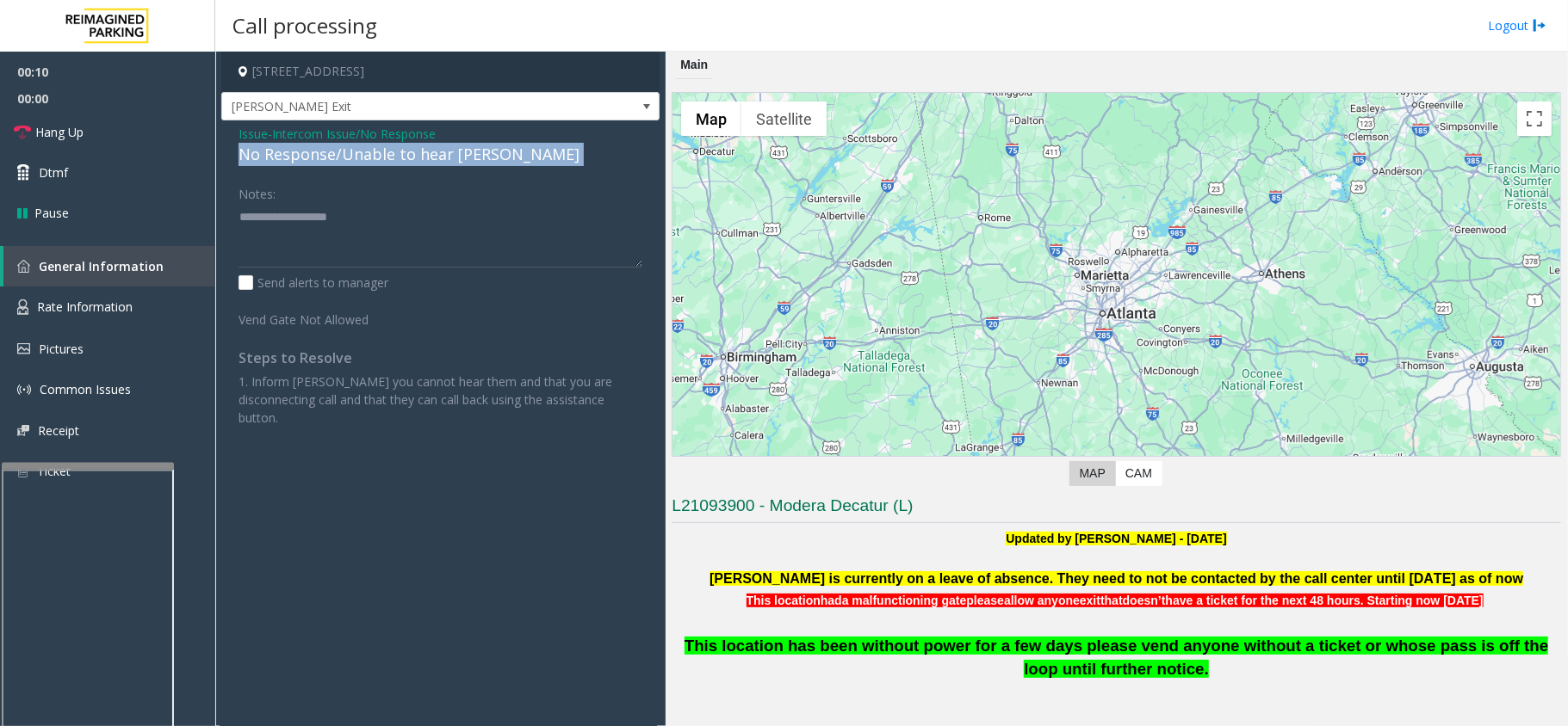
click at [364, 156] on div "No Response/Unable to hear [PERSON_NAME]" at bounding box center [441, 155] width 404 height 23
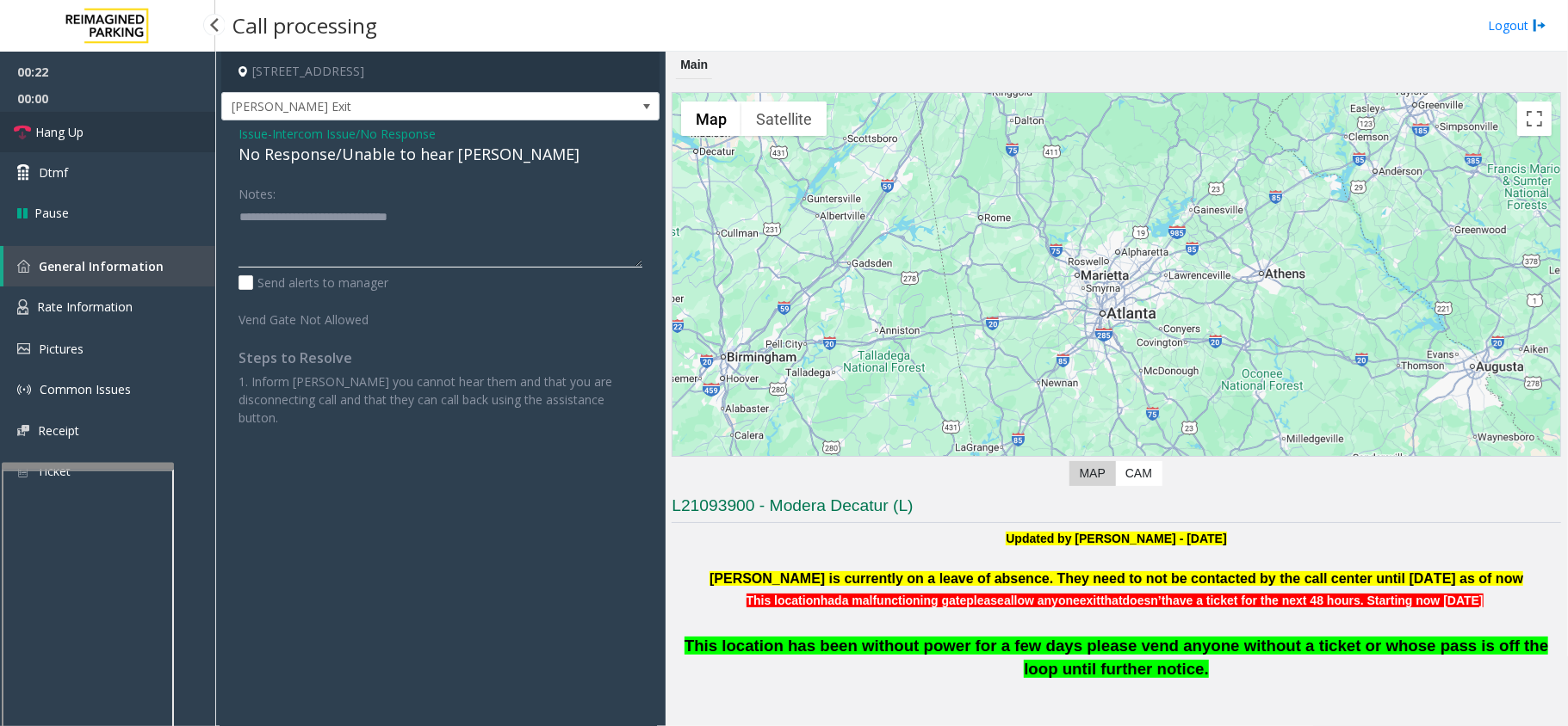
type textarea "**********"
click at [65, 126] on span "Hang Up" at bounding box center [59, 132] width 49 height 18
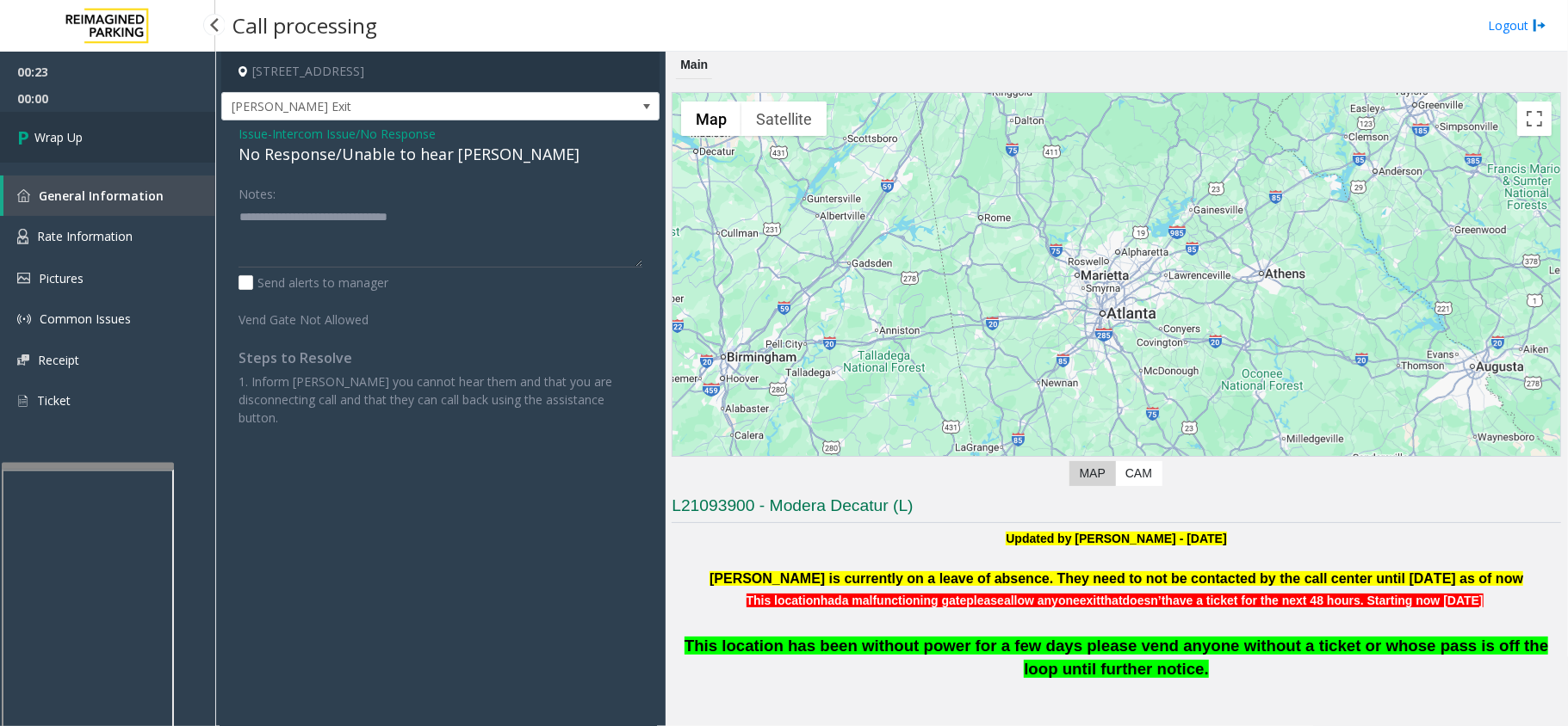
click at [65, 126] on link "Wrap Up" at bounding box center [107, 137] width 215 height 50
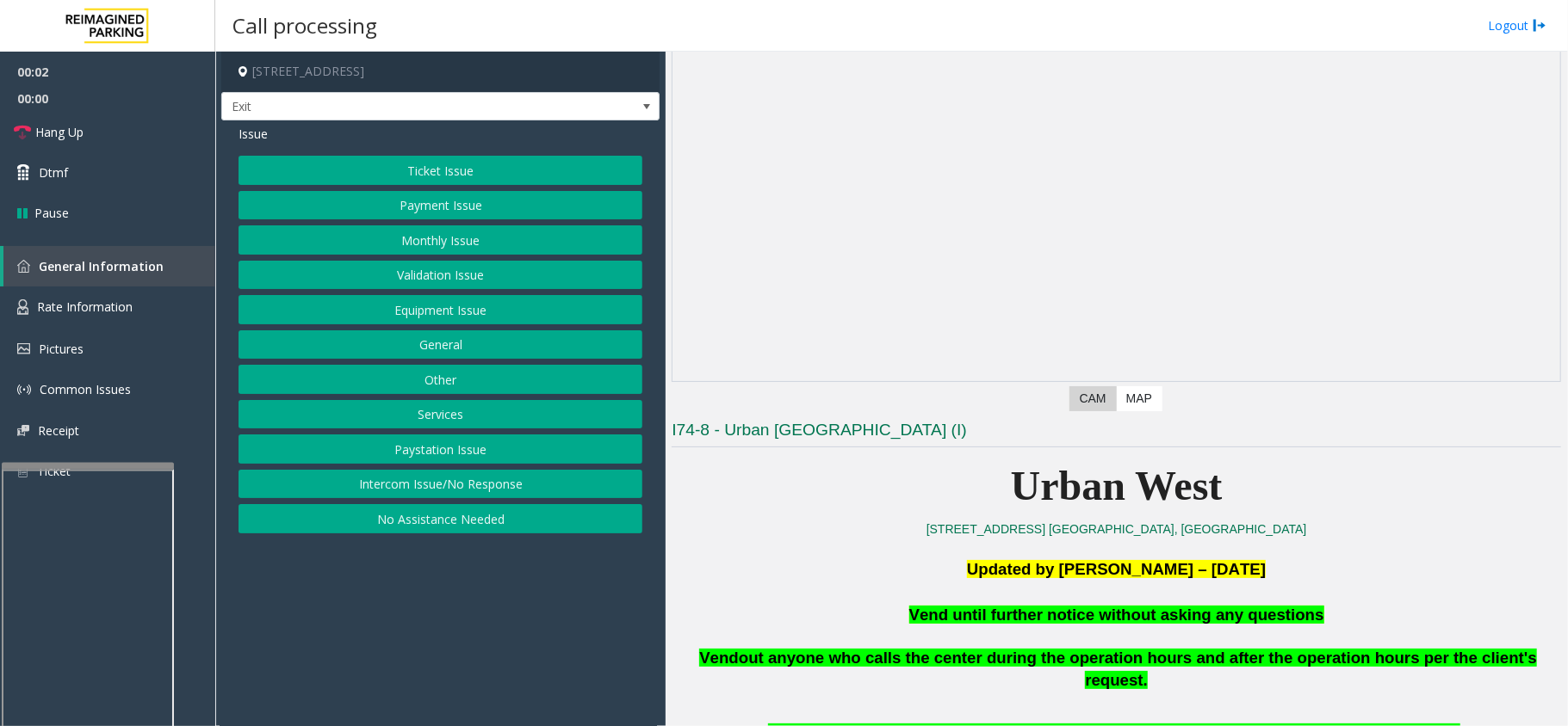
scroll to position [229, 0]
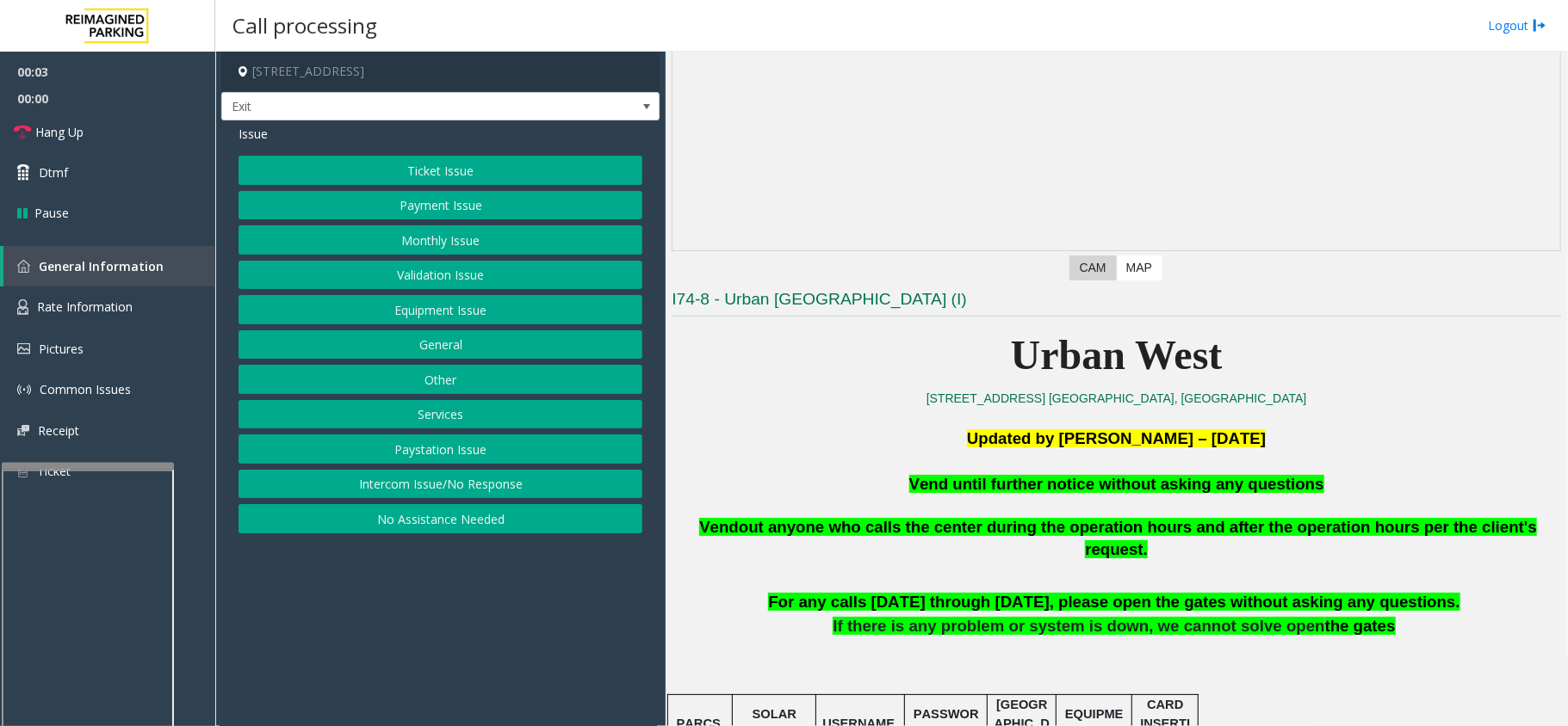
click at [466, 310] on button "Equipment Issue" at bounding box center [441, 310] width 404 height 29
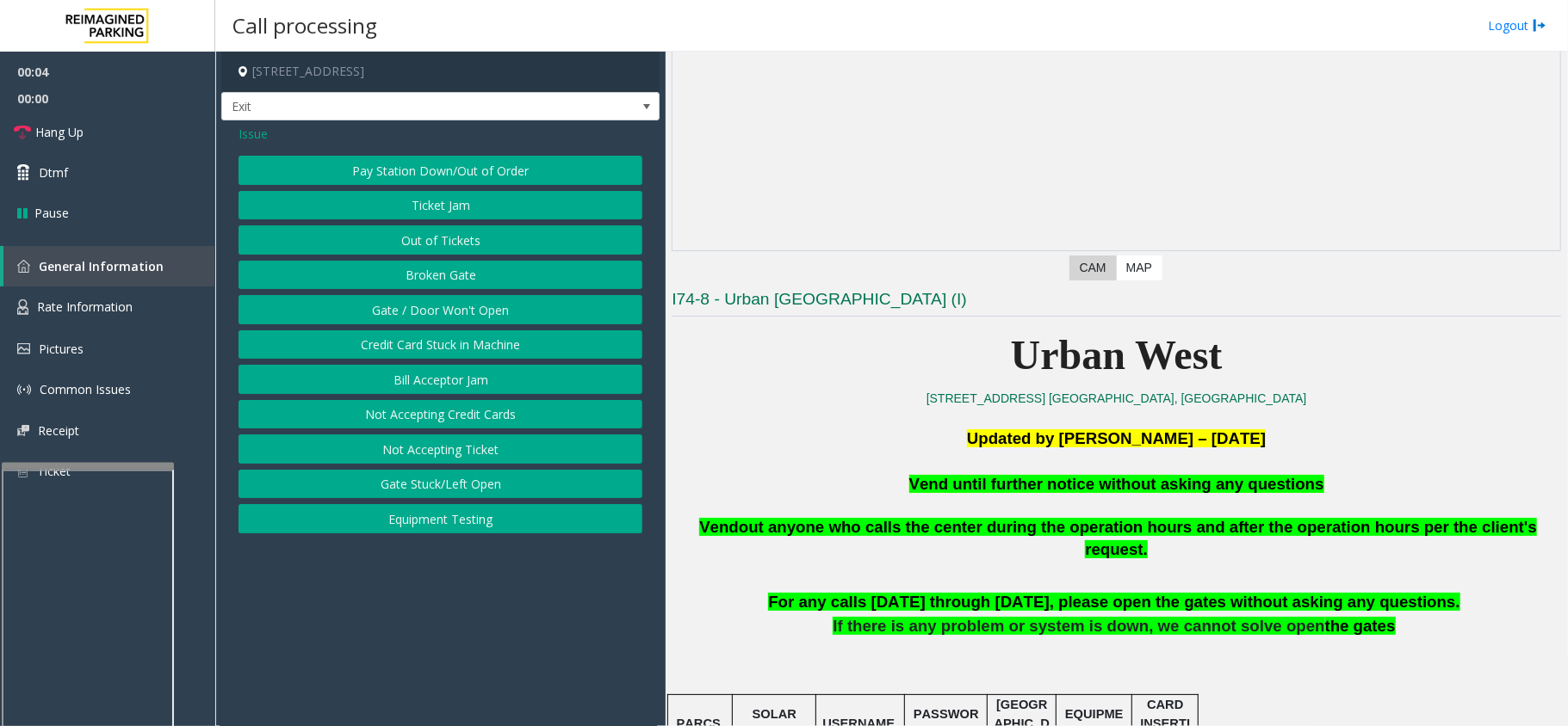
click at [370, 317] on button "Gate / Door Won't Open" at bounding box center [441, 310] width 404 height 29
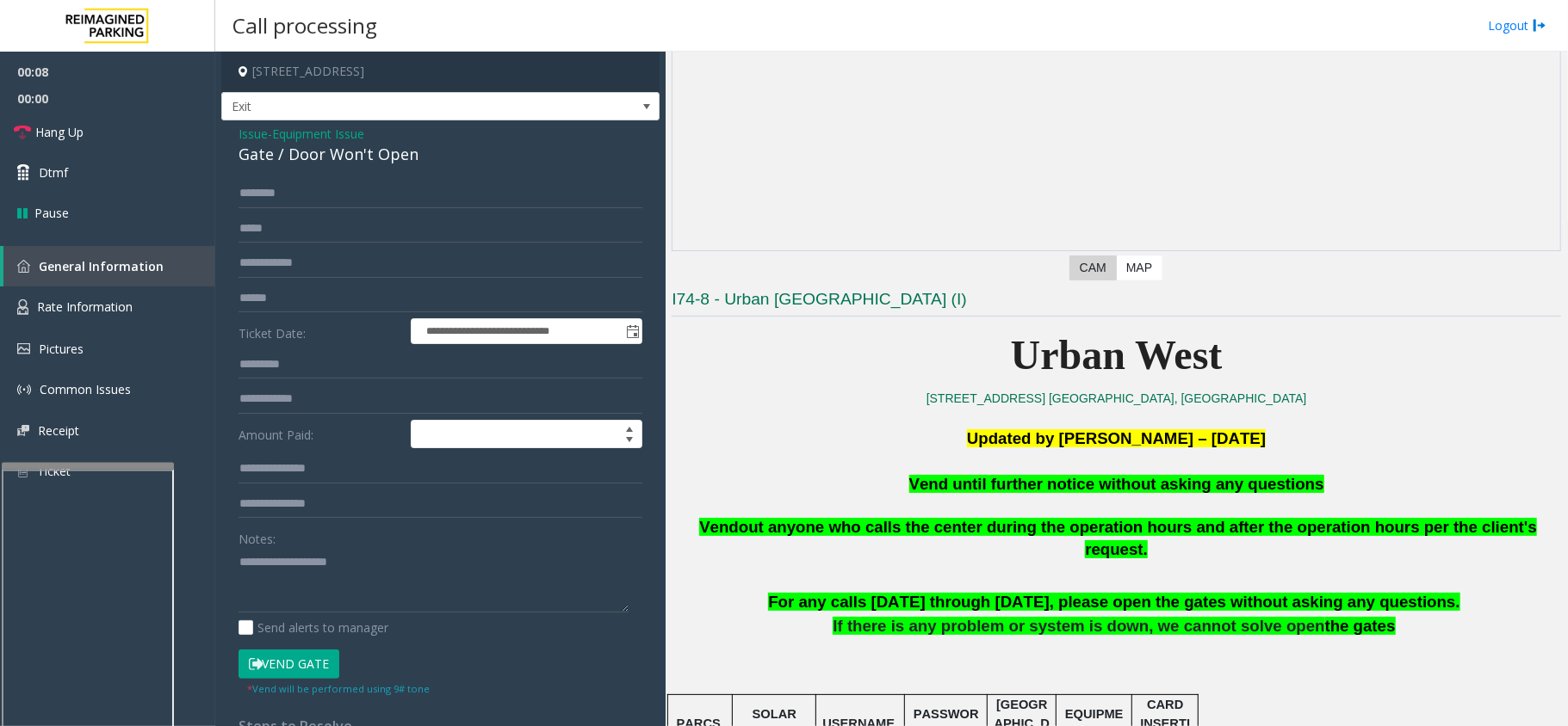
click at [300, 658] on button "Vend Gate" at bounding box center [289, 664] width 101 height 29
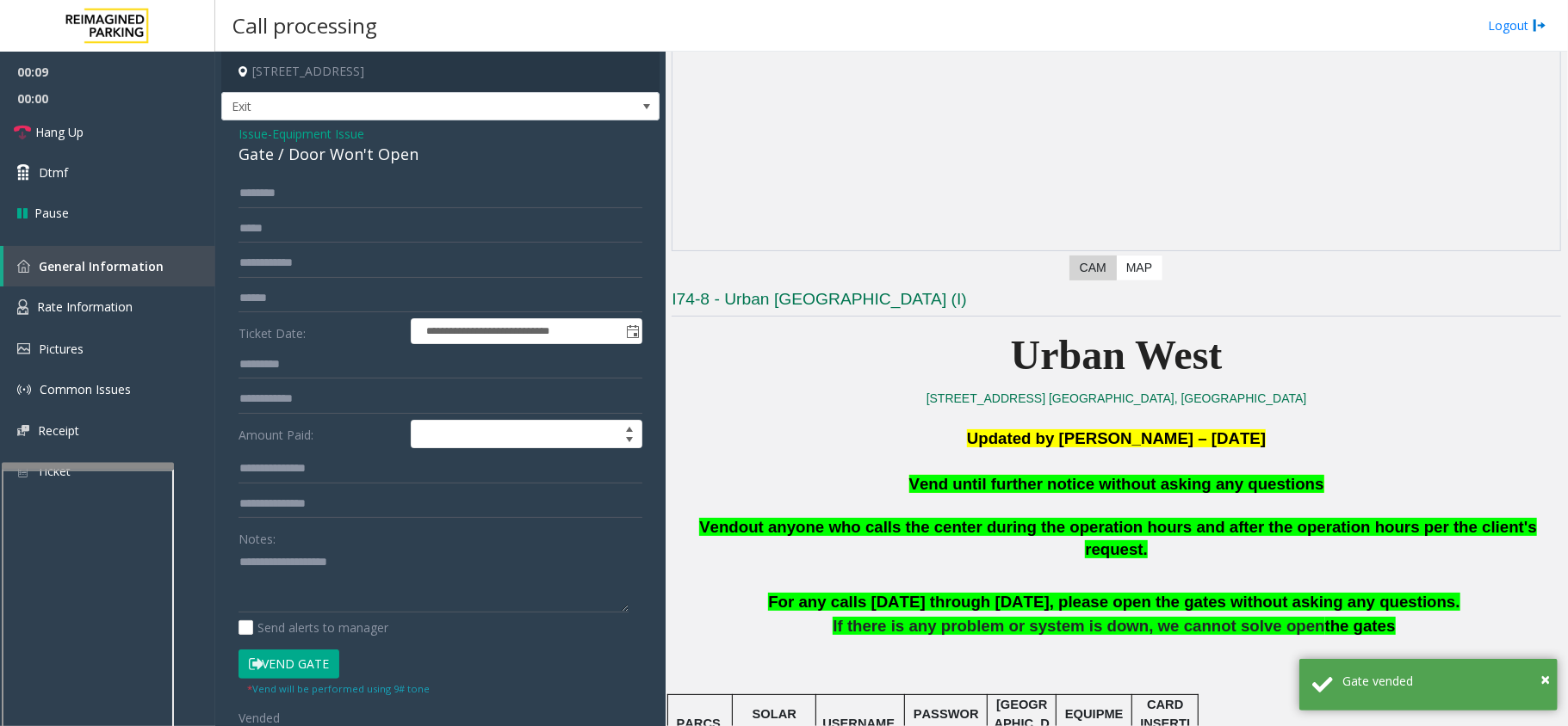
click at [1039, 493] on span "Vend until further notice without asking any questions" at bounding box center [1117, 484] width 415 height 18
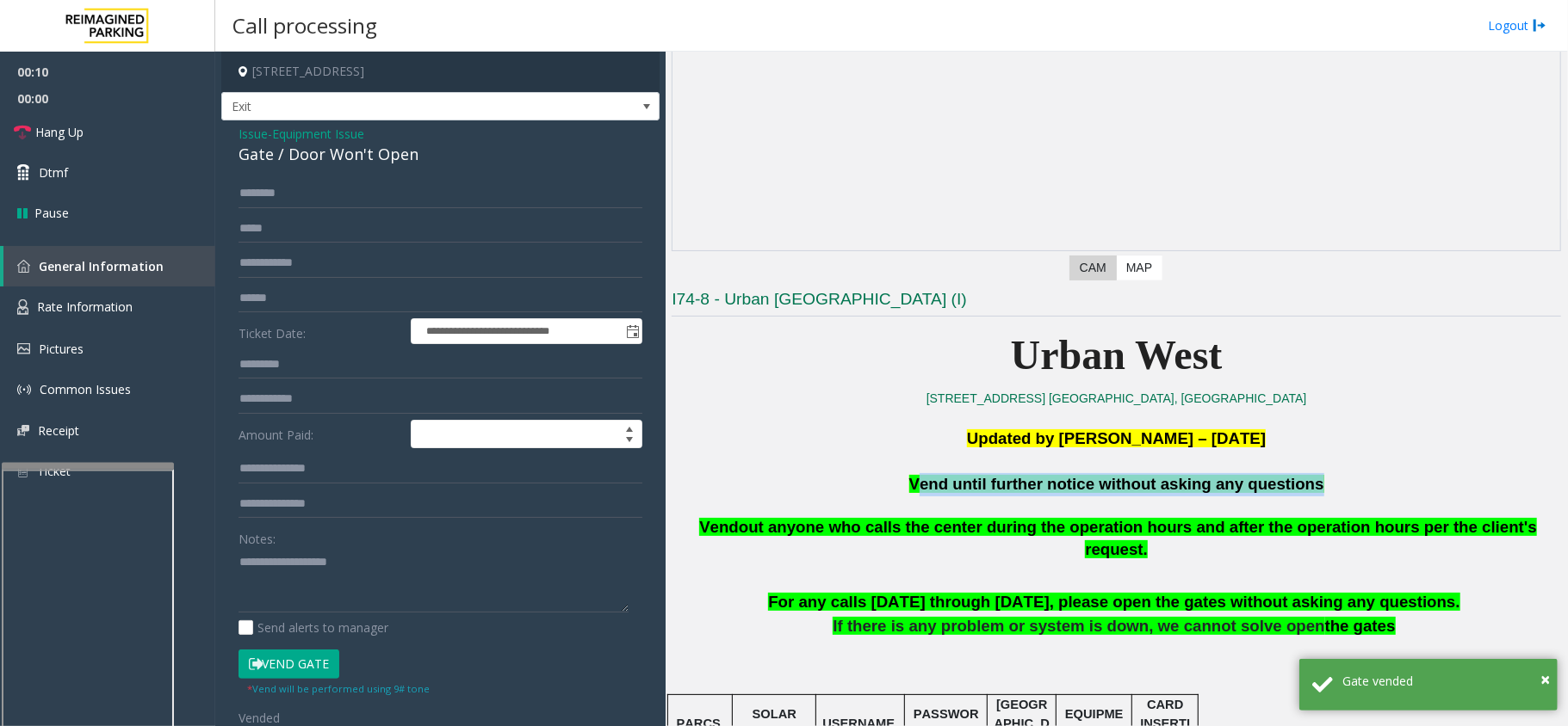
click at [1039, 493] on span "Vend until further notice without asking any questions" at bounding box center [1117, 484] width 415 height 18
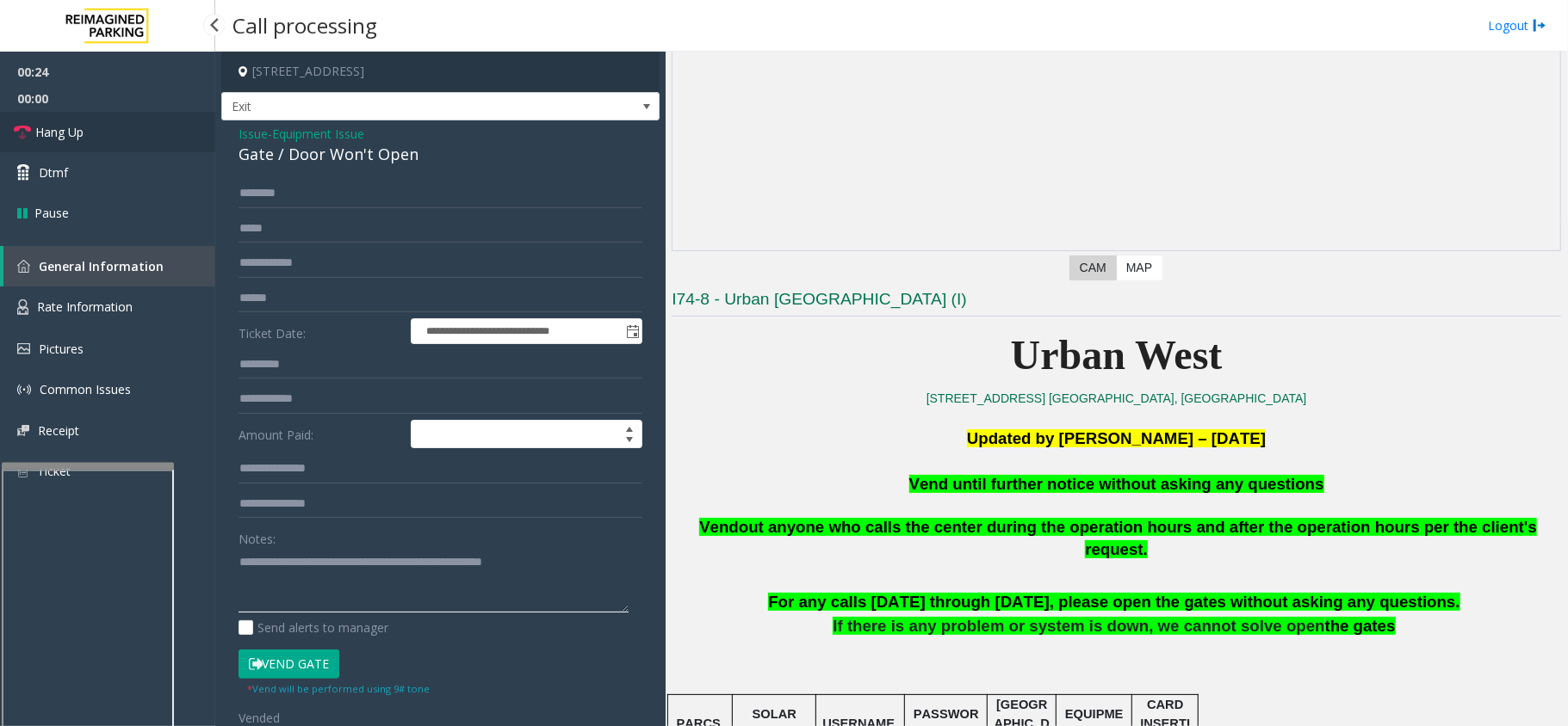
type textarea "**********"
click at [163, 132] on link "Hang Up" at bounding box center [107, 133] width 215 height 41
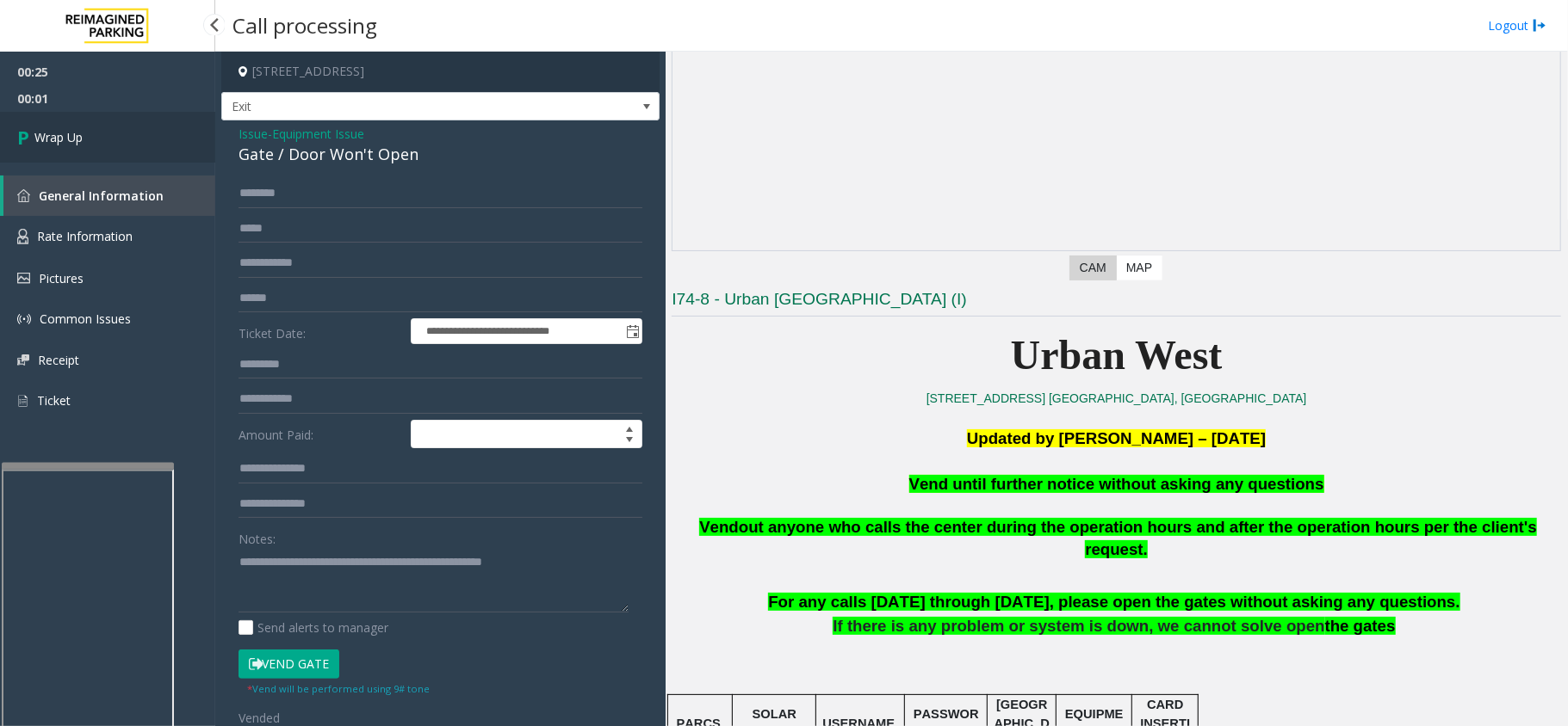
click at [163, 132] on link "Wrap Up" at bounding box center [107, 137] width 215 height 50
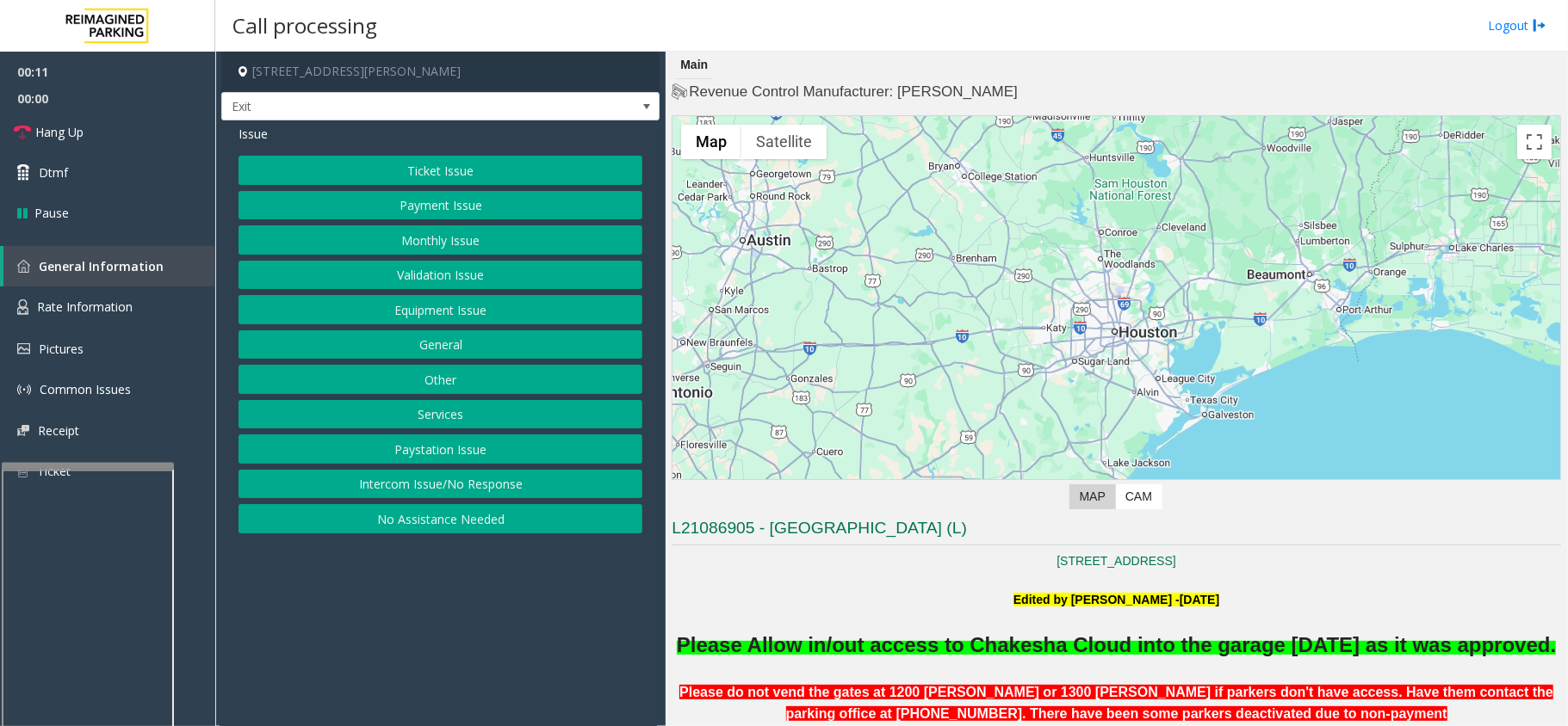
click at [558, 232] on button "Monthly Issue" at bounding box center [441, 240] width 404 height 29
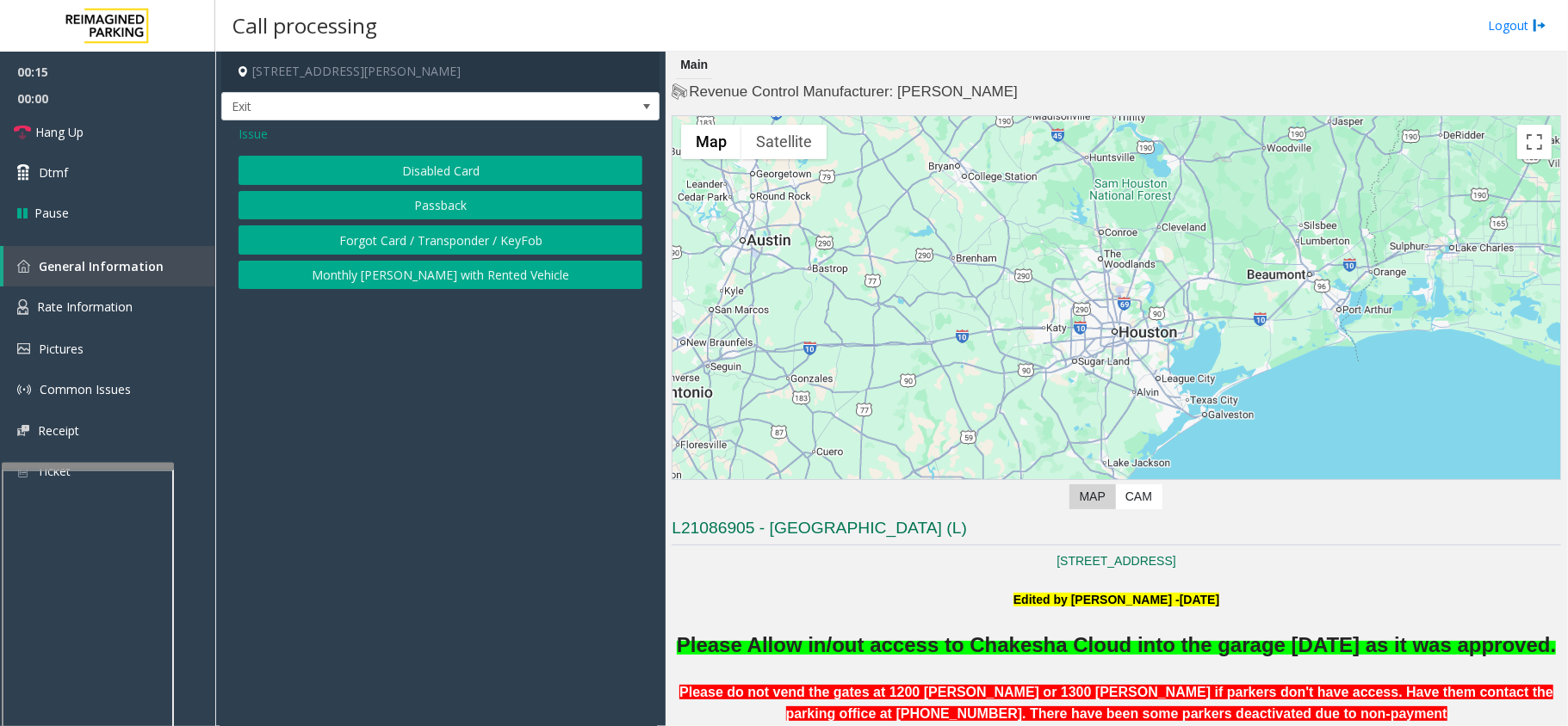
click at [457, 172] on button "Disabled Card" at bounding box center [441, 170] width 404 height 29
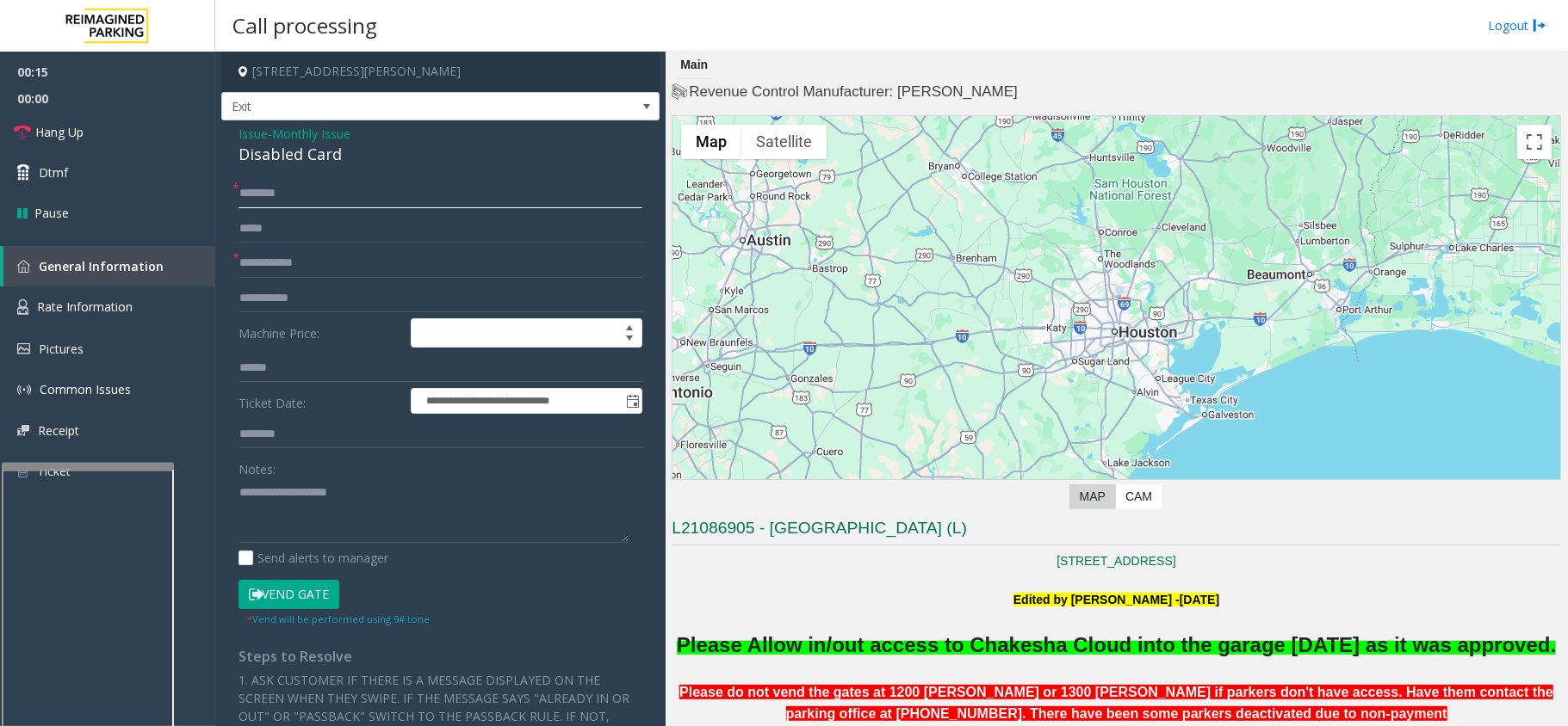
click at [411, 191] on input "text" at bounding box center [441, 193] width 404 height 29
type textarea "**********"
click at [263, 194] on input "text" at bounding box center [441, 193] width 404 height 29
type input "**********"
click at [271, 162] on div "Disabled Card" at bounding box center [441, 155] width 404 height 23
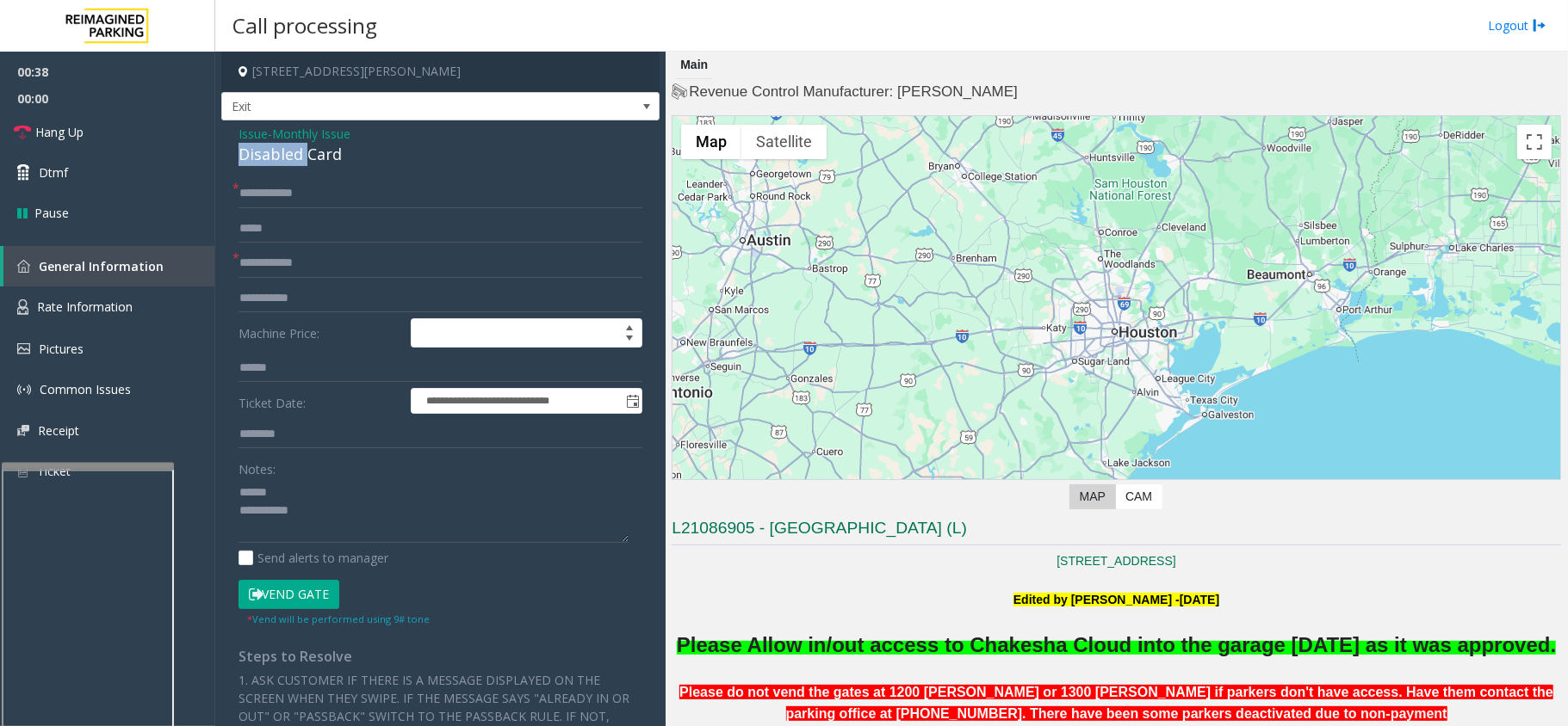
click at [271, 162] on div "Disabled Card" at bounding box center [441, 155] width 404 height 23
type textarea "**********"
click at [259, 193] on input "**********" at bounding box center [441, 193] width 404 height 29
type input "**********"
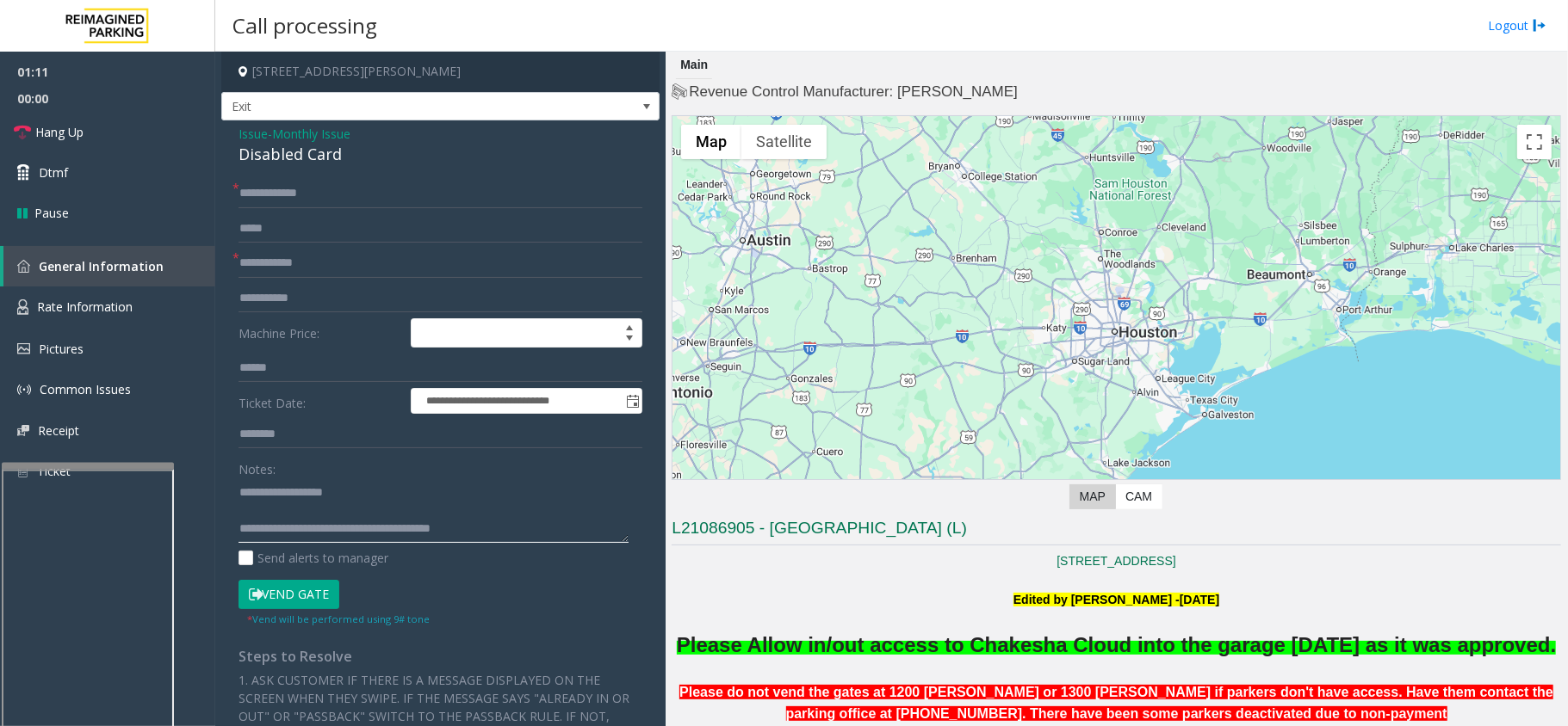
type textarea "**********"
click at [263, 267] on input "text" at bounding box center [441, 263] width 404 height 29
type input "***"
click at [263, 600] on button "Vend Gate" at bounding box center [289, 594] width 101 height 29
click at [109, 134] on link "Hang Up" at bounding box center [107, 133] width 215 height 41
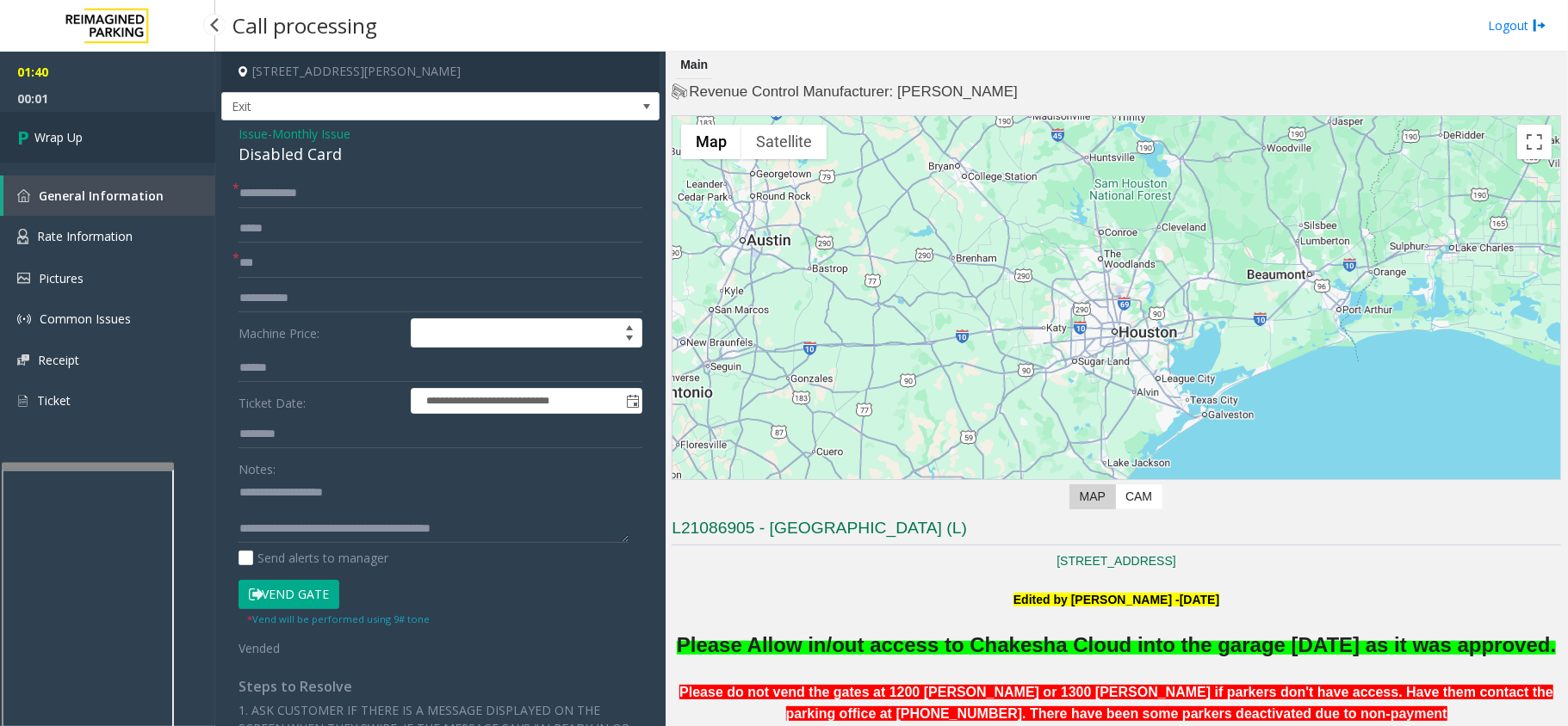
click at [109, 134] on link "Wrap Up" at bounding box center [107, 137] width 215 height 50
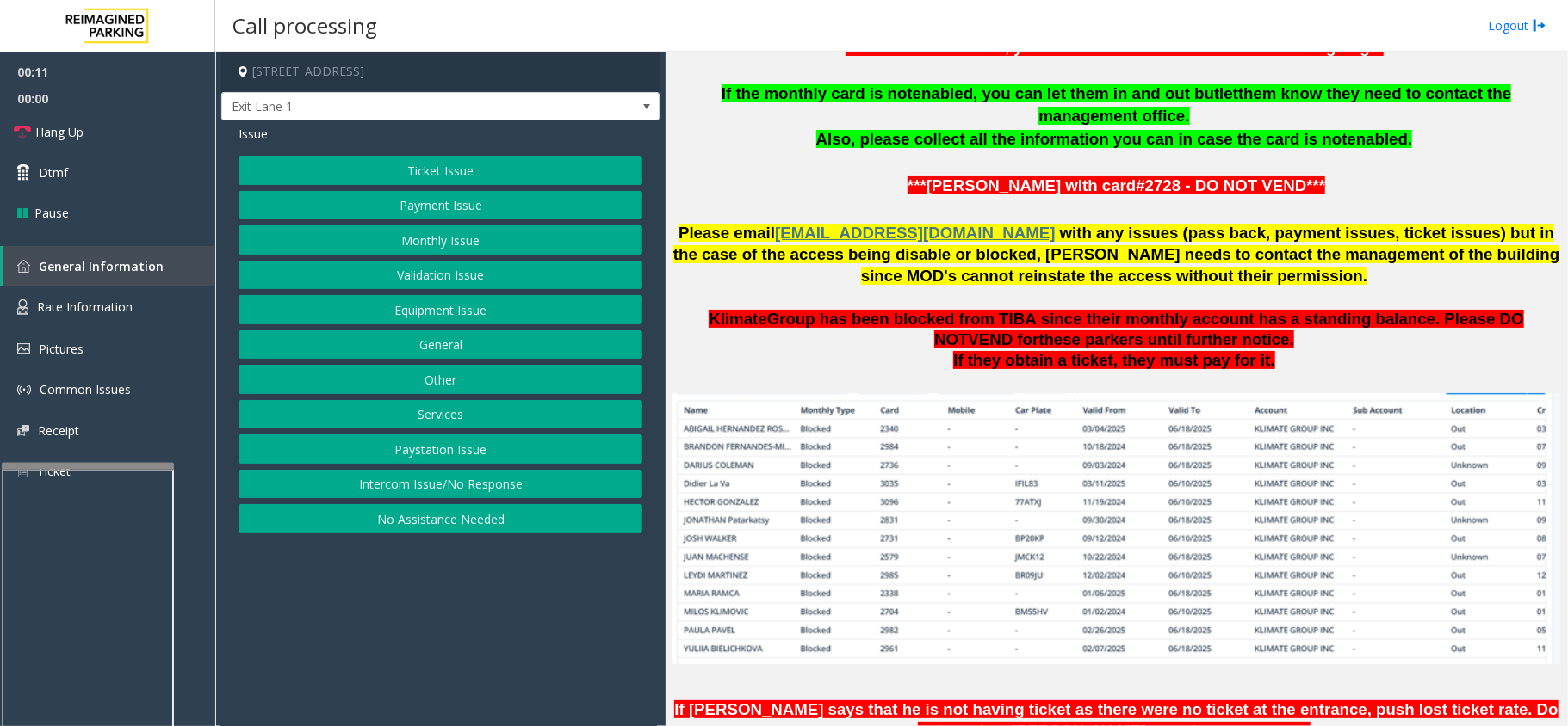
scroll to position [1377, 0]
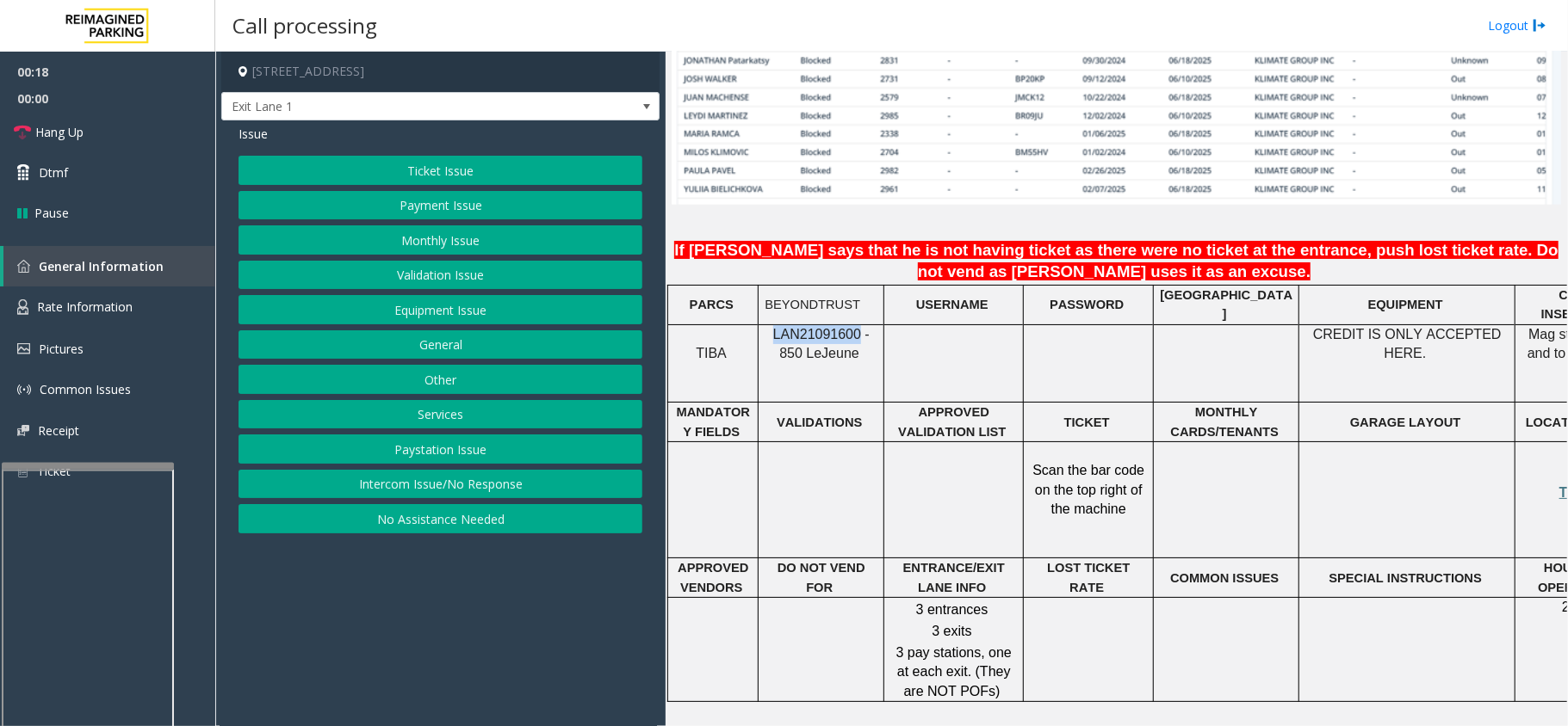
drag, startPoint x: 844, startPoint y: 279, endPoint x: 759, endPoint y: 286, distance: 85.3
click at [759, 325] on div "LAN21091600 - 850 Le Jeune" at bounding box center [820, 345] width 125 height 39
copy span "LAN21091600"
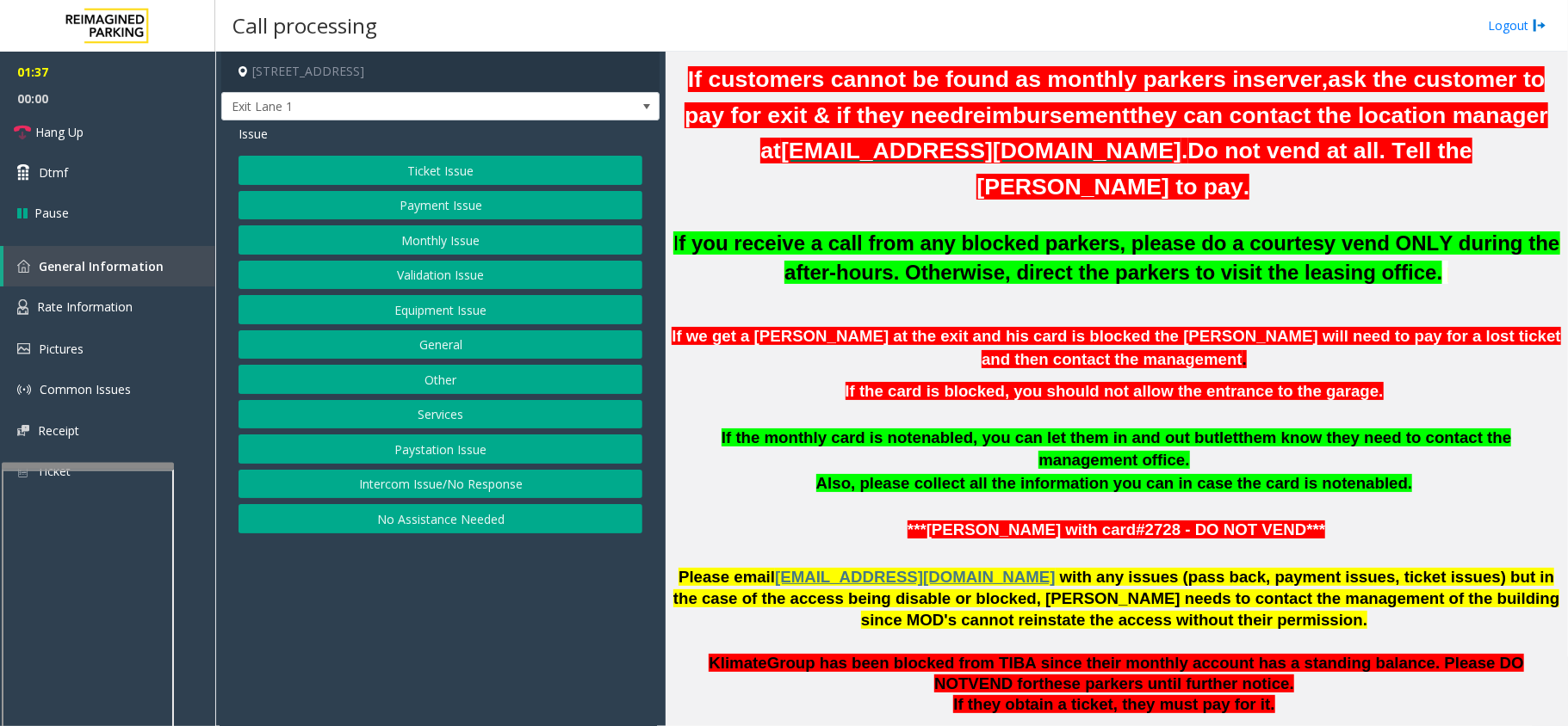
scroll to position [689, 0]
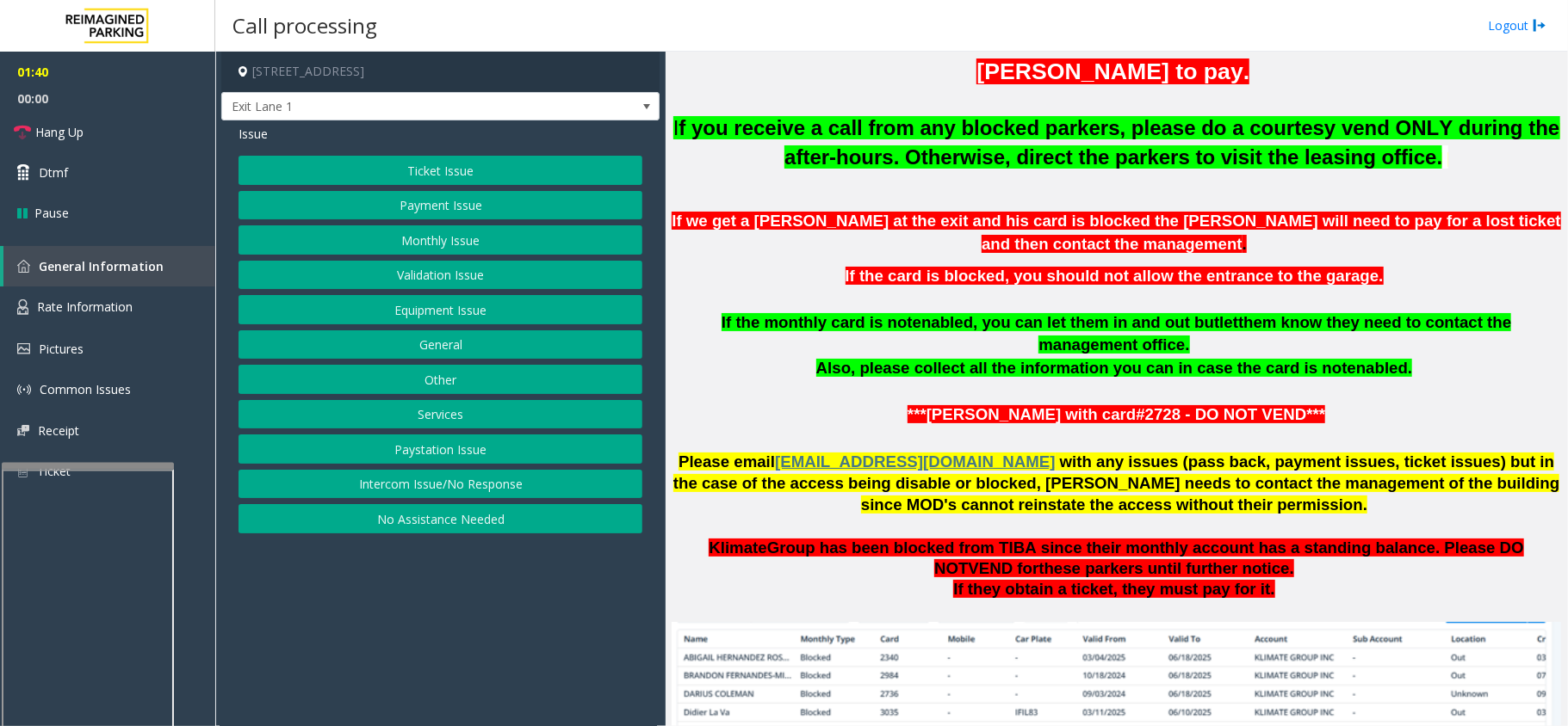
click at [446, 241] on button "Monthly Issue" at bounding box center [441, 240] width 404 height 29
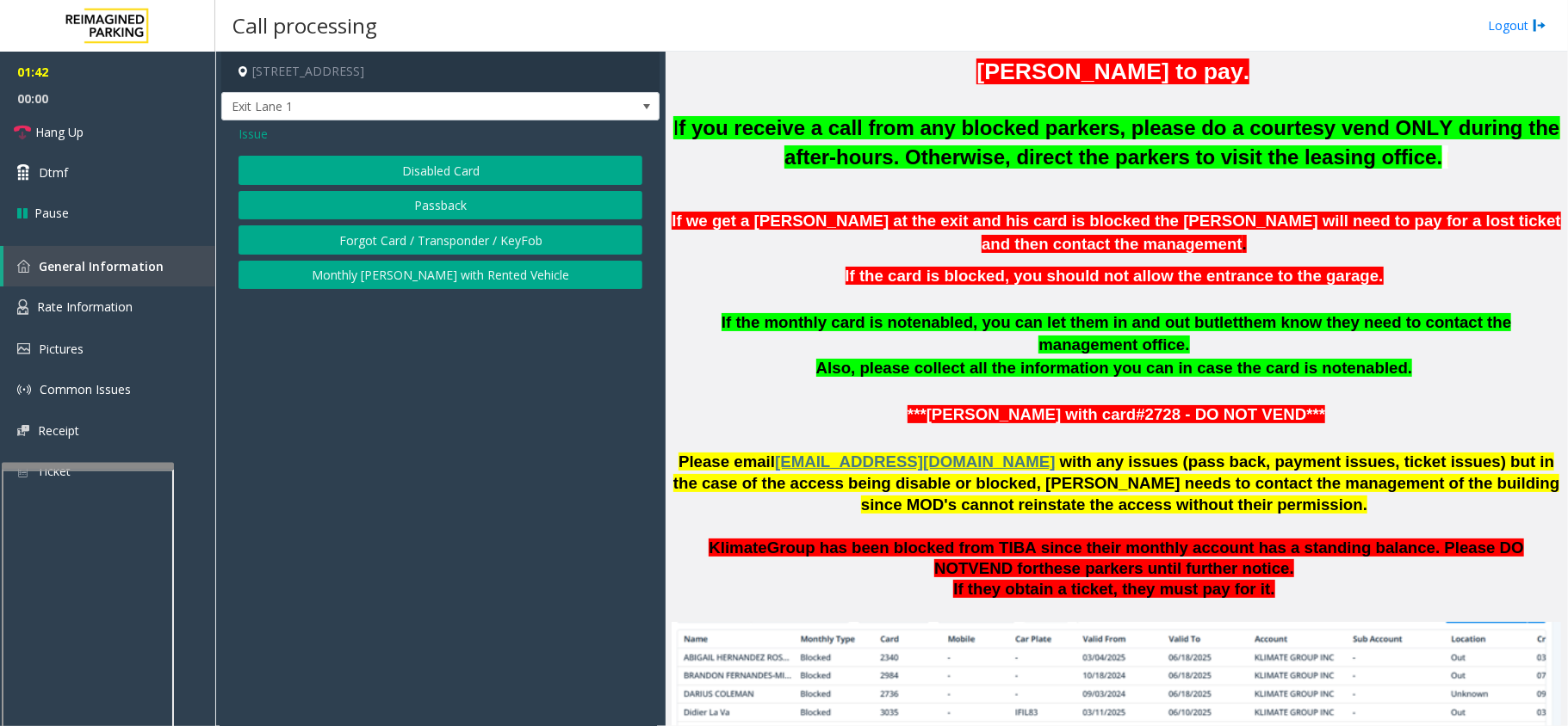
click at [426, 244] on button "Forgot Card / Transponder / KeyFob" at bounding box center [441, 240] width 404 height 29
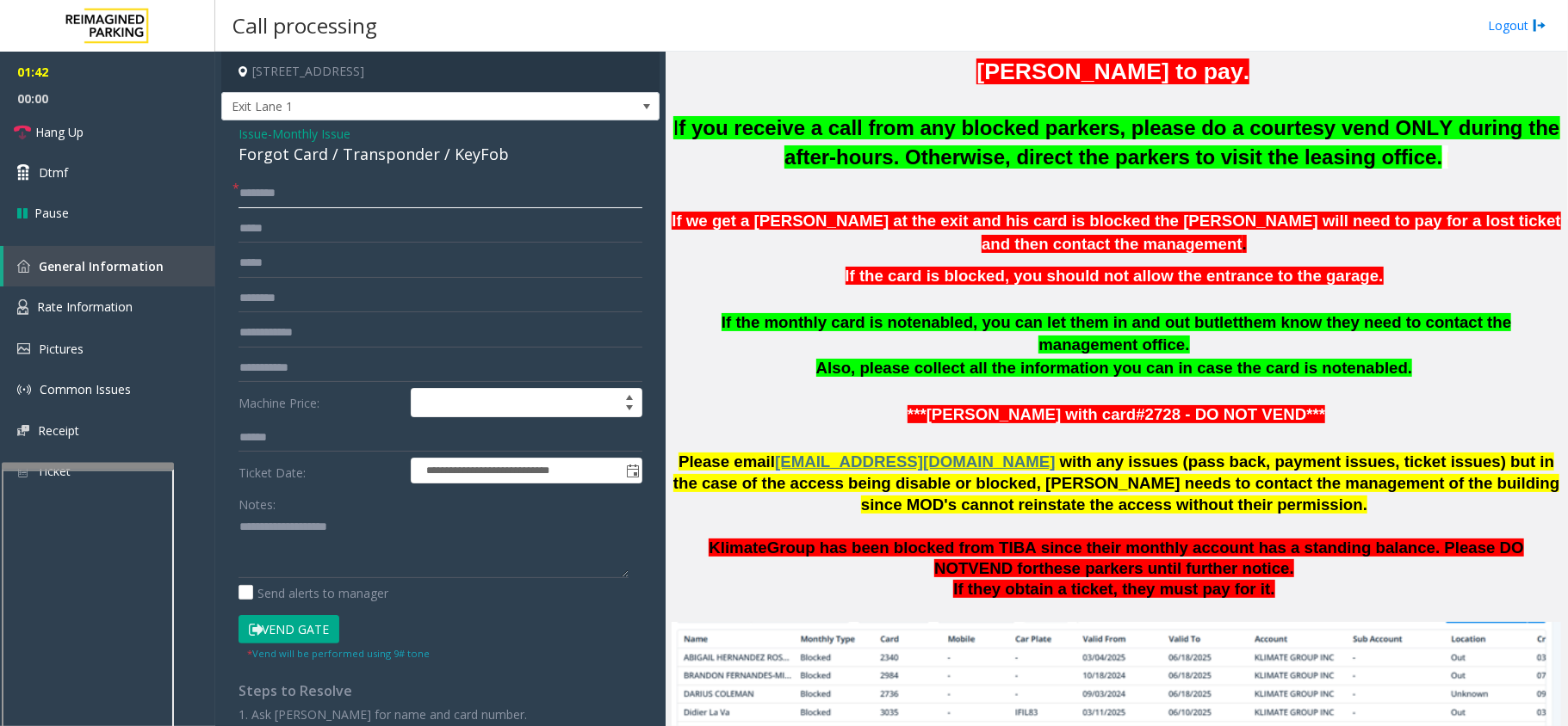
click at [301, 187] on input "text" at bounding box center [441, 193] width 404 height 29
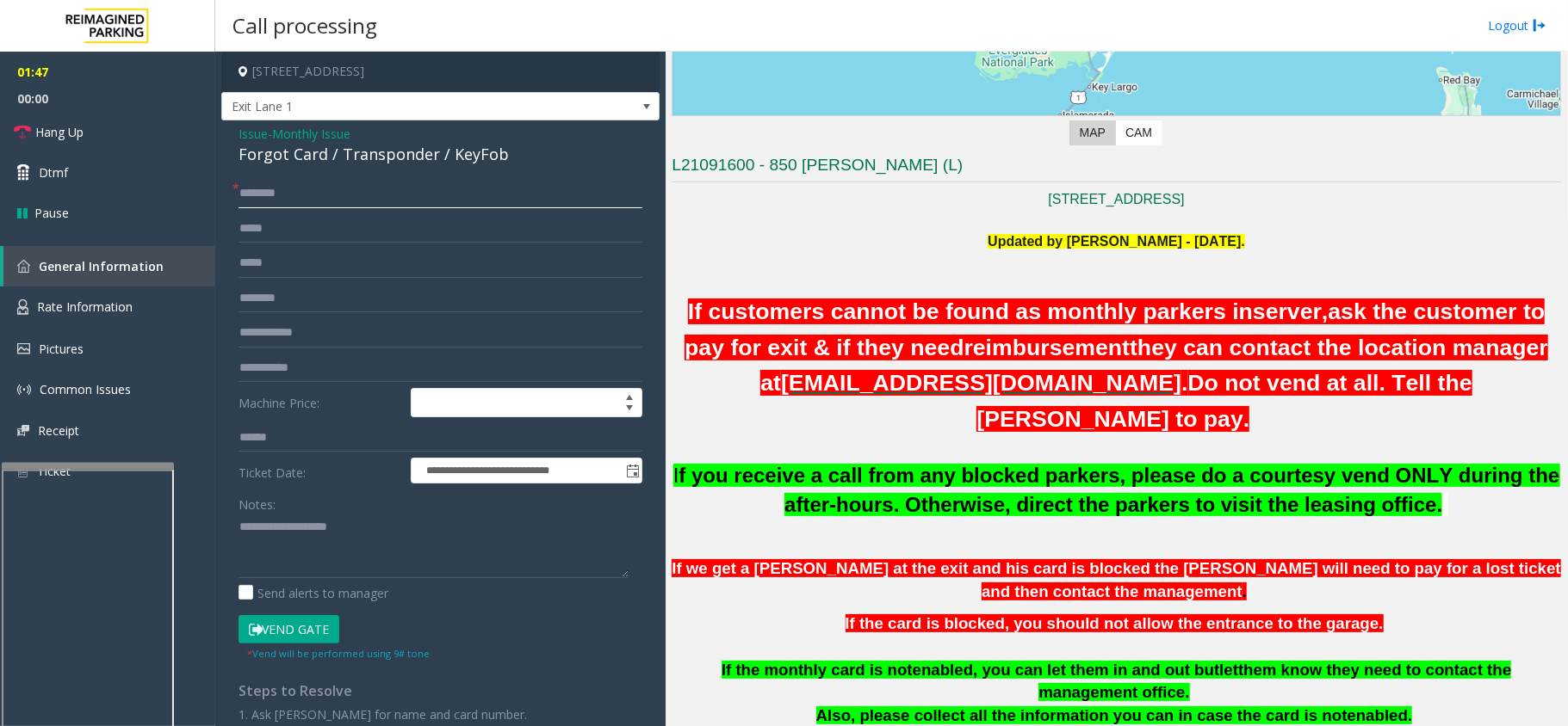
scroll to position [229, 0]
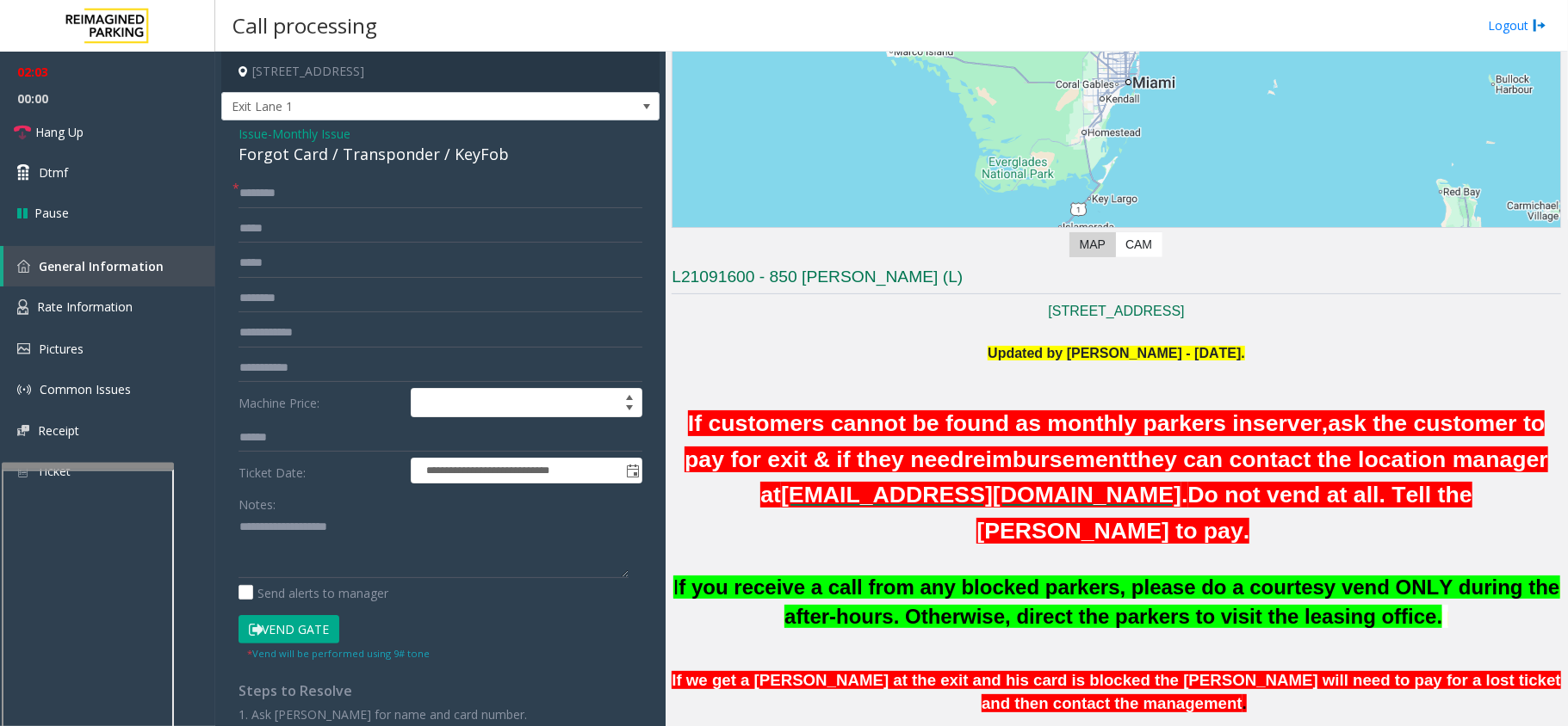
click at [304, 628] on button "Vend Gate" at bounding box center [289, 630] width 101 height 29
click at [131, 135] on link "Hang Up" at bounding box center [107, 133] width 215 height 41
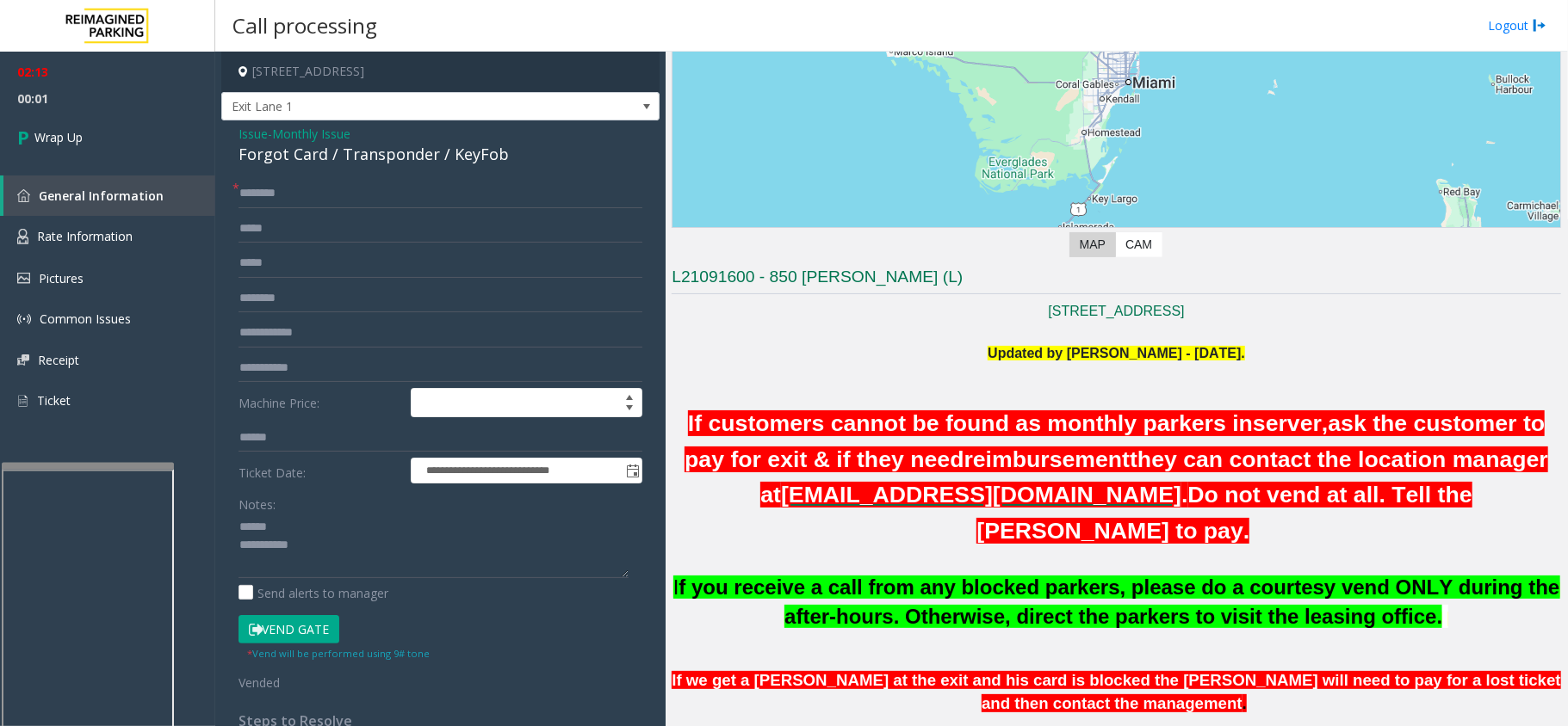
click at [306, 155] on div "Forgot Card / Transponder / KeyFob" at bounding box center [441, 155] width 404 height 23
click at [305, 155] on div "Forgot Card / Transponder / KeyFob" at bounding box center [441, 155] width 404 height 23
type textarea "**********"
click at [294, 195] on input "text" at bounding box center [441, 193] width 404 height 29
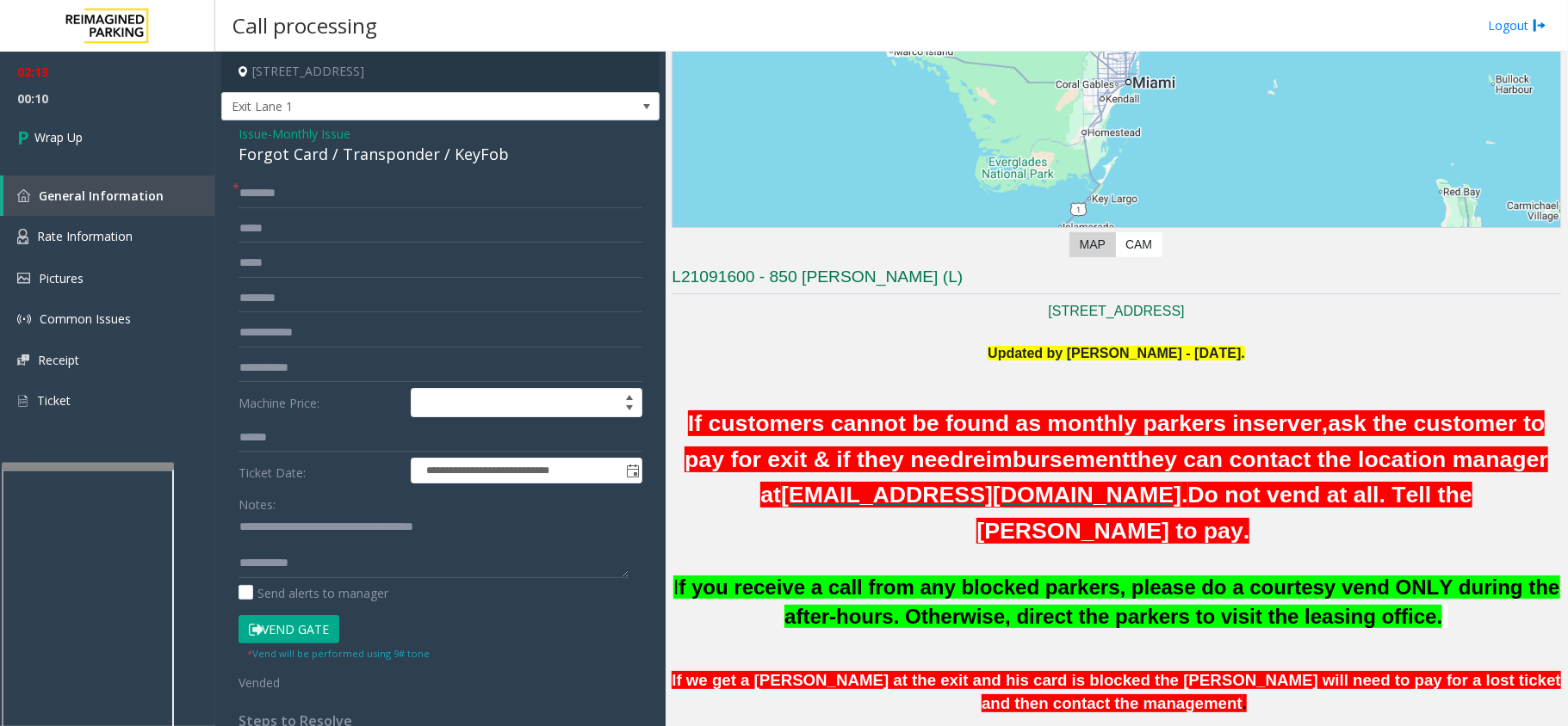
click at [524, 177] on div "**********" at bounding box center [440, 536] width 438 height 831
click at [498, 191] on input "text" at bounding box center [441, 193] width 404 height 29
type input "**********"
click at [334, 294] on input "text" at bounding box center [441, 298] width 404 height 29
click at [332, 332] on input "text" at bounding box center [441, 332] width 404 height 29
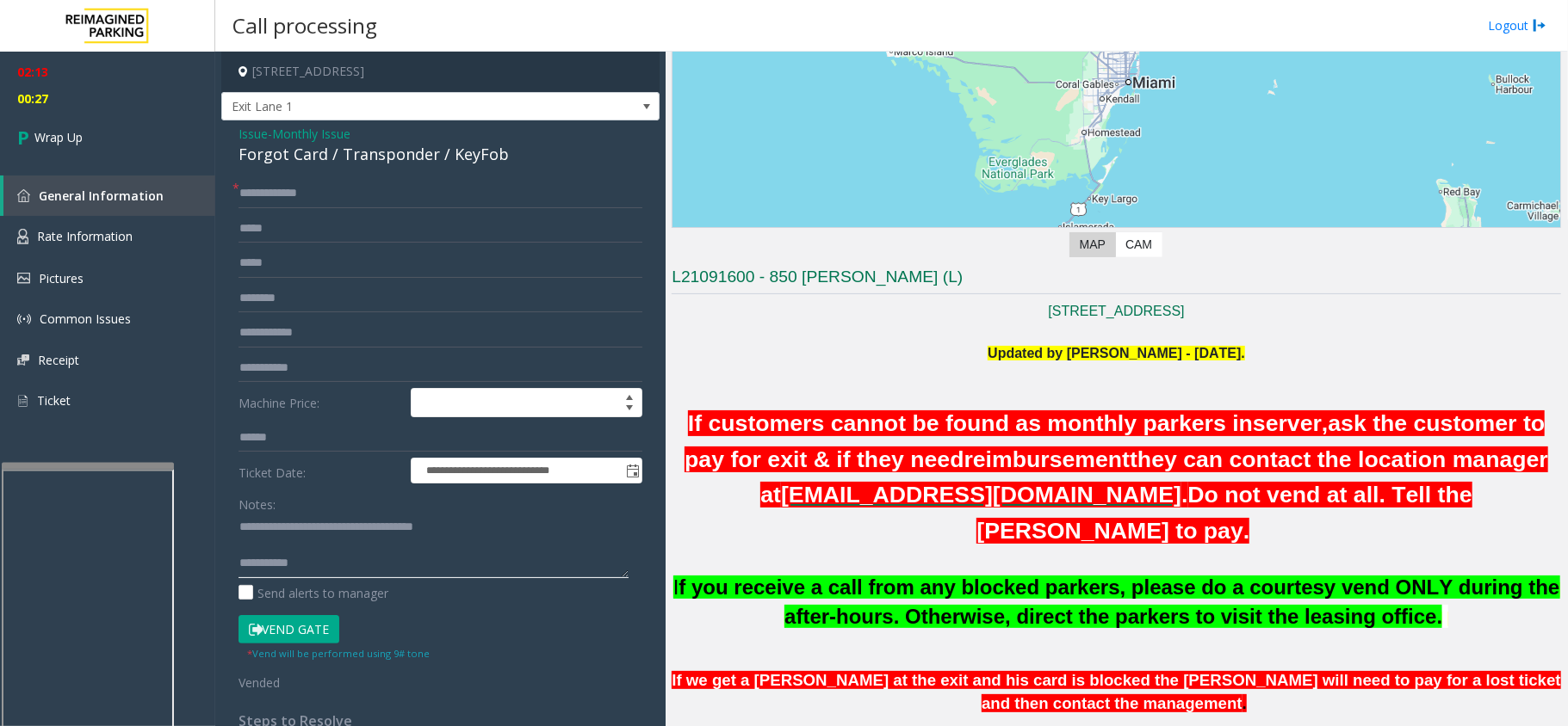
click at [239, 527] on textarea at bounding box center [434, 546] width 390 height 65
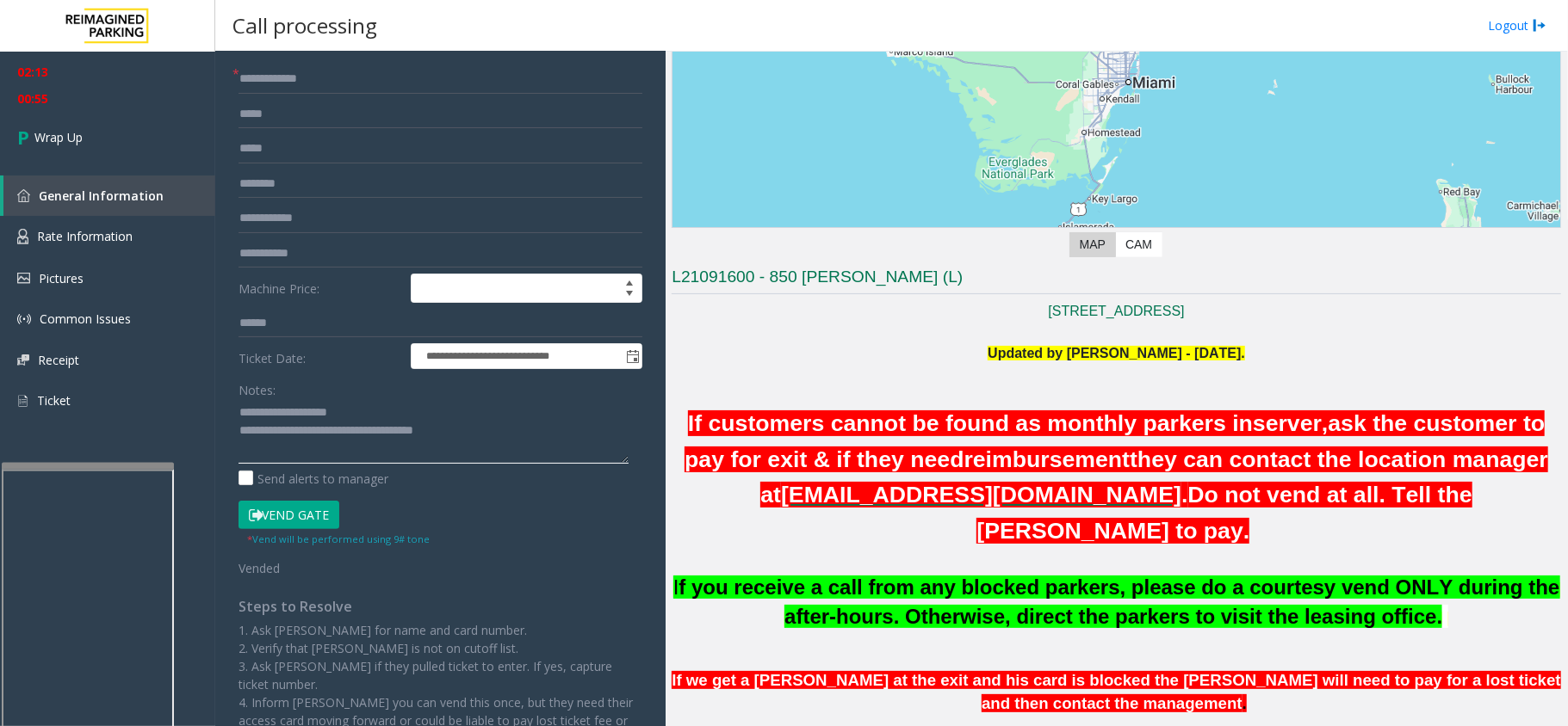
scroll to position [0, 0]
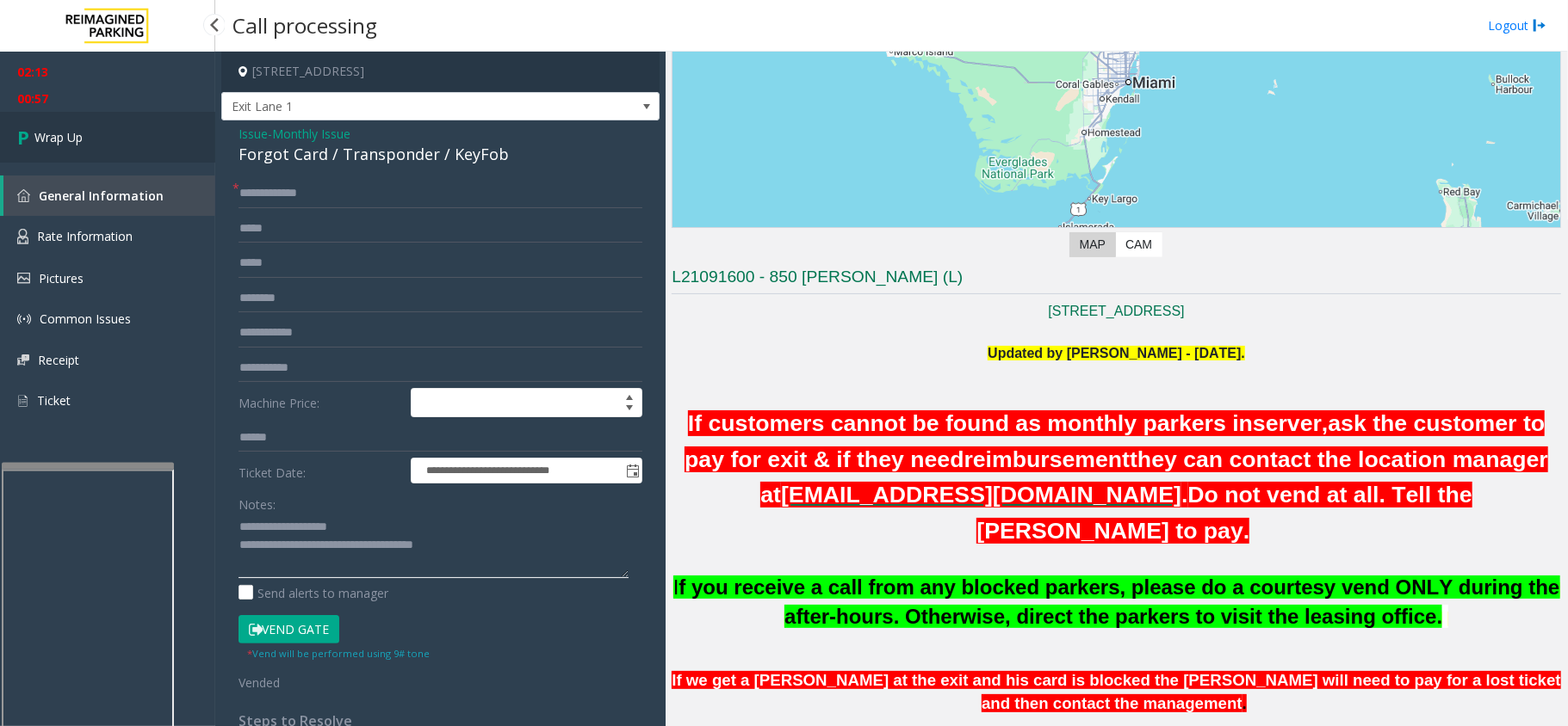
type textarea "**********"
click at [62, 142] on span "Wrap Up" at bounding box center [58, 137] width 49 height 18
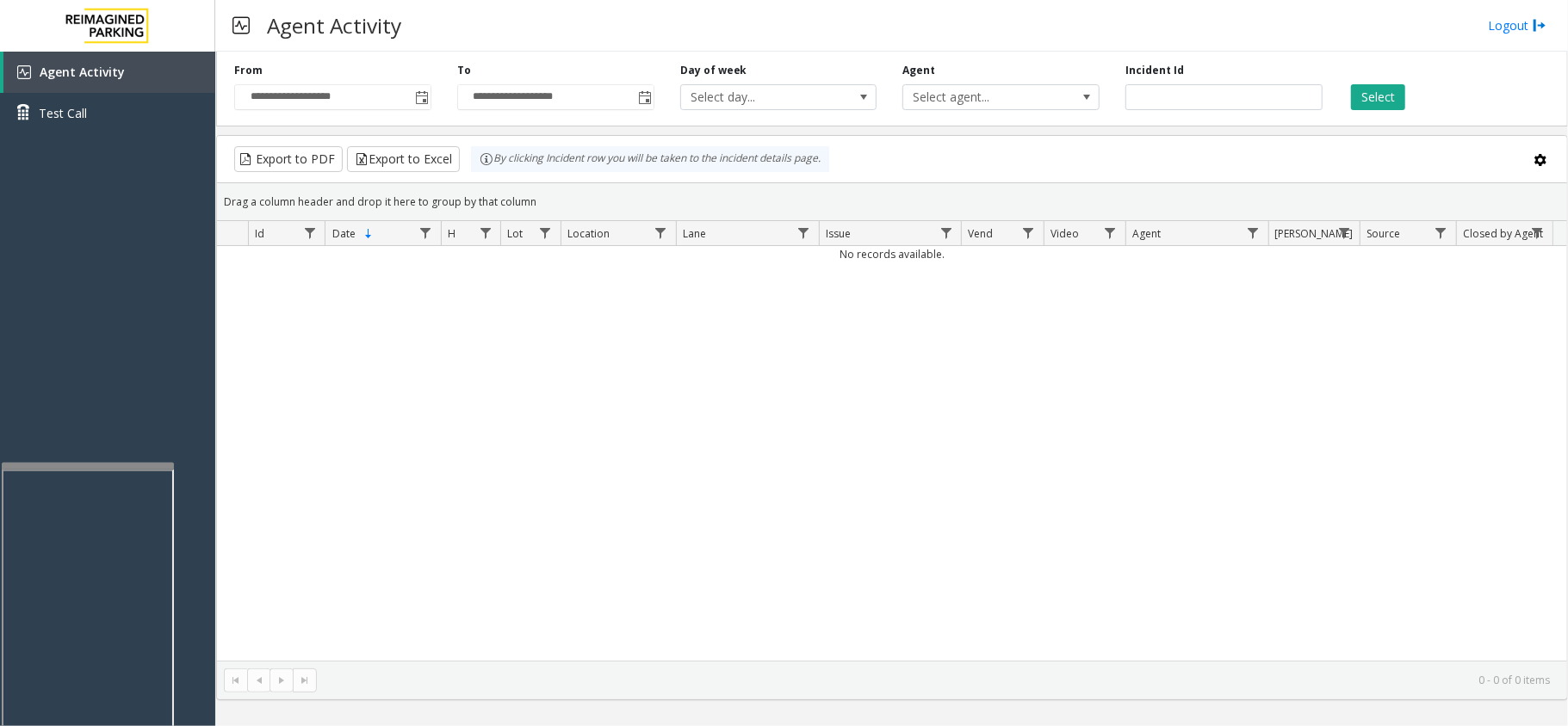
click at [1197, 342] on div "No records available." at bounding box center [892, 453] width 1350 height 415
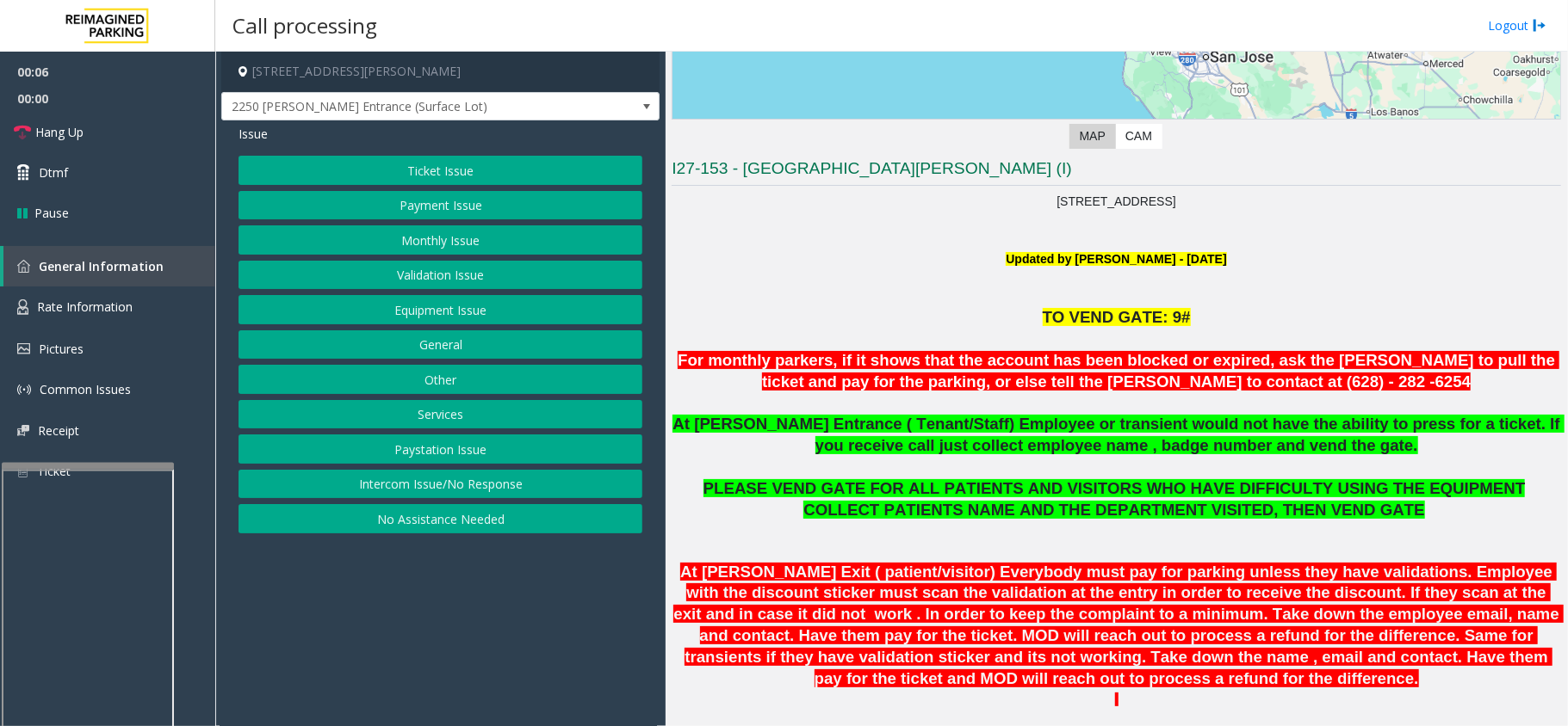
scroll to position [344, 0]
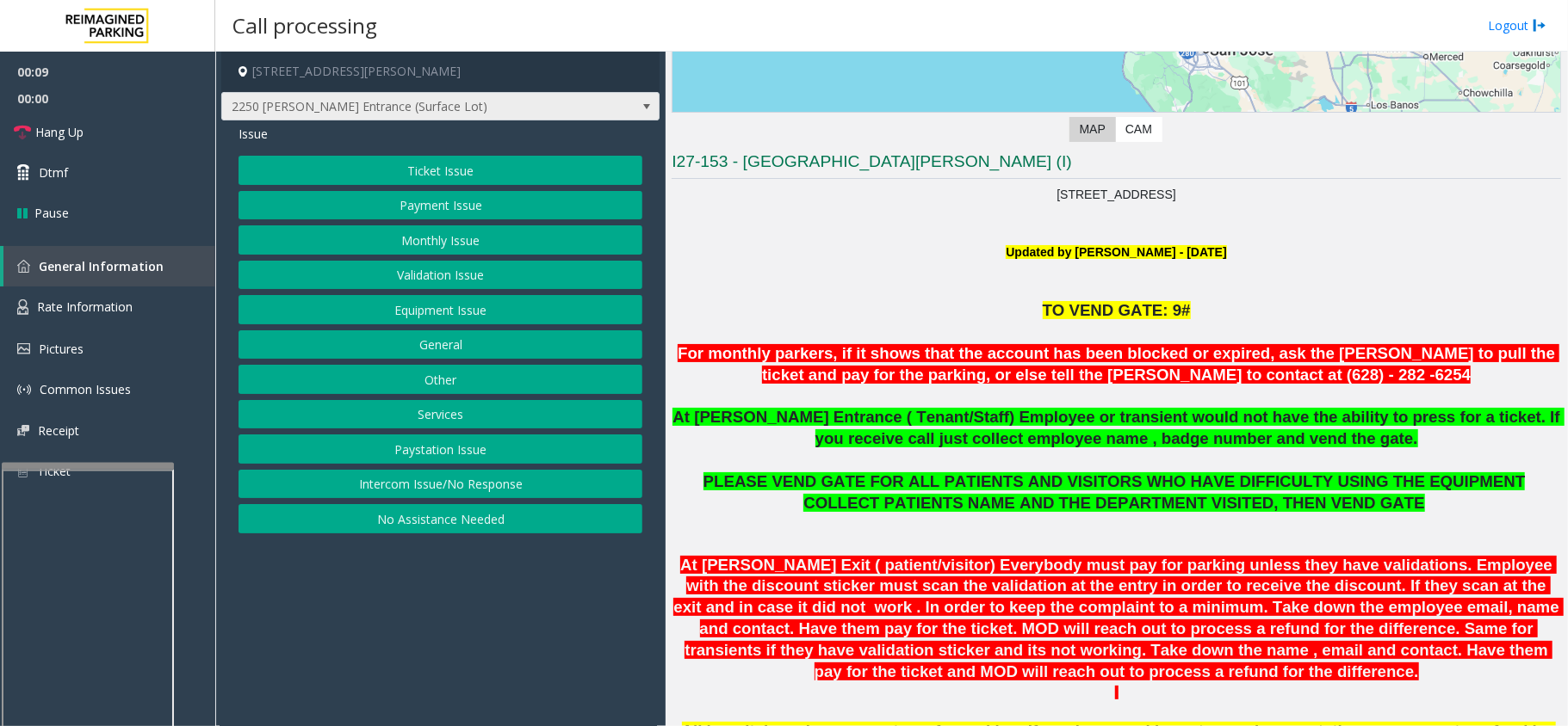
click at [550, 102] on span "2250 [PERSON_NAME] Entrance (Surface Lot)" at bounding box center [396, 106] width 350 height 27
click at [748, 227] on p at bounding box center [1116, 233] width 889 height 19
click at [497, 158] on button "Ticket Issue" at bounding box center [441, 170] width 404 height 29
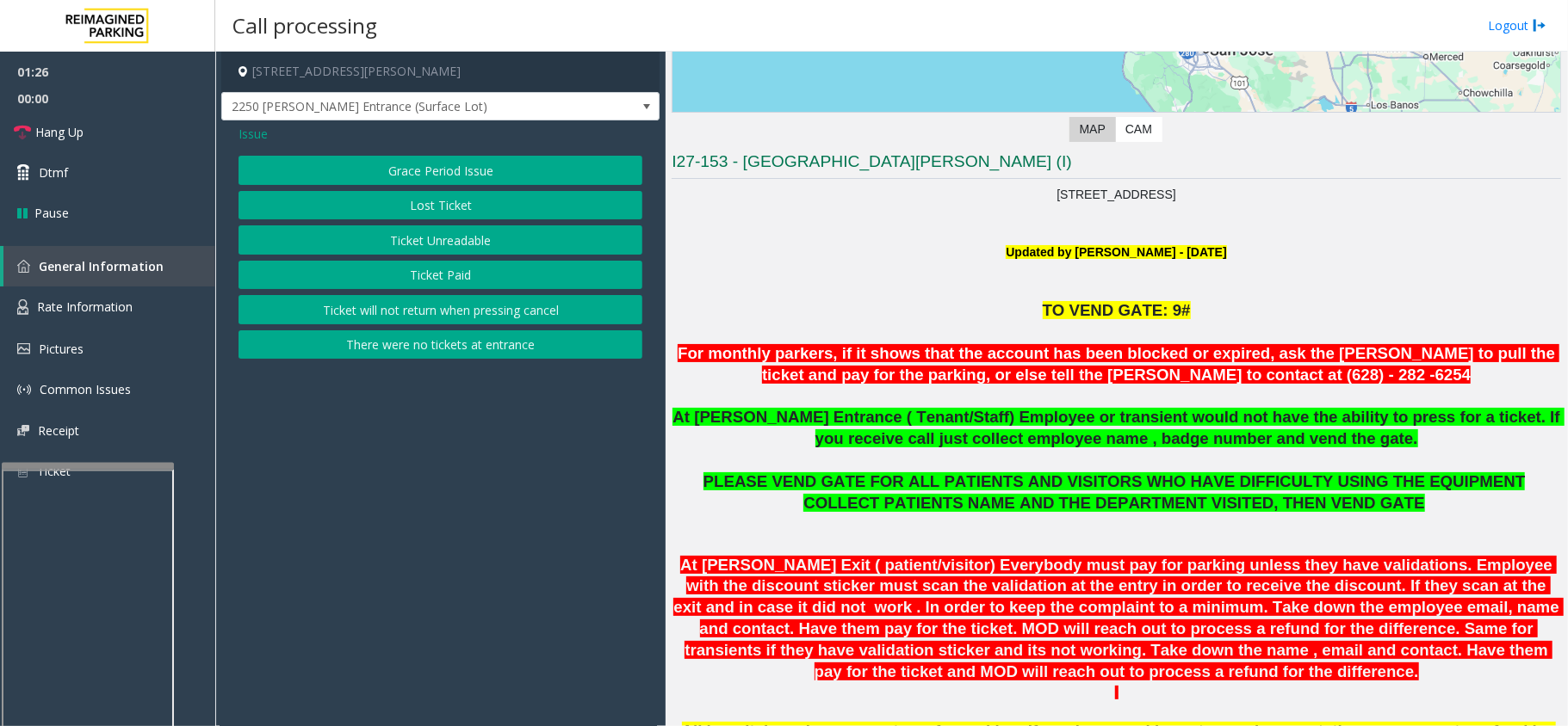
click at [468, 353] on button "There were no tickets at entrance" at bounding box center [441, 345] width 404 height 29
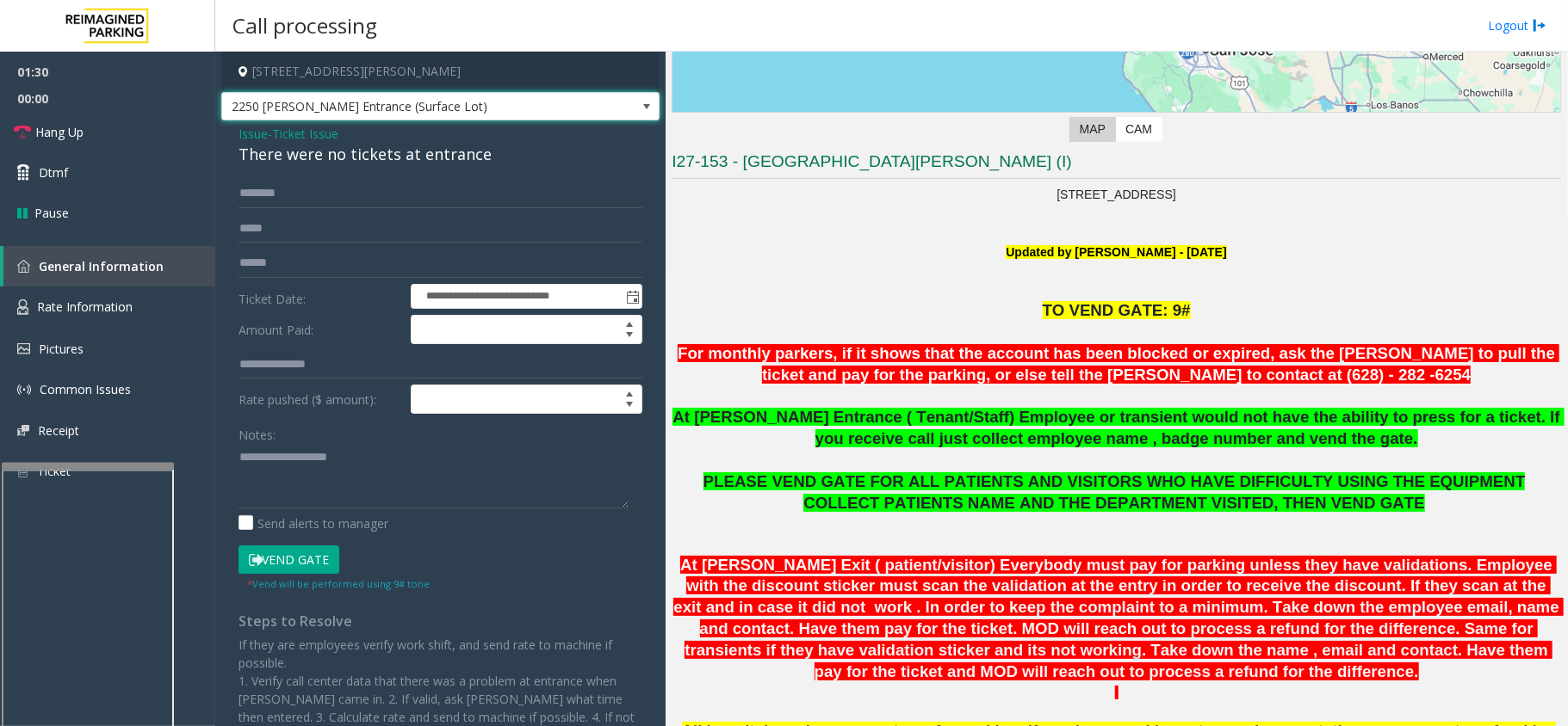
click at [487, 114] on span "2250 [PERSON_NAME] Entrance (Surface Lot)" at bounding box center [396, 106] width 350 height 27
click at [794, 218] on p at bounding box center [1116, 213] width 889 height 19
click at [377, 184] on input "text" at bounding box center [441, 193] width 404 height 29
type input "*****"
click at [293, 475] on textarea at bounding box center [434, 476] width 390 height 65
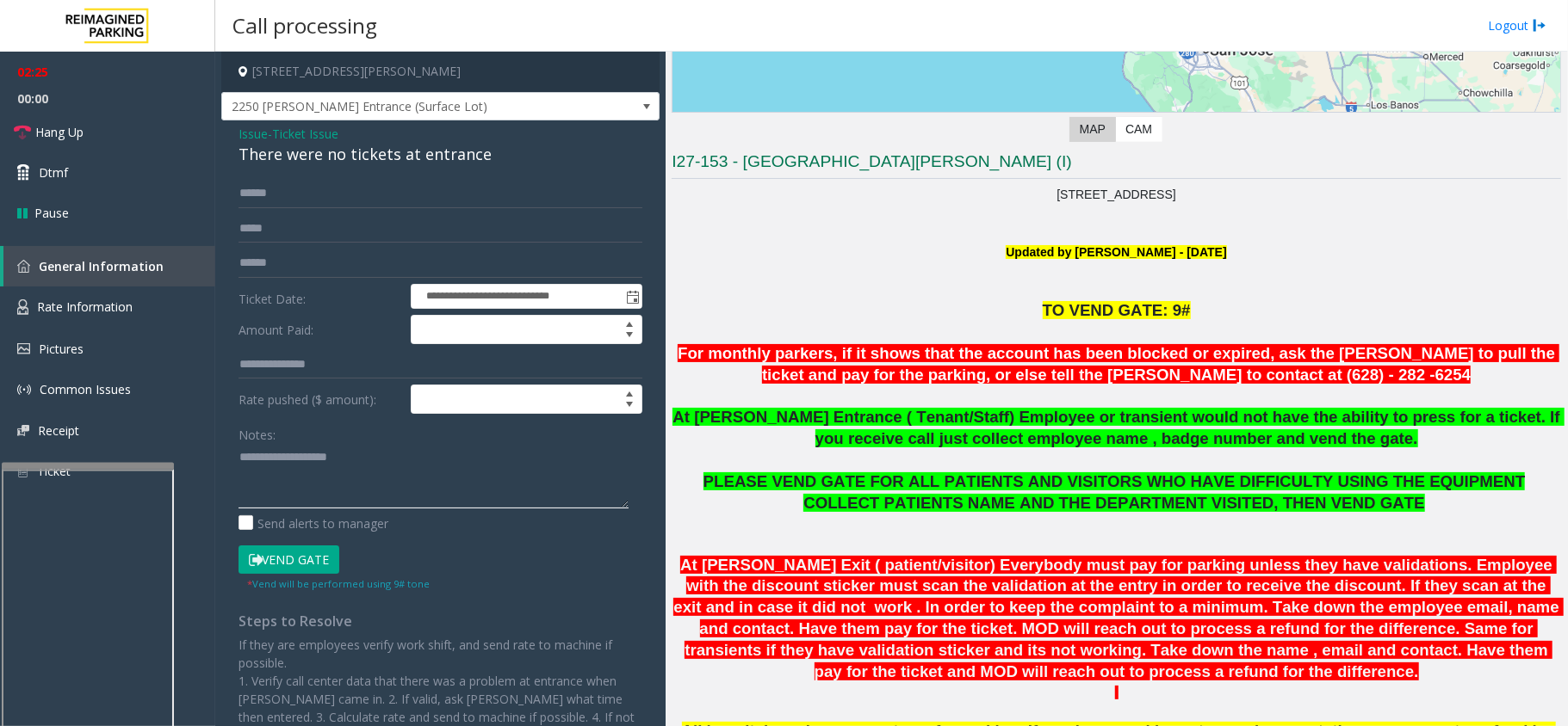
paste textarea "**********"
click at [242, 455] on textarea at bounding box center [434, 476] width 390 height 65
click at [269, 559] on button "Vend Gate" at bounding box center [289, 560] width 101 height 29
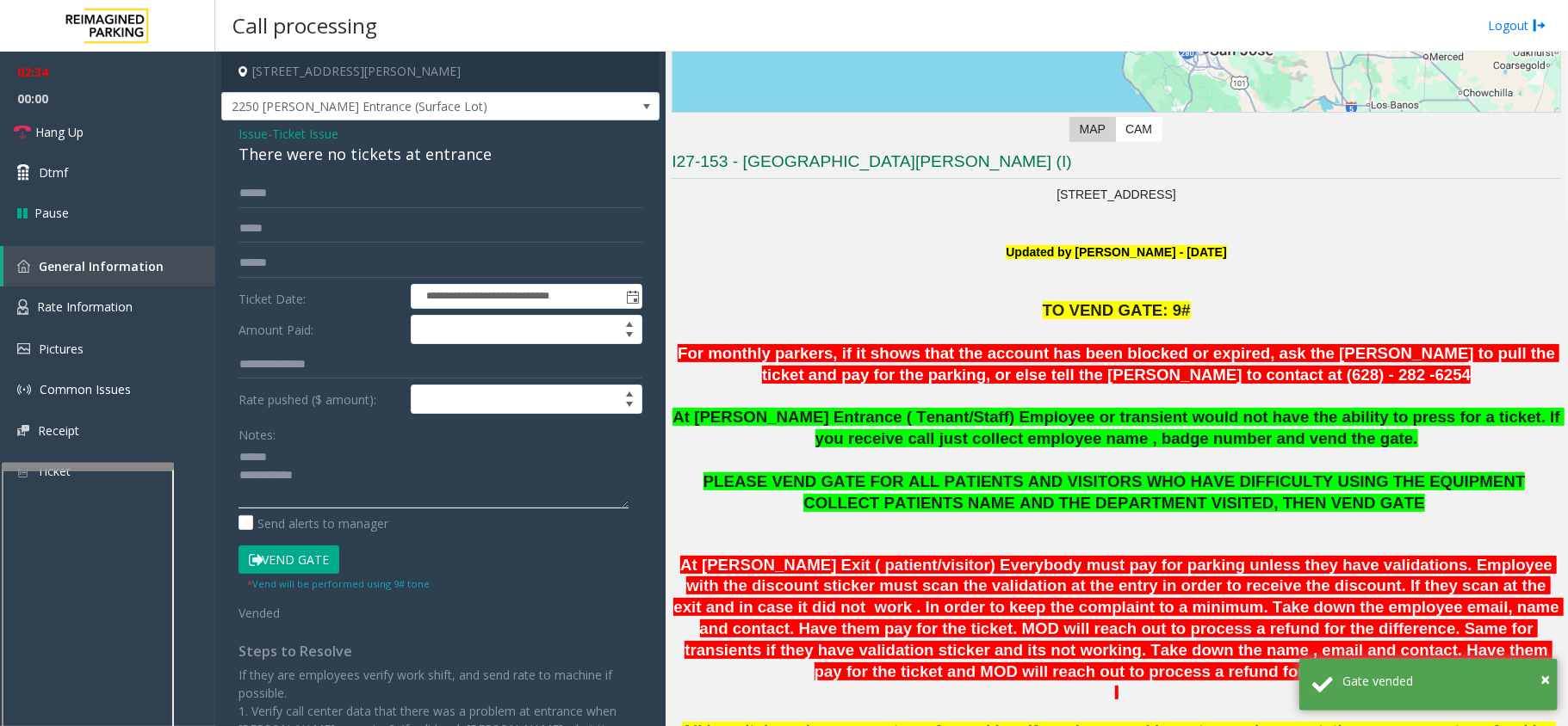
click at [239, 460] on textarea at bounding box center [434, 476] width 390 height 65
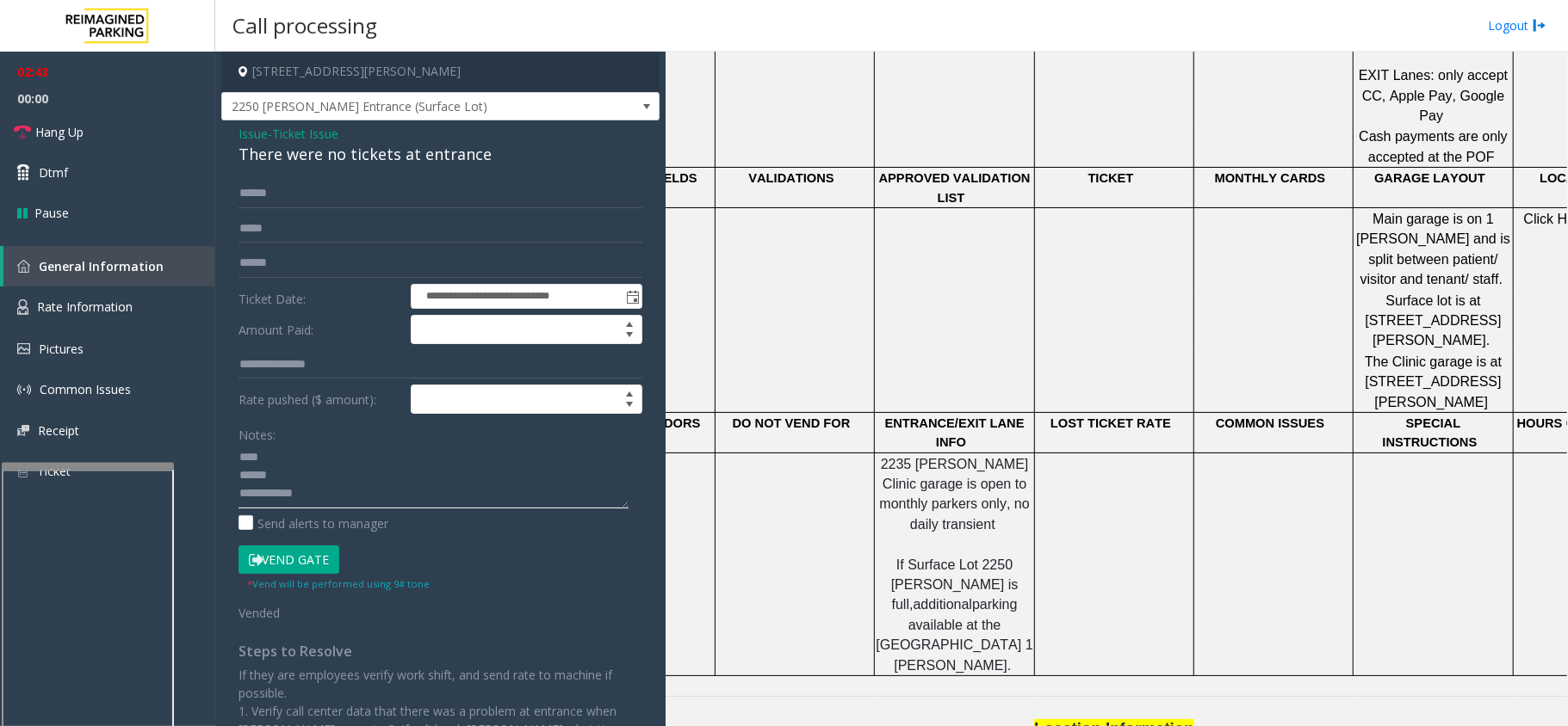
scroll to position [1173, 0]
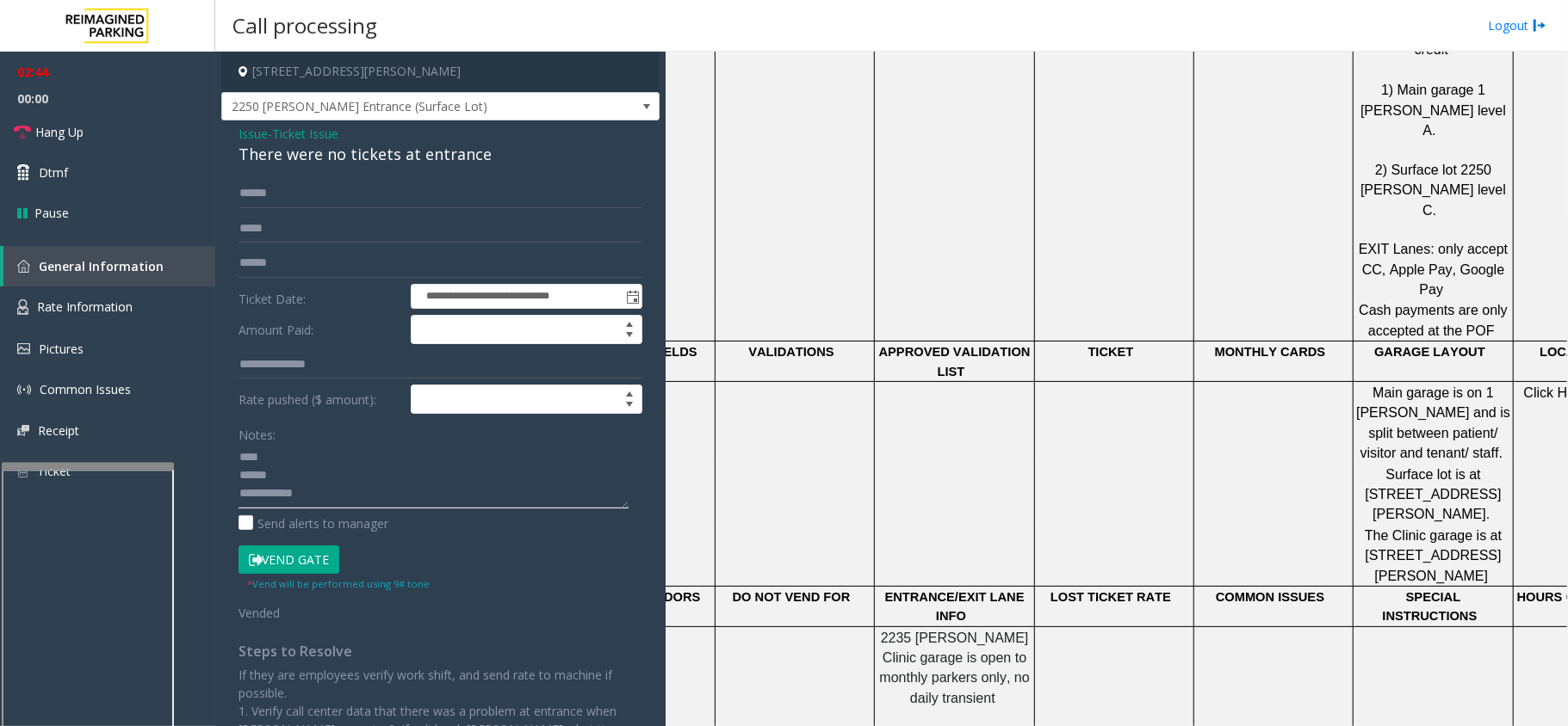
type textarea "**********"
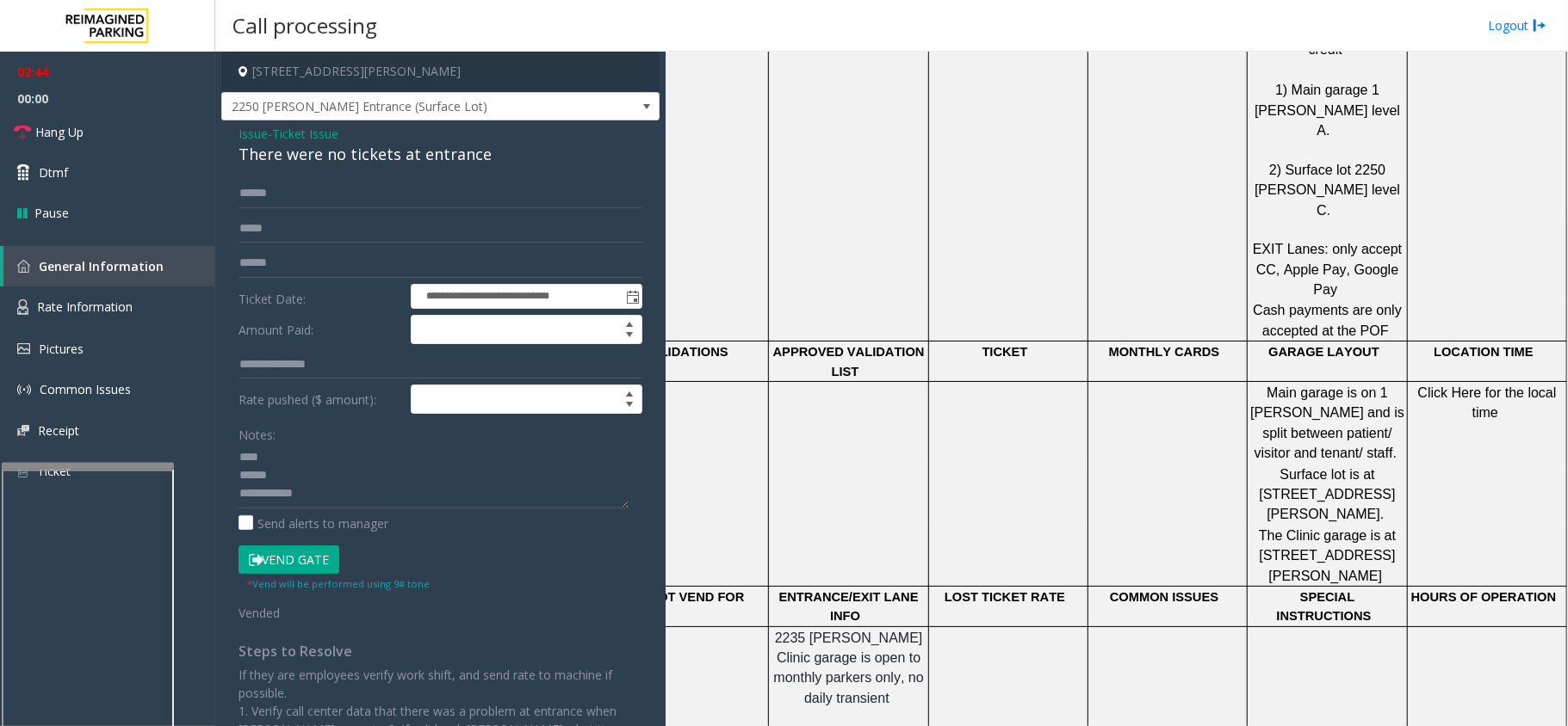
drag, startPoint x: 1006, startPoint y: 525, endPoint x: 1179, endPoint y: 529, distance: 173.0
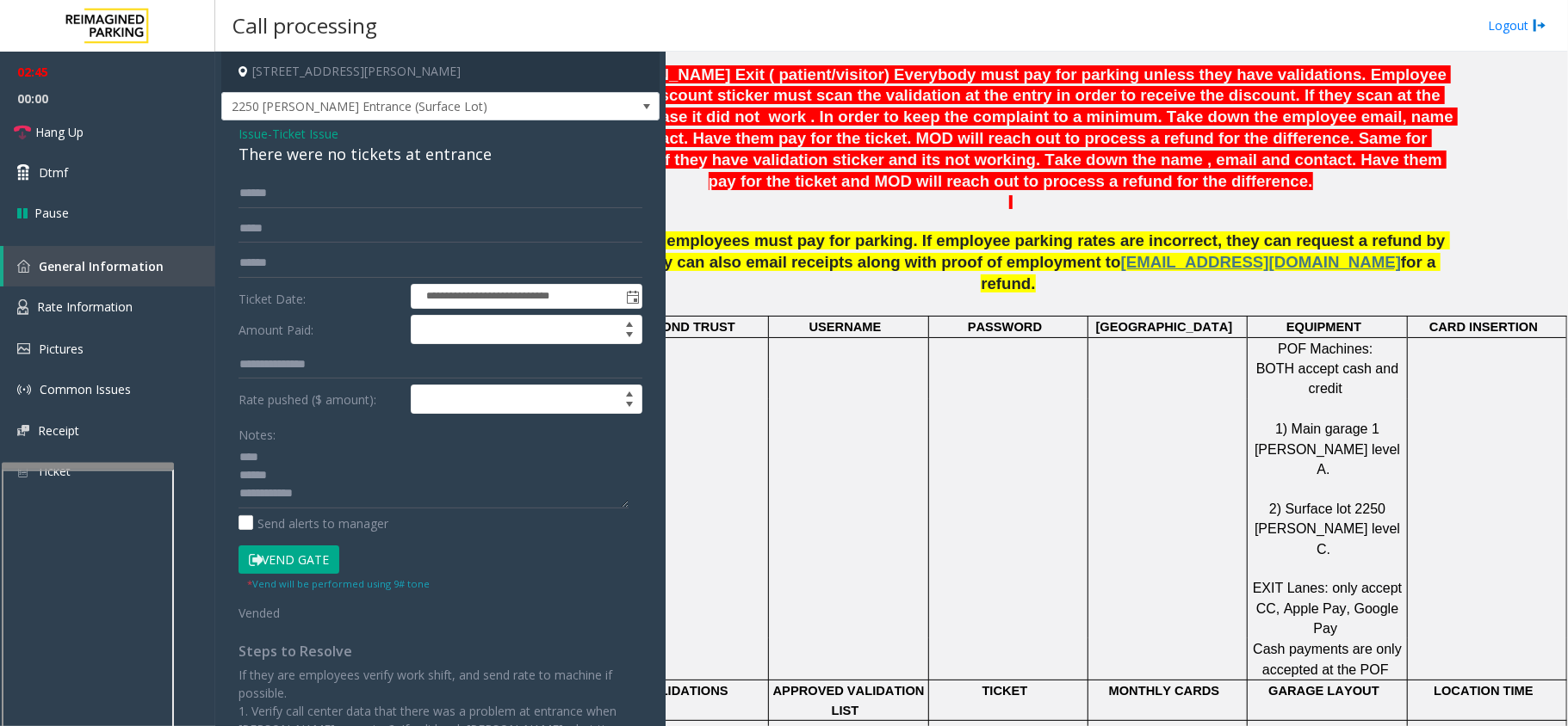
scroll to position [829, 113]
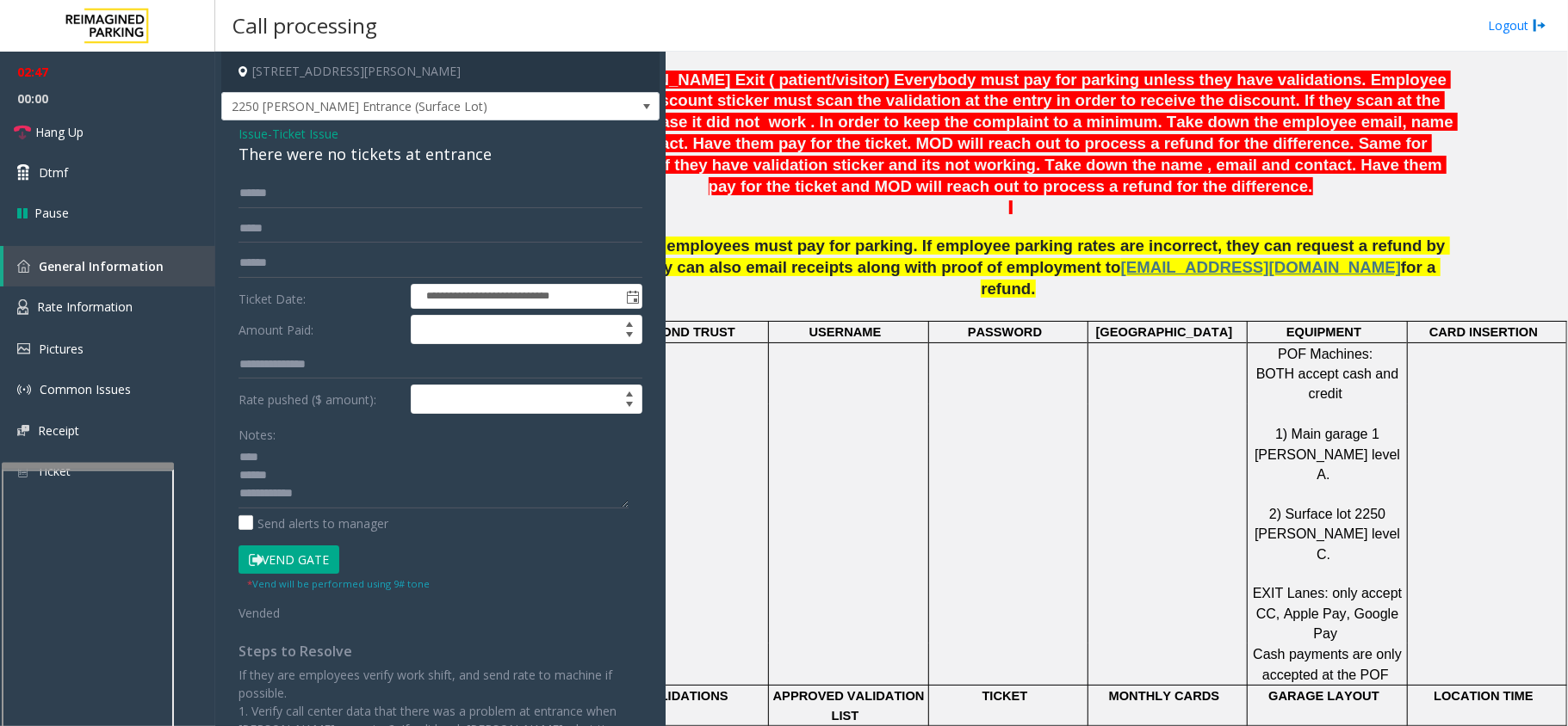
click at [279, 460] on textarea at bounding box center [434, 476] width 390 height 65
click at [422, 102] on span "2250 [PERSON_NAME] Entrance (Surface Lot)" at bounding box center [396, 106] width 350 height 27
click at [446, 576] on div "Vend Gate * Vend will be performed using 9# tone" at bounding box center [441, 569] width 412 height 48
click at [350, 458] on textarea at bounding box center [434, 476] width 390 height 65
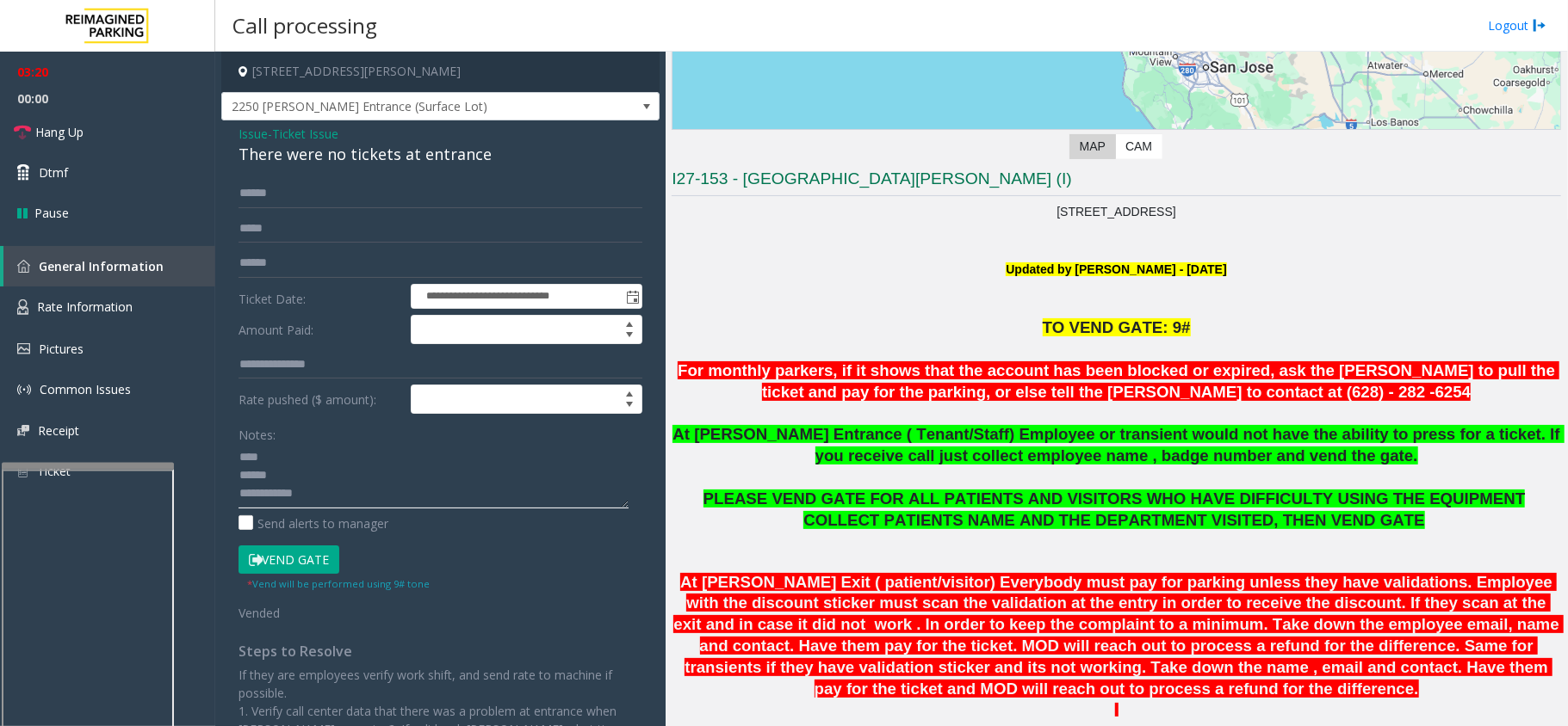
scroll to position [256, 0]
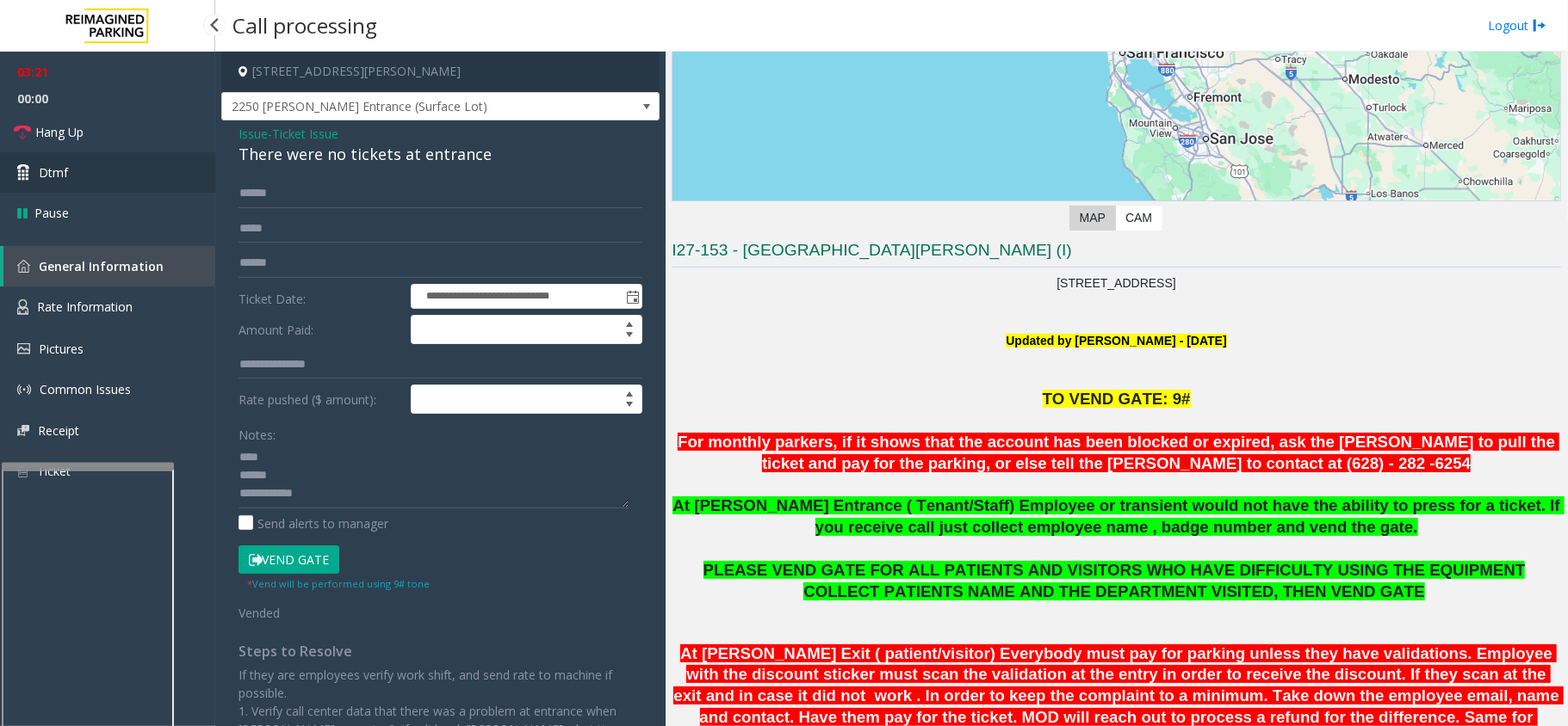
click at [28, 166] on icon at bounding box center [25, 172] width 17 height 17
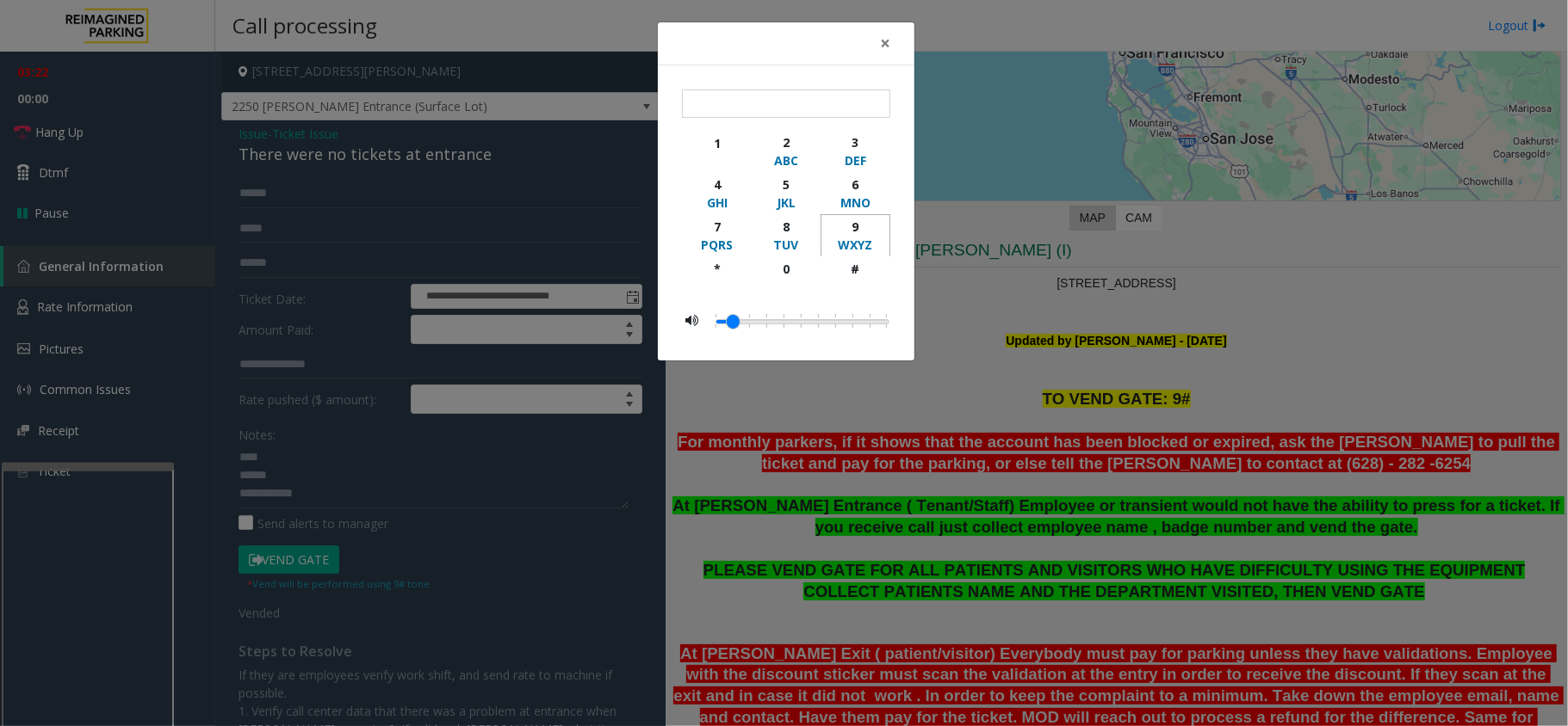
click at [849, 228] on div "9" at bounding box center [856, 226] width 48 height 18
click at [849, 272] on div "#" at bounding box center [856, 269] width 48 height 18
type input "**"
click at [886, 40] on span "×" at bounding box center [886, 42] width 11 height 24
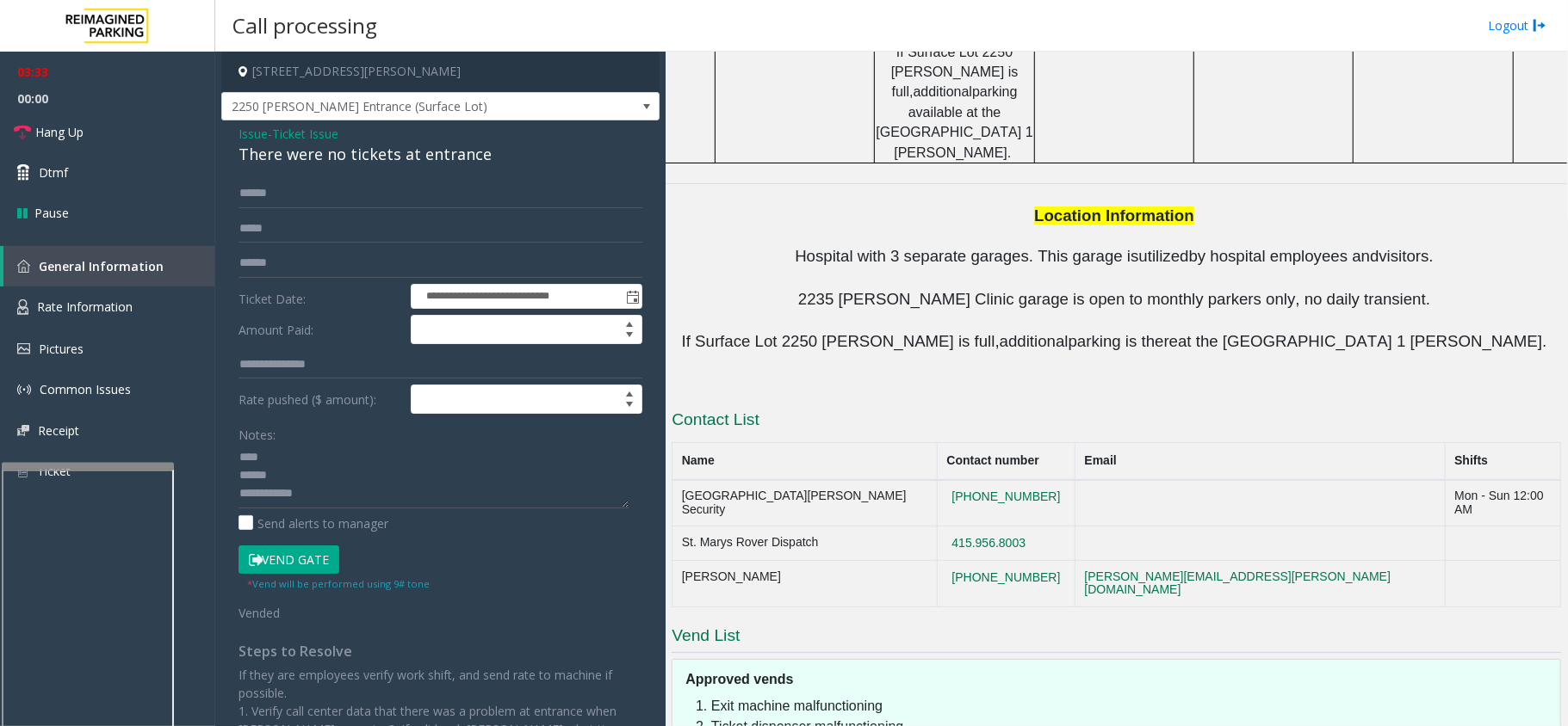
scroll to position [1862, 0]
click at [36, 125] on span "Hang Up" at bounding box center [59, 132] width 49 height 18
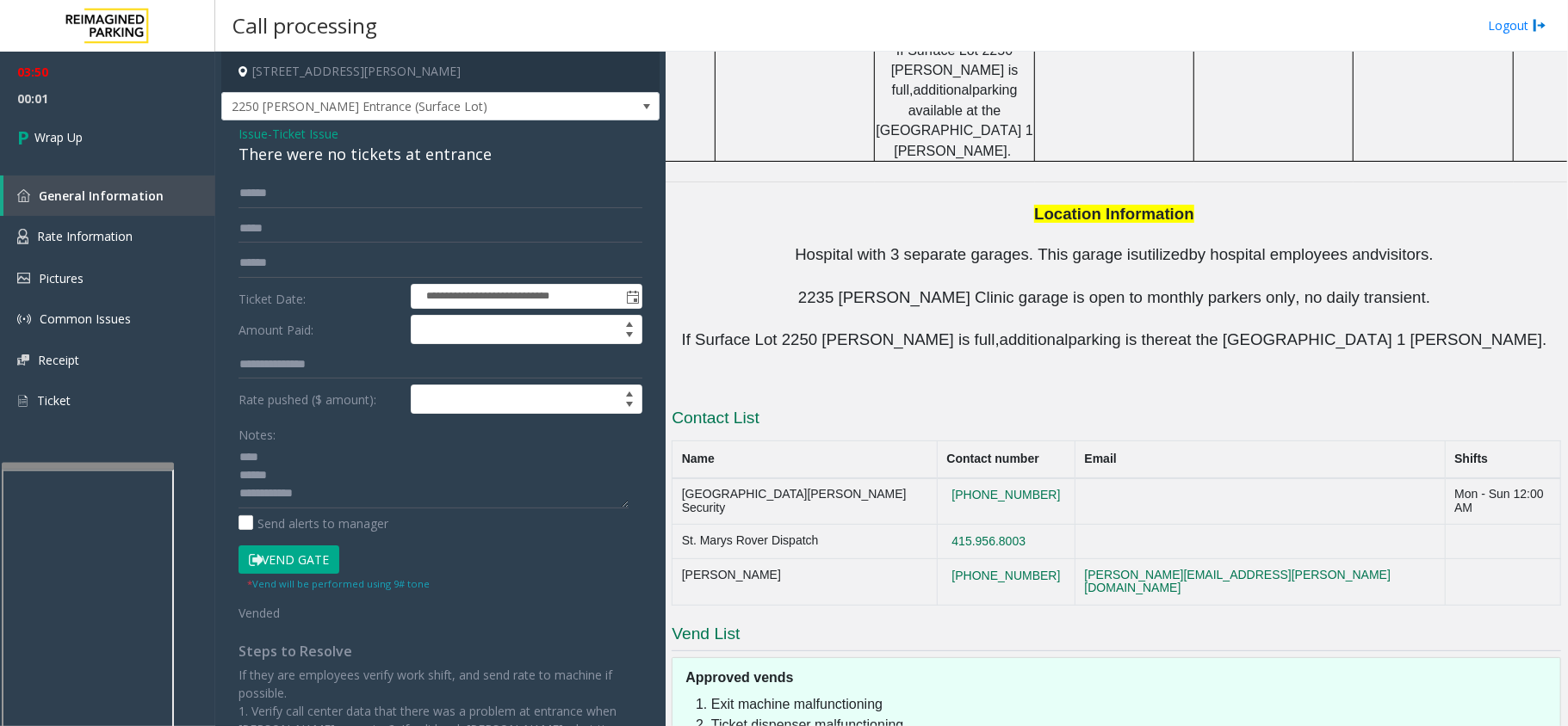
click at [324, 157] on div "There were no tickets at entrance" at bounding box center [441, 155] width 404 height 23
click at [344, 472] on textarea at bounding box center [434, 476] width 390 height 65
click at [327, 472] on textarea at bounding box center [434, 476] width 390 height 65
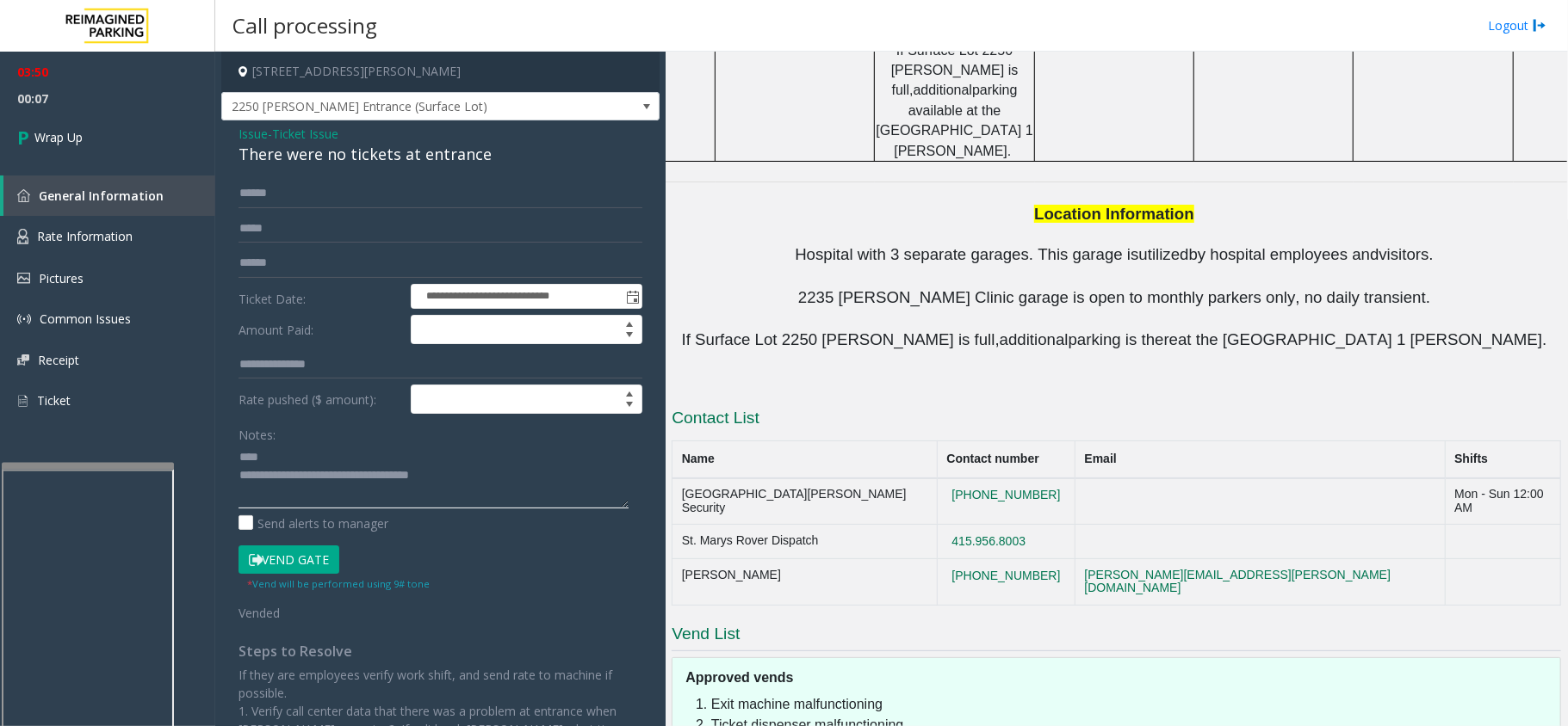
click at [322, 476] on textarea at bounding box center [434, 476] width 390 height 65
click at [270, 453] on textarea at bounding box center [434, 476] width 390 height 65
click at [313, 493] on textarea at bounding box center [434, 476] width 390 height 65
click at [457, 494] on textarea at bounding box center [434, 476] width 390 height 65
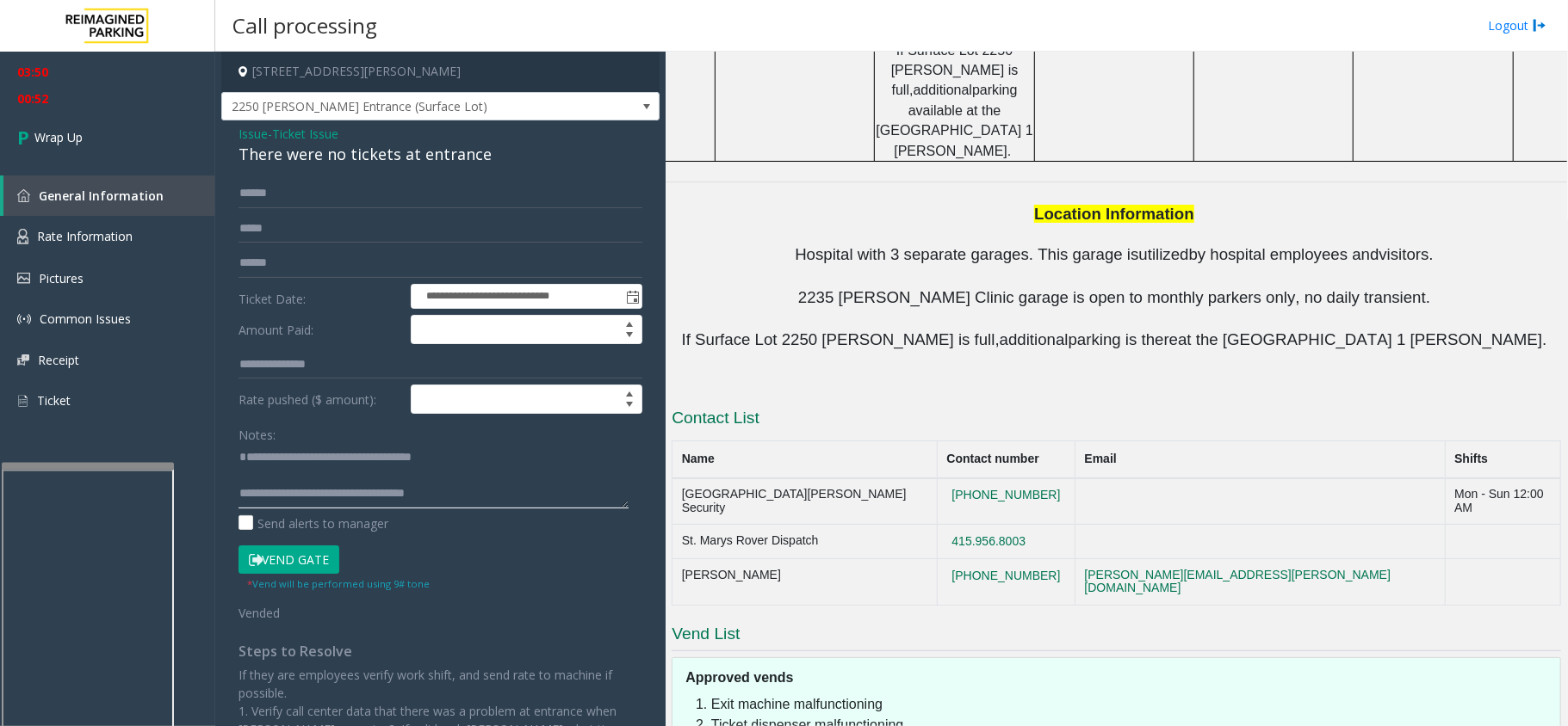
click at [345, 490] on textarea at bounding box center [434, 476] width 390 height 65
click at [419, 493] on textarea at bounding box center [434, 476] width 390 height 65
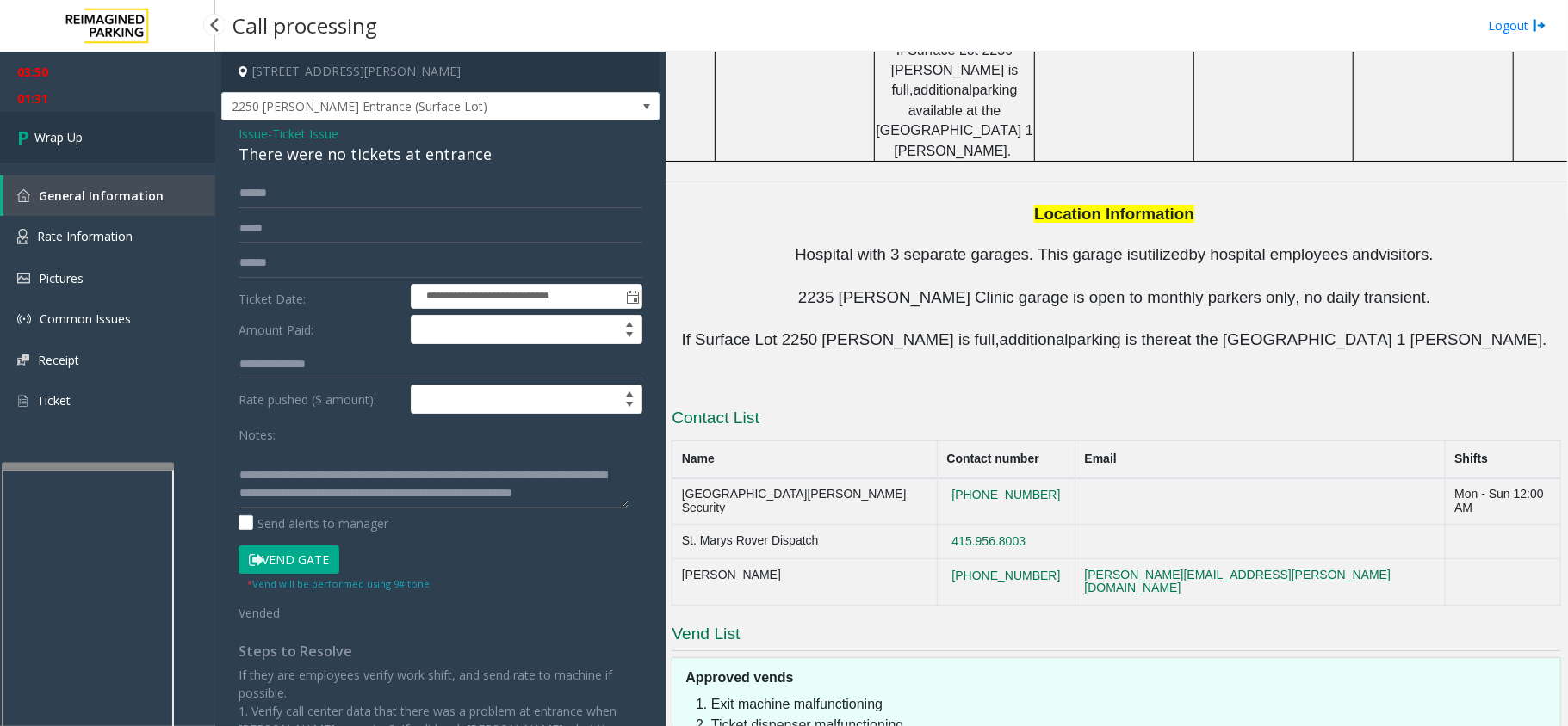
type textarea "**********"
click at [38, 118] on link "Wrap Up" at bounding box center [107, 137] width 215 height 50
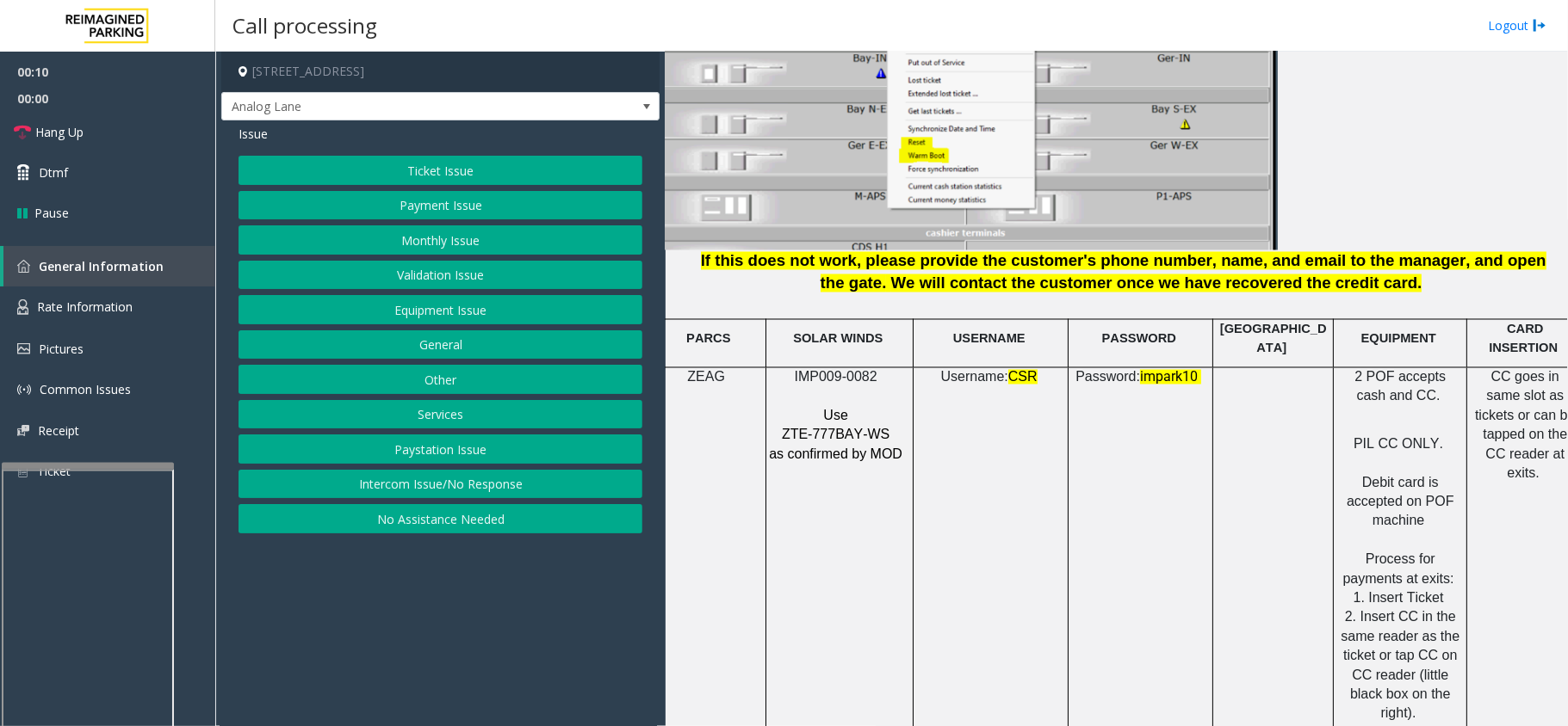
scroll to position [2180, 45]
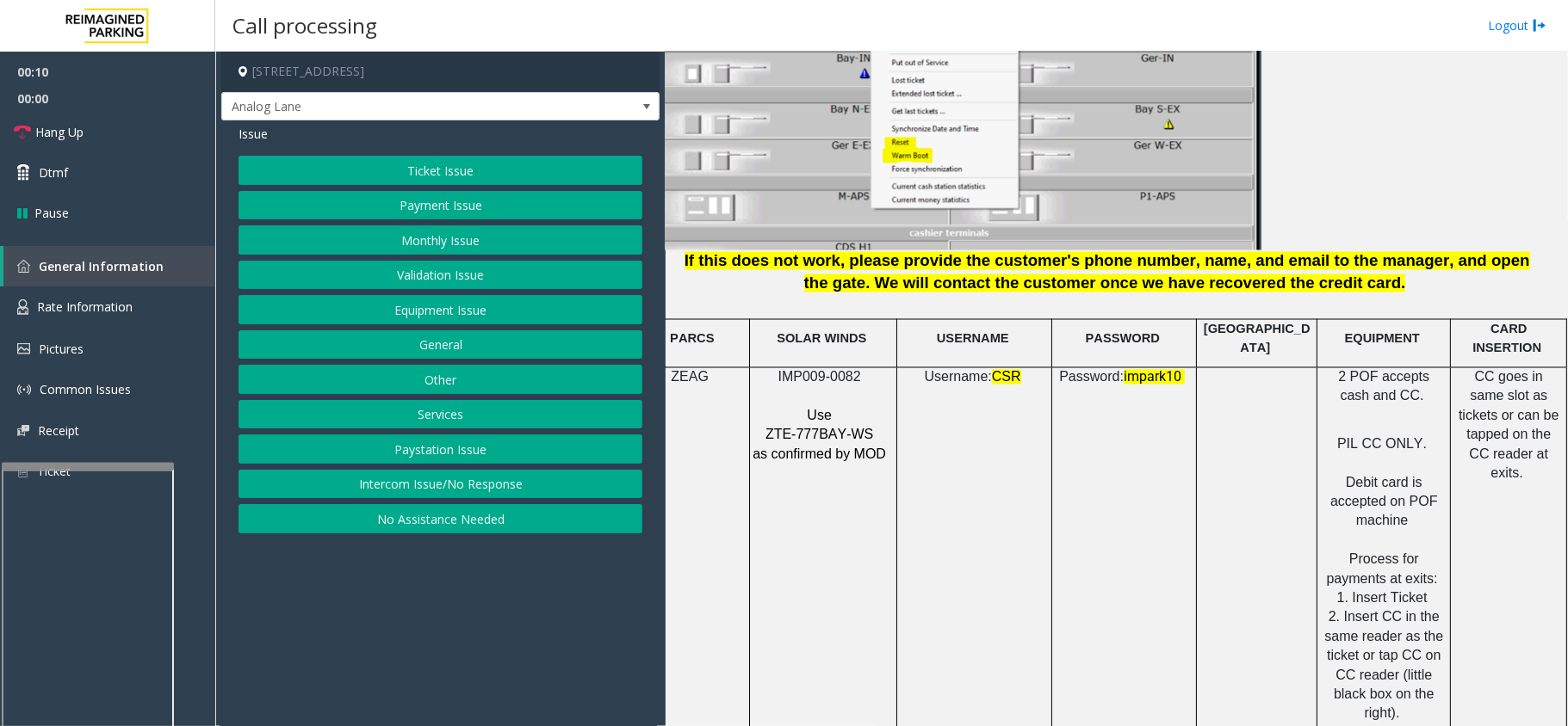
drag, startPoint x: 963, startPoint y: 417, endPoint x: 1065, endPoint y: 429, distance: 102.7
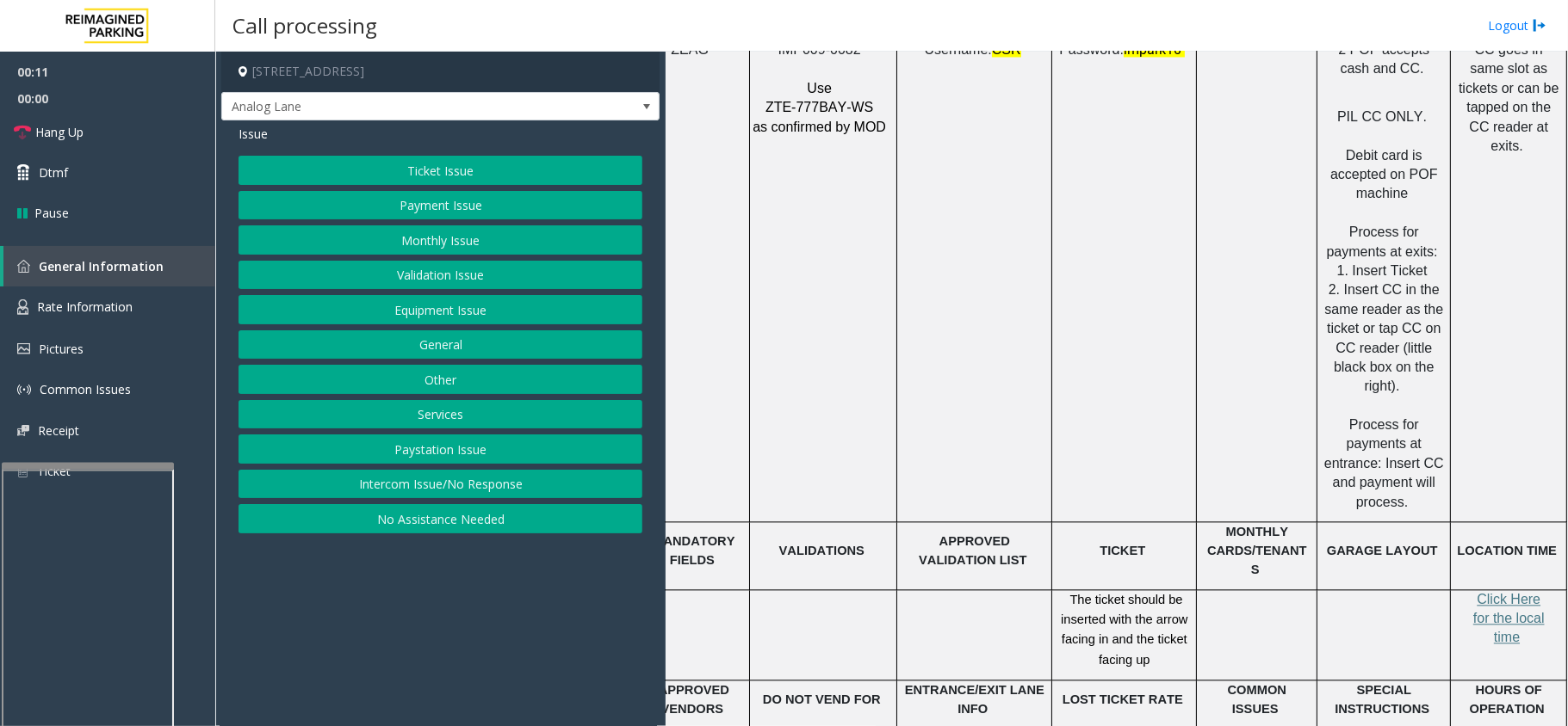
scroll to position [2525, 45]
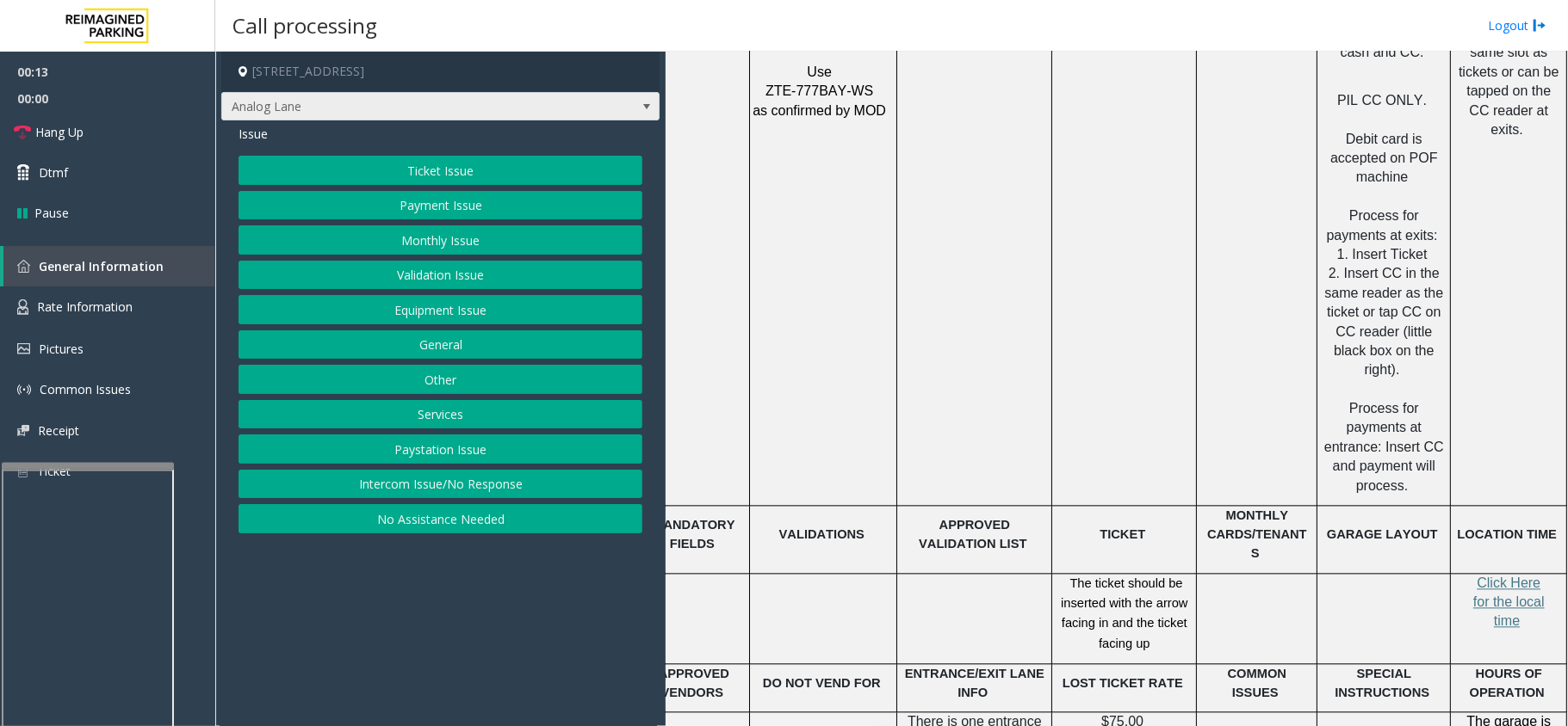
click at [545, 95] on span "Analog Lane" at bounding box center [396, 106] width 350 height 27
click at [807, 276] on td "IMP009-0082 Use ZTE-777BAY-WS as confirmed by MOD" at bounding box center [824, 264] width 147 height 482
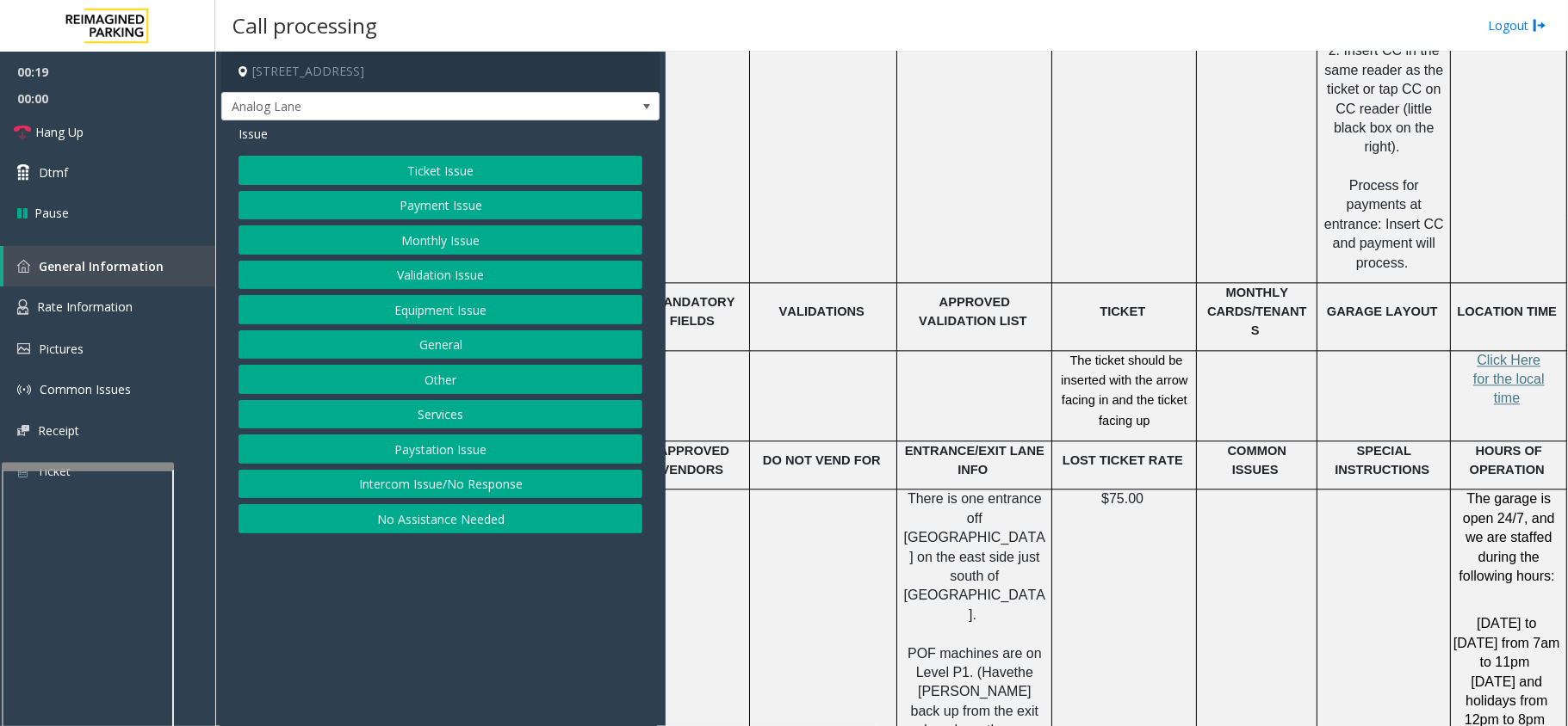
scroll to position [2754, 45]
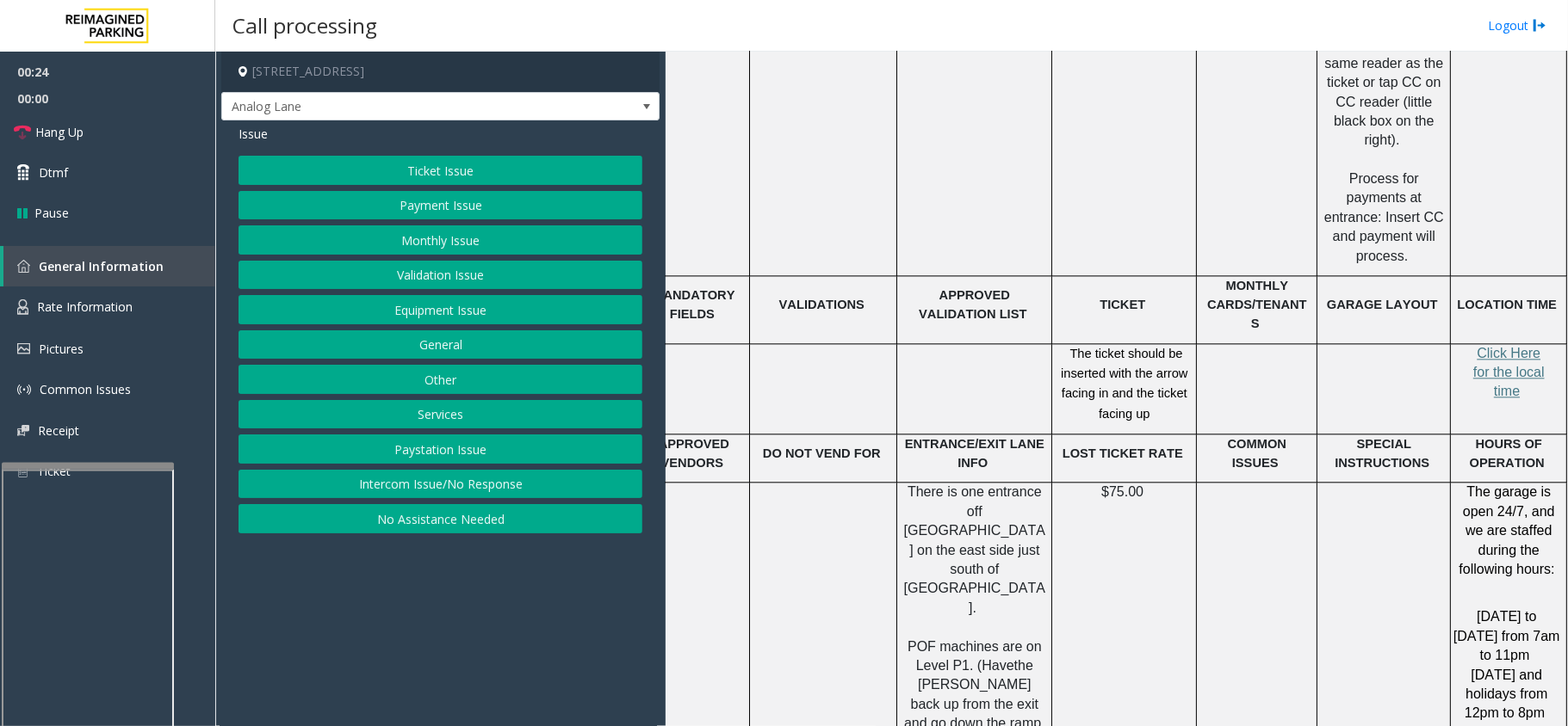
click at [453, 171] on button "Ticket Issue" at bounding box center [441, 170] width 404 height 29
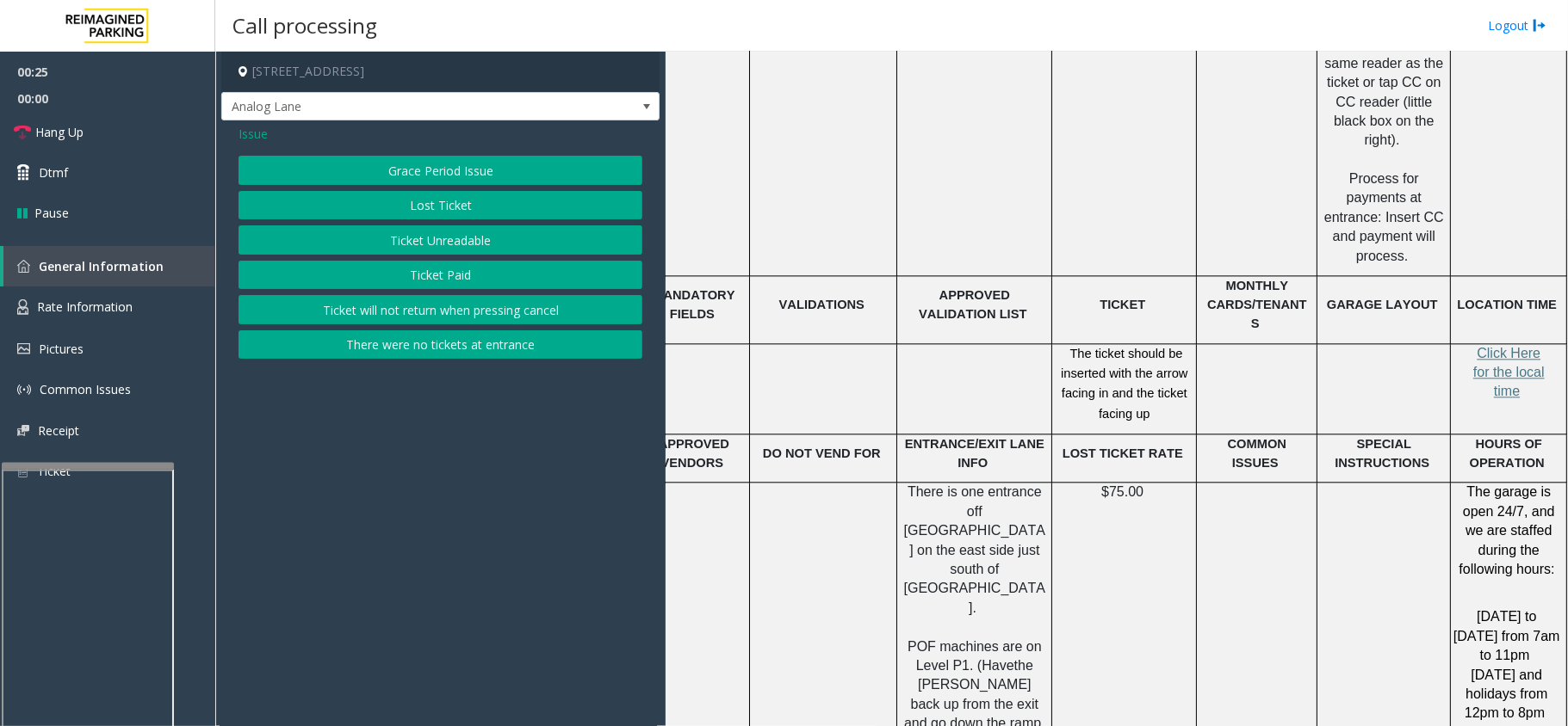
click at [435, 241] on button "Ticket Unreadable" at bounding box center [441, 240] width 404 height 29
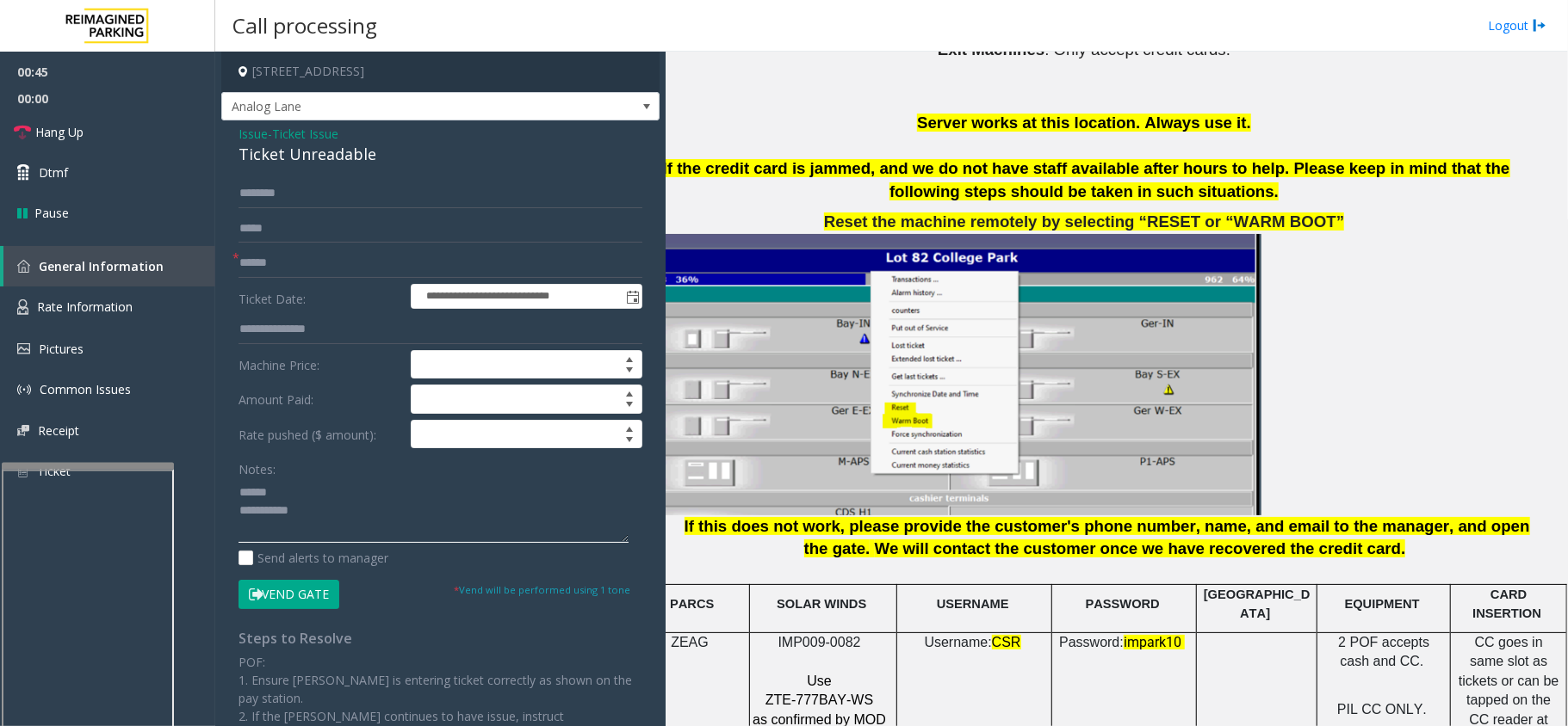
scroll to position [1721, 45]
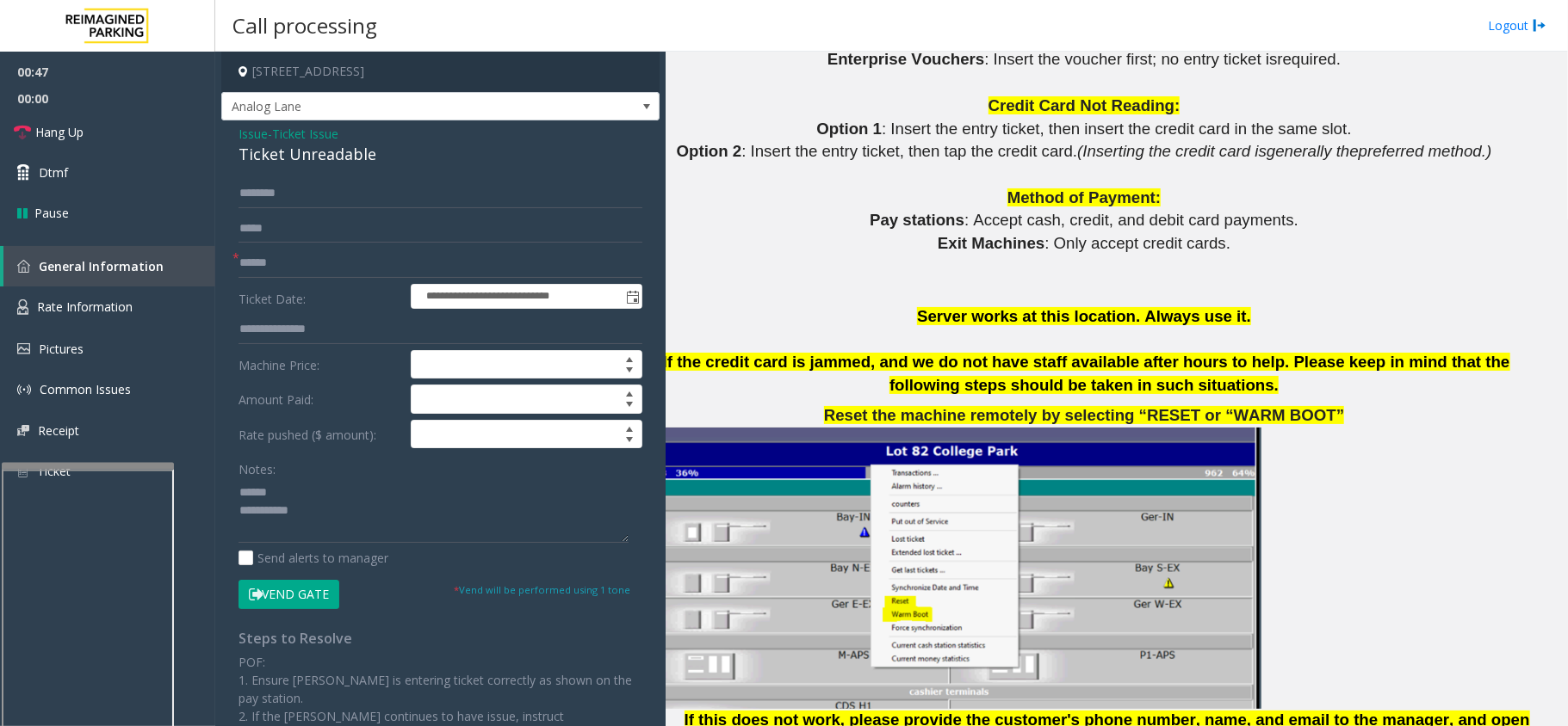
click at [319, 159] on div "Ticket Unreadable" at bounding box center [441, 155] width 404 height 23
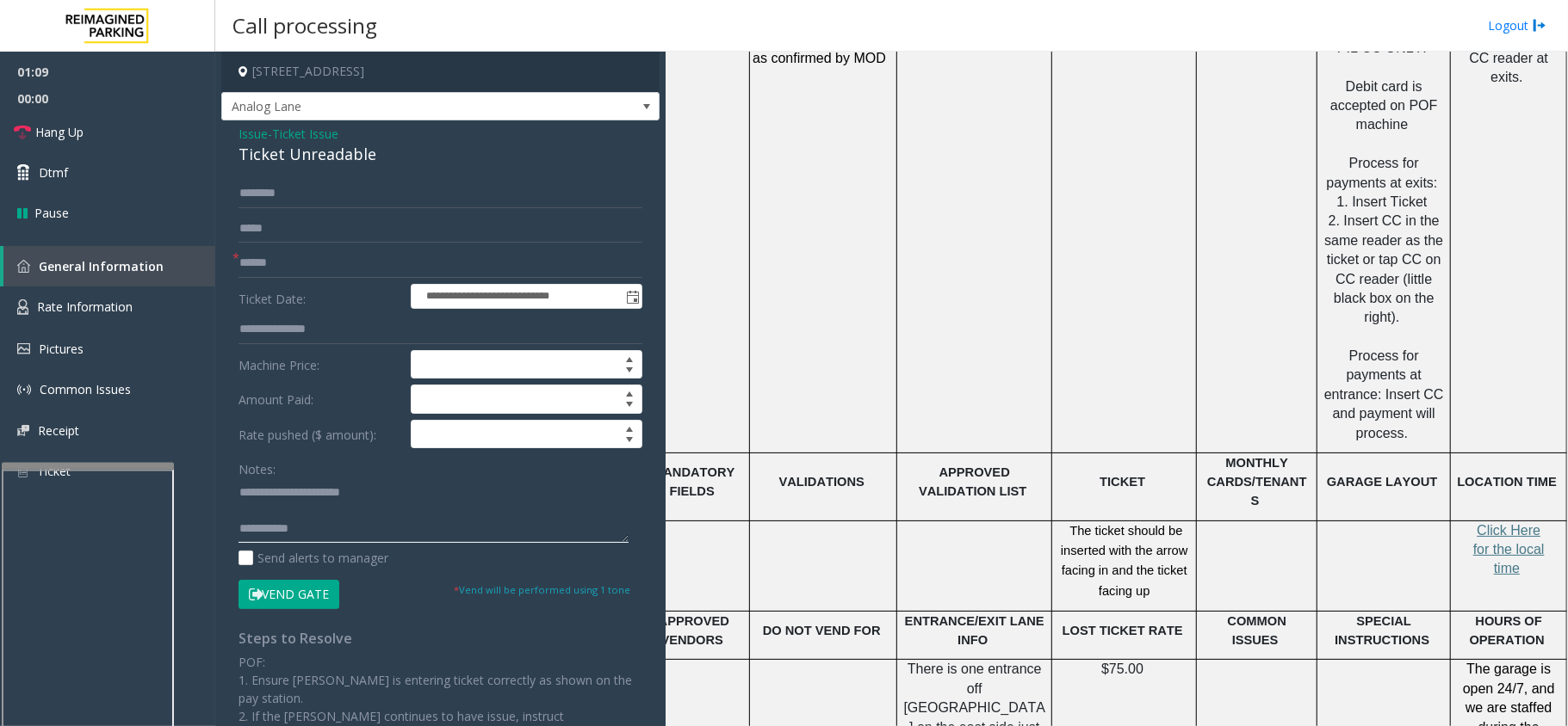
scroll to position [2525, 45]
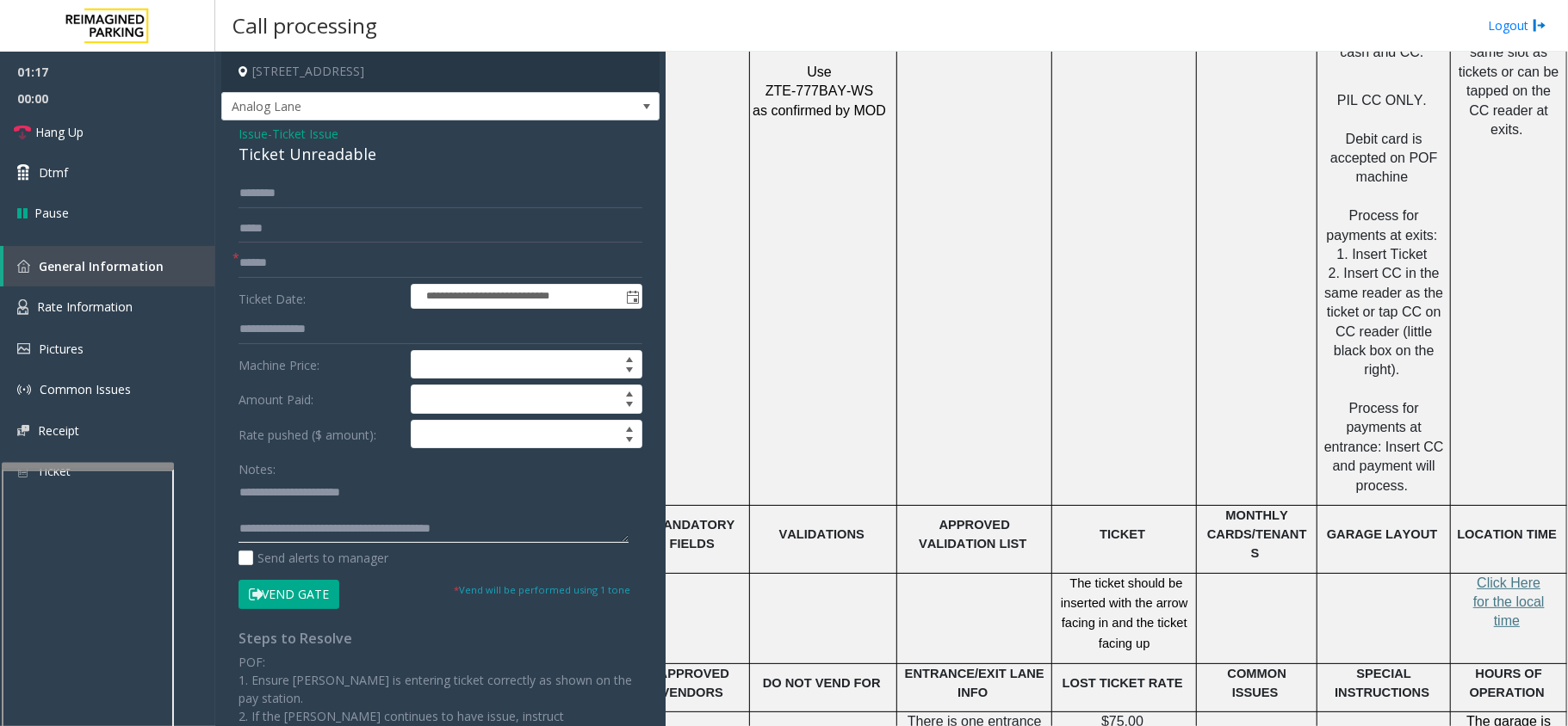
type textarea "**********"
click at [275, 193] on input "text" at bounding box center [441, 193] width 404 height 29
type input "******"
click at [277, 263] on input "text" at bounding box center [441, 263] width 404 height 29
type input "**"
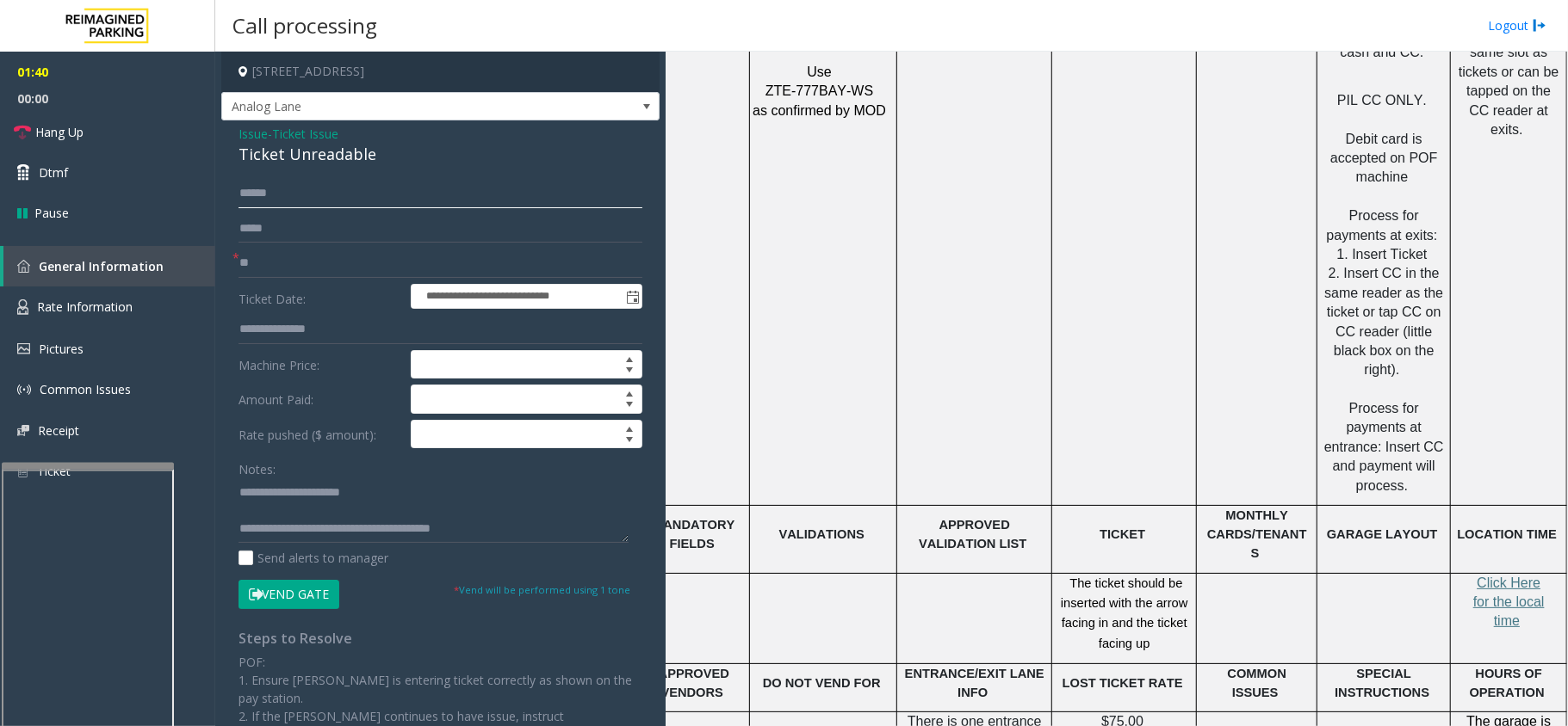
click at [263, 191] on input "******" at bounding box center [441, 193] width 404 height 29
click at [255, 191] on input "****" at bounding box center [441, 193] width 404 height 29
click at [277, 189] on input "*****" at bounding box center [441, 193] width 404 height 29
type input "*****"
click at [239, 494] on textarea at bounding box center [434, 510] width 390 height 65
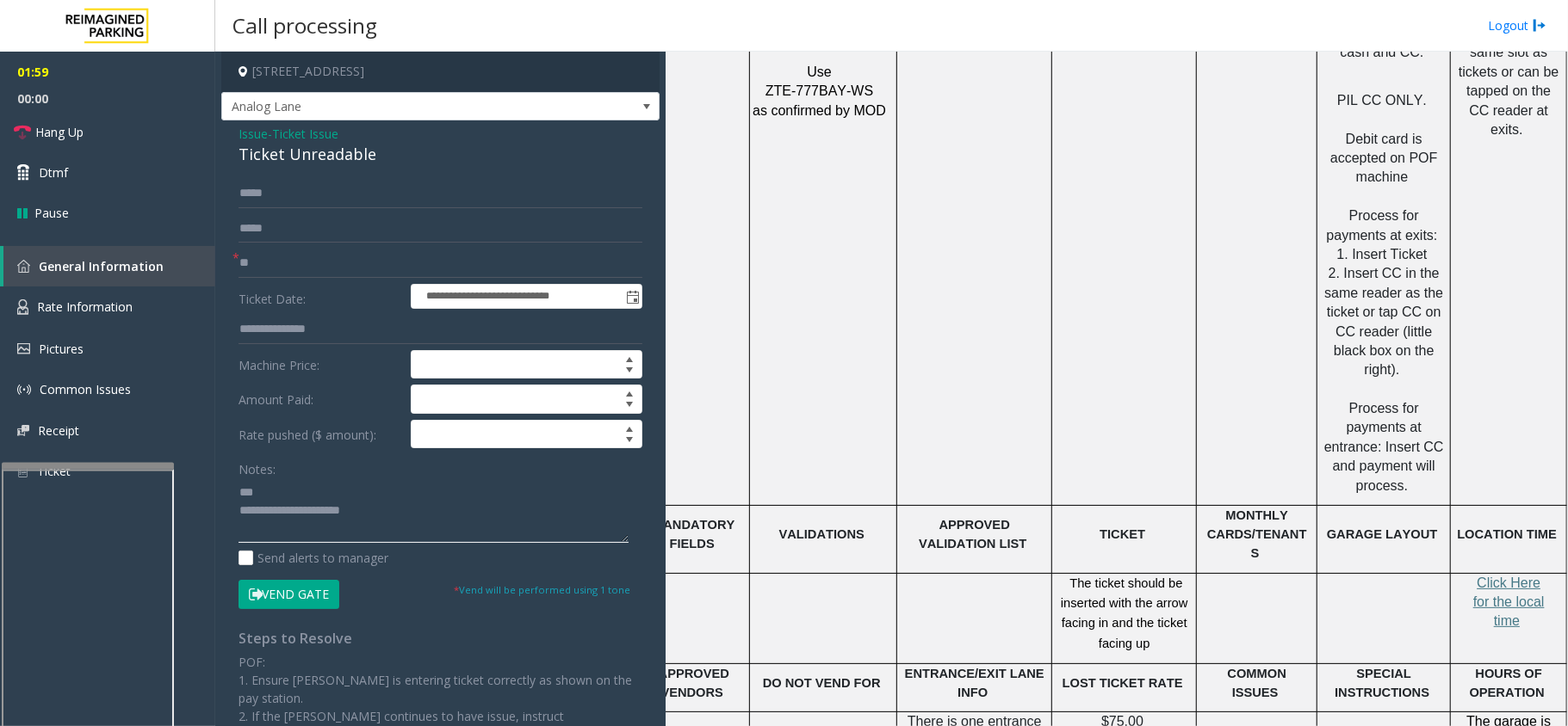
click at [256, 494] on textarea at bounding box center [434, 510] width 390 height 65
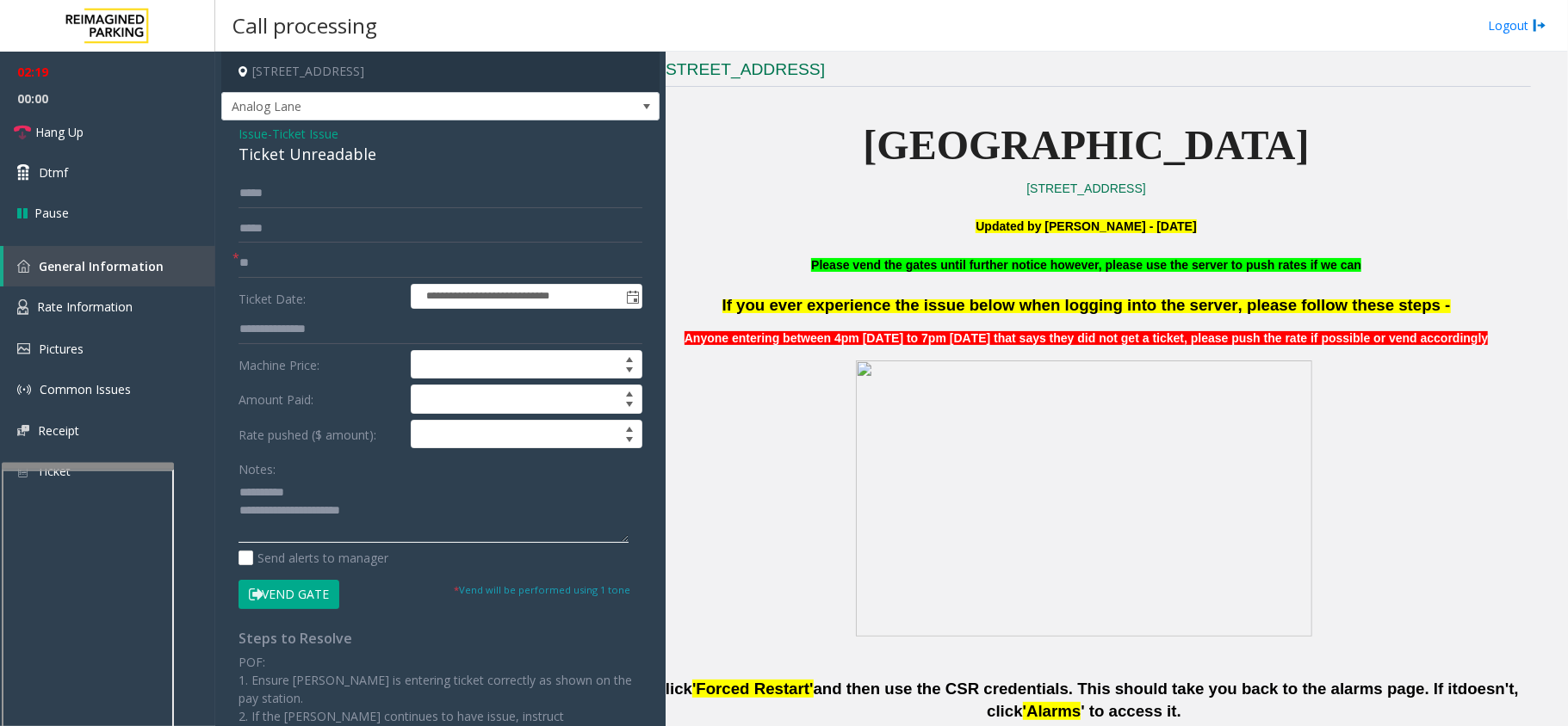
scroll to position [344, 45]
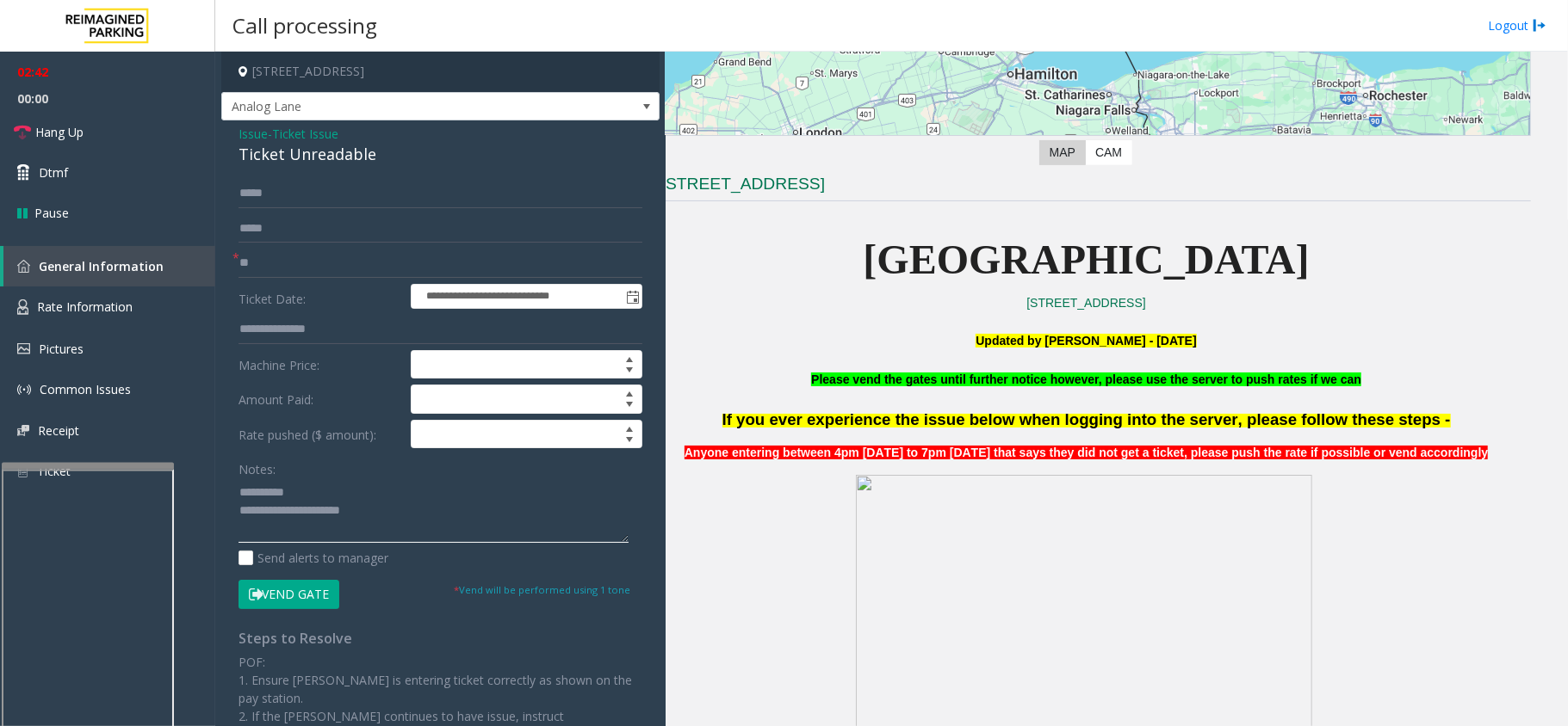
type textarea "**********"
click at [295, 594] on button "Vend Gate" at bounding box center [289, 594] width 101 height 29
click at [35, 131] on span "Hang Up" at bounding box center [59, 132] width 49 height 18
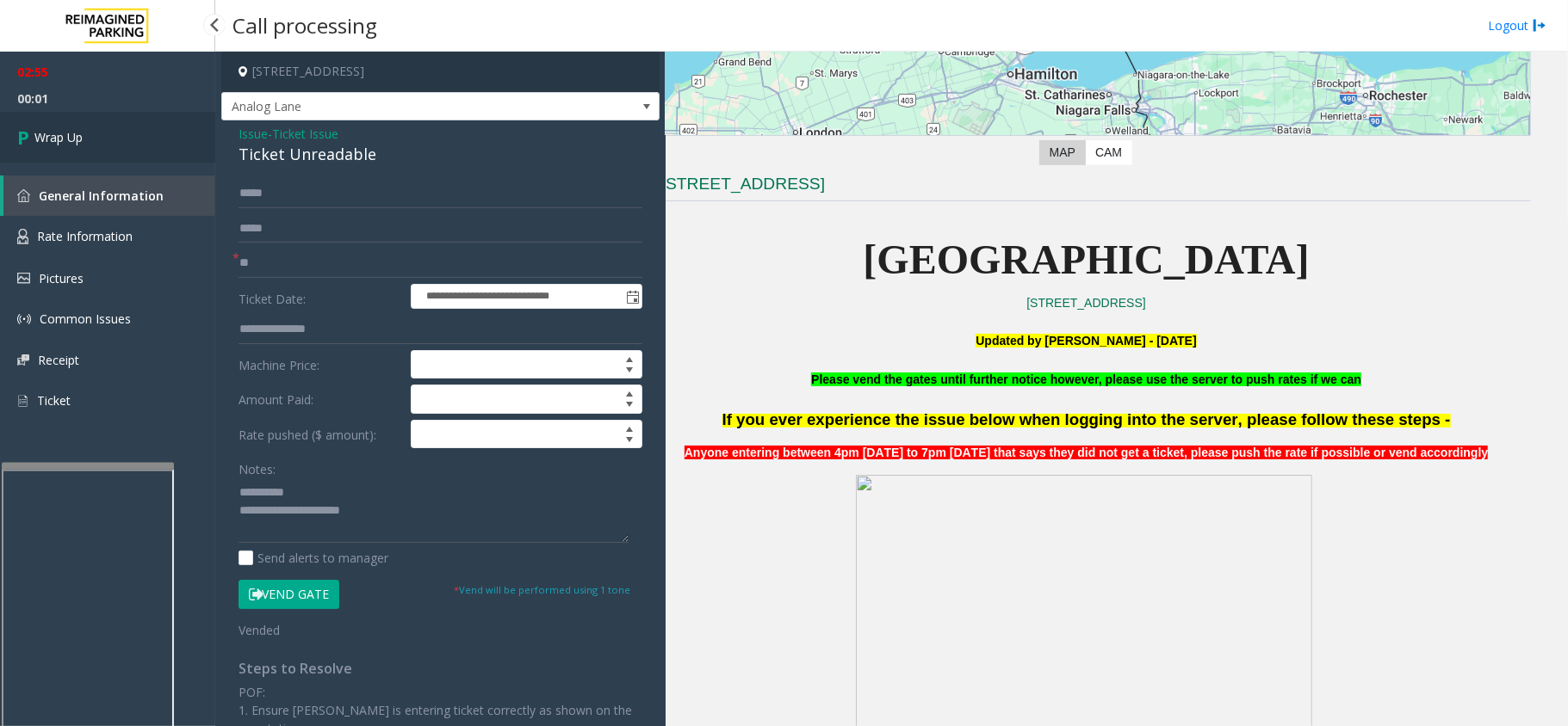
click at [35, 131] on span "Wrap Up" at bounding box center [58, 137] width 49 height 18
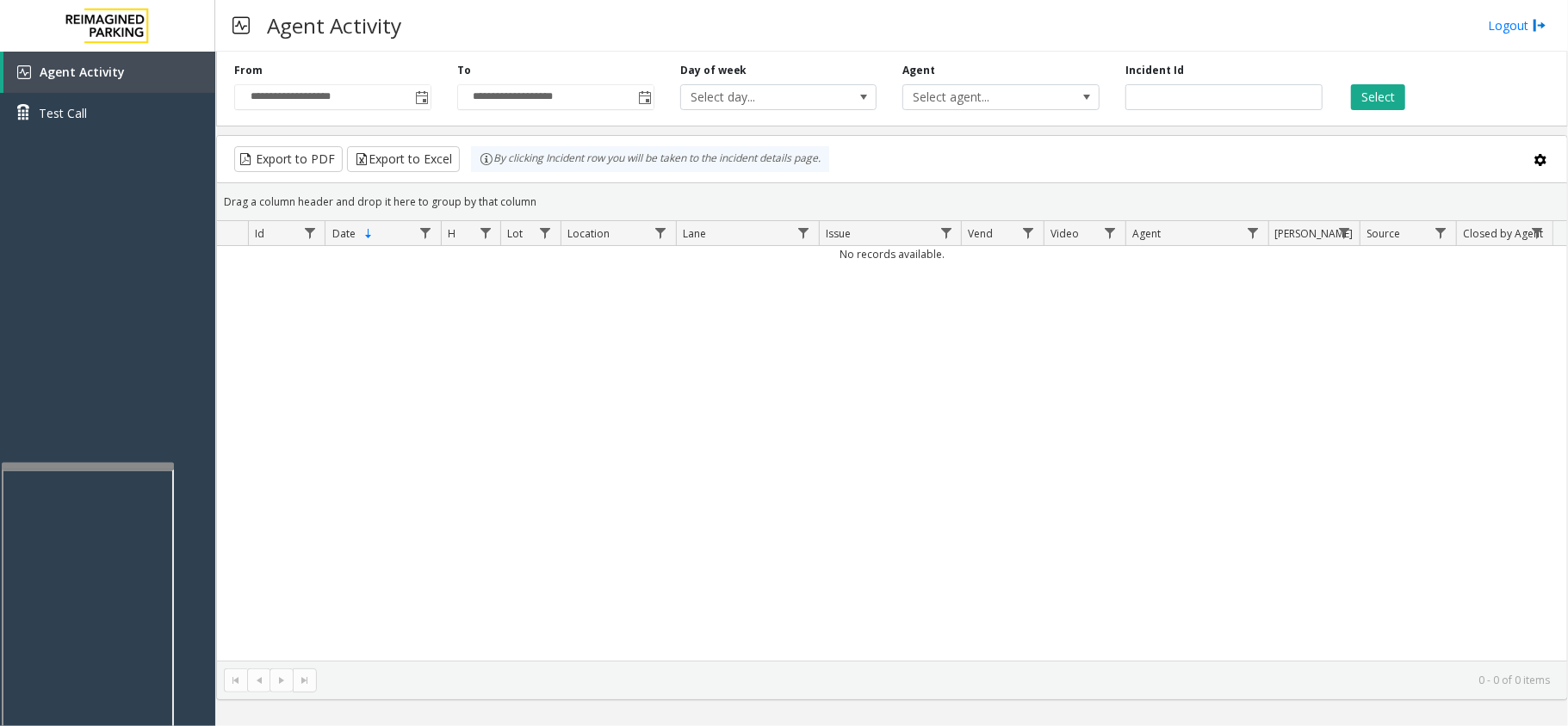
click at [464, 371] on div "No records available." at bounding box center [892, 453] width 1350 height 415
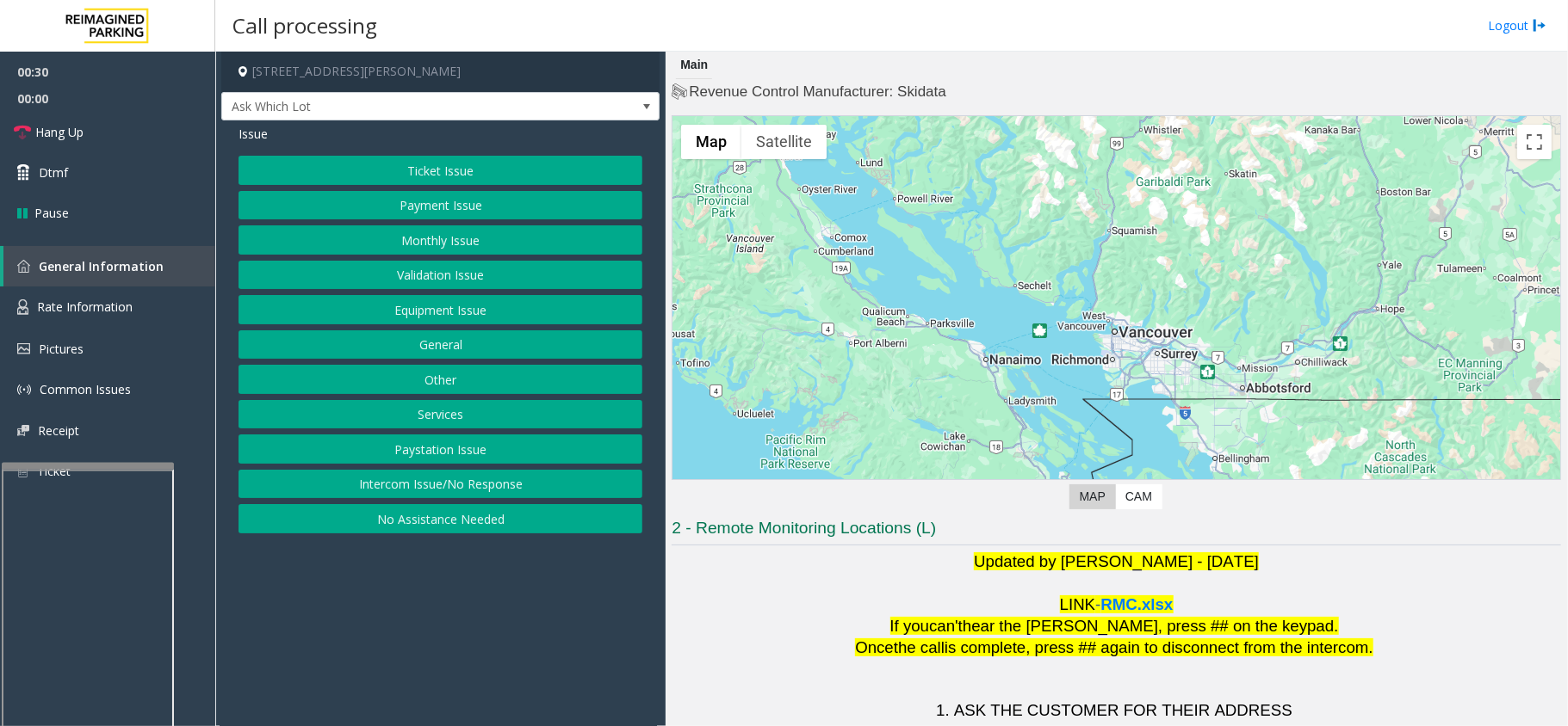
click at [424, 166] on button "Ticket Issue" at bounding box center [441, 170] width 404 height 29
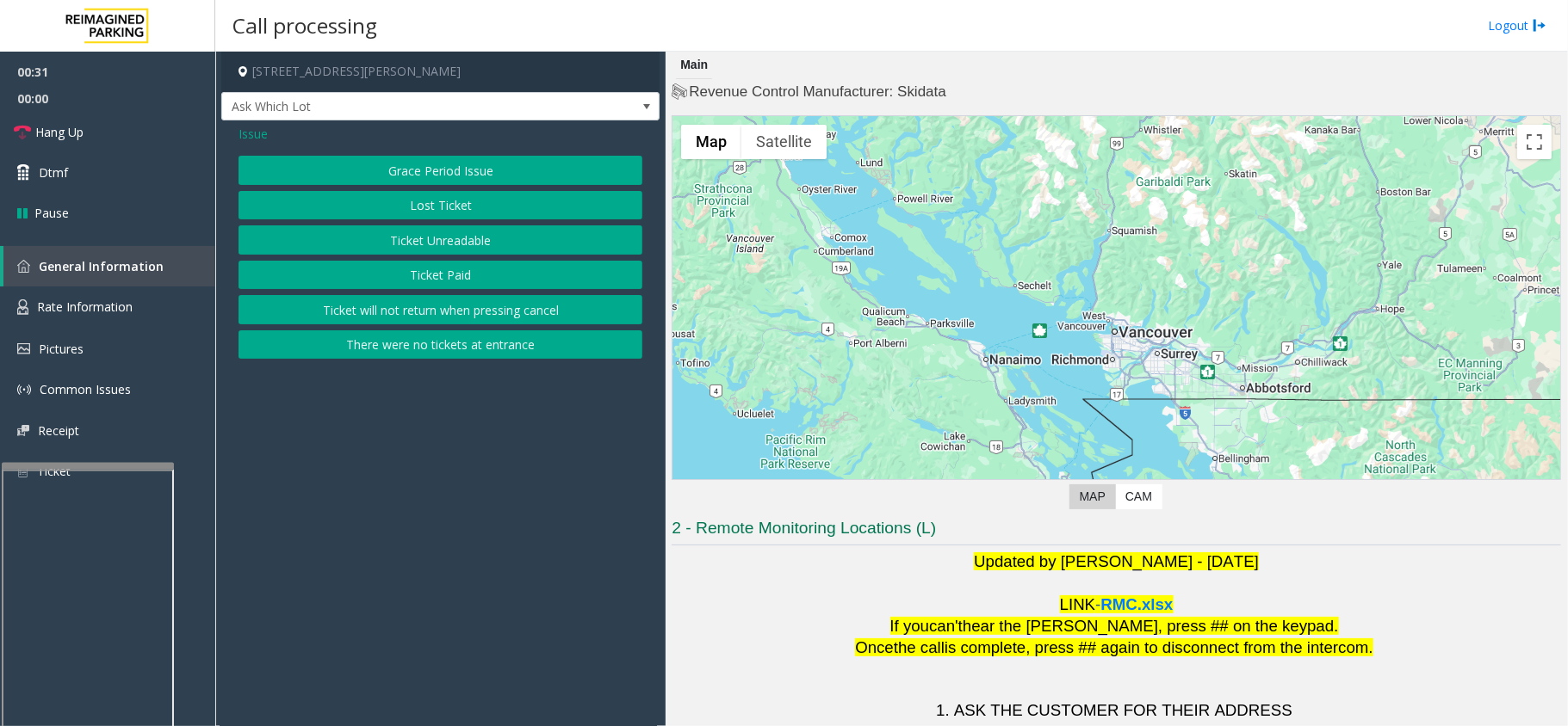
click at [420, 236] on button "Ticket Unreadable" at bounding box center [441, 240] width 404 height 29
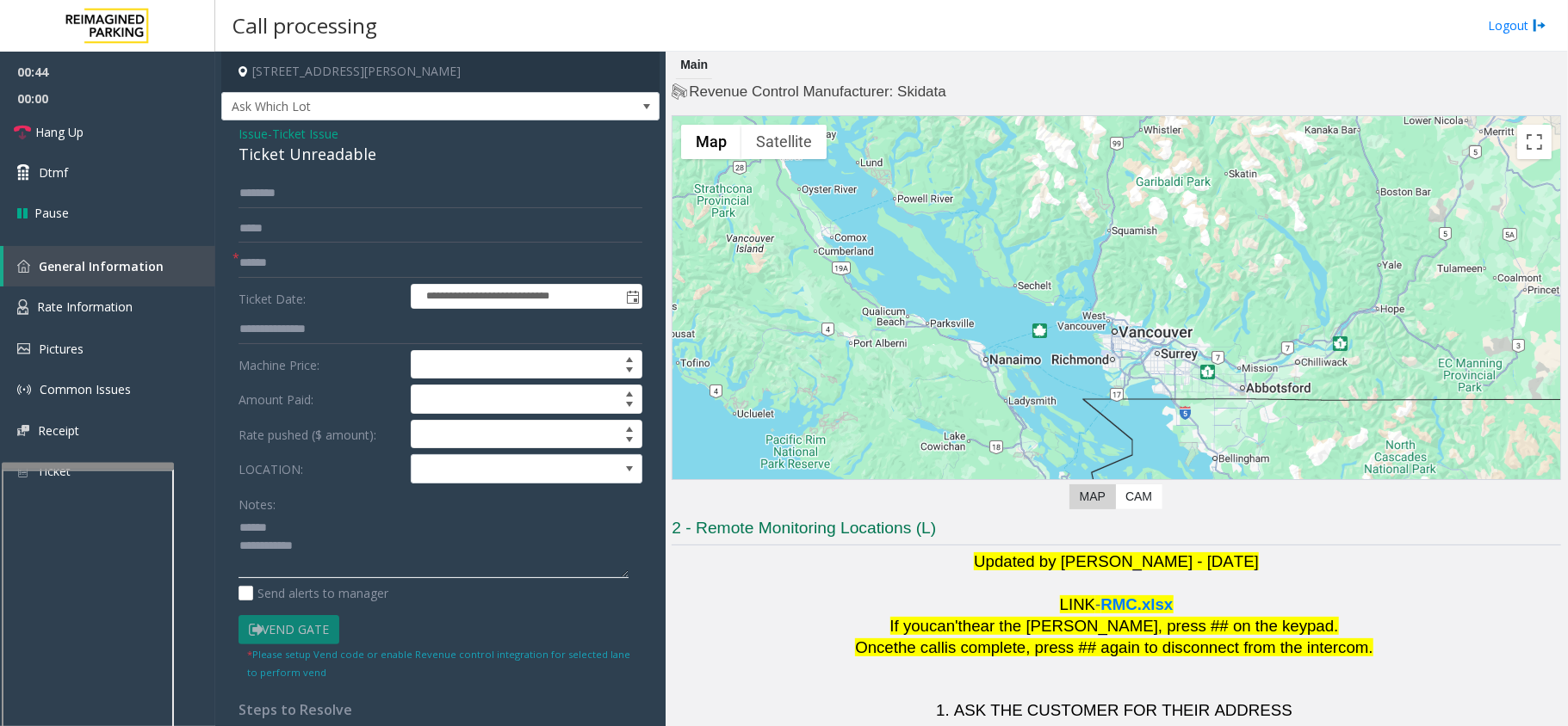
type textarea "**********"
click at [295, 513] on div "Notes:" at bounding box center [441, 534] width 404 height 88
click at [158, 142] on link "Hang Up" at bounding box center [107, 133] width 215 height 41
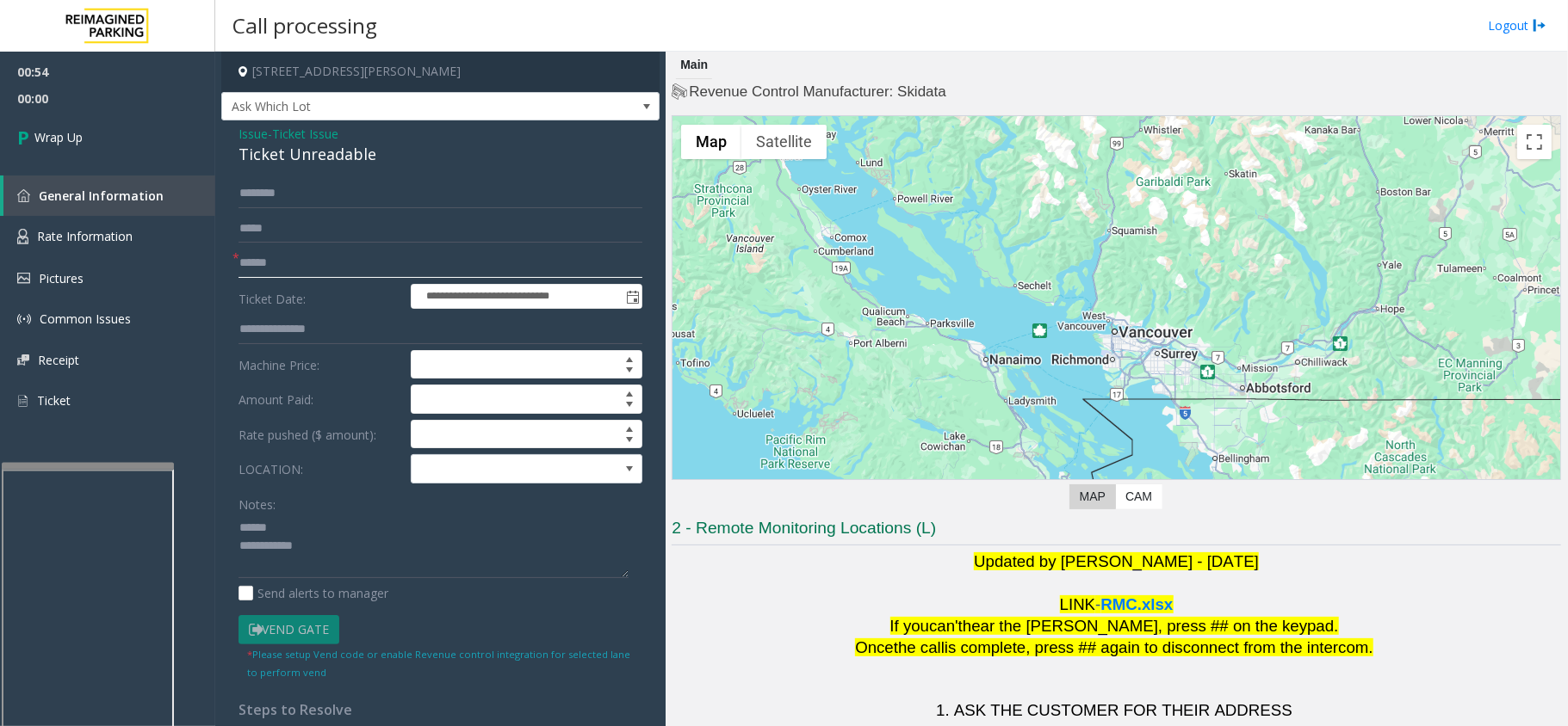
click at [280, 256] on input "text" at bounding box center [441, 263] width 404 height 29
type input "**"
click at [345, 156] on div "Ticket Unreadable" at bounding box center [441, 155] width 404 height 23
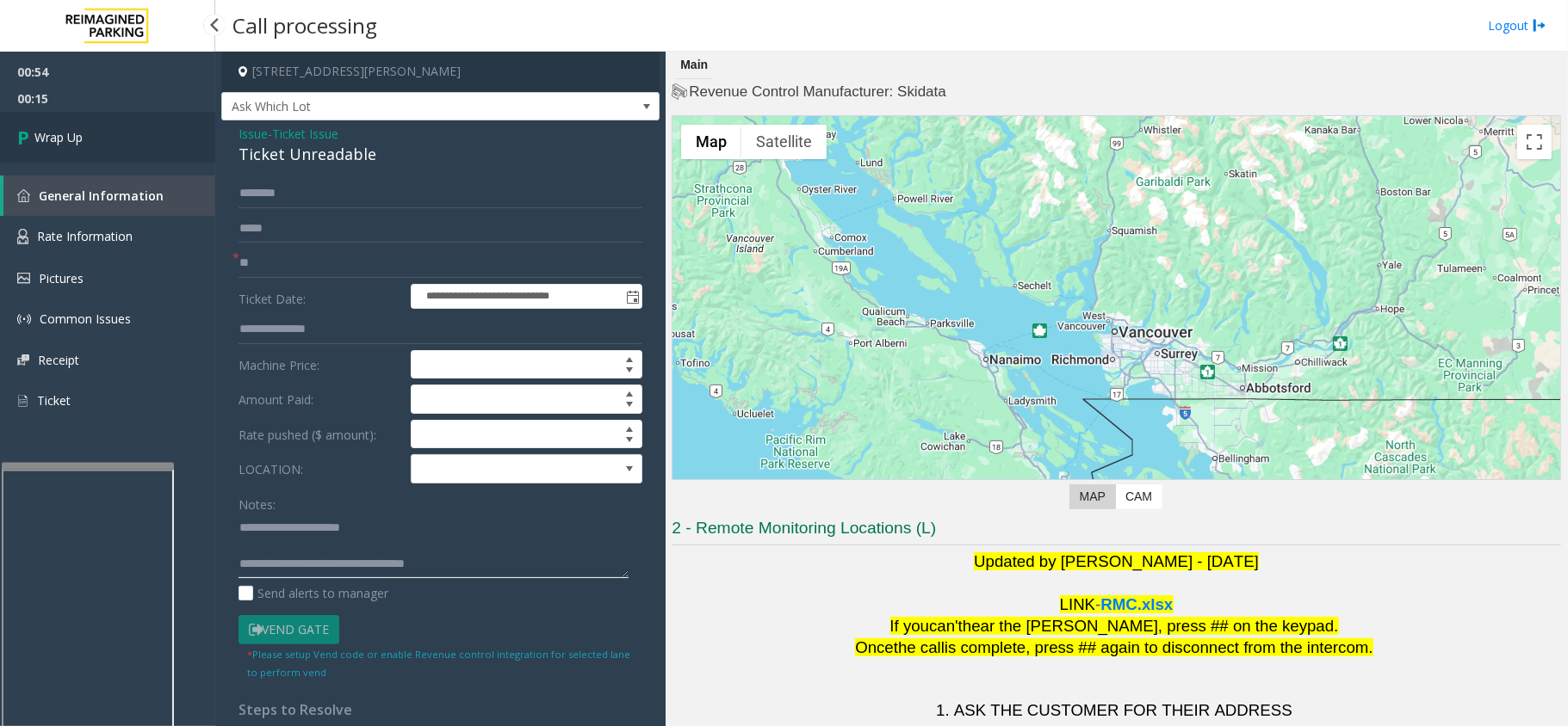
type textarea "**********"
click at [140, 143] on link "Wrap Up" at bounding box center [107, 137] width 215 height 50
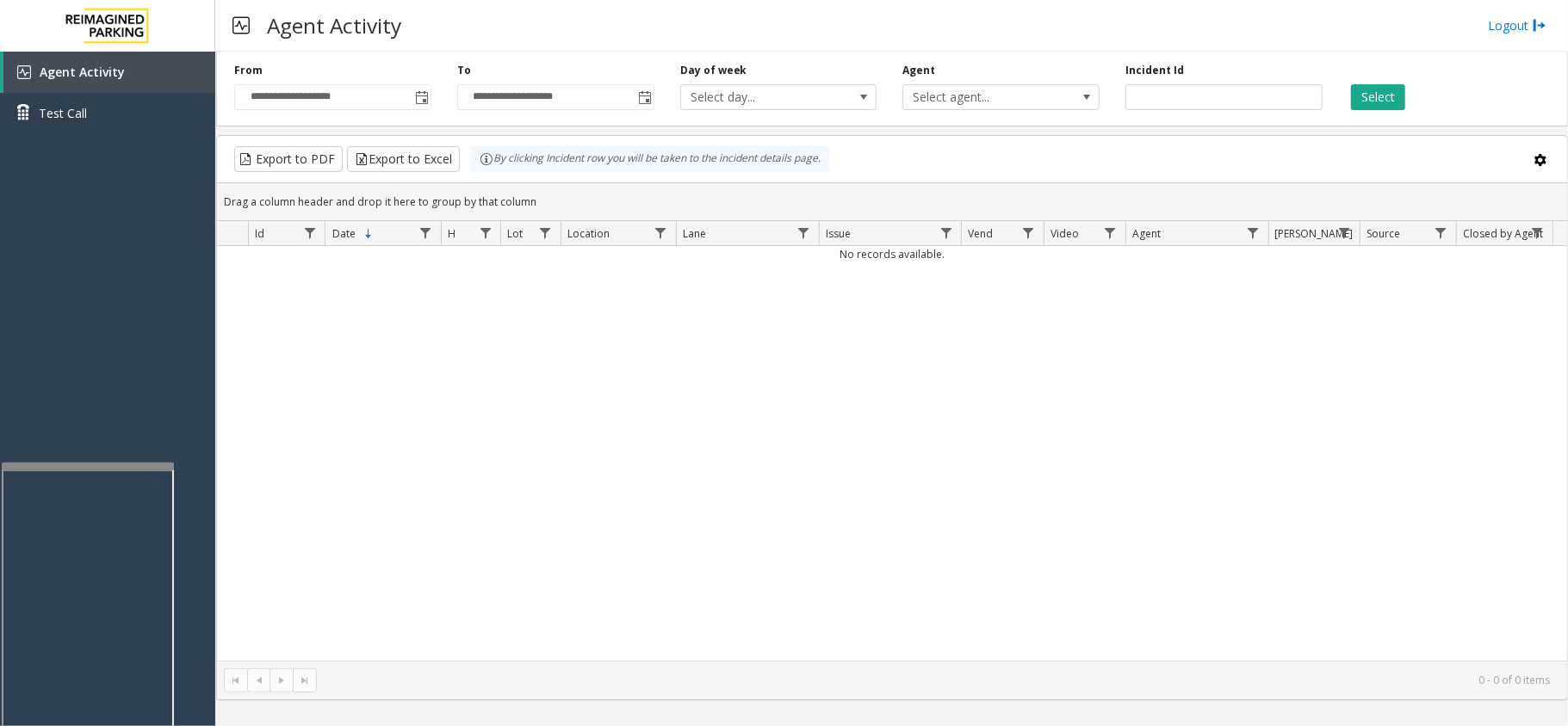
click at [591, 476] on div "No records available." at bounding box center [892, 453] width 1350 height 415
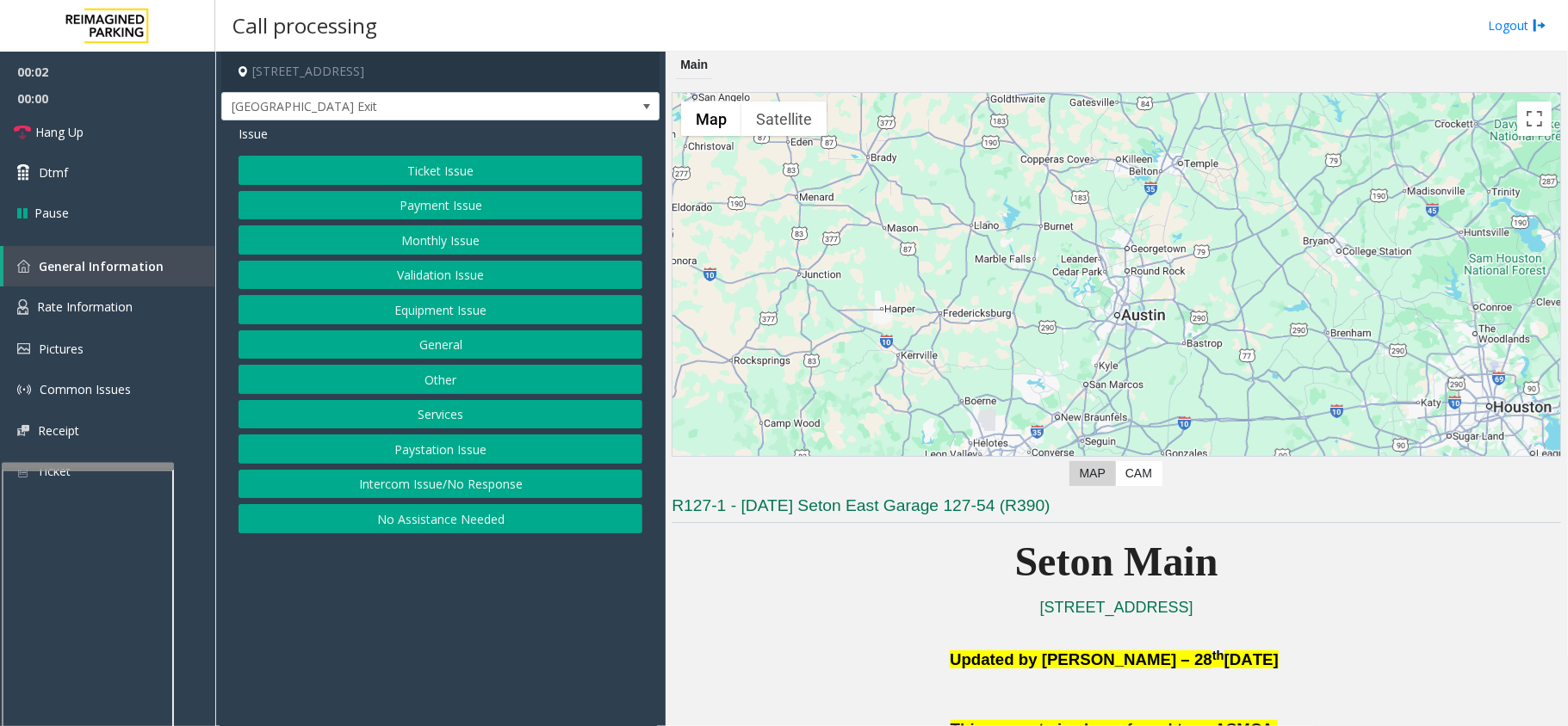
click at [491, 310] on button "Equipment Issue" at bounding box center [441, 310] width 404 height 29
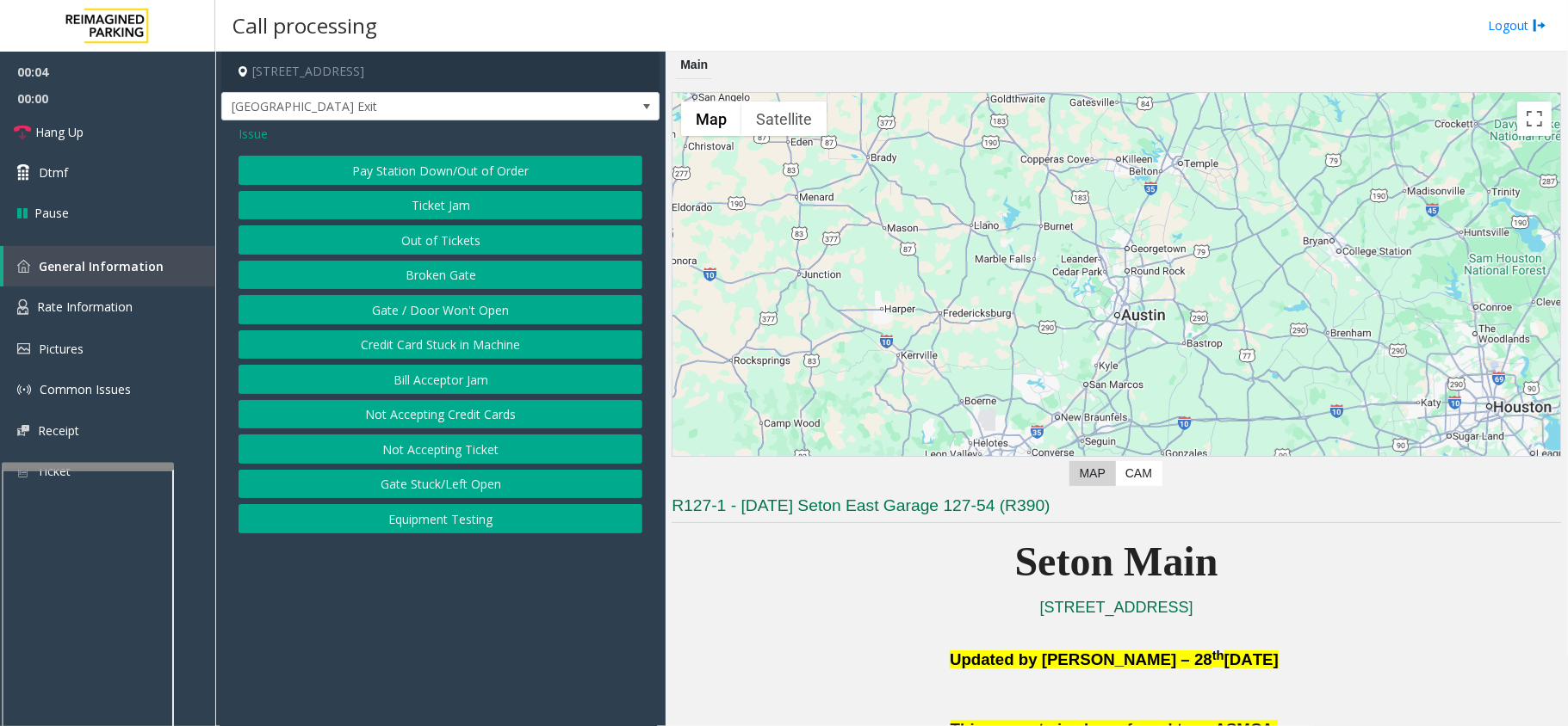
click at [468, 318] on button "Gate / Door Won't Open" at bounding box center [441, 310] width 404 height 29
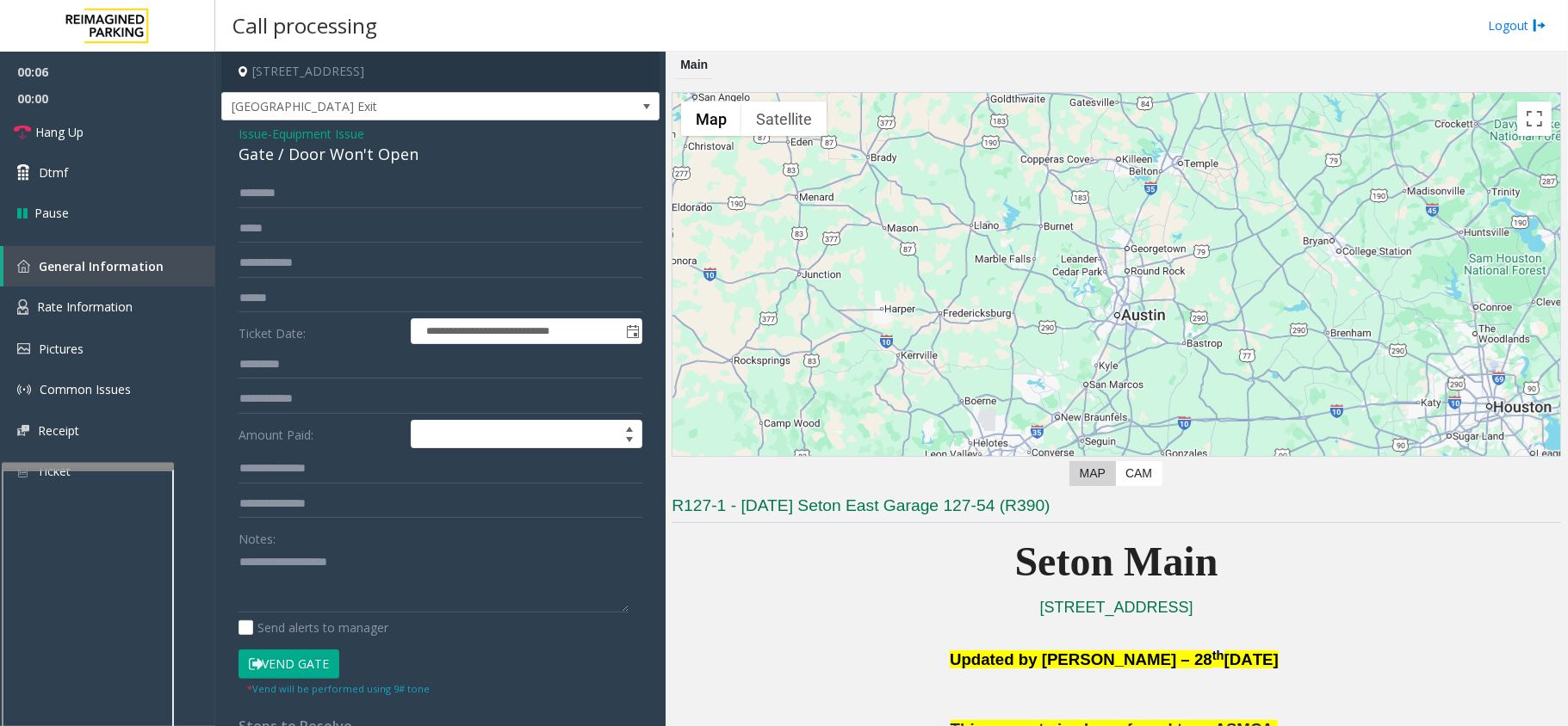
click at [317, 662] on button "Vend Gate" at bounding box center [289, 664] width 101 height 29
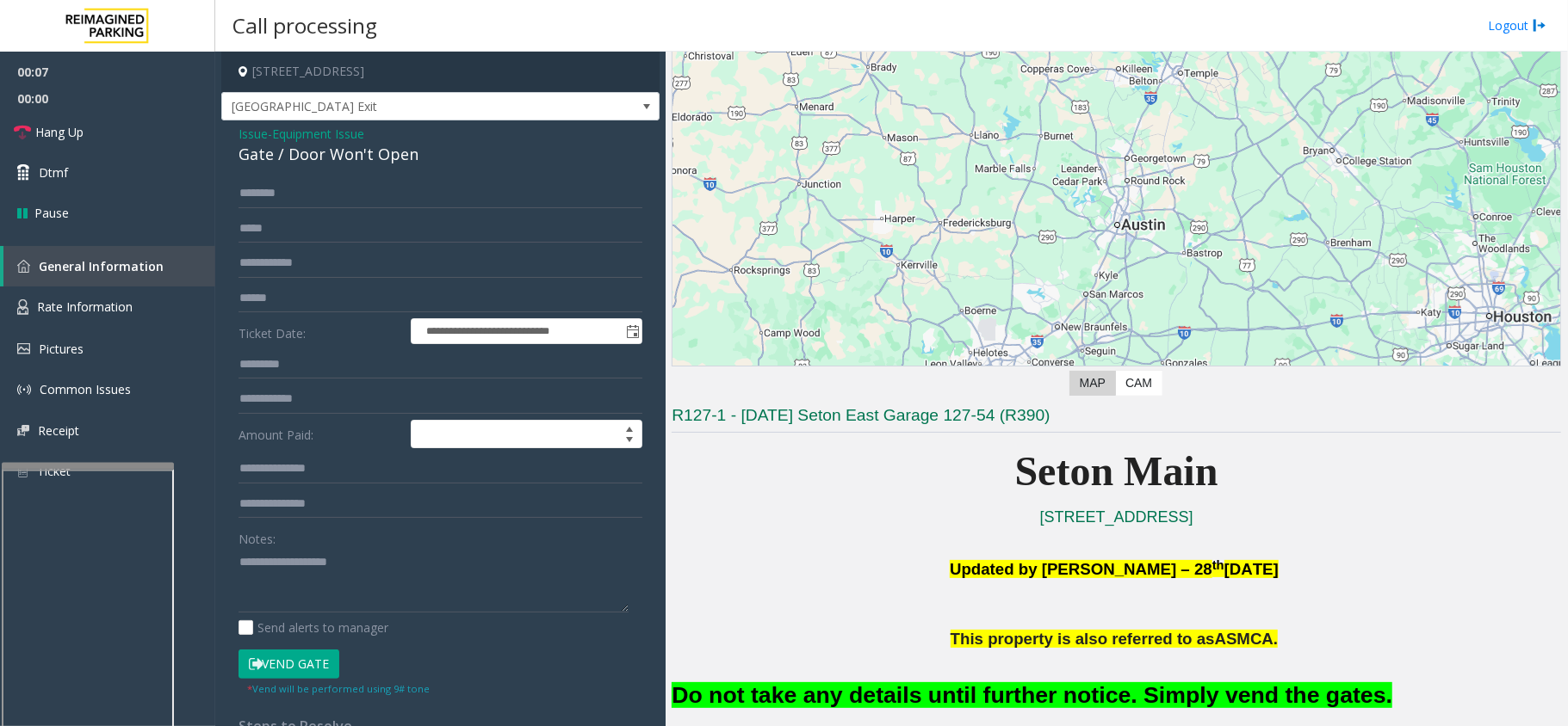
scroll to position [229, 0]
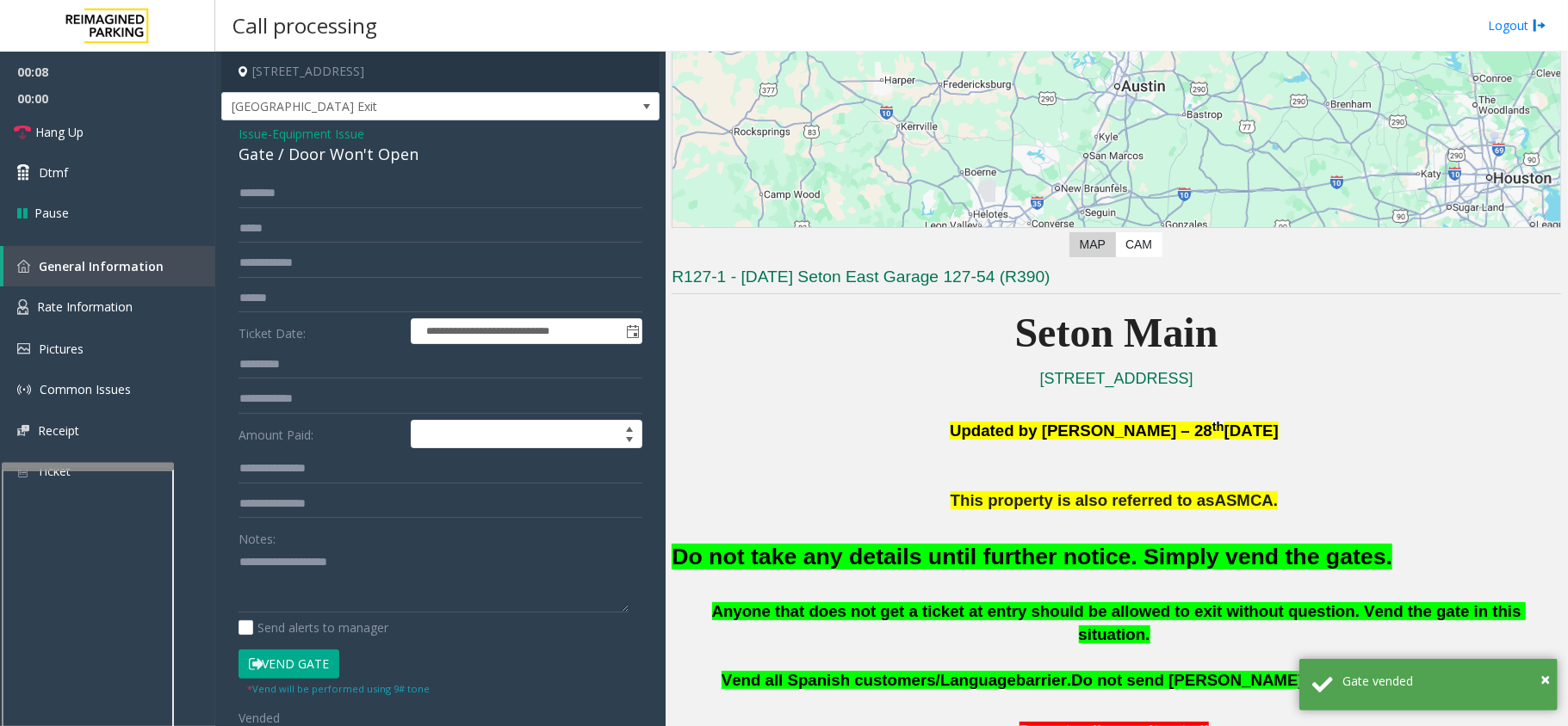
click at [811, 547] on font "Do not take any details until further notice. Simply vend the gates." at bounding box center [1032, 556] width 721 height 26
click at [811, 547] on font "Do not take any details until further notice. Simply vend the gates." at bounding box center [1032, 556] width 721 height 26
click at [810, 547] on font "Do not take any details until further notice. Simply vend the gates." at bounding box center [1032, 556] width 721 height 26
click at [815, 547] on font "Do not take any details until further notice. Simply vend the gates." at bounding box center [1032, 556] width 721 height 26
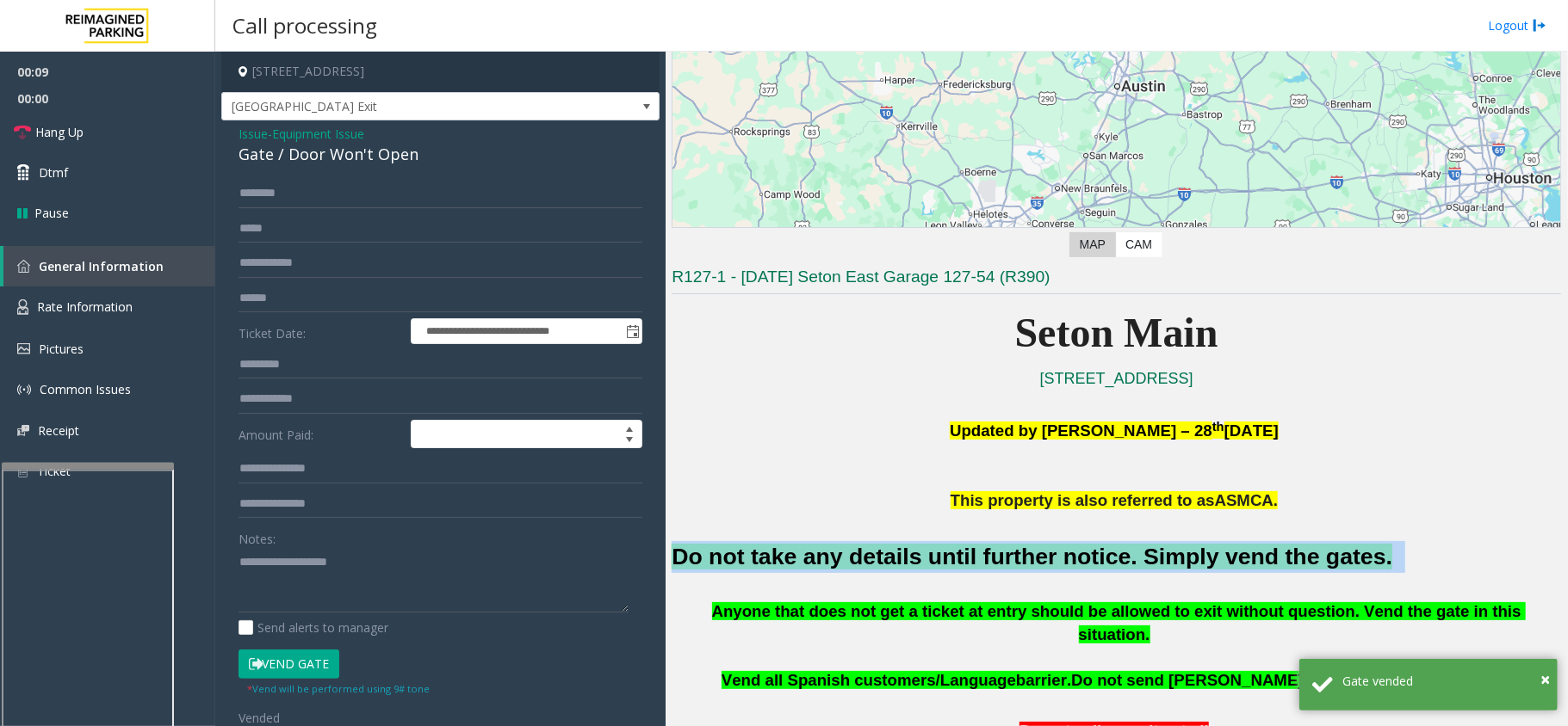
click at [815, 547] on font "Do not take any details until further notice. Simply vend the gates." at bounding box center [1032, 556] width 721 height 26
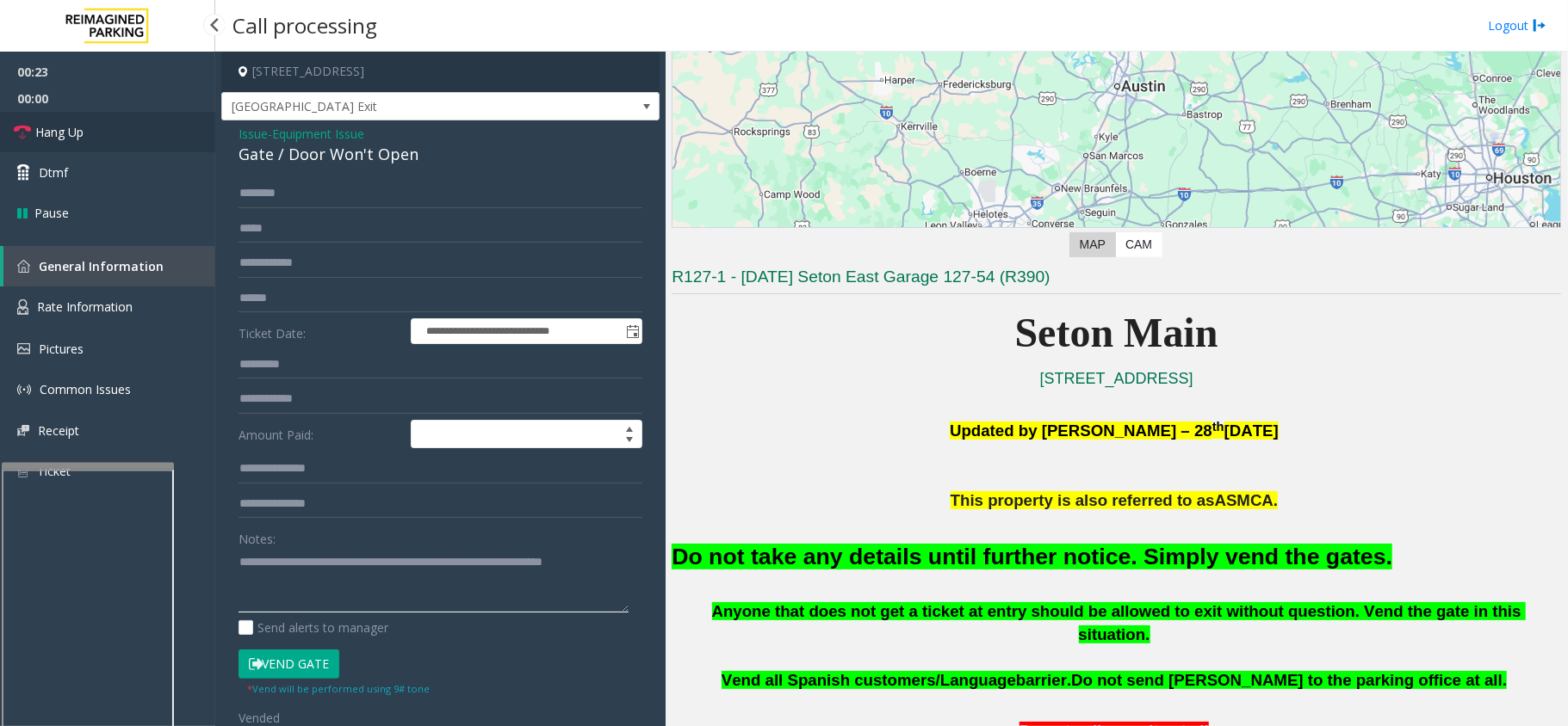
type textarea "**********"
click at [124, 131] on link "Hang Up" at bounding box center [107, 133] width 215 height 41
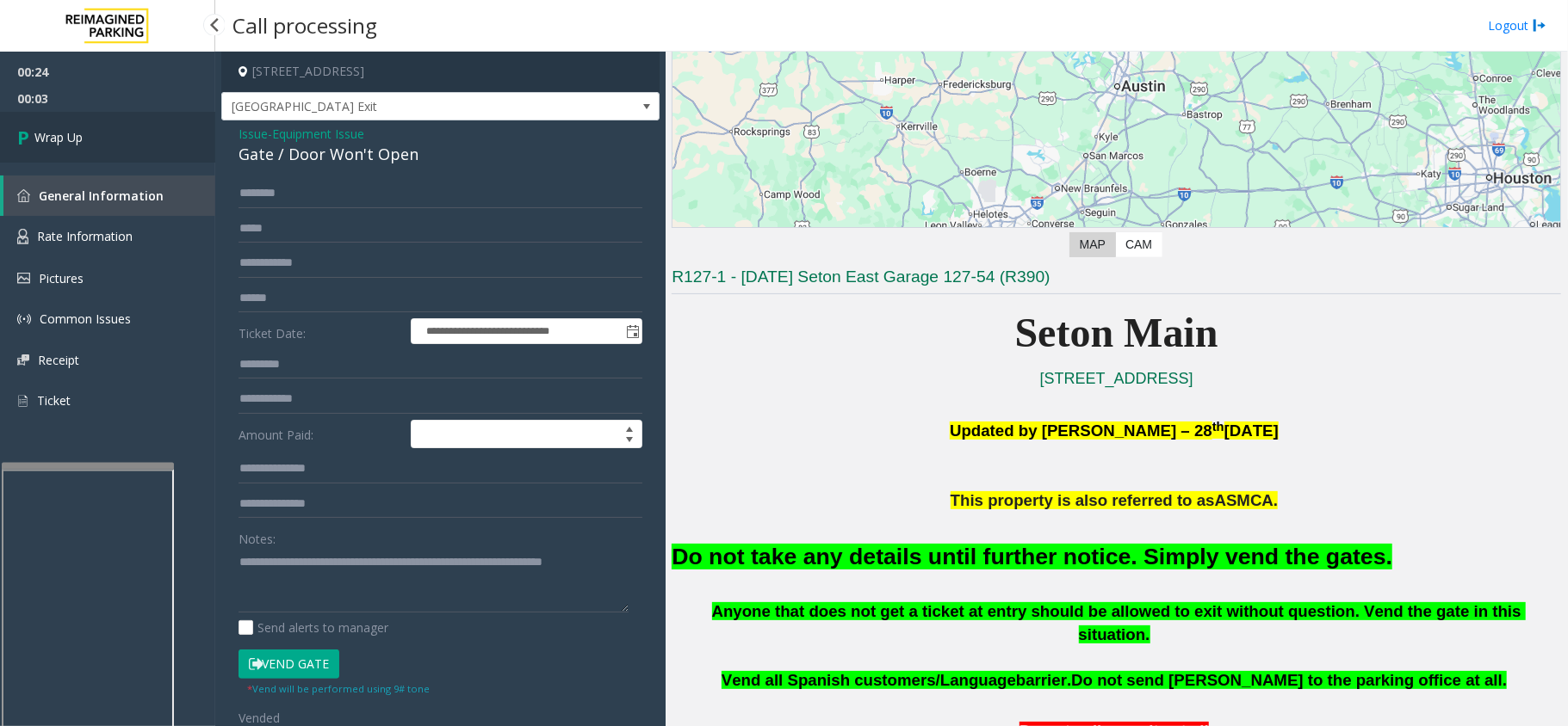
click at [124, 131] on link "Wrap Up" at bounding box center [107, 137] width 215 height 50
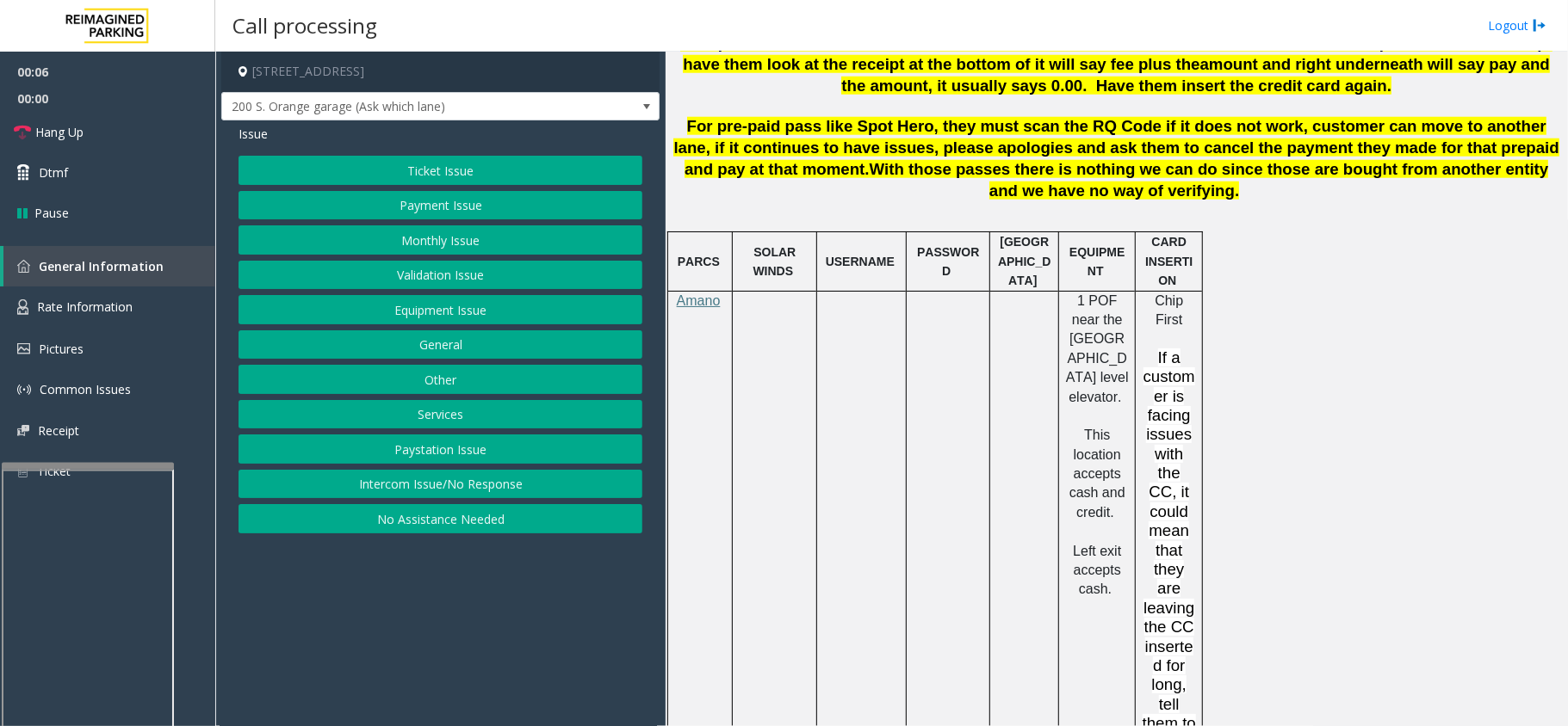
scroll to position [1262, 0]
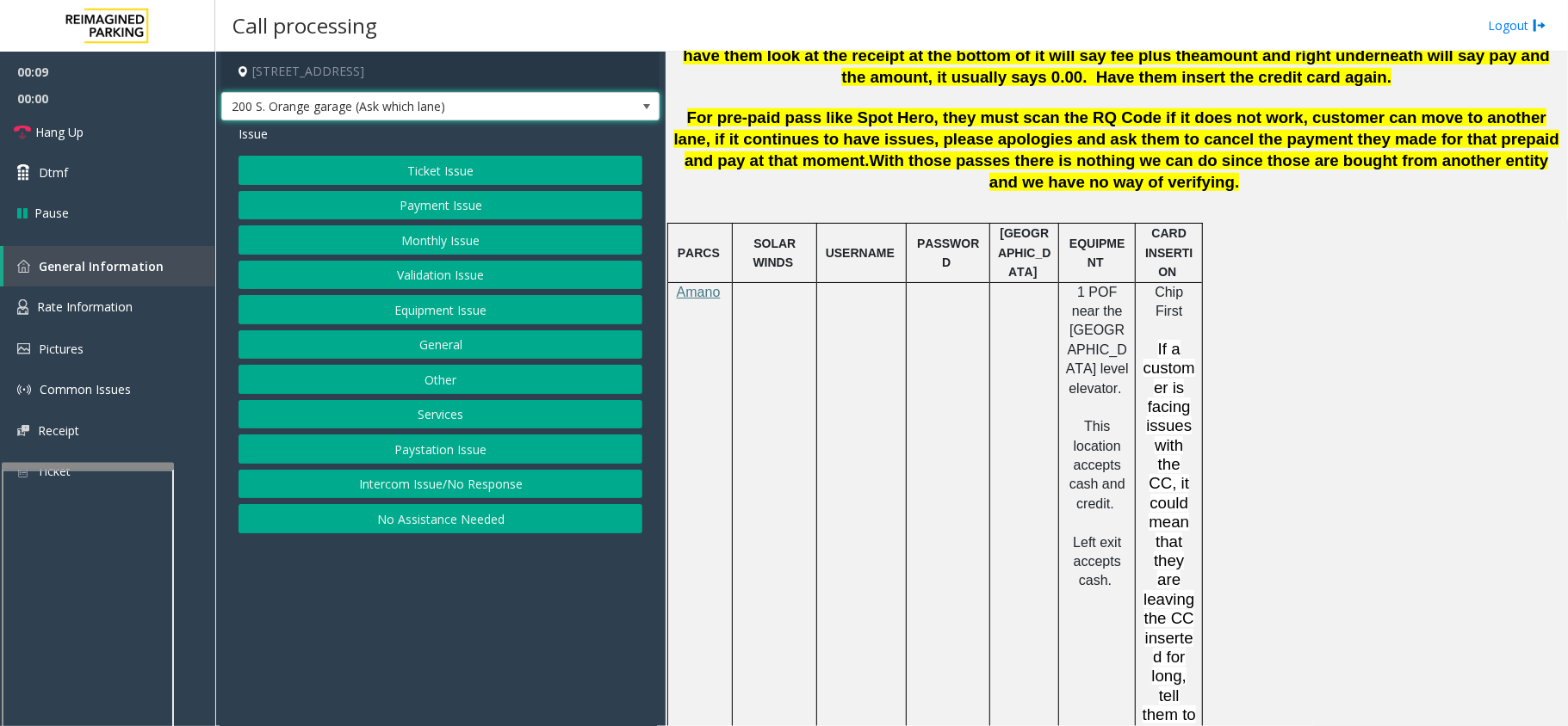
click at [487, 97] on span "200 S. Orange garage (Ask which lane)" at bounding box center [396, 106] width 350 height 27
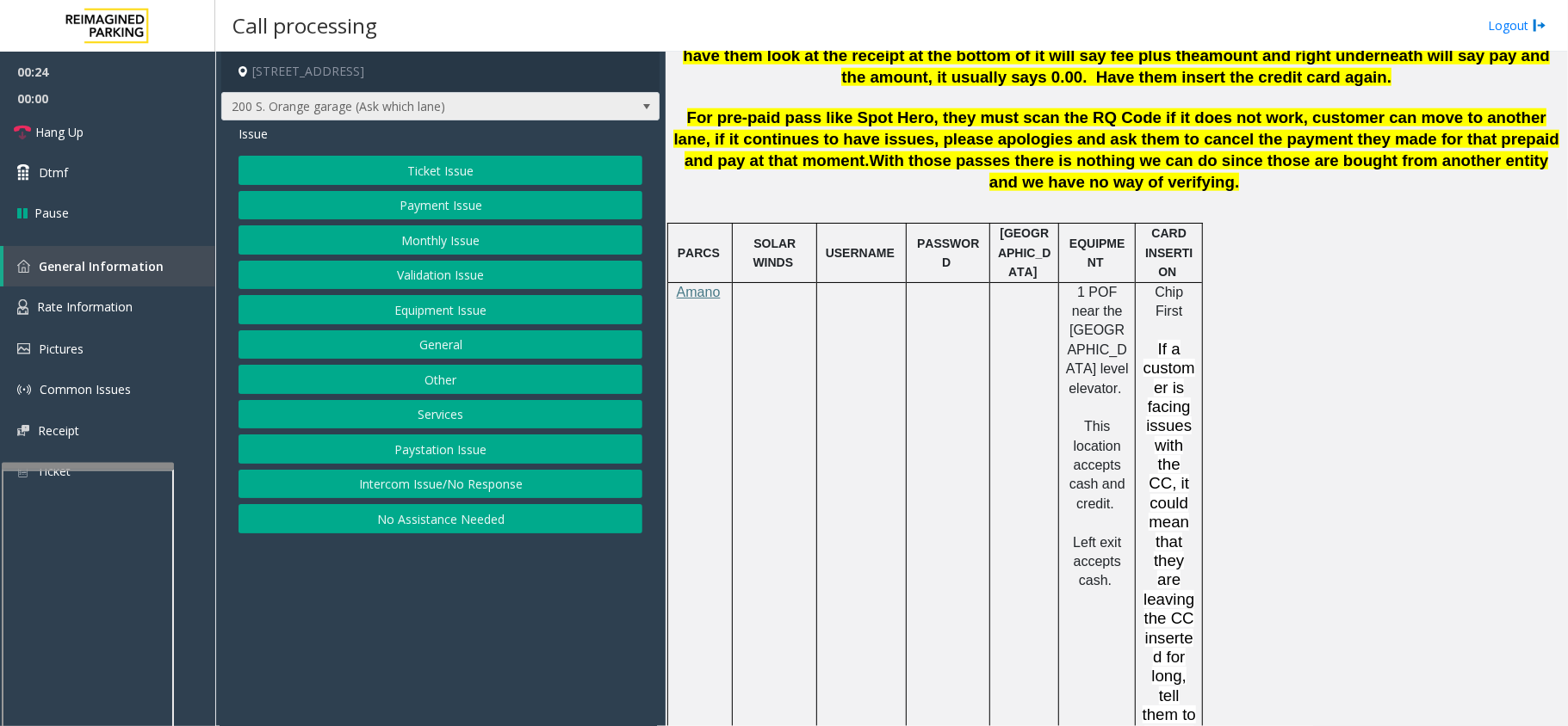
click at [449, 108] on span "200 S. Orange garage (Ask which lane)" at bounding box center [396, 106] width 350 height 27
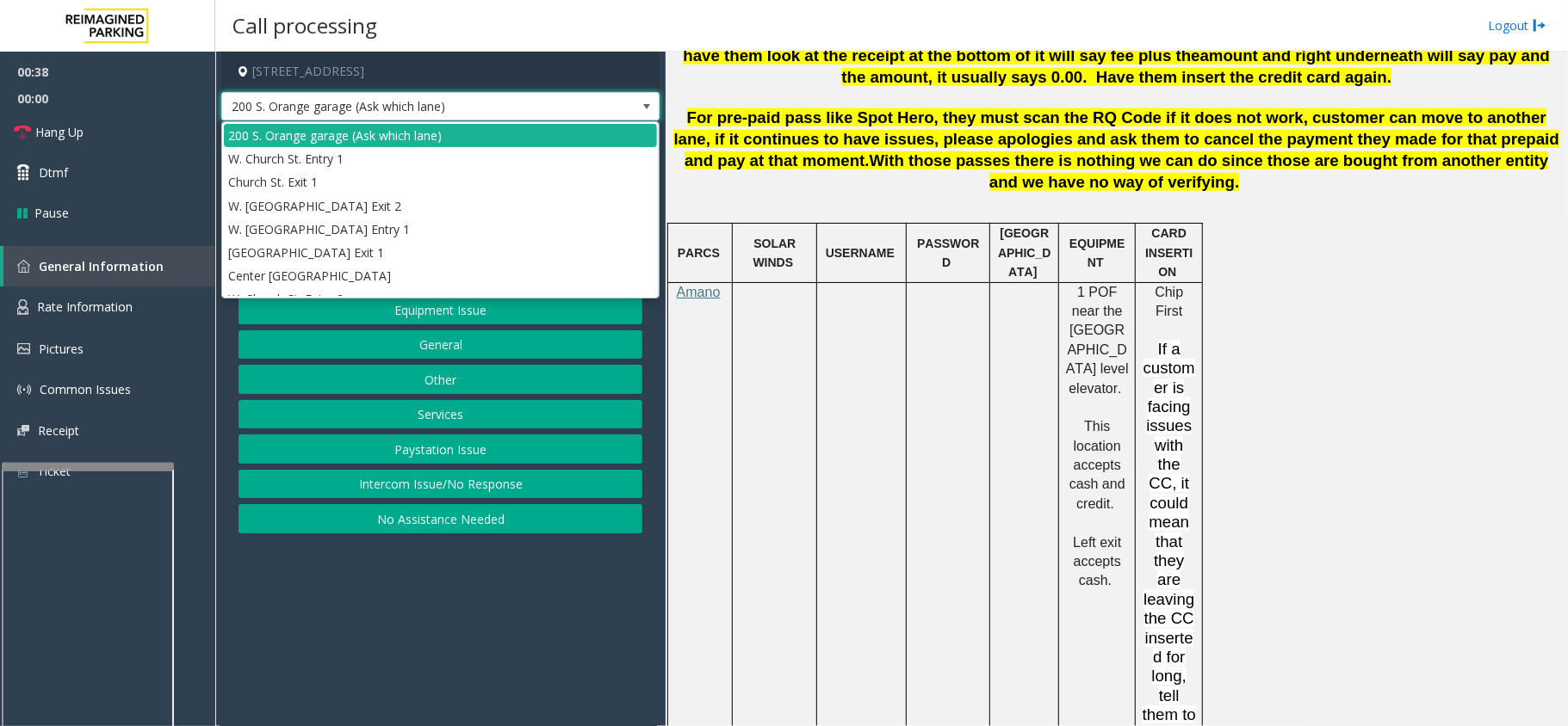
click at [611, 599] on app-call-processing-form "[STREET_ADDRESS] S. Orange garage (Ask which lane) Issue Ticket Issue Payment I…" at bounding box center [440, 388] width 450 height 675
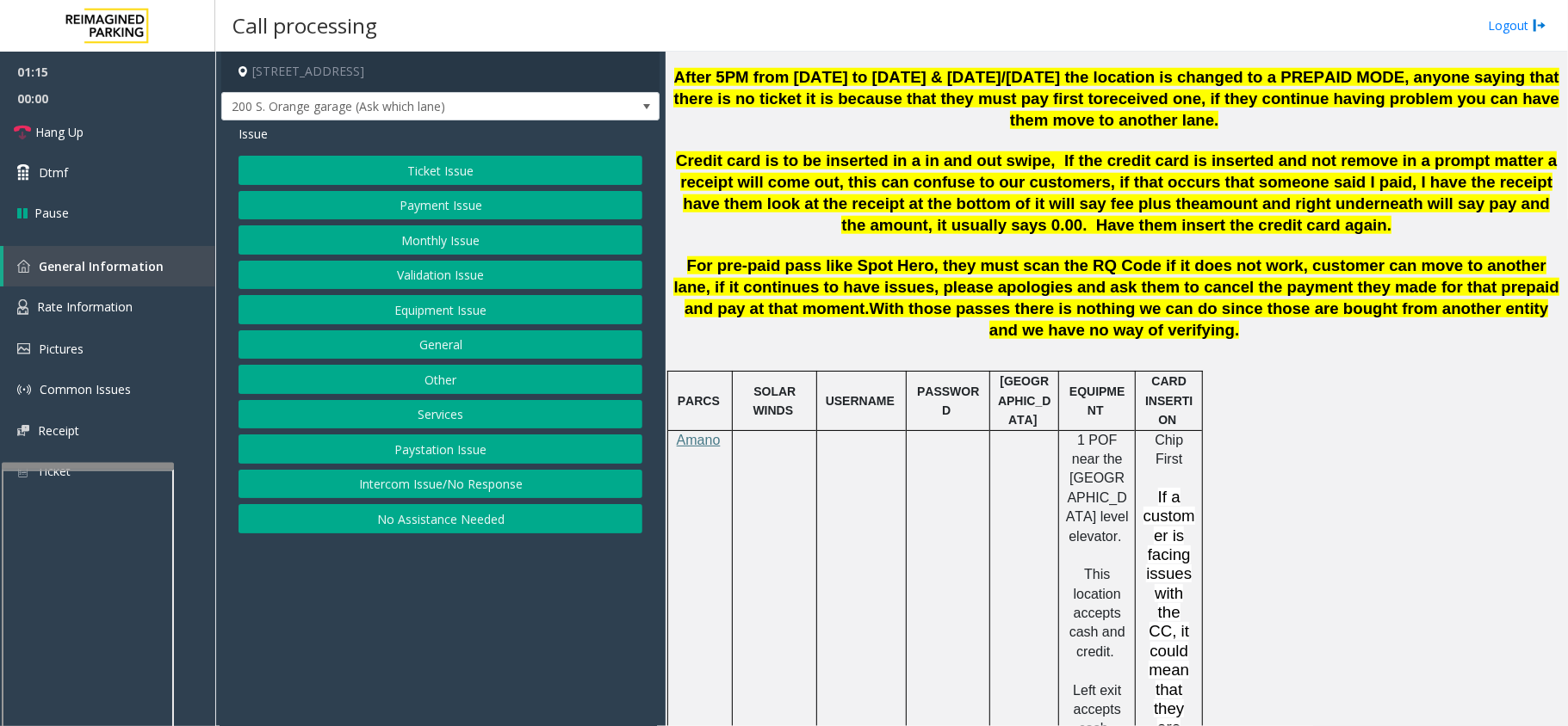
scroll to position [1196, 0]
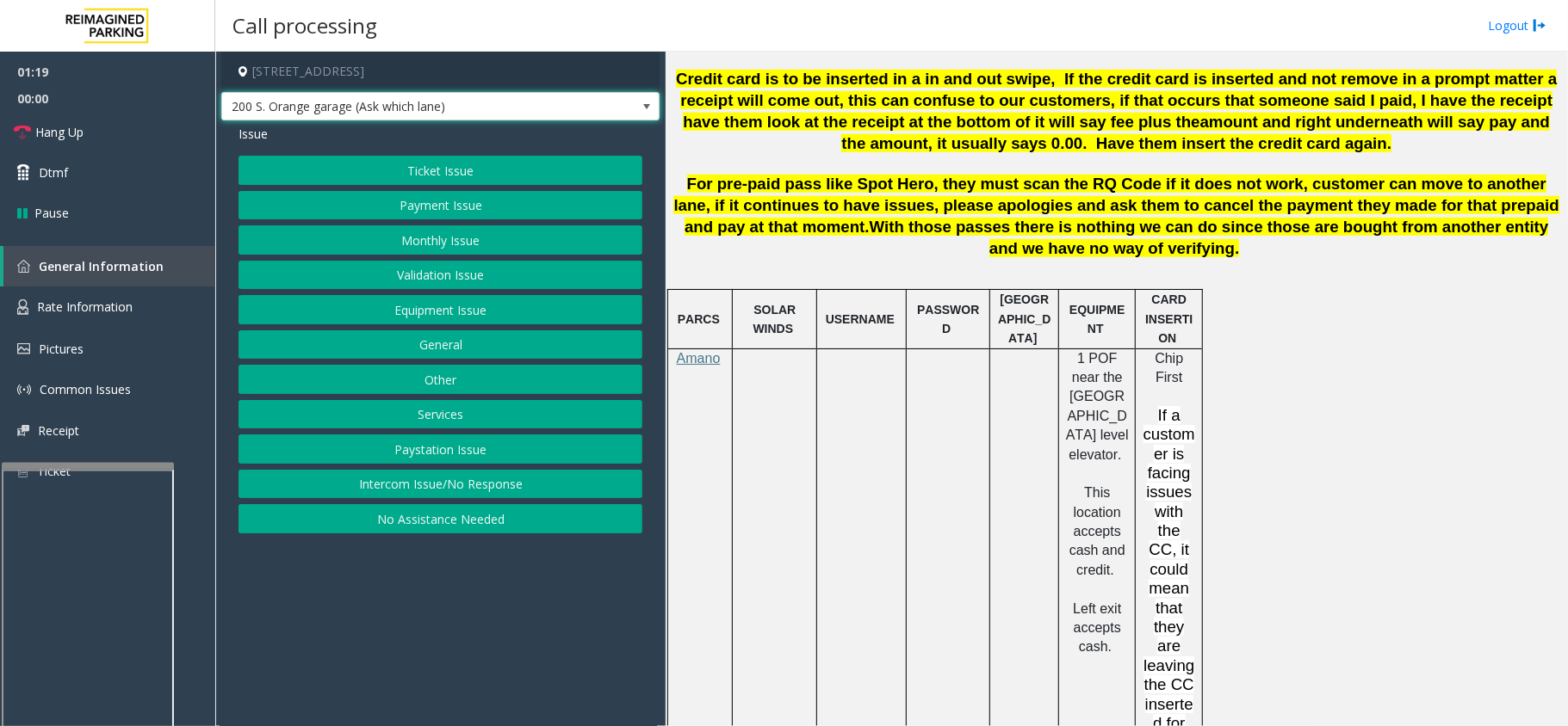
click at [599, 104] on span "200 S. Orange garage (Ask which lane)" at bounding box center [440, 106] width 438 height 29
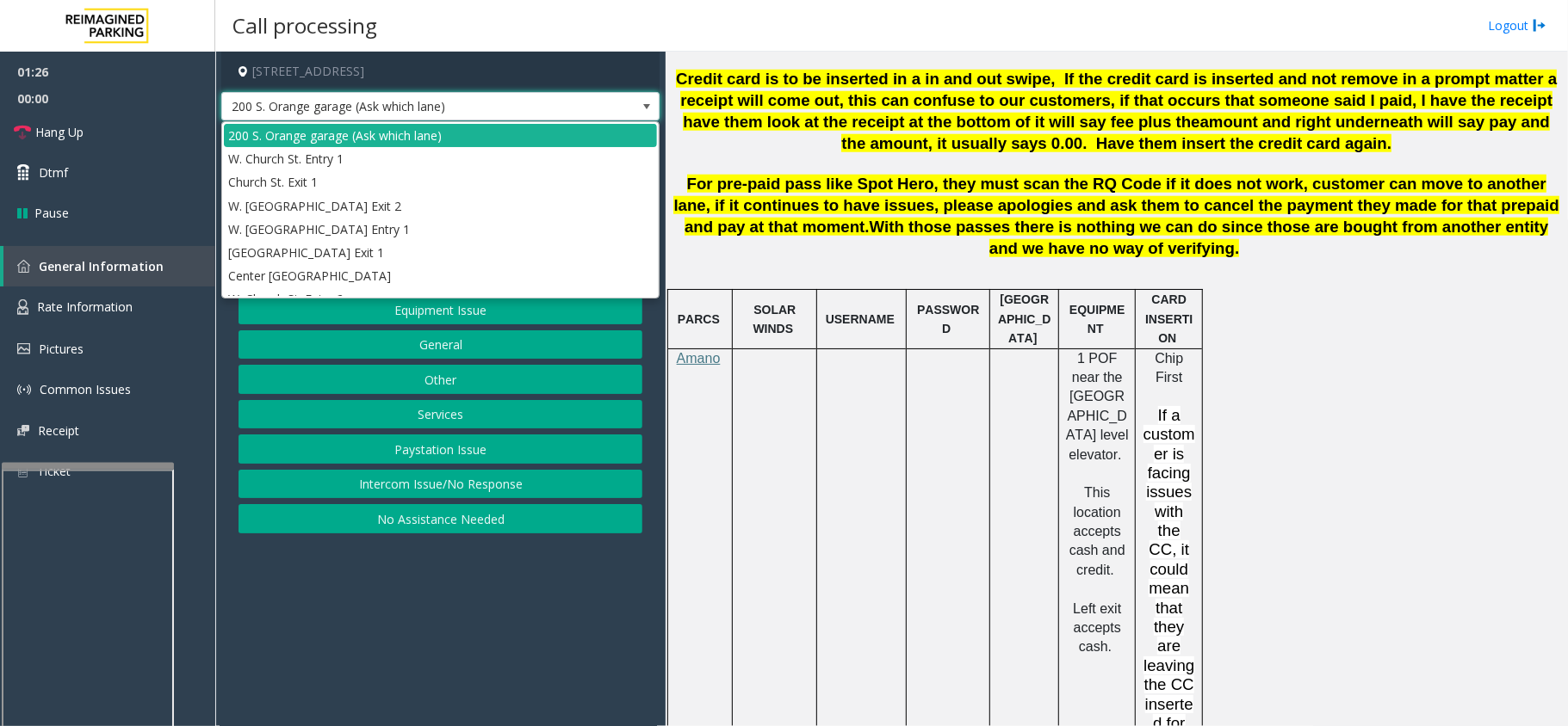
click at [870, 229] on span "With those passes there is nothing we can do since those are bought from anothe…" at bounding box center [1210, 237] width 680 height 40
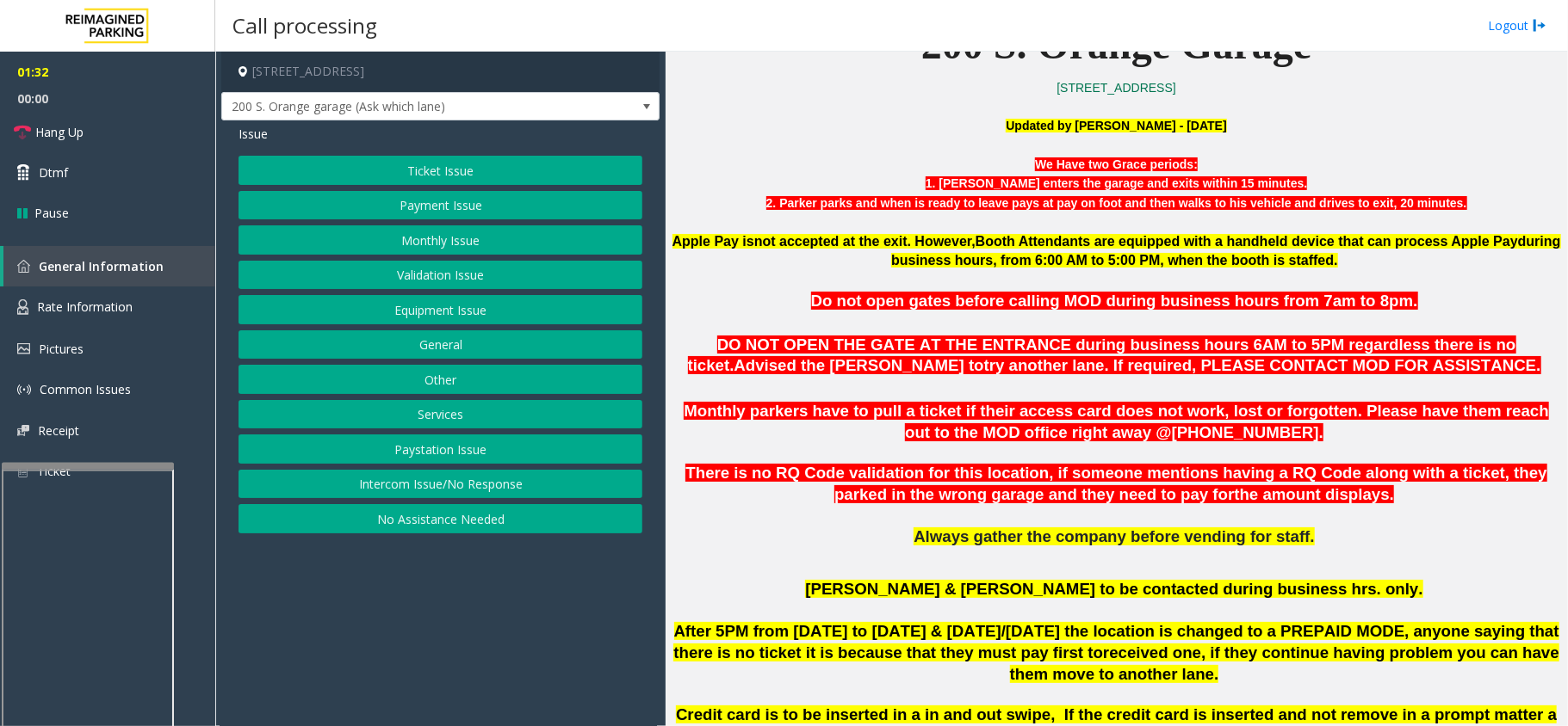
scroll to position [507, 0]
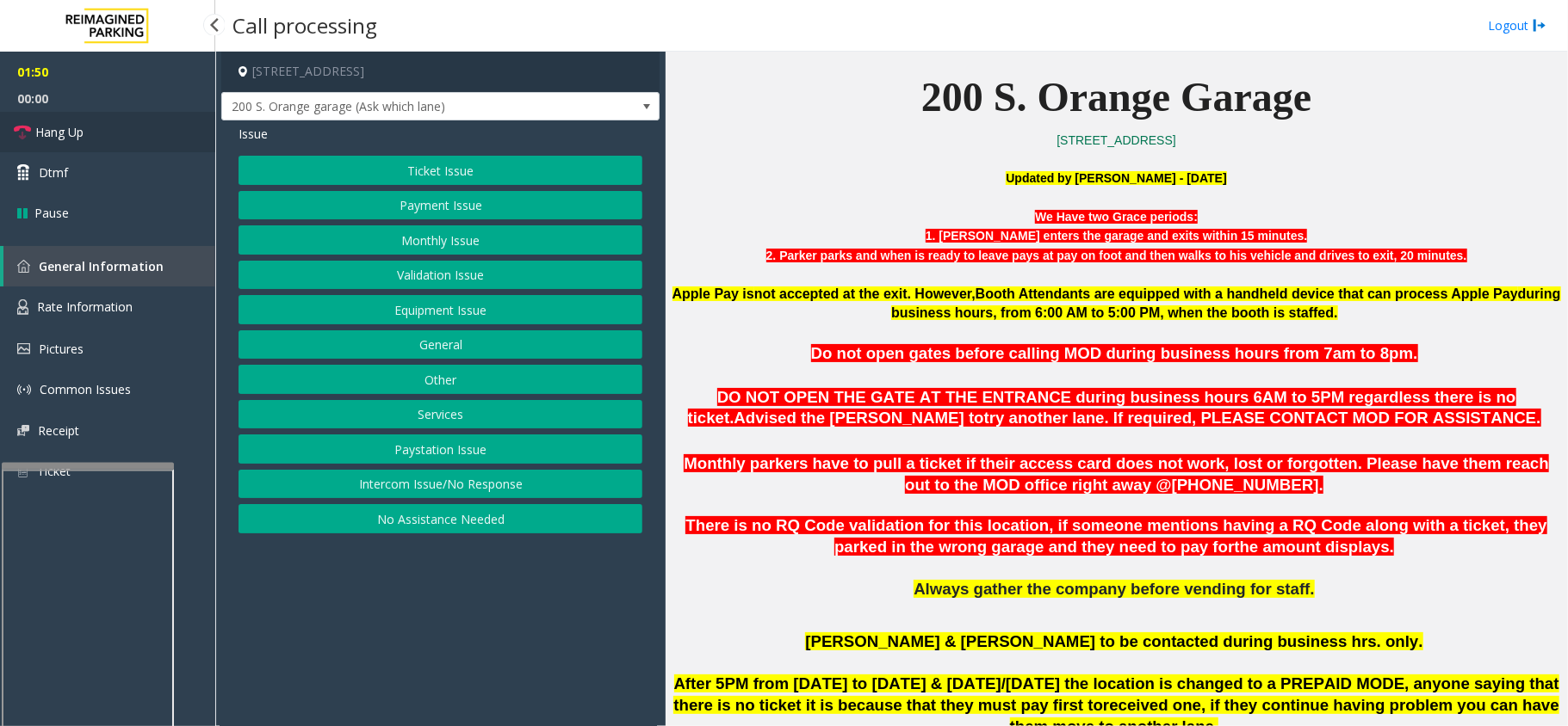
click at [187, 126] on link "Hang Up" at bounding box center [107, 133] width 215 height 41
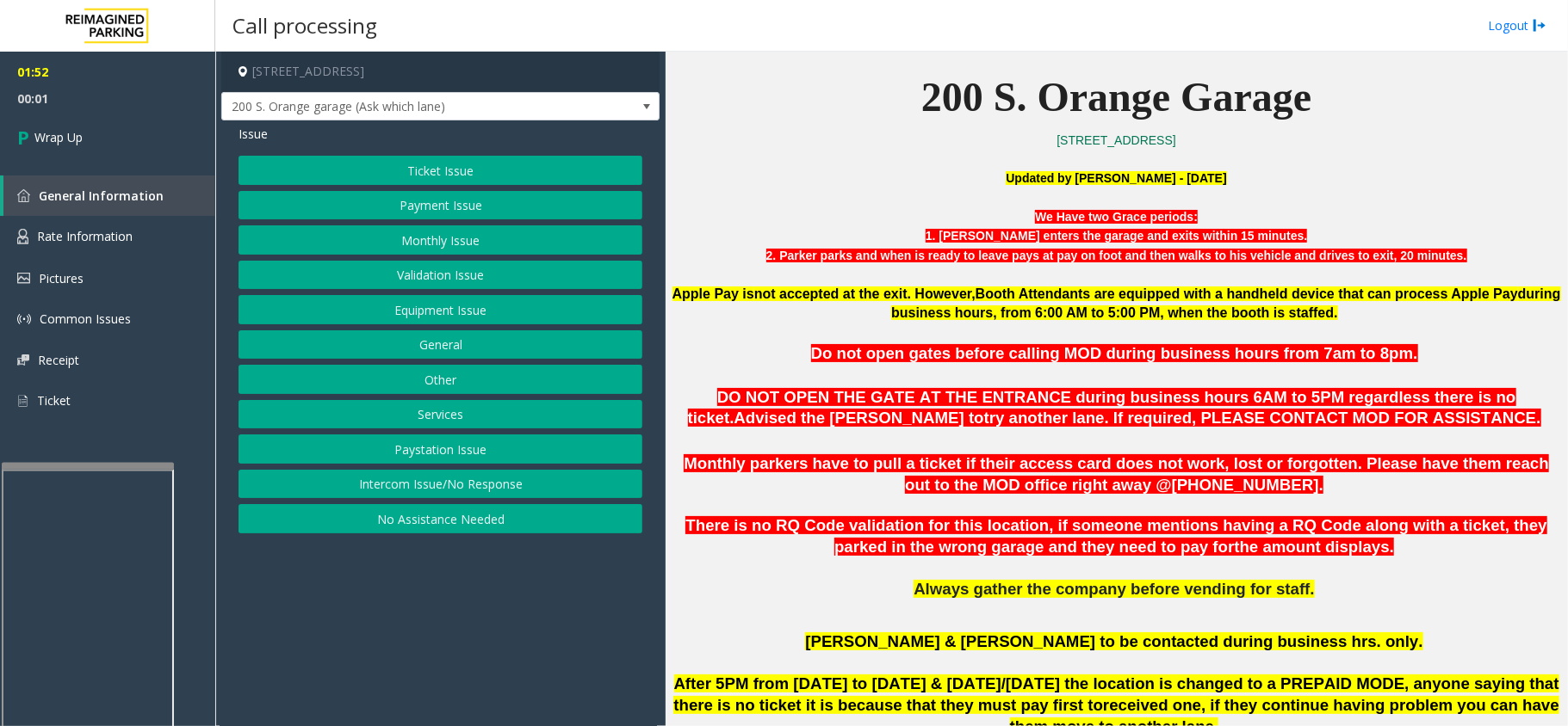
click at [393, 342] on button "General" at bounding box center [441, 345] width 404 height 29
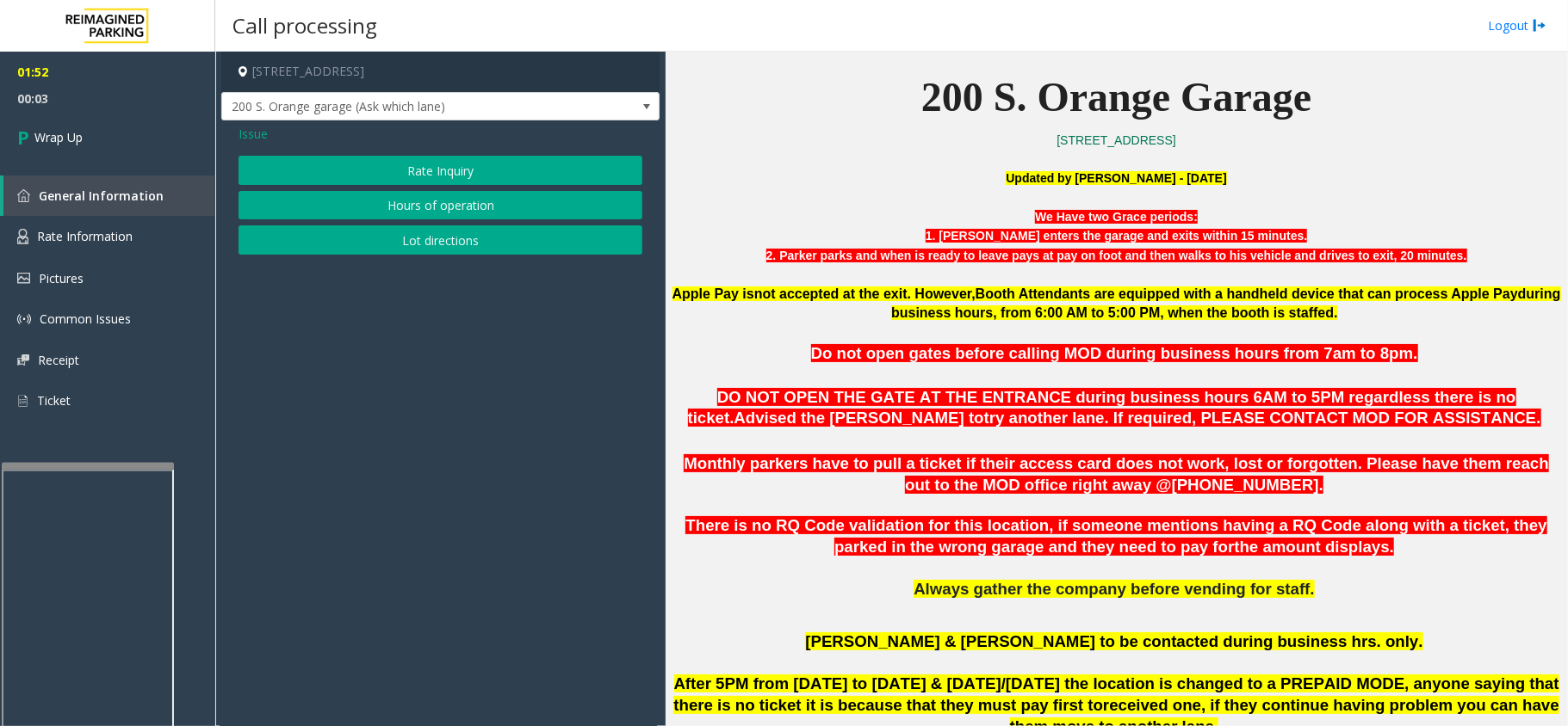
click at [315, 233] on button "Lot directions" at bounding box center [441, 240] width 404 height 29
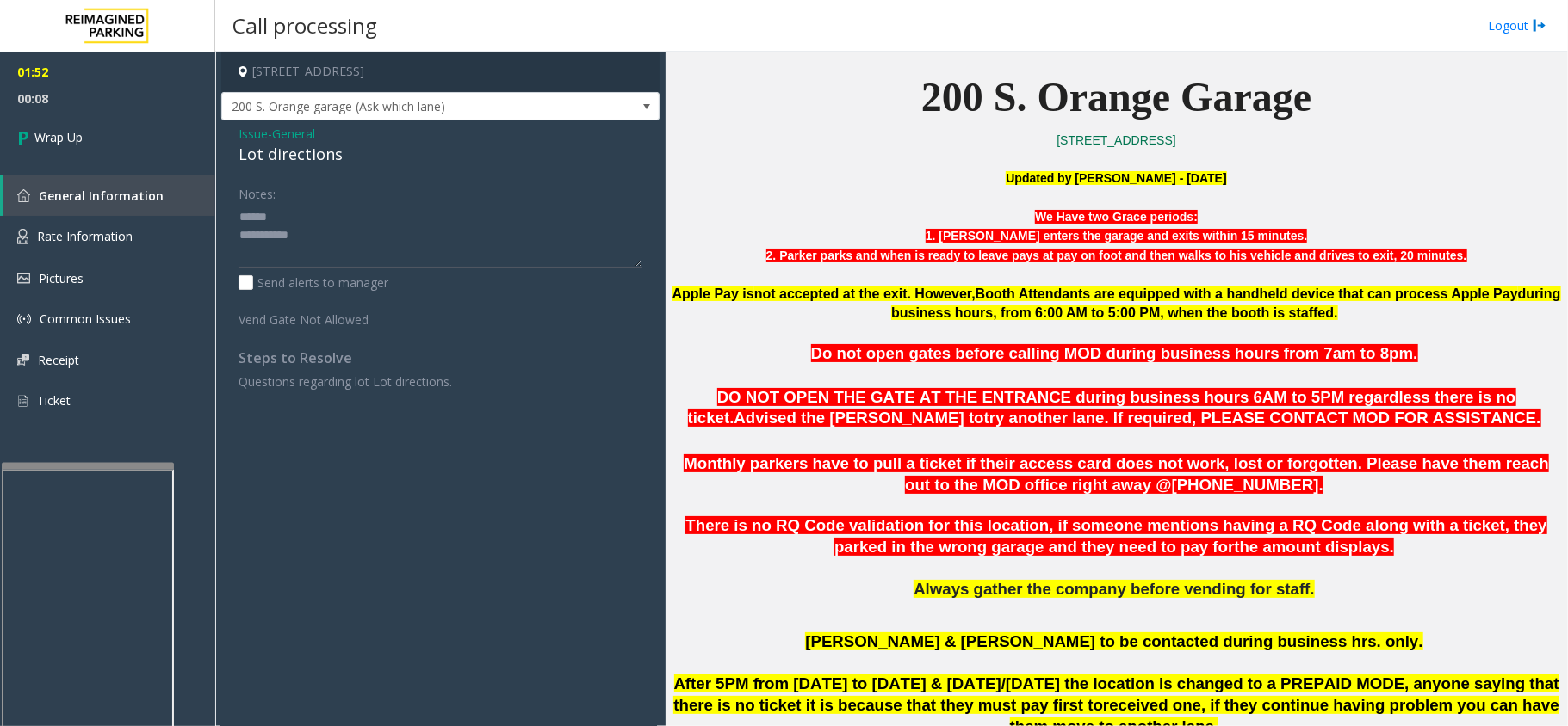
click at [276, 145] on div "Issue - General Lot directions" at bounding box center [441, 145] width 404 height 42
click at [276, 145] on div "Lot directions" at bounding box center [441, 155] width 404 height 23
click at [288, 156] on div "Lot directions" at bounding box center [441, 155] width 404 height 23
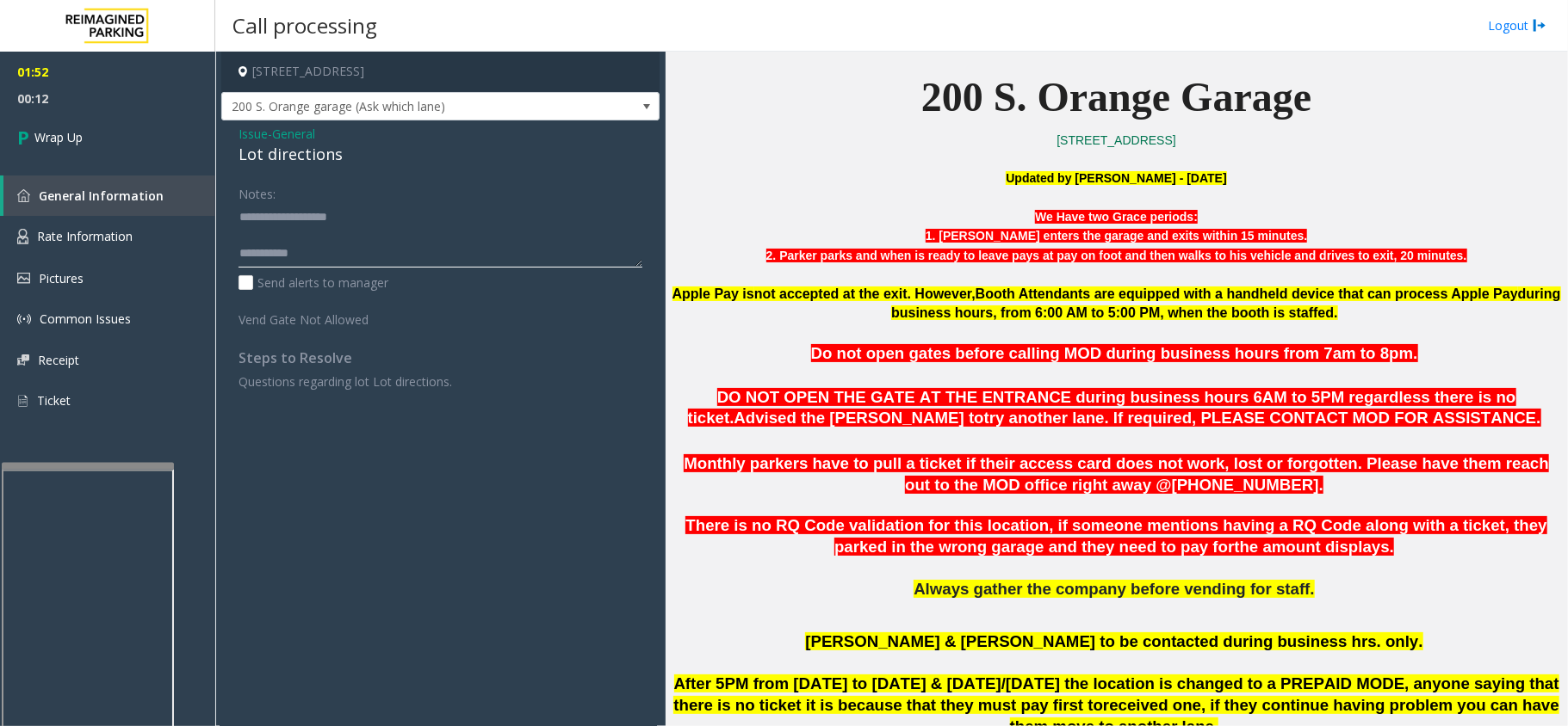
click at [333, 255] on textarea at bounding box center [441, 235] width 404 height 65
click at [322, 251] on textarea at bounding box center [441, 235] width 404 height 65
click at [327, 252] on textarea at bounding box center [441, 235] width 404 height 65
click at [324, 251] on textarea at bounding box center [441, 235] width 404 height 65
click at [284, 155] on div "Lot directions" at bounding box center [441, 155] width 404 height 23
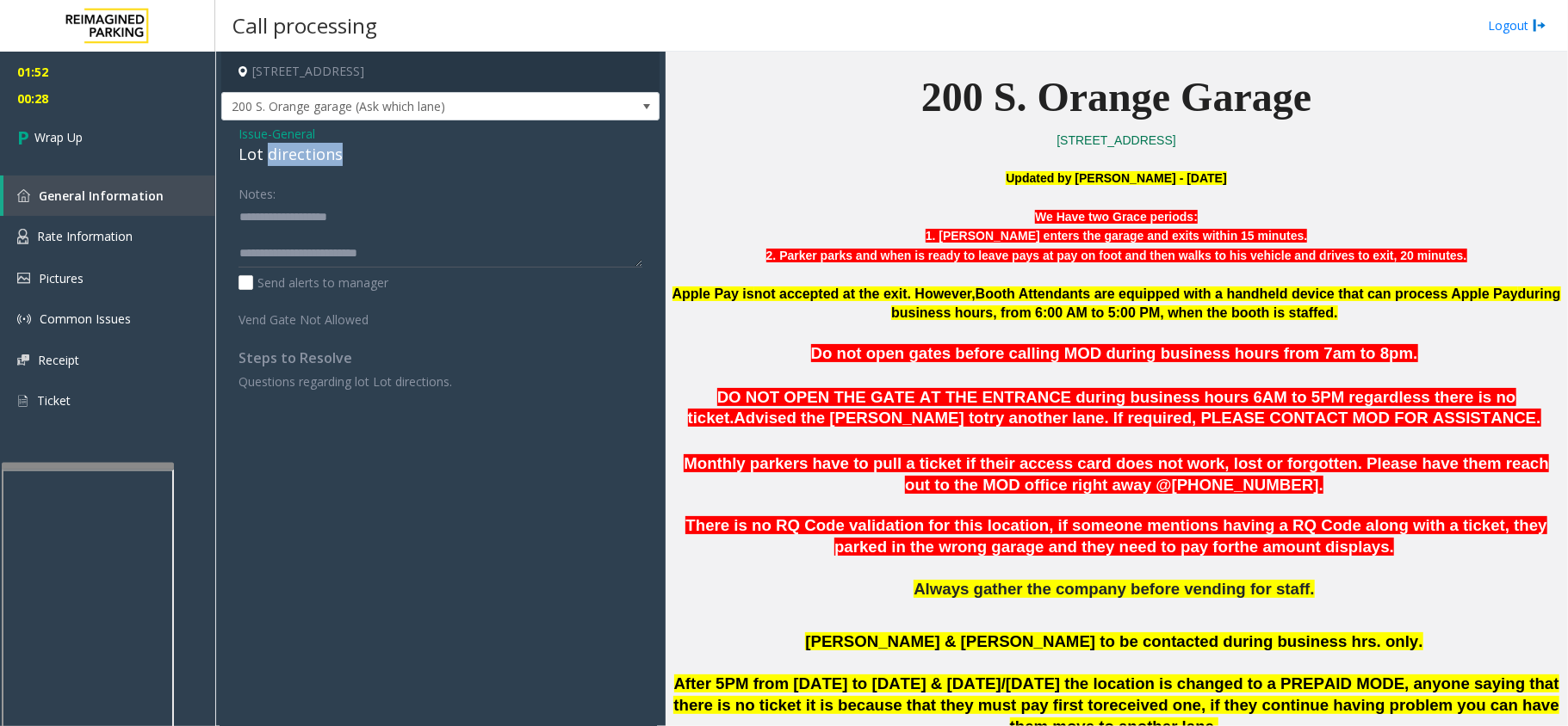
click at [284, 155] on div "Lot directions" at bounding box center [441, 155] width 404 height 23
click at [393, 248] on textarea at bounding box center [441, 235] width 404 height 65
click at [400, 248] on textarea at bounding box center [441, 235] width 404 height 65
click at [389, 252] on textarea at bounding box center [441, 235] width 404 height 65
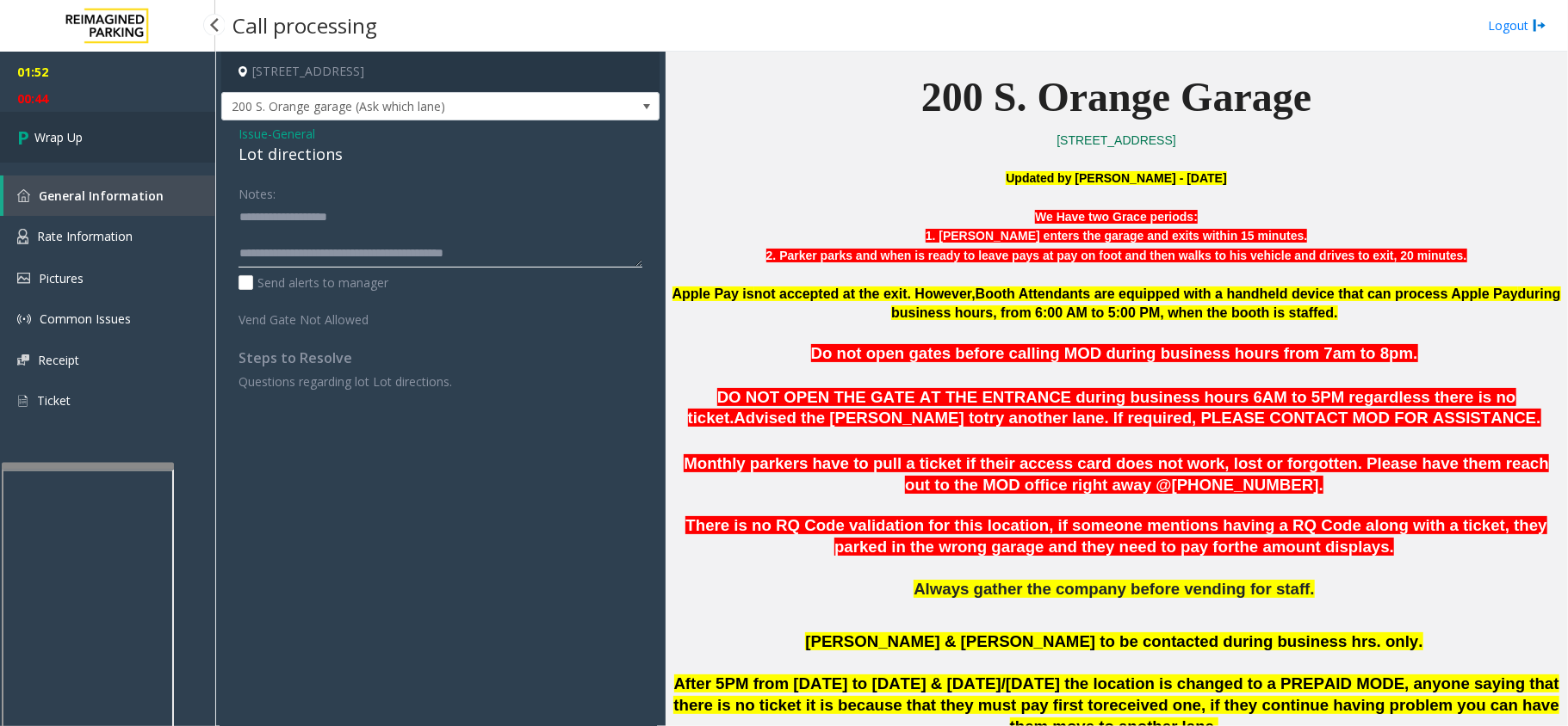
type textarea "**********"
click at [131, 136] on link "Wrap Up" at bounding box center [107, 137] width 215 height 50
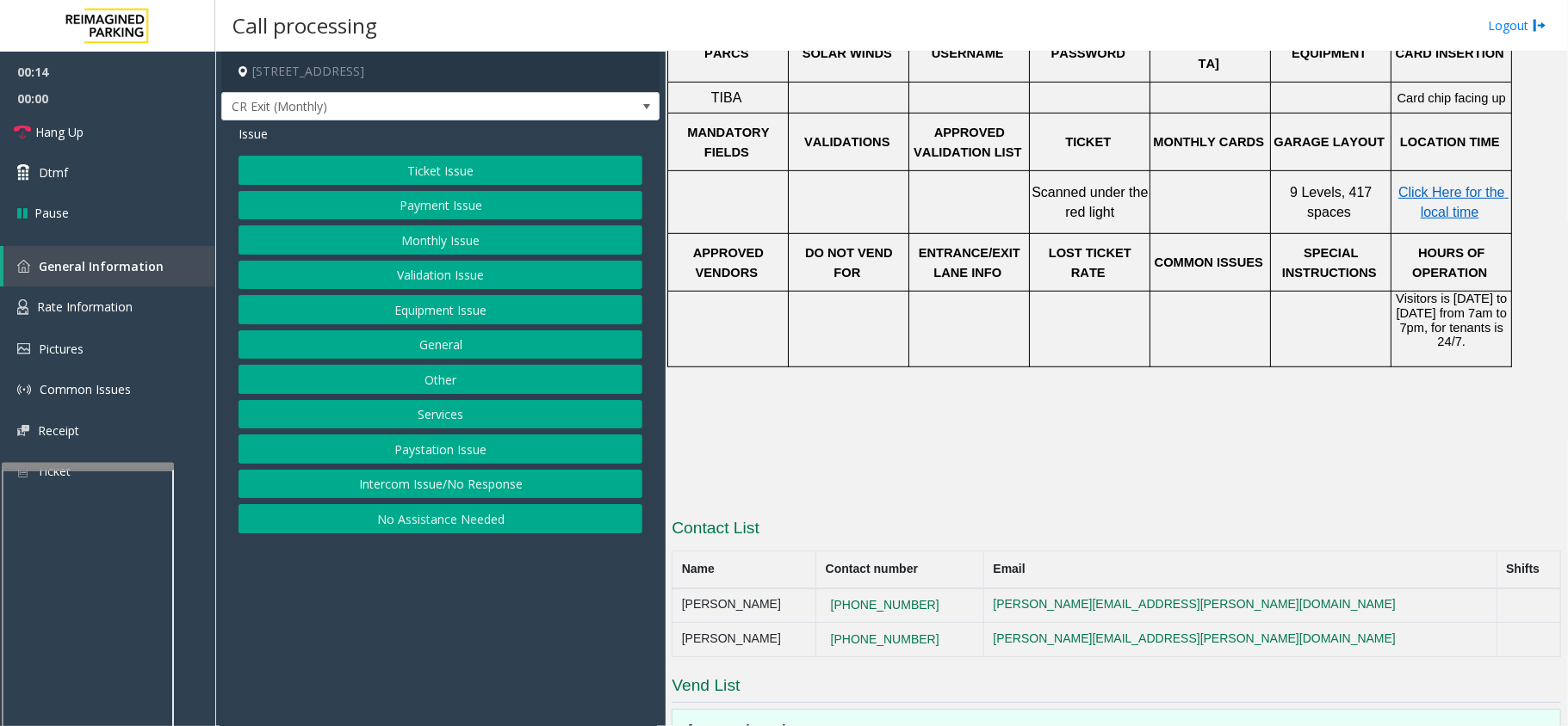
scroll to position [353, 0]
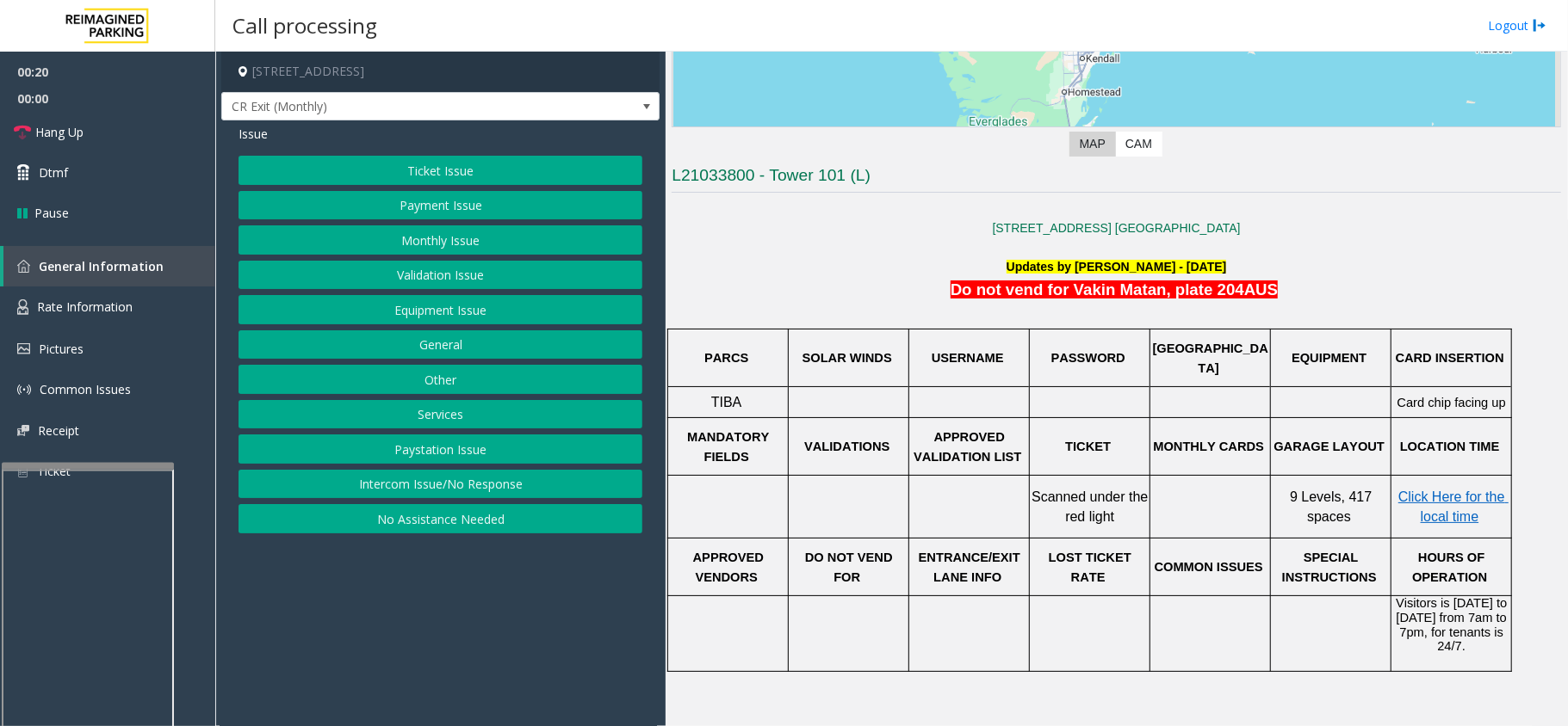
click at [437, 235] on button "Monthly Issue" at bounding box center [441, 240] width 404 height 29
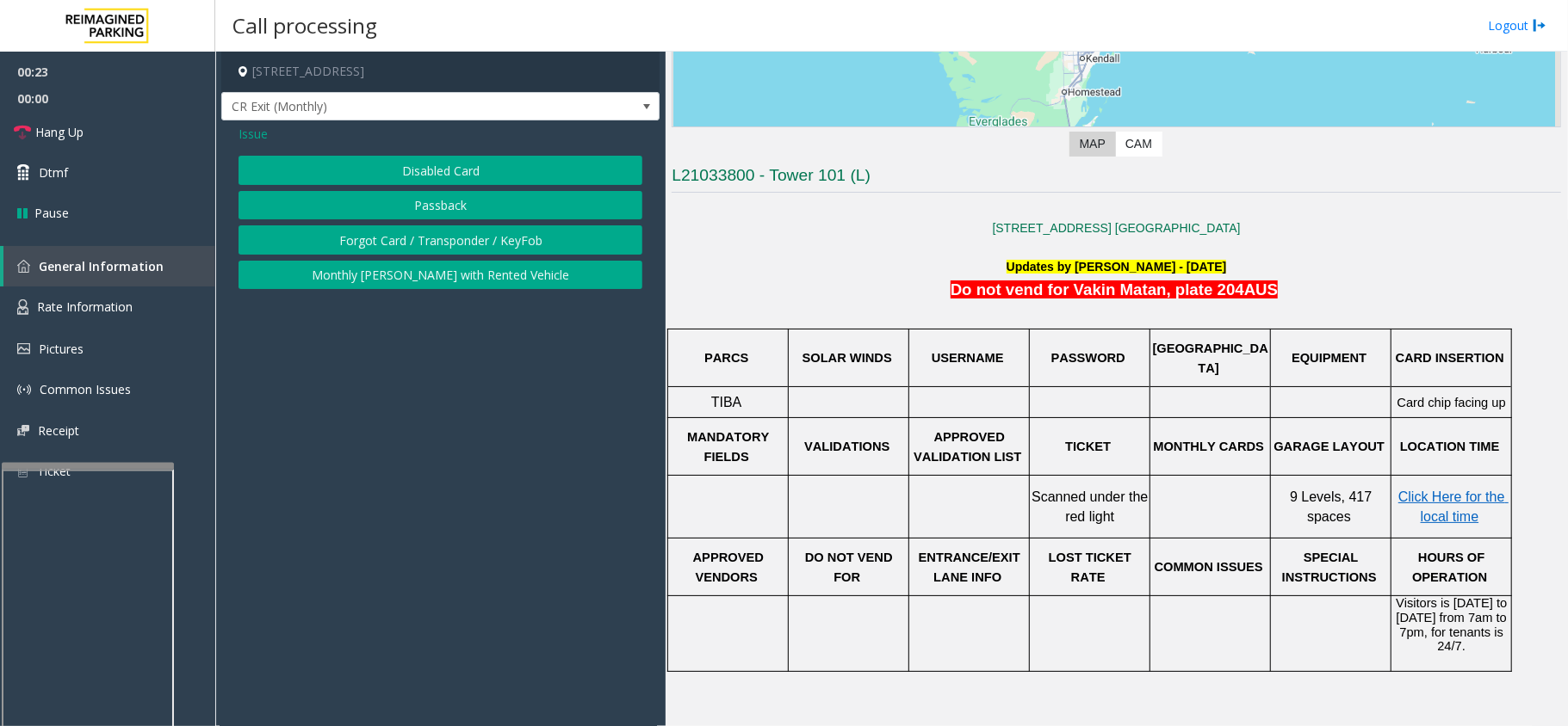
click at [242, 139] on span "Issue" at bounding box center [253, 134] width 29 height 18
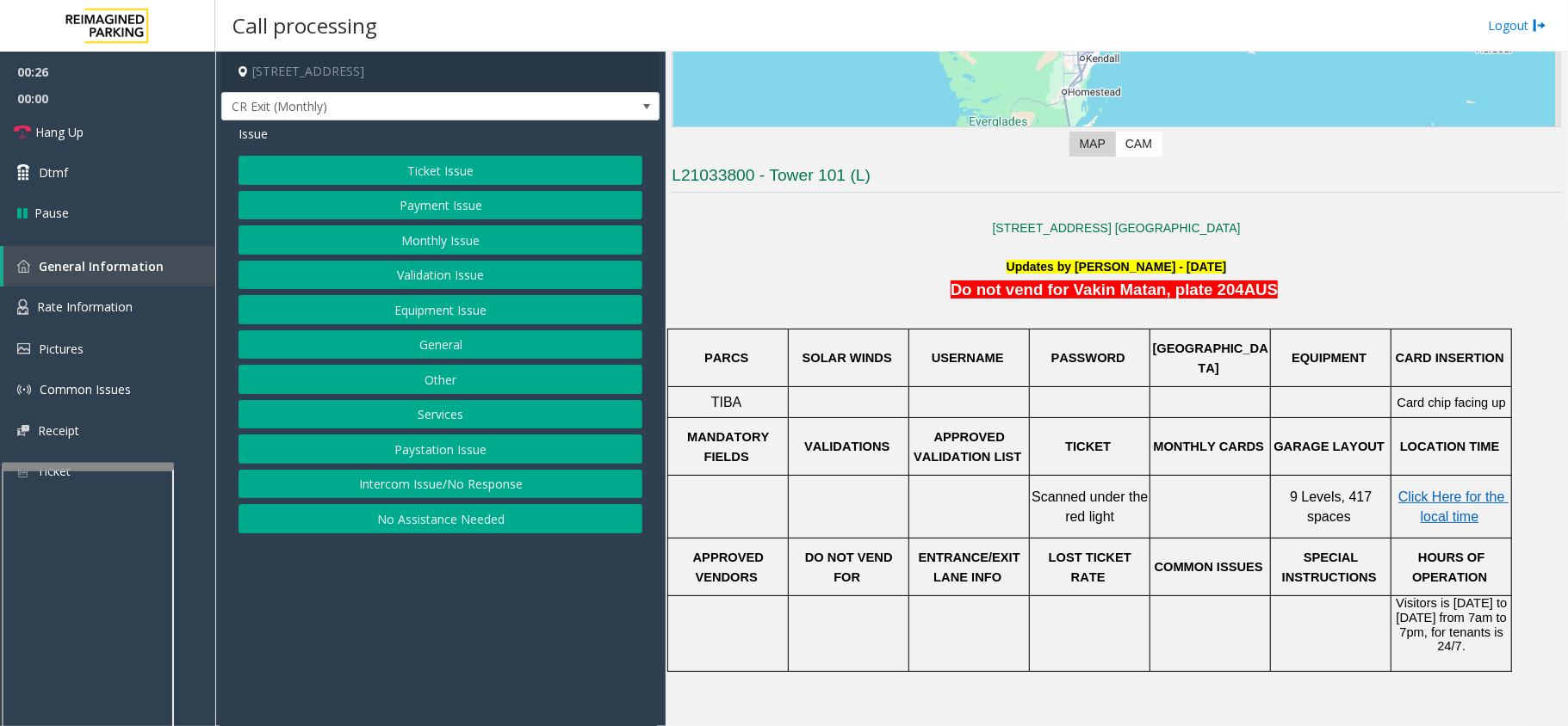
click at [398, 308] on button "Equipment Issue" at bounding box center [441, 310] width 404 height 29
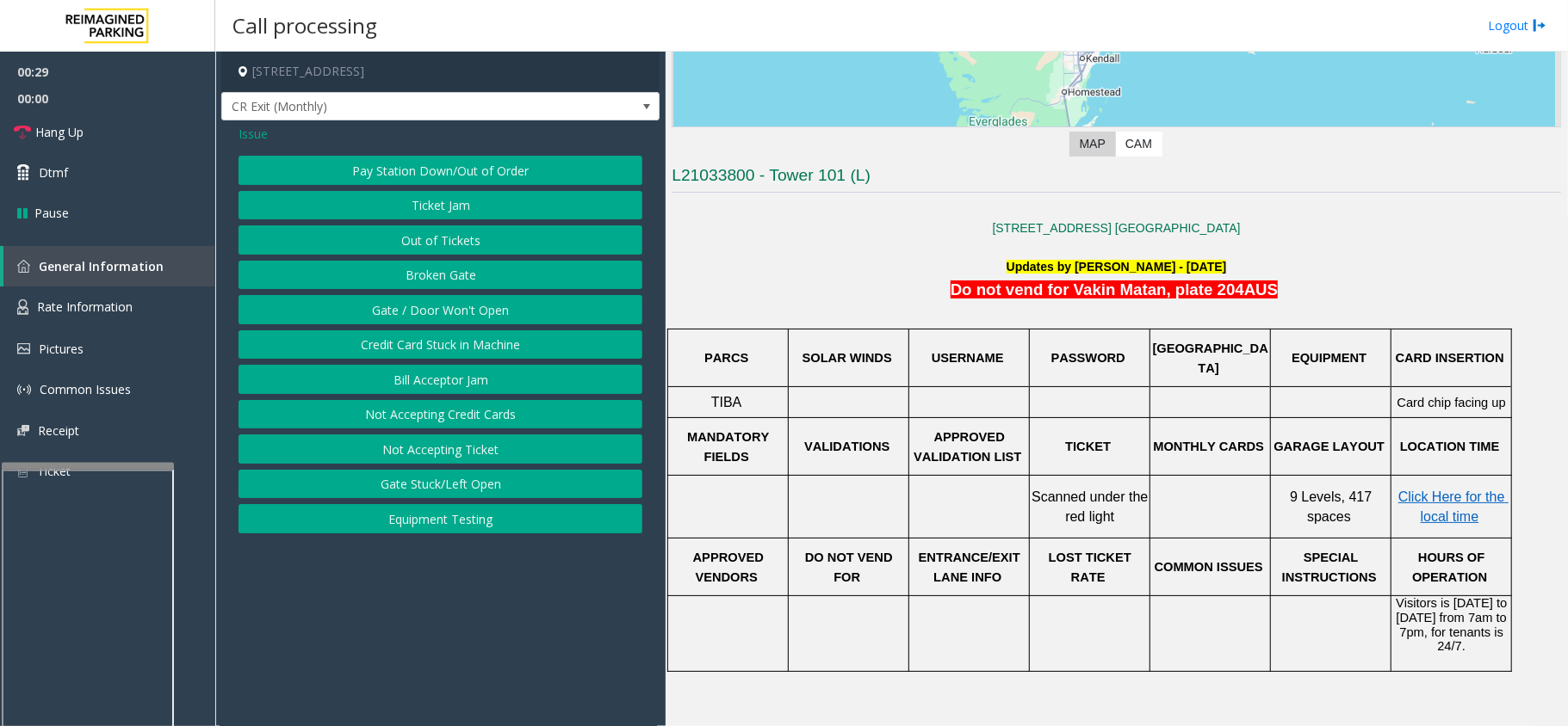
click at [248, 141] on span "Issue" at bounding box center [253, 134] width 29 height 18
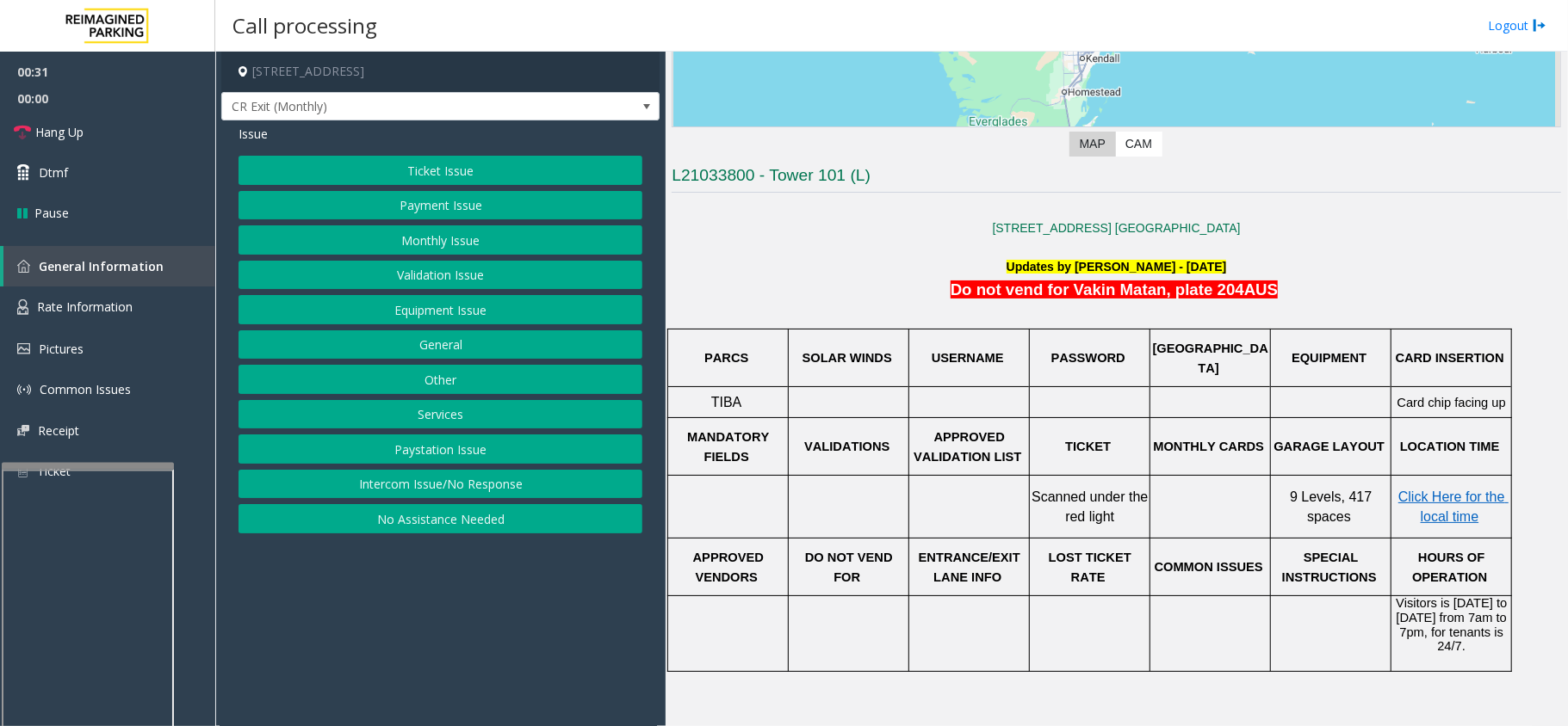
click at [389, 335] on button "General" at bounding box center [441, 345] width 404 height 29
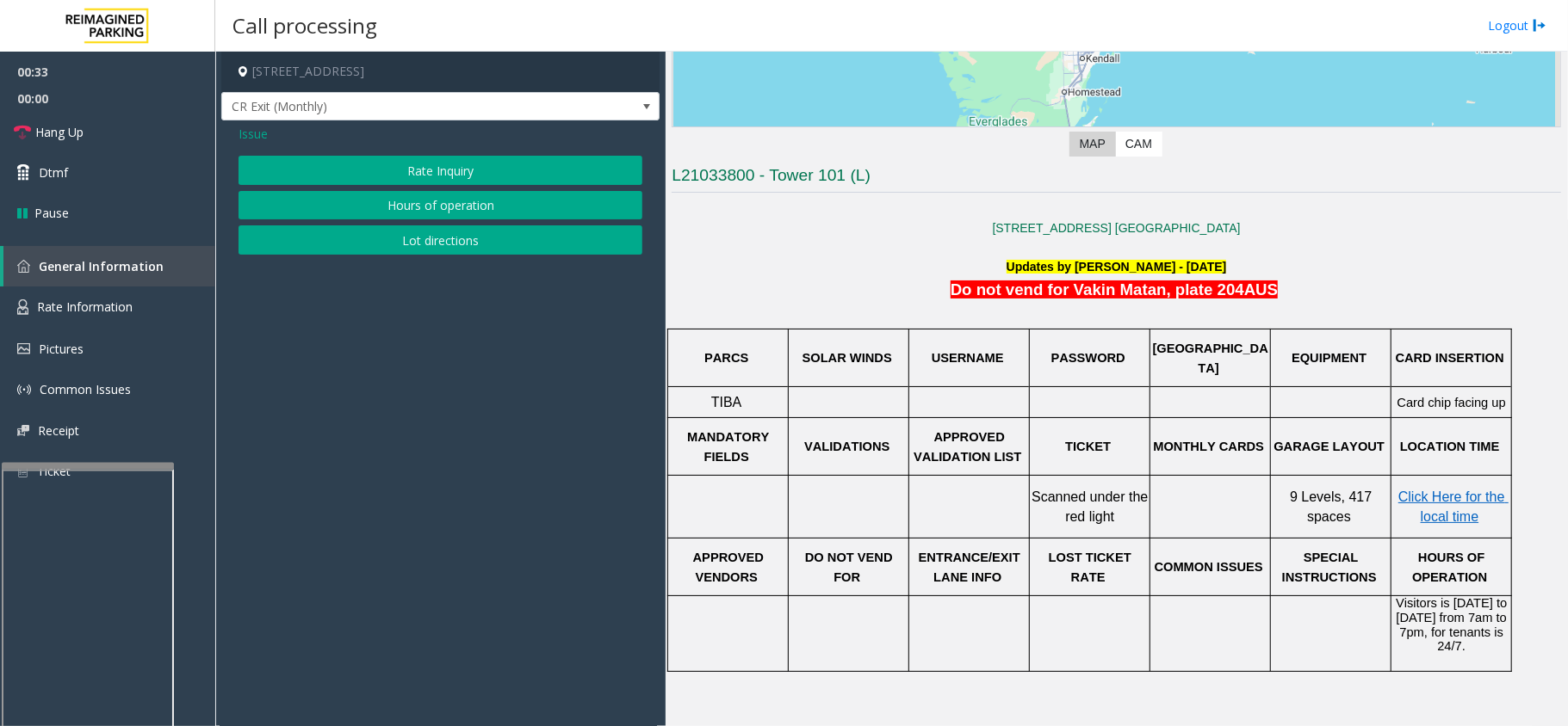
click at [257, 127] on span "Issue" at bounding box center [253, 134] width 29 height 18
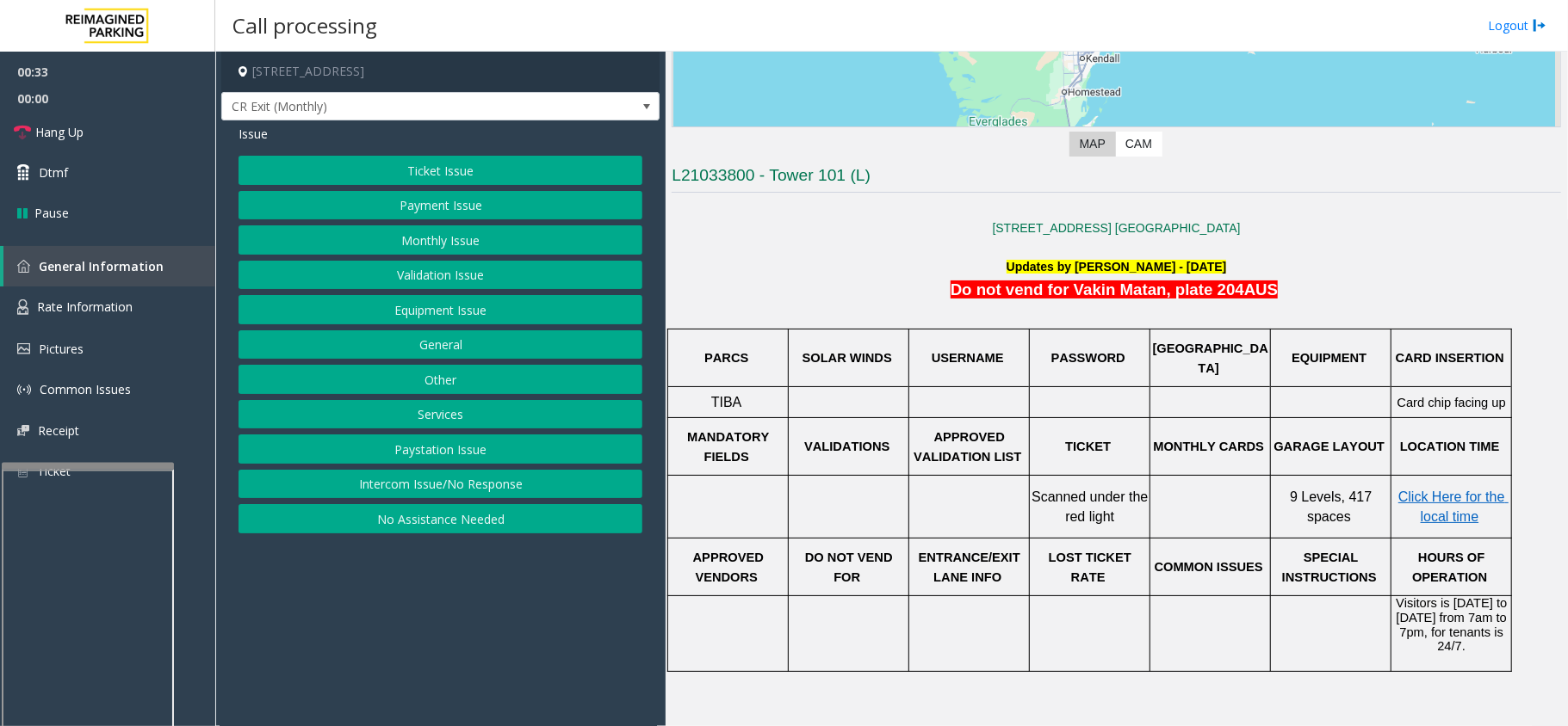
click at [379, 411] on button "Services" at bounding box center [441, 415] width 404 height 29
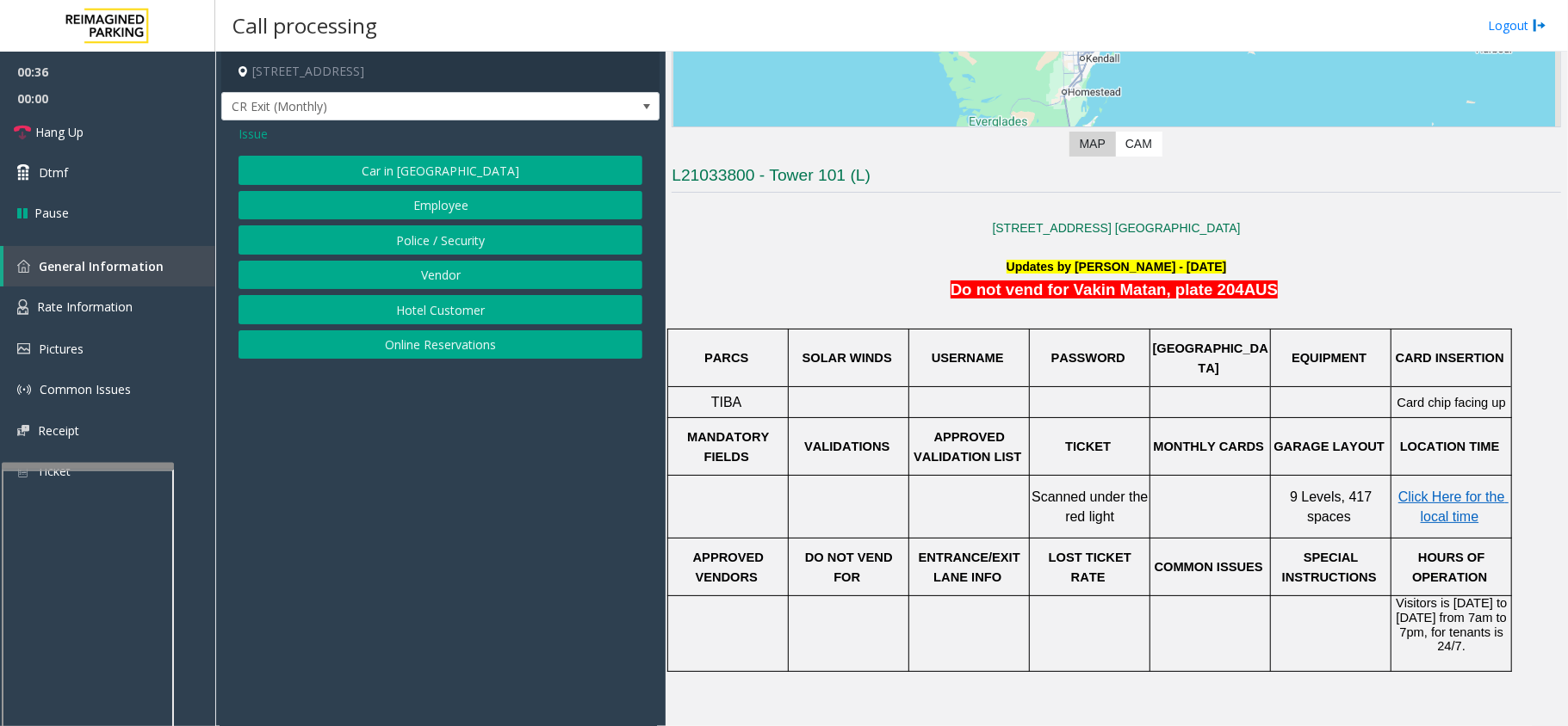
click at [242, 128] on span "Issue" at bounding box center [253, 134] width 29 height 18
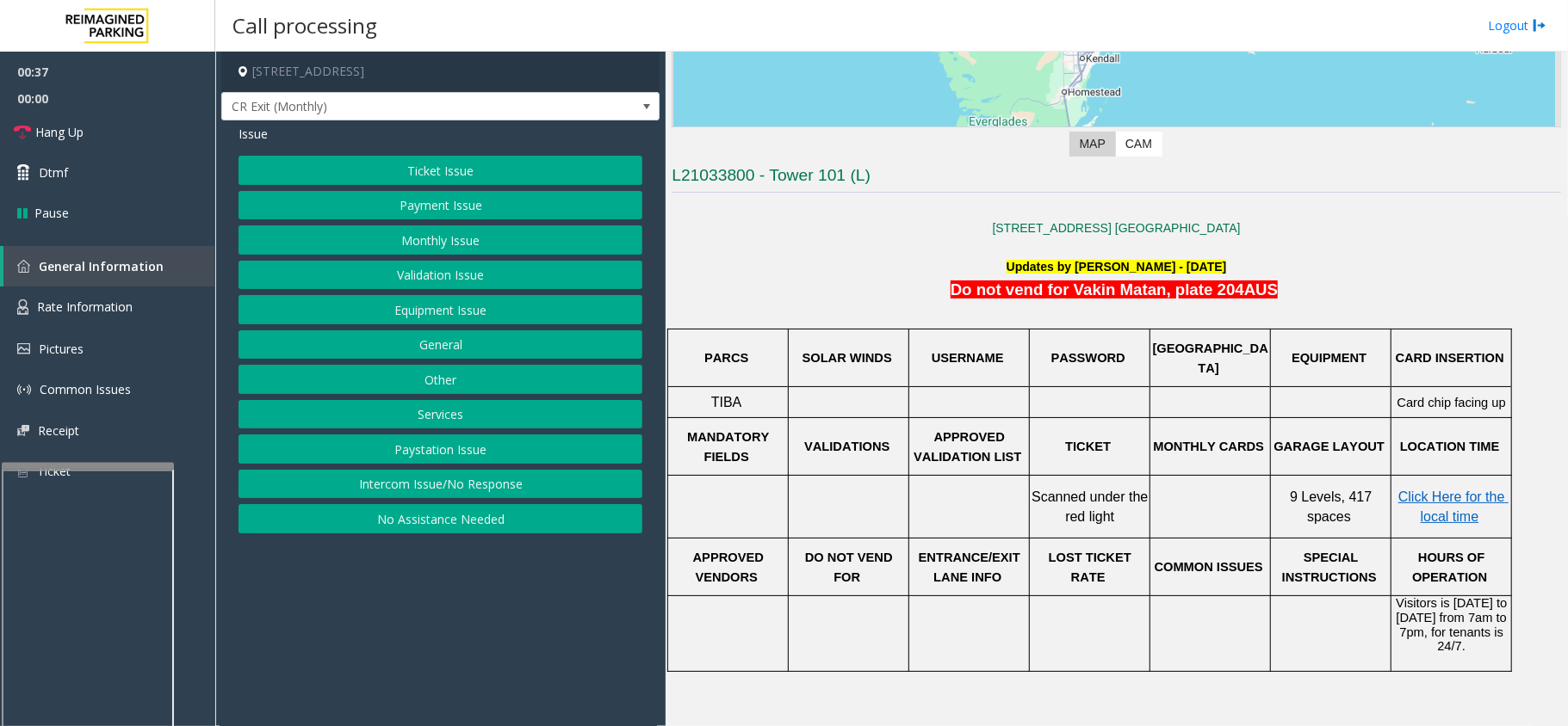
click at [387, 375] on button "Other" at bounding box center [441, 379] width 404 height 29
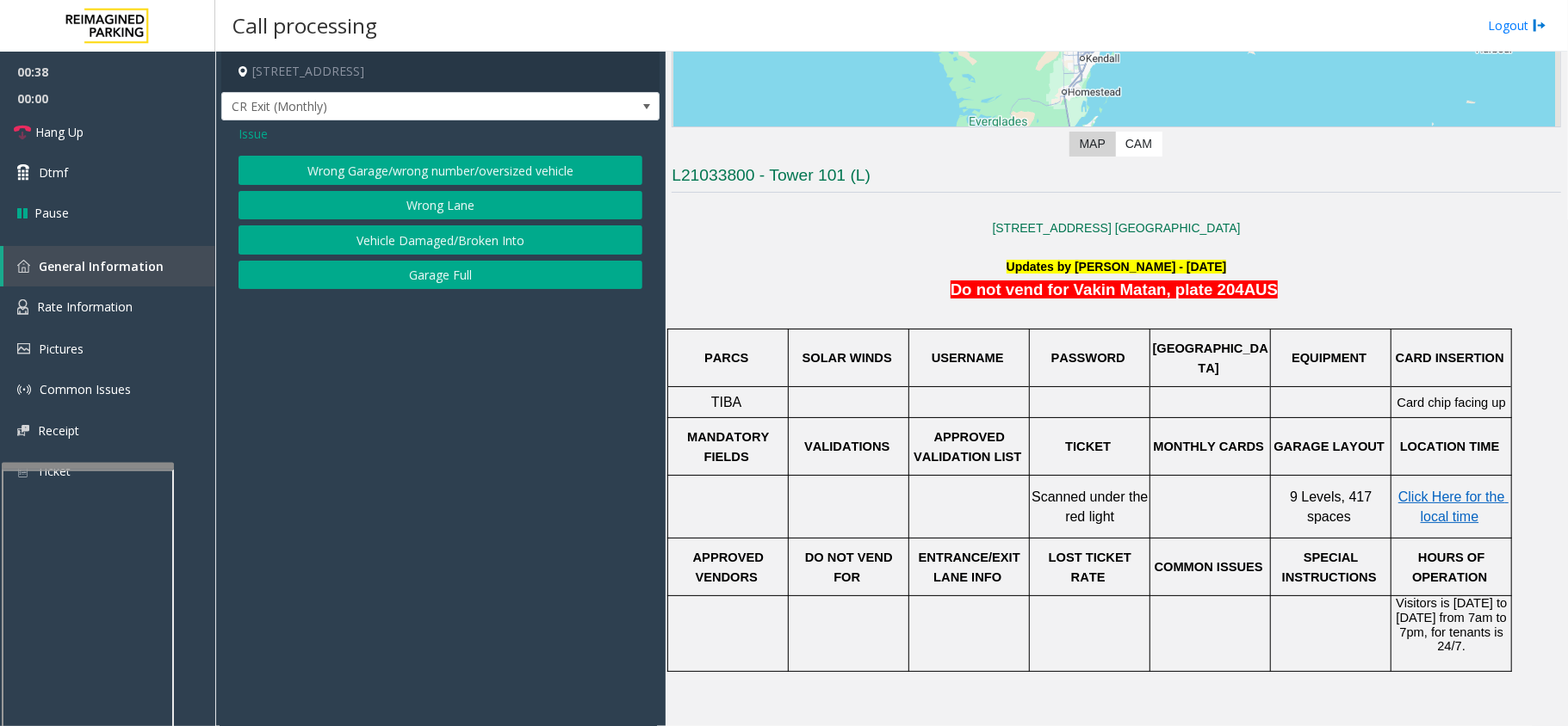
click at [242, 129] on span "Issue" at bounding box center [253, 134] width 29 height 18
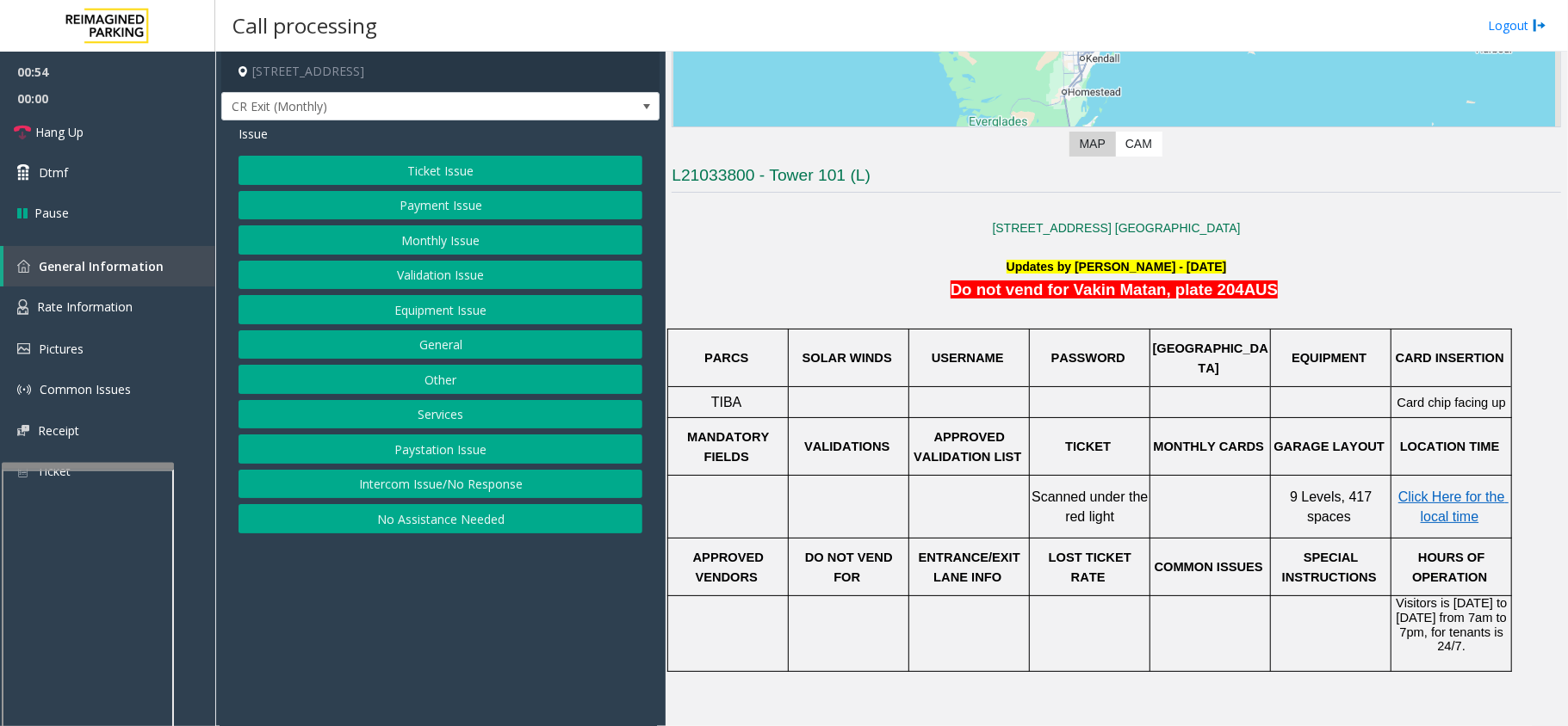
click at [437, 235] on button "Monthly Issue" at bounding box center [441, 240] width 404 height 29
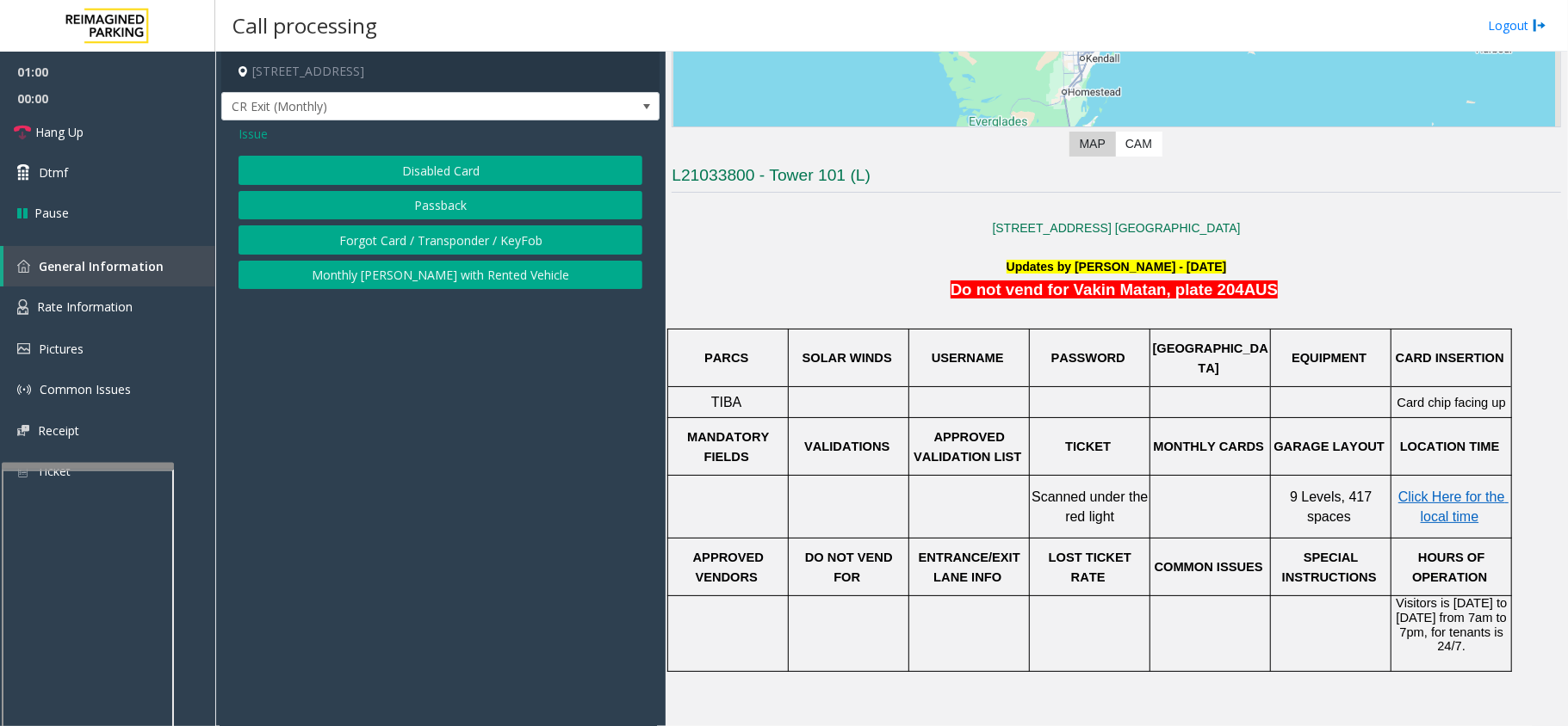
click at [427, 169] on button "Disabled Card" at bounding box center [441, 170] width 404 height 29
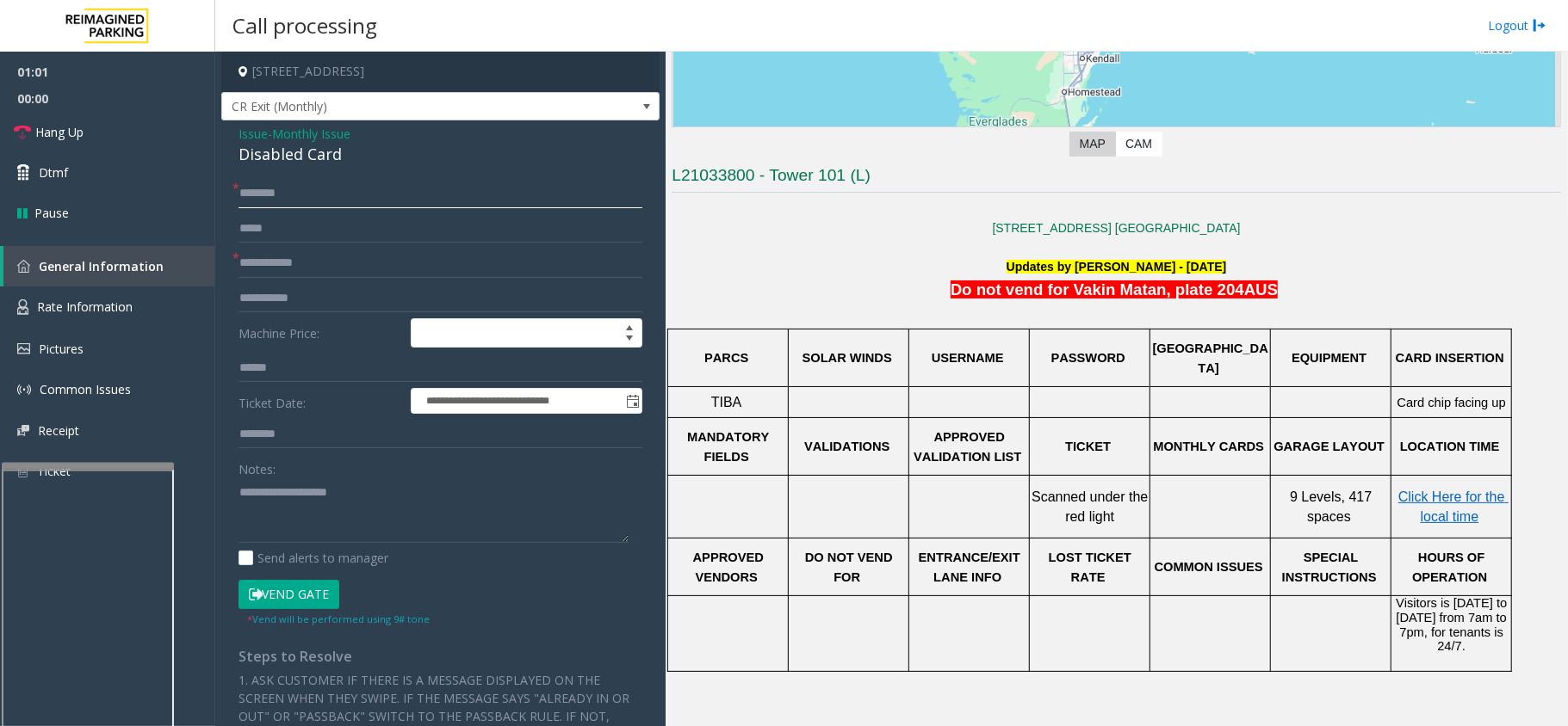
click at [396, 191] on input "text" at bounding box center [441, 193] width 404 height 29
click at [267, 190] on input "text" at bounding box center [441, 193] width 404 height 29
click at [297, 155] on div "Disabled Card" at bounding box center [441, 155] width 404 height 23
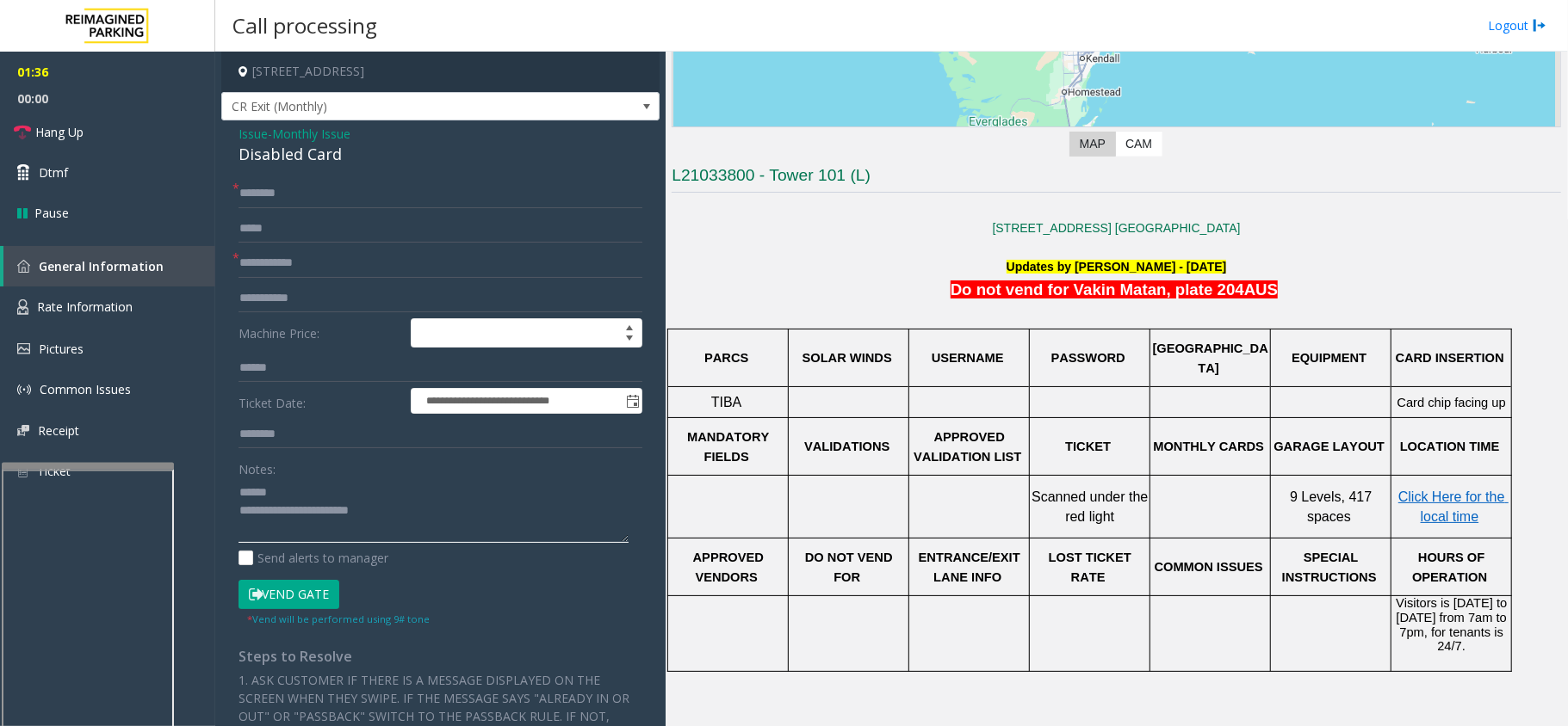
click at [296, 501] on textarea at bounding box center [434, 510] width 390 height 65
click at [295, 499] on textarea at bounding box center [434, 510] width 390 height 65
drag, startPoint x: 302, startPoint y: 502, endPoint x: 391, endPoint y: 510, distance: 89.4
click at [391, 510] on textarea at bounding box center [434, 510] width 390 height 65
type textarea "**********"
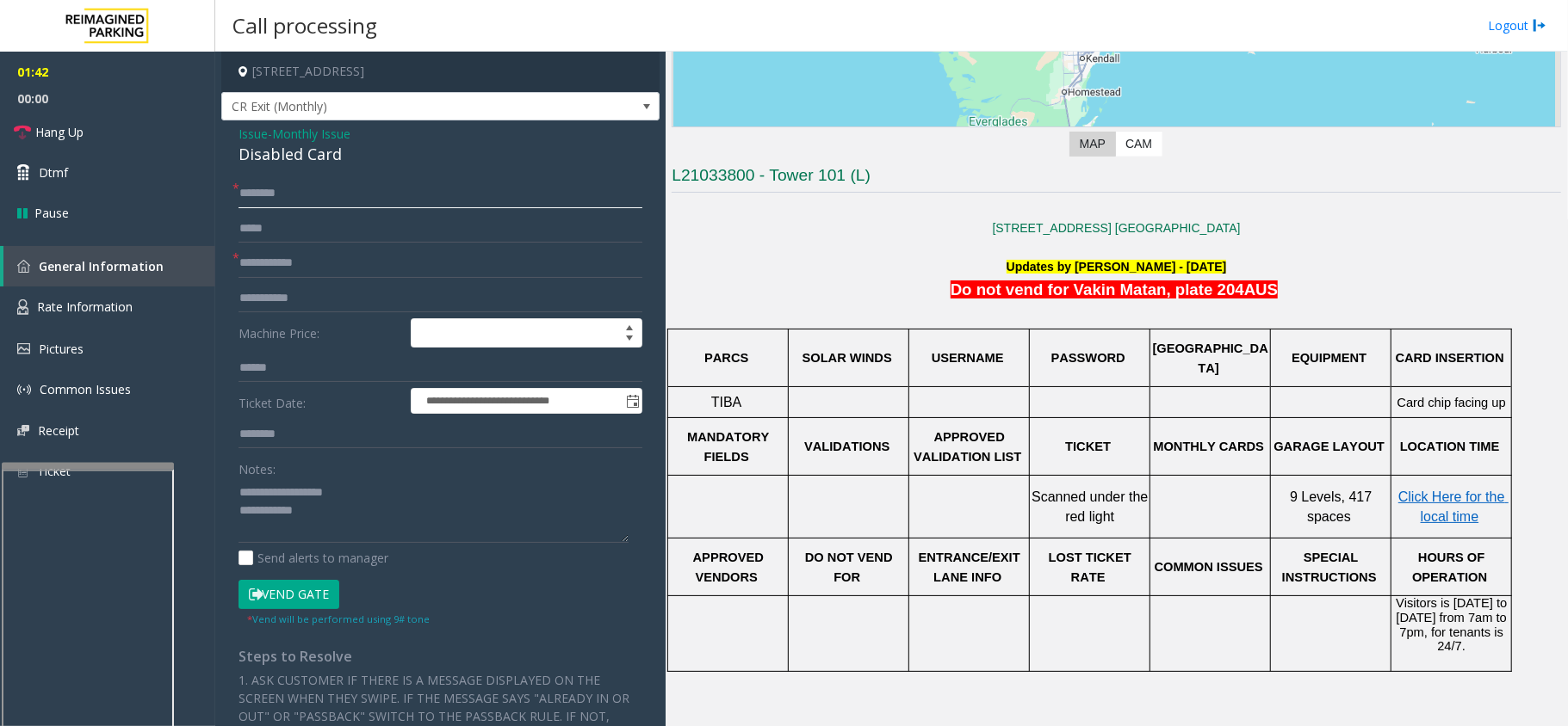
click at [250, 196] on input "text" at bounding box center [441, 193] width 404 height 29
click at [273, 583] on button "Vend Gate" at bounding box center [289, 594] width 101 height 29
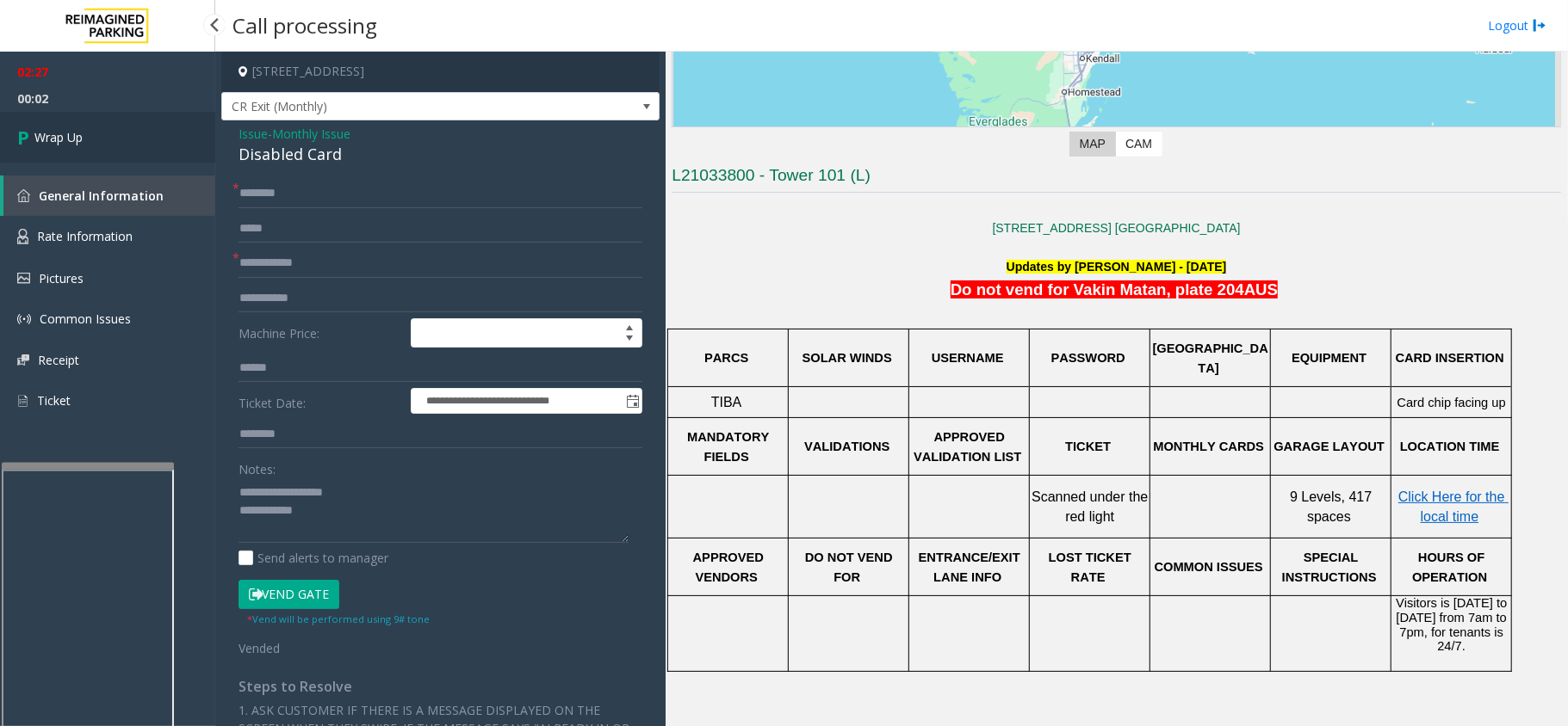
click at [111, 131] on link "Wrap Up" at bounding box center [107, 137] width 215 height 50
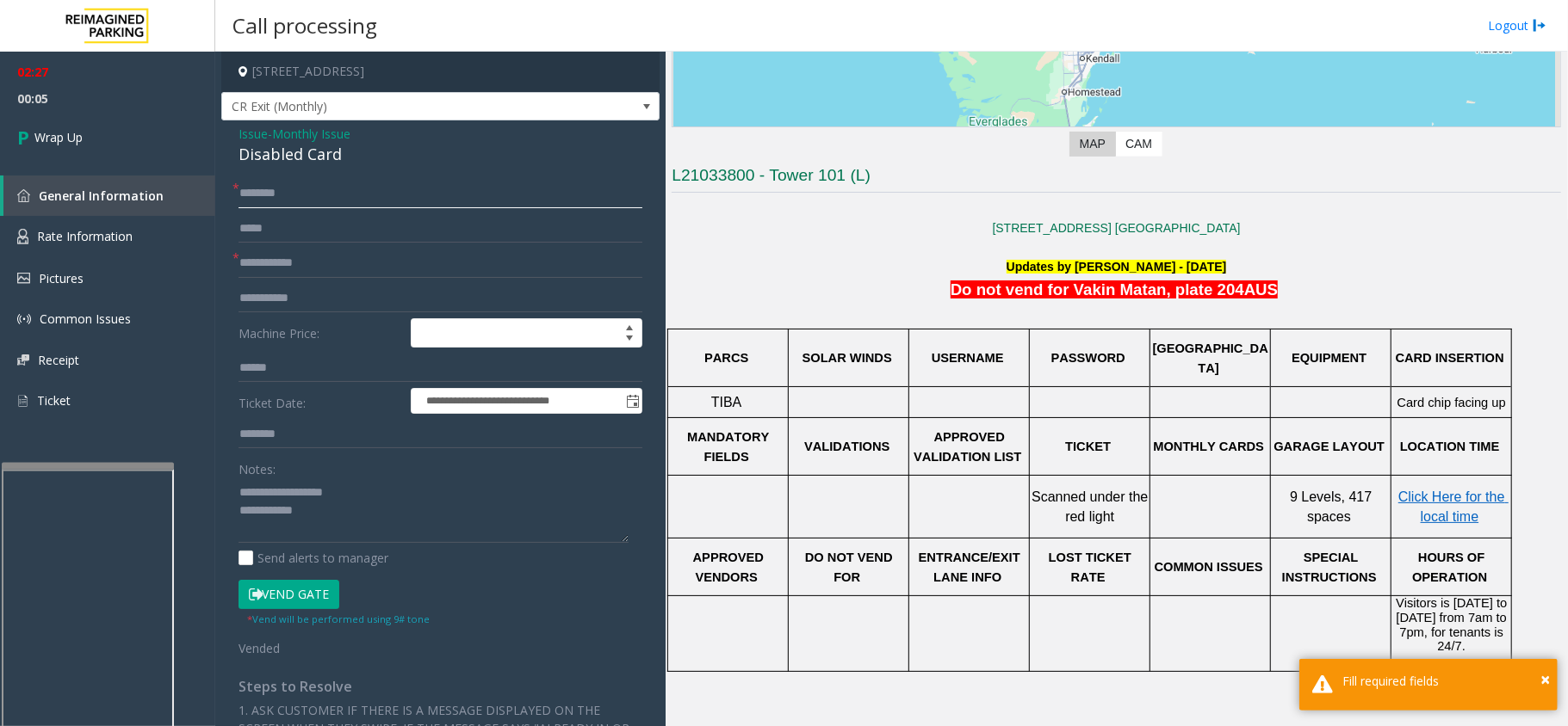
click at [258, 187] on input "text" at bounding box center [441, 193] width 404 height 29
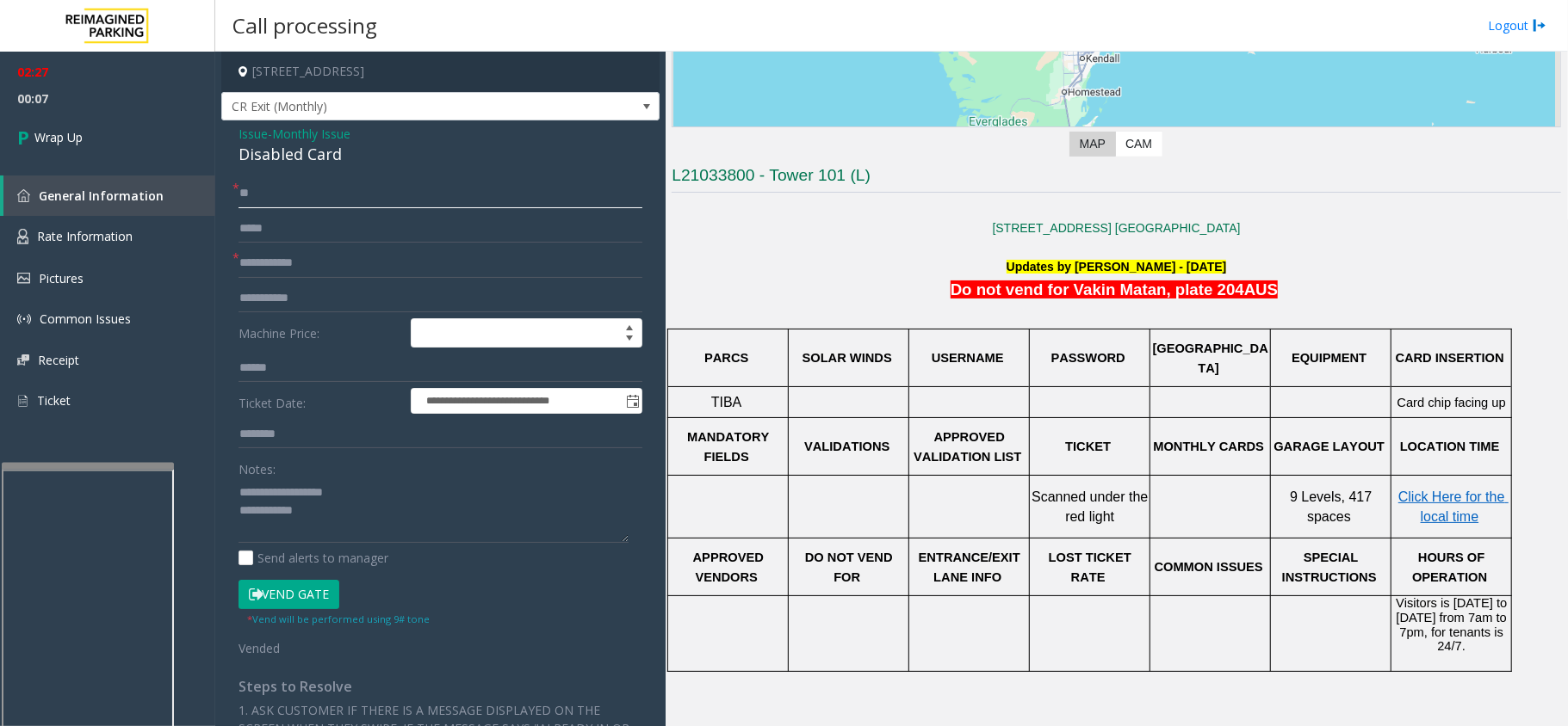
type input "**"
click at [289, 262] on input "text" at bounding box center [441, 263] width 404 height 29
type input "**"
click at [317, 511] on textarea at bounding box center [434, 510] width 390 height 65
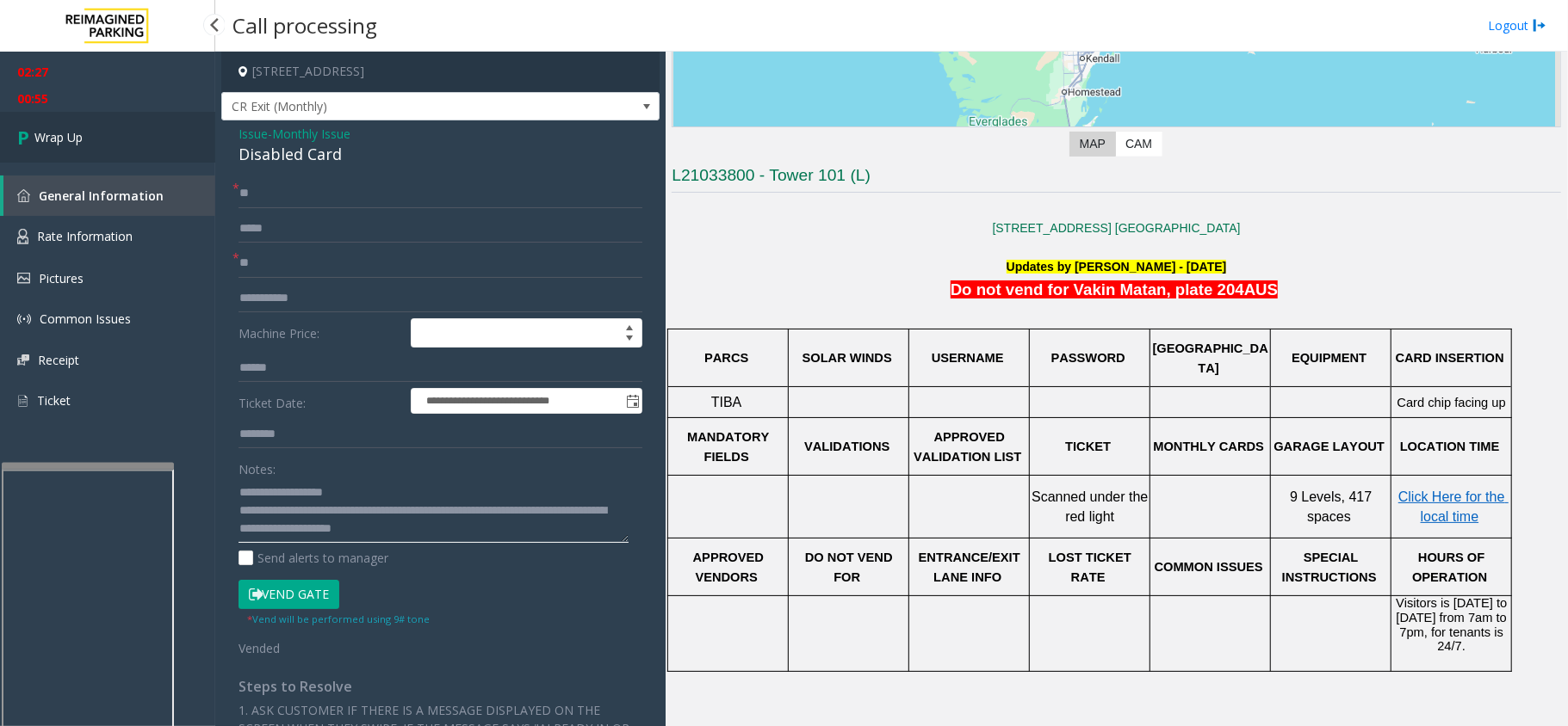
type textarea "**********"
click at [146, 158] on link "Wrap Up" at bounding box center [107, 137] width 215 height 50
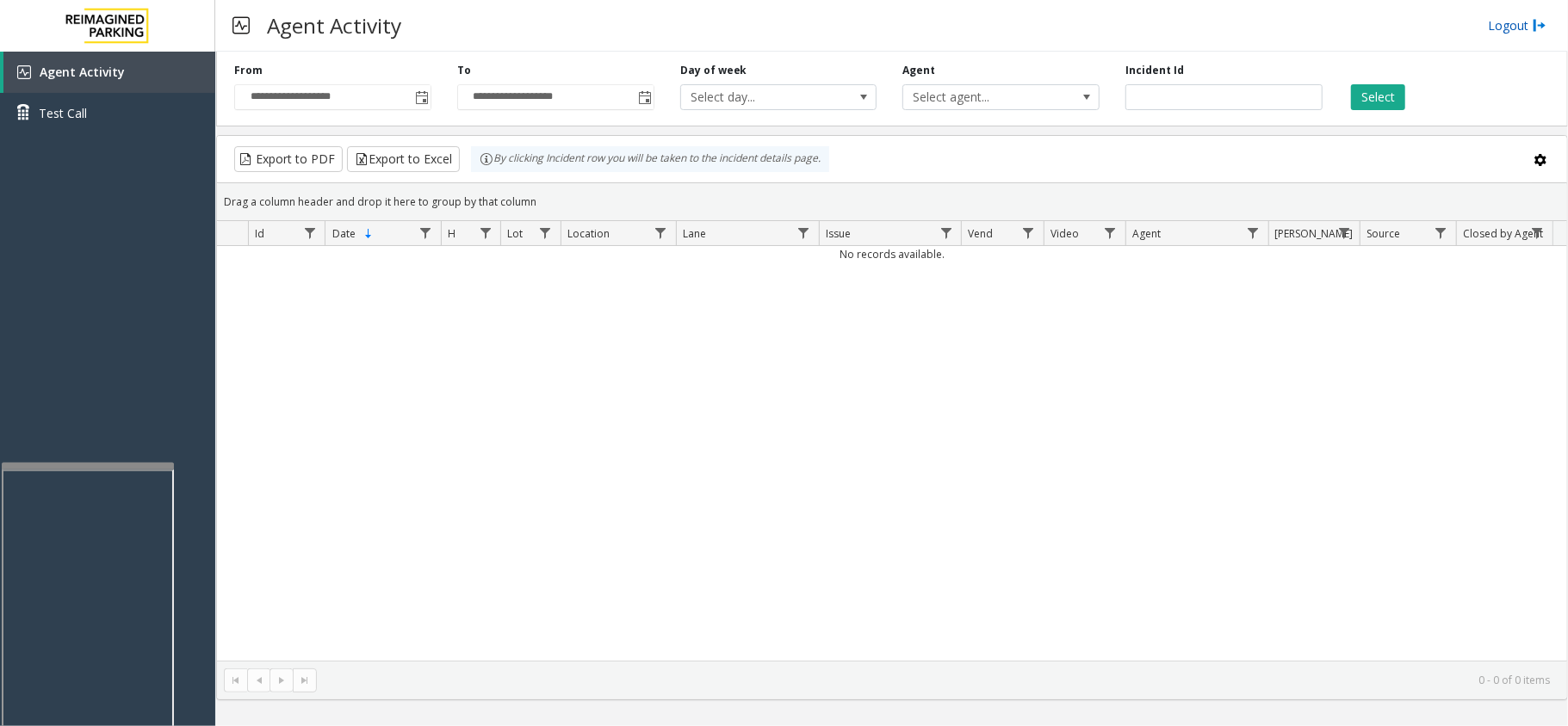
click at [1506, 28] on link "Logout" at bounding box center [1518, 25] width 58 height 18
